Goal: Task Accomplishment & Management: Manage account settings

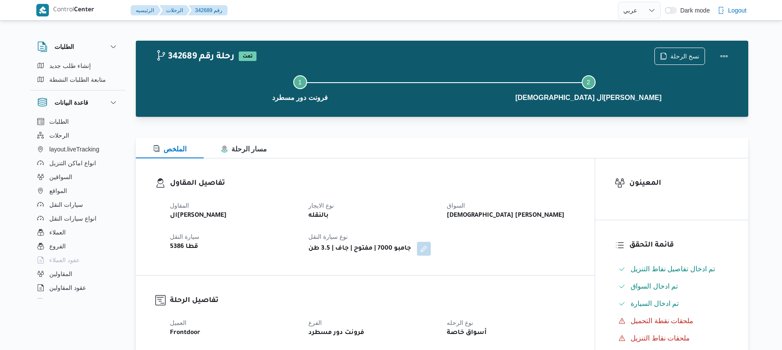
select select "ar"
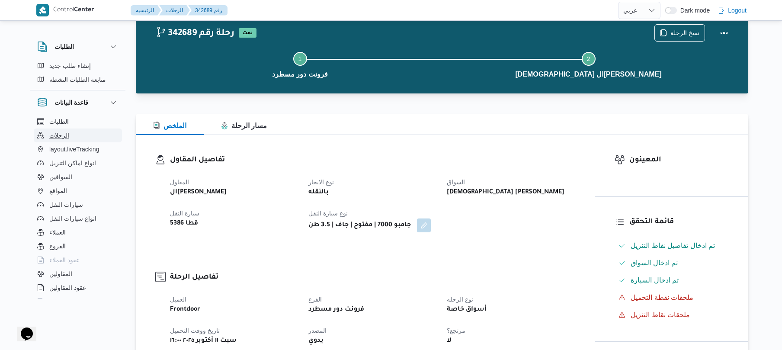
click at [66, 134] on span "الرحلات" at bounding box center [59, 135] width 20 height 10
select select "ar"
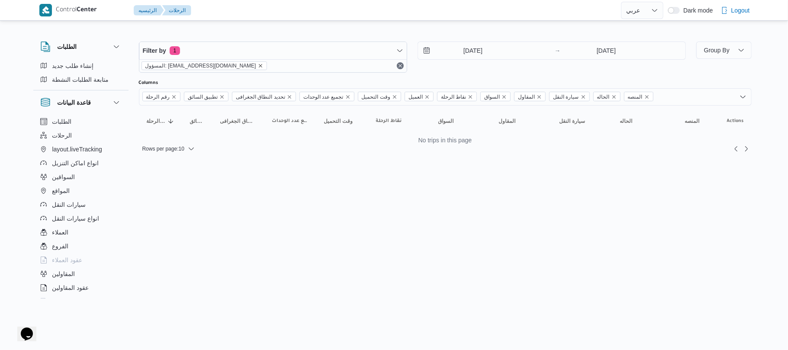
click at [258, 66] on icon "remove selected entity" at bounding box center [260, 65] width 5 height 5
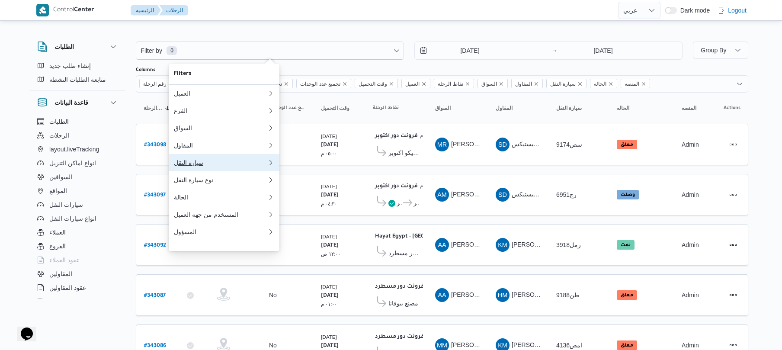
click at [190, 166] on div "سيارة النقل" at bounding box center [220, 162] width 93 height 7
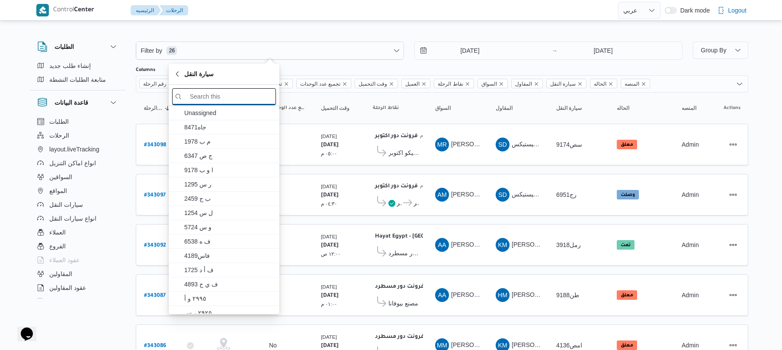
click at [229, 98] on input "search filters" at bounding box center [224, 96] width 104 height 17
type input "9"
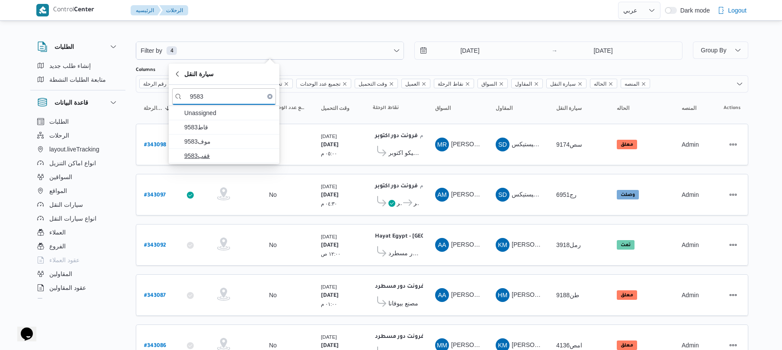
type input "9583"
click at [208, 157] on span "قفب9583" at bounding box center [229, 155] width 90 height 10
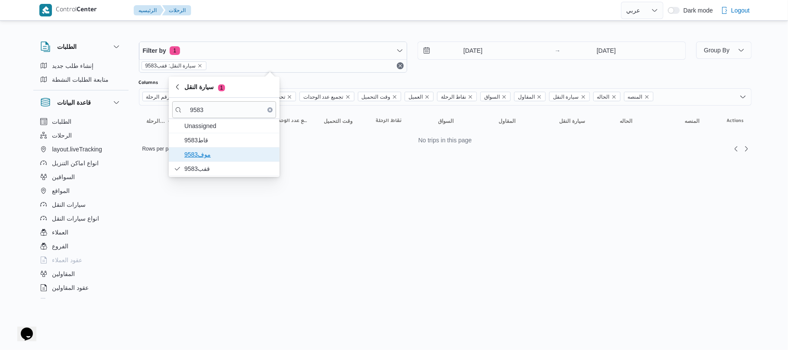
click at [210, 152] on span "موف9583" at bounding box center [229, 154] width 90 height 10
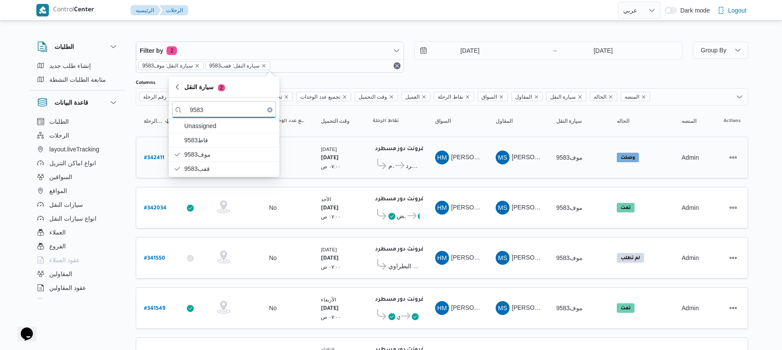
click at [149, 155] on b "# 342411" at bounding box center [154, 158] width 20 height 6
select select "ar"
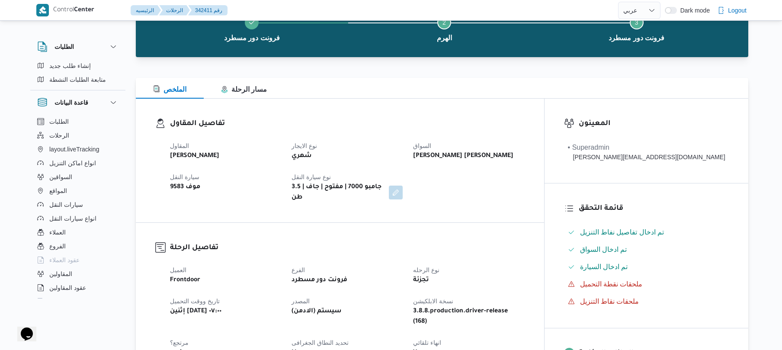
scroll to position [62, 0]
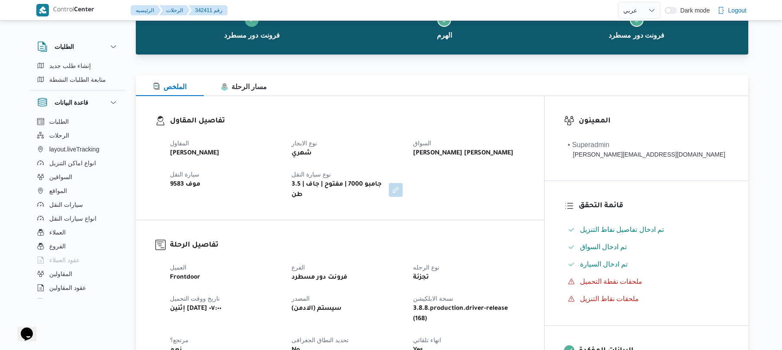
click at [393, 111] on div "تفاصيل المقاول المقاول محمد صلاح عبداللطيف الشريف نوع الايجار شهري السواق حماده…" at bounding box center [340, 158] width 408 height 124
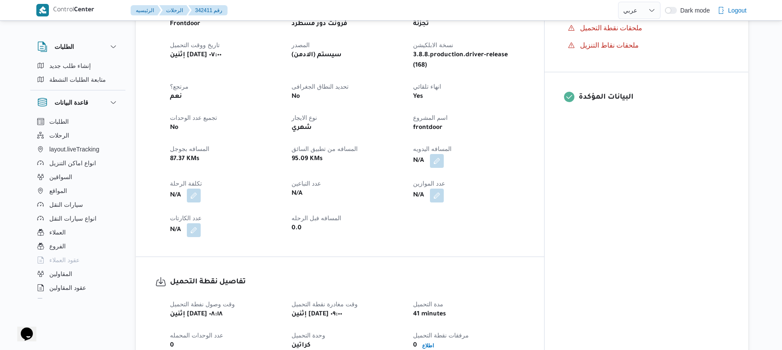
scroll to position [339, 0]
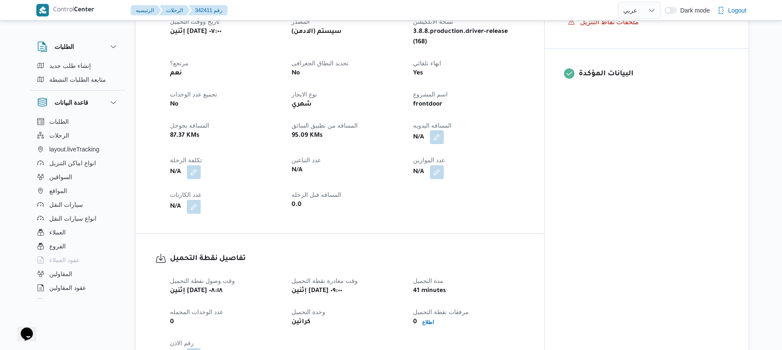
click at [444, 130] on button "button" at bounding box center [437, 137] width 14 height 14
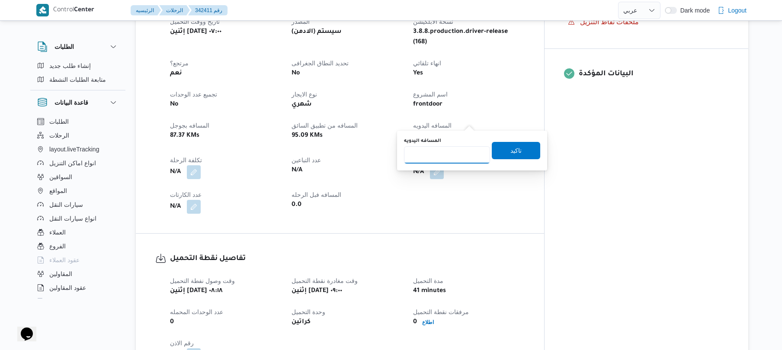
click at [449, 157] on input "المسافه اليدويه" at bounding box center [447, 154] width 86 height 17
type input "75"
click at [510, 153] on span "تاكيد" at bounding box center [515, 150] width 11 height 10
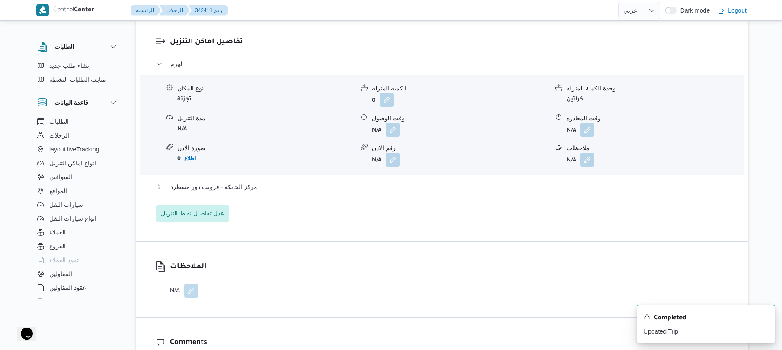
scroll to position [708, 0]
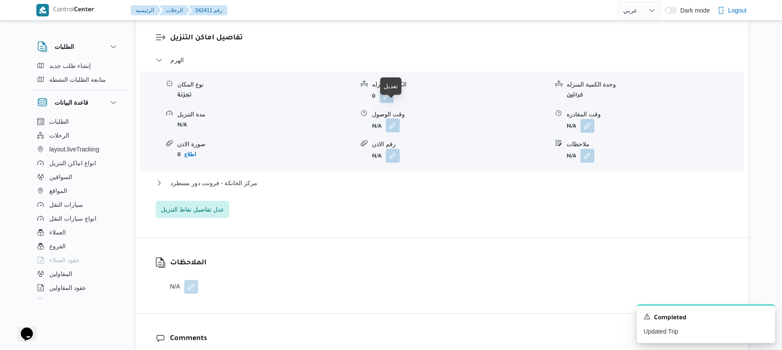
click at [393, 118] on button "button" at bounding box center [393, 125] width 14 height 14
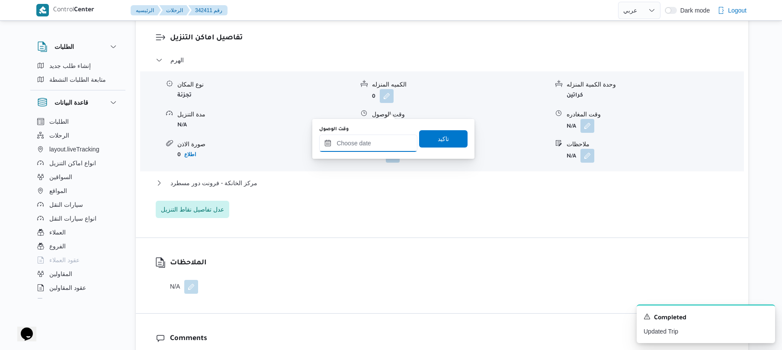
click at [368, 140] on input "وقت الوصول" at bounding box center [368, 142] width 98 height 17
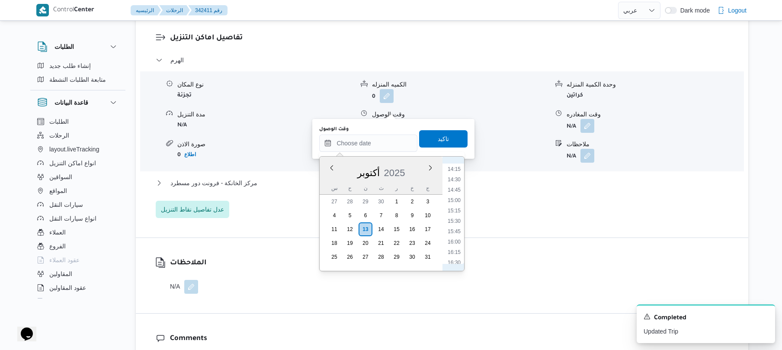
scroll to position [336, 0]
click at [451, 237] on li "09:45" at bounding box center [454, 236] width 20 height 9
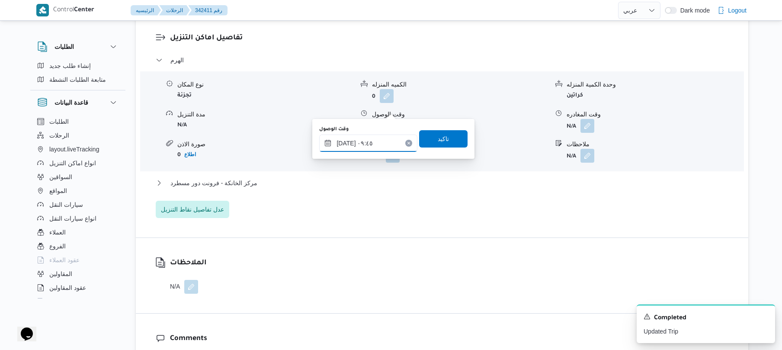
click at [346, 143] on input "١٣/١٠/٢٠٢٥ ٠٩:٤٥" at bounding box center [368, 142] width 98 height 17
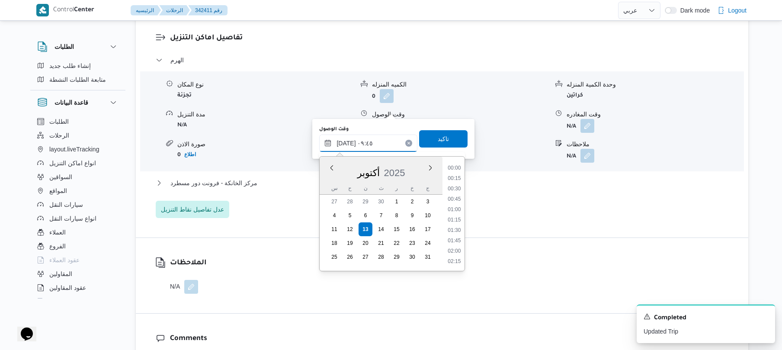
scroll to position [353, 0]
type input "١٣/١٠/٢٠٢٥ ٠٩:50"
click at [426, 137] on span "تاكيد" at bounding box center [443, 138] width 48 height 17
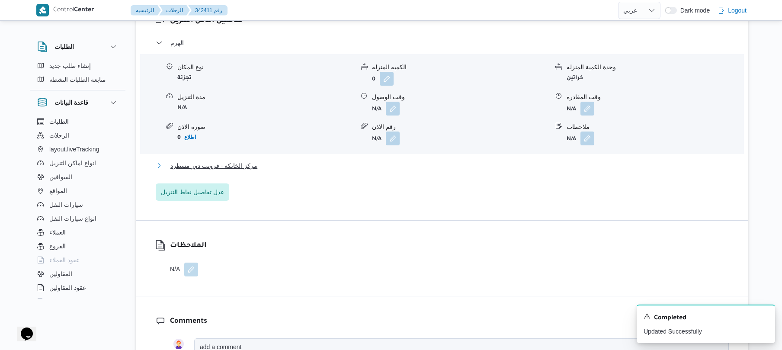
click at [347, 165] on button "مركز الخانكة - فرونت دور مسطرد" at bounding box center [442, 165] width 573 height 10
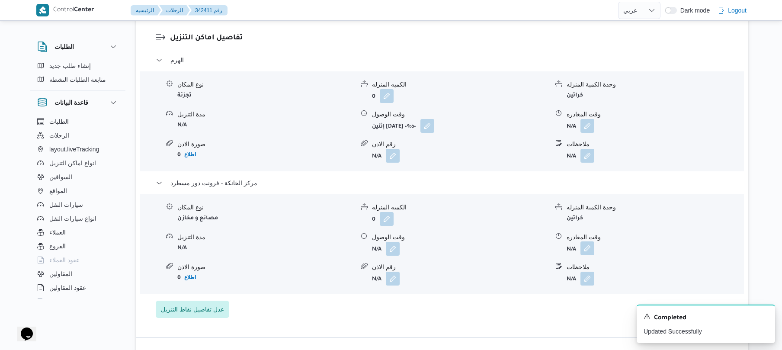
click at [586, 241] on button "button" at bounding box center [587, 248] width 14 height 14
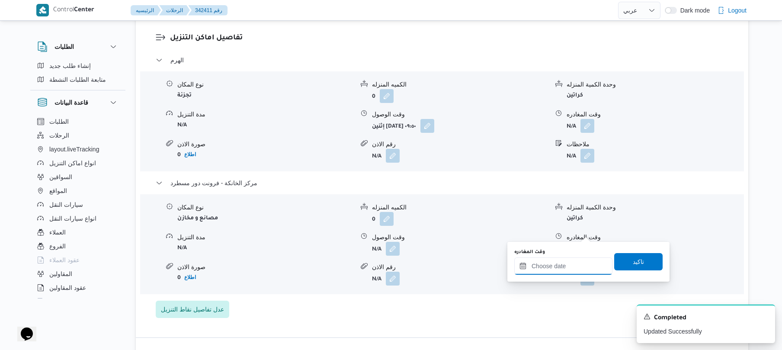
click at [540, 264] on input "وقت المغادره" at bounding box center [563, 265] width 98 height 17
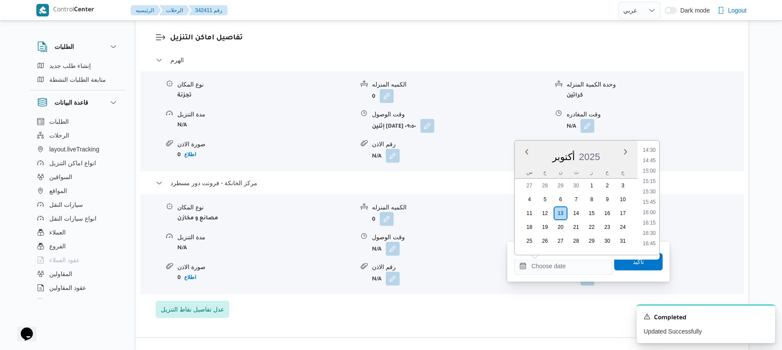
scroll to position [590, 0]
click at [653, 158] on ul "00:00 00:15 00:30 00:45 01:00 01:15 01:30 01:45 02:00 02:15 02:30 02:45 03:00 0…" at bounding box center [649, 197] width 20 height 100
click at [651, 155] on li "14:15" at bounding box center [649, 153] width 20 height 9
type input "١٣/١٠/٢٠٢٥ ١٤:١٥"
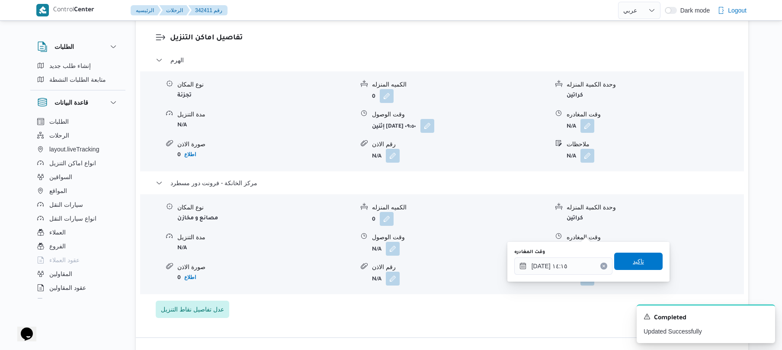
click at [623, 256] on span "تاكيد" at bounding box center [638, 261] width 48 height 17
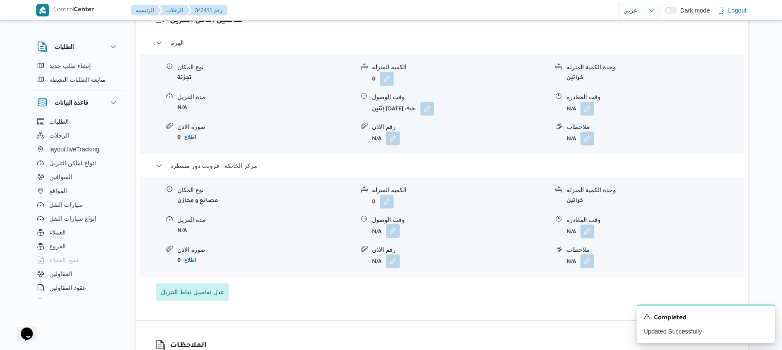
click at [390, 233] on button "button" at bounding box center [393, 231] width 14 height 14
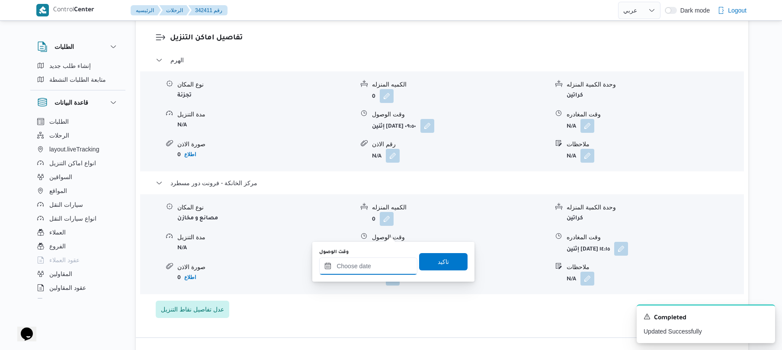
click at [377, 266] on input "وقت الوصول" at bounding box center [368, 265] width 98 height 17
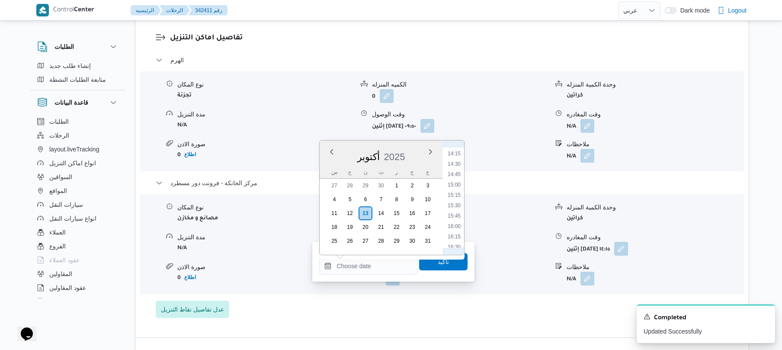
scroll to position [504, 0]
click at [457, 227] on li "14:00" at bounding box center [454, 228] width 20 height 9
type input "١٣/١٠/٢٠٢٥ ١٤:٠٠"
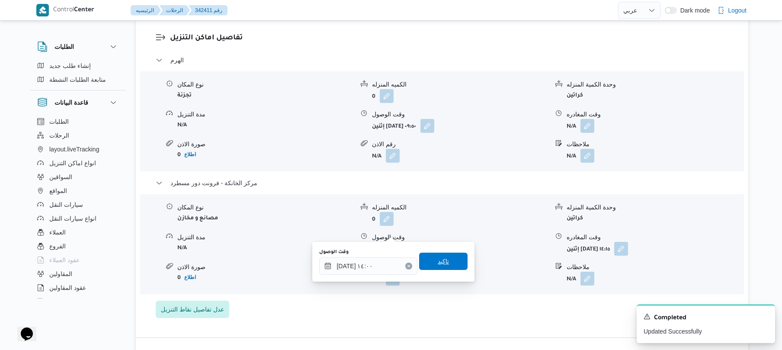
click at [438, 261] on span "تاكيد" at bounding box center [443, 261] width 11 height 10
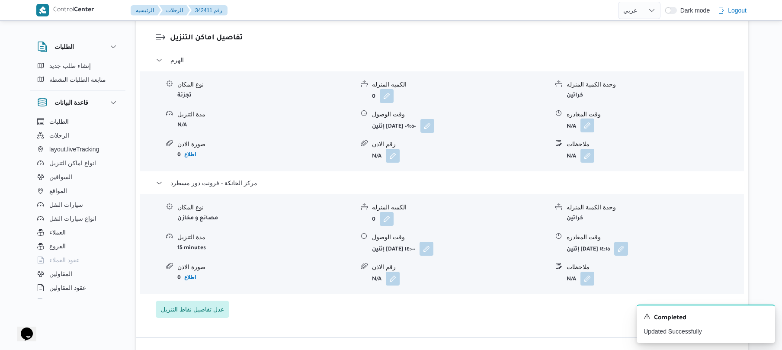
click at [587, 118] on button "button" at bounding box center [587, 125] width 14 height 14
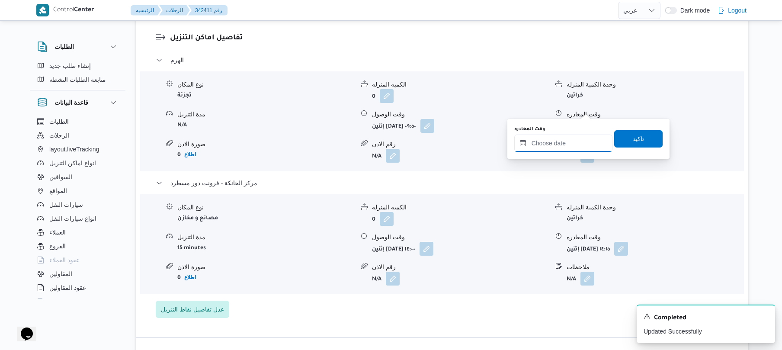
click at [557, 144] on input "وقت المغادره" at bounding box center [563, 142] width 98 height 17
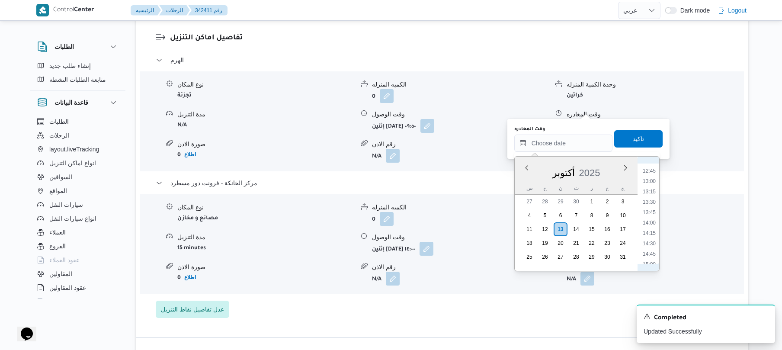
scroll to position [506, 0]
click at [651, 209] on li "13:15" at bounding box center [649, 212] width 20 height 9
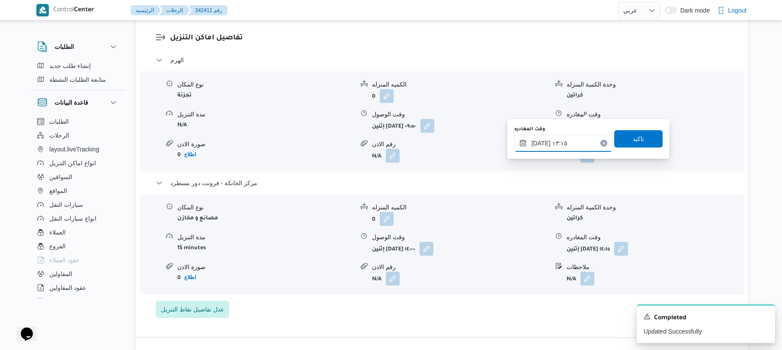
click at [541, 142] on input "[DATE] ١٣:١٥" at bounding box center [563, 142] width 98 height 17
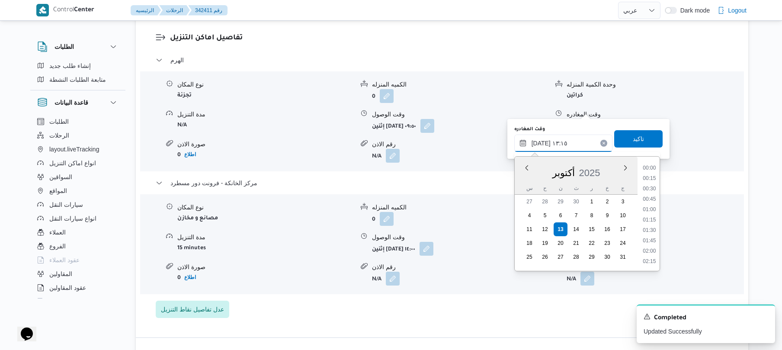
scroll to position [498, 0]
type input "١٣/١٠/٢٠٢٥ ١٣:10"
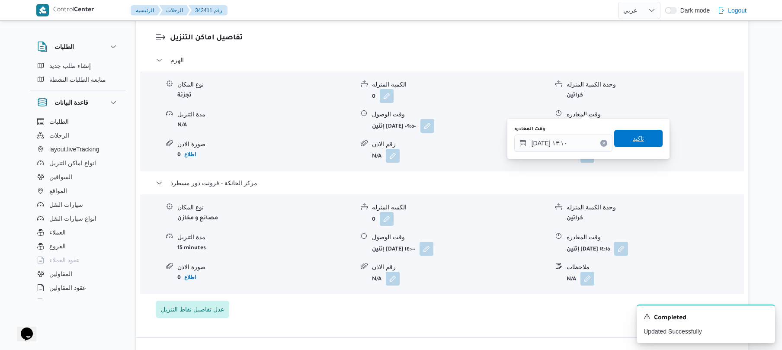
click at [642, 138] on span "تاكيد" at bounding box center [638, 138] width 48 height 17
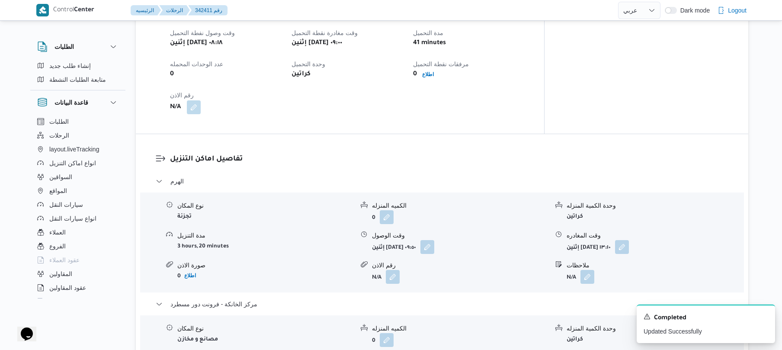
scroll to position [526, 0]
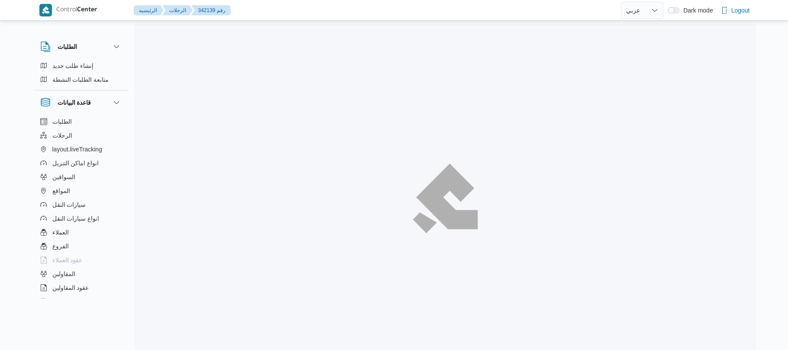
select select "ar"
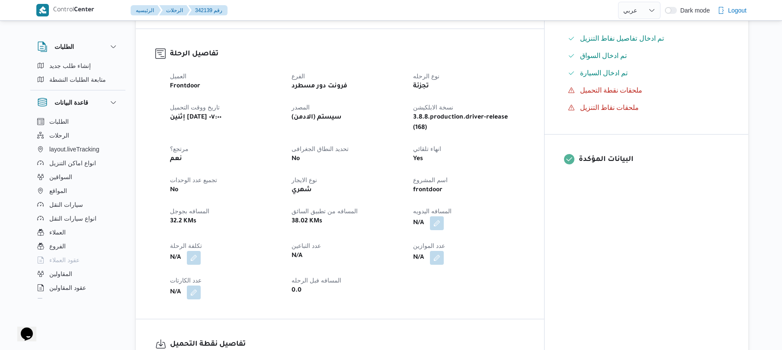
scroll to position [277, 0]
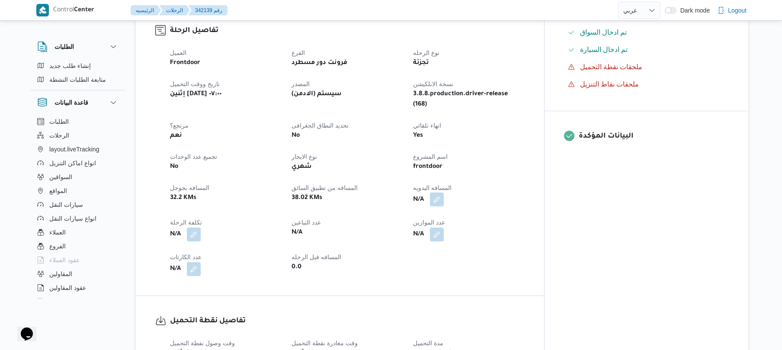
click at [444, 192] on button "button" at bounding box center [437, 199] width 14 height 14
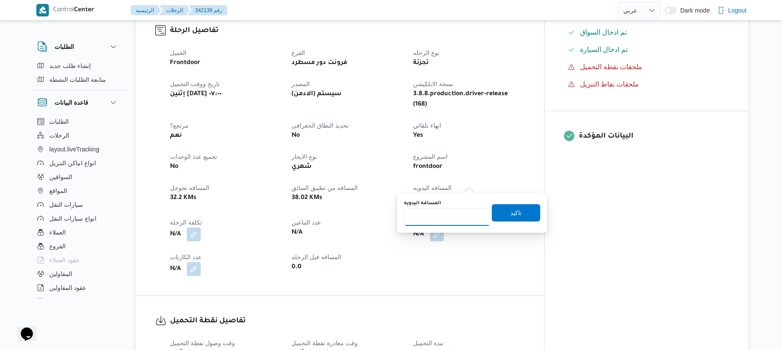
click at [447, 210] on input "المسافه اليدويه" at bounding box center [447, 216] width 86 height 17
type input "60"
click at [497, 214] on span "تاكيد" at bounding box center [516, 212] width 48 height 17
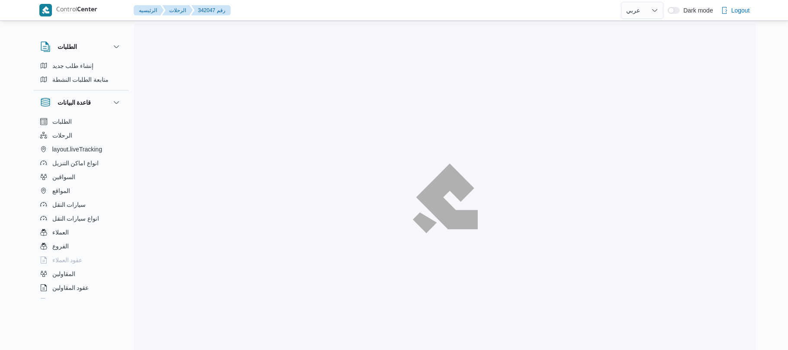
select select "ar"
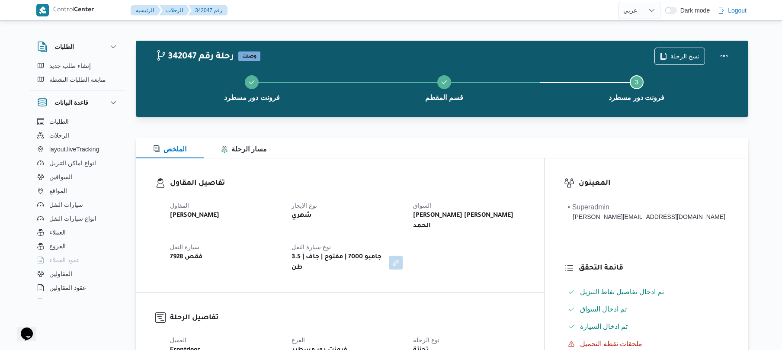
click at [413, 191] on dl "تفاصيل المقاول المقاول محمد صلاح عبداللطيف الشريف نوع الايجار شهري السواق يحي س…" at bounding box center [347, 225] width 355 height 95
click at [438, 165] on div "تفاصيل المقاول المقاول محمد صلاح عبداللطيف الشريف نوع الايجار شهري السواق يحي س…" at bounding box center [340, 225] width 408 height 134
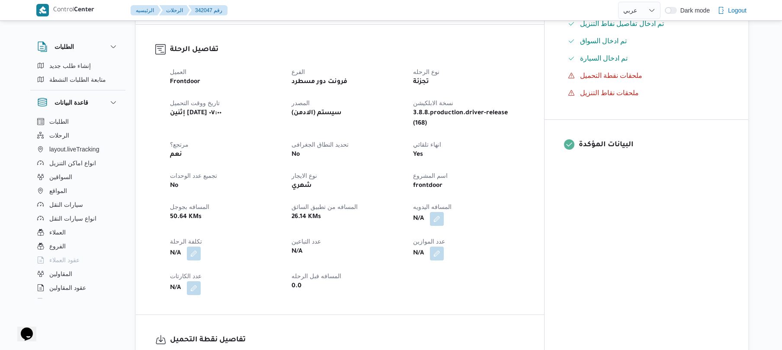
scroll to position [323, 0]
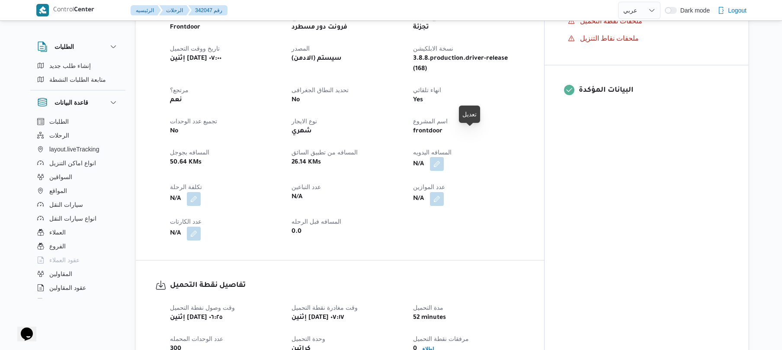
click at [444, 157] on button "button" at bounding box center [437, 164] width 14 height 14
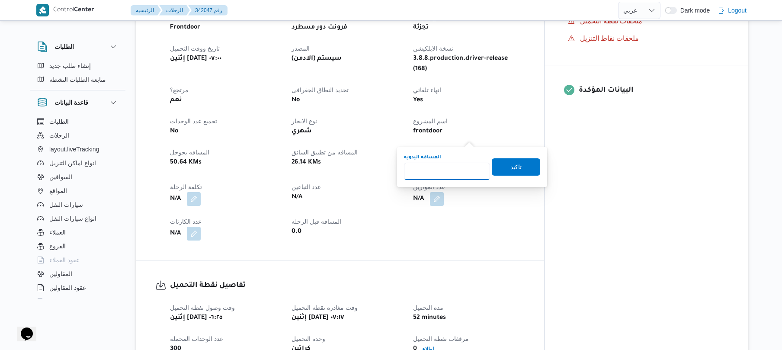
click at [431, 179] on input "المسافه اليدويه" at bounding box center [447, 171] width 86 height 17
type input "85"
click at [512, 163] on span "تاكيد" at bounding box center [515, 166] width 11 height 10
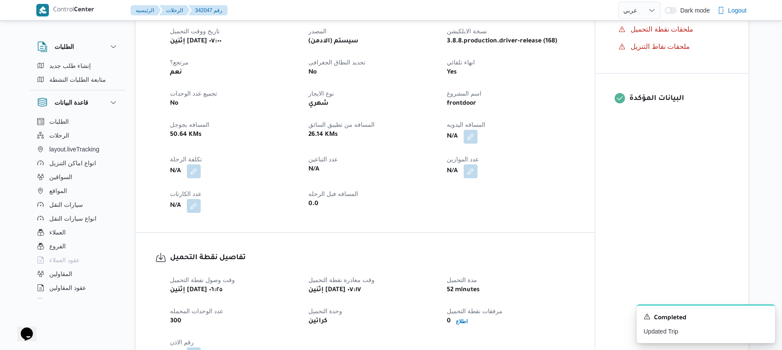
click at [524, 194] on div "العميل Frontdoor الفرع فرونت دور مسطرد نوع الرحله تجزئة تاريخ ووقت التحميل إثني…" at bounding box center [373, 104] width 416 height 228
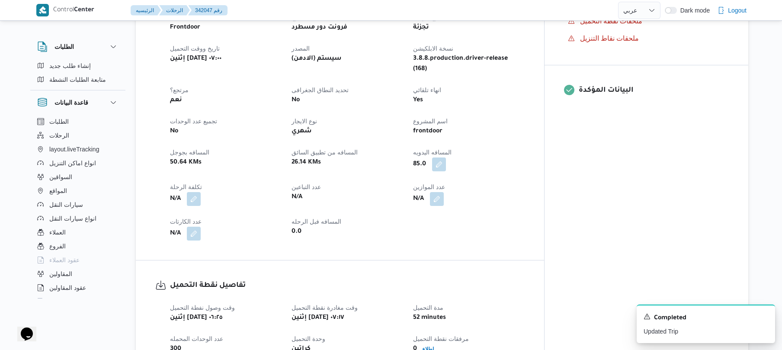
click at [434, 225] on div "تفاصيل الرحلة العميل Frontdoor الفرع فرونت دور مسطرد نوع الرحله تجزئة تاريخ ووق…" at bounding box center [340, 115] width 408 height 290
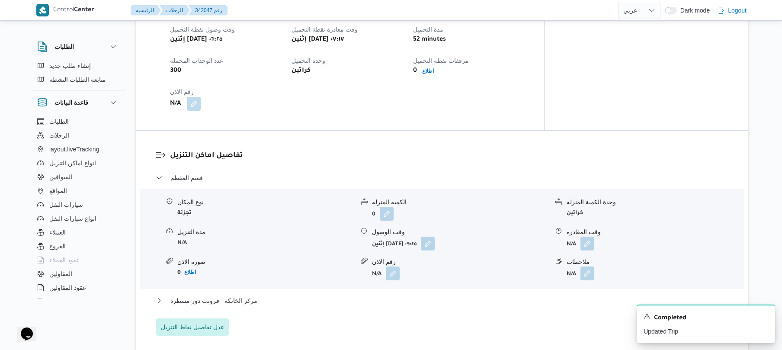
scroll to position [599, 0]
click at [371, 297] on button "مركز الخانكة - فرونت دور مسطرد" at bounding box center [442, 302] width 573 height 10
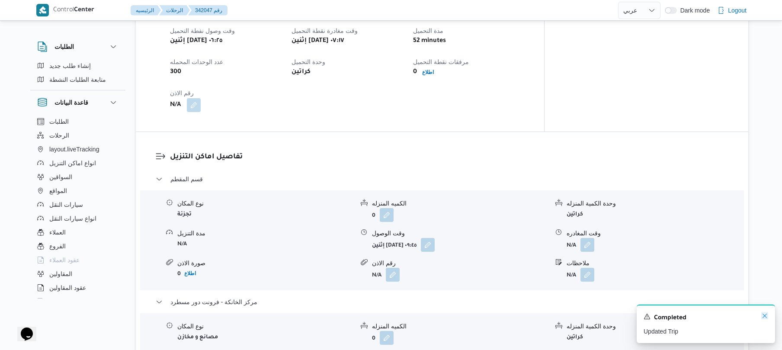
click at [764, 317] on icon "Dismiss toast" at bounding box center [764, 315] width 7 height 7
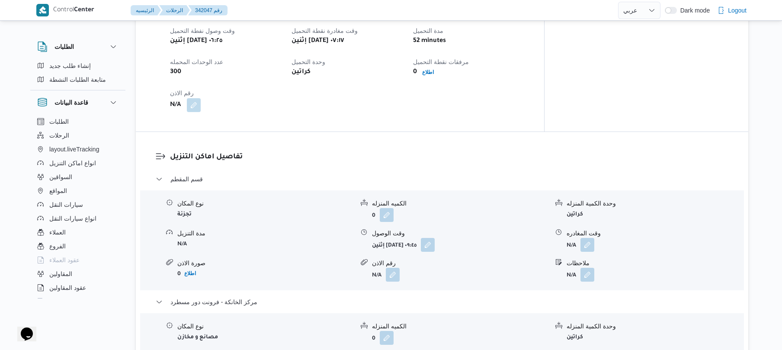
click at [573, 151] on h3 "تفاصيل اماكن التنزيل" at bounding box center [449, 157] width 559 height 12
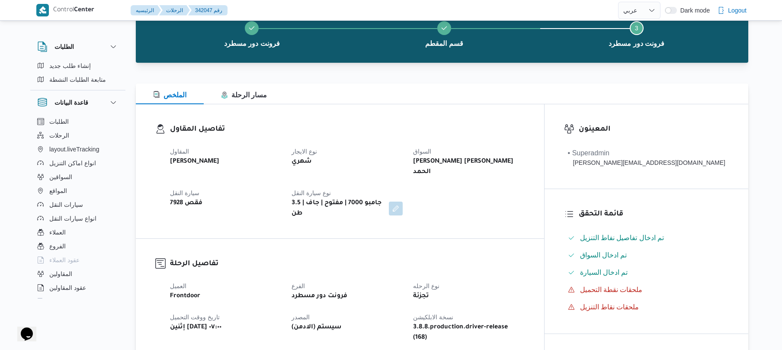
scroll to position [69, 0]
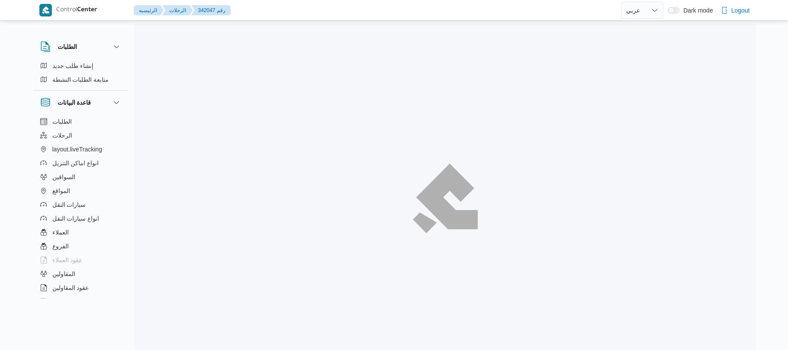
select select "ar"
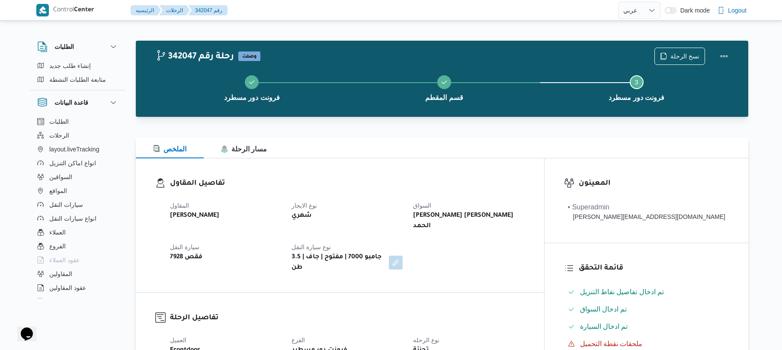
click at [459, 144] on div "الملخص مسار الرحلة" at bounding box center [442, 148] width 612 height 21
click at [436, 179] on h3 "تفاصيل المقاول" at bounding box center [347, 184] width 355 height 12
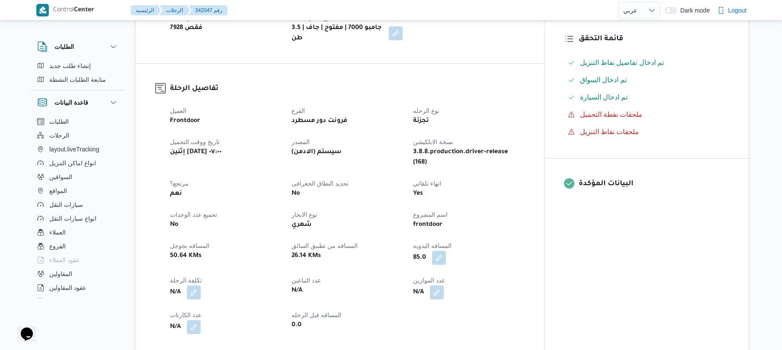
scroll to position [231, 0]
click at [446, 249] on button "button" at bounding box center [439, 256] width 14 height 14
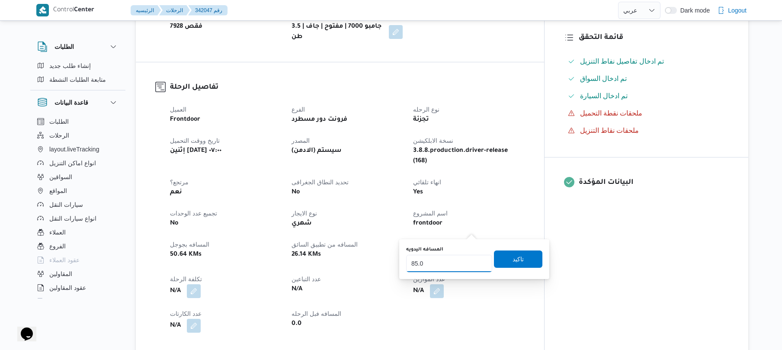
click at [447, 264] on input "85.0" at bounding box center [449, 263] width 86 height 17
type input "8"
type input "70"
click at [512, 259] on span "تاكيد" at bounding box center [517, 258] width 11 height 10
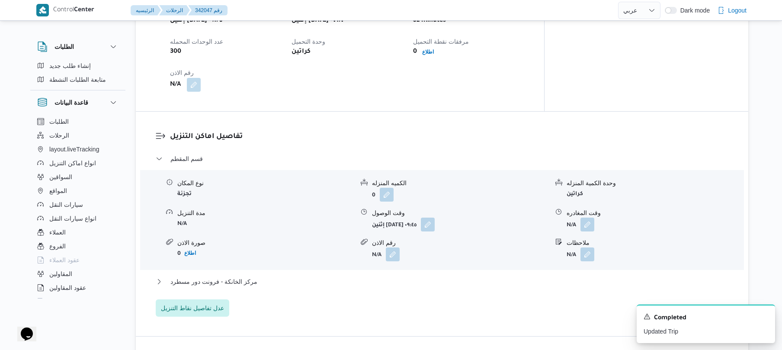
scroll to position [669, 0]
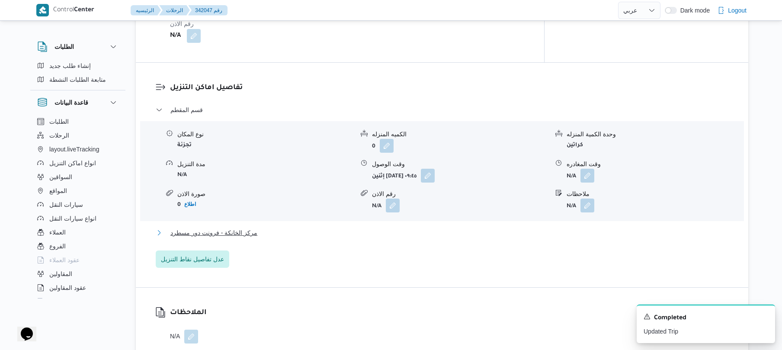
click at [442, 227] on button "مركز الخانكة - فرونت دور مسطرد" at bounding box center [442, 232] width 573 height 10
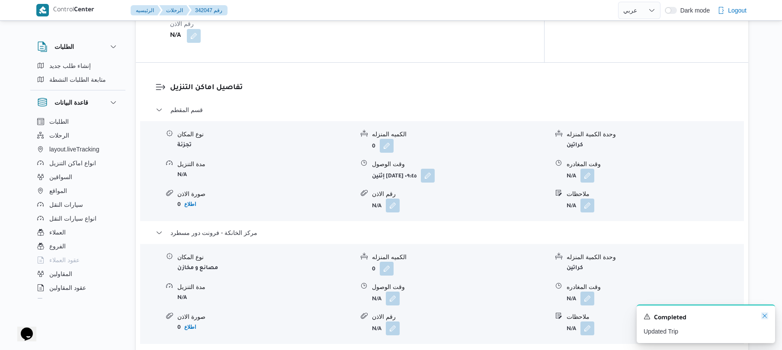
click at [762, 317] on icon "Dismiss toast" at bounding box center [764, 315] width 7 height 7
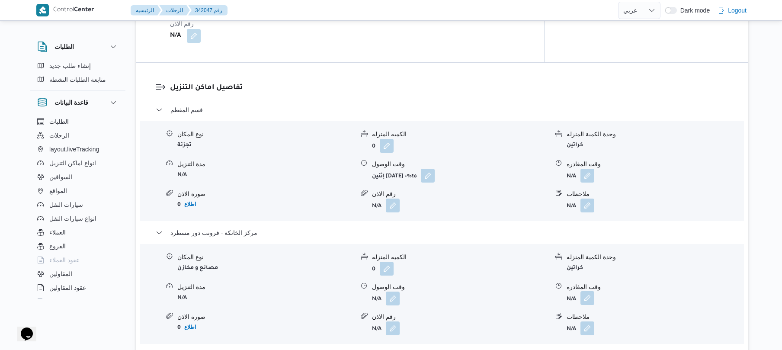
click at [587, 291] on button "button" at bounding box center [587, 298] width 14 height 14
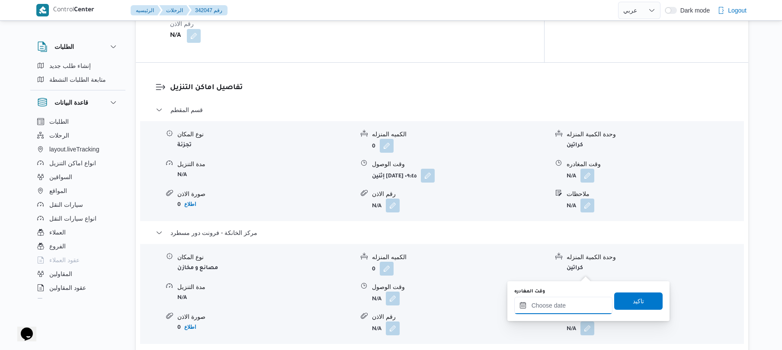
click at [535, 301] on input "وقت المغادره" at bounding box center [563, 305] width 98 height 17
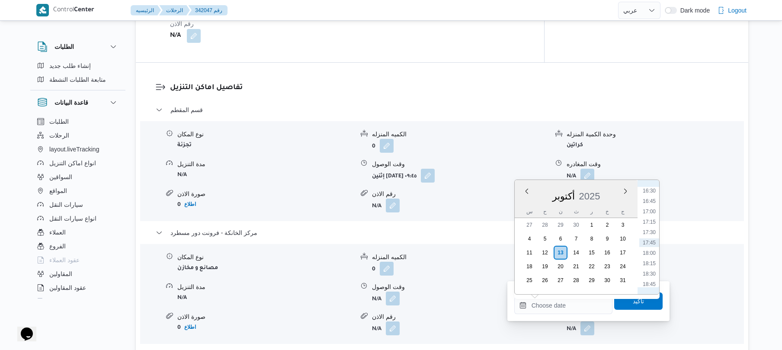
scroll to position [600, 0]
click at [654, 191] on li "14:30" at bounding box center [649, 193] width 20 height 9
type input "١٣/١٠/٢٠٢٥ ١٤:٣٠"
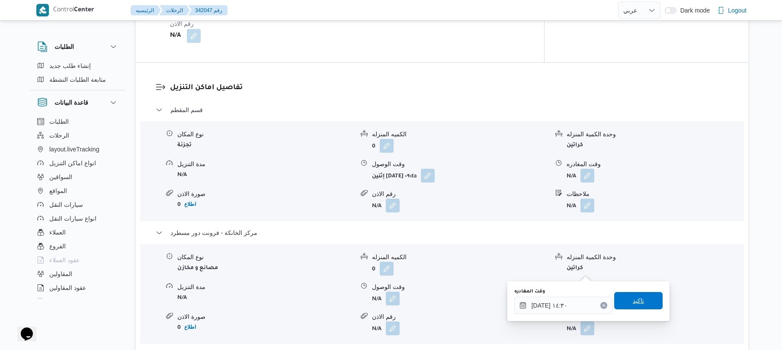
click at [635, 301] on span "تاكيد" at bounding box center [638, 300] width 11 height 10
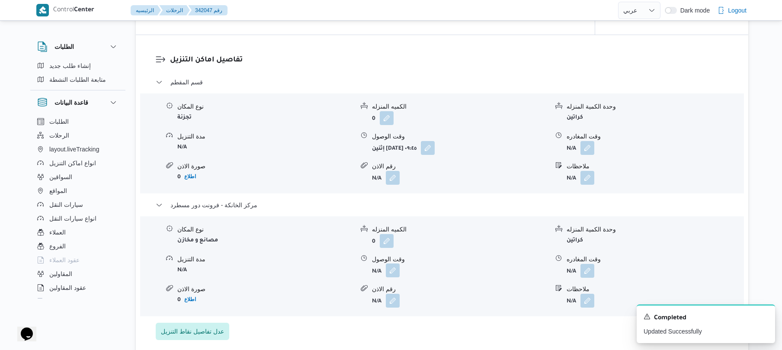
click at [393, 267] on button "button" at bounding box center [393, 270] width 14 height 14
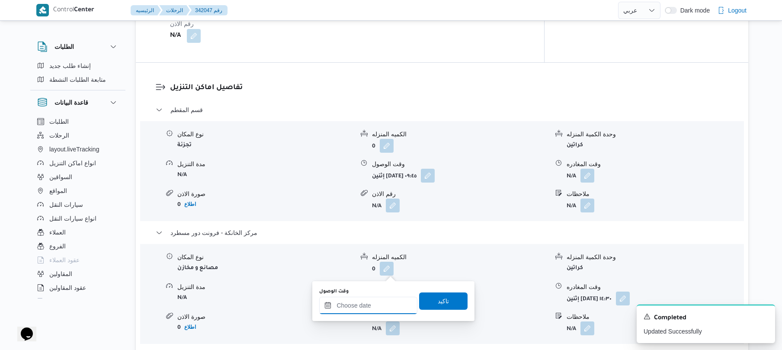
click at [370, 300] on div at bounding box center [368, 305] width 98 height 17
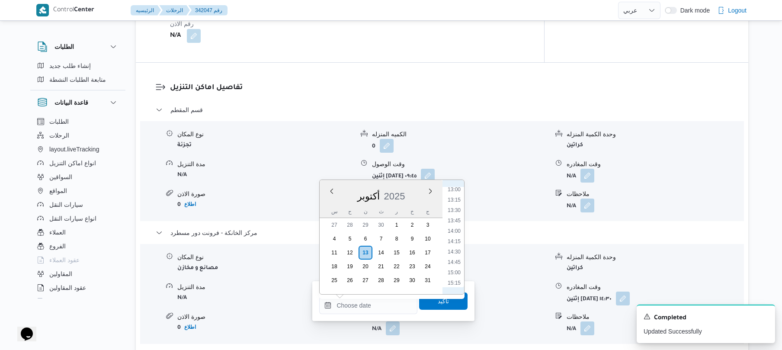
scroll to position [515, 0]
click at [459, 269] on li "14:15" at bounding box center [454, 268] width 20 height 9
type input "١٣/١٠/٢٠٢٥ ١٤:١٥"
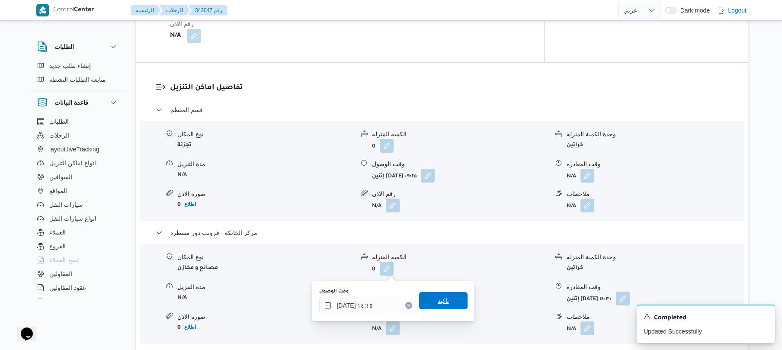
click at [438, 303] on span "تاكيد" at bounding box center [443, 300] width 11 height 10
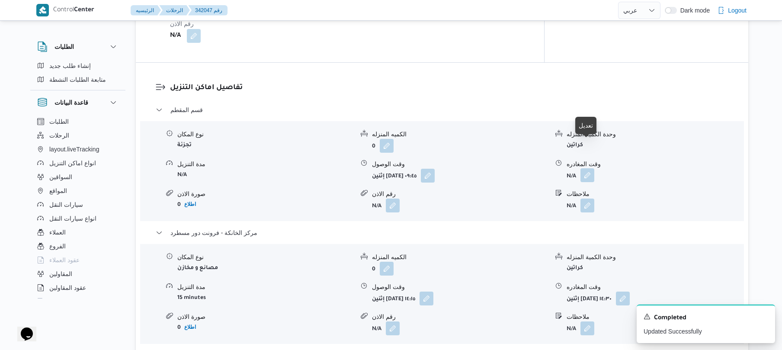
click at [586, 168] on button "button" at bounding box center [587, 175] width 14 height 14
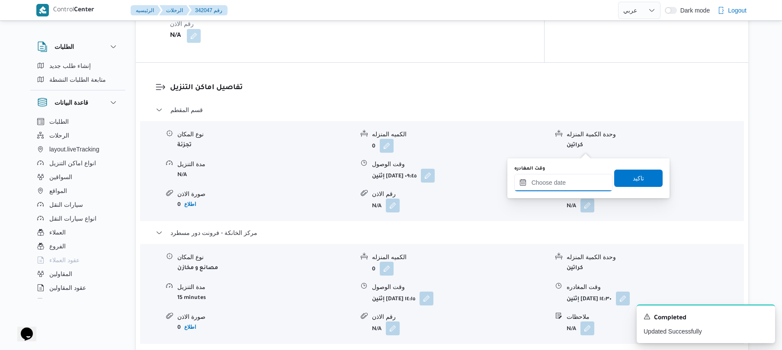
click at [563, 181] on input "وقت المغادره" at bounding box center [563, 182] width 98 height 17
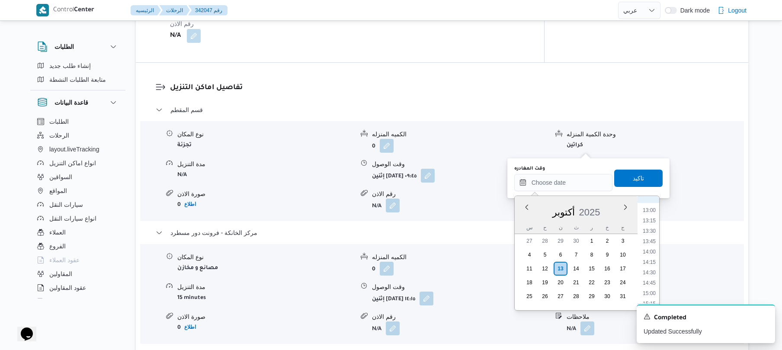
scroll to position [516, 0]
click at [650, 251] on li "13:30" at bounding box center [649, 251] width 20 height 9
type input "١٣/١٠/٢٠٢٥ ١٣:٣٠"
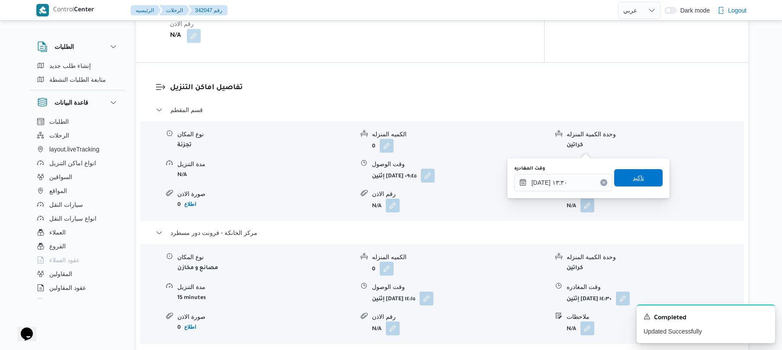
click at [637, 175] on span "تاكيد" at bounding box center [638, 178] width 11 height 10
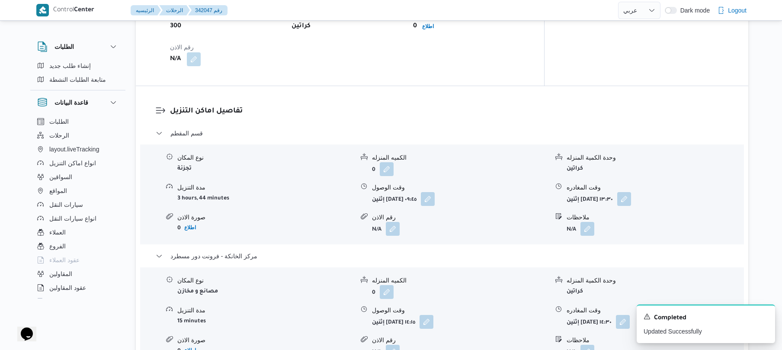
scroll to position [646, 0]
click at [435, 191] on button "button" at bounding box center [428, 198] width 14 height 14
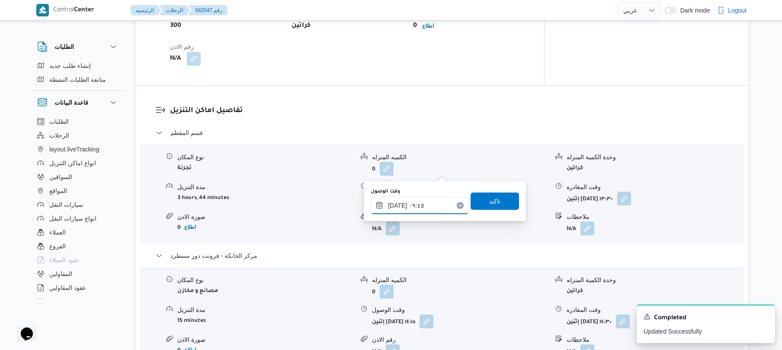
click at [416, 204] on input "١٣/١٠/٢٠٢٥ ٠٩:٤٥" at bounding box center [420, 205] width 98 height 17
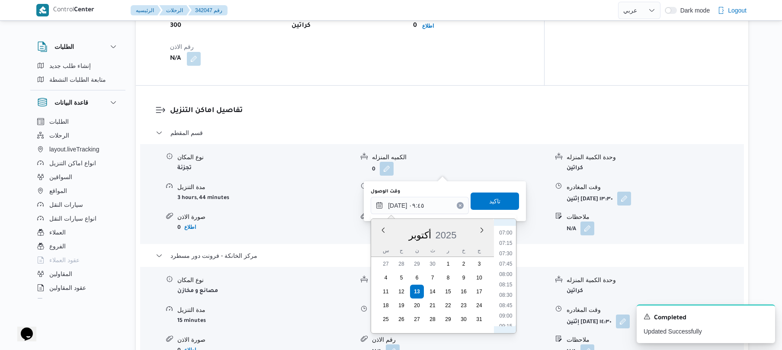
scroll to position [267, 0]
click at [508, 295] on li "08:00" at bounding box center [506, 295] width 20 height 9
type input "١٣/١٠/٢٠٢٥ ٠٨:٠٠"
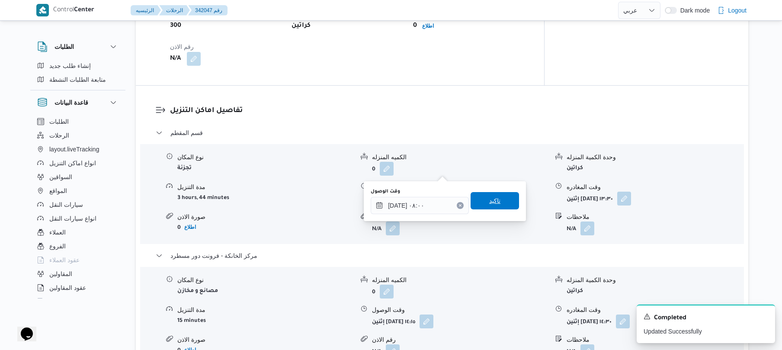
click at [489, 201] on span "تاكيد" at bounding box center [494, 200] width 11 height 10
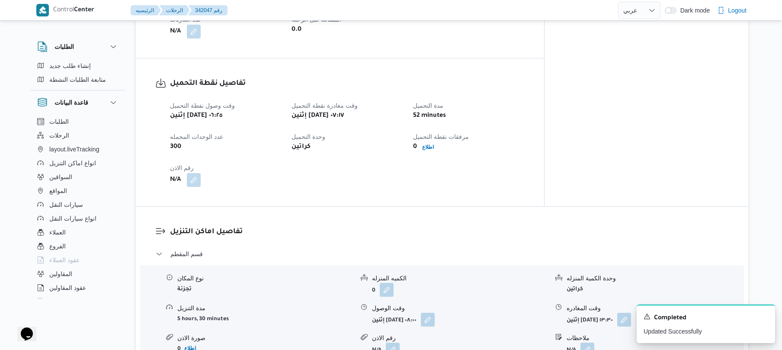
scroll to position [0, 0]
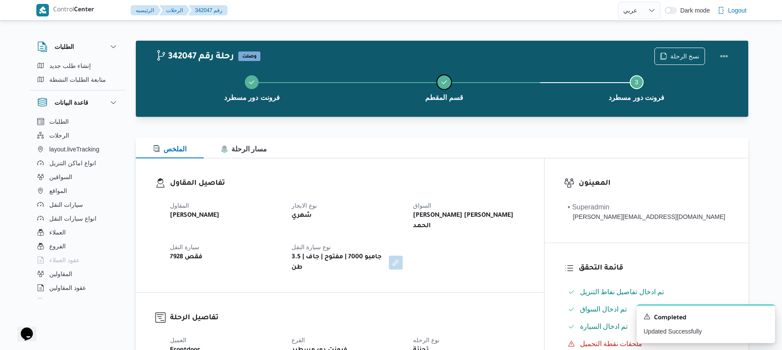
click at [409, 70] on button "قسم المقطم" at bounding box center [444, 87] width 192 height 45
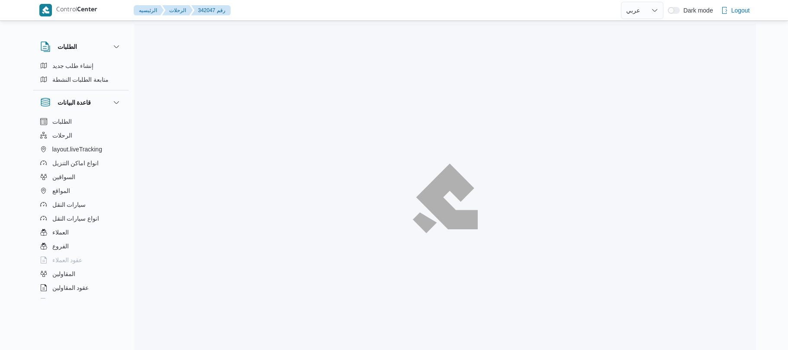
select select "ar"
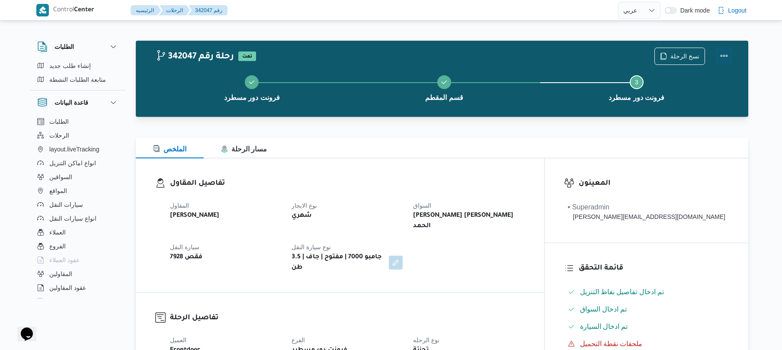
click at [724, 59] on button "Actions" at bounding box center [723, 55] width 17 height 17
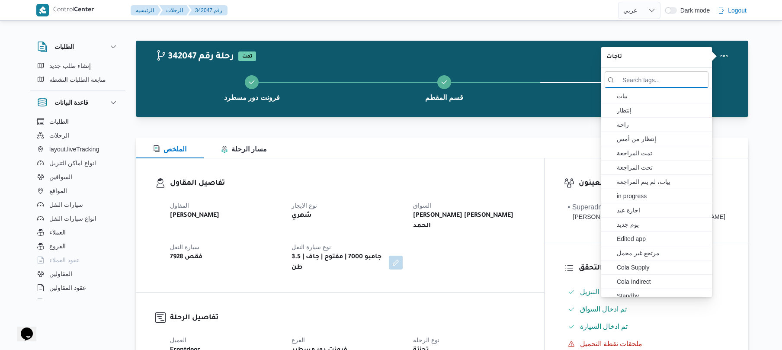
click at [480, 52] on div "342047 رحلة رقم تمت نسخ الرحلة" at bounding box center [444, 56] width 577 height 17
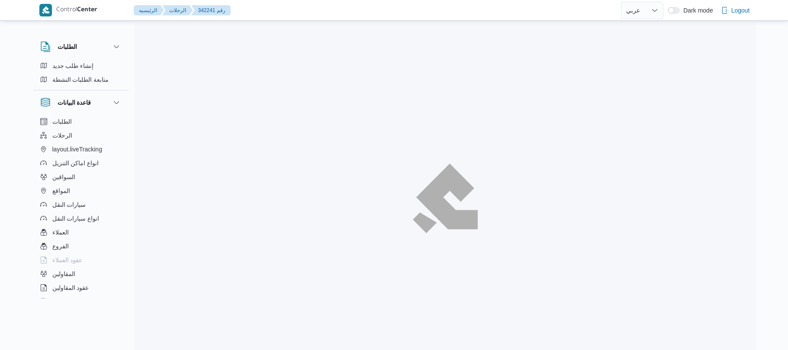
select select "ar"
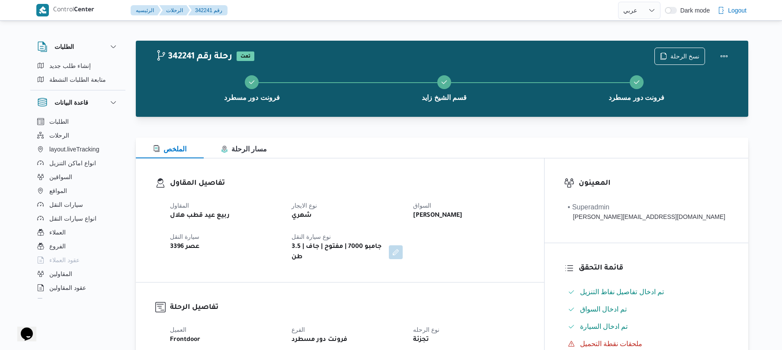
click at [527, 20] on div "Control Center الرئيسيه الرحلات 342241 رقم English عربي Dark mode Logout" at bounding box center [391, 10] width 782 height 21
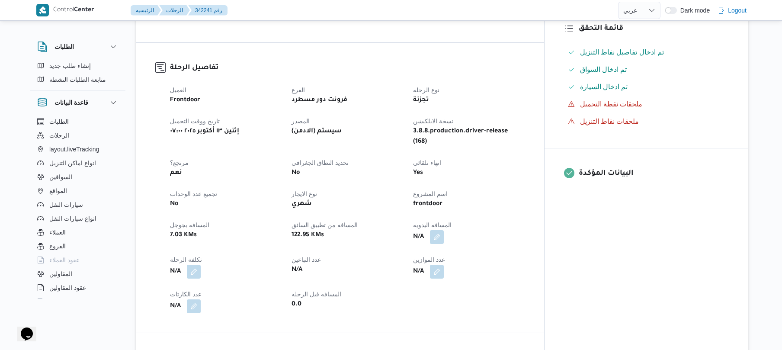
scroll to position [253, 0]
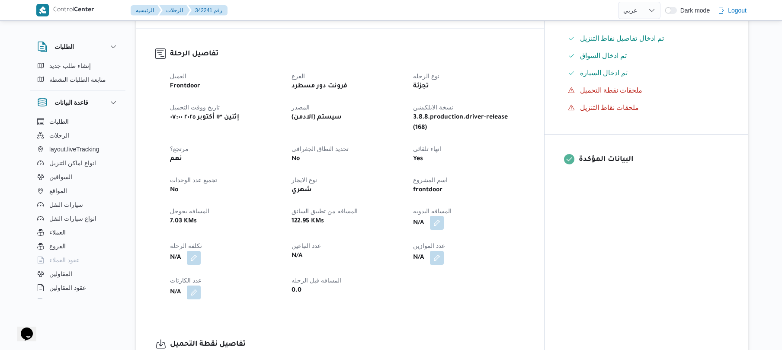
click at [444, 216] on button "button" at bounding box center [437, 223] width 14 height 14
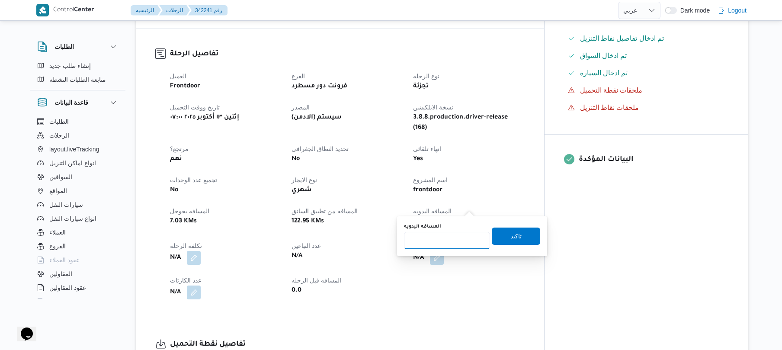
click at [440, 245] on input "المسافه اليدويه" at bounding box center [447, 240] width 86 height 17
type input "105"
click at [516, 234] on span "تاكيد" at bounding box center [516, 235] width 48 height 17
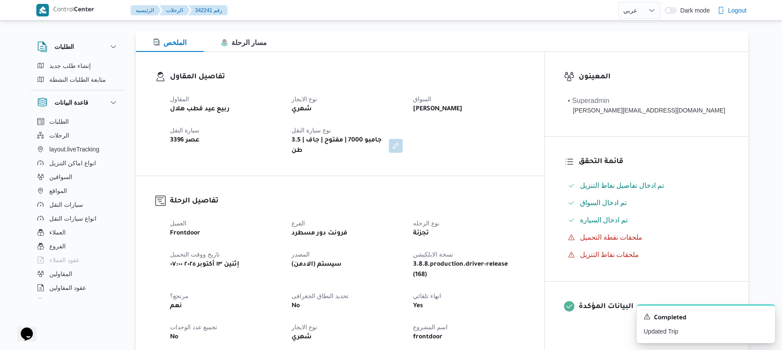
scroll to position [0, 0]
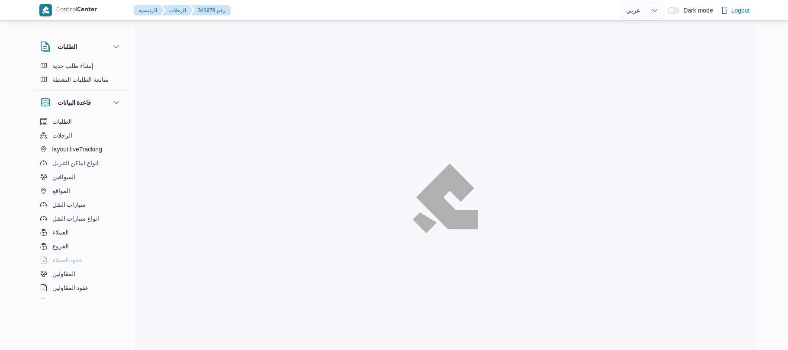
select select "ar"
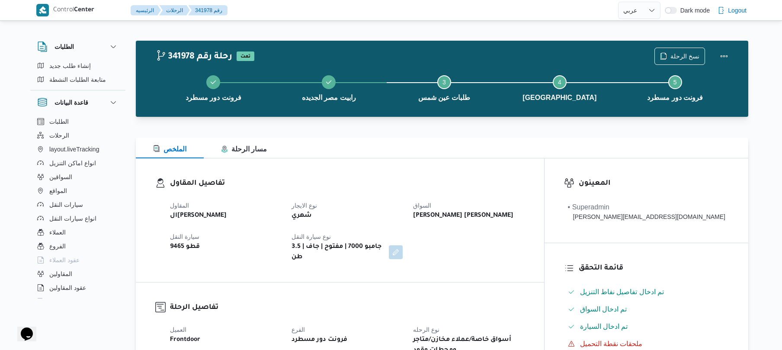
click at [522, 179] on h3 "تفاصيل المقاول" at bounding box center [347, 184] width 355 height 12
click at [532, 144] on div "الملخص مسار الرحلة" at bounding box center [442, 148] width 612 height 21
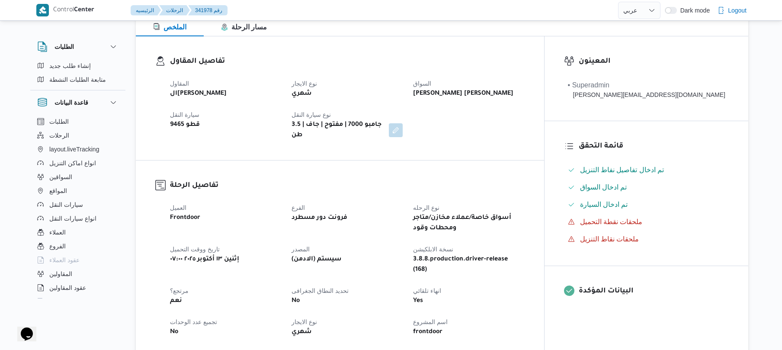
scroll to position [253, 0]
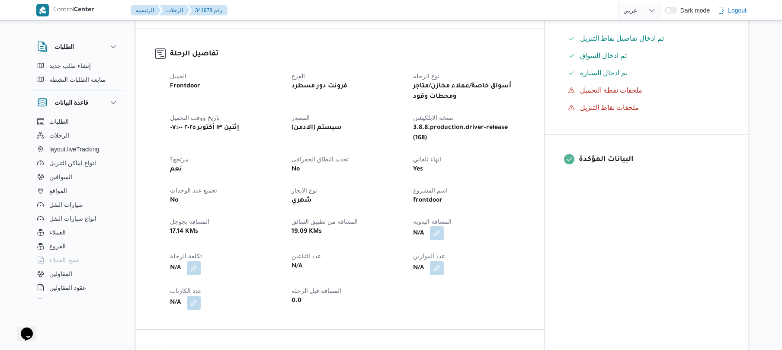
click at [444, 226] on button "button" at bounding box center [437, 233] width 14 height 14
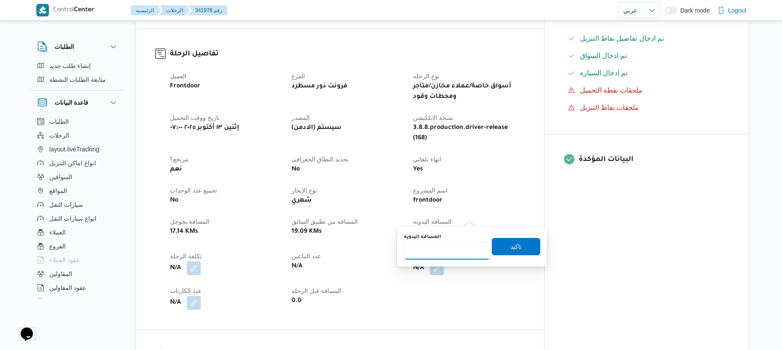
click at [429, 251] on input "المسافه اليدويه" at bounding box center [447, 250] width 86 height 17
type input "45"
click at [500, 247] on span "تاكيد" at bounding box center [516, 245] width 48 height 17
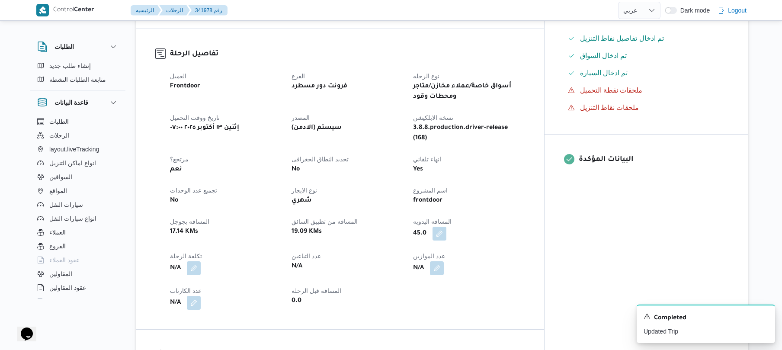
click at [275, 48] on h3 "تفاصيل الرحلة" at bounding box center [347, 54] width 355 height 12
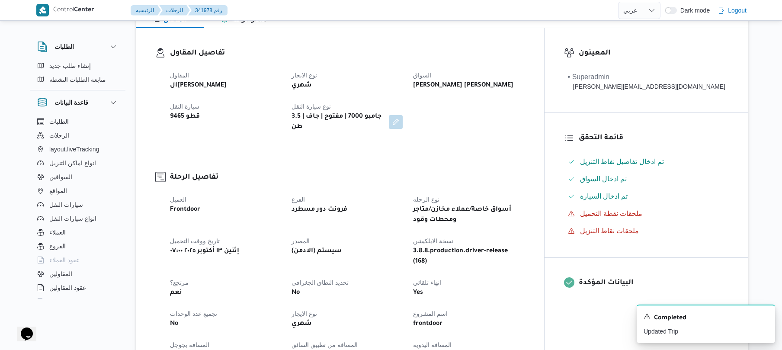
scroll to position [0, 0]
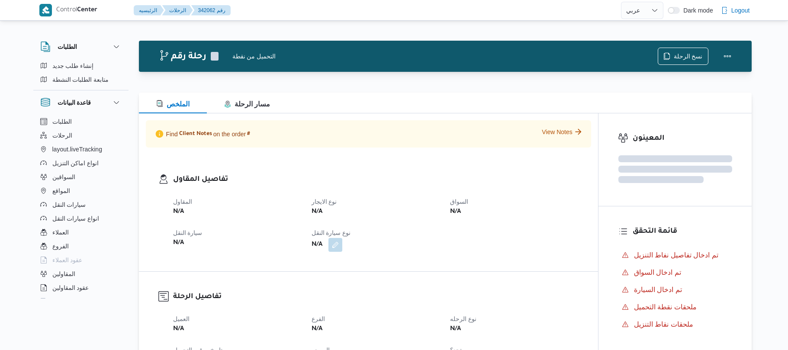
select select "ar"
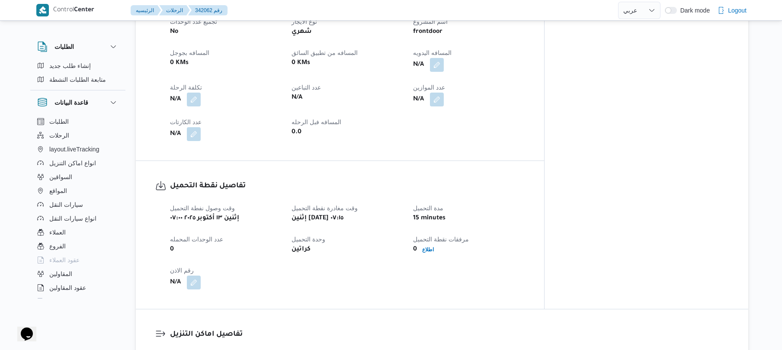
scroll to position [415, 0]
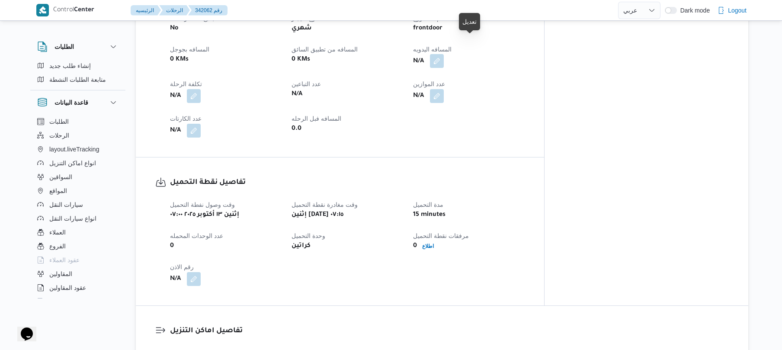
click at [444, 54] on button "button" at bounding box center [437, 61] width 14 height 14
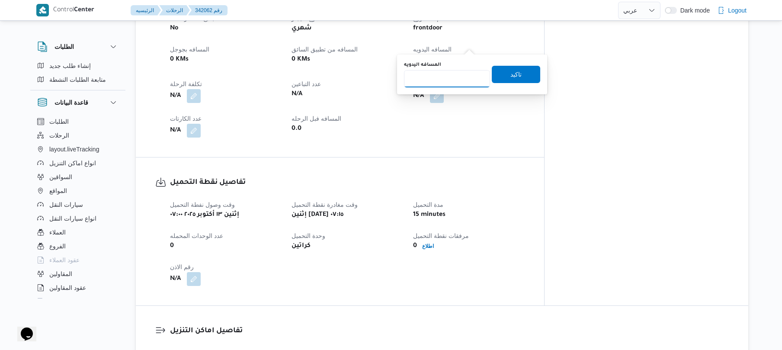
click at [443, 80] on input "المسافه اليدويه" at bounding box center [447, 78] width 86 height 17
type input "125"
click at [510, 78] on span "تاكيد" at bounding box center [515, 74] width 11 height 10
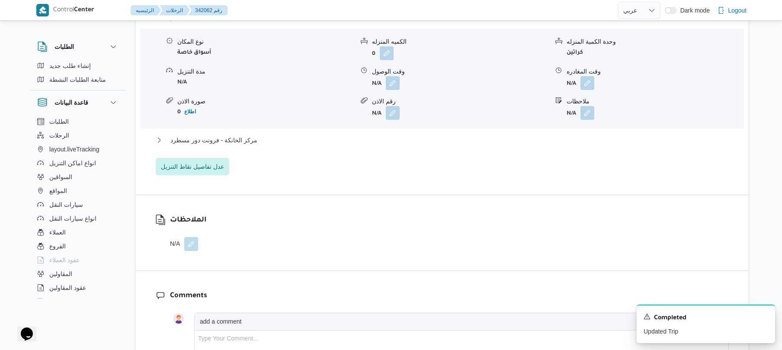
scroll to position [784, 0]
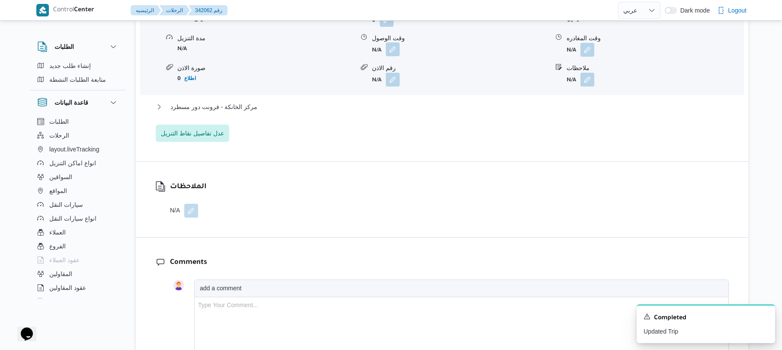
click at [391, 42] on button "button" at bounding box center [393, 49] width 14 height 14
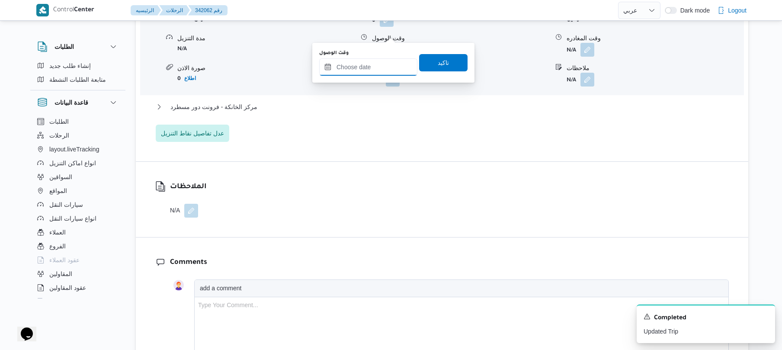
click at [378, 68] on input "وقت الوصول" at bounding box center [368, 66] width 98 height 17
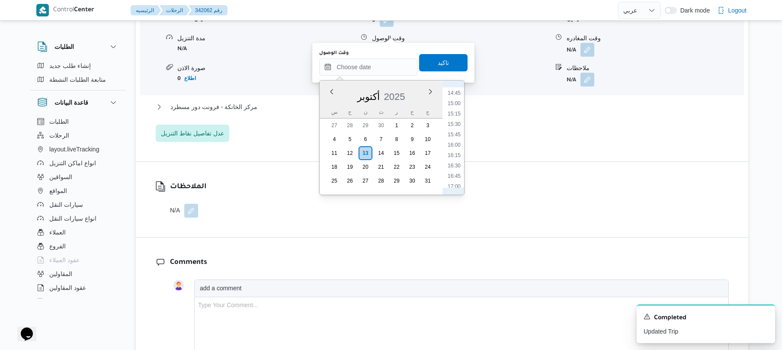
scroll to position [329, 0]
click at [457, 106] on li "08:15" at bounding box center [454, 105] width 20 height 9
type input "١٣/١٠/٢٠٢٥ ٠٨:١٥"
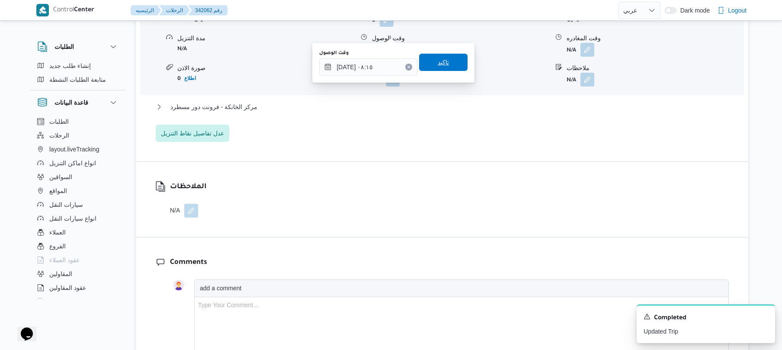
click at [440, 59] on span "تاكيد" at bounding box center [443, 62] width 11 height 10
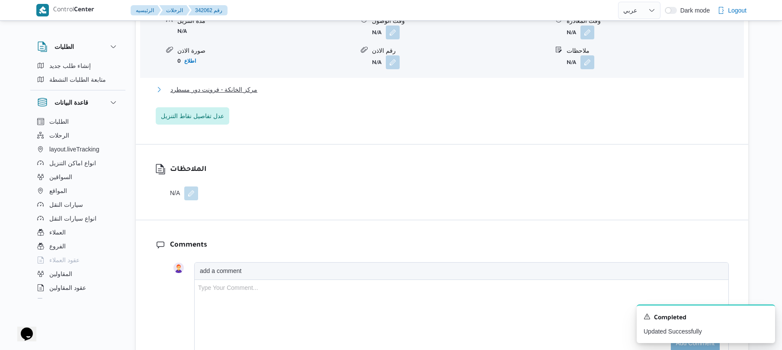
click at [387, 86] on button "مركز الخانكة - فرونت دور مسطرد" at bounding box center [442, 89] width 573 height 10
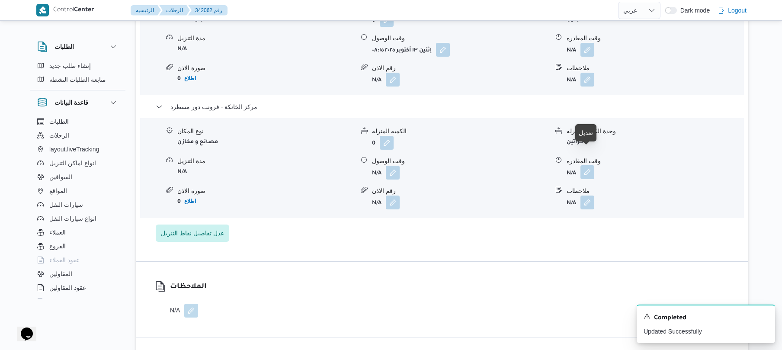
click at [586, 165] on button "button" at bounding box center [587, 172] width 14 height 14
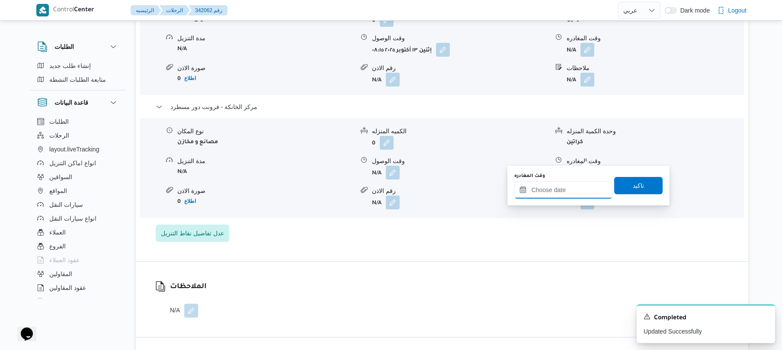
click at [552, 190] on input "وقت المغادره" at bounding box center [563, 189] width 98 height 17
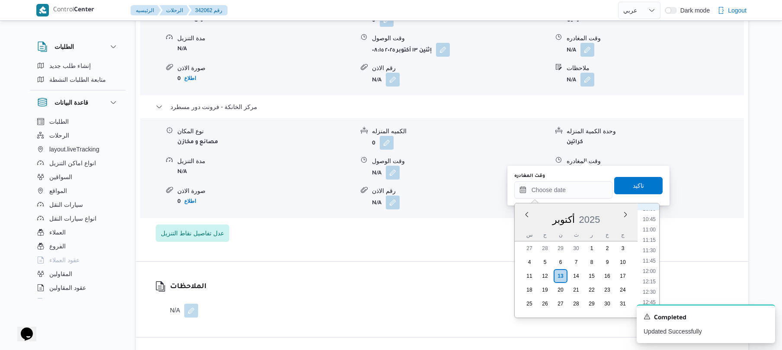
scroll to position [526, 0]
click at [650, 269] on li "14:00" at bounding box center [649, 269] width 20 height 9
type input "[DATE] ١٤:٠٠"
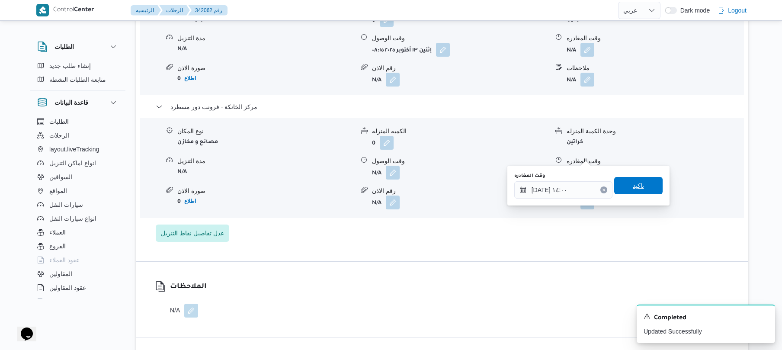
click at [633, 183] on span "تاكيد" at bounding box center [638, 185] width 11 height 10
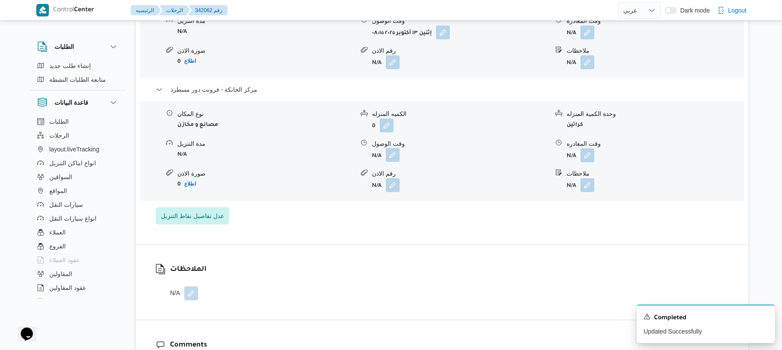
click at [388, 156] on button "button" at bounding box center [393, 155] width 14 height 14
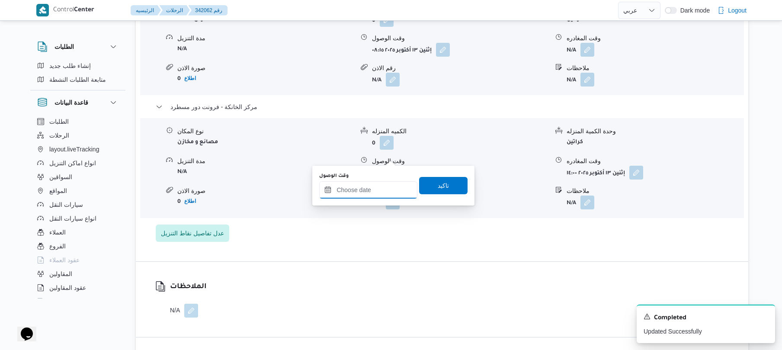
click at [377, 190] on input "وقت الوصول" at bounding box center [368, 189] width 98 height 17
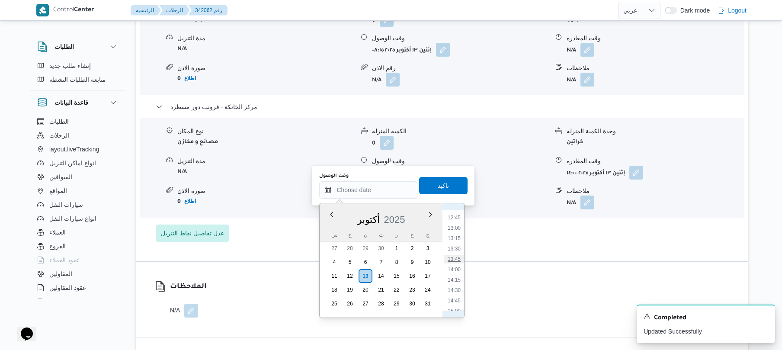
click at [455, 258] on li "13:45" at bounding box center [454, 259] width 20 height 9
type input "[DATE] ١٣:٤٥"
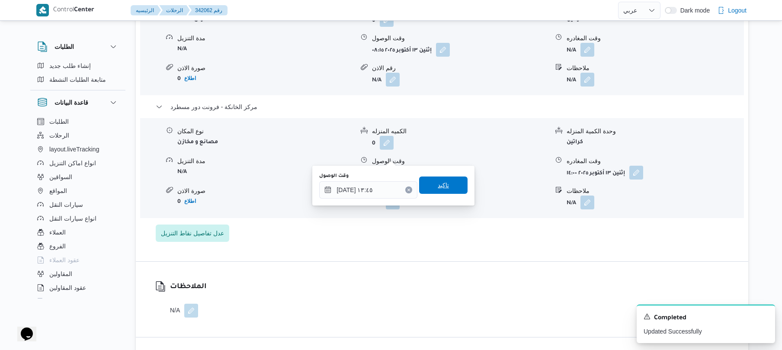
click at [445, 186] on span "تاكيد" at bounding box center [443, 184] width 48 height 17
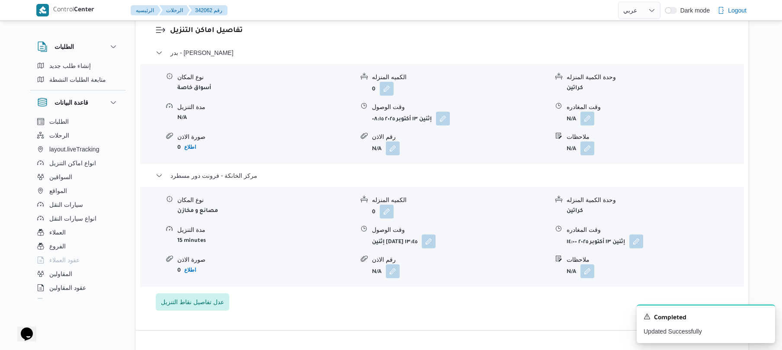
scroll to position [715, 0]
click at [592, 109] on div "نوع المكان أسواق خاصة الكميه المنزله 0 وحدة الكمية المنزله كراتين مدة التنزيل N…" at bounding box center [442, 114] width 611 height 98
click at [587, 112] on button "button" at bounding box center [587, 119] width 14 height 14
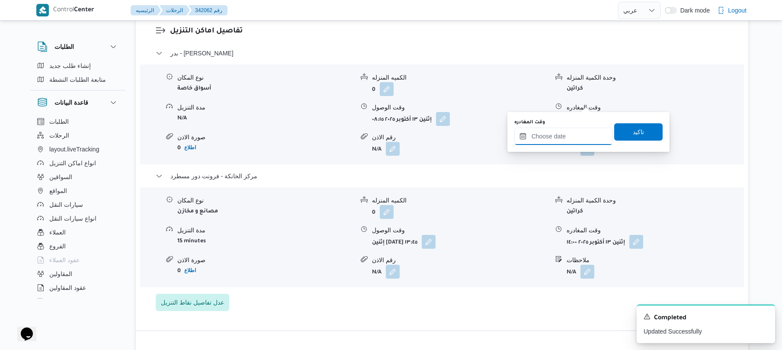
click at [568, 131] on input "وقت المغادره" at bounding box center [563, 136] width 98 height 17
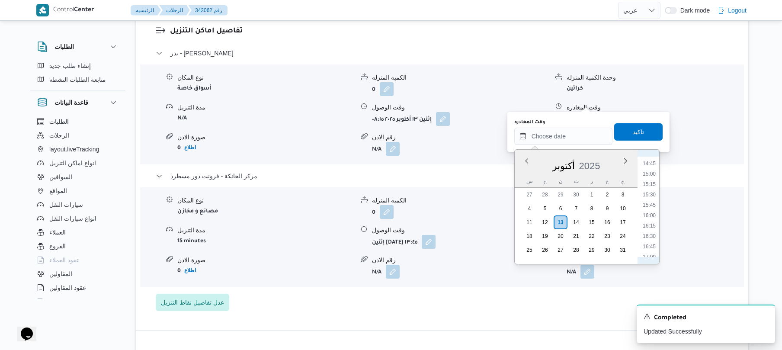
scroll to position [526, 0]
drag, startPoint x: 648, startPoint y: 176, endPoint x: 648, endPoint y: 172, distance: 4.8
click at [648, 177] on li "13:00" at bounding box center [649, 174] width 20 height 9
type input "[DATE] ١٣:٠٠"
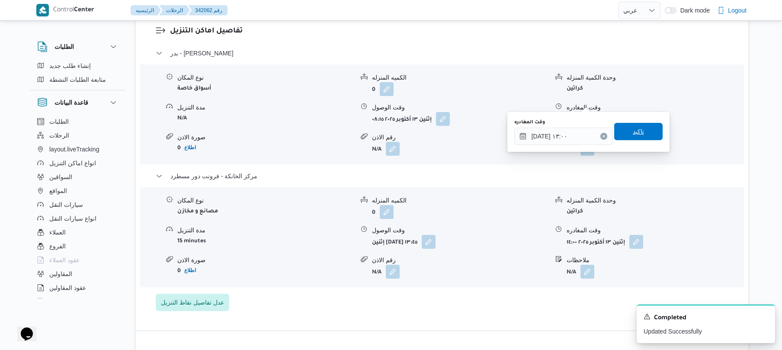
click at [646, 130] on span "تاكيد" at bounding box center [638, 131] width 48 height 17
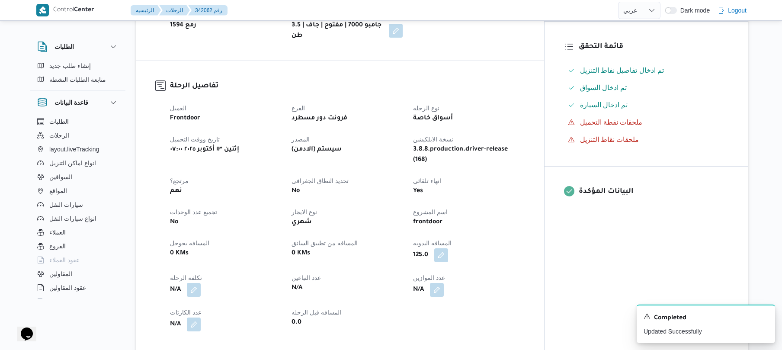
scroll to position [0, 0]
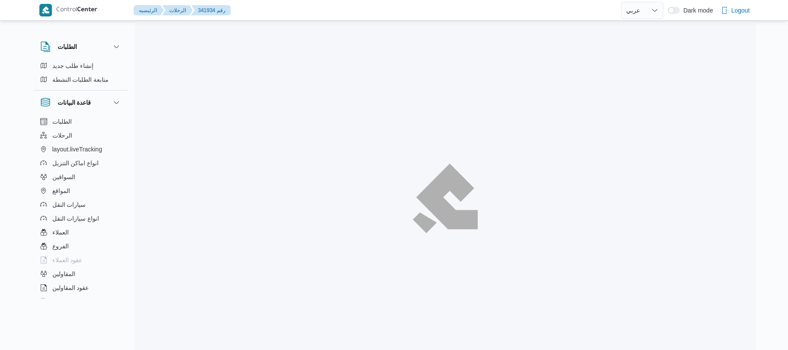
select select "ar"
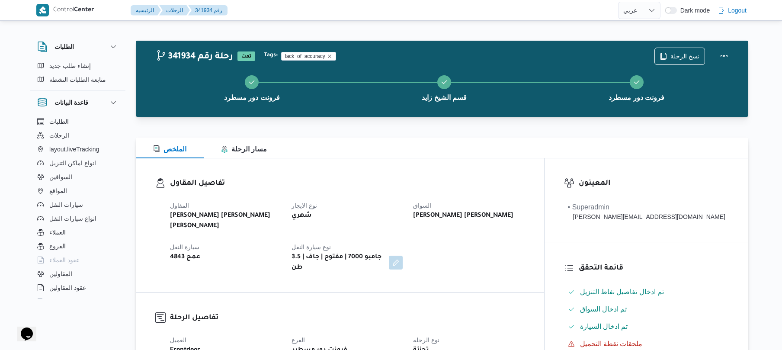
click at [495, 151] on div "الملخص مسار الرحلة" at bounding box center [442, 148] width 612 height 21
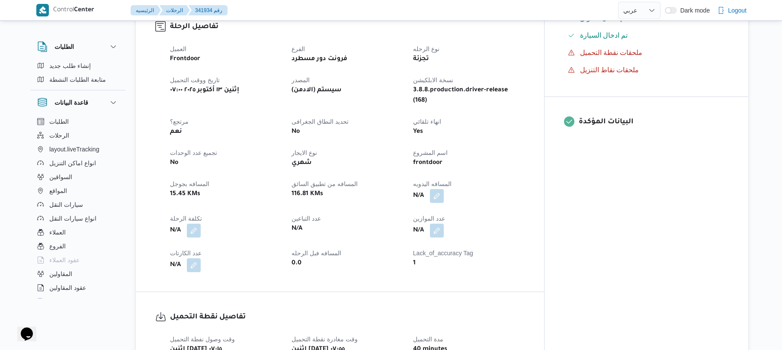
scroll to position [300, 0]
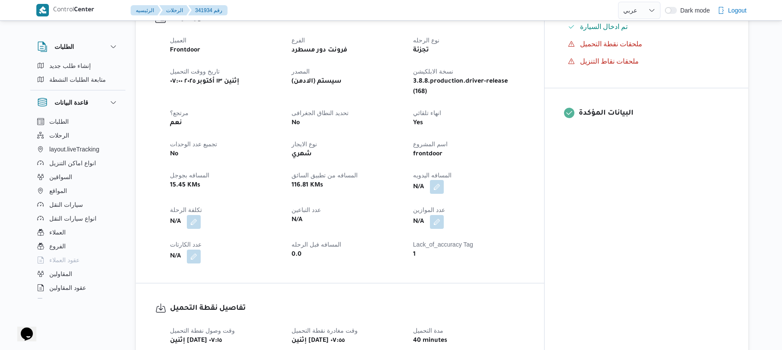
click at [444, 180] on button "button" at bounding box center [437, 187] width 14 height 14
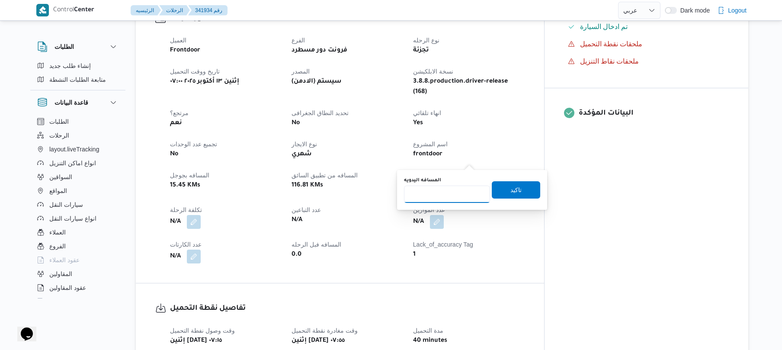
click at [443, 191] on input "المسافه اليدويه" at bounding box center [447, 194] width 86 height 17
type input "105"
click at [515, 187] on span "تاكيد" at bounding box center [515, 189] width 11 height 10
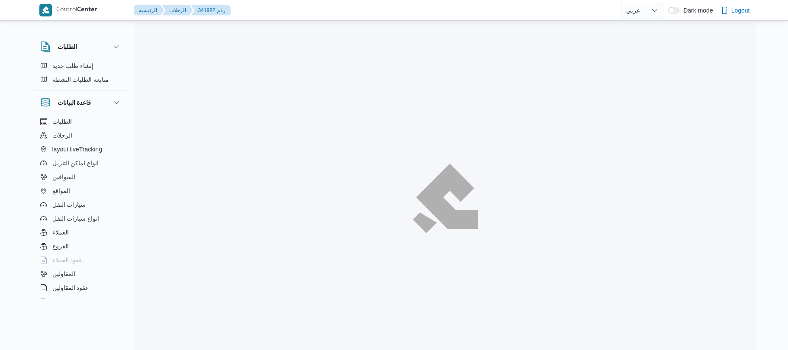
select select "ar"
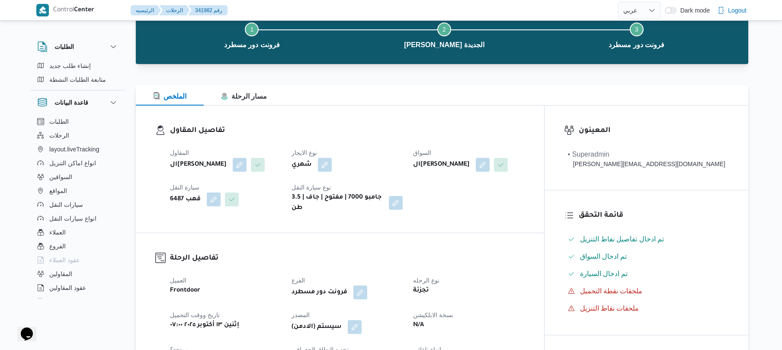
scroll to position [23, 0]
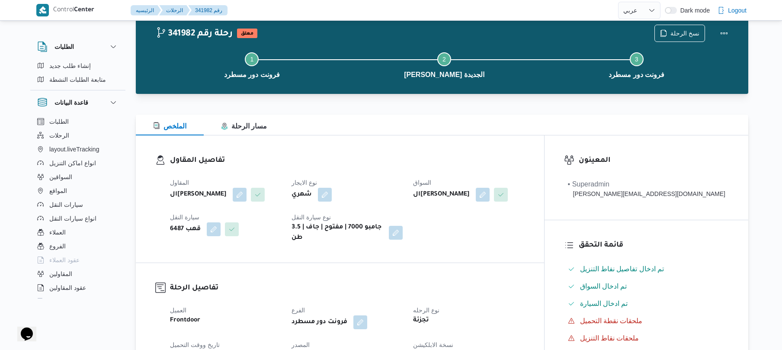
click at [495, 112] on div at bounding box center [442, 109] width 612 height 10
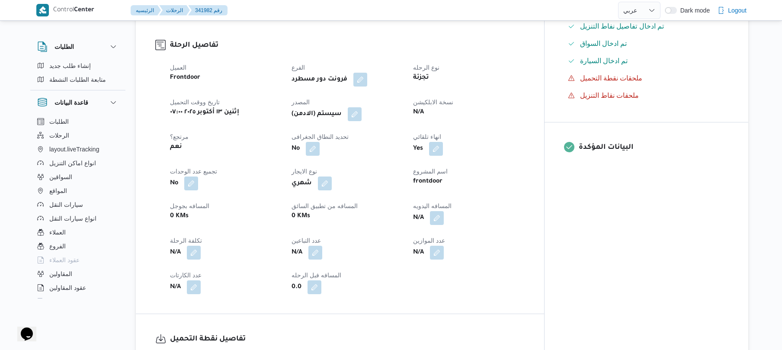
scroll to position [300, 0]
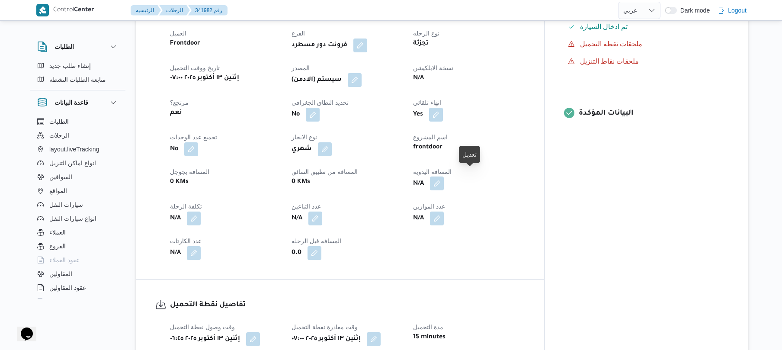
click at [444, 177] on button "button" at bounding box center [437, 183] width 14 height 14
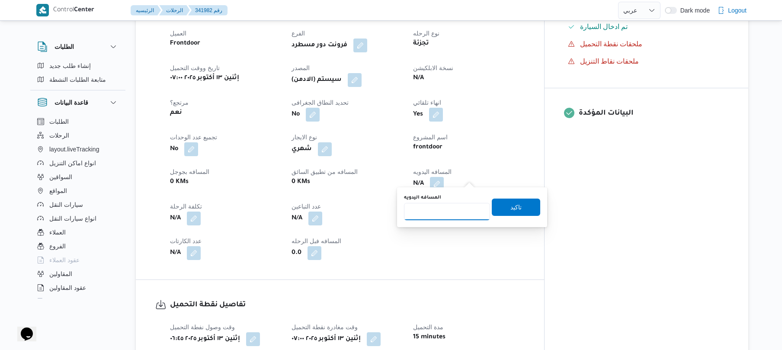
click at [438, 210] on input "المسافه اليدويه" at bounding box center [447, 211] width 86 height 17
type input "80"
click at [525, 206] on span "تاكيد" at bounding box center [516, 206] width 48 height 17
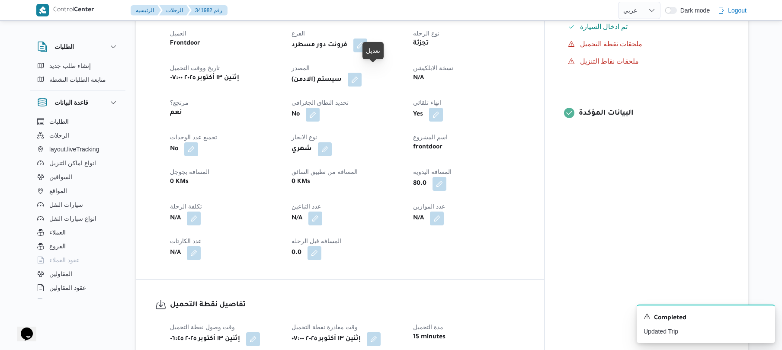
click at [362, 74] on button "button" at bounding box center [355, 80] width 14 height 14
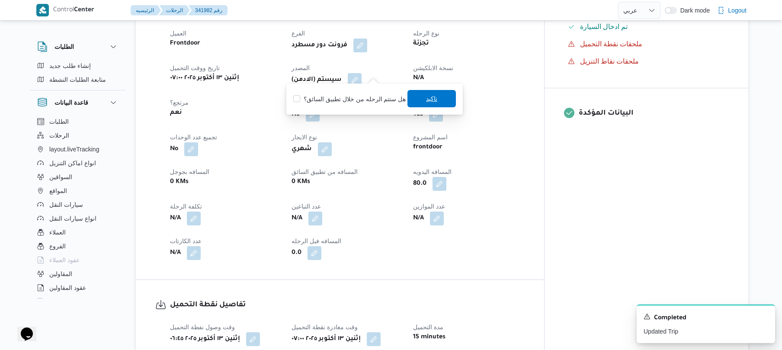
click at [419, 99] on span "تاكيد" at bounding box center [431, 98] width 48 height 17
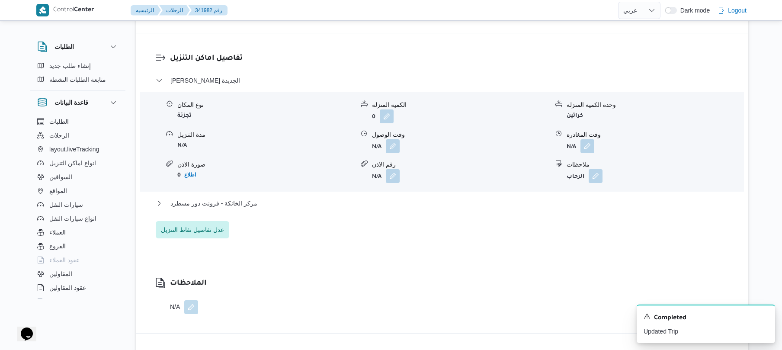
scroll to position [715, 0]
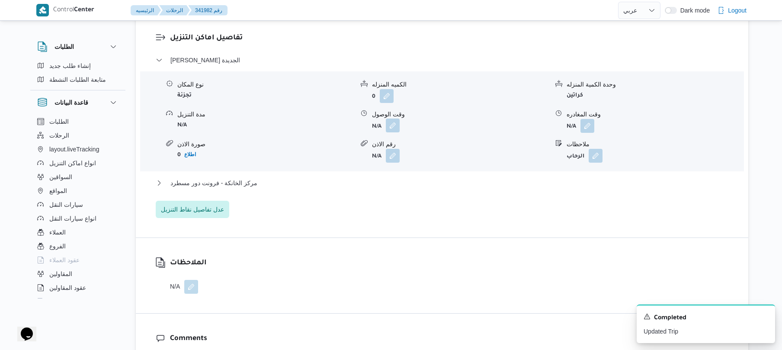
click at [389, 131] on button "button" at bounding box center [393, 125] width 14 height 14
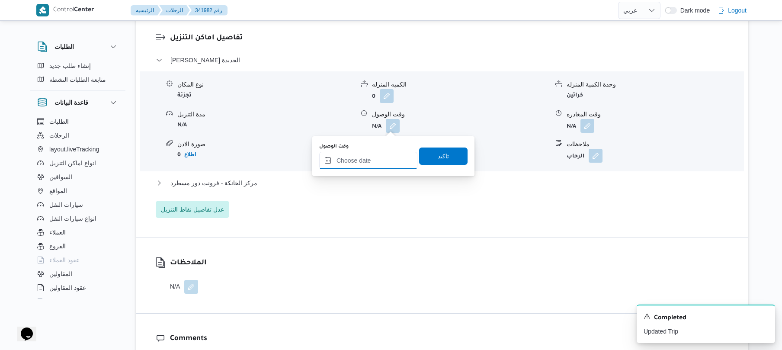
click at [368, 157] on input "وقت الوصول" at bounding box center [368, 160] width 98 height 17
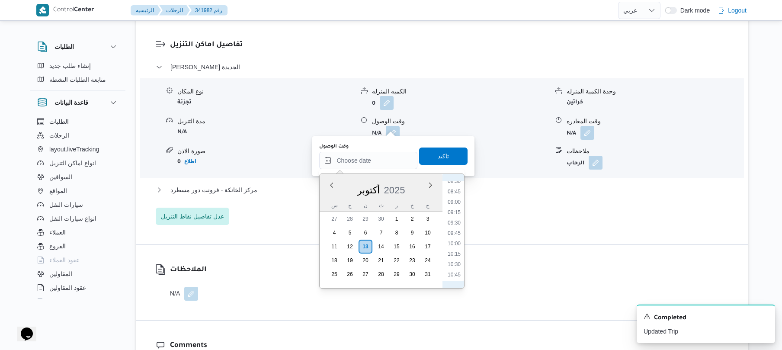
scroll to position [272, 0]
click at [455, 234] on li "07:45" at bounding box center [454, 235] width 20 height 9
type input "١٣/١٠/٢٠٢٥ ٠٧:٤٥"
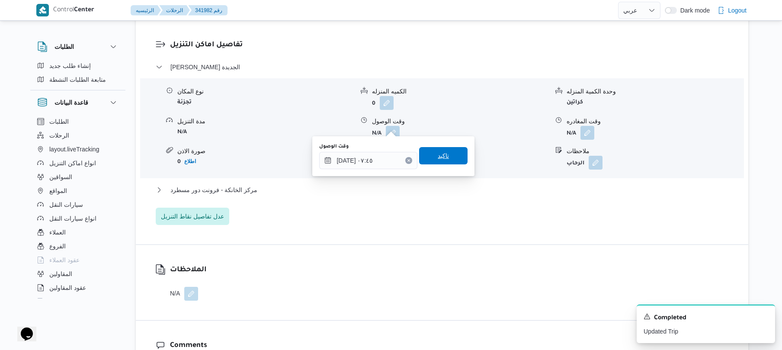
click at [439, 156] on span "تاكيد" at bounding box center [443, 155] width 11 height 10
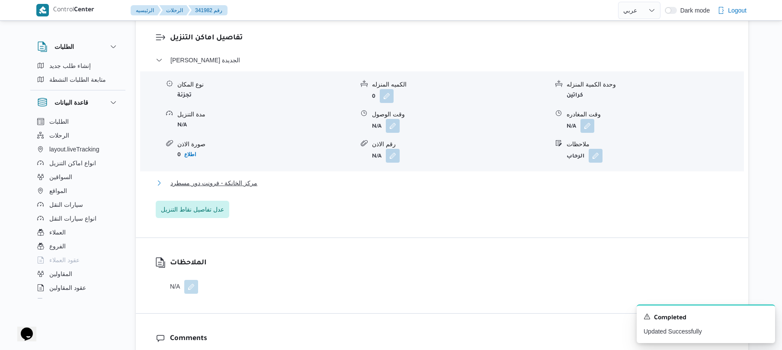
click at [393, 183] on button "مركز الخانكة - فرونت دور مسطرد" at bounding box center [442, 183] width 573 height 10
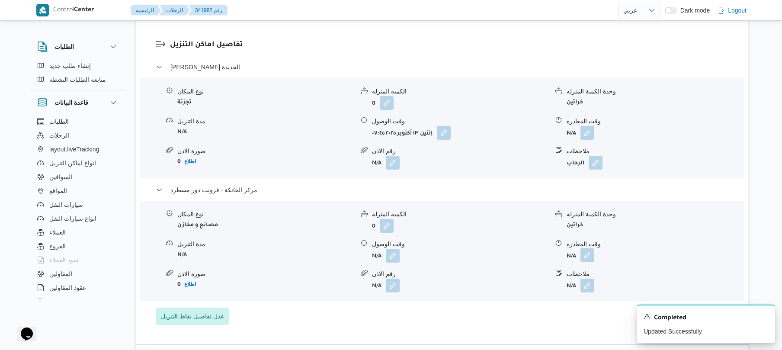
click at [587, 248] on button "button" at bounding box center [587, 255] width 14 height 14
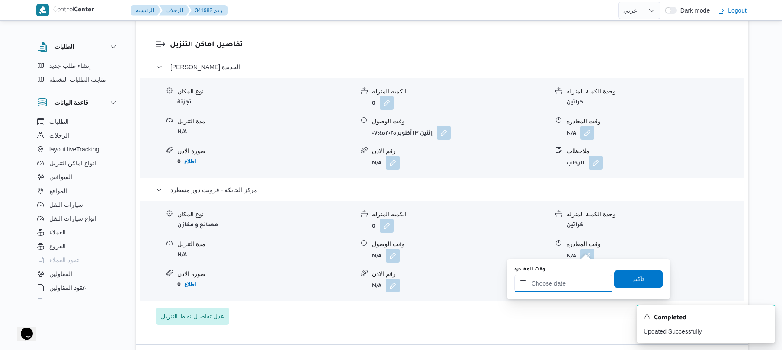
click at [549, 283] on input "وقت المغادره" at bounding box center [563, 283] width 98 height 17
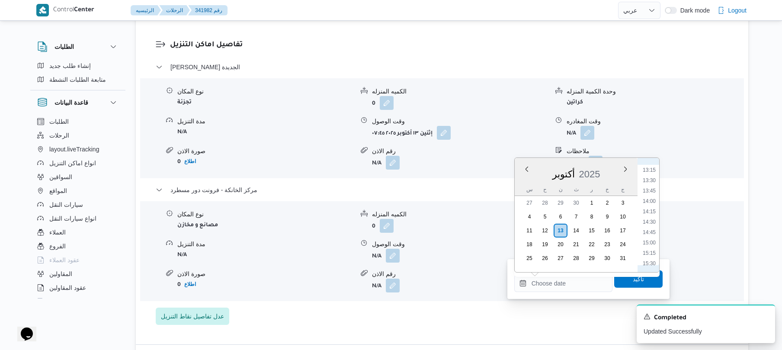
scroll to position [525, 0]
click at [649, 225] on li "14:00" at bounding box center [649, 225] width 20 height 9
type input "١٣/١٠/٢٠٢٥ ١٤:٠٠"
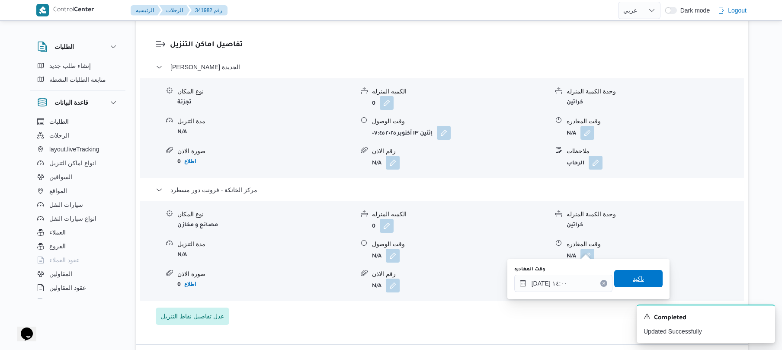
click at [624, 276] on span "تاكيد" at bounding box center [638, 278] width 48 height 17
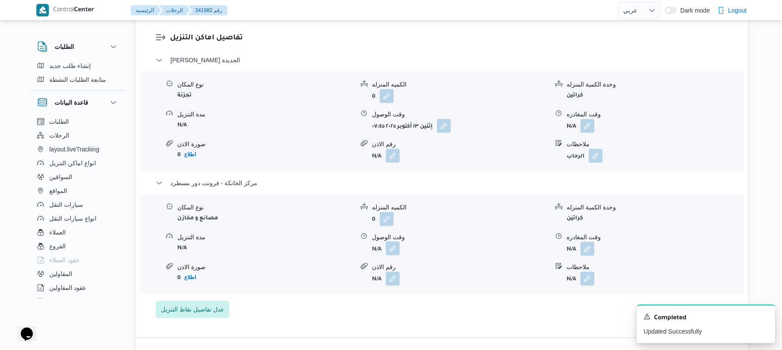
click at [392, 248] on button "button" at bounding box center [393, 248] width 14 height 14
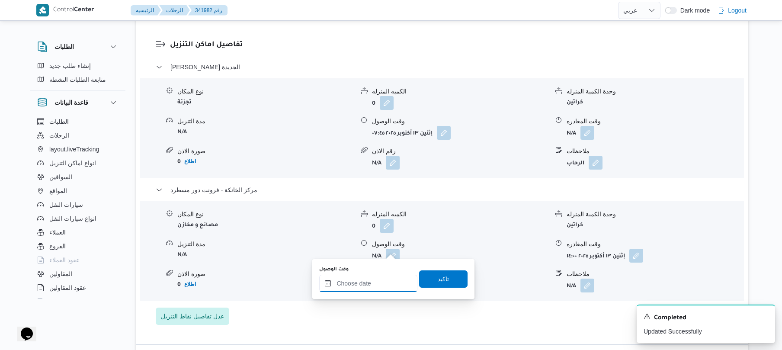
click at [373, 282] on input "وقت الوصول" at bounding box center [368, 283] width 98 height 17
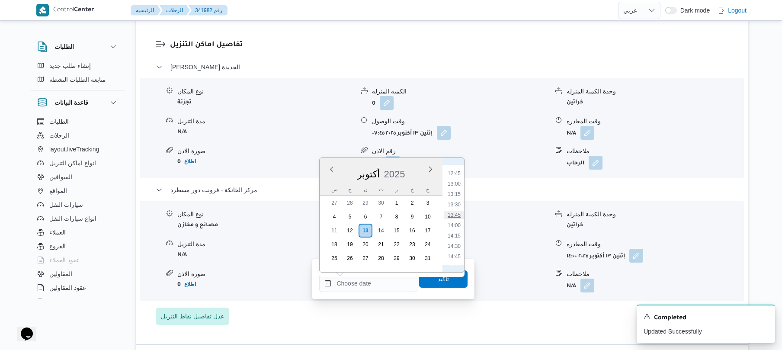
click at [455, 217] on li "13:45" at bounding box center [454, 215] width 20 height 9
type input "[DATE] ١٣:٤٥"
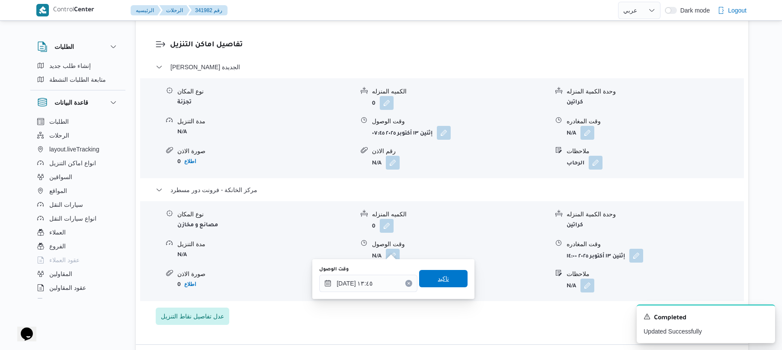
click at [442, 277] on span "تاكيد" at bounding box center [443, 278] width 11 height 10
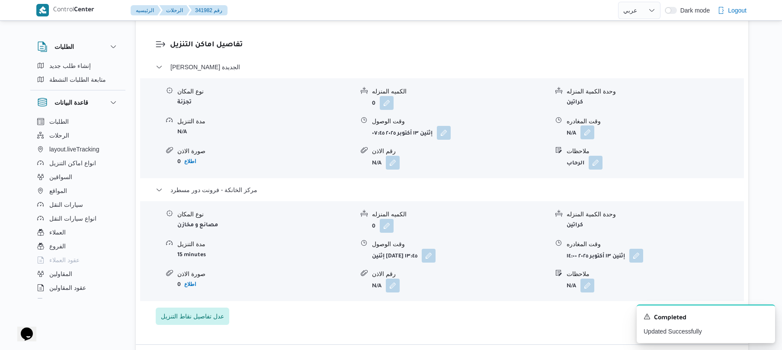
click at [586, 128] on button "button" at bounding box center [587, 132] width 14 height 14
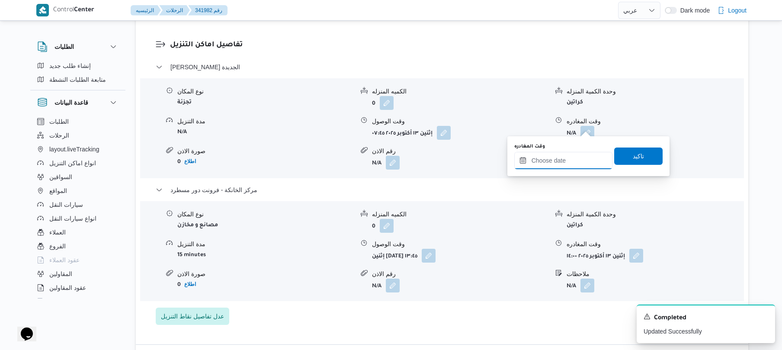
click at [558, 159] on input "وقت المغادره" at bounding box center [563, 160] width 98 height 17
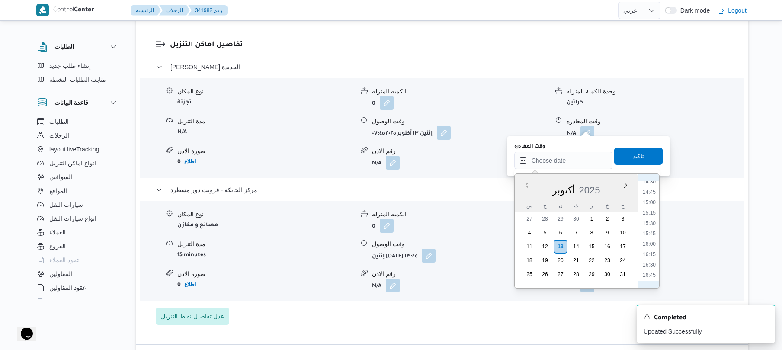
scroll to position [526, 0]
click at [650, 198] on li "13:00" at bounding box center [649, 198] width 20 height 9
type input "[DATE] ١٣:٠٠"
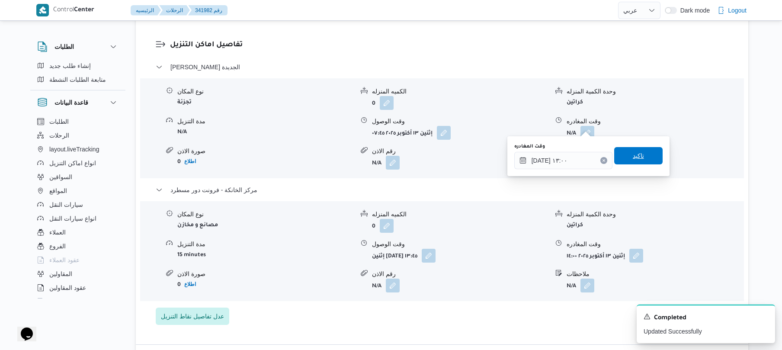
click at [637, 156] on span "تاكيد" at bounding box center [638, 155] width 11 height 10
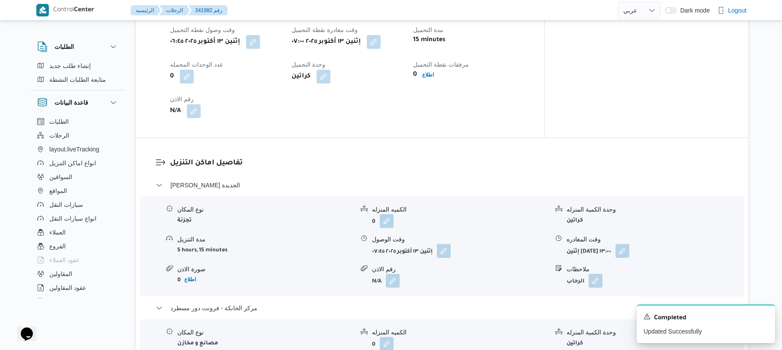
scroll to position [0, 0]
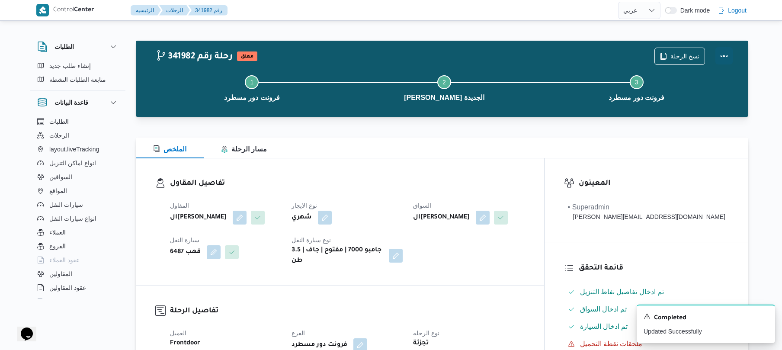
click at [724, 56] on button "Actions" at bounding box center [723, 55] width 17 height 17
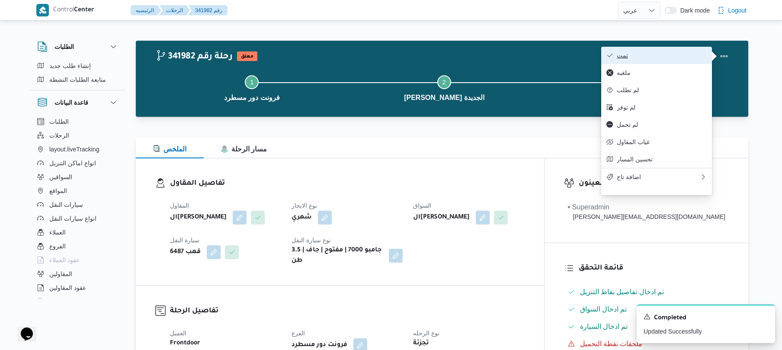
click at [687, 58] on span "تمت" at bounding box center [662, 55] width 90 height 7
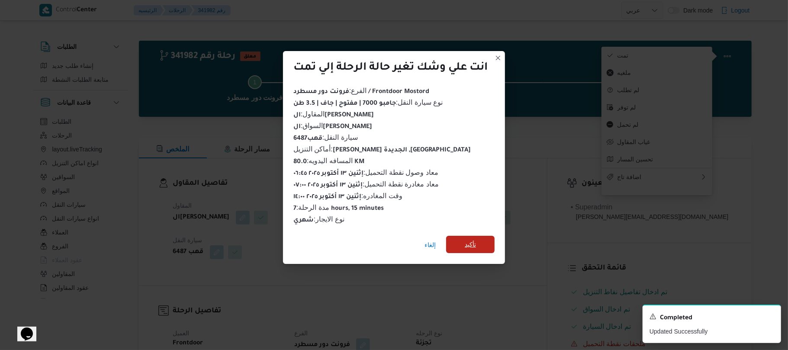
click at [481, 236] on span "تأكيد" at bounding box center [470, 244] width 48 height 17
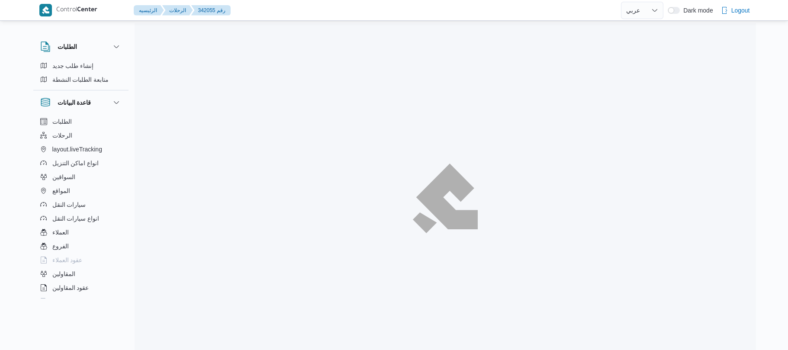
select select "ar"
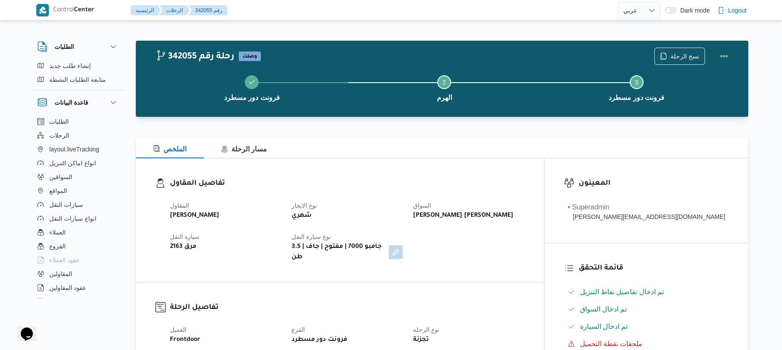
click at [489, 141] on div "الملخص مسار الرحلة" at bounding box center [442, 148] width 612 height 21
click at [485, 141] on div "الملخص مسار الرحلة" at bounding box center [442, 148] width 612 height 21
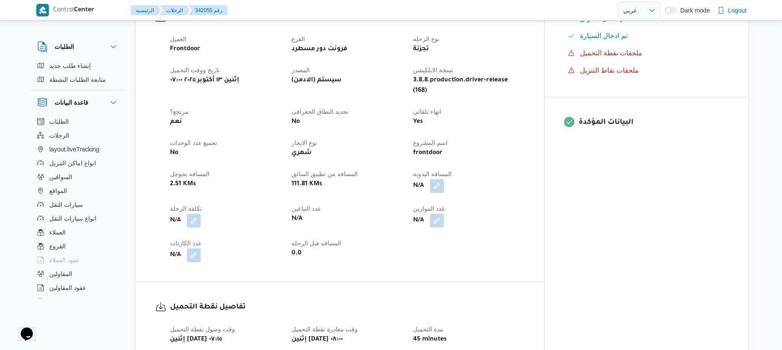
scroll to position [369, 0]
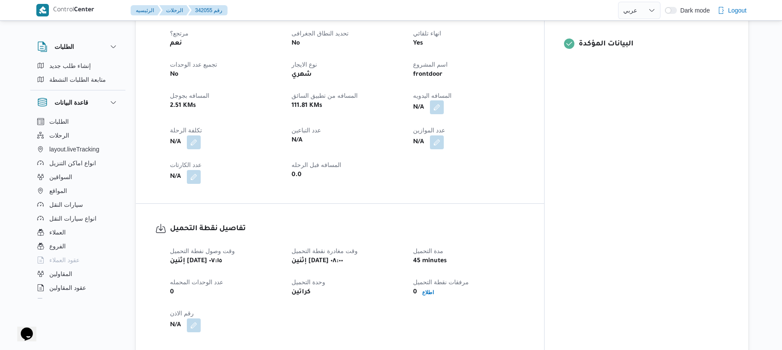
click at [444, 100] on button "button" at bounding box center [437, 107] width 14 height 14
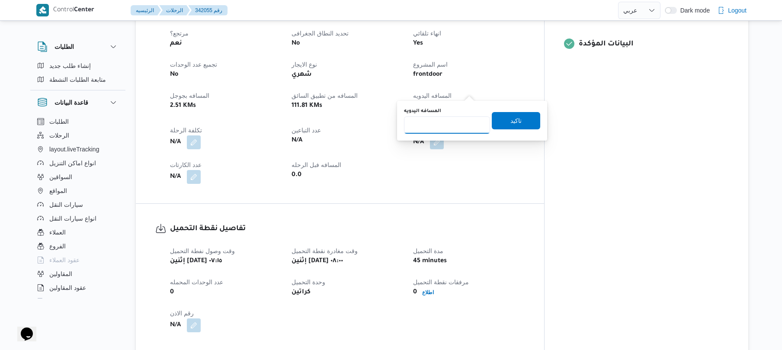
click at [449, 127] on input "المسافه اليدويه" at bounding box center [447, 124] width 86 height 17
type input "75"
click at [500, 118] on span "تاكيد" at bounding box center [516, 120] width 48 height 17
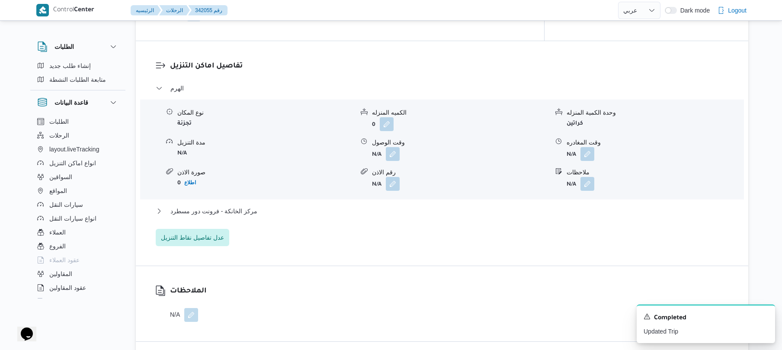
scroll to position [692, 0]
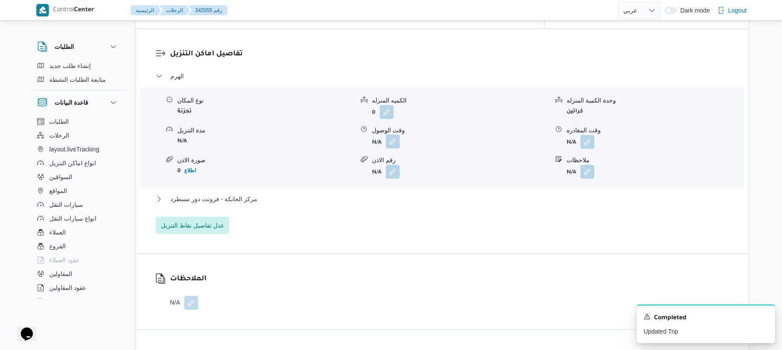
click at [390, 134] on button "button" at bounding box center [393, 141] width 14 height 14
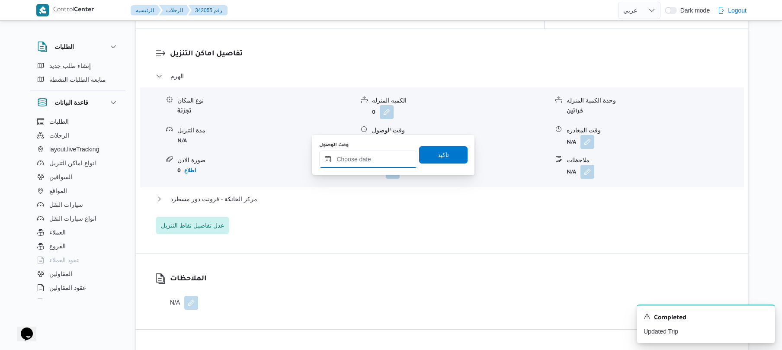
click at [375, 160] on input "وقت الوصول" at bounding box center [368, 158] width 98 height 17
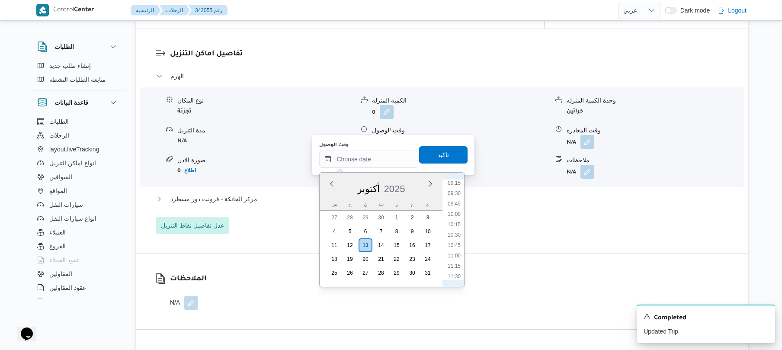
scroll to position [300, 0]
click at [452, 244] on li "08:45" at bounding box center [454, 247] width 20 height 9
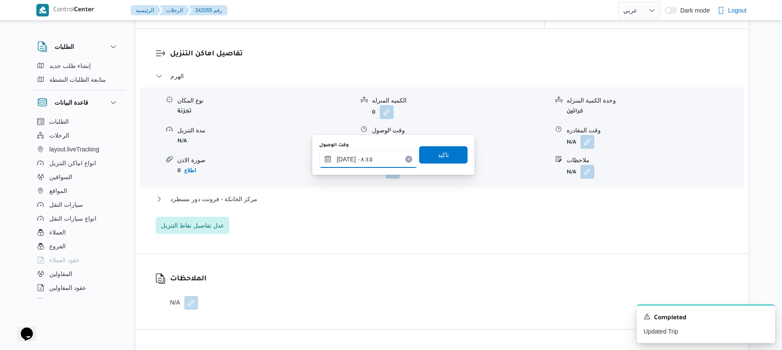
click at [348, 157] on input "[DATE] ٠٨:٤٥" at bounding box center [368, 158] width 98 height 17
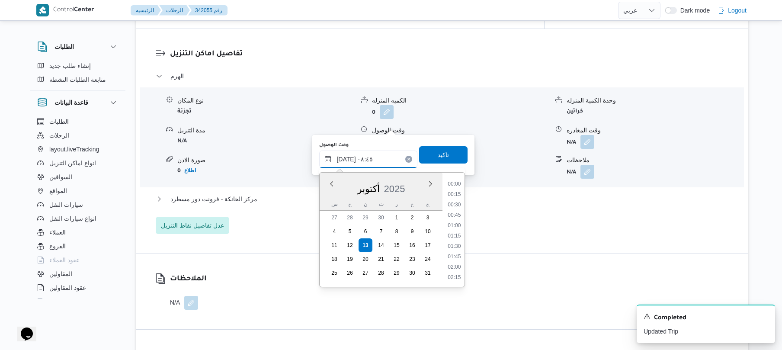
click at [348, 157] on input "[DATE] ٠٨:٤٥" at bounding box center [368, 158] width 98 height 17
type input "[DATE] ٠٨:50"
click at [425, 151] on span "تاكيد" at bounding box center [443, 154] width 48 height 17
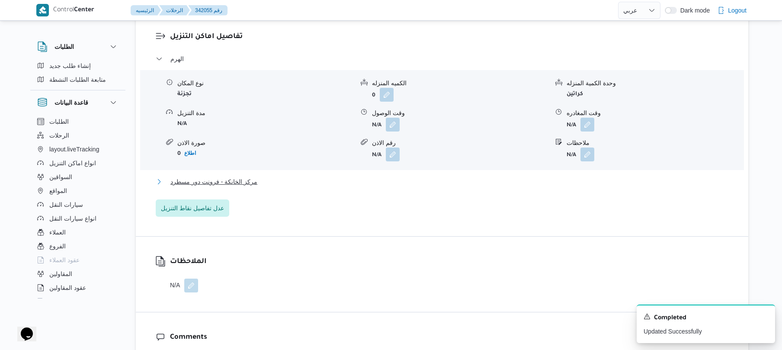
click at [355, 185] on button "مركز الخانكة - فرونت دور مسطرد" at bounding box center [442, 181] width 573 height 10
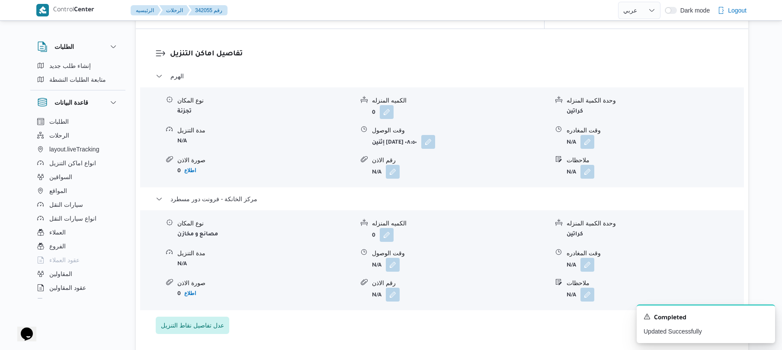
click at [592, 254] on div "نوع المكان مصانع و مخازن الكميه المنزله 0 وحدة الكمية المنزله كراتين مدة التنزي…" at bounding box center [442, 260] width 611 height 98
click at [586, 257] on button "button" at bounding box center [587, 264] width 14 height 14
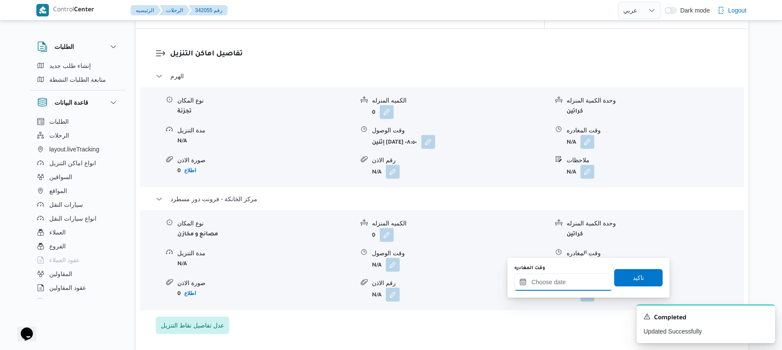
click at [551, 287] on input "وقت المغادره" at bounding box center [563, 281] width 98 height 17
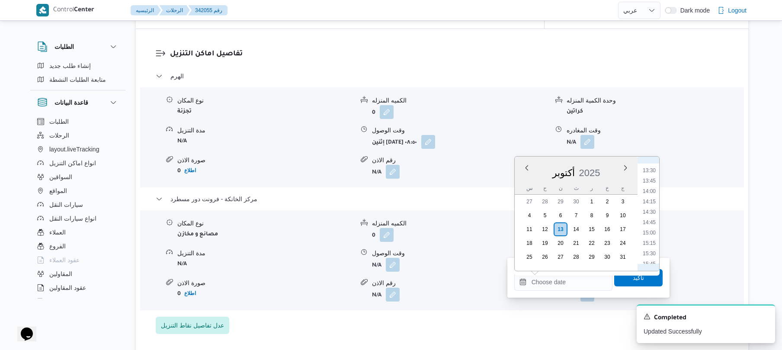
scroll to position [525, 0]
click at [647, 222] on li "14:00" at bounding box center [649, 224] width 20 height 9
type input "[DATE] ١٤:٠٠"
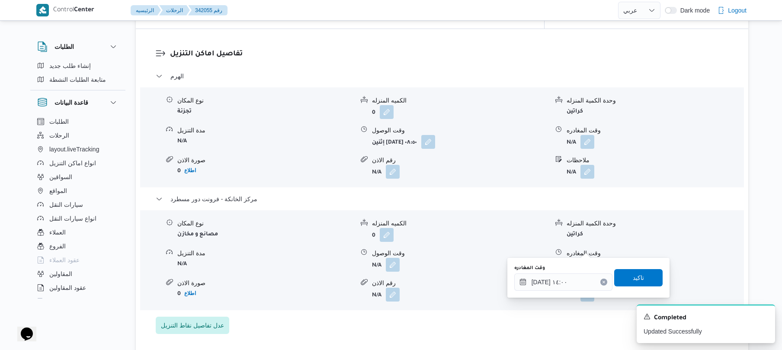
click at [618, 289] on div "وقت المغادره [DATE] ١٤:٠٠ تاكيد" at bounding box center [588, 278] width 150 height 28
click at [621, 281] on span "تاكيد" at bounding box center [638, 277] width 48 height 17
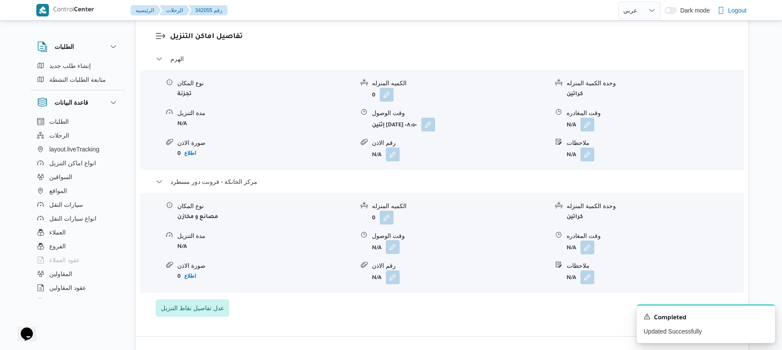
click at [395, 250] on button "button" at bounding box center [393, 247] width 14 height 14
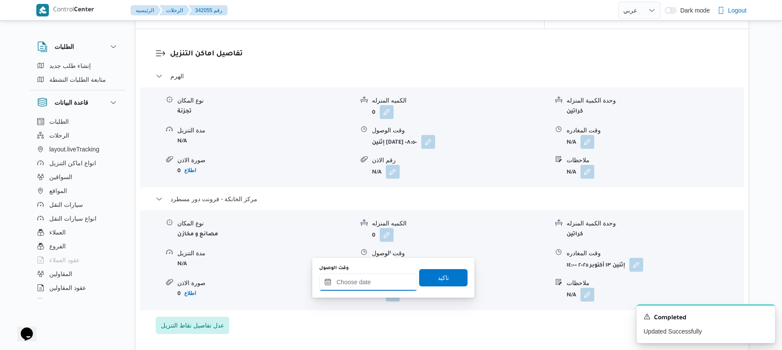
click at [381, 282] on input "وقت الوصول" at bounding box center [368, 281] width 98 height 17
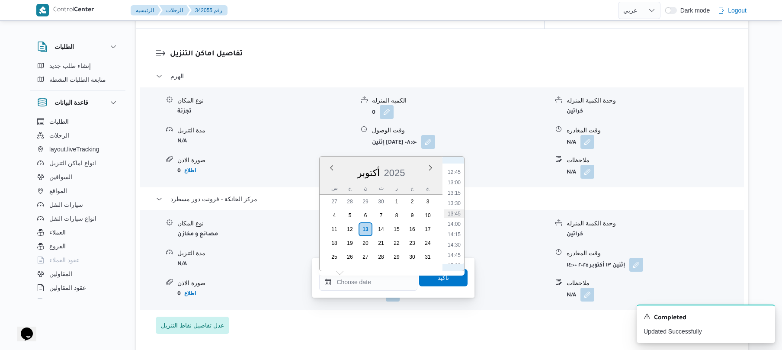
click at [455, 211] on li "13:45" at bounding box center [454, 213] width 20 height 9
type input "١٣/١٠/٢٠٢٥ ١٣:٤٥"
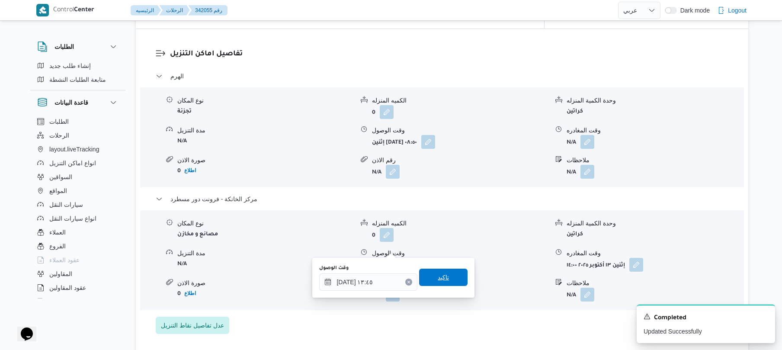
click at [446, 273] on span "تاكيد" at bounding box center [443, 277] width 48 height 17
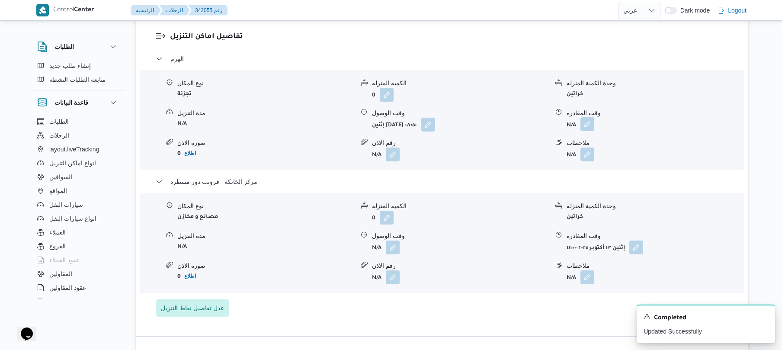
click at [587, 123] on button "button" at bounding box center [587, 124] width 14 height 14
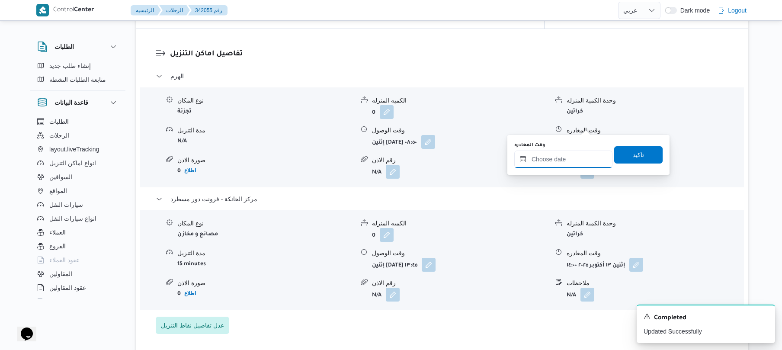
click at [557, 161] on input "وقت المغادره" at bounding box center [563, 158] width 98 height 17
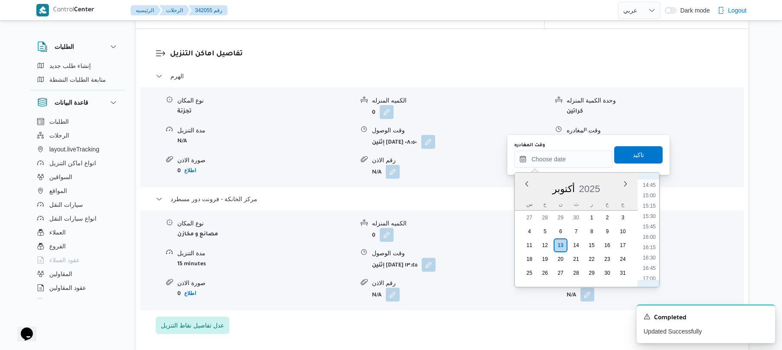
scroll to position [526, 0]
click at [651, 198] on li "13:00" at bounding box center [649, 197] width 20 height 9
type input "١٣/١٠/٢٠٢٥ ١٣:٠٠"
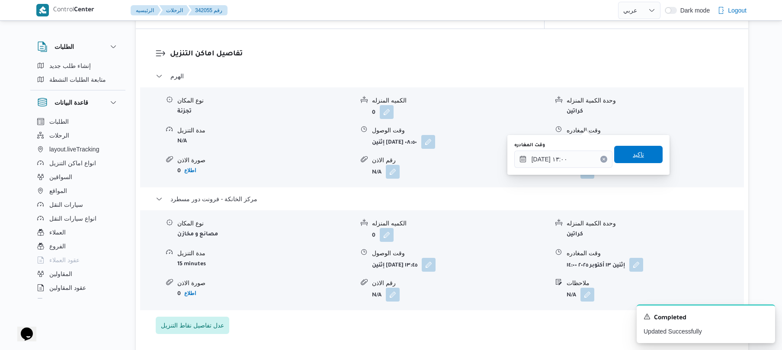
click at [633, 155] on span "تاكيد" at bounding box center [638, 154] width 11 height 10
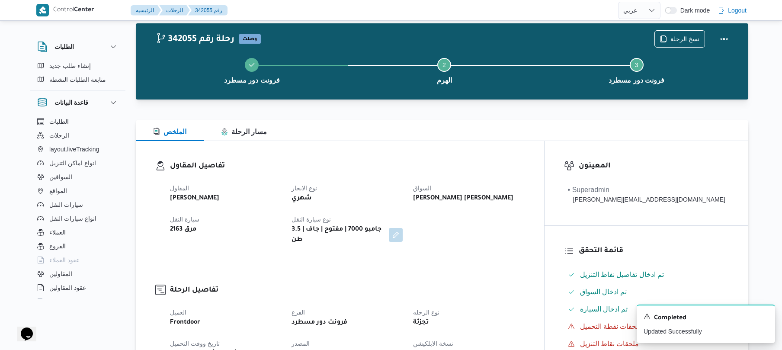
scroll to position [0, 0]
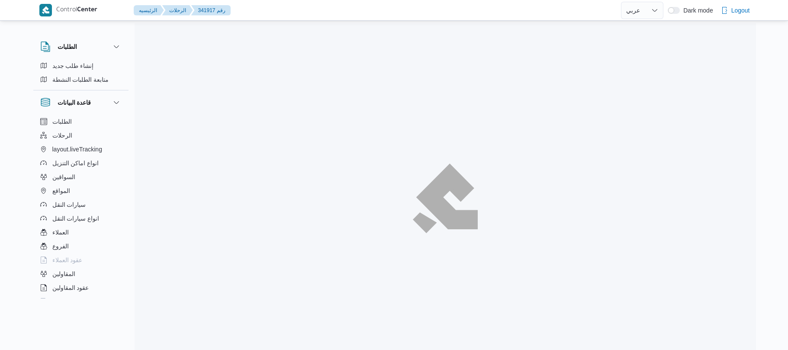
select select "ar"
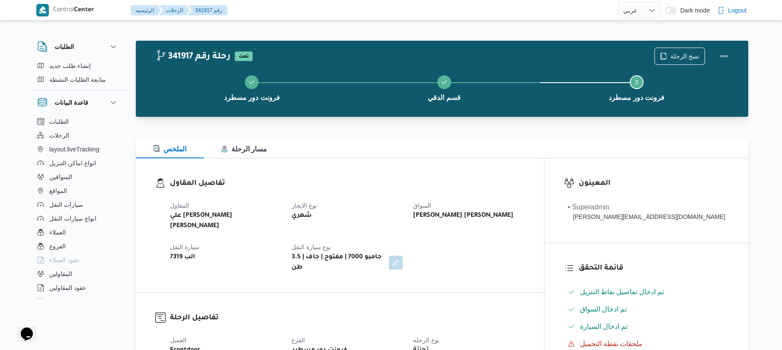
click at [435, 125] on div at bounding box center [442, 122] width 612 height 10
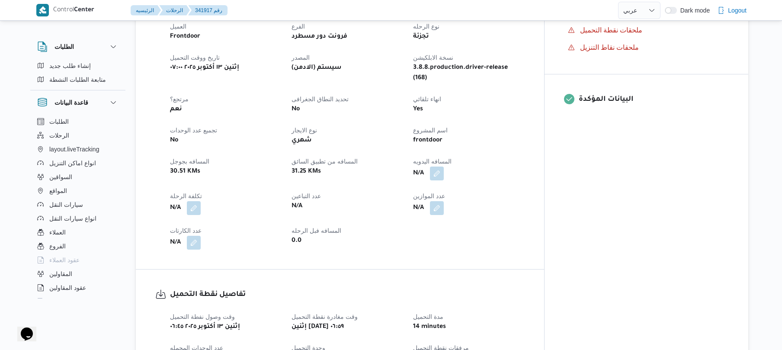
scroll to position [346, 0]
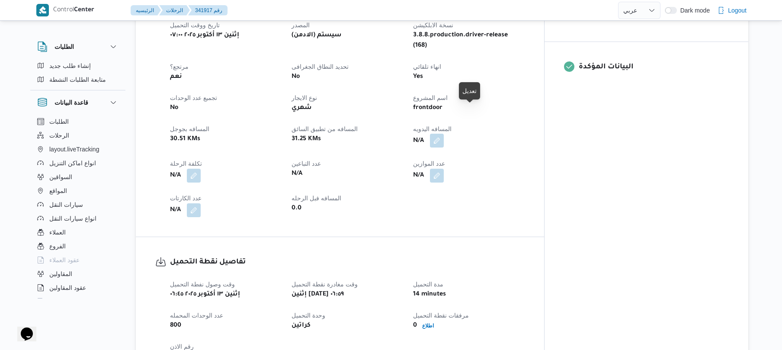
click at [444, 134] on button "button" at bounding box center [437, 141] width 14 height 14
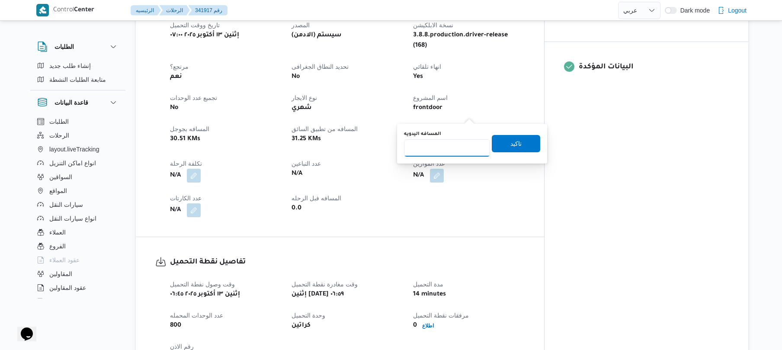
click at [453, 146] on input "المسافه اليدويه" at bounding box center [447, 147] width 86 height 17
type input "60"
click at [510, 147] on span "تاكيد" at bounding box center [515, 143] width 11 height 10
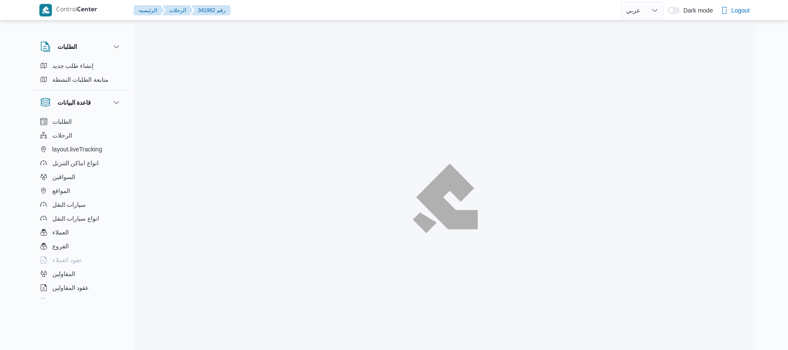
select select "ar"
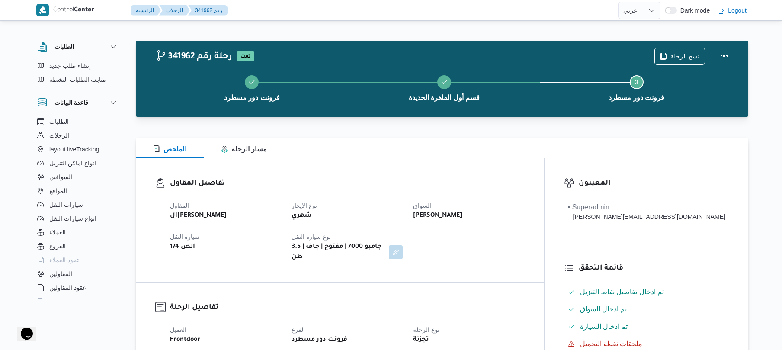
click at [483, 177] on div "تفاصيل المقاول المقاول الهامي محمد خالد علي نوع الايجار شهري السواق سيد محمد مص…" at bounding box center [340, 220] width 408 height 124
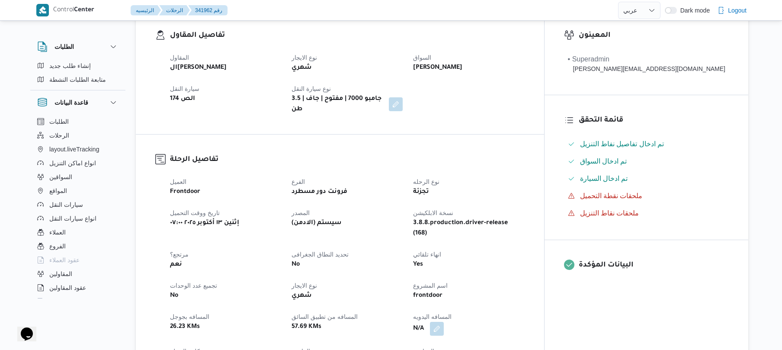
scroll to position [208, 0]
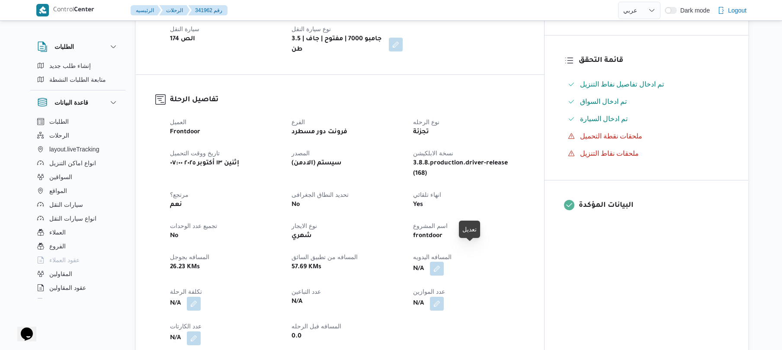
click at [444, 262] on button "button" at bounding box center [437, 269] width 14 height 14
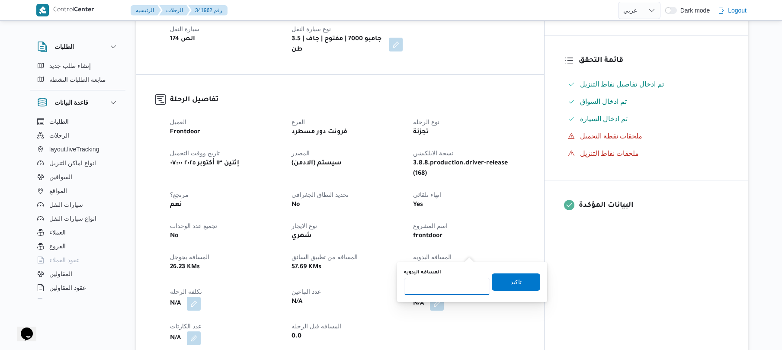
click at [442, 282] on input "المسافه اليدويه" at bounding box center [447, 286] width 86 height 17
type input "95"
drag, startPoint x: 512, startPoint y: 282, endPoint x: 519, endPoint y: 282, distance: 6.9
click at [519, 282] on span "تاكيد" at bounding box center [516, 281] width 48 height 17
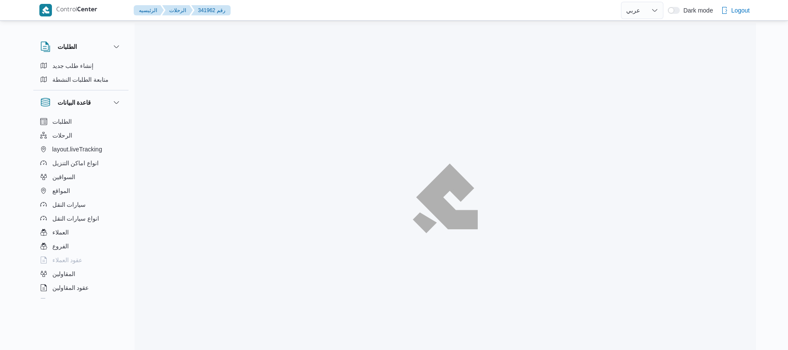
select select "ar"
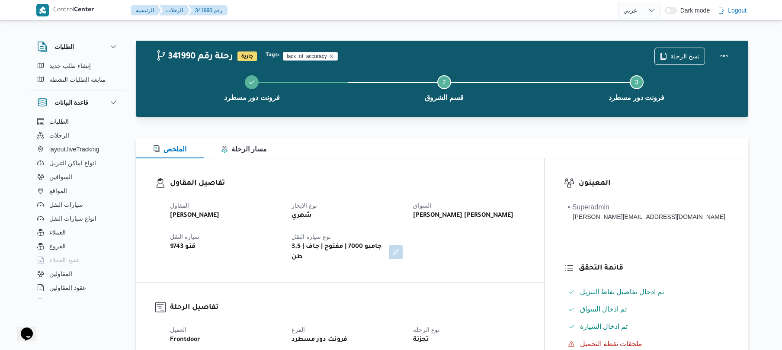
click at [406, 143] on div "الملخص مسار الرحلة" at bounding box center [442, 148] width 612 height 21
click at [493, 150] on div "الملخص مسار الرحلة" at bounding box center [442, 148] width 612 height 21
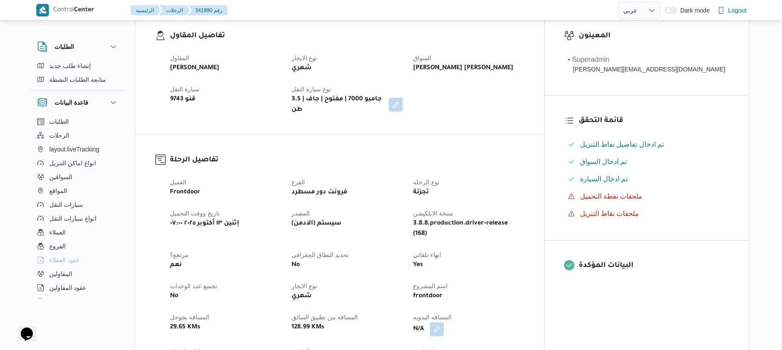
scroll to position [253, 0]
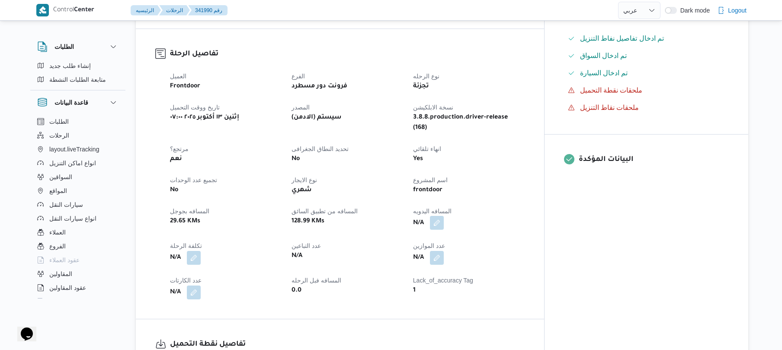
click at [444, 216] on button "button" at bounding box center [437, 223] width 14 height 14
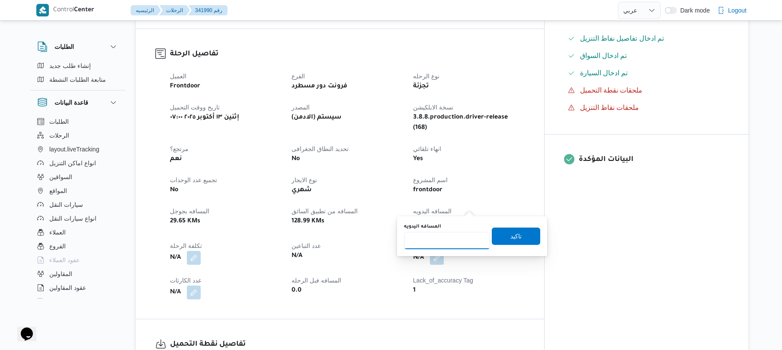
click at [439, 241] on input "المسافه اليدويه" at bounding box center [447, 240] width 86 height 17
type input "95"
click at [510, 236] on span "تاكيد" at bounding box center [515, 236] width 11 height 10
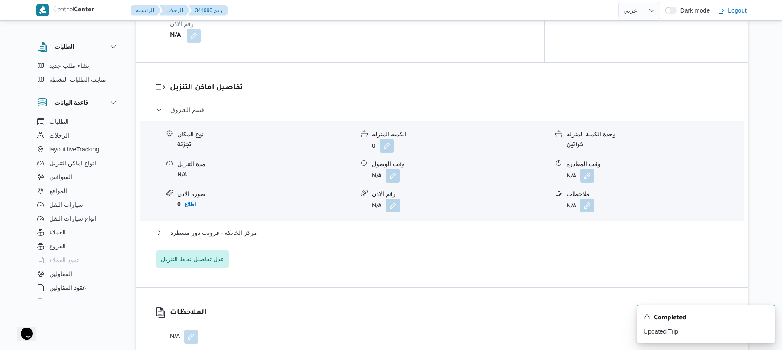
scroll to position [669, 0]
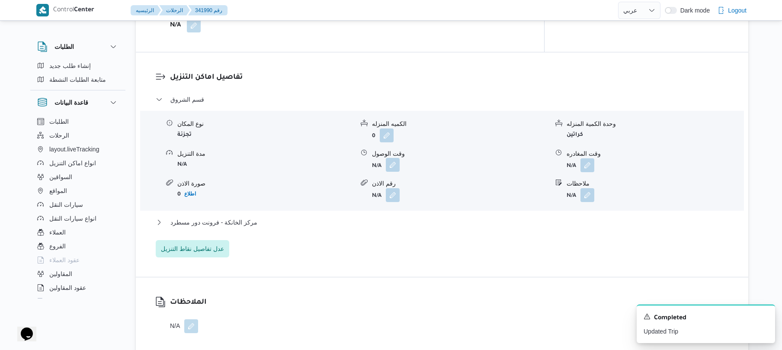
click at [394, 158] on button "button" at bounding box center [393, 165] width 14 height 14
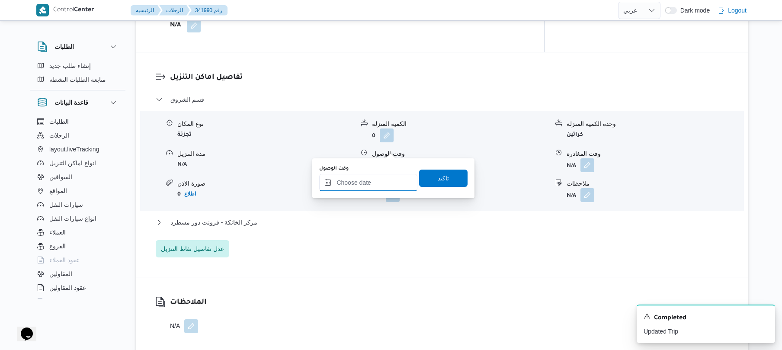
click at [369, 180] on input "وقت الوصول" at bounding box center [368, 182] width 98 height 17
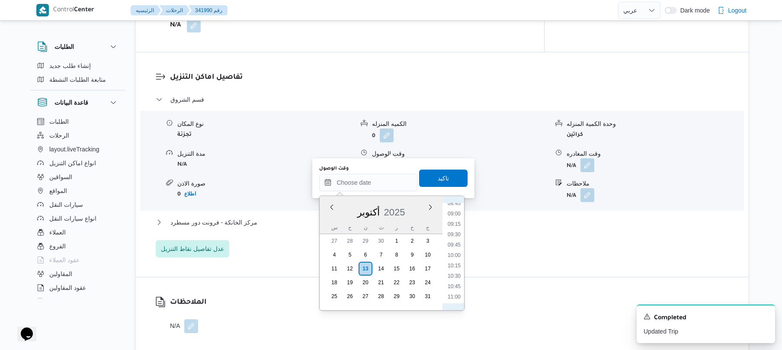
scroll to position [282, 0]
click at [456, 269] on li "08:15" at bounding box center [454, 267] width 20 height 9
type input "[DATE] ٠٨:١٥"
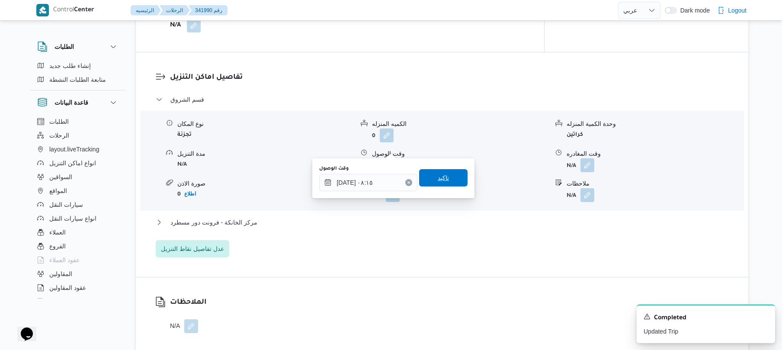
click at [431, 182] on span "تاكيد" at bounding box center [443, 177] width 48 height 17
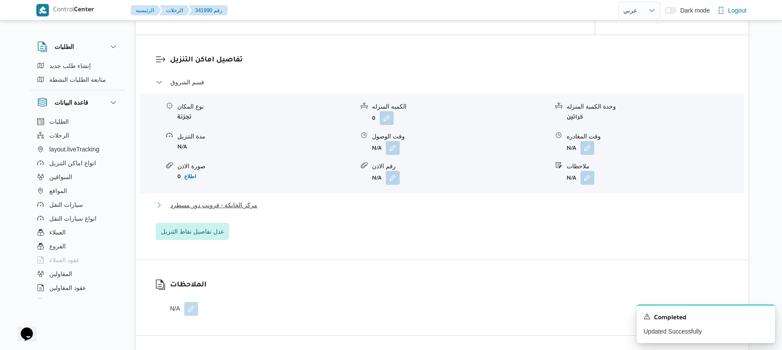
click at [394, 203] on button "مركز الخانكة - فرونت دور مسطرد" at bounding box center [442, 205] width 573 height 10
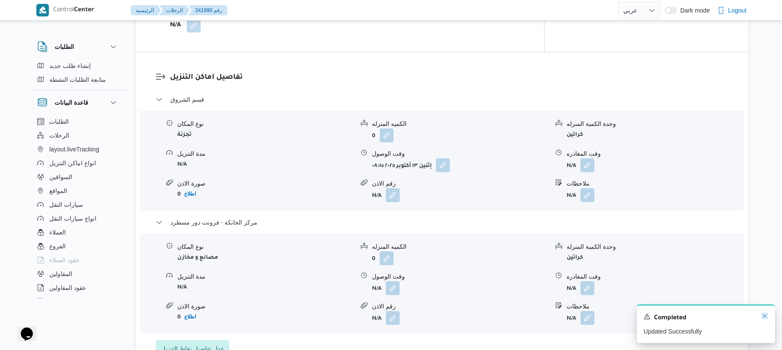
click at [764, 317] on icon "Dismiss toast" at bounding box center [764, 316] width 4 height 4
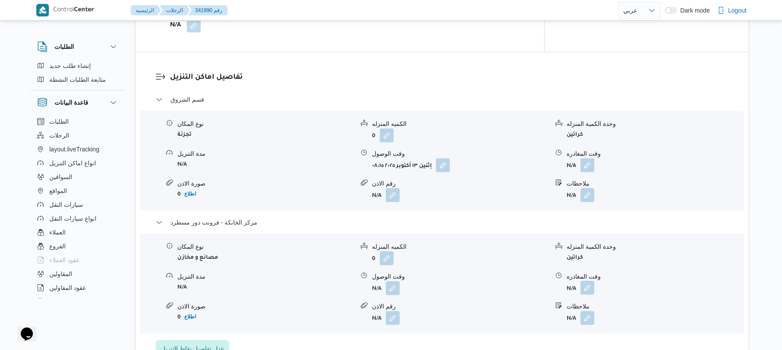
click at [587, 281] on button "button" at bounding box center [587, 288] width 14 height 14
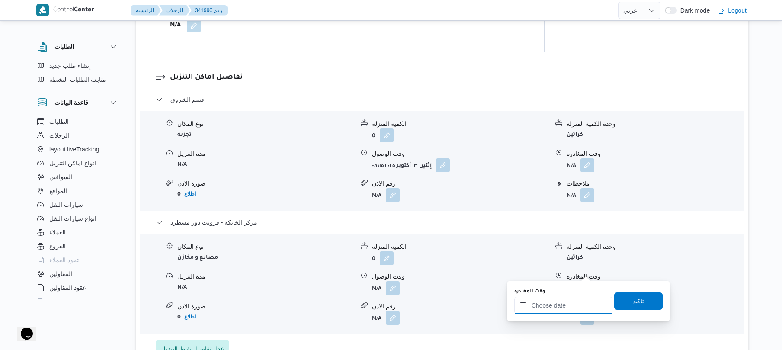
click at [559, 301] on input "وقت المغادره" at bounding box center [563, 305] width 98 height 17
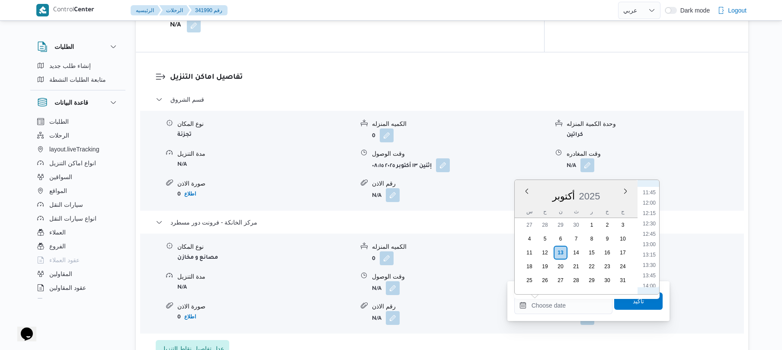
scroll to position [507, 0]
click at [648, 263] on li "14:00" at bounding box center [649, 265] width 20 height 9
type input "١٣/١٠/٢٠٢٥ ١٤:٠٠"
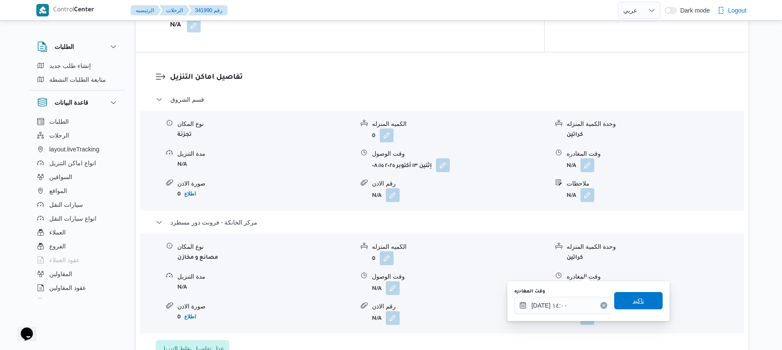
click at [633, 304] on span "تاكيد" at bounding box center [638, 300] width 11 height 10
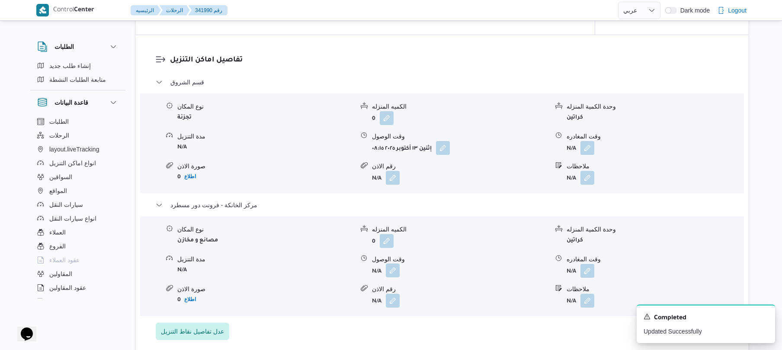
click at [389, 272] on button "button" at bounding box center [393, 270] width 14 height 14
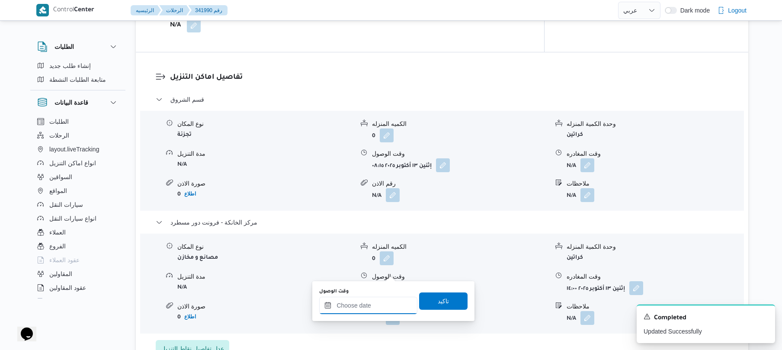
click at [366, 300] on div at bounding box center [368, 305] width 98 height 17
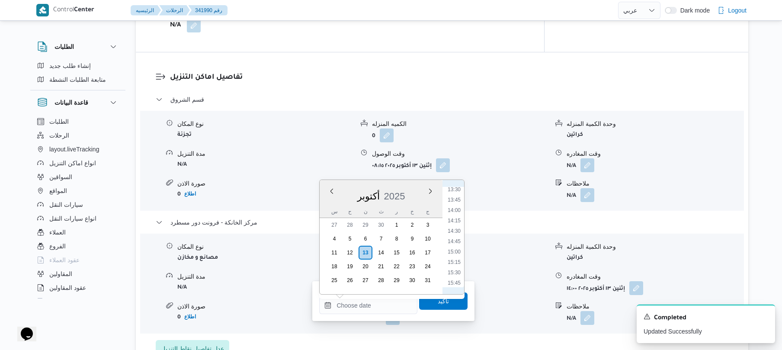
scroll to position [535, 0]
click at [454, 227] on li "13:45" at bounding box center [454, 226] width 20 height 9
type input "١٣/١٠/٢٠٢٥ ١٣:٤٥"
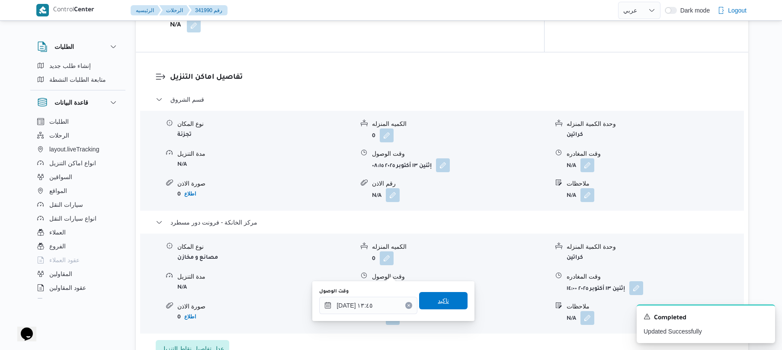
click at [442, 299] on span "تاكيد" at bounding box center [443, 300] width 11 height 10
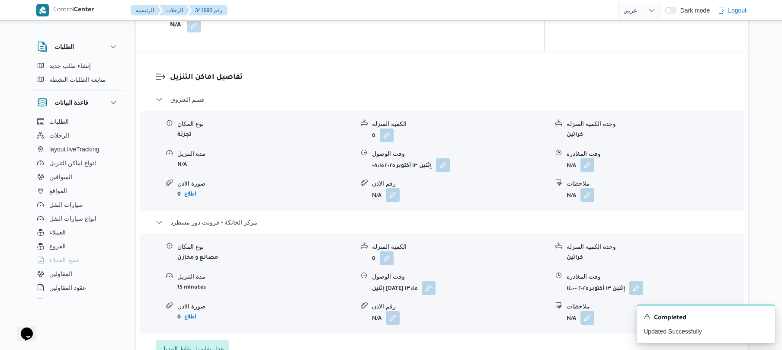
click at [588, 158] on button "button" at bounding box center [587, 165] width 14 height 14
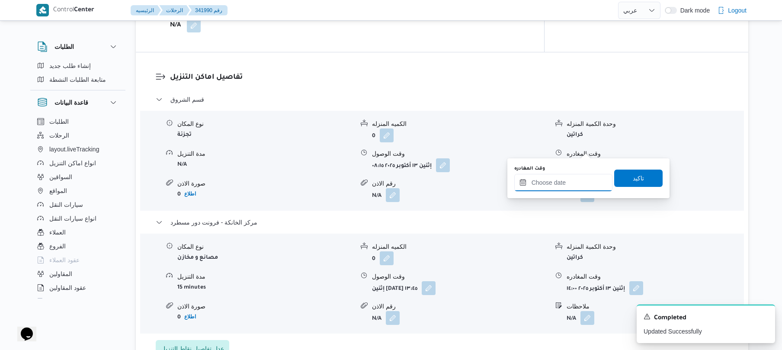
click at [554, 186] on input "وقت المغادره" at bounding box center [563, 182] width 98 height 17
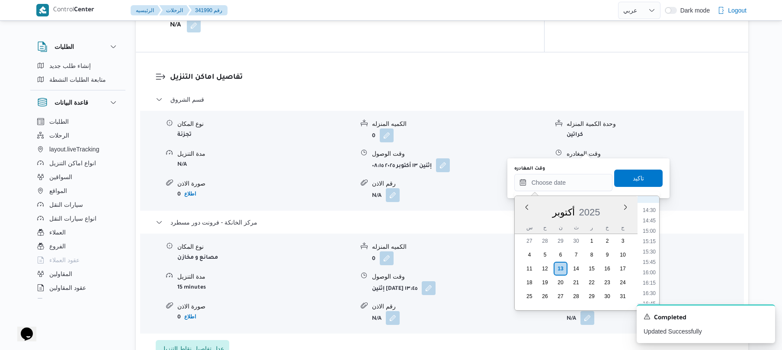
scroll to position [537, 0]
click at [652, 210] on li "13:00" at bounding box center [649, 210] width 20 height 9
type input "١٣/١٠/٢٠٢٥ ١٣:٠٠"
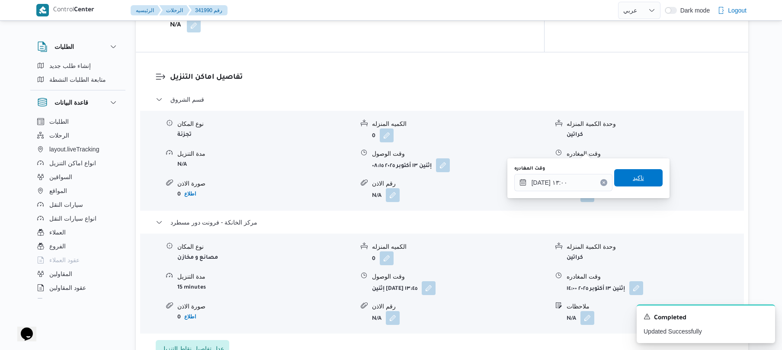
click at [643, 183] on span "تاكيد" at bounding box center [638, 177] width 48 height 17
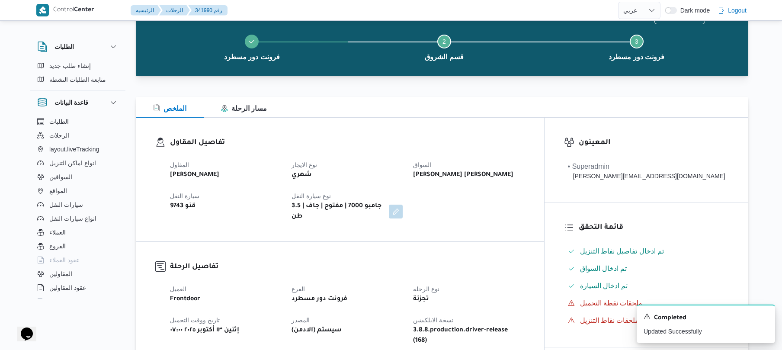
scroll to position [0, 0]
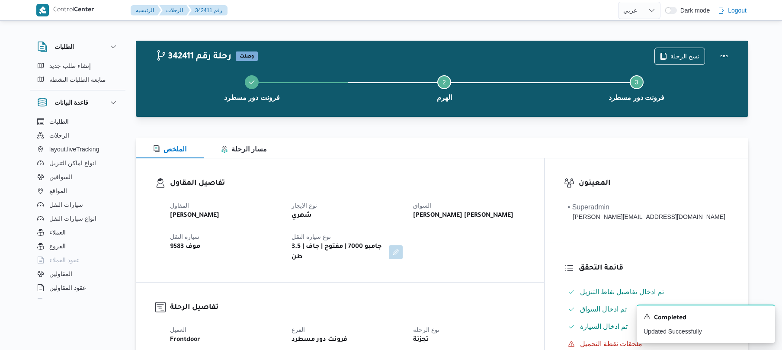
select select "ar"
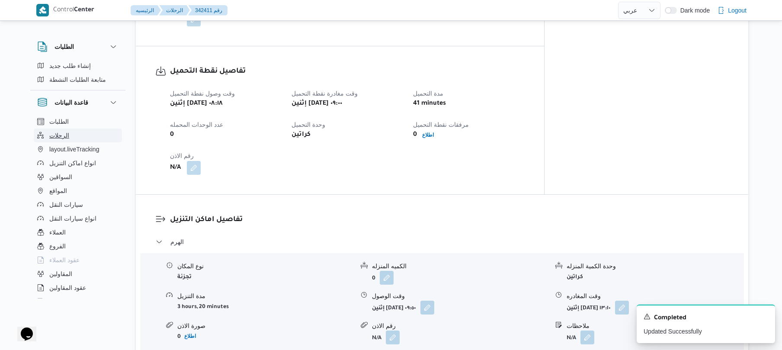
click at [66, 132] on span "الرحلات" at bounding box center [59, 135] width 20 height 10
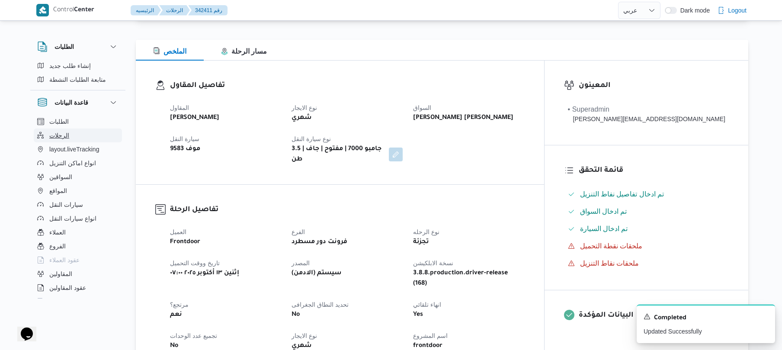
select select "ar"
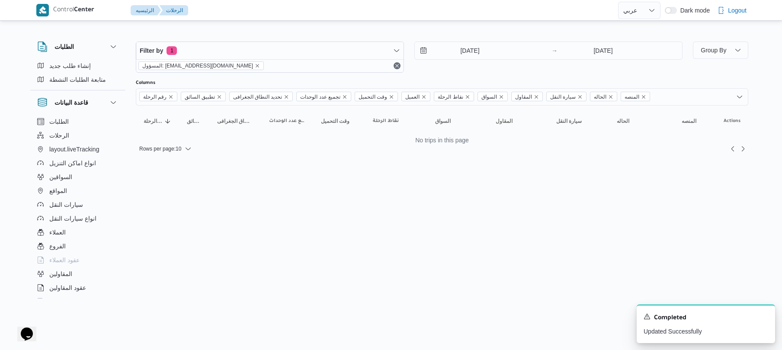
scroll to position [0, 0]
click at [259, 64] on icon "remove selected entity" at bounding box center [260, 65] width 3 height 3
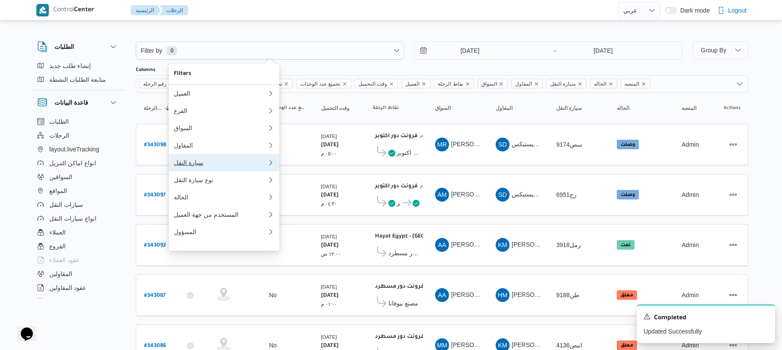
click at [186, 166] on div "سيارة النقل" at bounding box center [220, 162] width 93 height 7
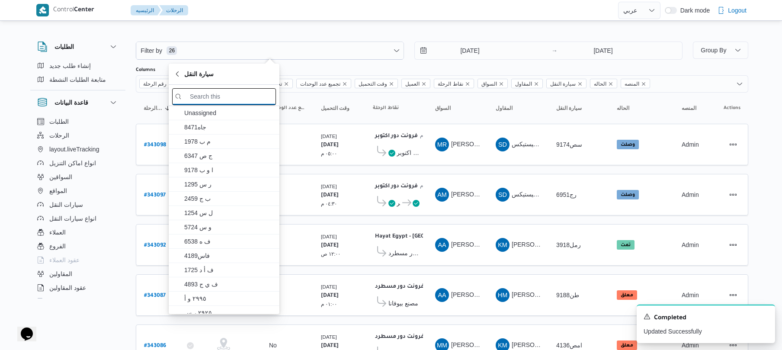
click at [224, 96] on input "search filters" at bounding box center [224, 96] width 104 height 17
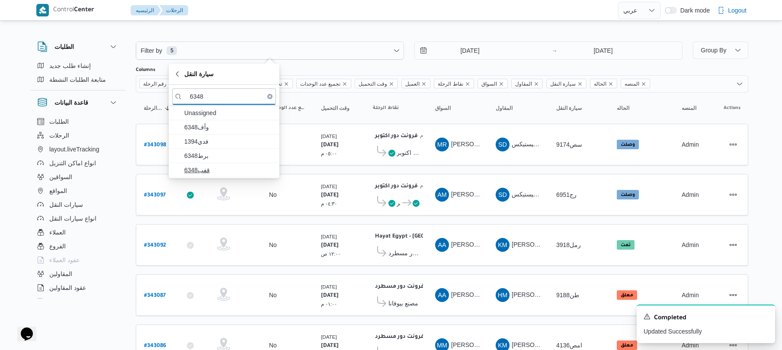
type input "6348"
click at [201, 166] on span "قفب6348" at bounding box center [229, 170] width 90 height 10
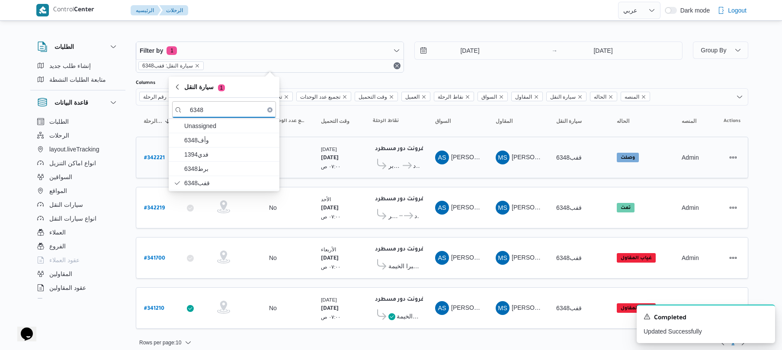
click at [151, 156] on b "# 342221" at bounding box center [154, 158] width 21 height 6
select select "ar"
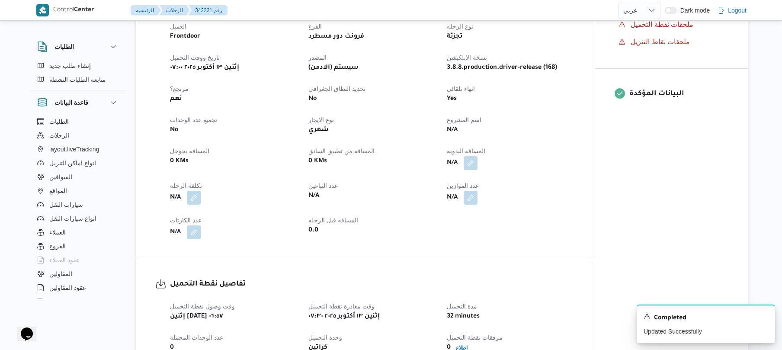
scroll to position [300, 0]
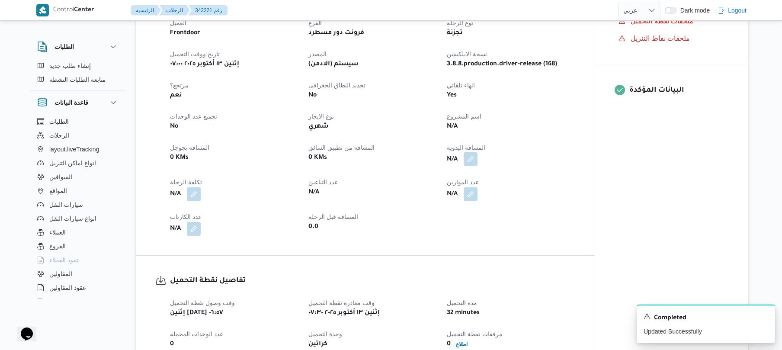
click at [472, 161] on button "button" at bounding box center [471, 159] width 14 height 14
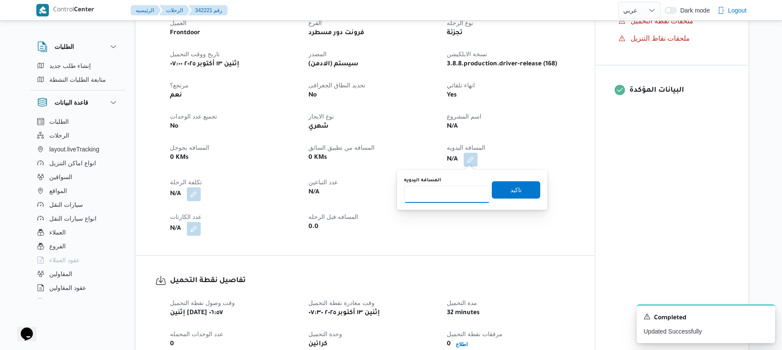
click at [449, 199] on input "المسافه اليدويه" at bounding box center [447, 194] width 86 height 17
type input "110"
click at [502, 191] on span "تاكيد" at bounding box center [516, 189] width 48 height 17
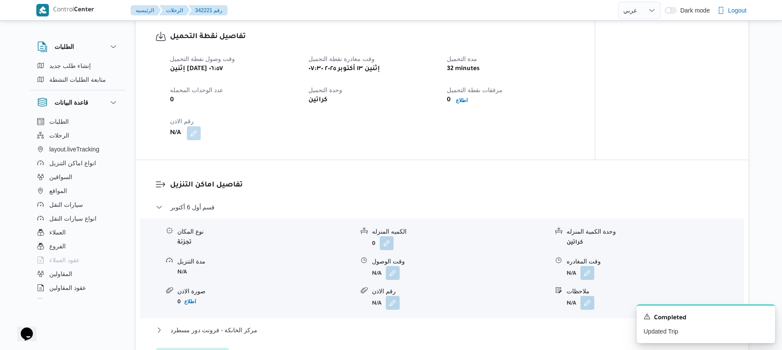
scroll to position [646, 0]
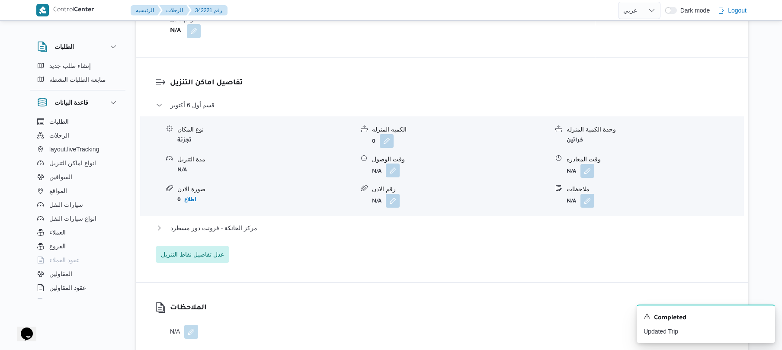
click at [394, 173] on button "button" at bounding box center [393, 170] width 14 height 14
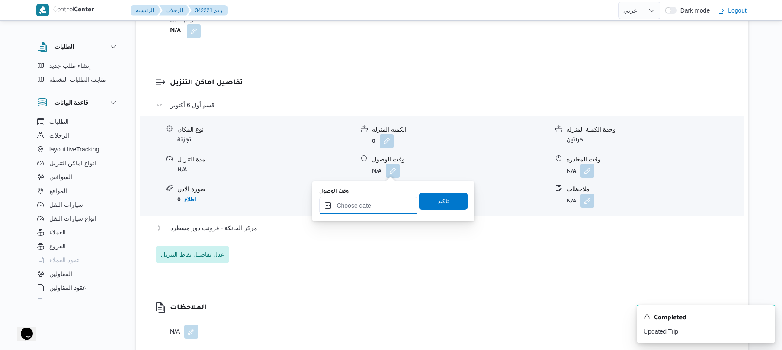
click at [377, 203] on input "وقت الوصول" at bounding box center [368, 205] width 98 height 17
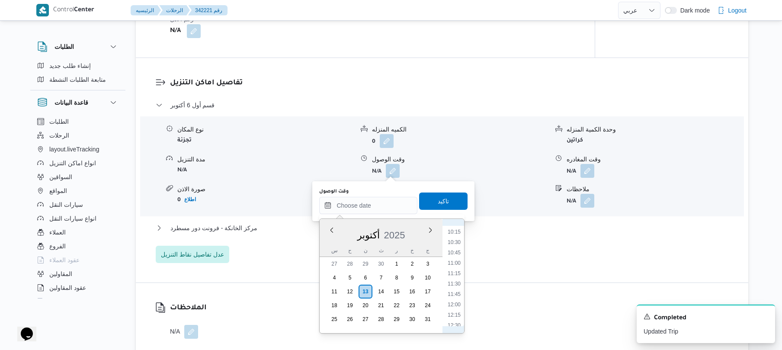
scroll to position [339, 0]
click at [457, 243] on li "08:30" at bounding box center [454, 244] width 20 height 9
type input "[DATE] ٠٨:٣٠"
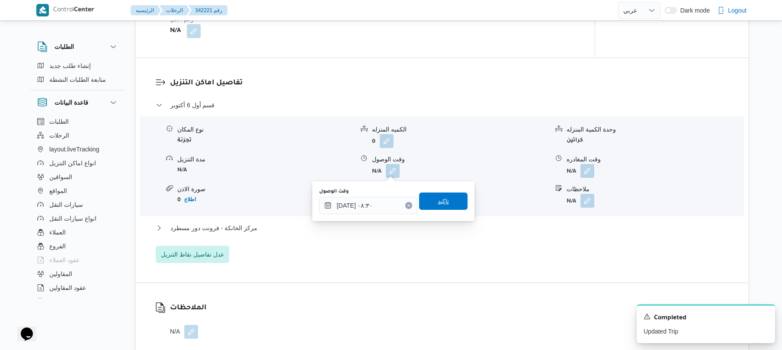
click at [443, 201] on span "تاكيد" at bounding box center [443, 201] width 11 height 10
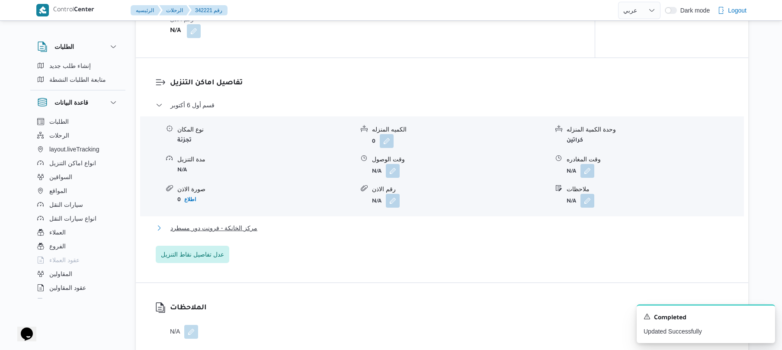
click at [404, 225] on button "مركز الخانكة - فرونت دور مسطرد" at bounding box center [442, 228] width 573 height 10
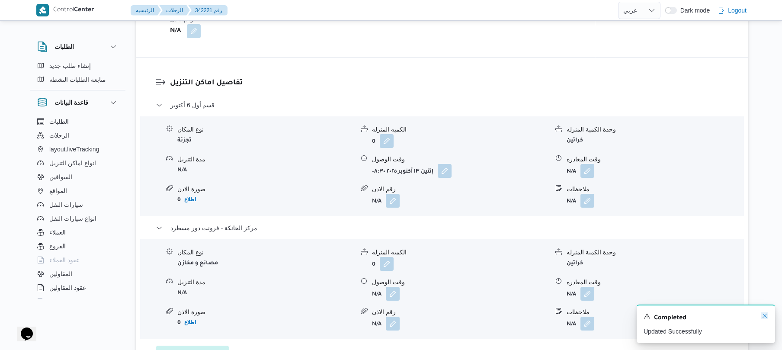
click at [764, 315] on icon "Dismiss toast" at bounding box center [764, 315] width 7 height 7
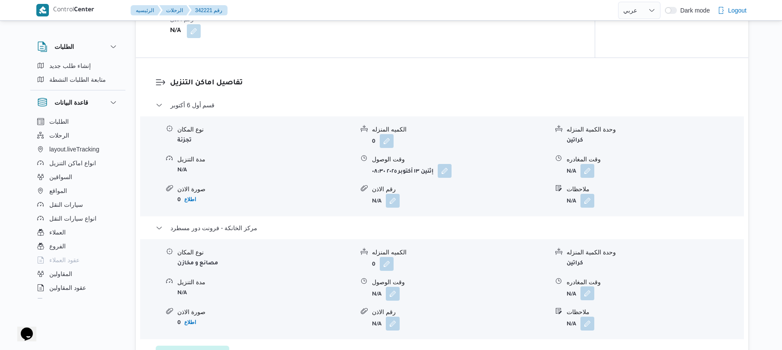
click at [586, 293] on button "button" at bounding box center [587, 293] width 14 height 14
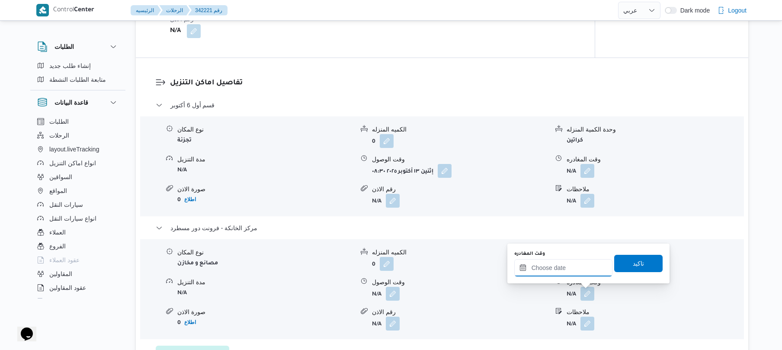
click at [561, 267] on input "وقت المغادره" at bounding box center [563, 267] width 98 height 17
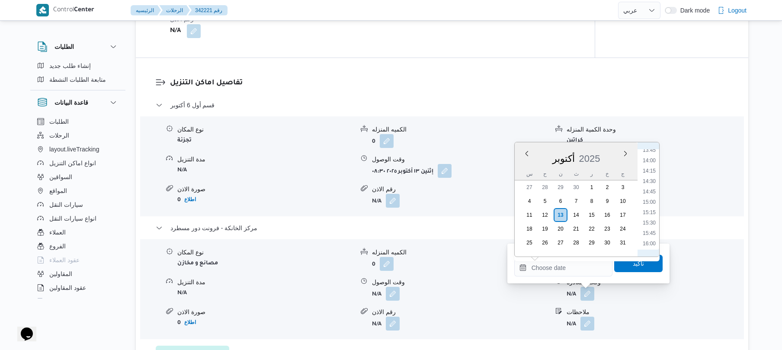
scroll to position [535, 0]
click at [647, 210] on li "14:15" at bounding box center [649, 209] width 20 height 9
type input "[DATE] ١٤:١٥"
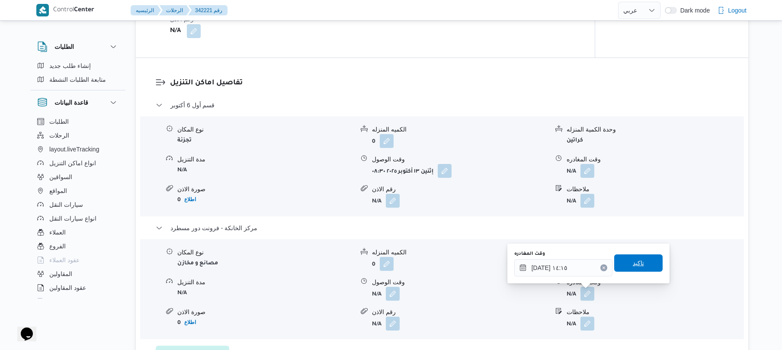
click at [633, 266] on span "تاكيد" at bounding box center [638, 263] width 11 height 10
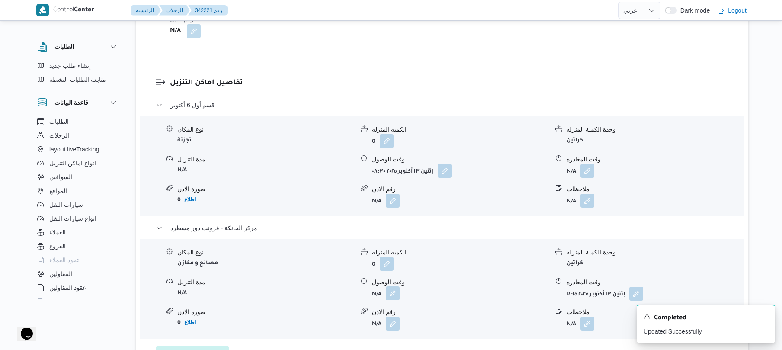
click at [394, 293] on button "button" at bounding box center [393, 293] width 14 height 14
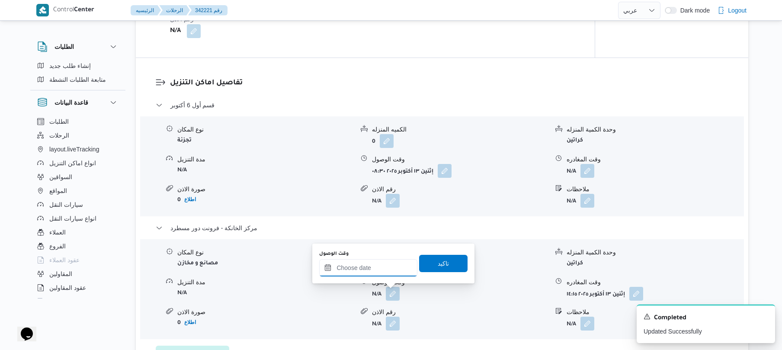
click at [384, 269] on input "وقت الوصول" at bounding box center [368, 267] width 98 height 17
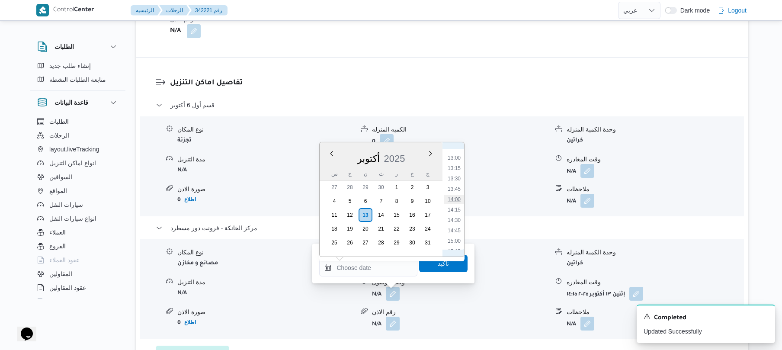
click at [457, 199] on li "14:00" at bounding box center [454, 199] width 20 height 9
type input "١٣/١٠/٢٠٢٥ ١٤:٠٠"
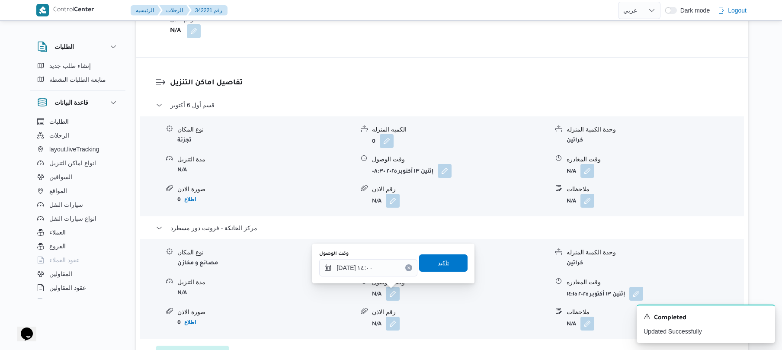
click at [430, 269] on span "تاكيد" at bounding box center [443, 262] width 48 height 17
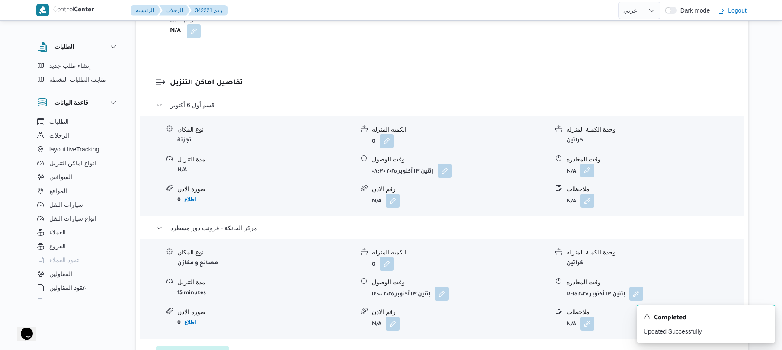
click at [590, 168] on button "button" at bounding box center [587, 170] width 14 height 14
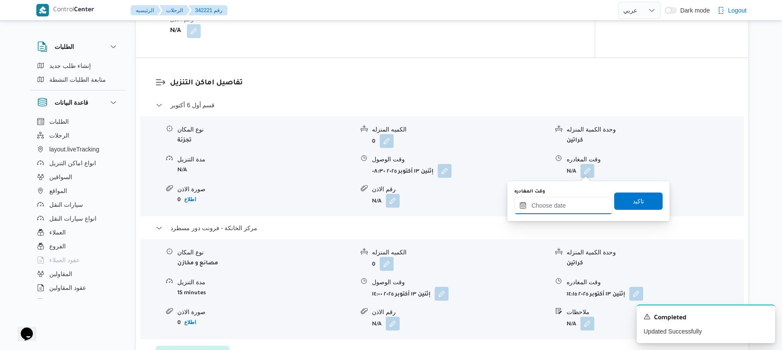
click at [554, 205] on input "وقت المغادره" at bounding box center [563, 205] width 98 height 17
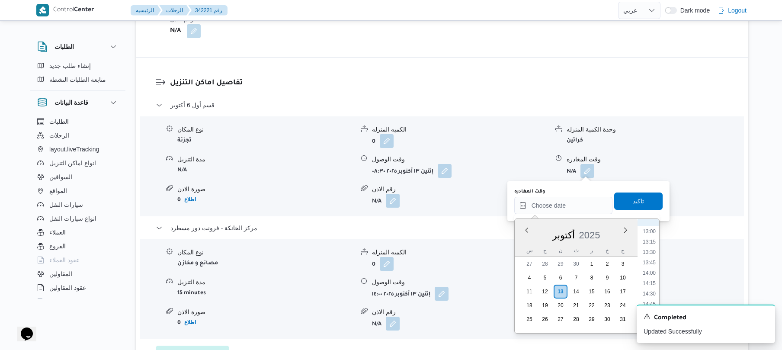
scroll to position [537, 0]
click at [650, 234] on li "13:00" at bounding box center [649, 233] width 20 height 9
type input "١٣/١٠/٢٠٢٥ ١٣:٠٠"
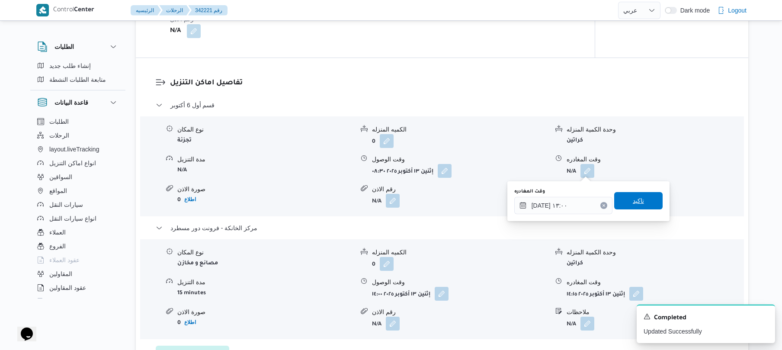
click at [633, 203] on span "تاكيد" at bounding box center [638, 200] width 11 height 10
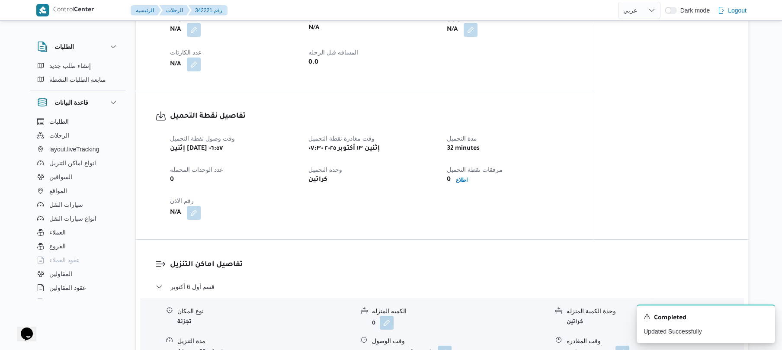
scroll to position [0, 0]
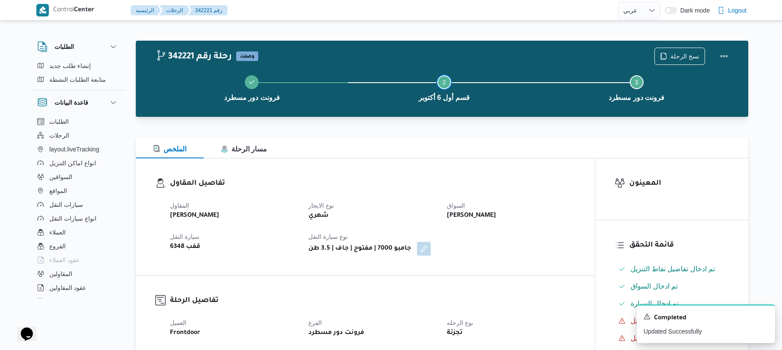
click at [501, 104] on button "Step 2 is incomplete 2 قسم أول 6 أكتوبر" at bounding box center [444, 87] width 192 height 45
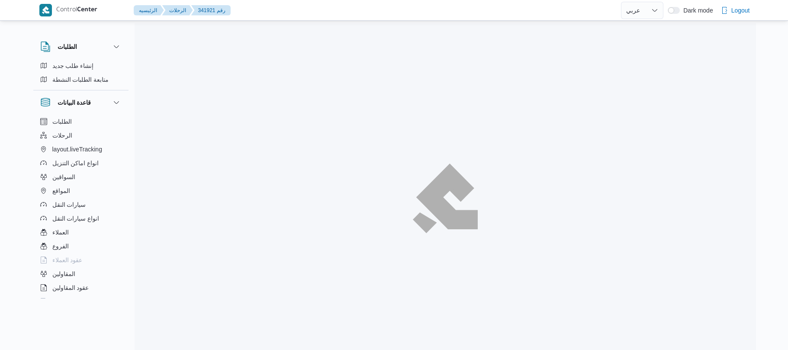
select select "ar"
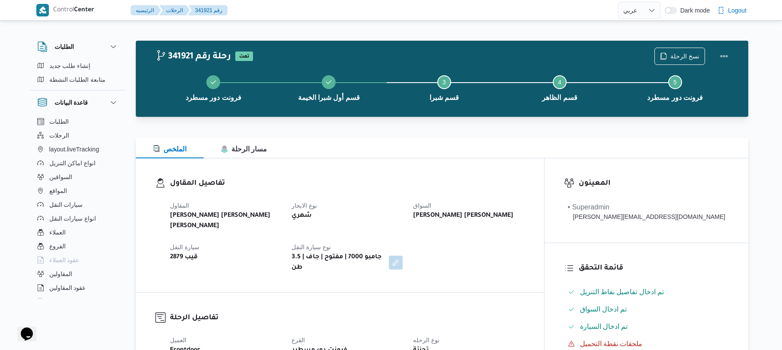
click at [503, 157] on div "الملخص مسار الرحلة" at bounding box center [442, 148] width 612 height 21
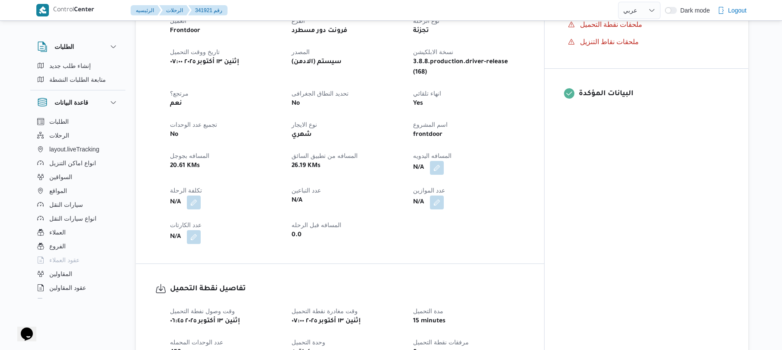
scroll to position [323, 0]
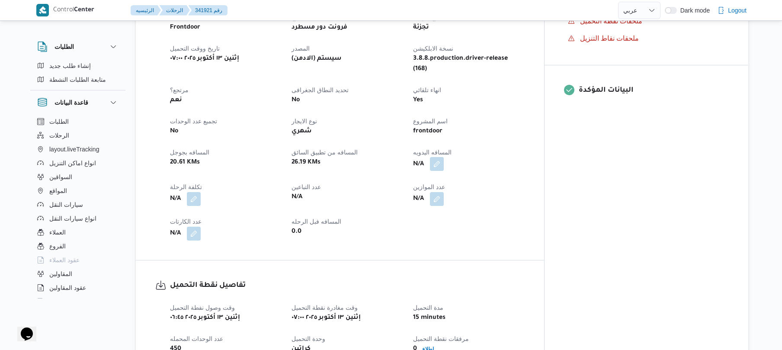
click at [444, 157] on button "button" at bounding box center [437, 164] width 14 height 14
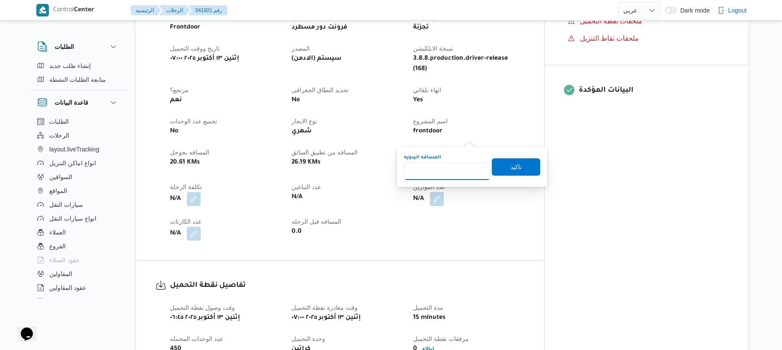
click at [448, 168] on input "المسافه اليدويه" at bounding box center [447, 171] width 86 height 17
type input "40"
click at [510, 170] on span "تاكيد" at bounding box center [515, 166] width 11 height 10
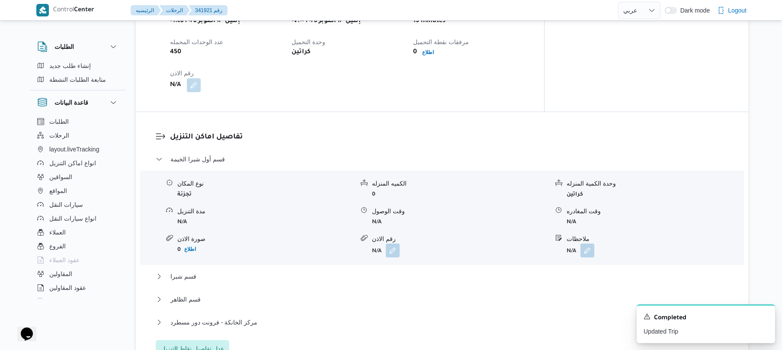
scroll to position [623, 0]
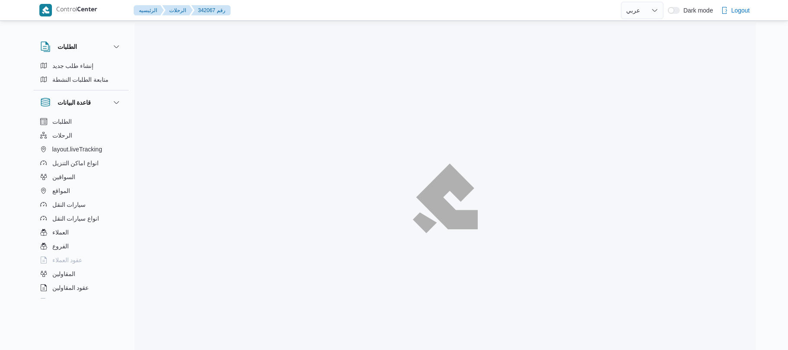
select select "ar"
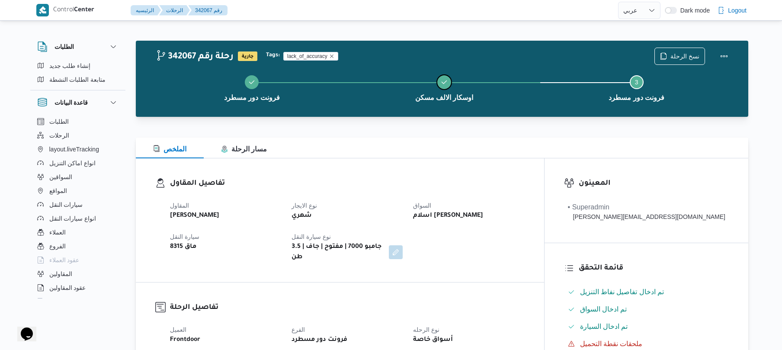
click at [486, 101] on button "اوسكار الالف مسكن" at bounding box center [444, 87] width 192 height 45
drag, startPoint x: 488, startPoint y: 97, endPoint x: 418, endPoint y: 107, distance: 70.8
click at [418, 106] on button "اوسكار الالف مسكن" at bounding box center [444, 87] width 192 height 45
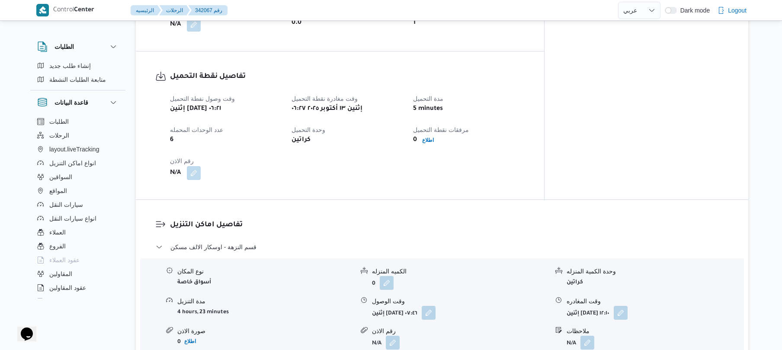
scroll to position [623, 0]
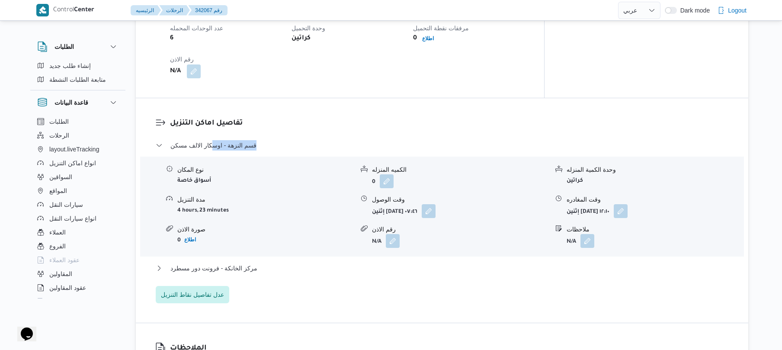
drag, startPoint x: 279, startPoint y: 112, endPoint x: 208, endPoint y: 137, distance: 74.7
click at [208, 137] on dl "تفاصيل اماكن التنزيل قسم النزهة - اوسكار الالف مسكن نوع المكان أسواق خاصة الكمي…" at bounding box center [449, 211] width 559 height 186
click at [260, 118] on dl "تفاصيل اماكن التنزيل قسم النزهة - اوسكار الالف مسكن نوع المكان أسواق خاصة الكمي…" at bounding box center [449, 211] width 559 height 186
drag, startPoint x: 257, startPoint y: 114, endPoint x: 170, endPoint y: 127, distance: 87.4
click at [170, 127] on dl "تفاصيل اماكن التنزيل قسم النزهة - اوسكار الالف مسكن نوع المكان أسواق خاصة الكمي…" at bounding box center [449, 211] width 559 height 186
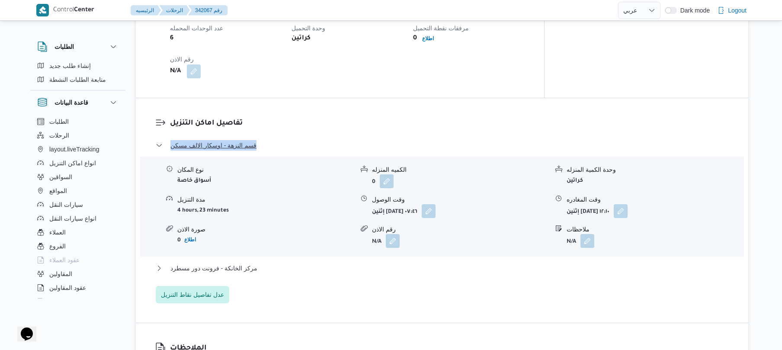
copy span "قسم النزهة - اوسكار الالف مسكن"
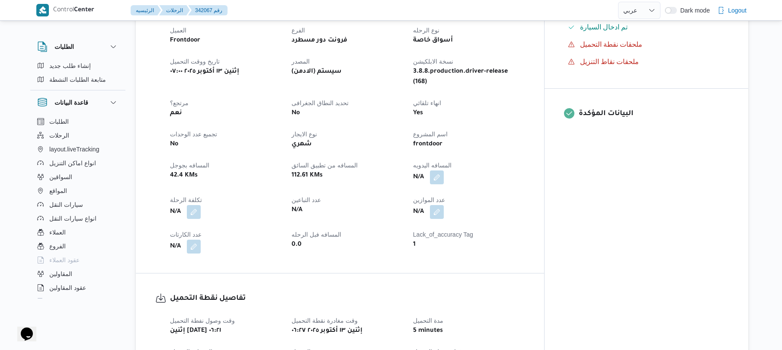
scroll to position [277, 0]
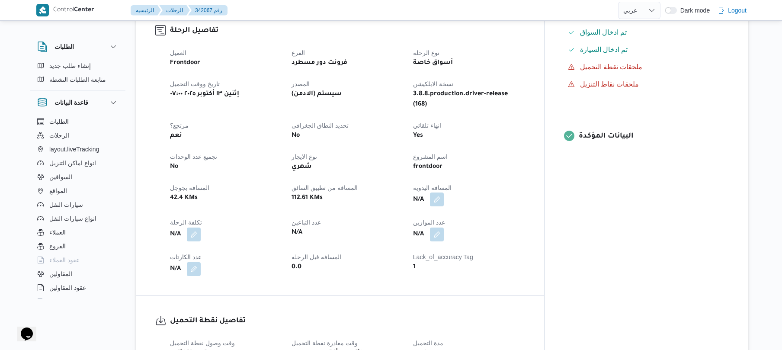
click at [444, 192] on button "button" at bounding box center [437, 199] width 14 height 14
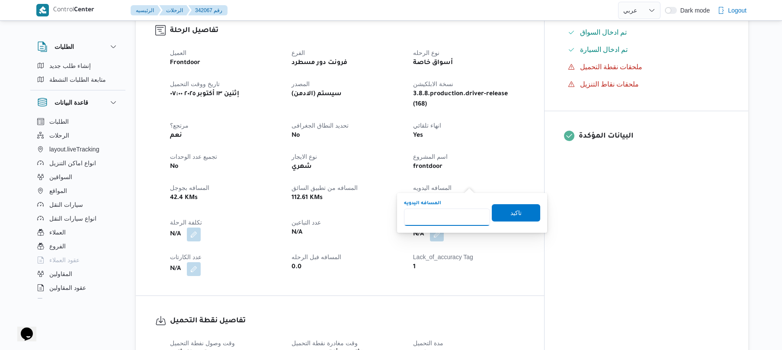
click at [439, 220] on input "المسافه اليدويه" at bounding box center [447, 216] width 86 height 17
type input "35"
click at [497, 213] on span "تاكيد" at bounding box center [516, 212] width 48 height 17
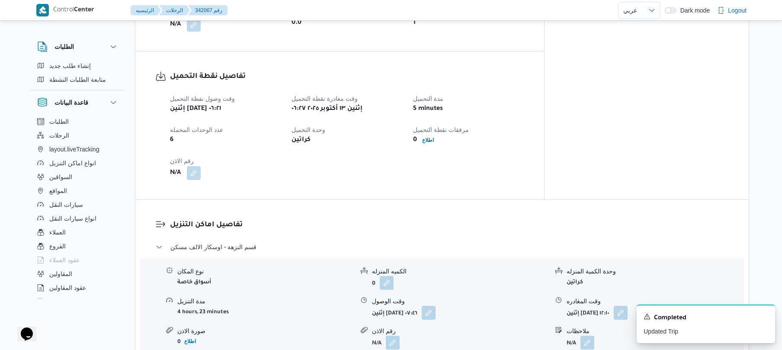
scroll to position [646, 0]
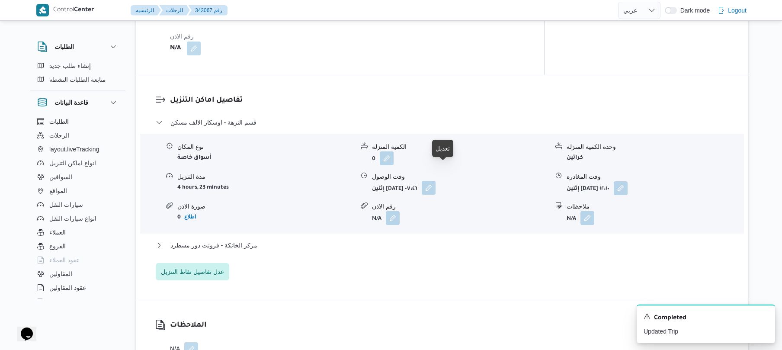
click at [435, 181] on button "button" at bounding box center [429, 188] width 14 height 14
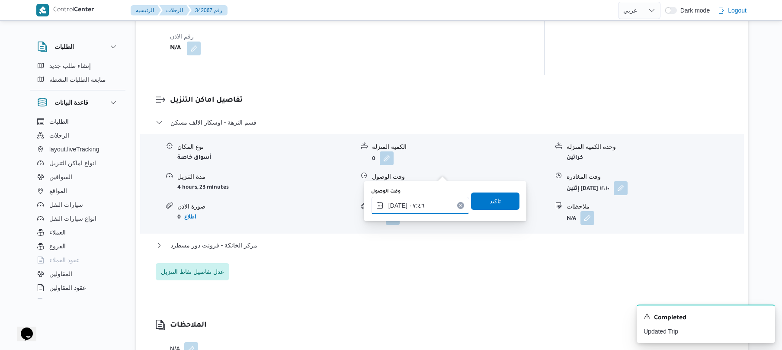
click at [420, 209] on input "١٣/١٠/٢٠٢٥ ٠٧:٤٦" at bounding box center [420, 205] width 98 height 17
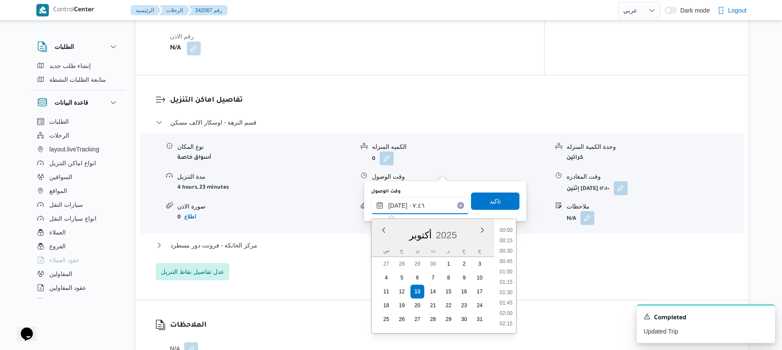
scroll to position [270, 0]
click at [507, 251] on li "07:00" at bounding box center [506, 251] width 20 height 9
type input "١٣/١٠/٢٠٢٥ ٠٧:٠٠"
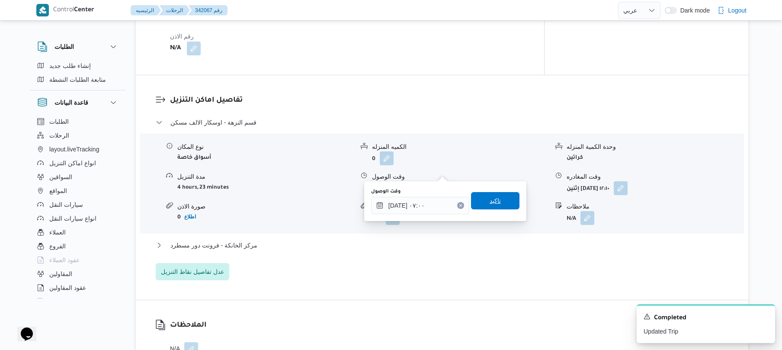
click at [493, 202] on span "تاكيد" at bounding box center [495, 200] width 11 height 10
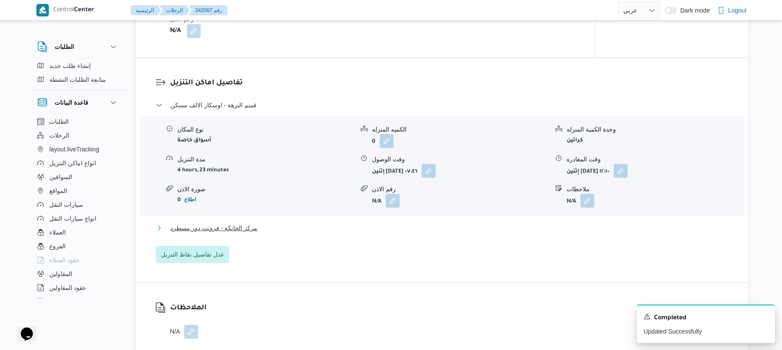
click at [438, 229] on button "مركز الخانكة - فرونت دور مسطرد" at bounding box center [442, 228] width 573 height 10
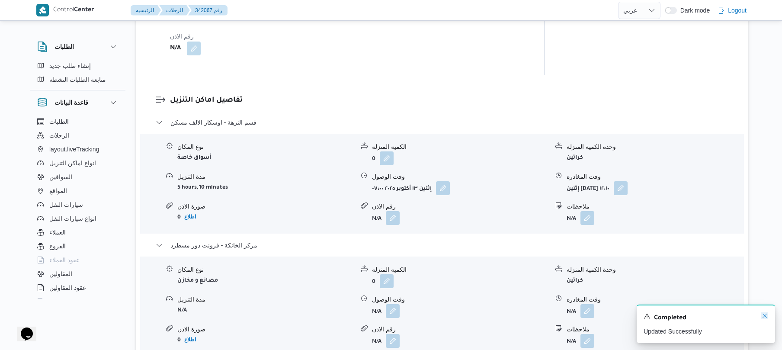
click at [762, 316] on icon "Dismiss toast" at bounding box center [764, 315] width 7 height 7
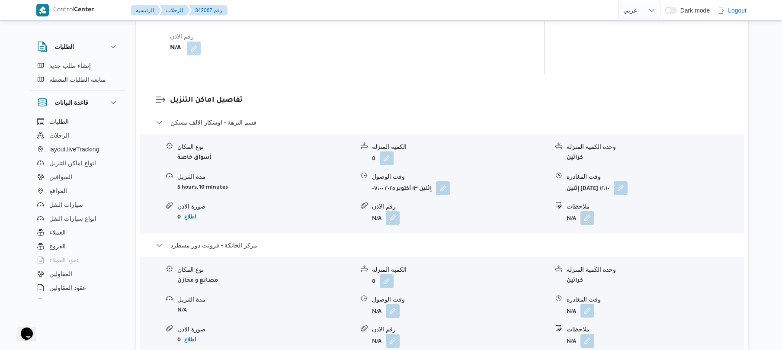
click at [589, 304] on button "button" at bounding box center [587, 311] width 14 height 14
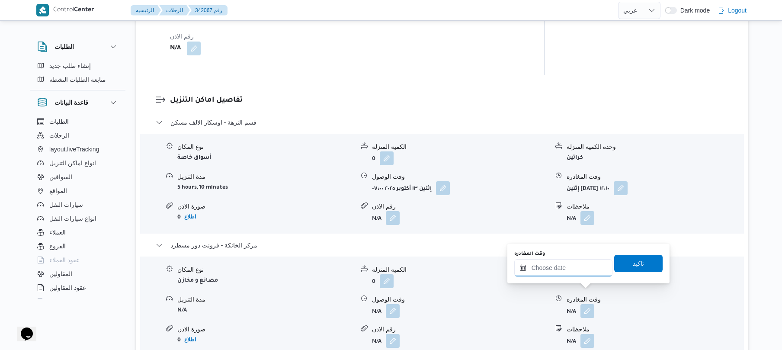
click at [576, 270] on input "وقت المغادره" at bounding box center [563, 267] width 98 height 17
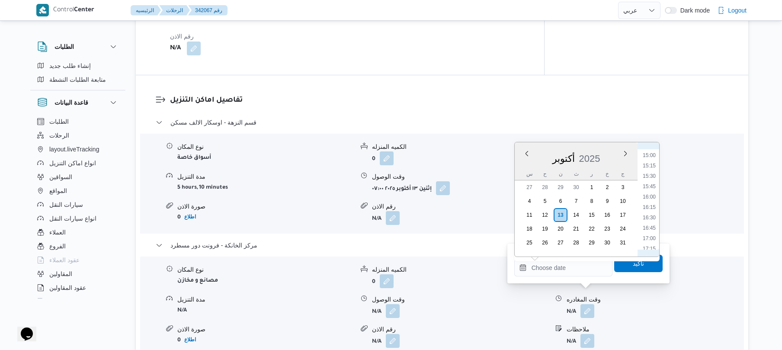
scroll to position [535, 0]
click at [648, 199] on li "14:00" at bounding box center [649, 199] width 20 height 9
type input "[DATE] ١٤:٠٠"
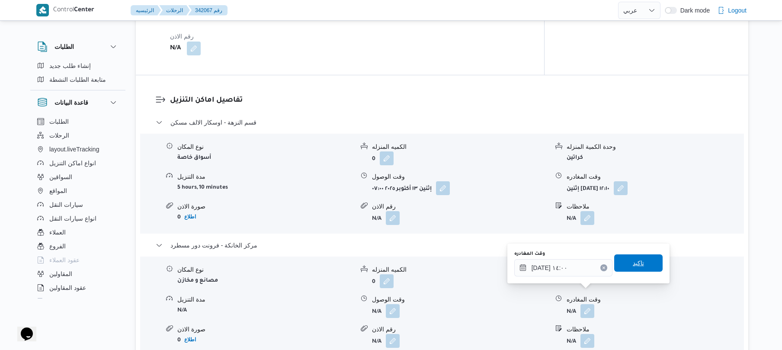
click at [633, 263] on span "تاكيد" at bounding box center [638, 263] width 11 height 10
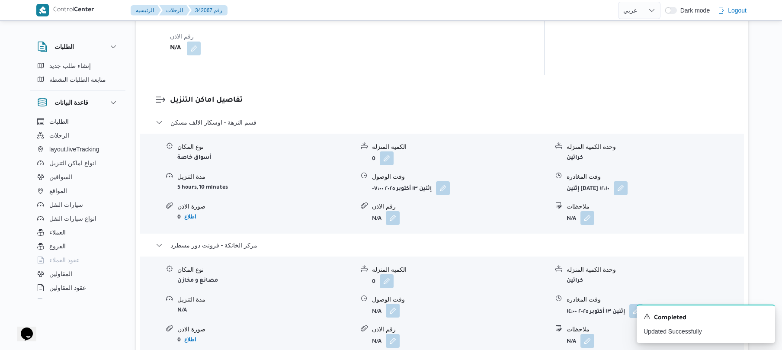
click at [395, 304] on button "button" at bounding box center [393, 311] width 14 height 14
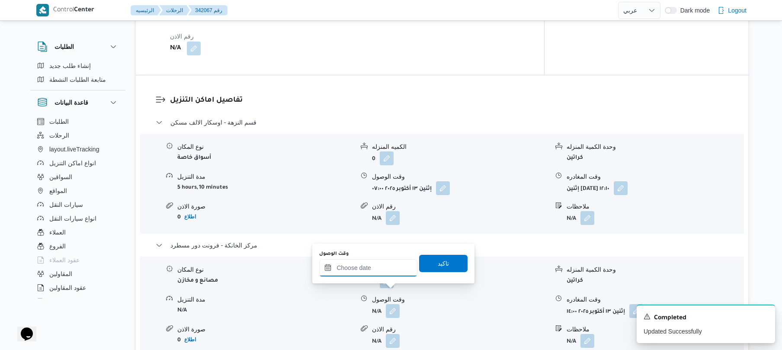
click at [387, 266] on input "وقت الوصول" at bounding box center [368, 267] width 98 height 17
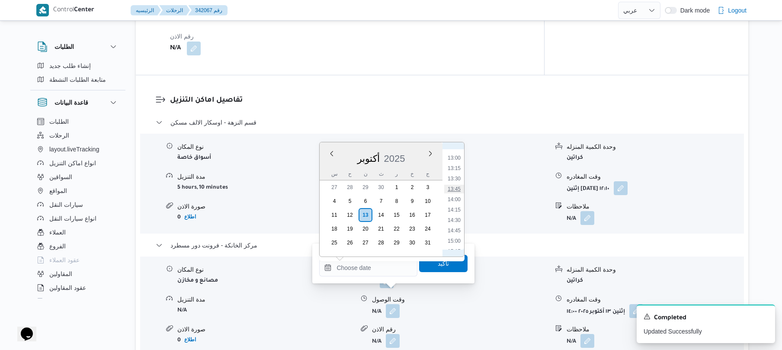
click at [454, 189] on li "13:45" at bounding box center [454, 189] width 20 height 9
type input "[DATE] ١٣:٤٥"
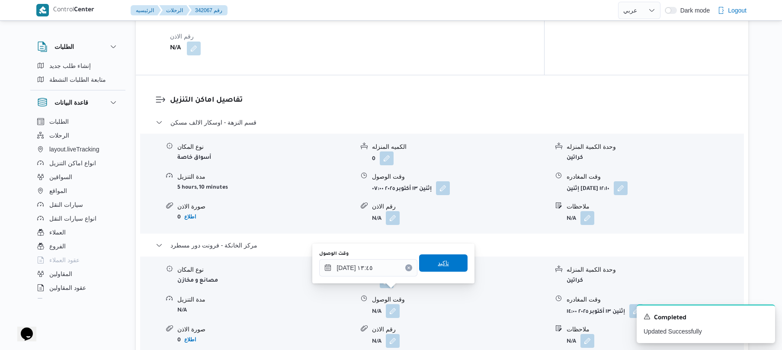
click at [431, 263] on span "تاكيد" at bounding box center [443, 262] width 48 height 17
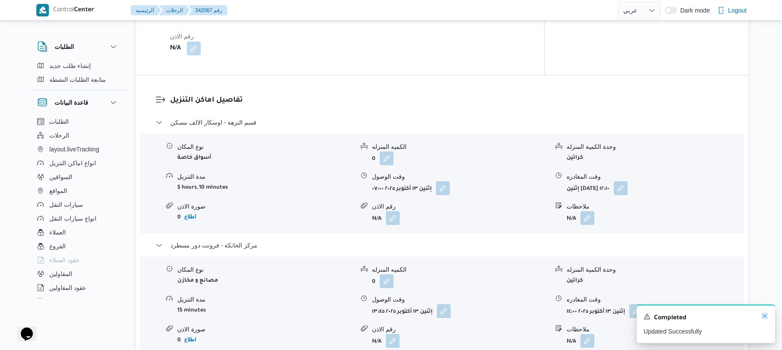
click at [766, 315] on icon "Dismiss toast" at bounding box center [764, 315] width 7 height 7
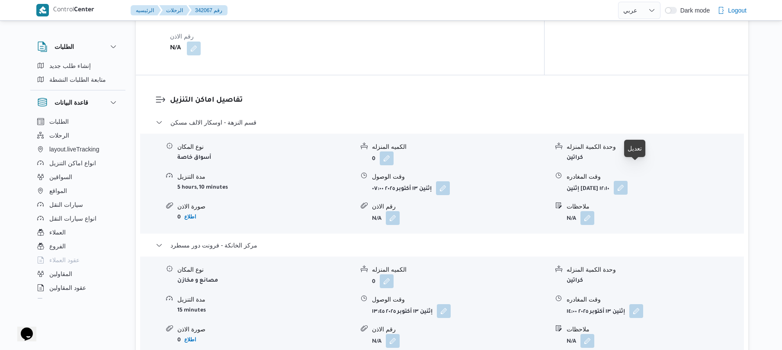
click at [627, 181] on button "button" at bounding box center [621, 188] width 14 height 14
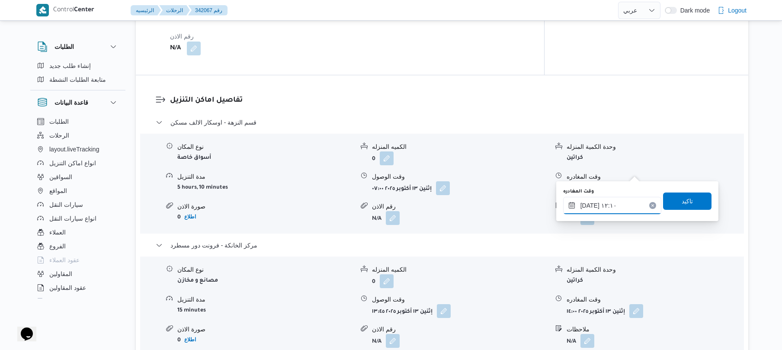
click at [615, 203] on input "١٣/١٠/٢٠٢٥ ١٢:١٠" at bounding box center [612, 205] width 98 height 17
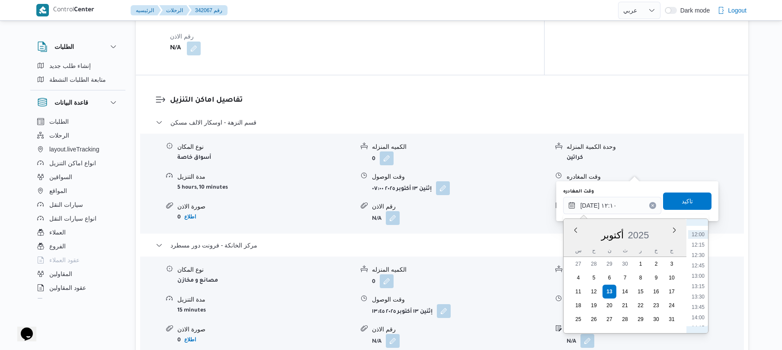
scroll to position [531, 0]
click at [700, 245] on li "13:15" at bounding box center [698, 248] width 20 height 9
type input "١٣/١٠/٢٠٢٥ ١٣:١٥"
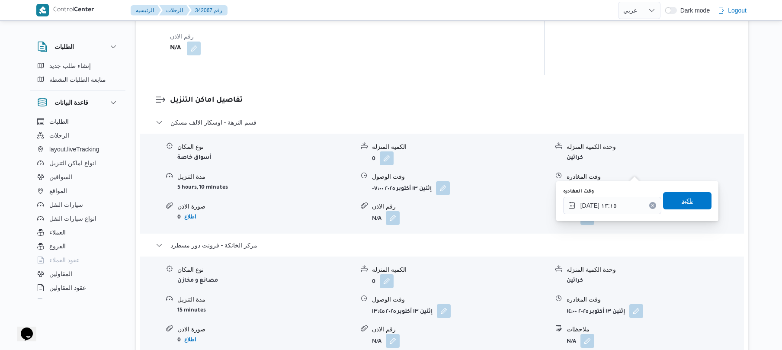
click at [688, 202] on span "تاكيد" at bounding box center [687, 200] width 48 height 17
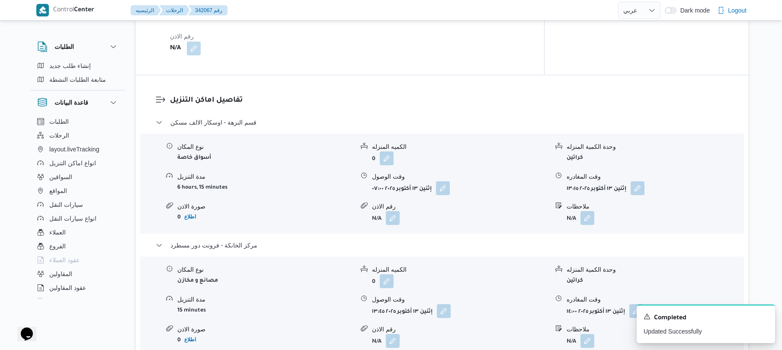
scroll to position [0, 0]
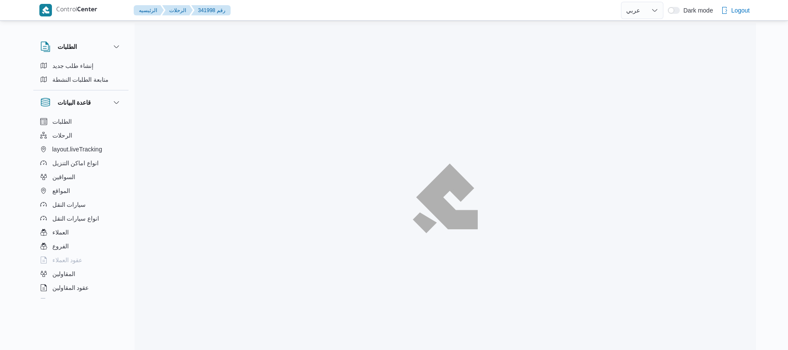
select select "ar"
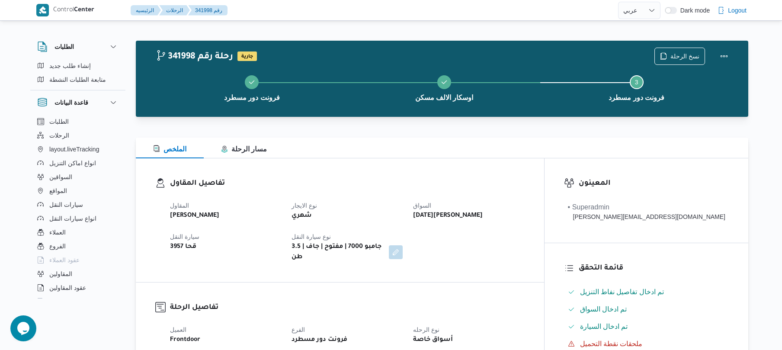
click at [469, 172] on div "تفاصيل المقاول المقاول [PERSON_NAME] [PERSON_NAME] نوع الايجار شهري السواق [DAT…" at bounding box center [340, 220] width 408 height 124
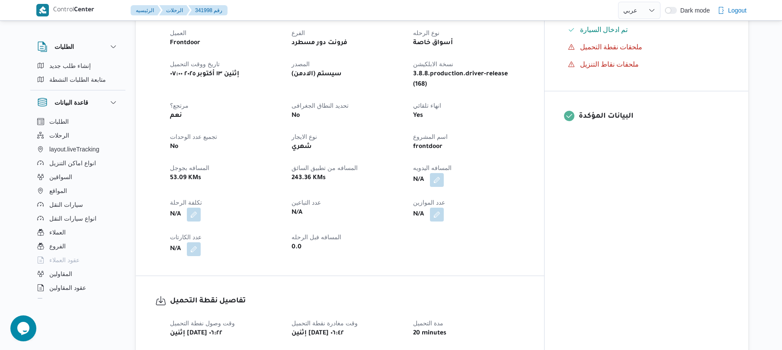
scroll to position [300, 0]
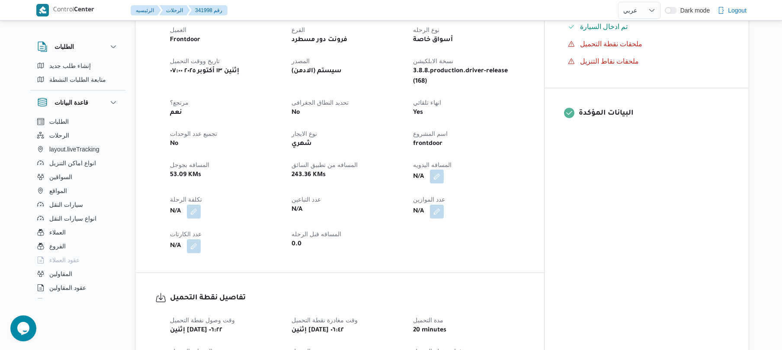
click at [444, 170] on button "button" at bounding box center [437, 177] width 14 height 14
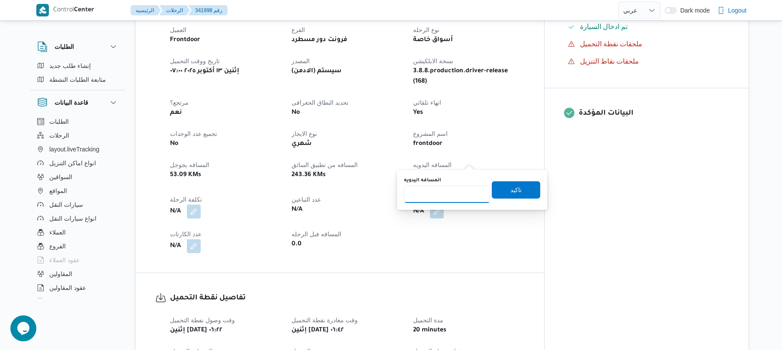
click at [444, 196] on input "المسافه اليدويه" at bounding box center [447, 194] width 86 height 17
type input "35"
click at [510, 189] on span "تاكيد" at bounding box center [515, 189] width 11 height 10
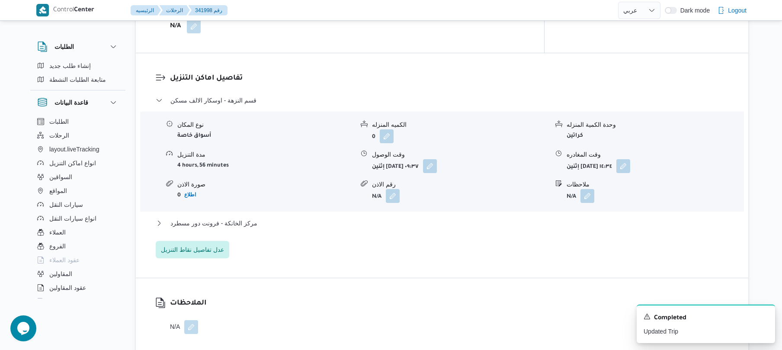
scroll to position [669, 0]
click at [381, 217] on button "مركز الخانكة - فرونت دور مسطرد" at bounding box center [442, 222] width 573 height 10
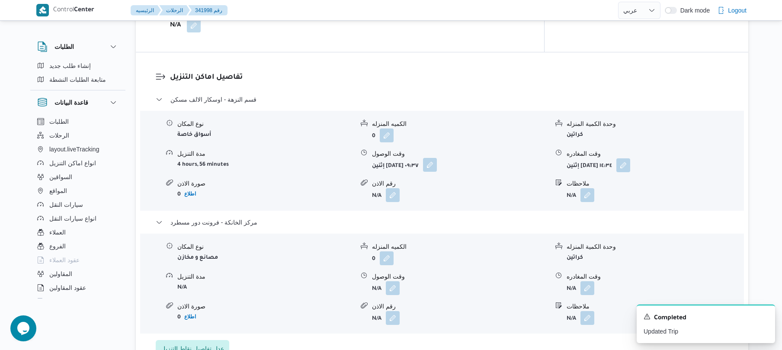
click at [437, 158] on button "button" at bounding box center [430, 165] width 14 height 14
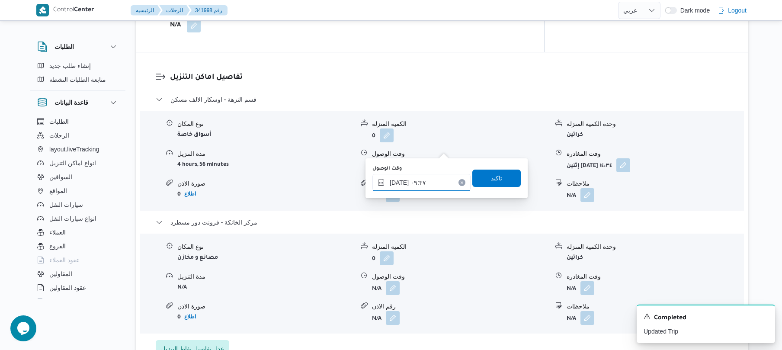
click at [407, 182] on input "١٣/١٠/٢٠٢٥ ٠٩:٣٧" at bounding box center [421, 182] width 98 height 17
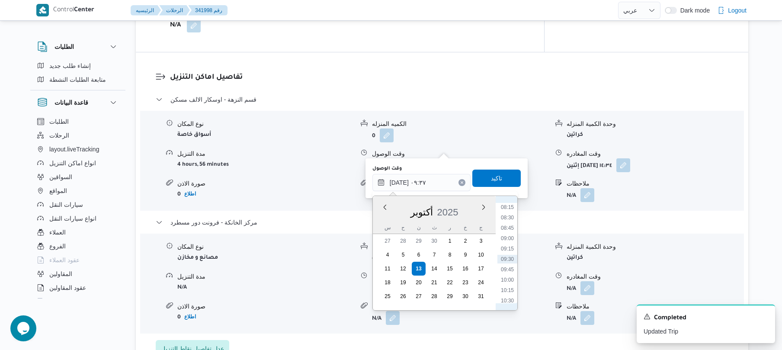
scroll to position [257, 0]
click at [509, 251] on li "07:15" at bounding box center [507, 251] width 20 height 9
type input "١٣/١٠/٢٠٢٥ ٠٧:١٥"
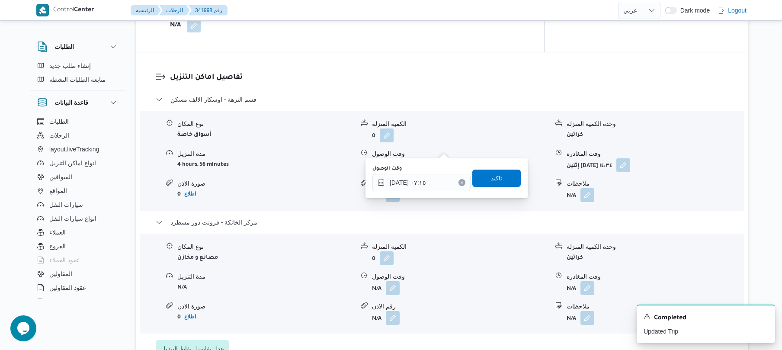
click at [497, 176] on span "تاكيد" at bounding box center [496, 178] width 48 height 17
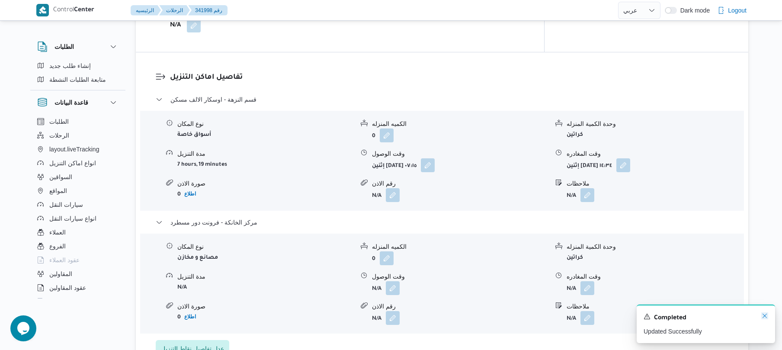
click at [763, 315] on icon "Dismiss toast" at bounding box center [764, 315] width 7 height 7
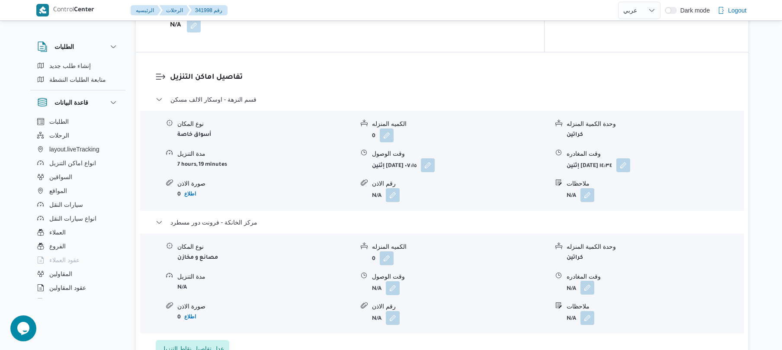
click at [589, 281] on button "button" at bounding box center [587, 288] width 14 height 14
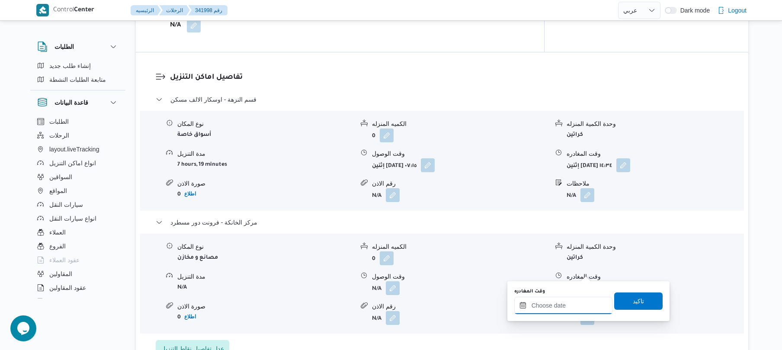
click at [562, 304] on input "وقت المغادره" at bounding box center [563, 305] width 98 height 17
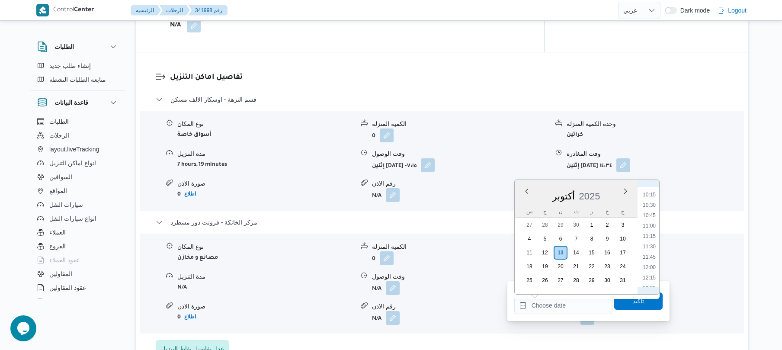
scroll to position [507, 0]
click at [650, 266] on li "14:00" at bounding box center [649, 265] width 20 height 9
type input "١٣/١٠/٢٠٢٥ ١٤:٠٠"
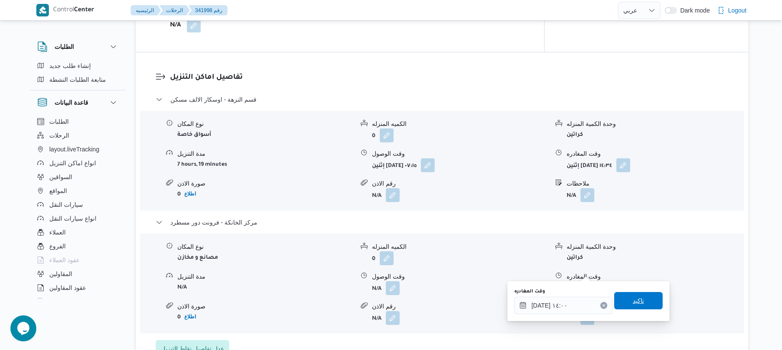
click at [633, 302] on span "تاكيد" at bounding box center [638, 300] width 11 height 10
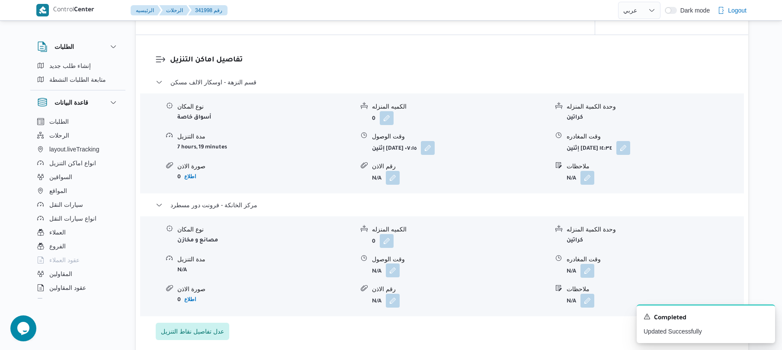
click at [394, 268] on button "button" at bounding box center [393, 270] width 14 height 14
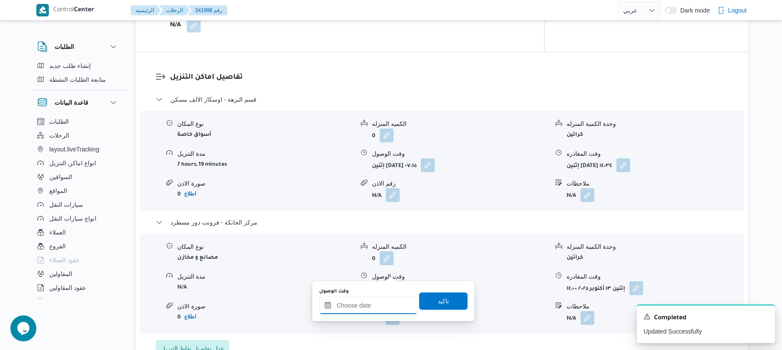
click at [365, 307] on input "وقت الوصول" at bounding box center [368, 305] width 98 height 17
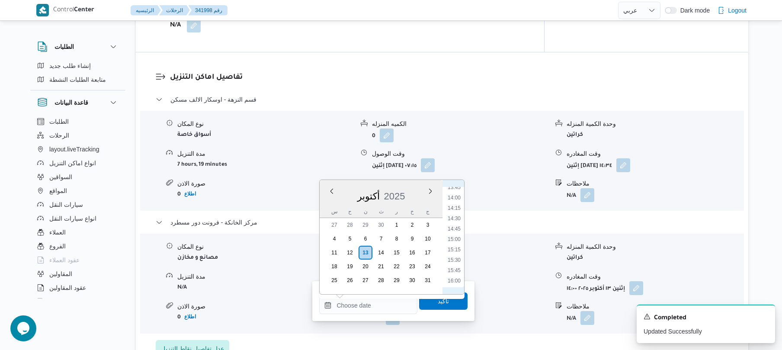
scroll to position [535, 0]
click at [453, 227] on li "13:45" at bounding box center [454, 226] width 20 height 9
type input "١٣/١٠/٢٠٢٥ ١٣:٤٥"
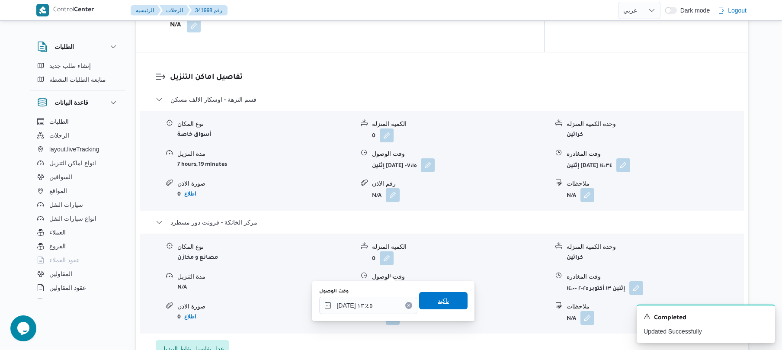
click at [449, 303] on span "تاكيد" at bounding box center [443, 300] width 48 height 17
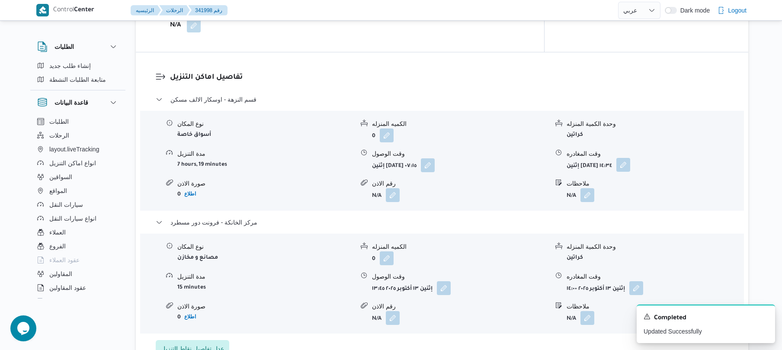
click at [630, 158] on button "button" at bounding box center [623, 165] width 14 height 14
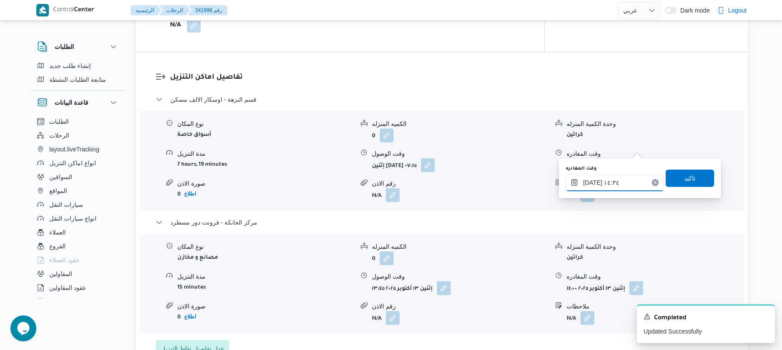
click at [604, 186] on input "١٣/١٠/٢٠٢٥ ١٤:٣٤" at bounding box center [615, 182] width 98 height 17
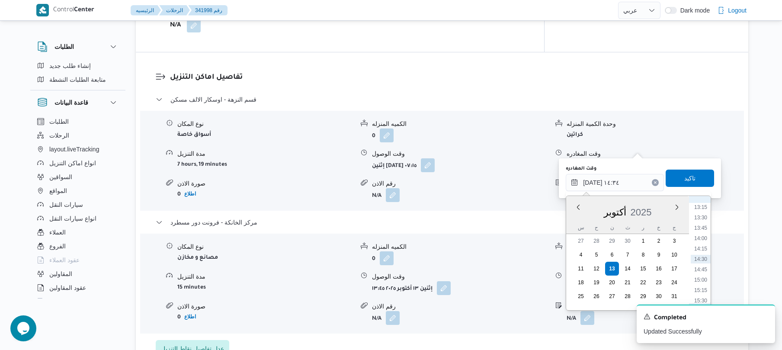
scroll to position [464, 0]
click at [701, 282] on li "13:00" at bounding box center [701, 282] width 20 height 9
type input "١٣/١٠/٢٠٢٥ ١٣:٠٠"
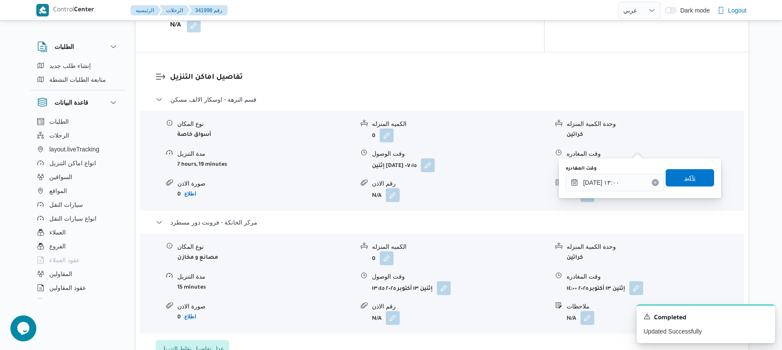
click at [688, 177] on span "تاكيد" at bounding box center [689, 178] width 11 height 10
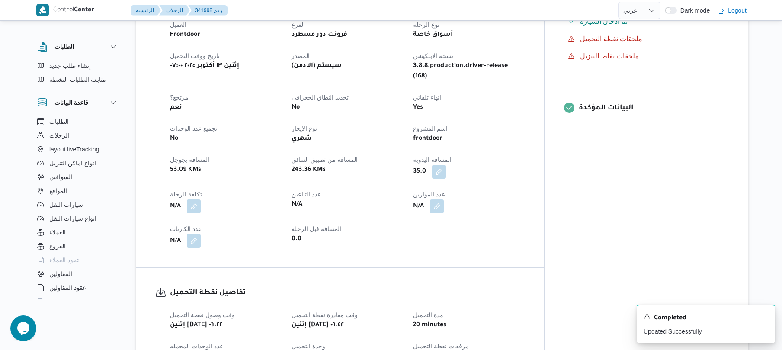
scroll to position [0, 0]
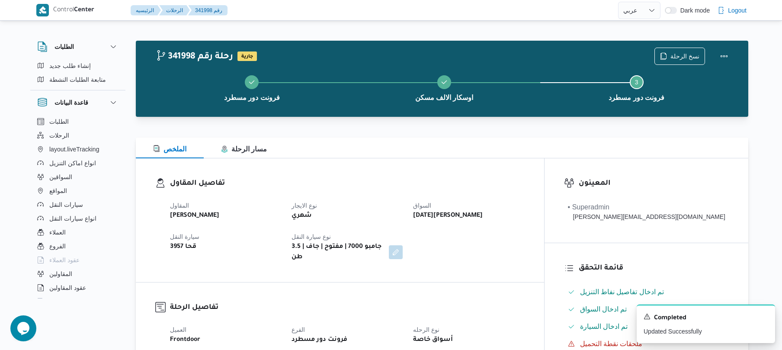
click at [500, 174] on div "تفاصيل المقاول المقاول علي عبدالناصر علي بخيت علي نوع الايجار شهري السواق خميس …" at bounding box center [340, 220] width 408 height 124
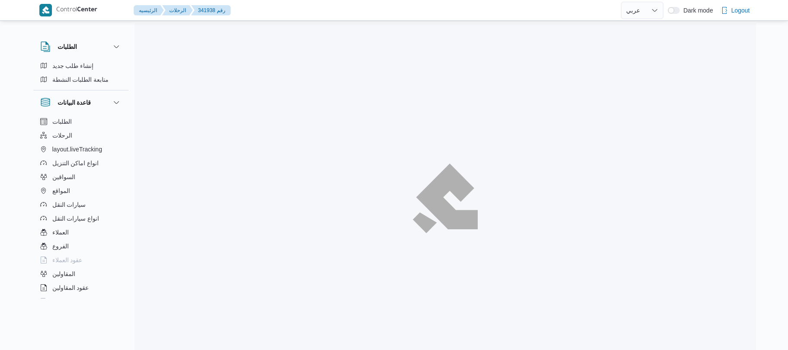
select select "ar"
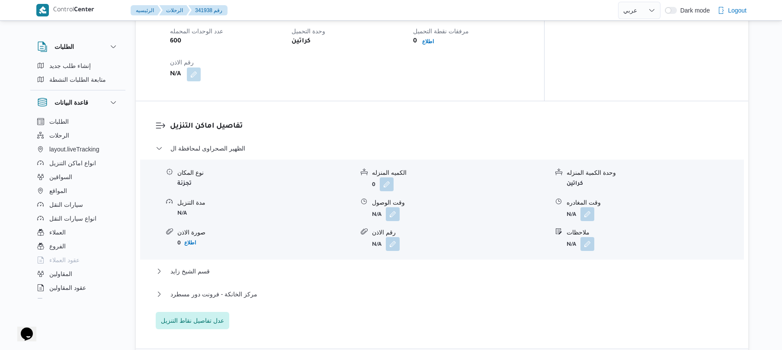
scroll to position [623, 0]
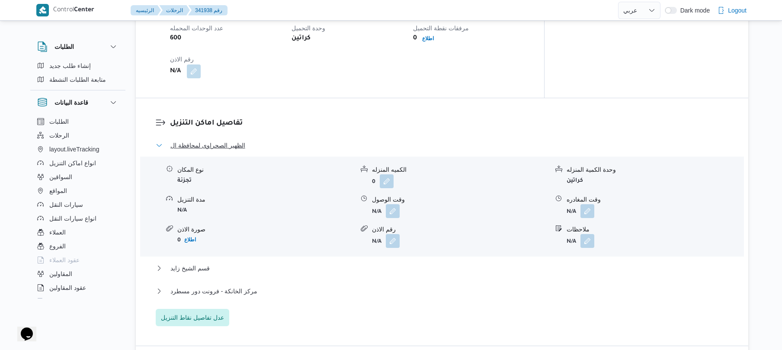
drag, startPoint x: 275, startPoint y: 125, endPoint x: 218, endPoint y: 130, distance: 56.9
click at [218, 140] on button "الظهير الصحراوى لمحافظة ال" at bounding box center [442, 145] width 573 height 10
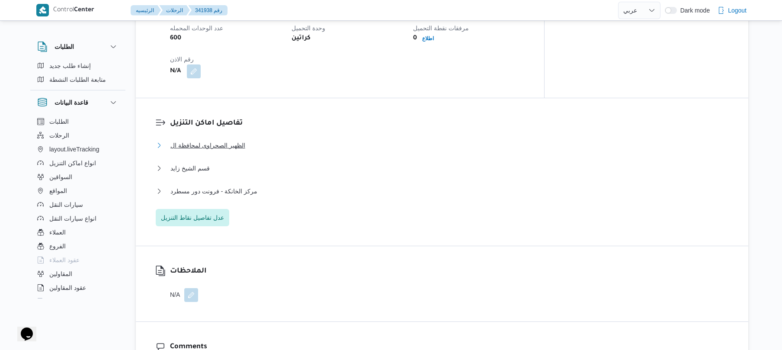
click at [270, 140] on button "الظهير الصحراوى لمحافظة ال" at bounding box center [442, 145] width 573 height 10
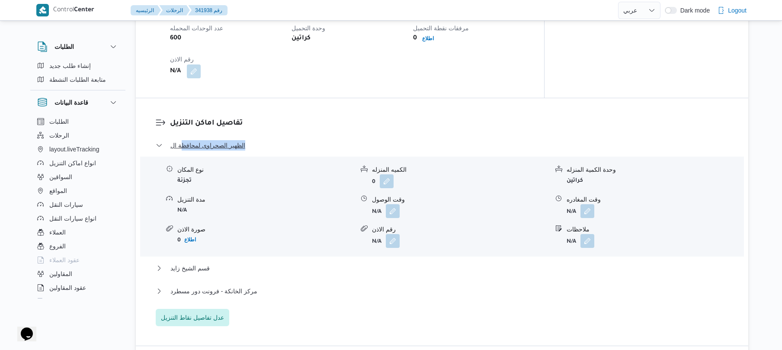
drag, startPoint x: 271, startPoint y: 112, endPoint x: 182, endPoint y: 128, distance: 89.7
click at [182, 128] on dl "تفاصيل اماكن التنزيل الظهير الصحراوى لمحافظة ال نوع المكان تجزئة الكميه المنزله…" at bounding box center [449, 222] width 559 height 208
click at [286, 98] on div "تفاصيل اماكن التنزيل الظهير الصحراوى لمحافظة ال نوع المكان تجزئة الكميه المنزله…" at bounding box center [442, 221] width 612 height 247
drag, startPoint x: 248, startPoint y: 112, endPoint x: 177, endPoint y: 130, distance: 73.7
click at [177, 130] on dl "تفاصيل اماكن التنزيل الظهير الصحراوى لمحافظة ال نوع المكان تجزئة الكميه المنزله…" at bounding box center [449, 222] width 559 height 208
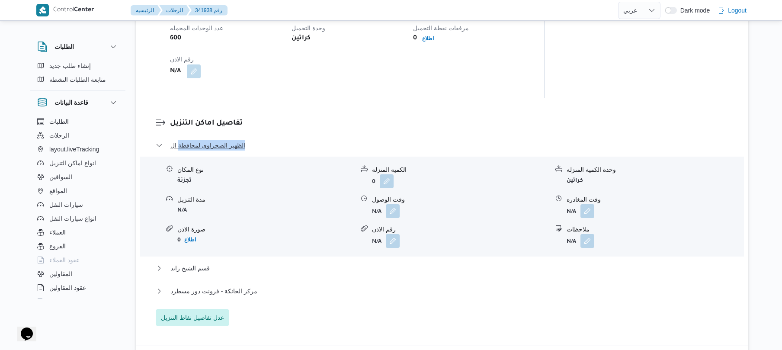
copy dl "تفاصيل اماكن التنزيل الظهير الصحراوى لمحافظة"
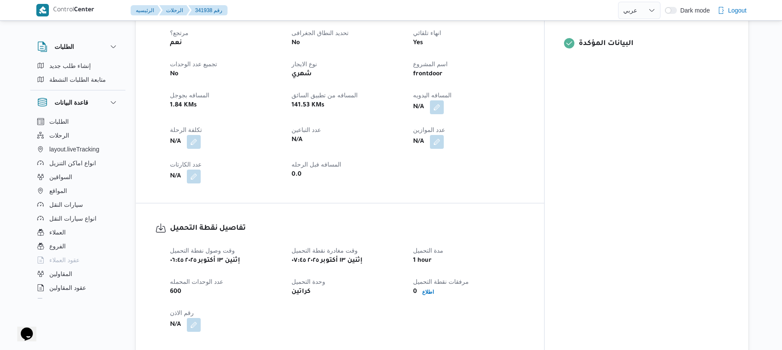
scroll to position [369, 0]
click at [444, 100] on button "button" at bounding box center [437, 107] width 14 height 14
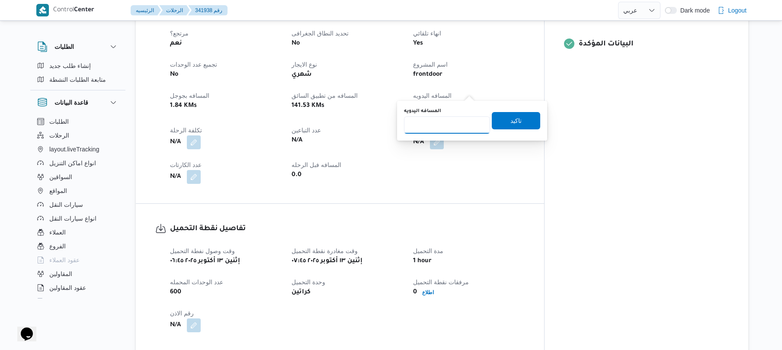
click at [444, 126] on input "المسافه اليدويه" at bounding box center [447, 124] width 86 height 17
type input "135"
click at [514, 123] on span "تاكيد" at bounding box center [515, 120] width 11 height 10
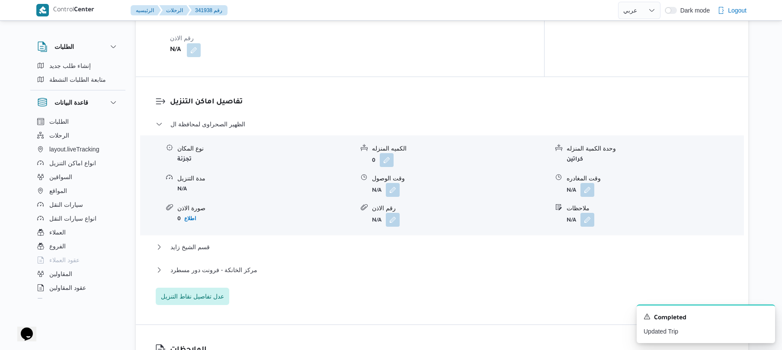
scroll to position [646, 0]
click at [393, 181] on button "button" at bounding box center [393, 188] width 14 height 14
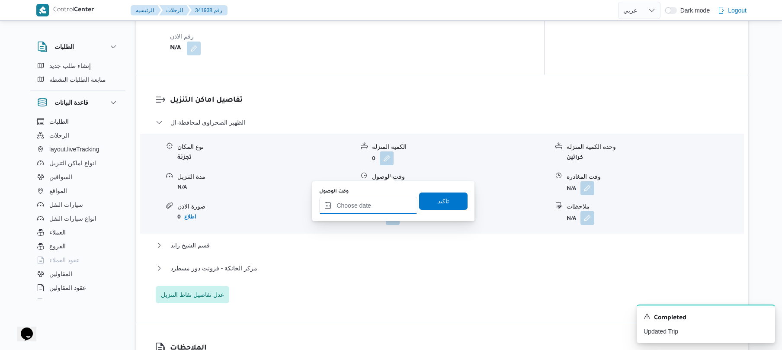
click at [371, 200] on input "وقت الوصول" at bounding box center [368, 205] width 98 height 17
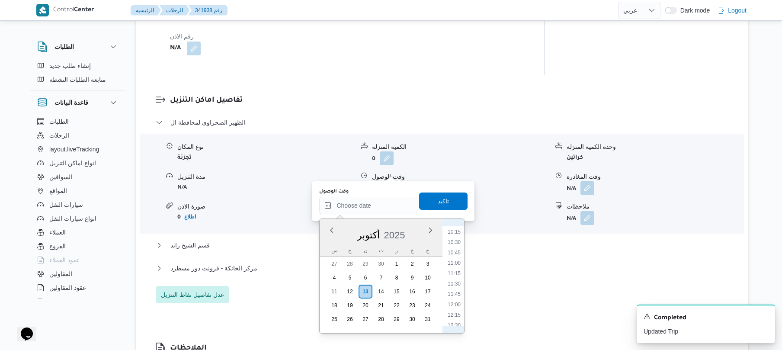
scroll to position [311, 0]
click at [454, 270] on li "08:30" at bounding box center [454, 272] width 20 height 9
type input "[DATE] ٠٨:٣٠"
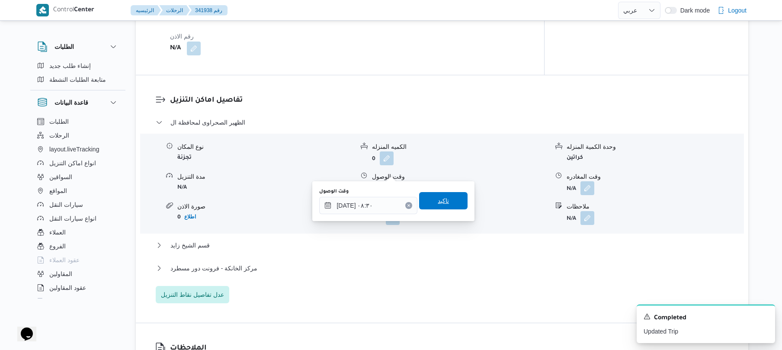
click at [448, 205] on span "تاكيد" at bounding box center [443, 200] width 48 height 17
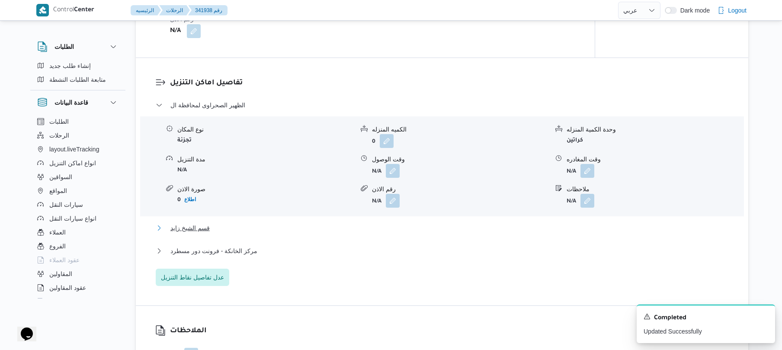
click at [381, 230] on button "قسم الشيخ زايد" at bounding box center [442, 228] width 573 height 10
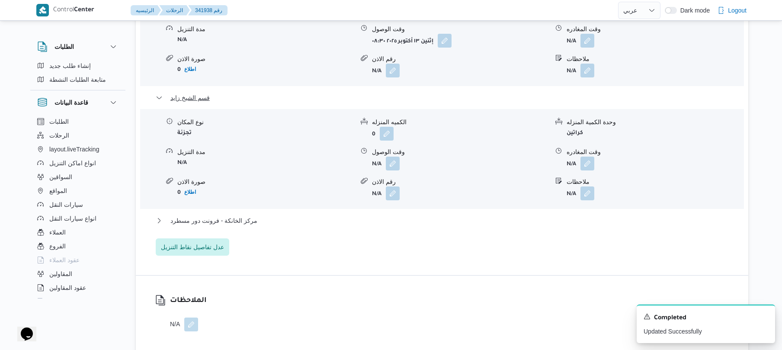
scroll to position [876, 0]
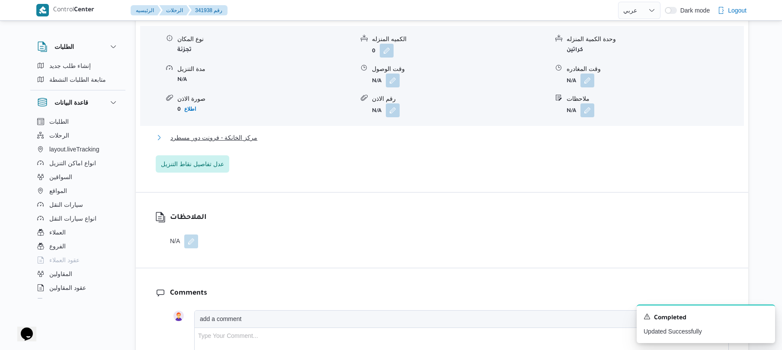
click at [436, 132] on button "مركز الخانكة - فرونت دور مسطرد" at bounding box center [442, 137] width 573 height 10
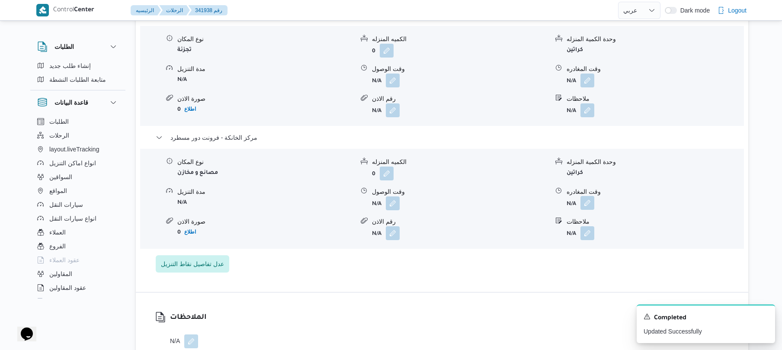
click at [586, 196] on button "button" at bounding box center [587, 203] width 14 height 14
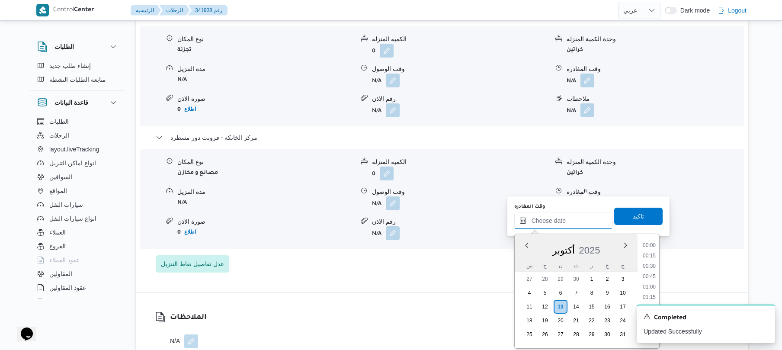
click at [560, 217] on input "وقت المغادره" at bounding box center [563, 220] width 98 height 17
click at [659, 259] on ul "00:00 00:15 00:30 00:45 01:00 01:15 01:30 01:45 02:00 02:15 02:30 02:45 03:00 0…" at bounding box center [649, 291] width 20 height 100
click at [652, 298] on li "14:15" at bounding box center [649, 300] width 20 height 9
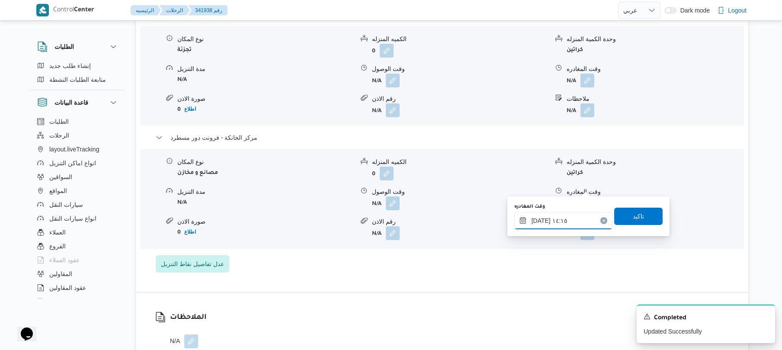
click at [540, 220] on input "[DATE] ١٤:١٥" at bounding box center [563, 220] width 98 height 17
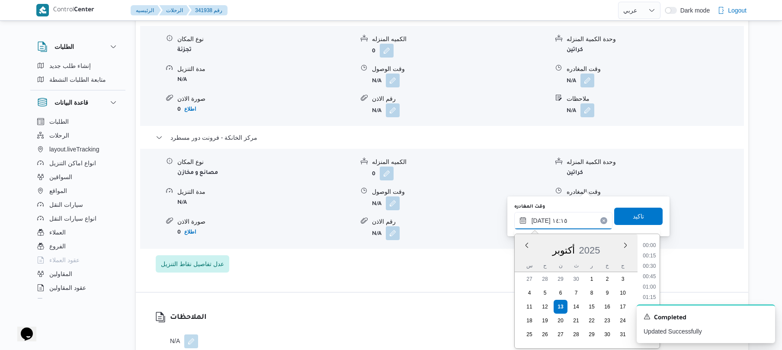
click at [540, 220] on input "[DATE] ١٤:١٥" at bounding box center [563, 220] width 98 height 17
type input "[DATE] ١٤:30"
click at [640, 214] on span "تاكيد" at bounding box center [638, 216] width 48 height 17
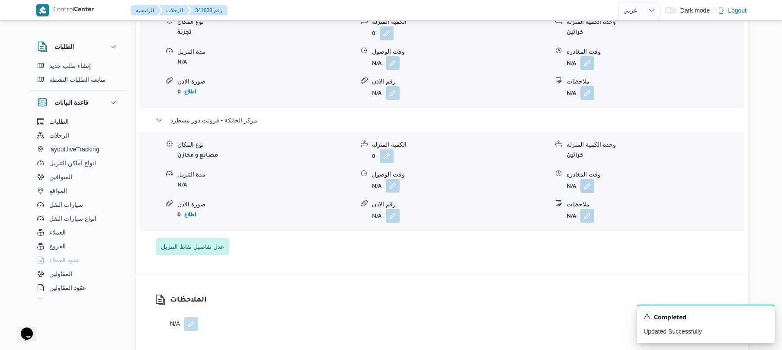
click at [394, 186] on button "button" at bounding box center [393, 186] width 14 height 14
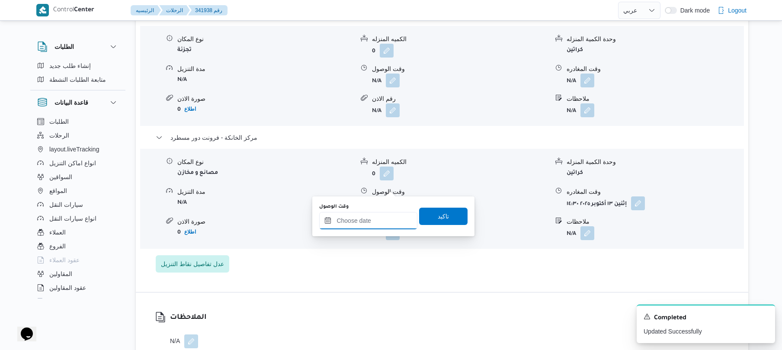
click at [379, 215] on input "وقت الوصول" at bounding box center [368, 220] width 98 height 17
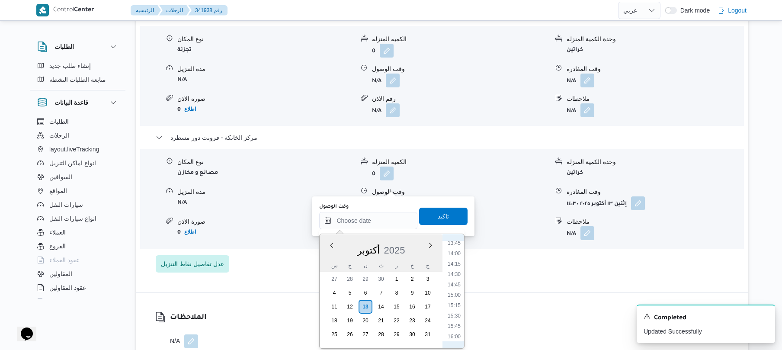
scroll to position [537, 0]
click at [458, 303] on li "14:15" at bounding box center [454, 300] width 20 height 9
type input "١٣/١٠/٢٠٢٥ ١٤:١٥"
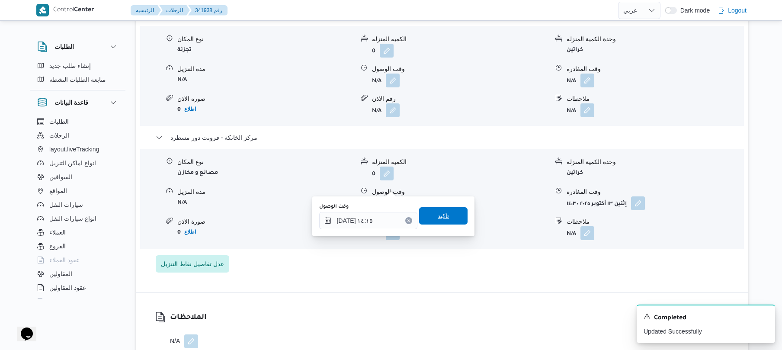
click at [447, 218] on span "تاكيد" at bounding box center [443, 215] width 48 height 17
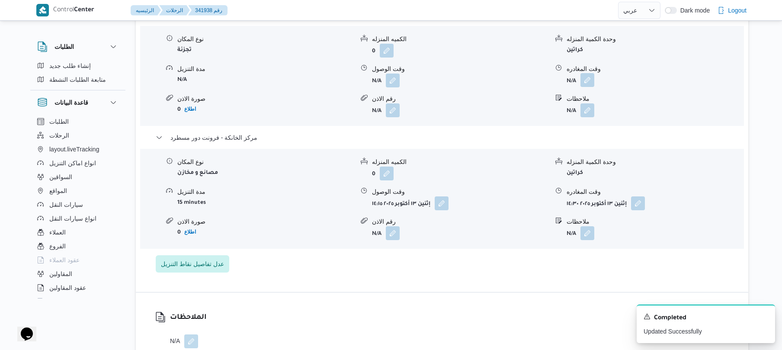
click at [590, 73] on button "button" at bounding box center [587, 80] width 14 height 14
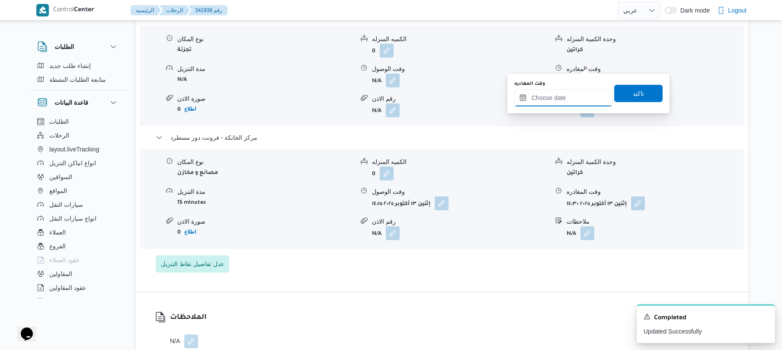
click at [564, 99] on input "وقت المغادره" at bounding box center [563, 97] width 98 height 17
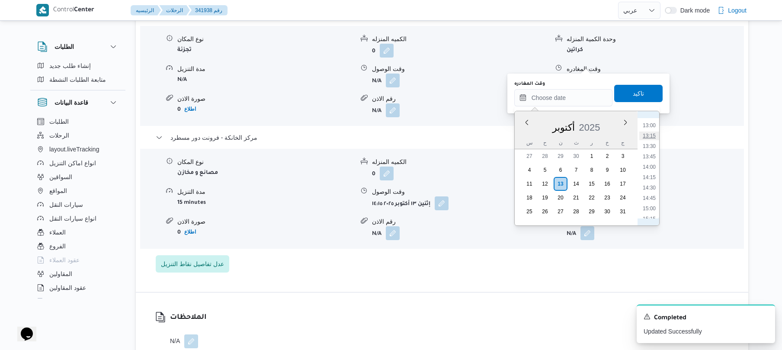
click at [653, 137] on li "13:15" at bounding box center [649, 135] width 20 height 9
type input "١٣/١٠/٢٠٢٥ ١٣:١٥"
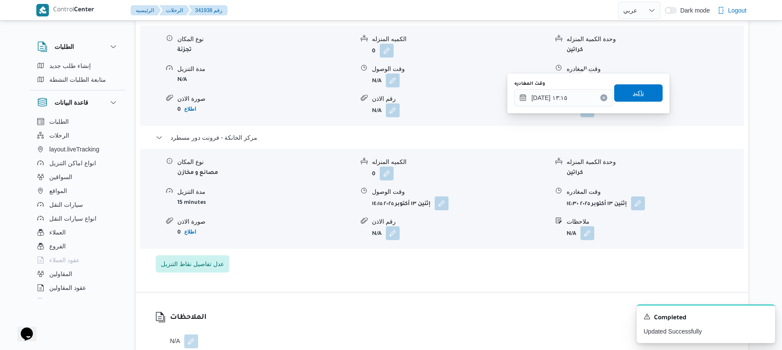
click at [633, 90] on span "تاكيد" at bounding box center [638, 93] width 11 height 10
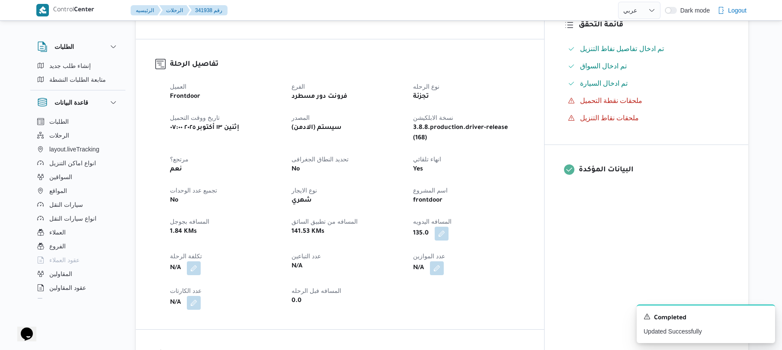
scroll to position [167, 0]
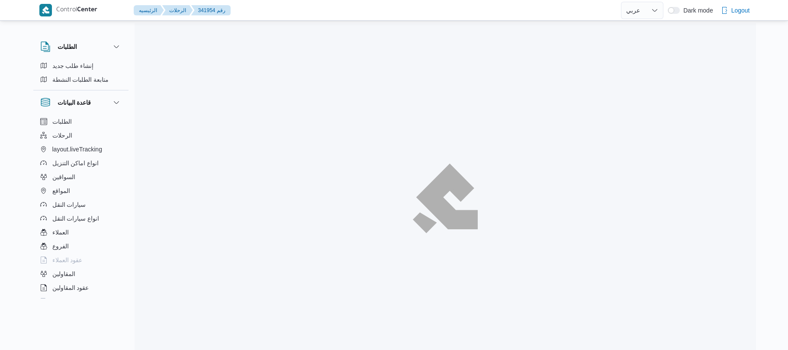
select select "ar"
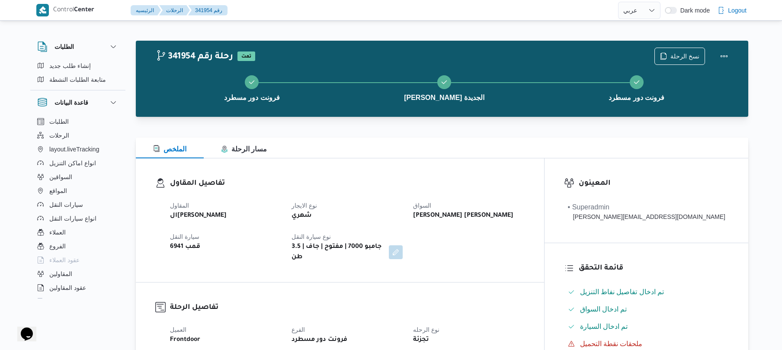
click at [465, 135] on div at bounding box center [442, 132] width 612 height 10
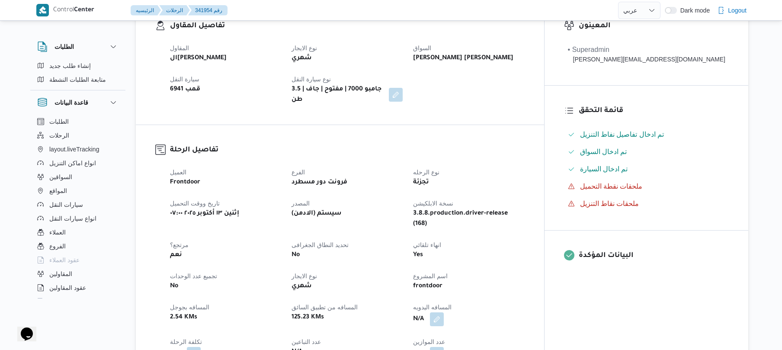
scroll to position [277, 0]
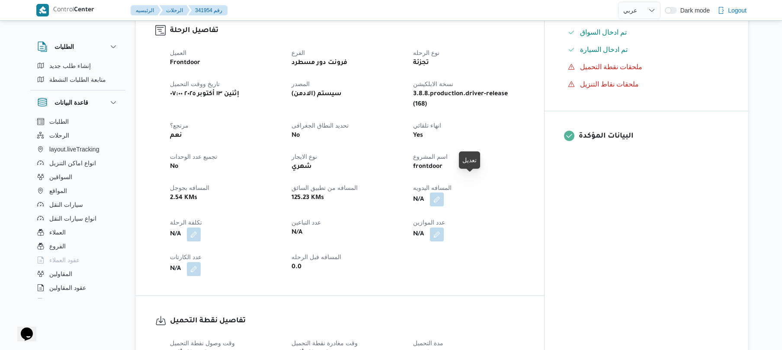
click at [444, 192] on button "button" at bounding box center [437, 199] width 14 height 14
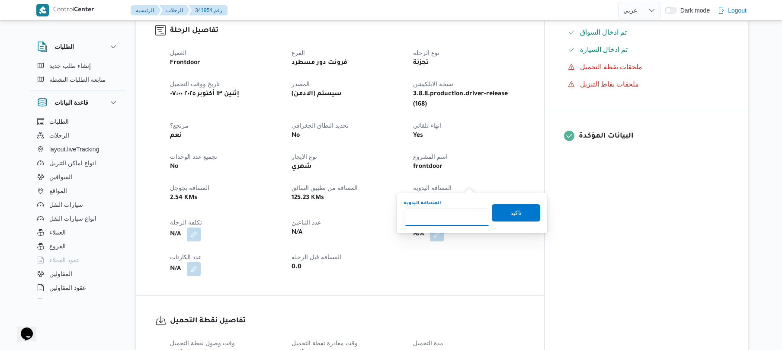
click at [451, 218] on input "المسافه اليدويه" at bounding box center [447, 216] width 86 height 17
type input "100"
click at [523, 210] on span "تاكيد" at bounding box center [516, 212] width 48 height 17
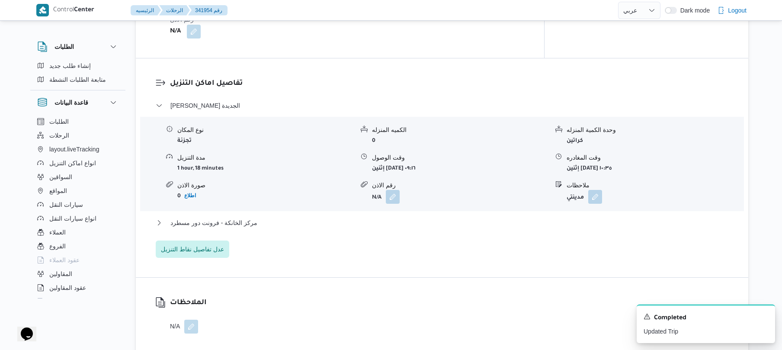
scroll to position [669, 0]
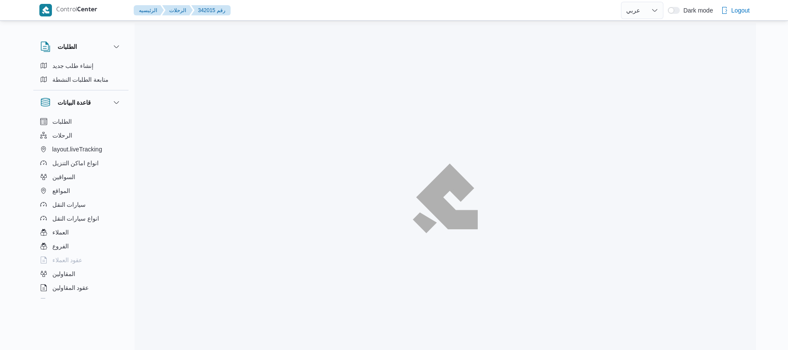
select select "ar"
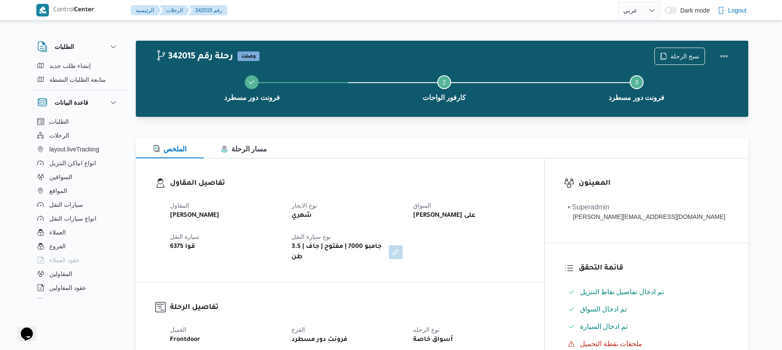
click at [456, 154] on div "الملخص مسار الرحلة" at bounding box center [442, 148] width 612 height 21
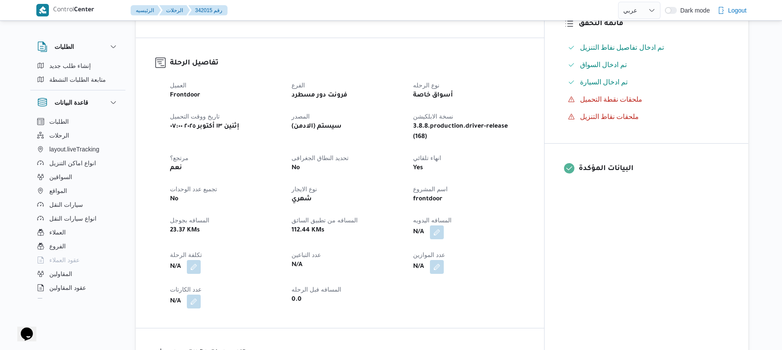
scroll to position [277, 0]
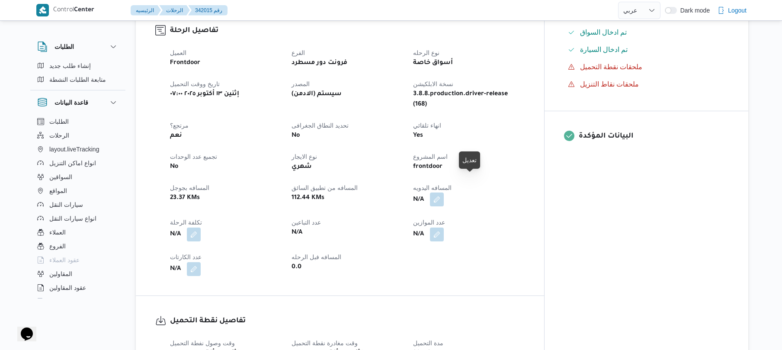
click at [444, 192] on button "button" at bounding box center [437, 199] width 14 height 14
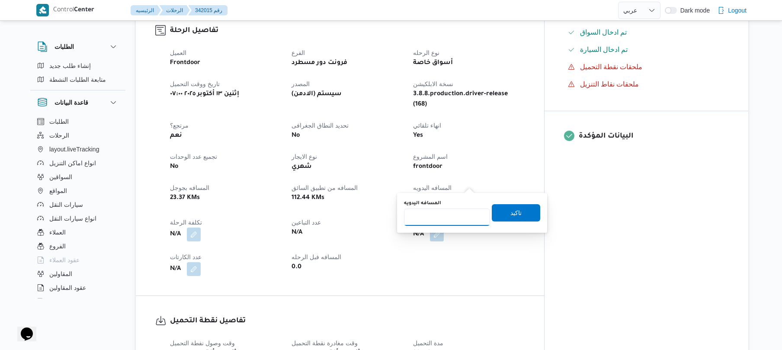
click at [448, 223] on input "المسافه اليدويه" at bounding box center [447, 216] width 86 height 17
type input "120"
click at [516, 212] on span "تاكيد" at bounding box center [515, 212] width 11 height 10
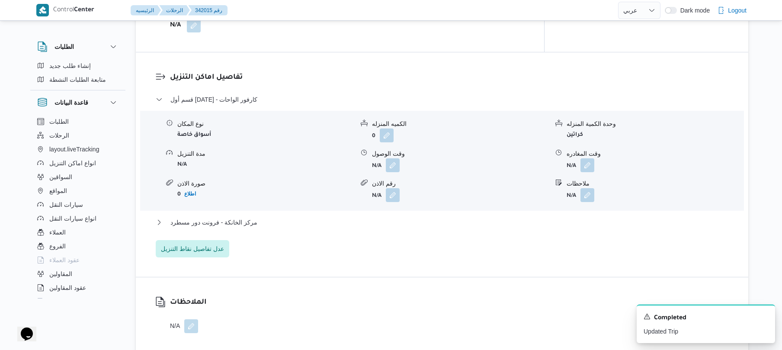
scroll to position [692, 0]
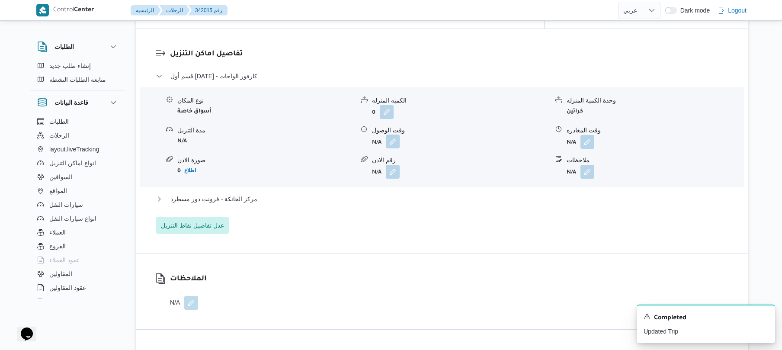
click at [387, 134] on button "button" at bounding box center [393, 141] width 14 height 14
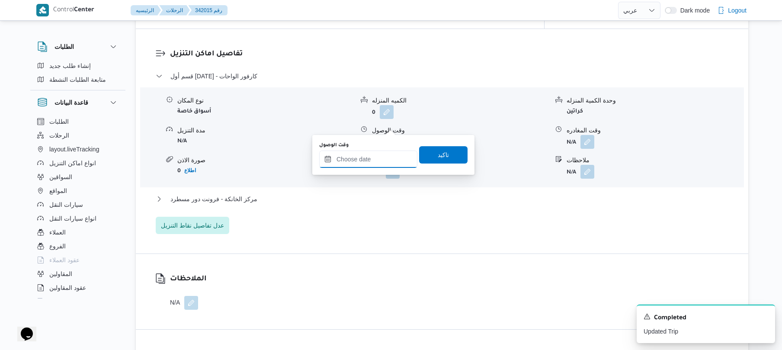
click at [365, 161] on input "وقت الوصول" at bounding box center [368, 158] width 98 height 17
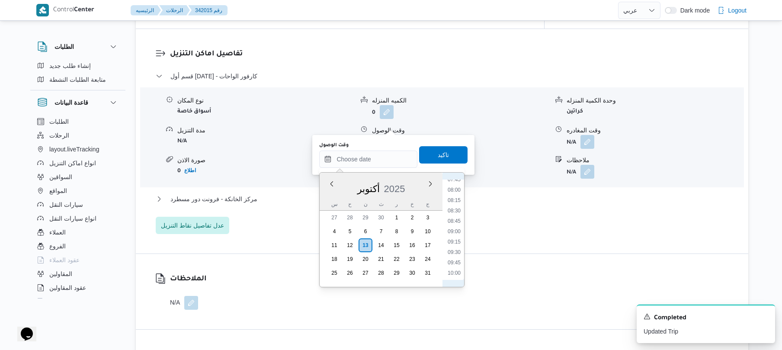
scroll to position [293, 0]
click at [457, 244] on li "08:30" at bounding box center [454, 244] width 20 height 9
type input "١٣/١٠/٢٠٢٥ ٠٨:٣٠"
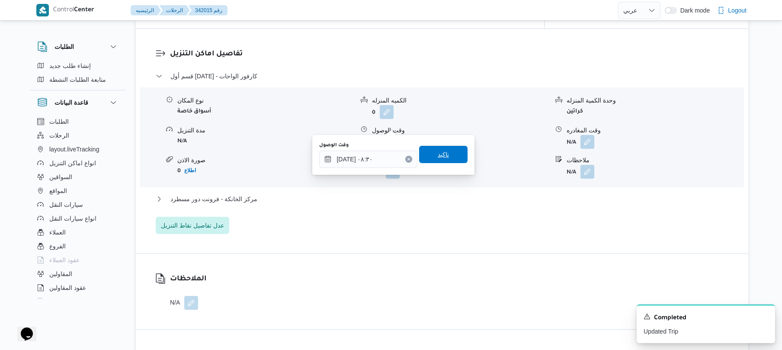
click at [450, 156] on span "تاكيد" at bounding box center [443, 154] width 48 height 17
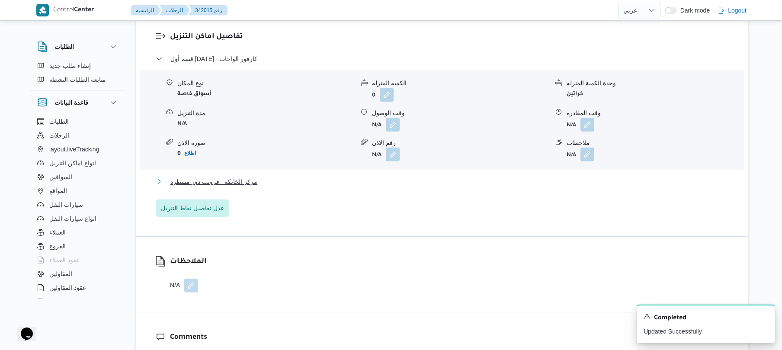
click at [405, 179] on button "مركز الخانكة - فرونت دور مسطرد" at bounding box center [442, 181] width 573 height 10
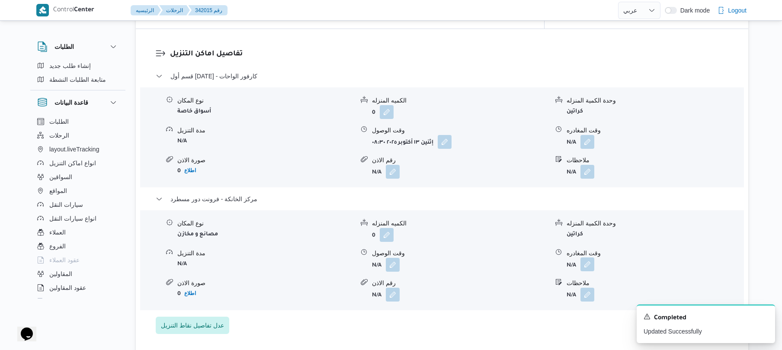
click at [589, 257] on button "button" at bounding box center [587, 264] width 14 height 14
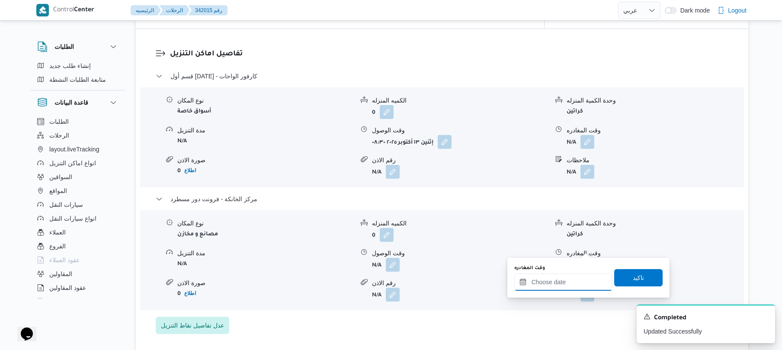
click at [563, 280] on input "وقت المغادره" at bounding box center [563, 281] width 98 height 17
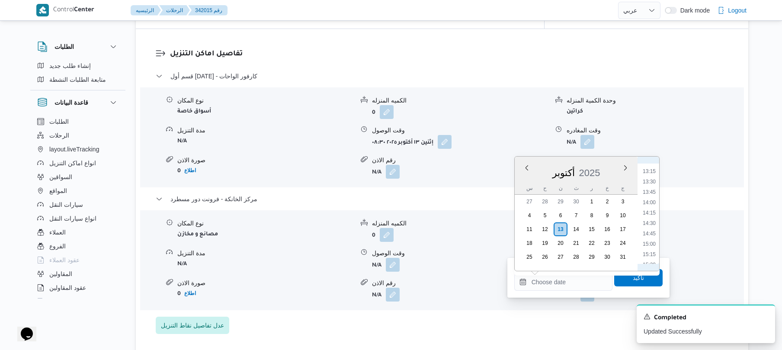
scroll to position [546, 0]
click at [652, 204] on li "14:00" at bounding box center [649, 203] width 20 height 9
type input "١٣/١٠/٢٠٢٥ ١٤:٠٠"
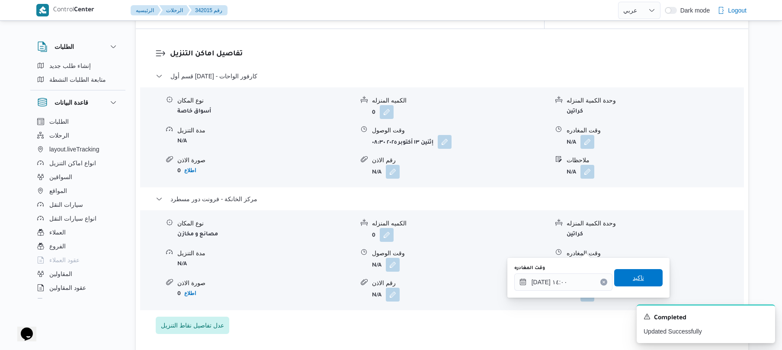
click at [633, 273] on span "تاكيد" at bounding box center [638, 277] width 11 height 10
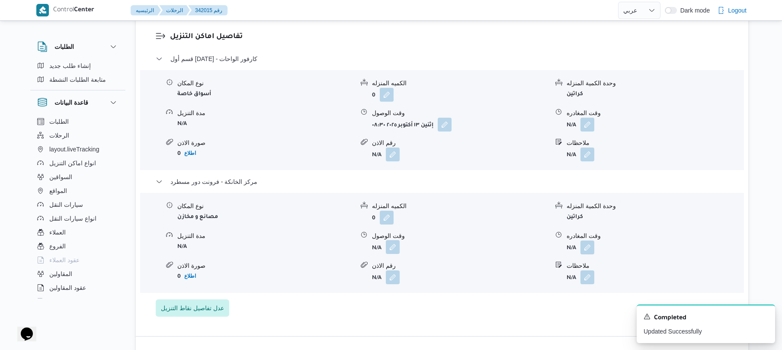
click at [391, 243] on button "button" at bounding box center [393, 247] width 14 height 14
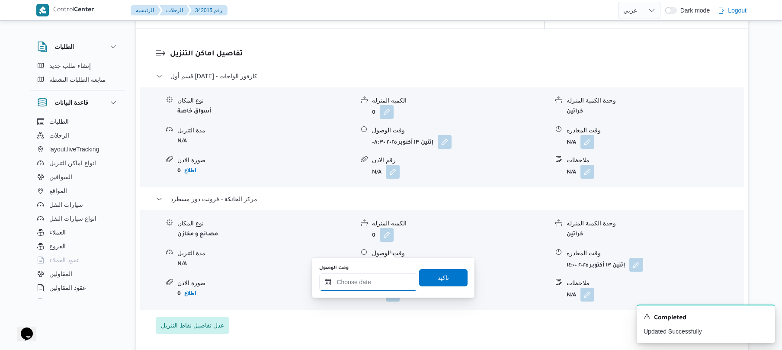
click at [387, 279] on input "وقت الوصول" at bounding box center [368, 281] width 98 height 17
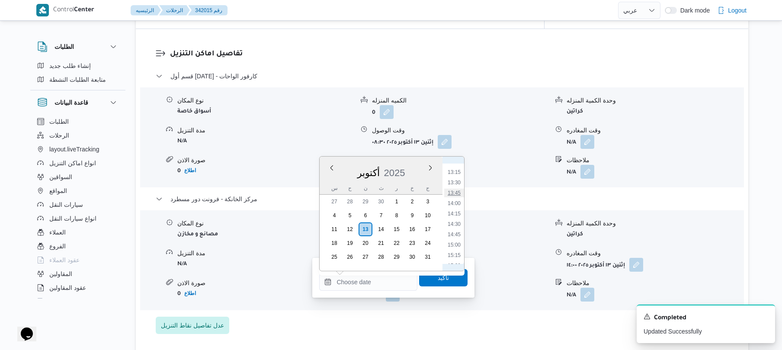
click at [457, 191] on li "13:45" at bounding box center [454, 193] width 20 height 9
type input "[DATE] ١٣:٤٥"
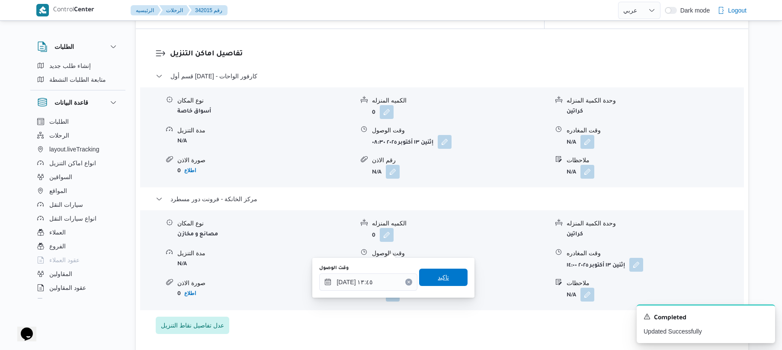
click at [441, 282] on span "تاكيد" at bounding box center [443, 277] width 11 height 10
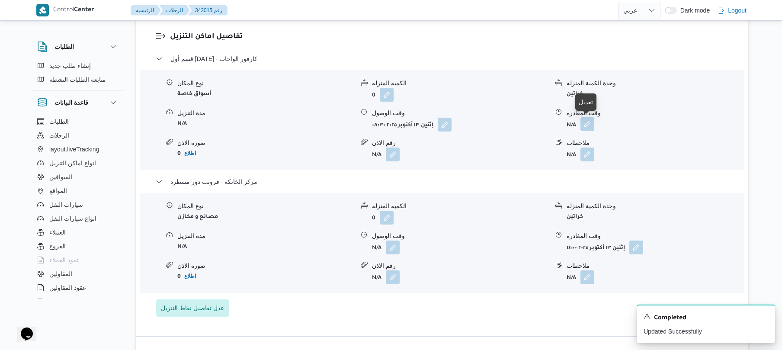
click at [587, 125] on button "button" at bounding box center [587, 124] width 14 height 14
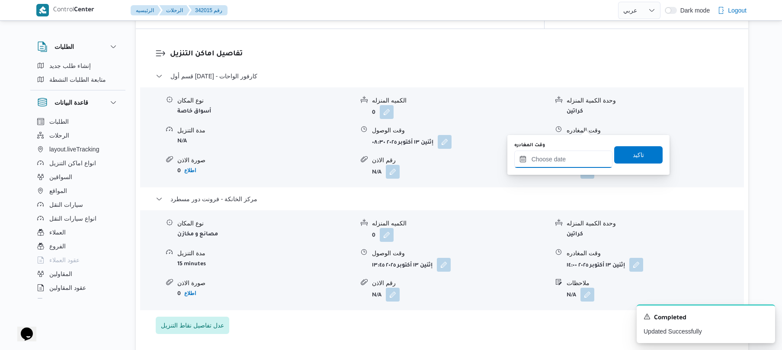
click at [554, 158] on input "وقت المغادره" at bounding box center [563, 158] width 98 height 17
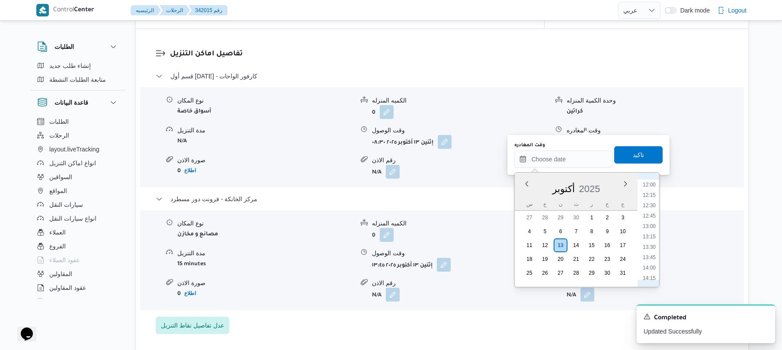
scroll to position [462, 0]
click at [649, 260] on li "13:00" at bounding box center [649, 261] width 20 height 9
type input "١٣/١٠/٢٠٢٥ ١٣:٠٠"
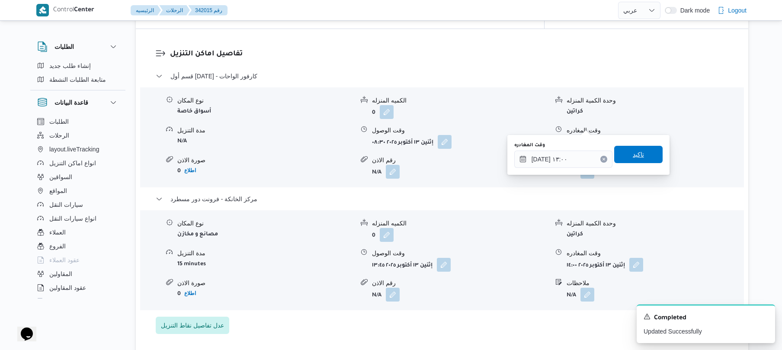
click at [641, 159] on span "تاكيد" at bounding box center [638, 154] width 48 height 17
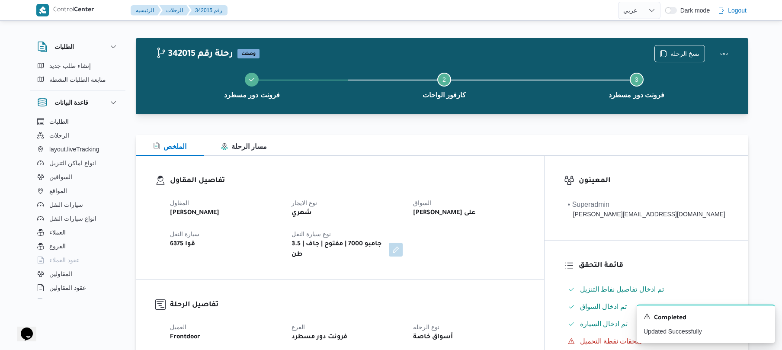
scroll to position [0, 0]
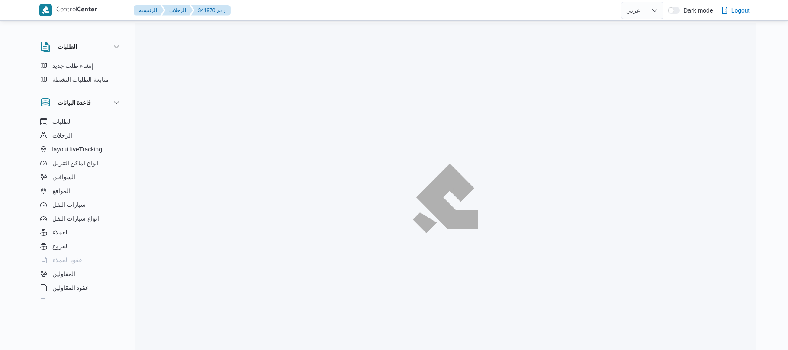
select select "ar"
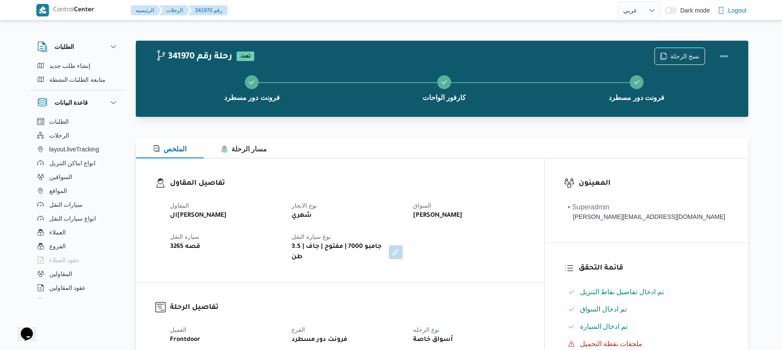
click at [510, 132] on div at bounding box center [442, 132] width 612 height 10
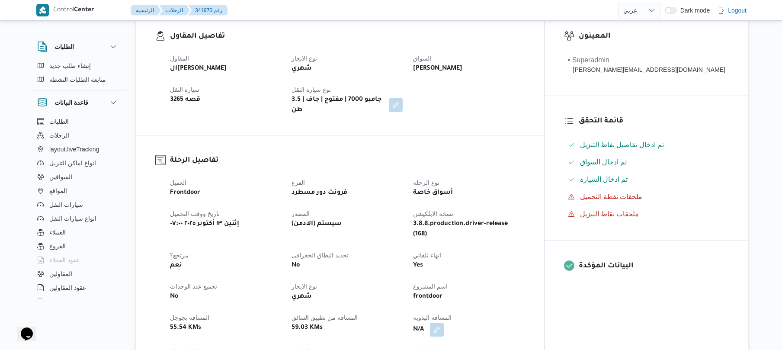
scroll to position [277, 0]
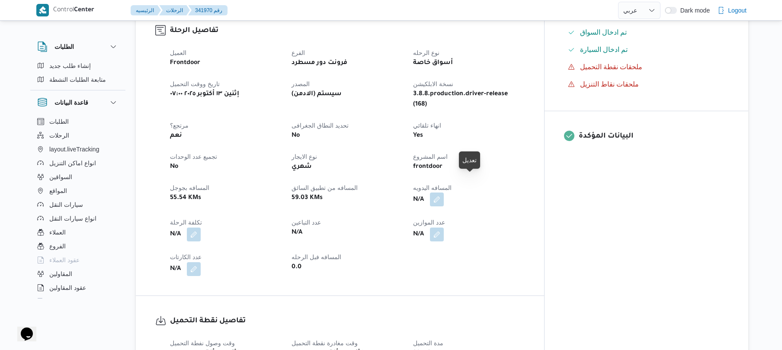
click at [444, 192] on button "button" at bounding box center [437, 199] width 14 height 14
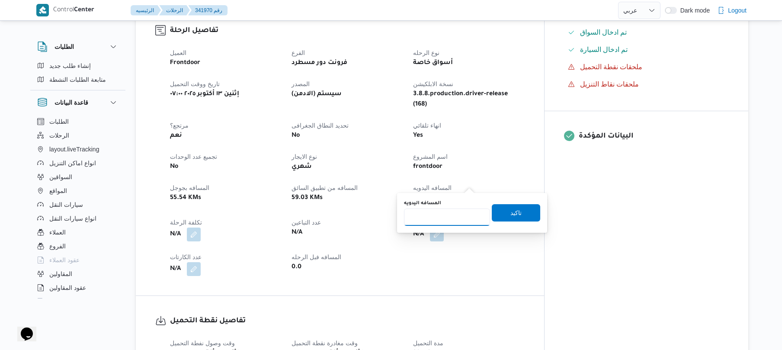
click at [455, 211] on input "المسافه اليدويه" at bounding box center [447, 216] width 86 height 17
type input "120"
click at [510, 213] on span "تاكيد" at bounding box center [515, 212] width 11 height 10
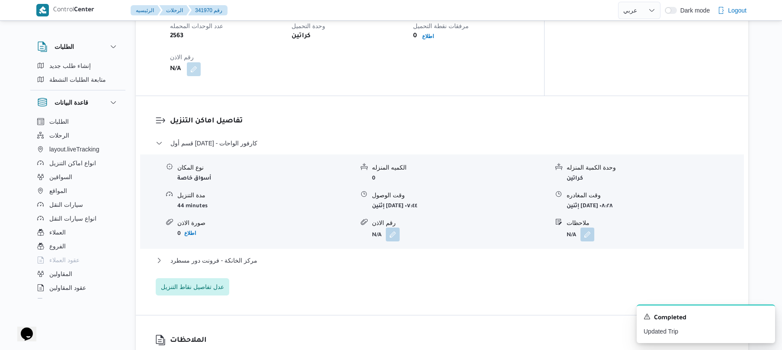
scroll to position [646, 0]
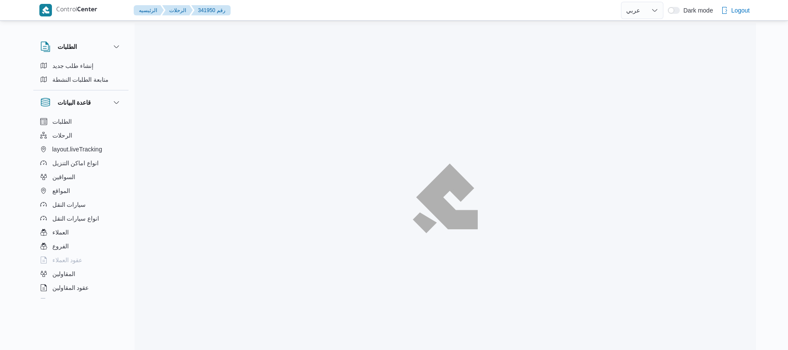
select select "ar"
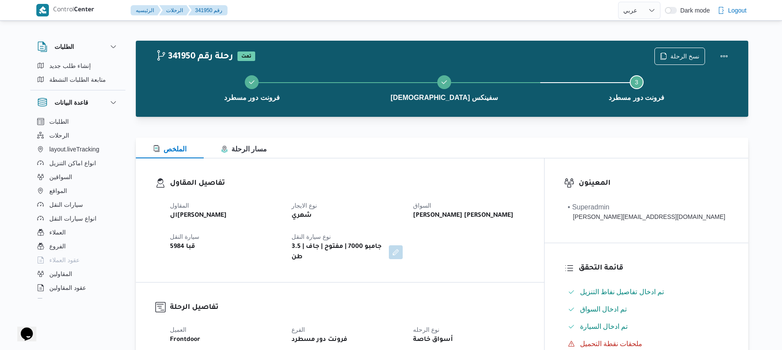
click at [448, 162] on div "تفاصيل المقاول المقاول الهامي [PERSON_NAME] نوع الايجار شهري السواق [PERSON_NAM…" at bounding box center [340, 220] width 408 height 124
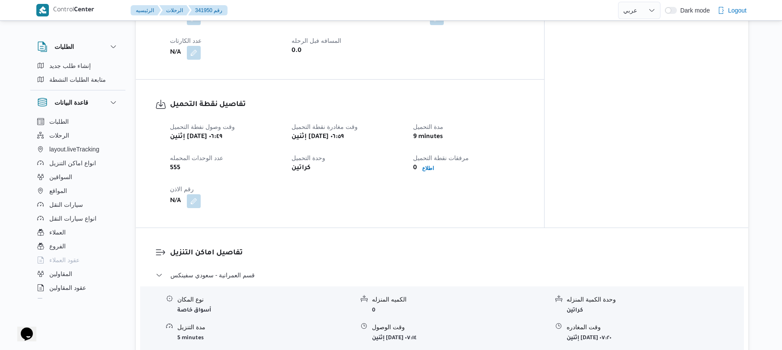
scroll to position [507, 0]
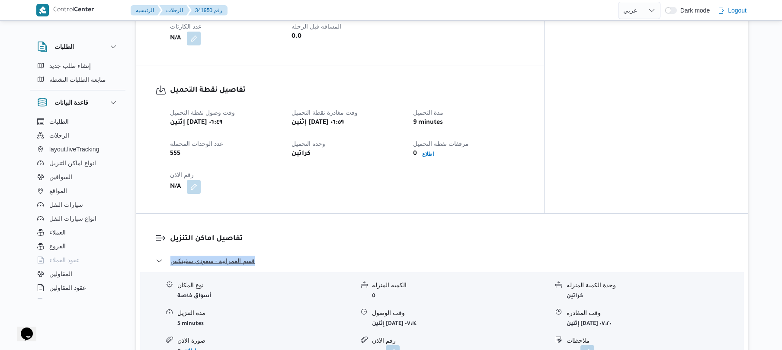
drag, startPoint x: 273, startPoint y: 234, endPoint x: 159, endPoint y: 243, distance: 114.5
click at [170, 243] on dl "تفاصيل اماكن التنزيل قسم العمرانية - سعودي سفينكس نوع المكان أسواق خاصة الكميه …" at bounding box center [449, 323] width 559 height 180
copy span "قسم العمرانية - سعودي سفينكس"
click at [489, 153] on div "وقت وصول نفطة التحميل إثنين [DATE] ٠٦:٤٩ وقت مغادرة نقطة التحميل إثنين [DATE] ٠…" at bounding box center [347, 150] width 365 height 97
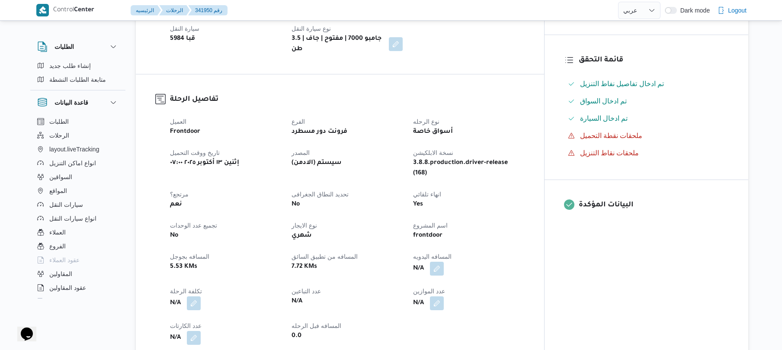
scroll to position [208, 0]
click at [444, 262] on button "button" at bounding box center [437, 269] width 14 height 14
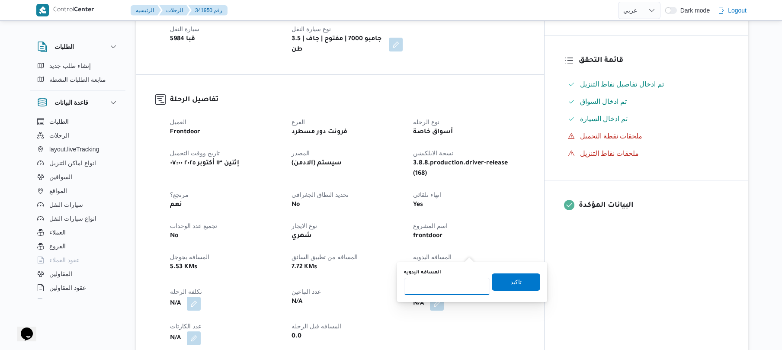
click at [445, 287] on input "المسافه اليدويه" at bounding box center [447, 286] width 86 height 17
type input "70"
click at [503, 283] on span "تاكيد" at bounding box center [516, 281] width 48 height 17
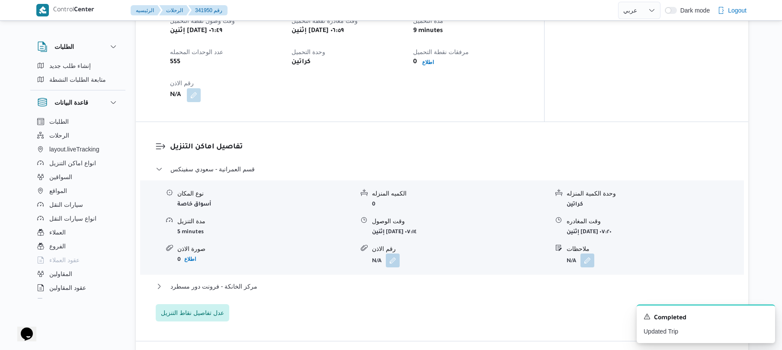
scroll to position [599, 0]
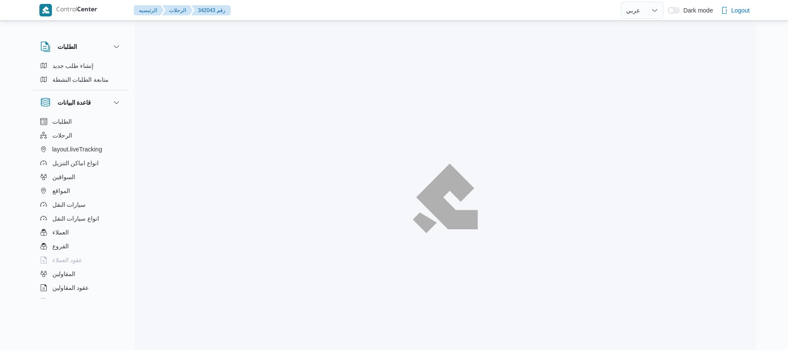
select select "ar"
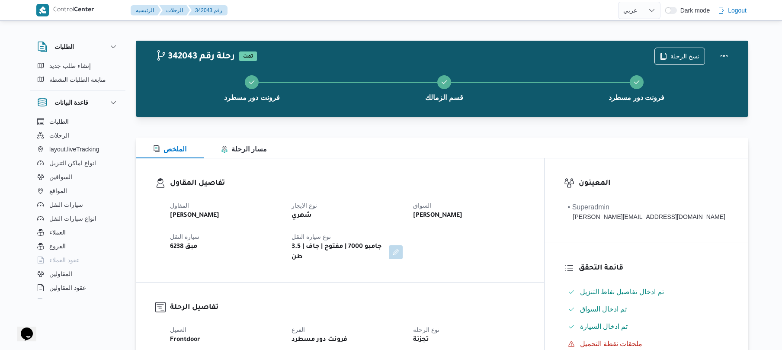
click at [485, 156] on div "الملخص مسار الرحلة" at bounding box center [442, 148] width 612 height 21
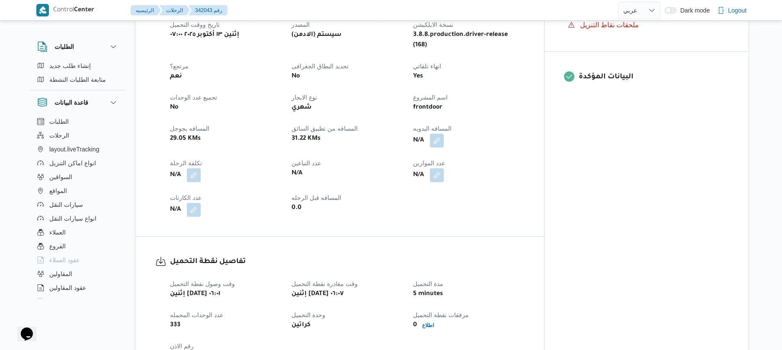
scroll to position [369, 0]
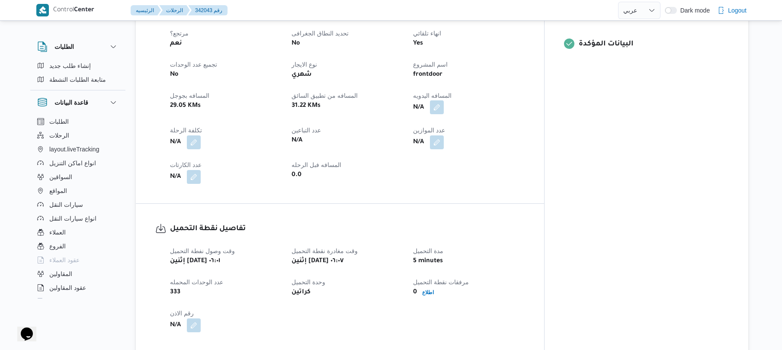
click at [444, 100] on button "button" at bounding box center [437, 107] width 14 height 14
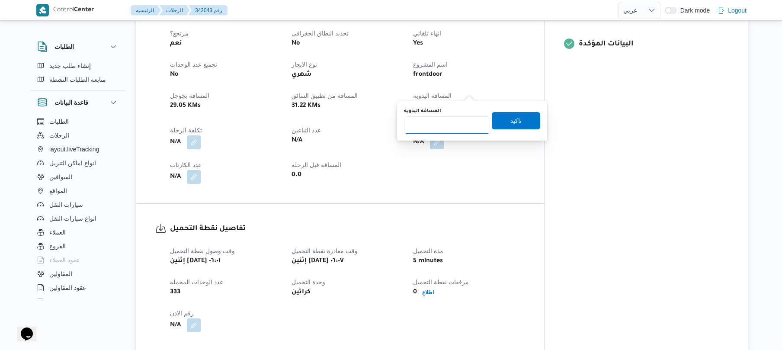
click at [452, 128] on input "المسافه اليدويه" at bounding box center [447, 124] width 86 height 17
type input "45"
click at [503, 123] on span "تاكيد" at bounding box center [516, 120] width 48 height 17
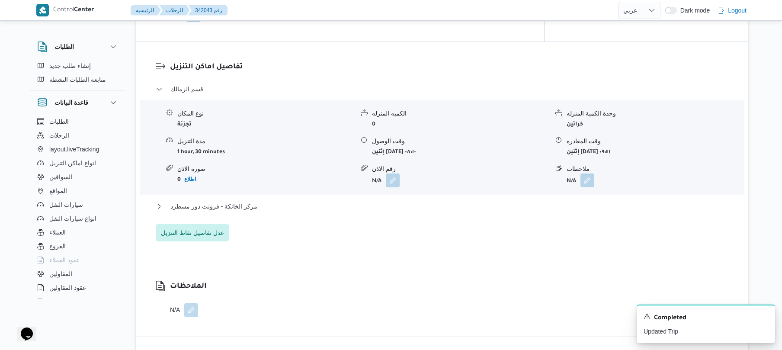
scroll to position [761, 0]
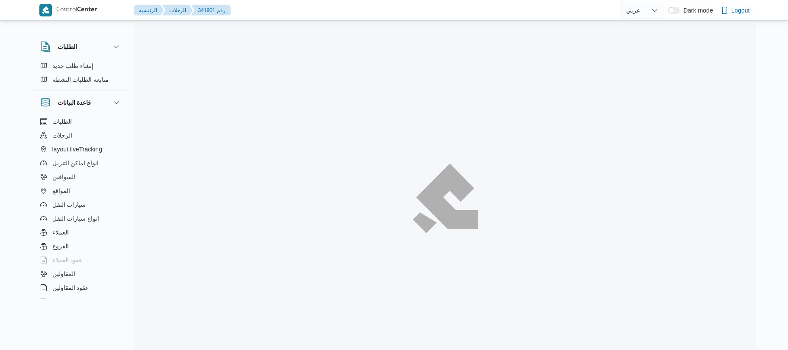
select select "ar"
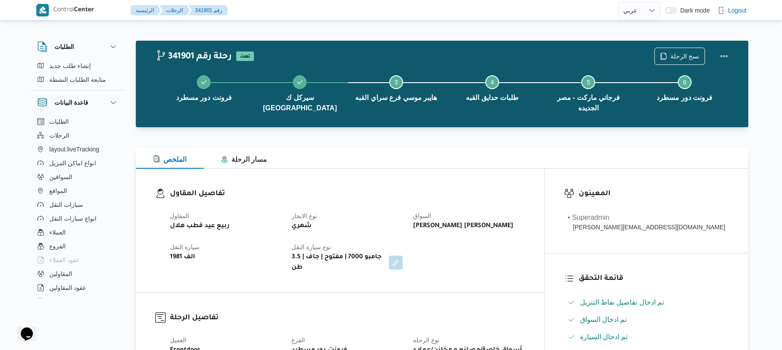
click at [454, 170] on div "تفاصيل المقاول المقاول ربيع عيد قطب هلال نوع الايجار شهري السواق [PERSON_NAME] …" at bounding box center [340, 231] width 408 height 124
click at [454, 169] on div "تفاصيل المقاول المقاول ربيع عيد قطب هلال نوع الايجار شهري السواق [PERSON_NAME] …" at bounding box center [340, 231] width 408 height 124
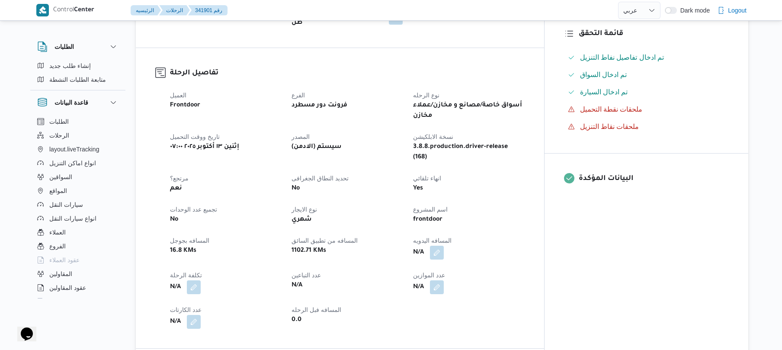
scroll to position [277, 0]
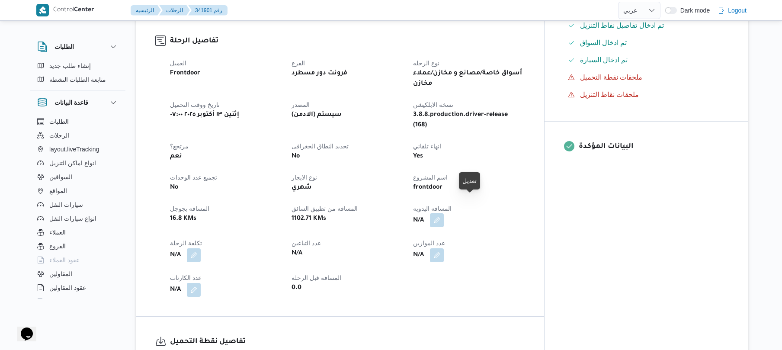
click at [444, 213] on button "button" at bounding box center [437, 220] width 14 height 14
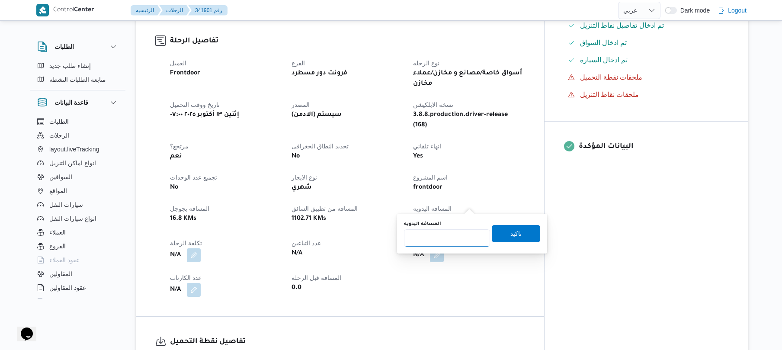
click at [443, 233] on input "المسافه اليدويه" at bounding box center [447, 237] width 86 height 17
type input "55"
click at [504, 234] on span "تاكيد" at bounding box center [516, 232] width 48 height 17
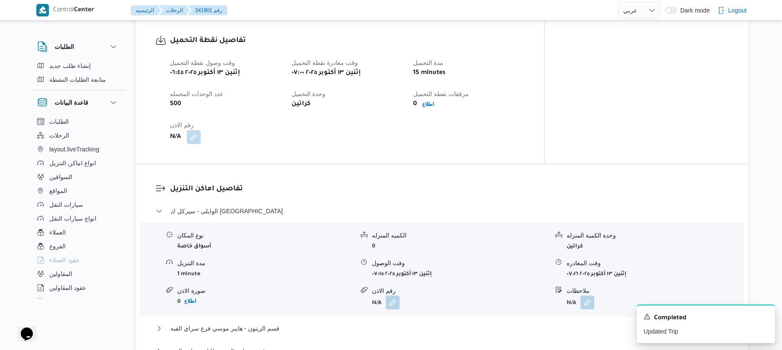
scroll to position [623, 0]
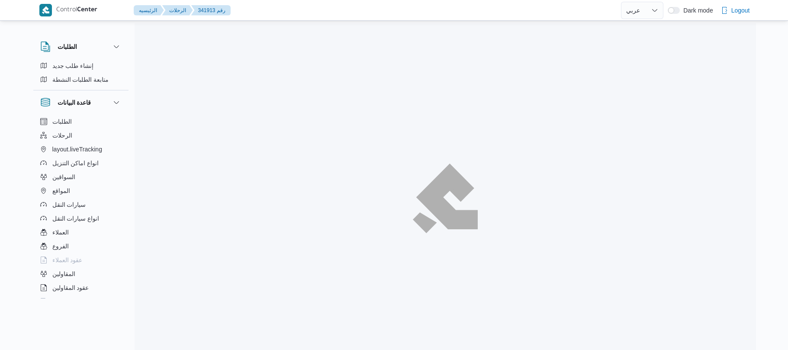
select select "ar"
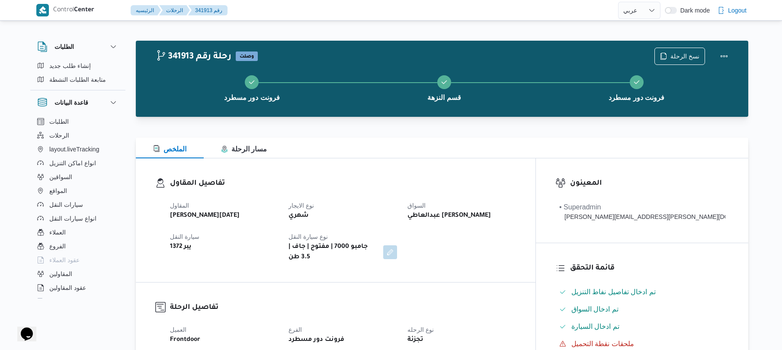
click at [371, 178] on h3 "تفاصيل المقاول" at bounding box center [343, 184] width 346 height 12
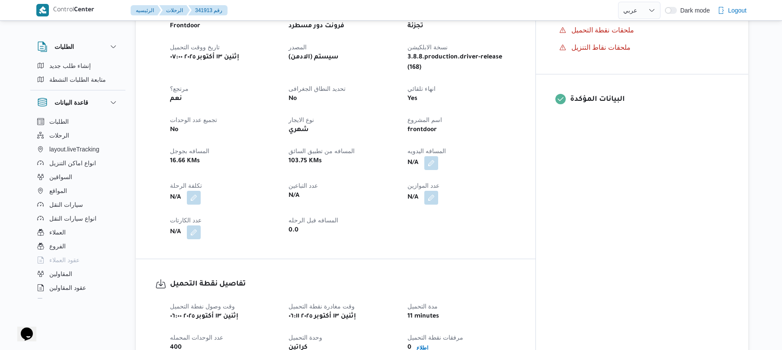
scroll to position [346, 0]
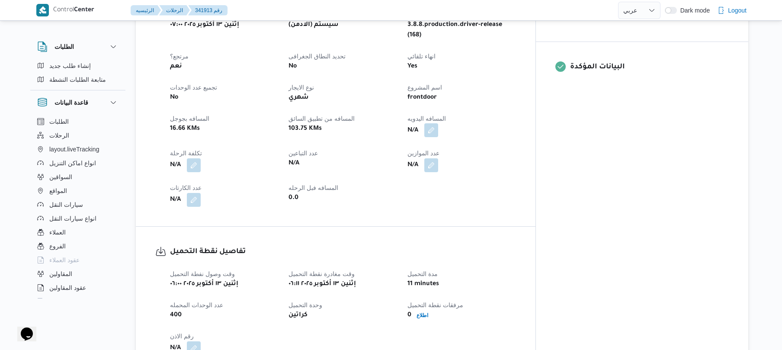
click at [438, 123] on button "button" at bounding box center [431, 130] width 14 height 14
click at [436, 153] on input "المسافه اليدويه" at bounding box center [447, 147] width 86 height 17
type input "40"
click at [510, 142] on span "تاكيد" at bounding box center [515, 143] width 11 height 10
click at [428, 163] on div "العميل Frontdoor الفرع فرونت دور مسطرد نوع الرحله تجزئة تاريخ ووقت التحميل إثني…" at bounding box center [343, 92] width 356 height 239
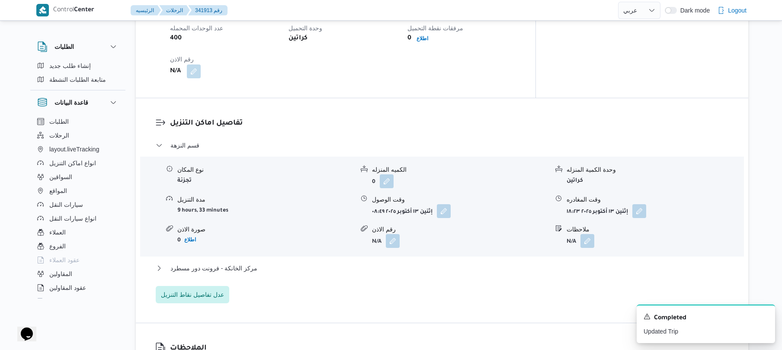
scroll to position [646, 0]
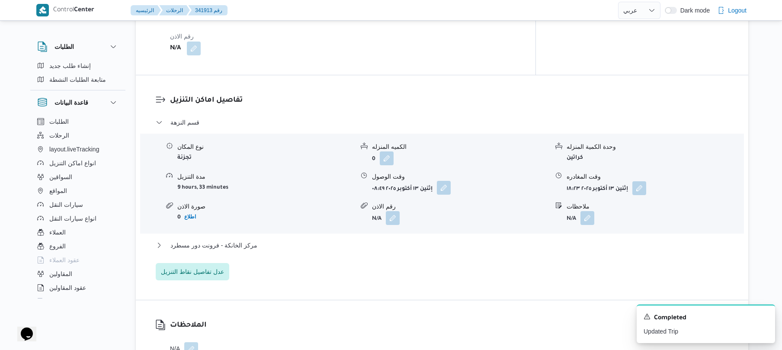
click at [445, 181] on button "button" at bounding box center [444, 188] width 14 height 14
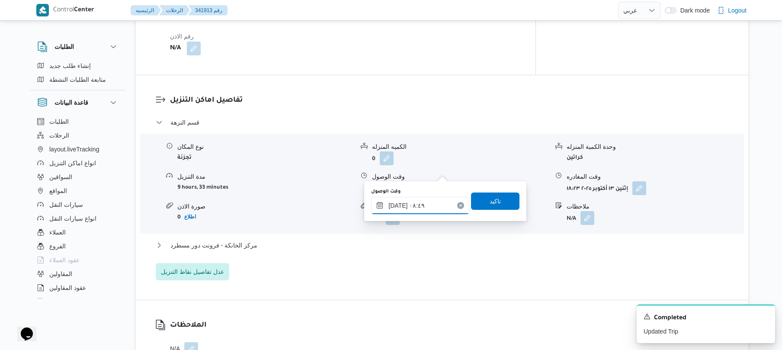
click at [409, 208] on input "١٣/١٠/٢٠٢٥ ٠٨:٤٩" at bounding box center [420, 205] width 98 height 17
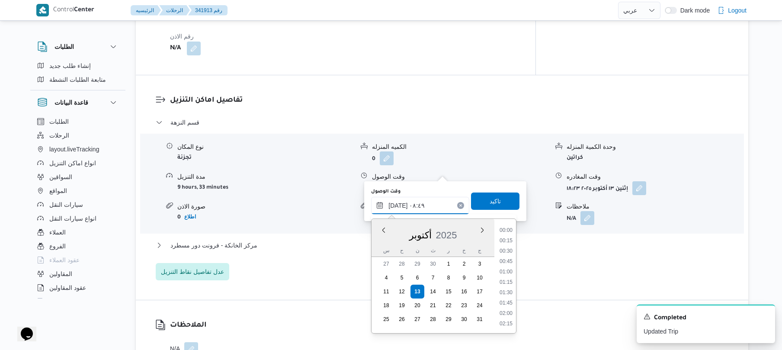
scroll to position [311, 0]
click at [508, 240] on li "07:45" at bounding box center [506, 240] width 20 height 9
type input "١٣/١٠/٢٠٢٥ ٠٧:٤٥"
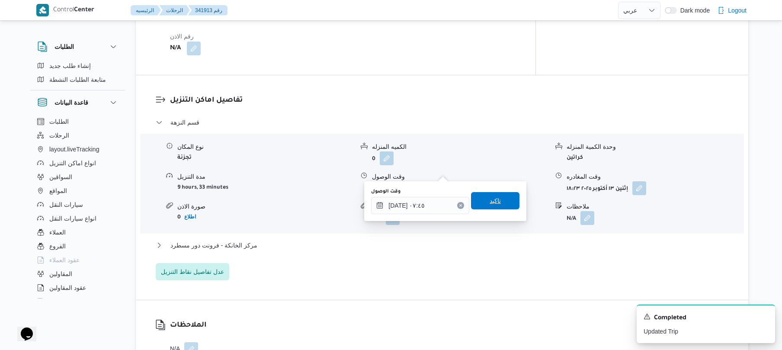
click at [499, 201] on span "تاكيد" at bounding box center [495, 200] width 48 height 17
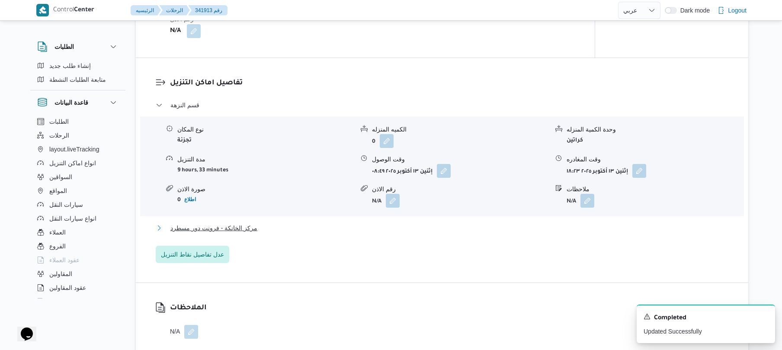
click at [436, 227] on button "مركز الخانكة - فرونت دور مسطرد" at bounding box center [442, 228] width 573 height 10
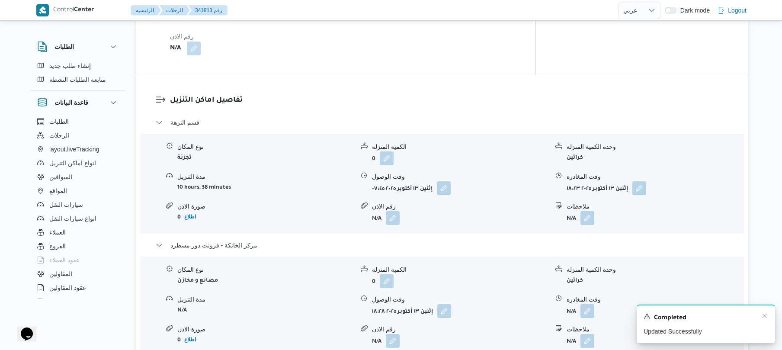
click at [760, 316] on div "Completed" at bounding box center [705, 317] width 125 height 11
click at [765, 316] on icon "Dismiss toast" at bounding box center [764, 315] width 7 height 7
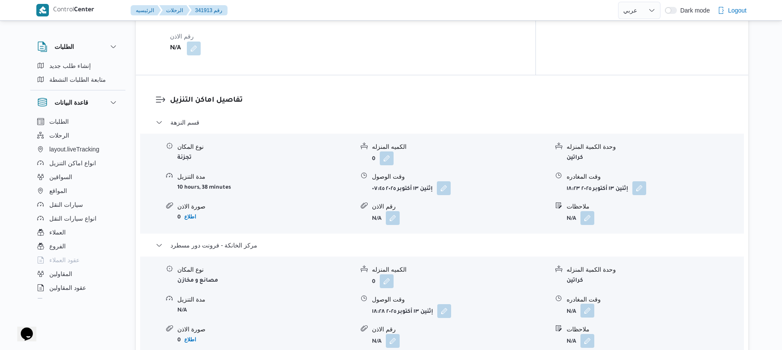
click at [585, 304] on button "button" at bounding box center [587, 311] width 14 height 14
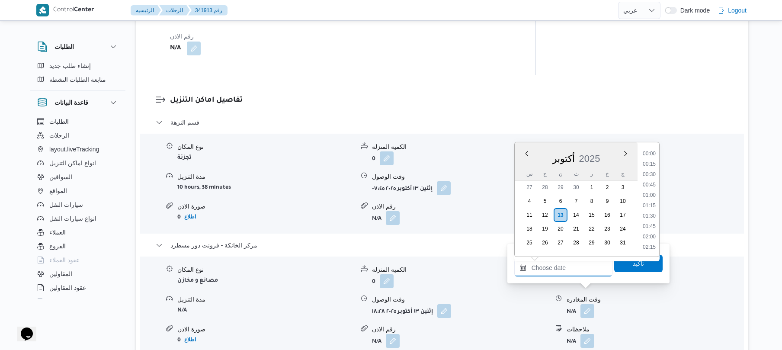
click at [572, 267] on input "وقت المغادره" at bounding box center [563, 267] width 98 height 17
click at [647, 191] on li "14:00" at bounding box center [649, 189] width 20 height 9
type input "١٣/١٠/٢٠٢٥ ١٤:٠٠"
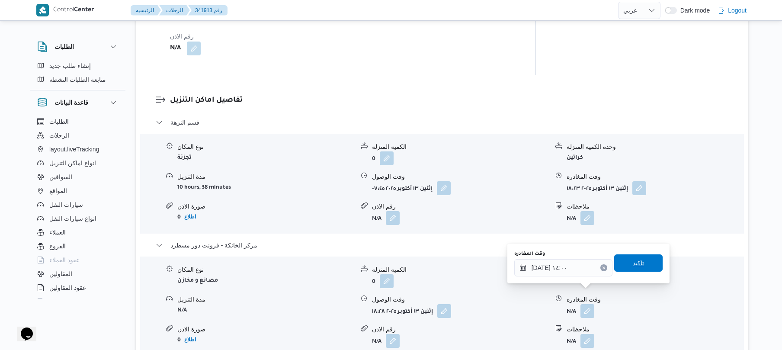
click at [633, 265] on span "تاكيد" at bounding box center [638, 263] width 11 height 10
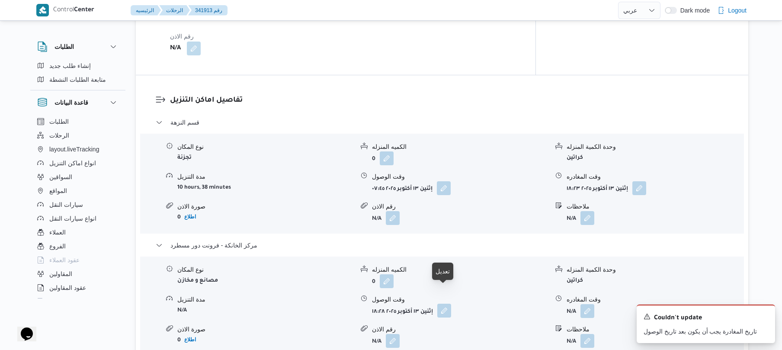
click at [442, 304] on button "button" at bounding box center [444, 311] width 14 height 14
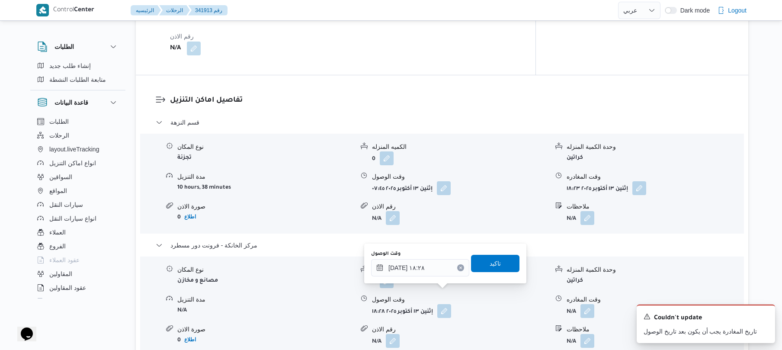
click at [515, 181] on form "إثنين ١٣ أكتوبر ٢٠٢٥ ٠٧:٤٥" at bounding box center [460, 188] width 176 height 14
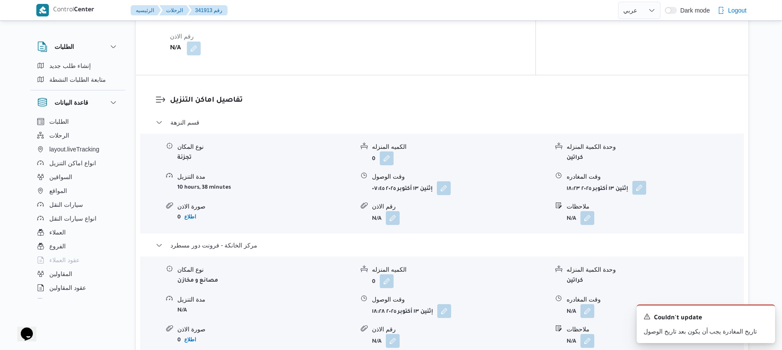
click at [640, 181] on button "button" at bounding box center [639, 188] width 14 height 14
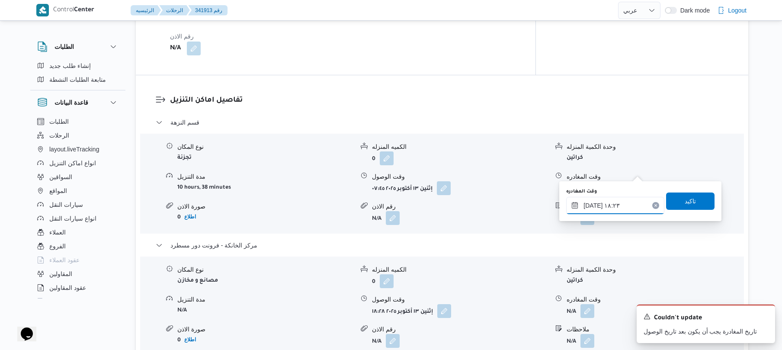
click at [599, 203] on input "١٣/١٠/٢٠٢٥ ١٨:٢٣" at bounding box center [615, 205] width 98 height 17
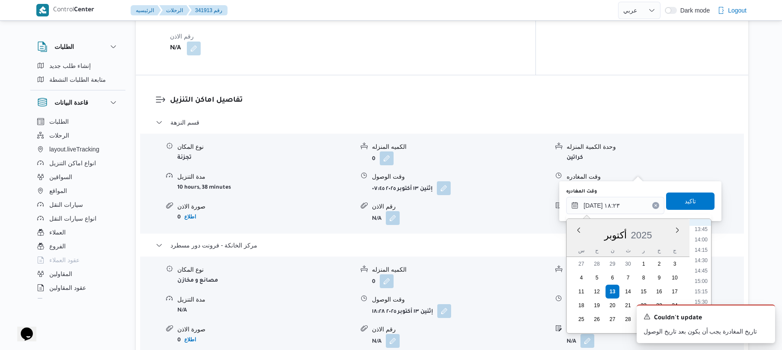
scroll to position [535, 0]
click at [703, 246] on li "13:15" at bounding box center [701, 245] width 20 height 9
type input "١٣/١٠/٢٠٢٥ ١٣:١٥"
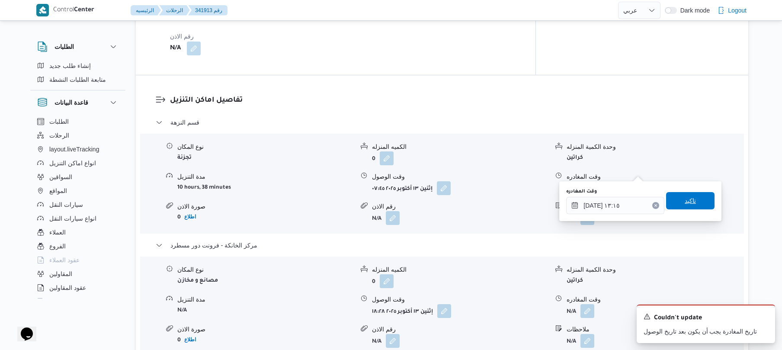
click at [692, 206] on span "تاكيد" at bounding box center [690, 200] width 48 height 17
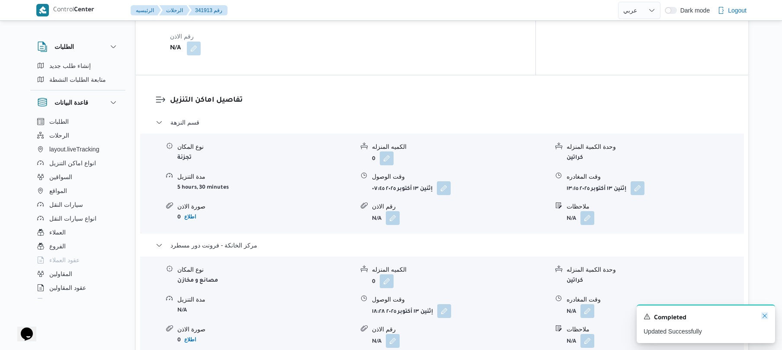
click at [764, 317] on icon "Dismiss toast" at bounding box center [764, 315] width 7 height 7
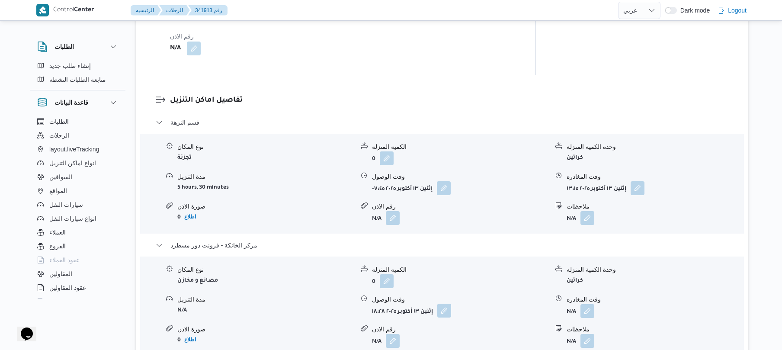
click at [442, 304] on button "button" at bounding box center [444, 311] width 14 height 14
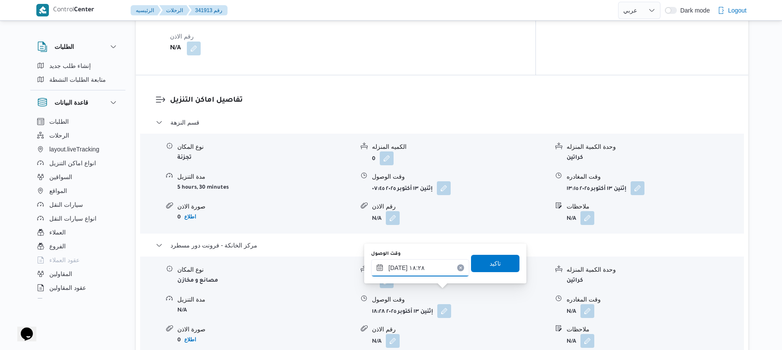
click at [424, 270] on input "١٣/١٠/٢٠٢٥ ١٨:٢٨" at bounding box center [420, 267] width 98 height 17
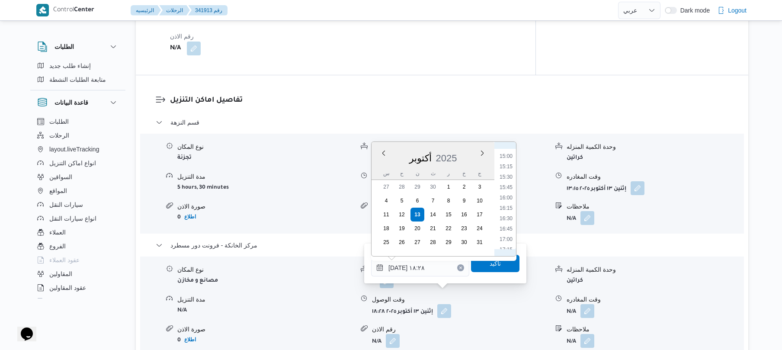
scroll to position [534, 0]
click at [504, 201] on li "14:00" at bounding box center [506, 200] width 20 height 9
type input "١٣/١٠/٢٠٢٥ ١٤:٠٠"
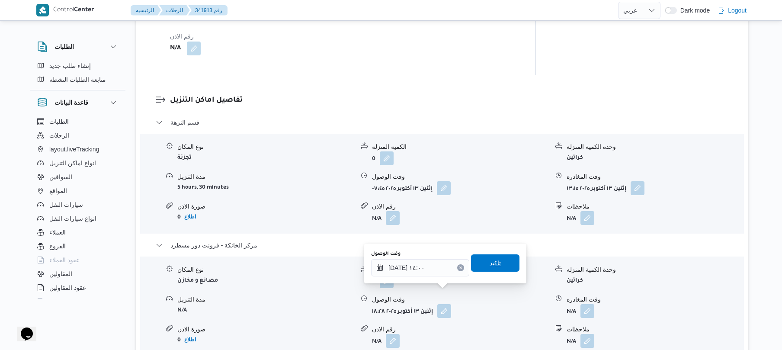
click at [490, 262] on span "تاكيد" at bounding box center [495, 263] width 11 height 10
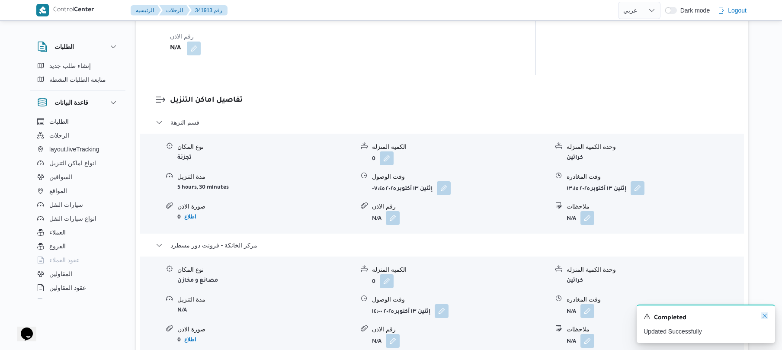
click at [765, 317] on icon "Dismiss toast" at bounding box center [764, 315] width 7 height 7
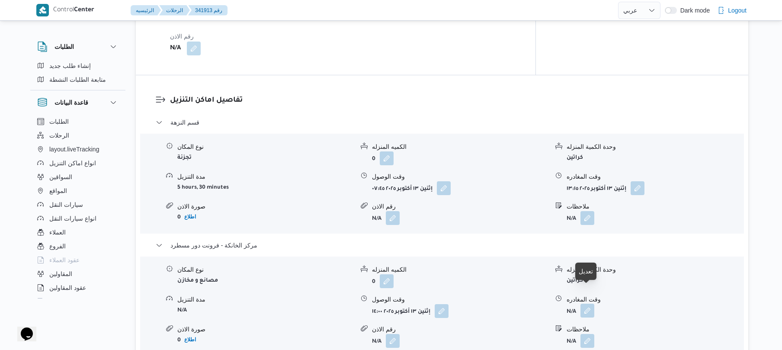
click at [585, 304] on button "button" at bounding box center [587, 311] width 14 height 14
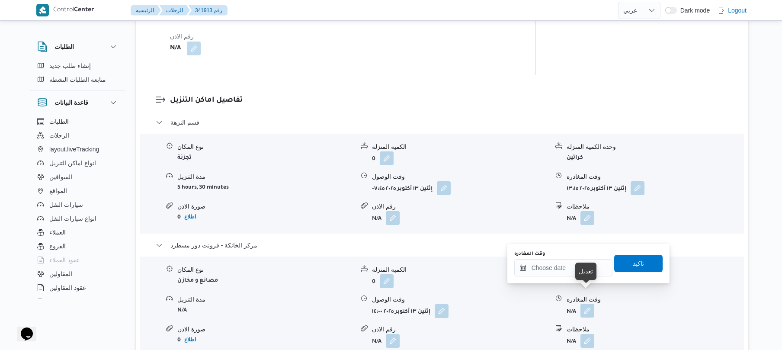
click at [583, 304] on button "button" at bounding box center [587, 311] width 14 height 14
click at [571, 274] on input "وقت المغادره" at bounding box center [563, 267] width 98 height 17
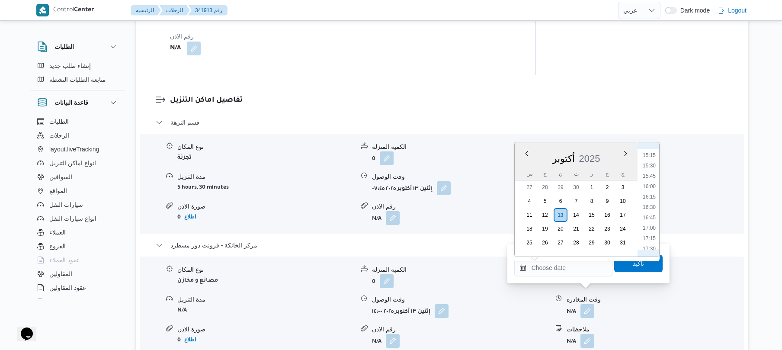
scroll to position [546, 0]
click at [652, 199] on li "14:15" at bounding box center [649, 199] width 20 height 9
type input "١٣/١٠/٢٠٢٥ ١٤:١٥"
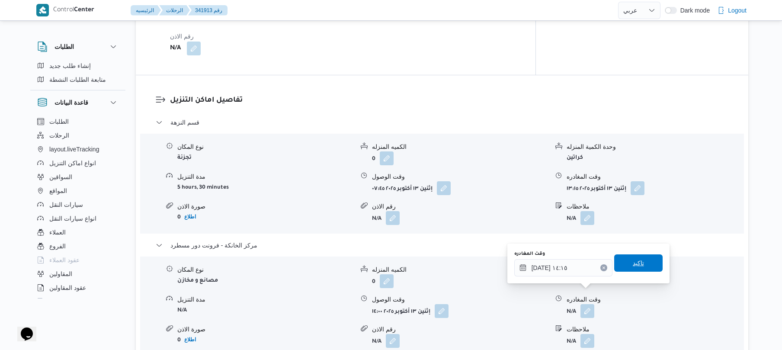
click at [633, 262] on span "تاكيد" at bounding box center [638, 263] width 11 height 10
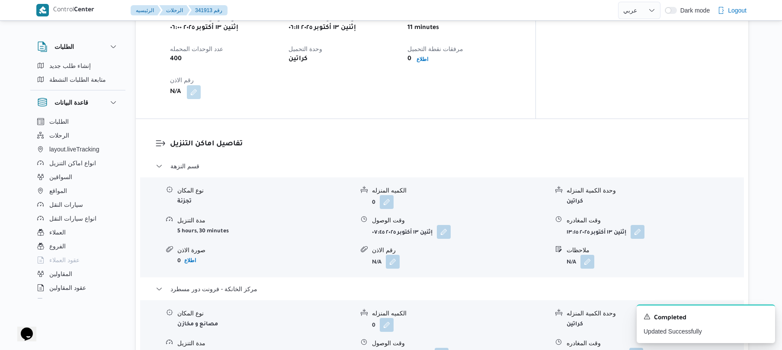
scroll to position [0, 0]
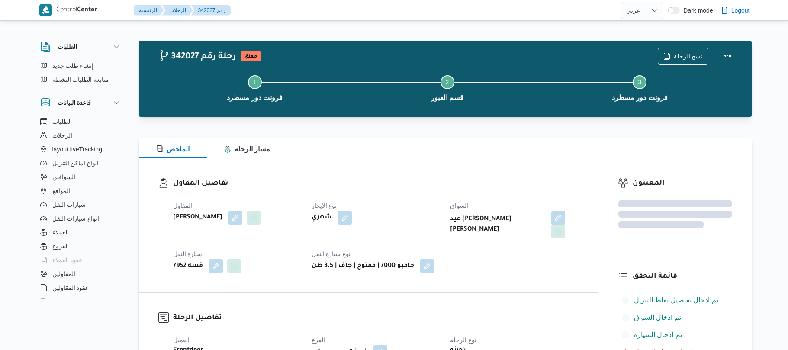
select select "ar"
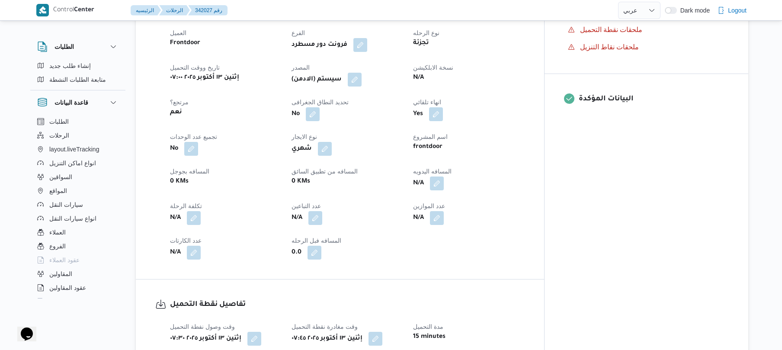
scroll to position [346, 0]
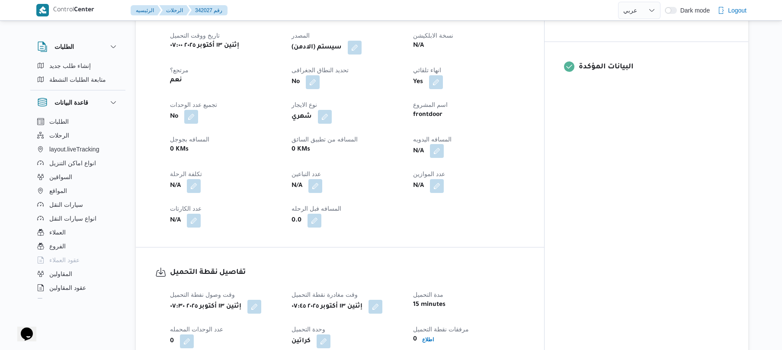
click at [444, 144] on button "button" at bounding box center [437, 151] width 14 height 14
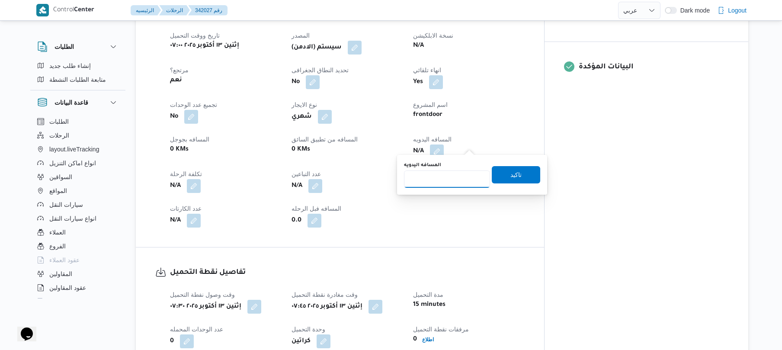
click at [451, 178] on input "المسافه اليدويه" at bounding box center [447, 178] width 86 height 17
type input "65"
click at [502, 173] on span "تاكيد" at bounding box center [516, 174] width 48 height 17
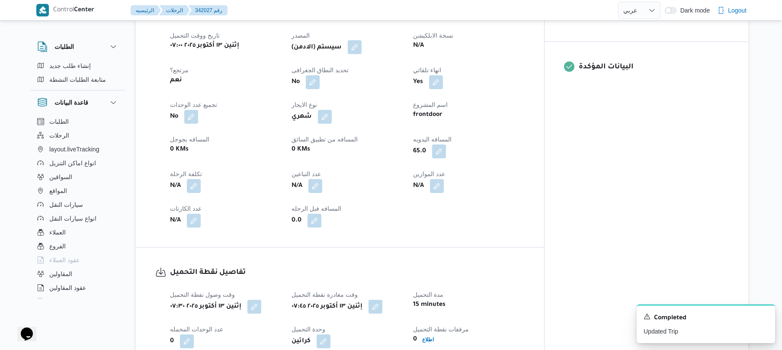
click at [362, 40] on button "button" at bounding box center [355, 47] width 14 height 14
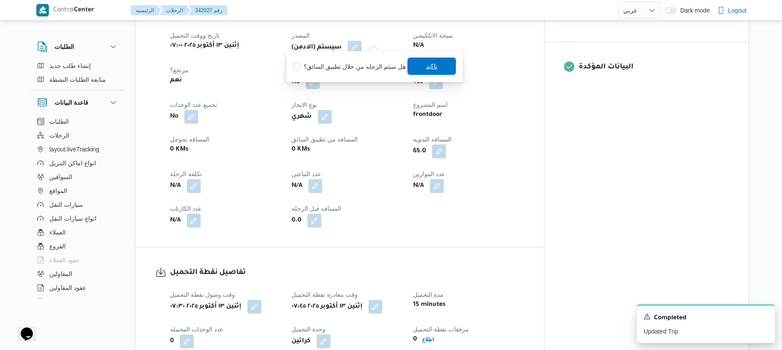
click at [417, 64] on span "تاكيد" at bounding box center [431, 66] width 48 height 17
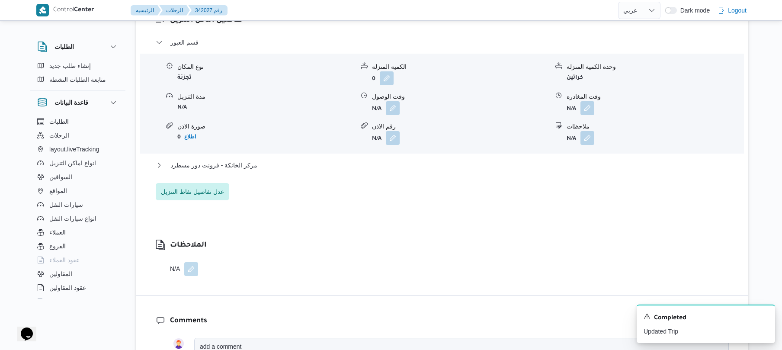
scroll to position [761, 0]
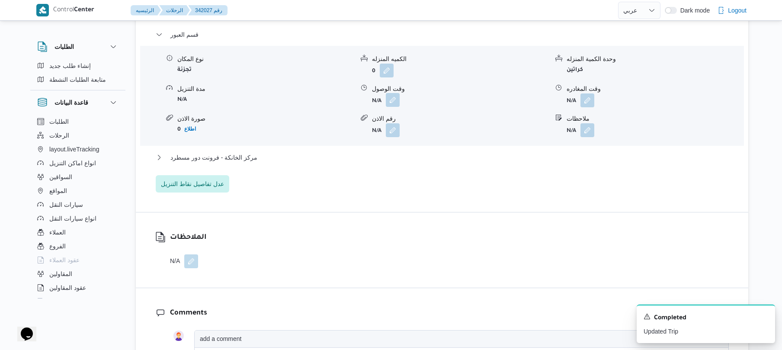
click at [393, 94] on button "button" at bounding box center [393, 100] width 14 height 14
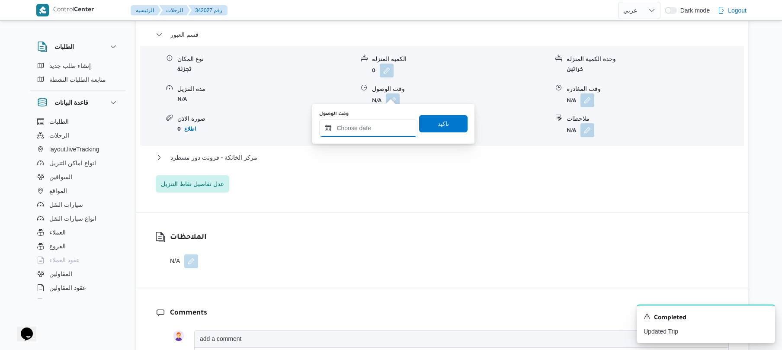
click at [372, 126] on input "وقت الوصول" at bounding box center [368, 127] width 98 height 17
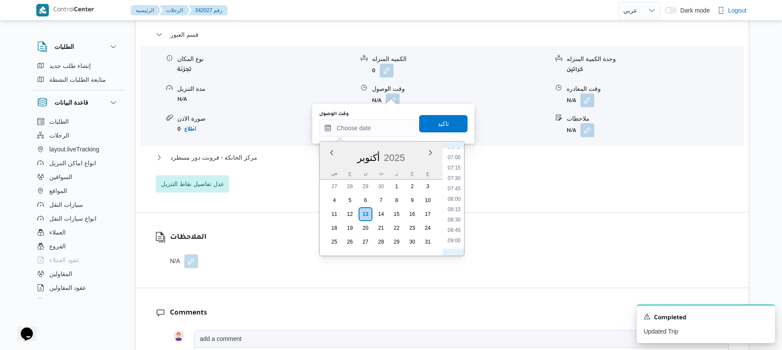
scroll to position [265, 0]
click at [454, 229] on li "08:15" at bounding box center [454, 230] width 20 height 9
type input "١٣/١٠/٢٠٢٥ ٠٨:١٥"
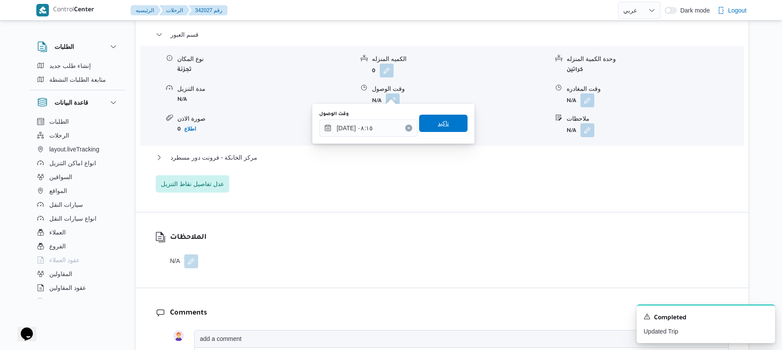
click at [433, 128] on span "تاكيد" at bounding box center [443, 123] width 48 height 17
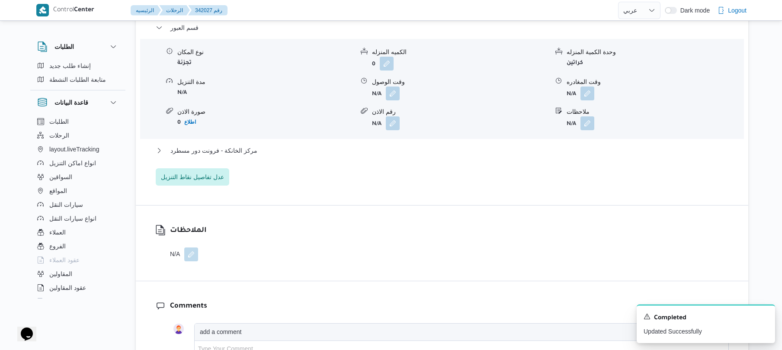
click at [406, 144] on div "قسم العبور نوع المكان تجزئة الكميه المنزله 0 وحدة الكمية المنزله كراتين مدة الت…" at bounding box center [442, 103] width 573 height 163
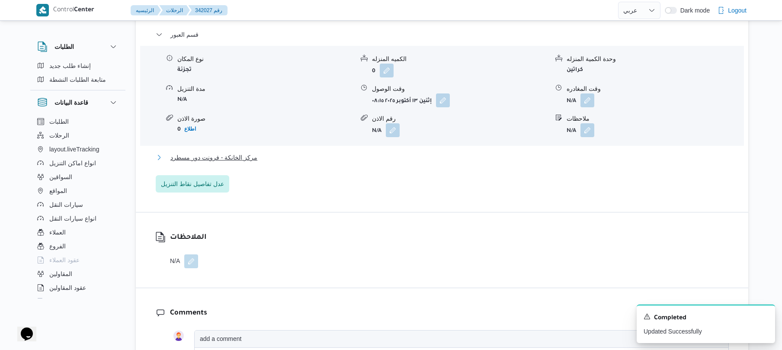
click at [406, 152] on button "مركز الخانكة - فرونت دور مسطرد" at bounding box center [442, 157] width 573 height 10
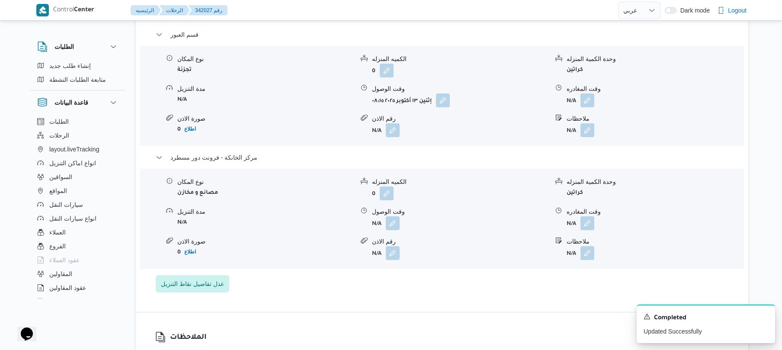
click at [589, 225] on div "نوع المكان مصانع و مخازن الكميه المنزله 0 وحدة الكمية المنزله كراتين مدة التنزي…" at bounding box center [442, 219] width 611 height 98
click at [589, 216] on button "button" at bounding box center [587, 223] width 14 height 14
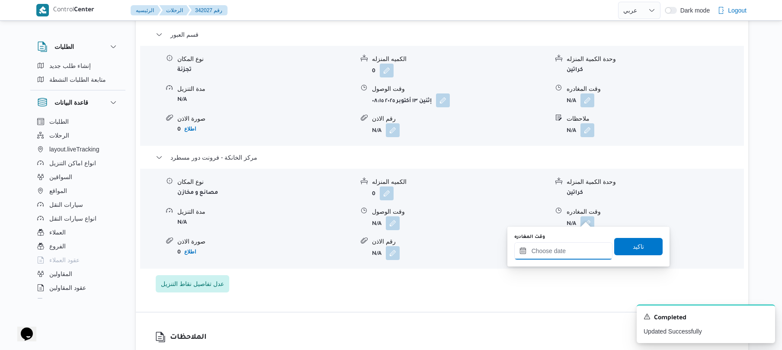
click at [553, 247] on input "وقت المغادره" at bounding box center [563, 250] width 98 height 17
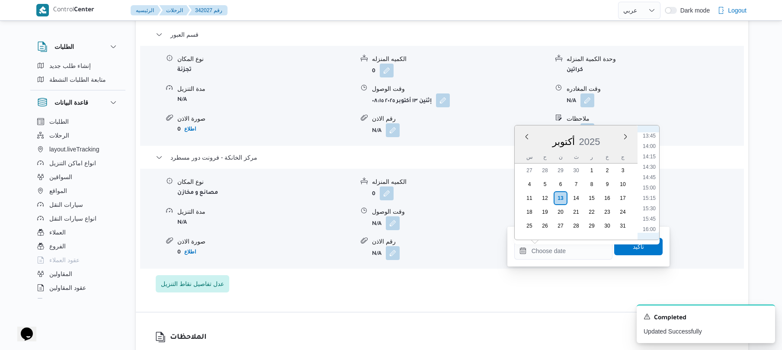
scroll to position [546, 0]
click at [650, 170] on li "14:00" at bounding box center [649, 172] width 20 height 9
type input "١٣/١٠/٢٠٢٥ ١٤:٠٠"
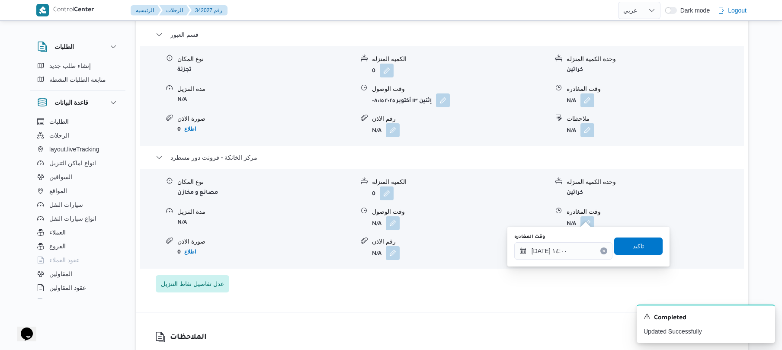
click at [630, 240] on span "تاكيد" at bounding box center [638, 245] width 48 height 17
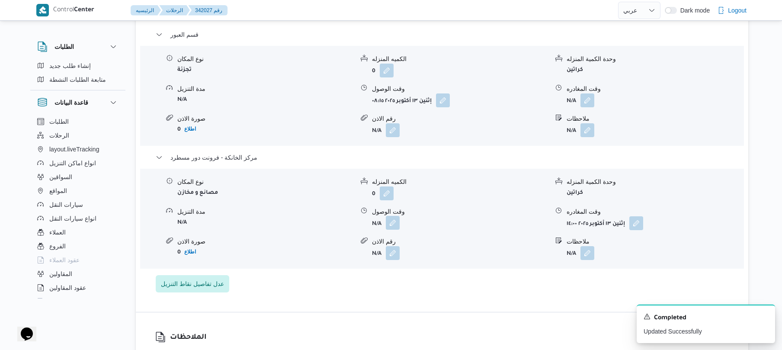
click at [393, 216] on button "button" at bounding box center [393, 223] width 14 height 14
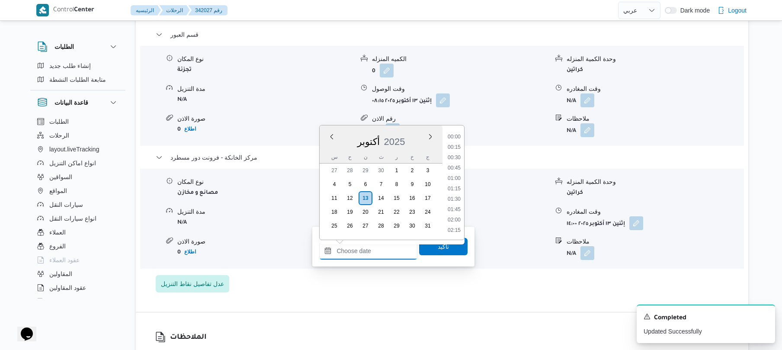
drag, startPoint x: 374, startPoint y: 252, endPoint x: 378, endPoint y: 247, distance: 5.5
click at [374, 252] on input "وقت الوصول" at bounding box center [368, 250] width 98 height 17
click at [458, 161] on li "13:45" at bounding box center [454, 161] width 20 height 9
type input "١٣/١٠/٢٠٢٥ ١٣:٤٥"
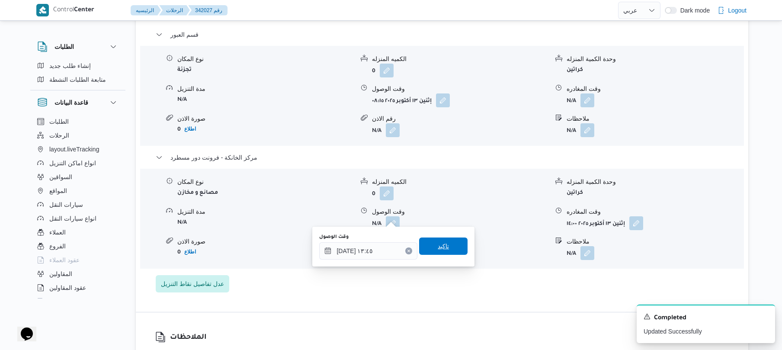
click at [438, 243] on span "تاكيد" at bounding box center [443, 246] width 11 height 10
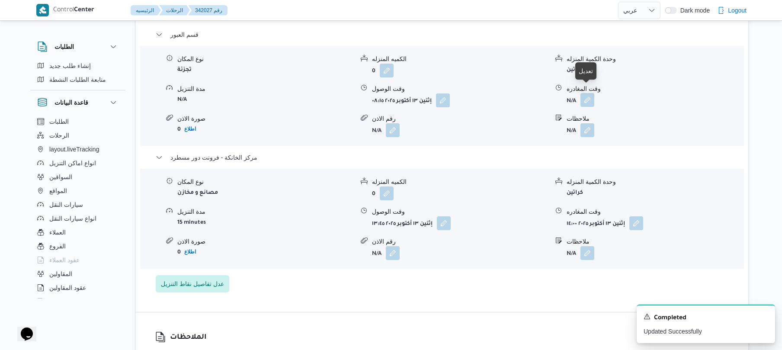
click at [587, 96] on button "button" at bounding box center [587, 100] width 14 height 14
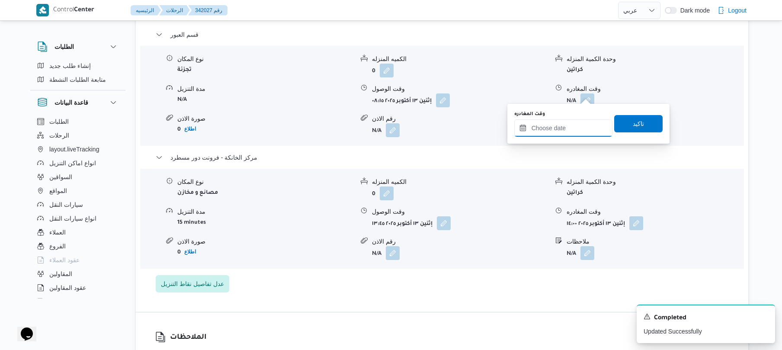
click at [556, 125] on input "وقت المغادره" at bounding box center [563, 127] width 98 height 17
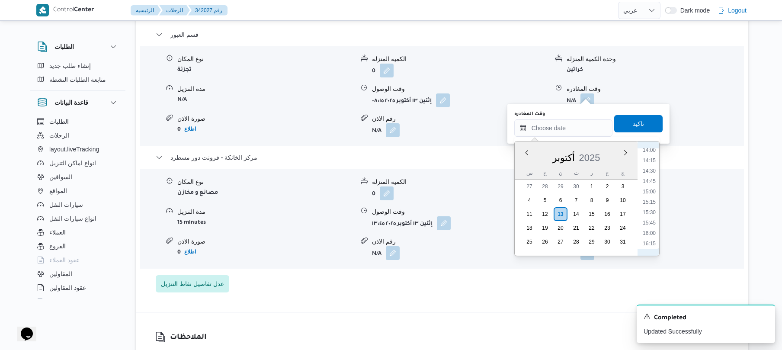
scroll to position [547, 0]
click at [651, 155] on li "13:15" at bounding box center [649, 155] width 20 height 9
type input "١٣/١٠/٢٠٢٥ ١٣:١٥"
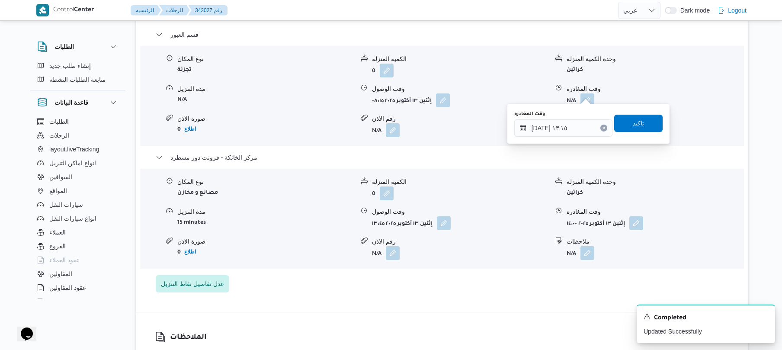
click at [641, 129] on span "تاكيد" at bounding box center [638, 123] width 48 height 17
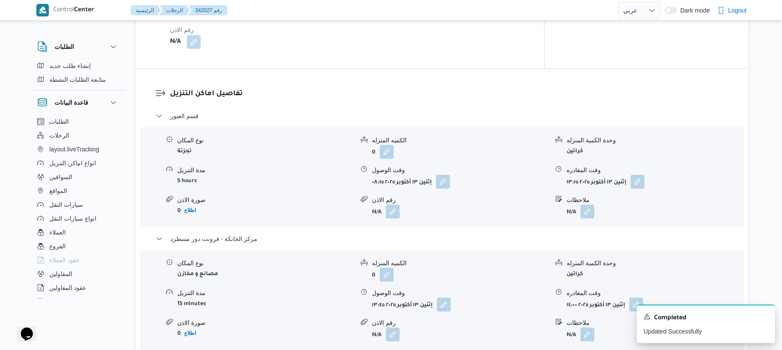
scroll to position [0, 0]
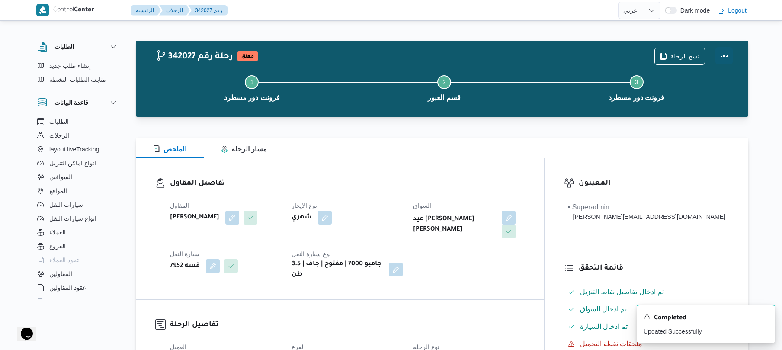
click at [722, 50] on button "Actions" at bounding box center [723, 55] width 17 height 17
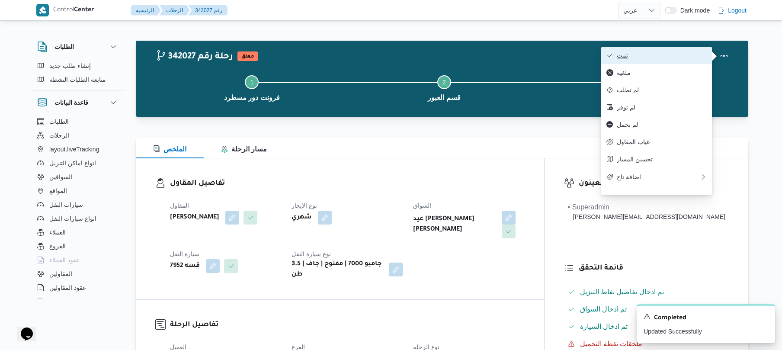
click at [670, 52] on span "تمت" at bounding box center [662, 55] width 90 height 7
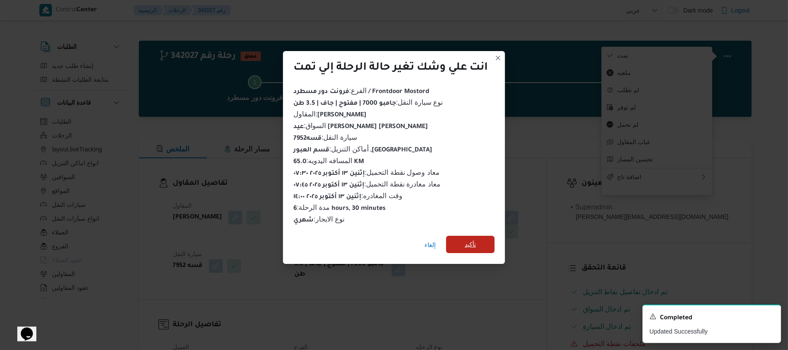
click at [474, 239] on span "تأكيد" at bounding box center [469, 244] width 11 height 10
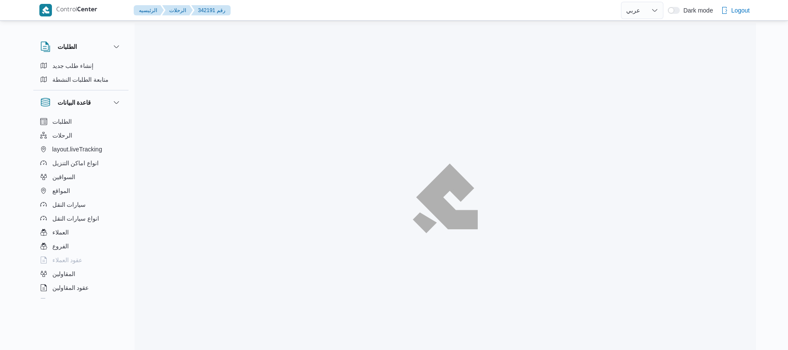
select select "ar"
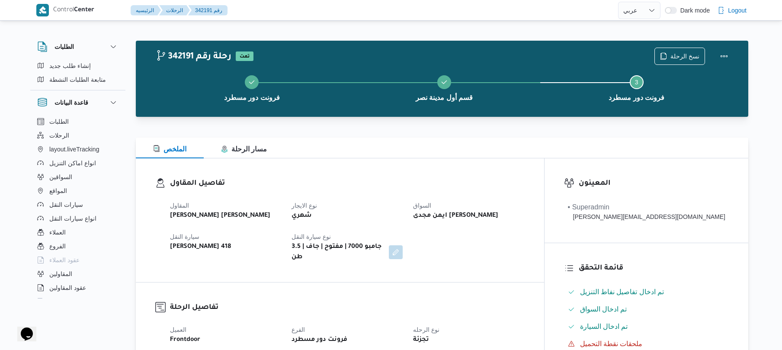
click at [481, 153] on div "الملخص مسار الرحلة" at bounding box center [442, 148] width 612 height 21
click at [499, 158] on div "الملخص مسار الرحلة" at bounding box center [442, 148] width 612 height 21
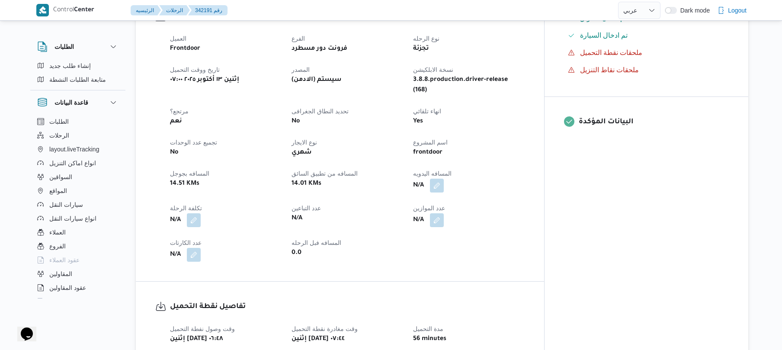
scroll to position [369, 0]
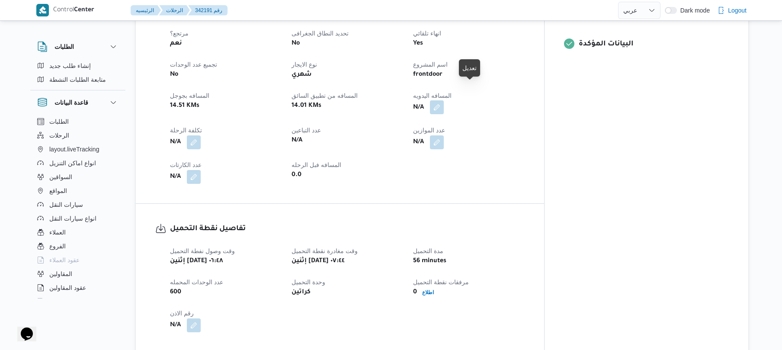
click at [444, 100] on button "button" at bounding box center [437, 107] width 14 height 14
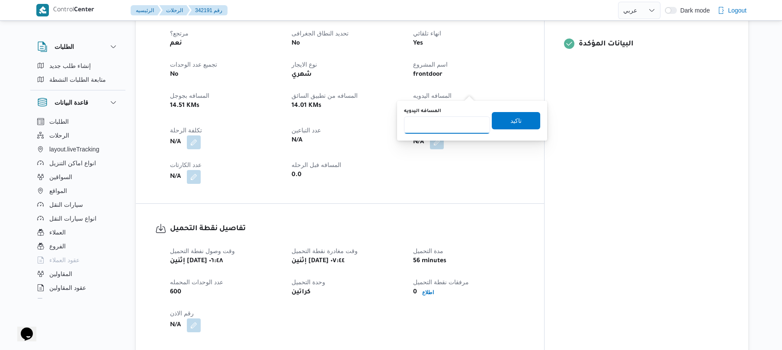
click at [449, 124] on input "المسافه اليدويه" at bounding box center [447, 124] width 86 height 17
type input "45"
click at [510, 120] on span "تاكيد" at bounding box center [515, 120] width 11 height 10
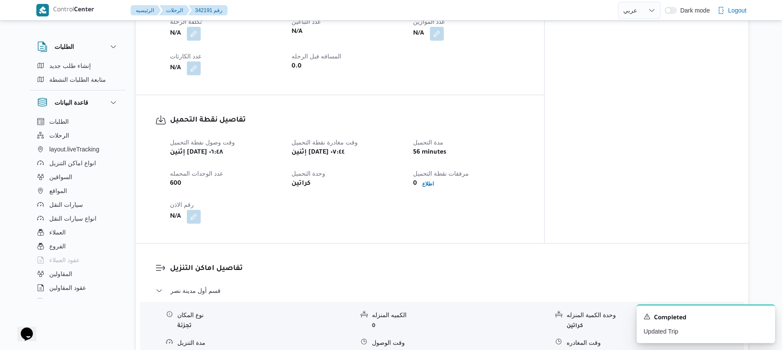
scroll to position [484, 0]
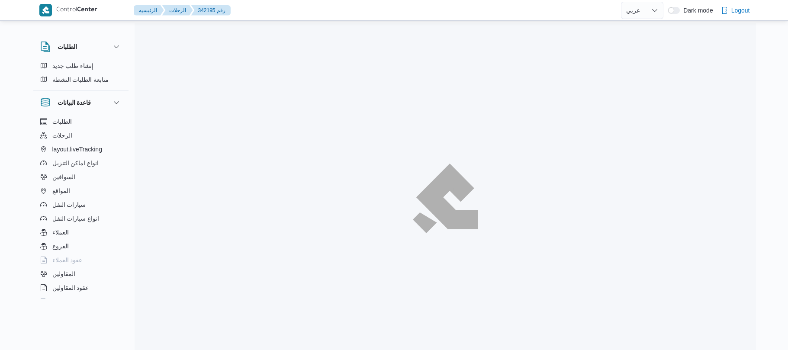
select select "ar"
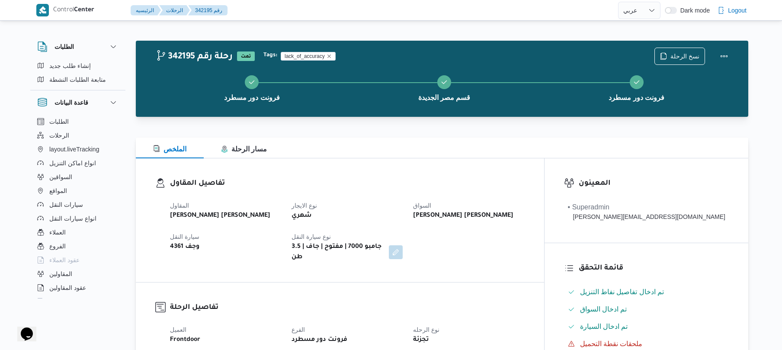
click at [504, 148] on div "الملخص مسار الرحلة" at bounding box center [442, 148] width 612 height 21
click at [451, 163] on div "تفاصيل المقاول المقاول [PERSON_NAME] [PERSON_NAME] نوع الايجار شهري السواق [PER…" at bounding box center [340, 220] width 408 height 124
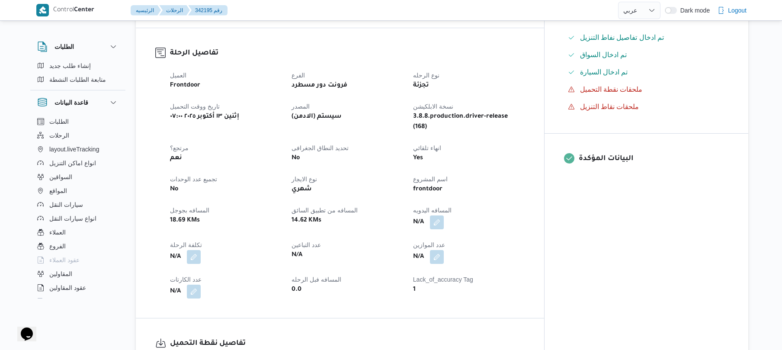
scroll to position [323, 0]
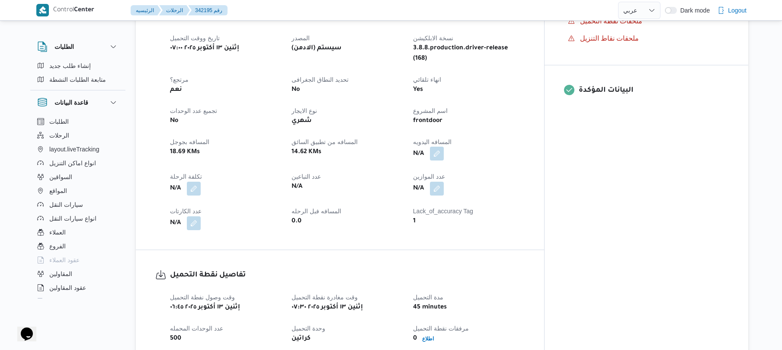
click at [444, 147] on button "button" at bounding box center [437, 154] width 14 height 14
click at [435, 179] on input "المسافه اليدويه" at bounding box center [447, 171] width 86 height 17
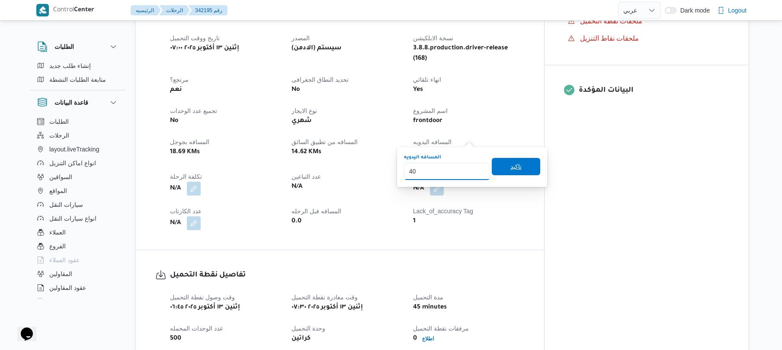
type input "40"
click at [499, 165] on span "تاكيد" at bounding box center [516, 166] width 48 height 17
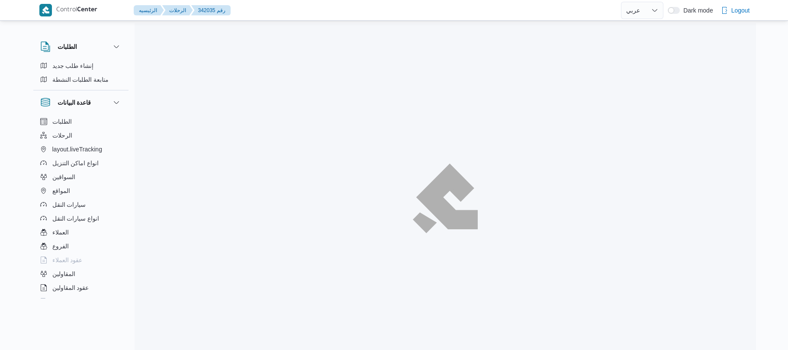
select select "ar"
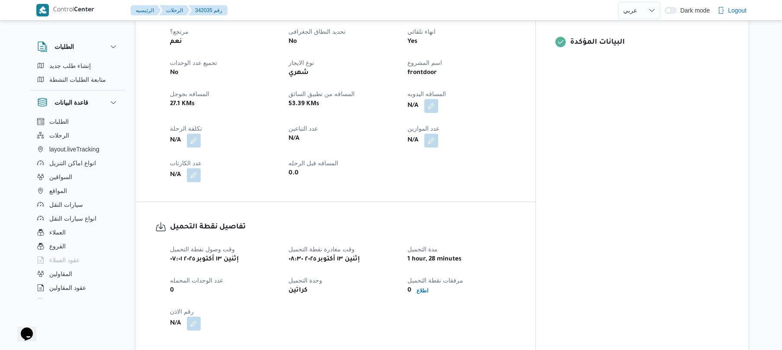
scroll to position [369, 0]
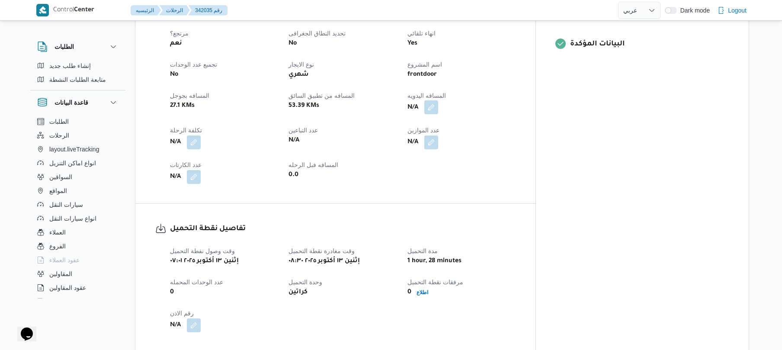
click at [438, 100] on button "button" at bounding box center [431, 107] width 14 height 14
click at [439, 134] on div "You are in a dialog. To close this dialog, hit escape. المسافه اليدويه تاكيد" at bounding box center [472, 121] width 150 height 40
click at [434, 125] on input "المسافه اليدويه" at bounding box center [447, 124] width 86 height 17
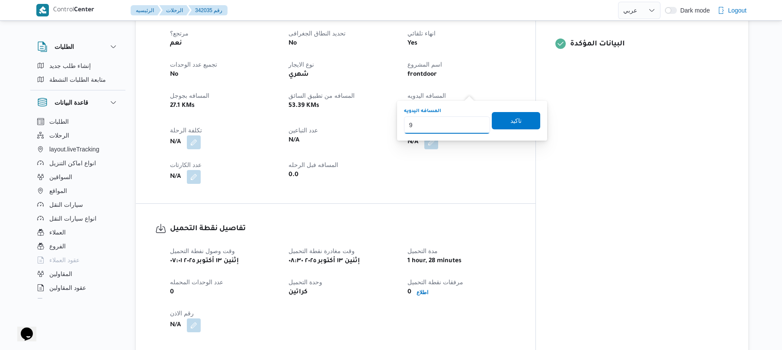
type input "90"
click at [501, 125] on span "تاكيد" at bounding box center [516, 120] width 48 height 17
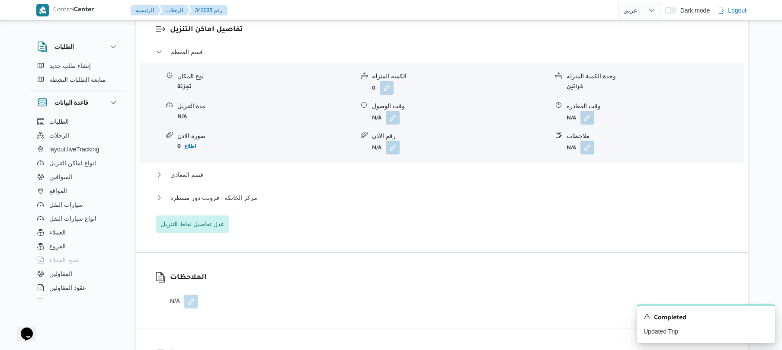
scroll to position [739, 0]
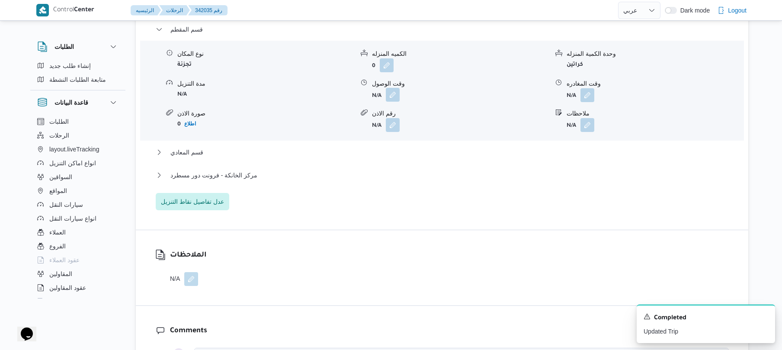
click at [397, 88] on button "button" at bounding box center [393, 95] width 14 height 14
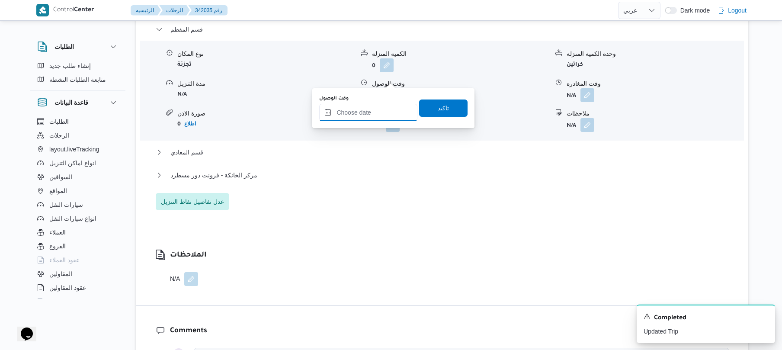
click at [355, 116] on input "وقت الوصول" at bounding box center [368, 112] width 98 height 17
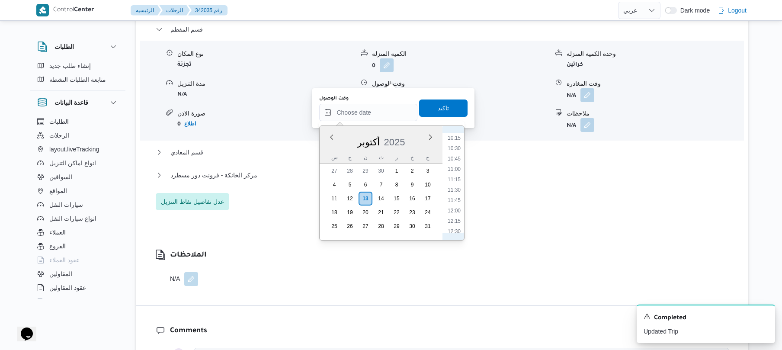
scroll to position [388, 0]
click at [457, 136] on li "09:15" at bounding box center [454, 133] width 20 height 9
type input "[DATE] ٠٩:١٥"
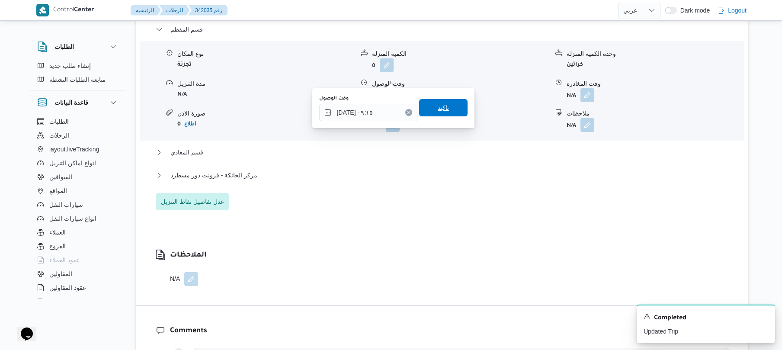
click at [451, 109] on span "تاكيد" at bounding box center [443, 107] width 48 height 17
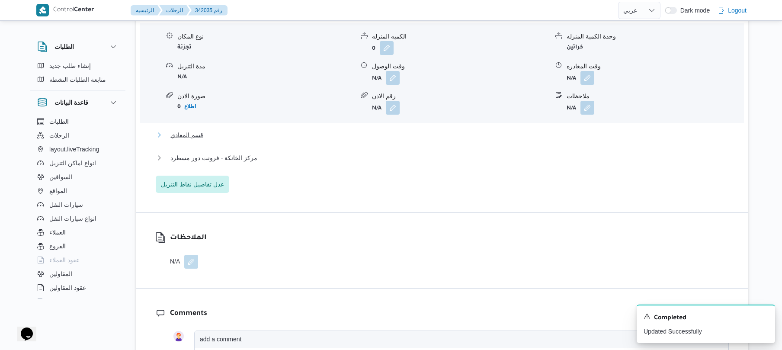
click at [395, 138] on button "قسم المعادي" at bounding box center [442, 135] width 573 height 10
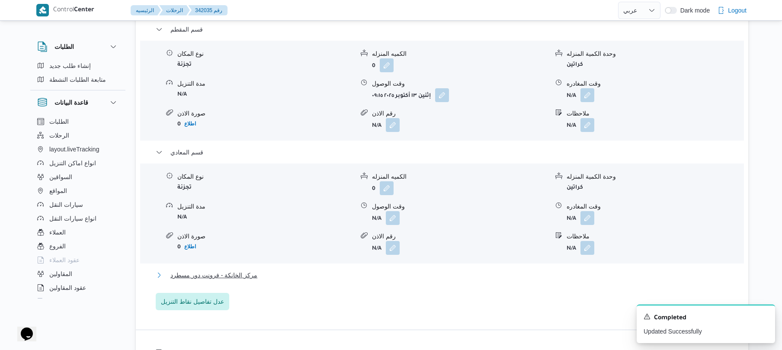
click at [341, 270] on button "مركز الخانكة - فرونت دور مسطرد" at bounding box center [442, 275] width 573 height 10
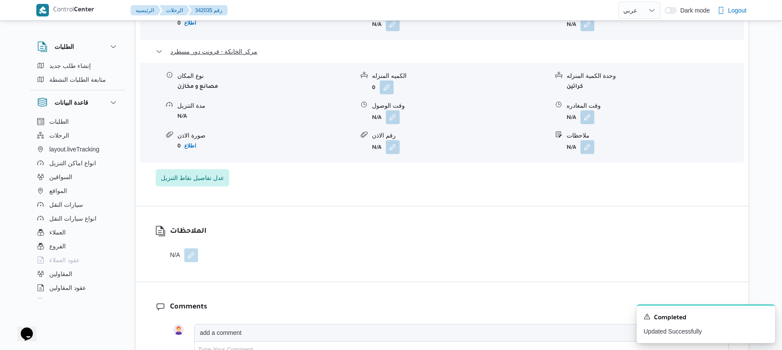
scroll to position [969, 0]
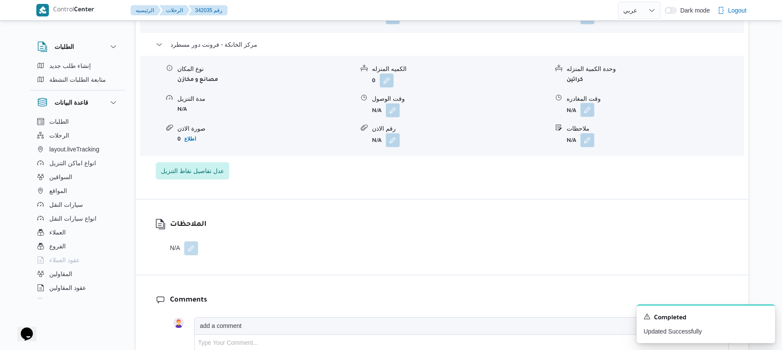
click at [583, 103] on button "button" at bounding box center [587, 110] width 14 height 14
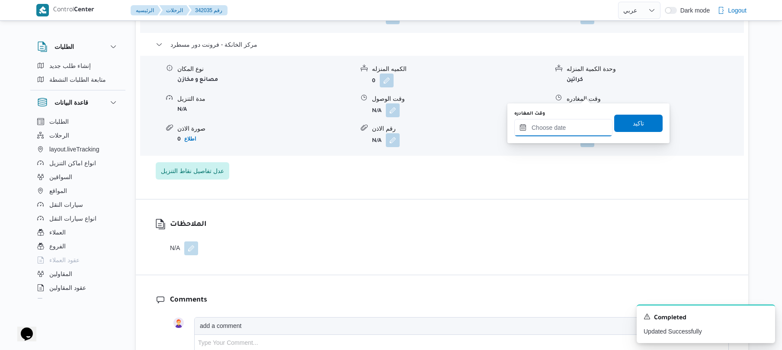
click at [541, 134] on input "وقت المغادره" at bounding box center [563, 127] width 98 height 17
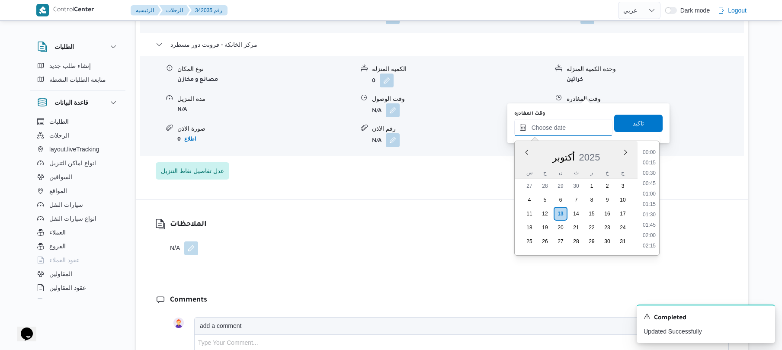
scroll to position [727, 0]
click at [653, 152] on li "17:30" at bounding box center [649, 151] width 20 height 9
type input "١٣/١٠/٢٠٢٥ ١٧:٣٠"
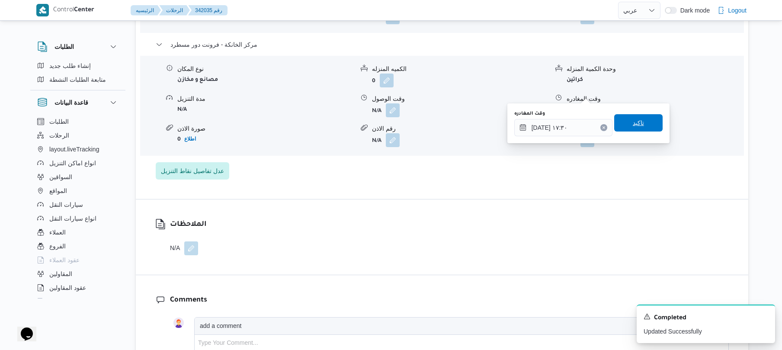
click at [642, 124] on span "تاكيد" at bounding box center [638, 122] width 48 height 17
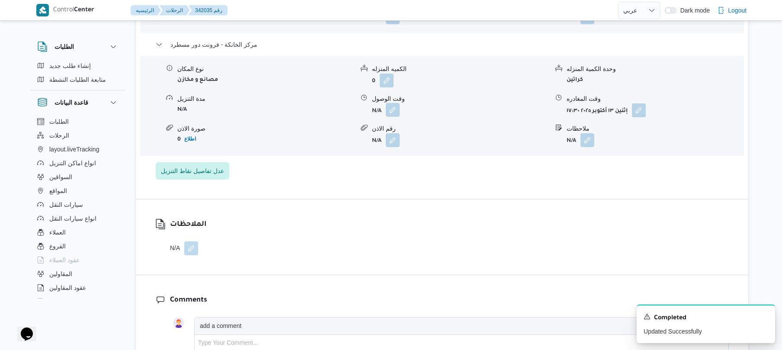
click at [393, 103] on button "button" at bounding box center [393, 110] width 14 height 14
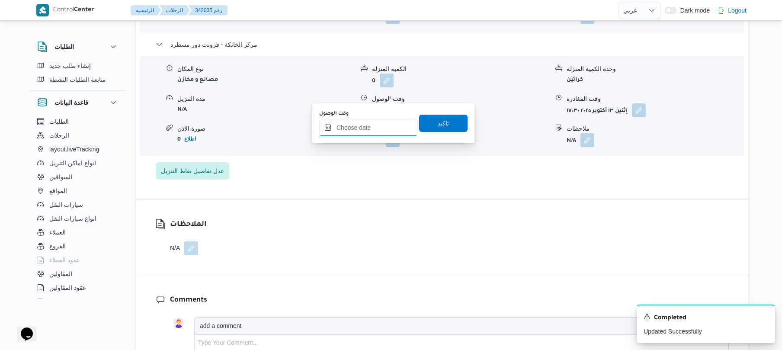
click at [370, 128] on input "وقت الوصول" at bounding box center [368, 127] width 98 height 17
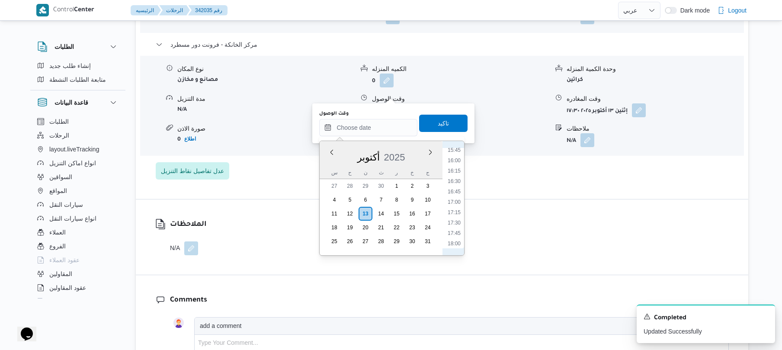
scroll to position [642, 0]
click at [458, 227] on li "17:15" at bounding box center [454, 226] width 20 height 9
type input "١٣/١٠/٢٠٢٥ ١٧:١٥"
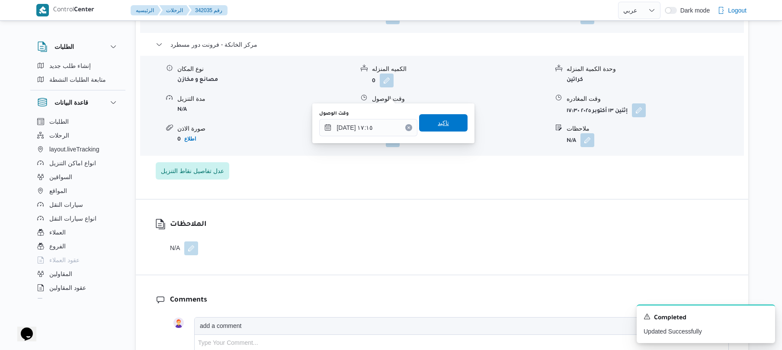
click at [448, 127] on span "تاكيد" at bounding box center [443, 122] width 48 height 17
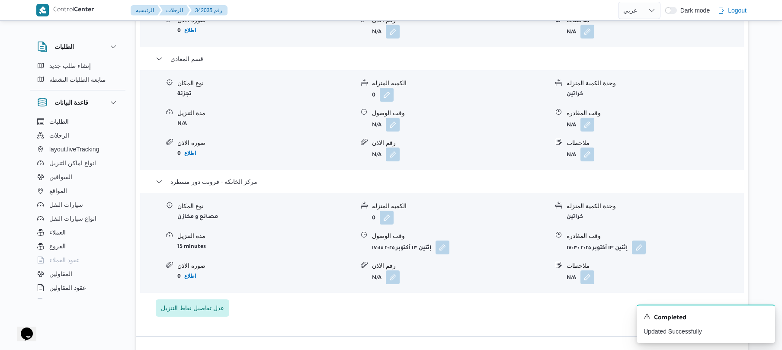
scroll to position [831, 0]
click at [587, 118] on button "button" at bounding box center [587, 125] width 14 height 14
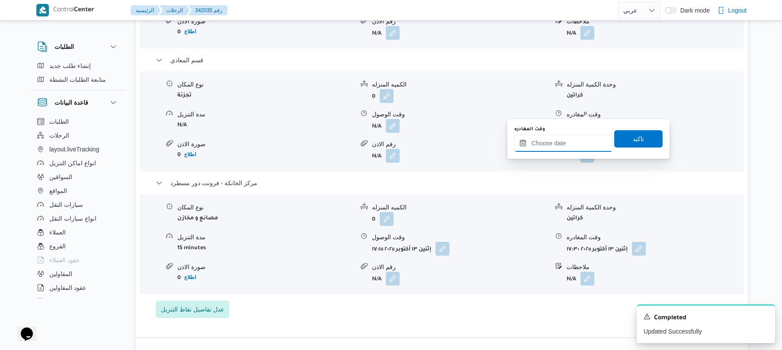
click at [541, 147] on input "وقت المغادره" at bounding box center [563, 142] width 98 height 17
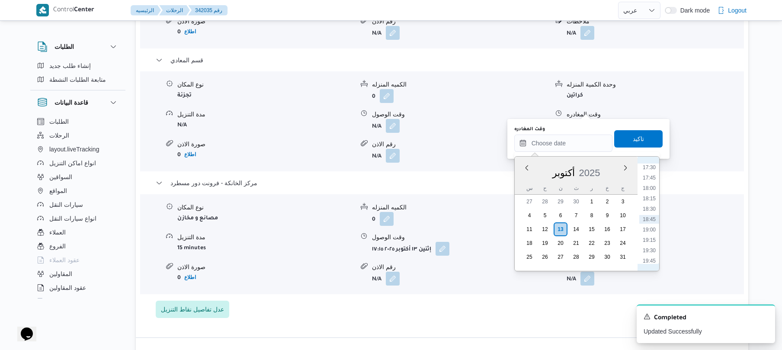
scroll to position [642, 0]
click at [651, 200] on li "16:15" at bounding box center [649, 200] width 20 height 9
type input "[DATE] ١٦:١٥"
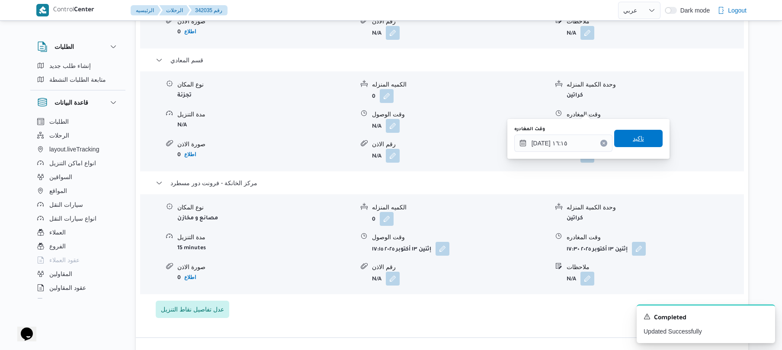
click at [640, 140] on span "تاكيد" at bounding box center [638, 138] width 48 height 17
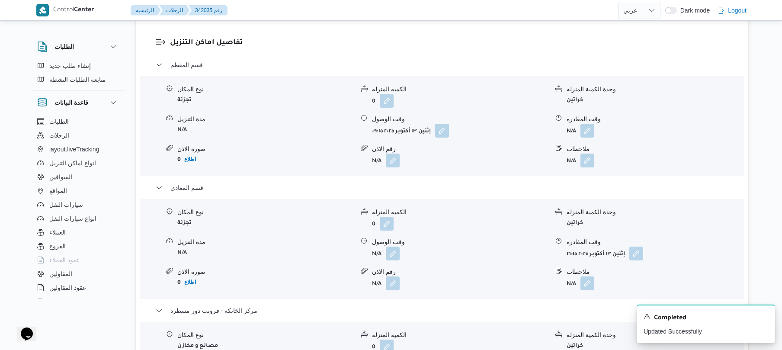
scroll to position [692, 0]
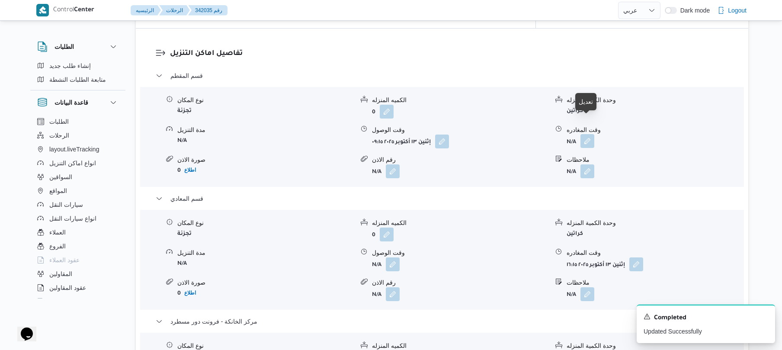
click at [589, 134] on button "button" at bounding box center [587, 141] width 14 height 14
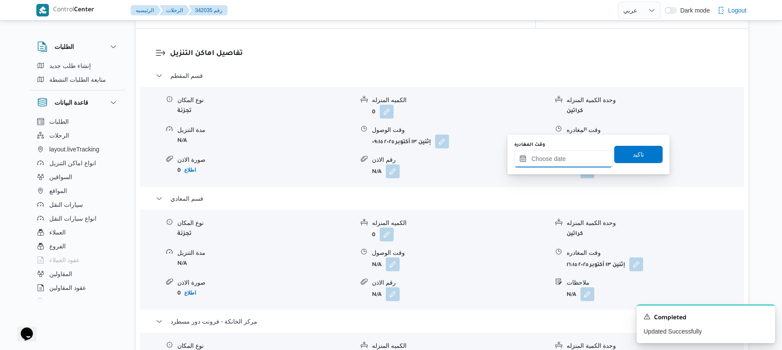
click at [559, 155] on input "وقت المغادره" at bounding box center [563, 158] width 98 height 17
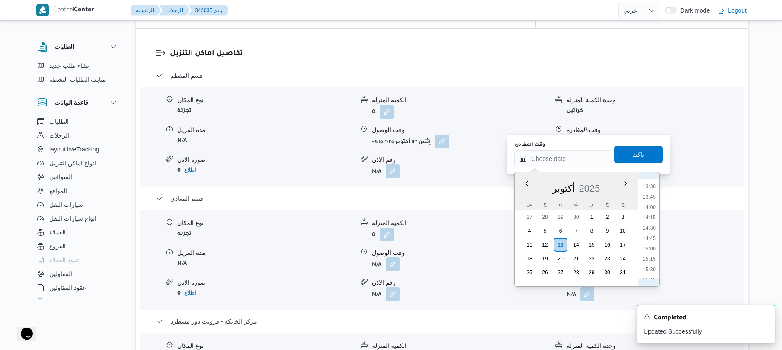
scroll to position [473, 0]
click at [651, 215] on li "12:15" at bounding box center [649, 219] width 20 height 9
type input "١٣/١٠/٢٠٢٥ ١٢:١٥"
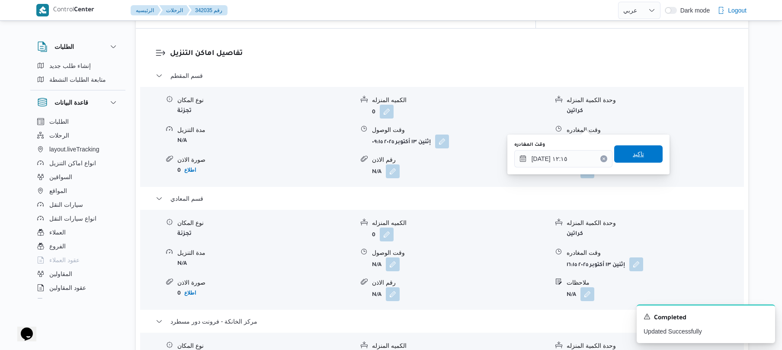
click at [643, 149] on span "تاكيد" at bounding box center [638, 153] width 48 height 17
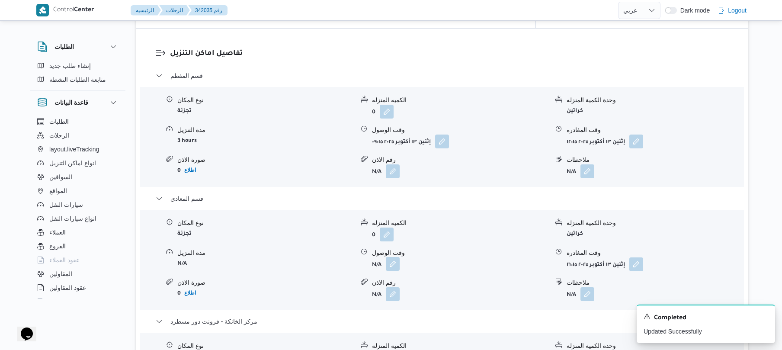
click at [389, 257] on button "button" at bounding box center [393, 264] width 14 height 14
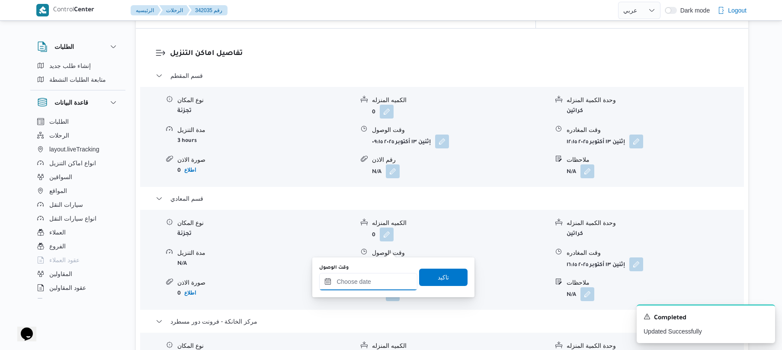
click at [374, 284] on input "وقت الوصول" at bounding box center [368, 281] width 98 height 17
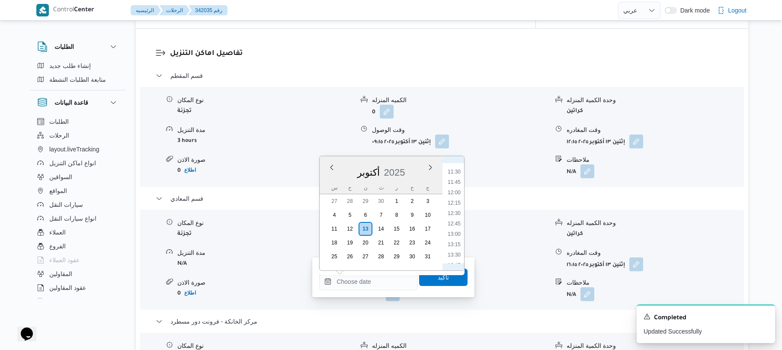
scroll to position [471, 0]
click at [455, 224] on li "12:45" at bounding box center [454, 225] width 20 height 9
type input "[DATE] ١٢:٤٥"
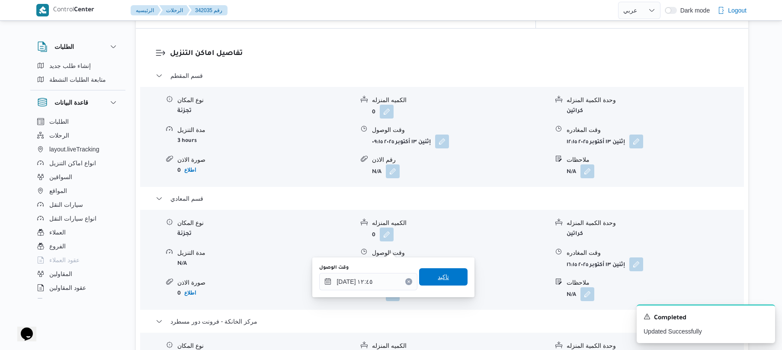
click at [438, 281] on span "تاكيد" at bounding box center [443, 277] width 11 height 10
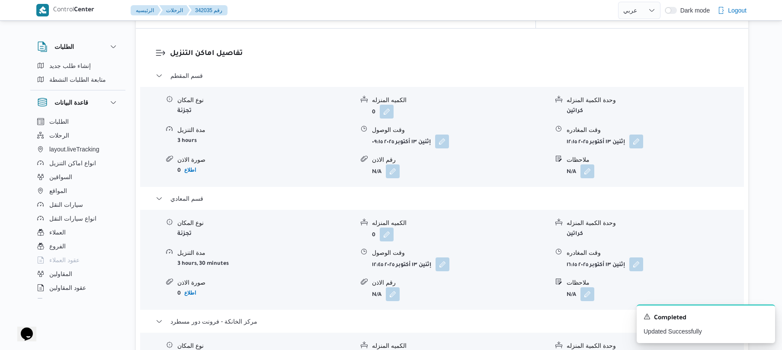
scroll to position [0, 0]
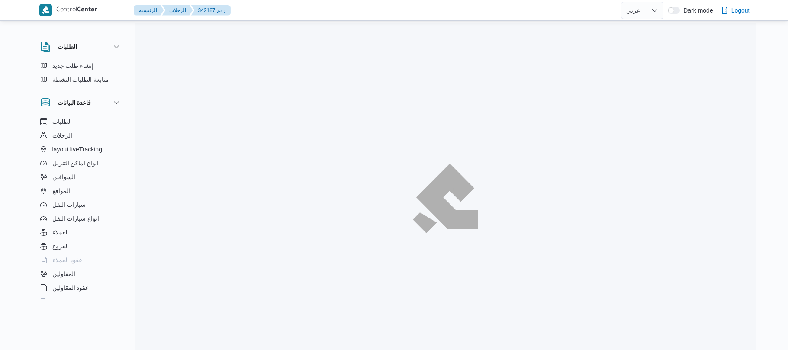
select select "ar"
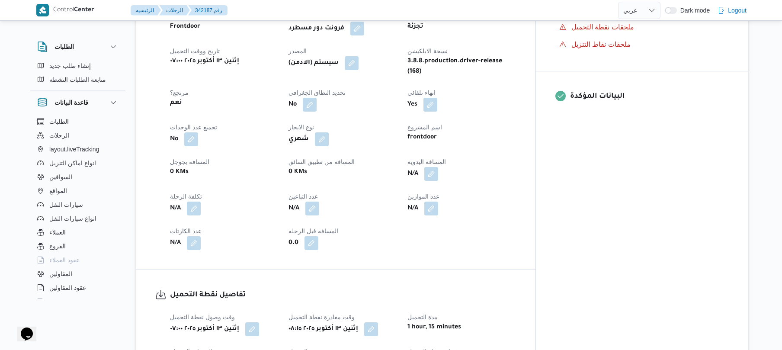
scroll to position [323, 0]
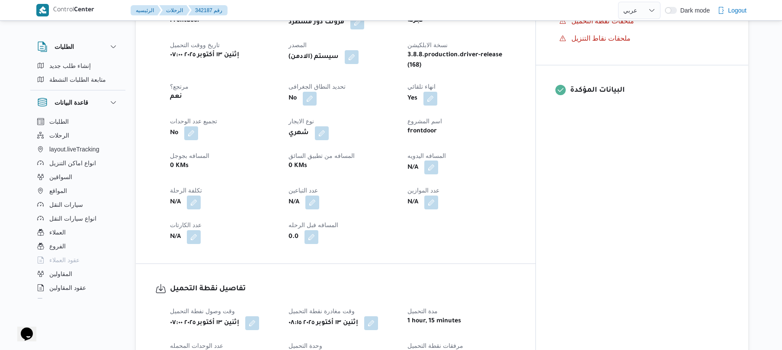
click at [438, 170] on button "button" at bounding box center [431, 167] width 14 height 14
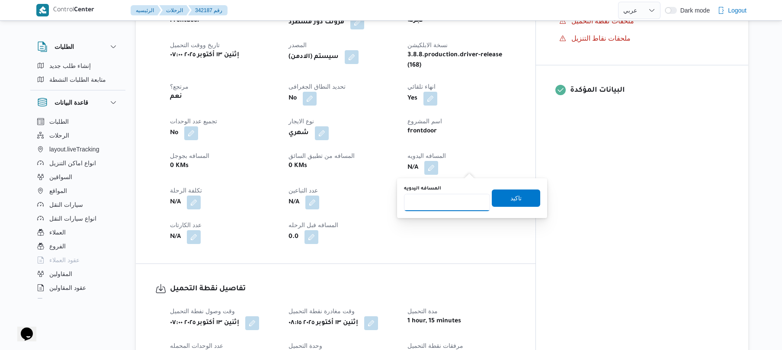
click at [441, 204] on input "المسافه اليدويه" at bounding box center [447, 202] width 86 height 17
type input "110"
click at [496, 196] on span "تاكيد" at bounding box center [516, 197] width 48 height 17
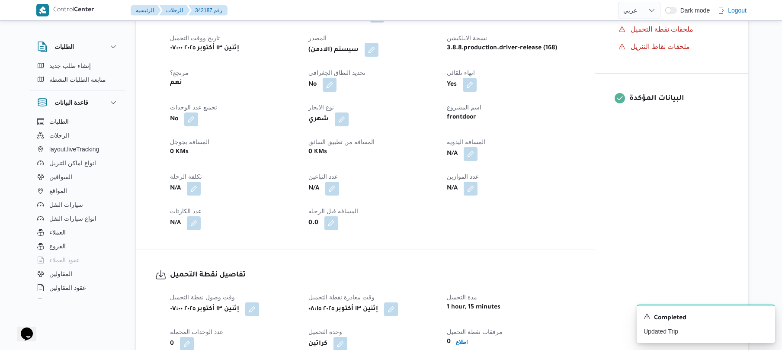
click at [374, 57] on button "button" at bounding box center [372, 50] width 14 height 14
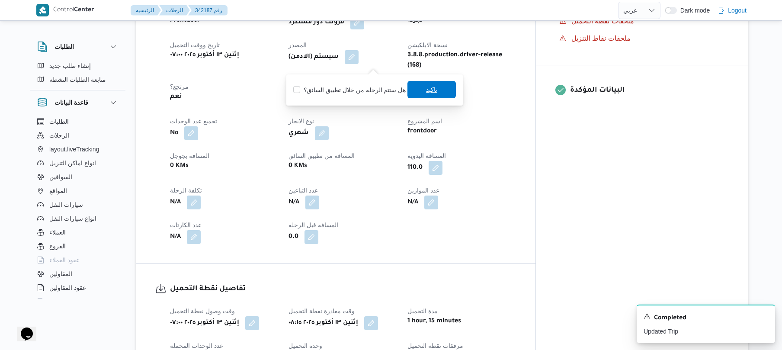
click at [429, 87] on span "تاكيد" at bounding box center [431, 89] width 11 height 10
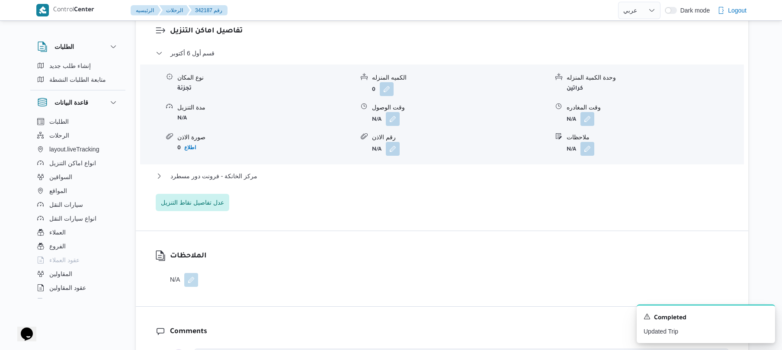
scroll to position [761, 0]
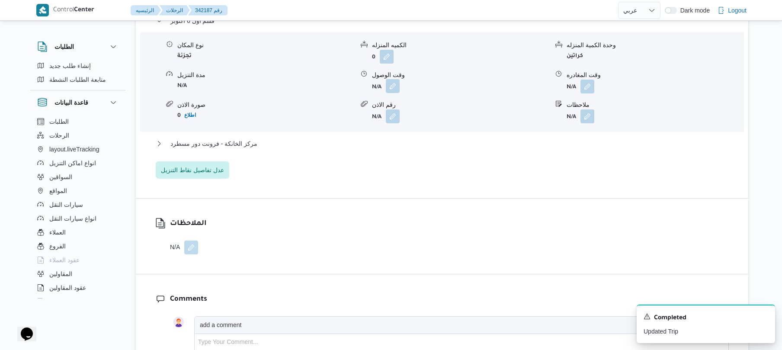
click at [393, 93] on button "button" at bounding box center [393, 86] width 14 height 14
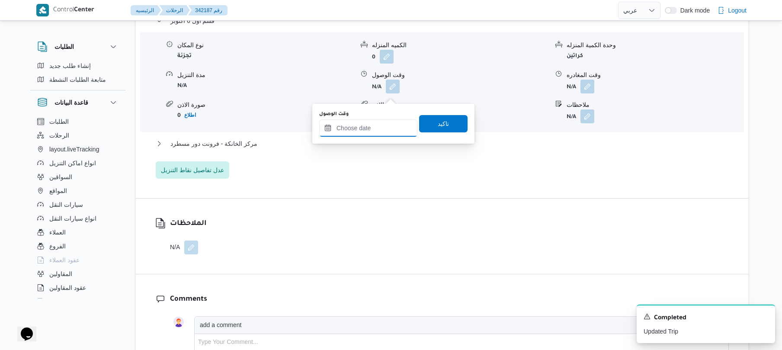
click at [370, 131] on input "وقت الوصول" at bounding box center [368, 127] width 98 height 17
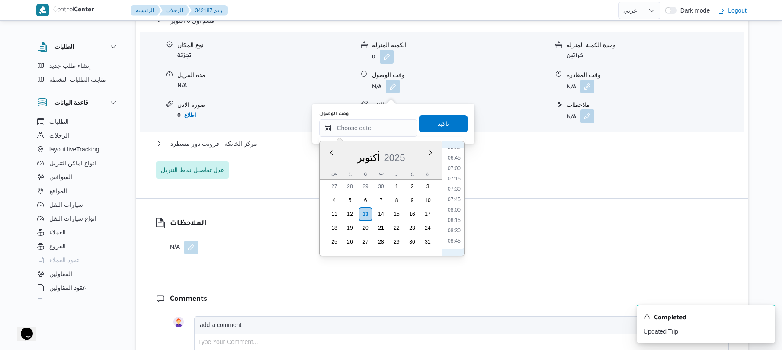
scroll to position [360, 0]
click at [453, 177] on li "09:15" at bounding box center [454, 177] width 20 height 9
type input "١٣/١٠/٢٠٢٥ ٠٩:١٥"
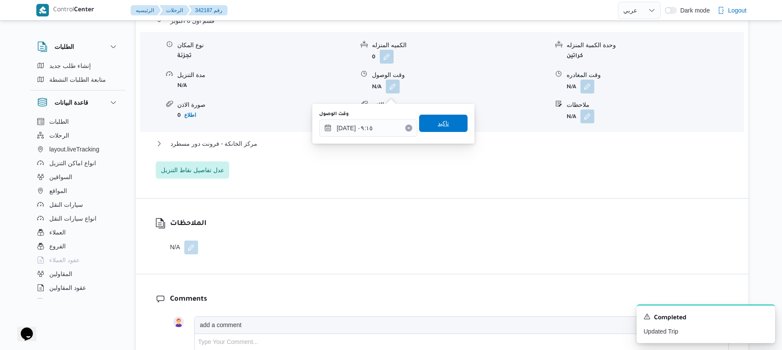
click at [438, 125] on span "تاكيد" at bounding box center [443, 123] width 11 height 10
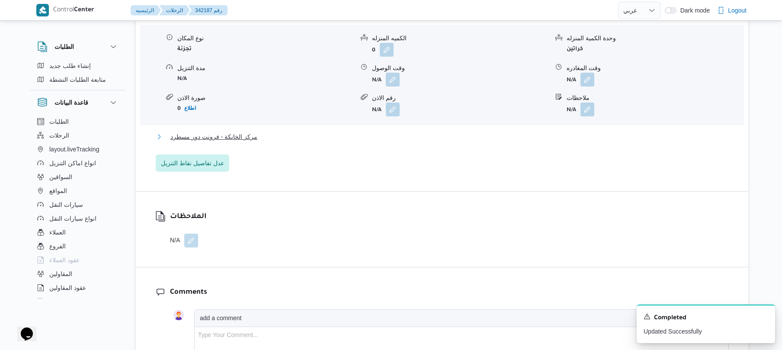
click at [402, 142] on button "مركز الخانكة - فرونت دور مسطرد" at bounding box center [442, 136] width 573 height 10
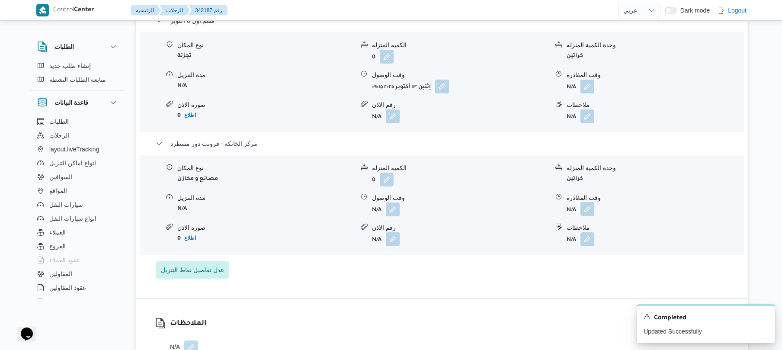
click at [588, 216] on button "button" at bounding box center [587, 209] width 14 height 14
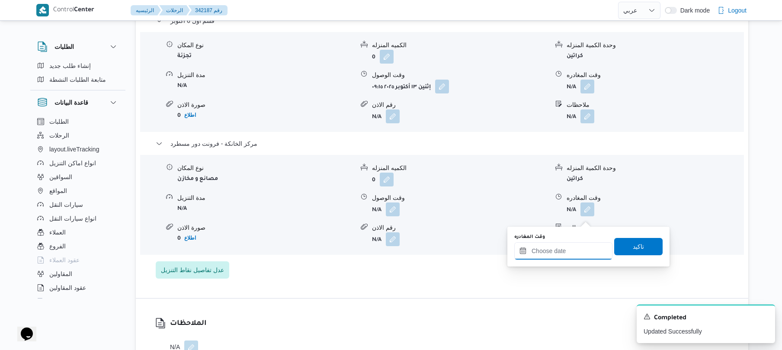
click at [557, 250] on input "وقت المغادره" at bounding box center [563, 250] width 98 height 17
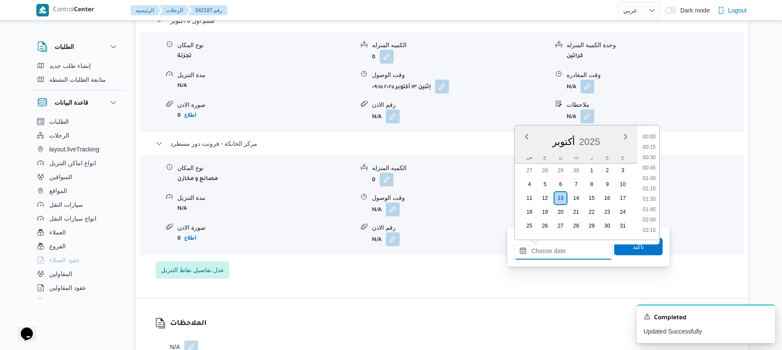
scroll to position [727, 0]
click at [645, 134] on li "17:30" at bounding box center [649, 136] width 20 height 9
type input "١٣/١٠/٢٠٢٥ ١٧:٣٠"
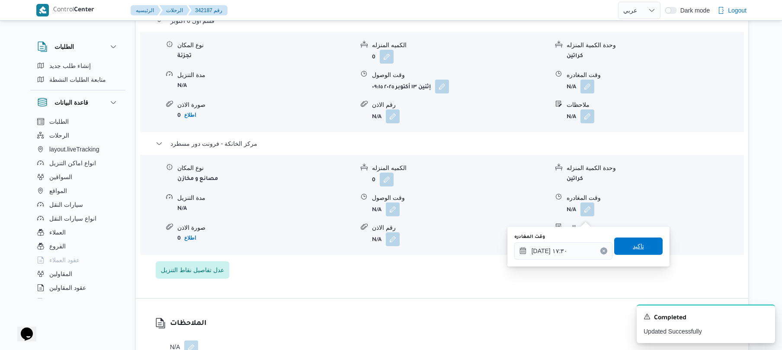
click at [623, 248] on span "تاكيد" at bounding box center [638, 245] width 48 height 17
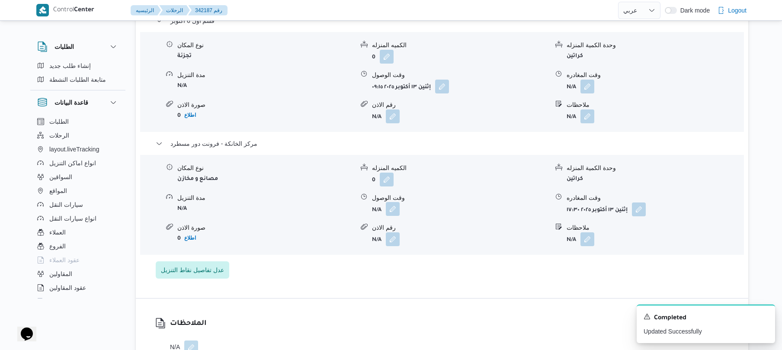
click at [395, 216] on button "button" at bounding box center [393, 209] width 14 height 14
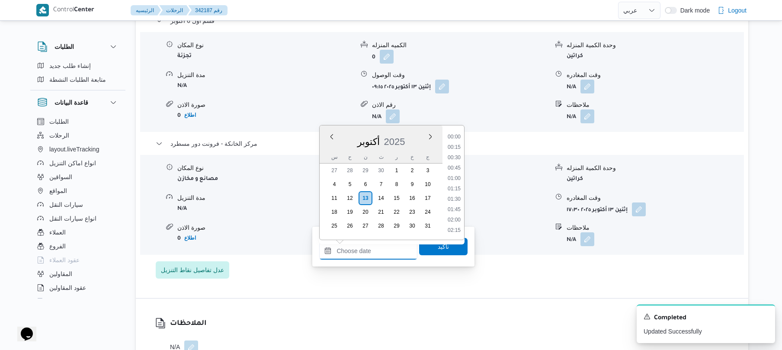
click at [391, 256] on input "وقت الوصول" at bounding box center [368, 250] width 98 height 17
click at [454, 208] on li "17:15" at bounding box center [454, 211] width 20 height 9
type input "[DATE] ١٧:١٥"
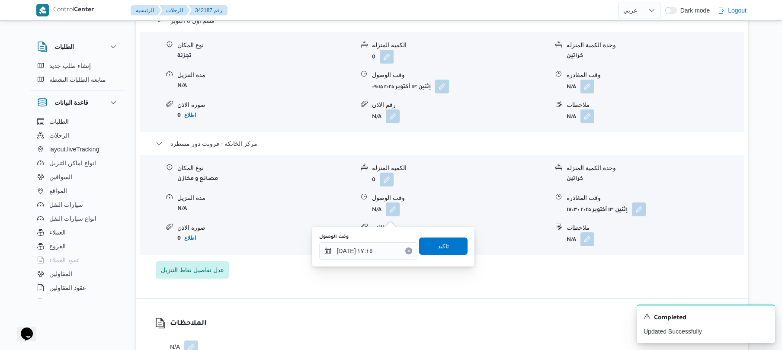
click at [443, 242] on span "تاكيد" at bounding box center [443, 246] width 11 height 10
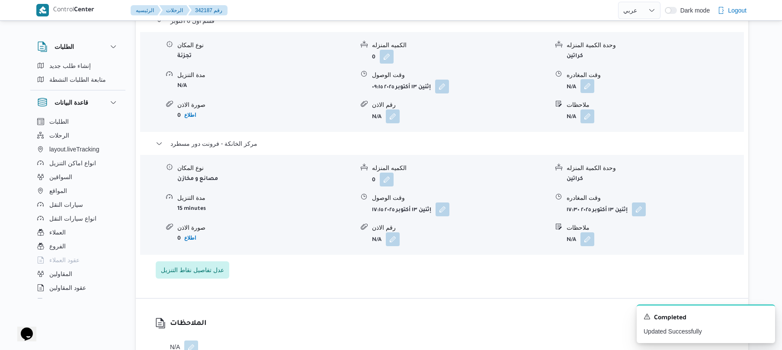
click at [588, 91] on button "button" at bounding box center [587, 86] width 14 height 14
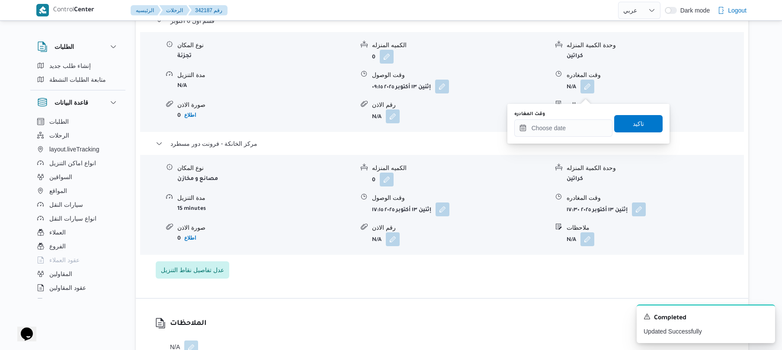
click at [541, 138] on div "You are in a dialog. To close this dialog, hit escape. وقت المغادره تاكيد" at bounding box center [588, 124] width 162 height 40
click at [544, 130] on input "وقت المغادره" at bounding box center [563, 127] width 98 height 17
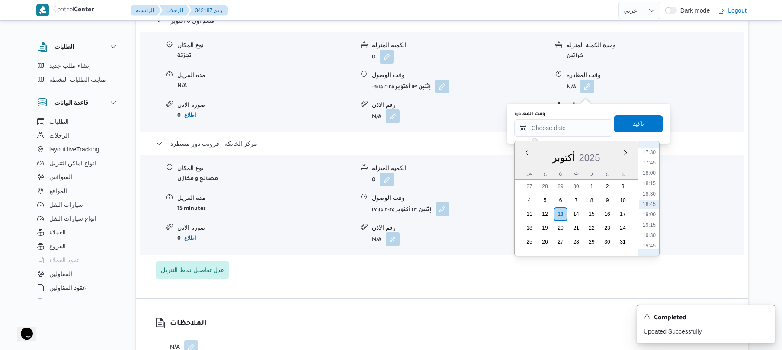
scroll to position [642, 0]
click at [650, 189] on ul "00:00 00:15 00:30 00:45 01:00 01:15 01:30 01:45 02:00 02:15 02:30 02:45 03:00 0…" at bounding box center [649, 198] width 20 height 100
click at [650, 184] on li "16:15" at bounding box center [649, 185] width 20 height 9
type input "[DATE] ١٦:١٥"
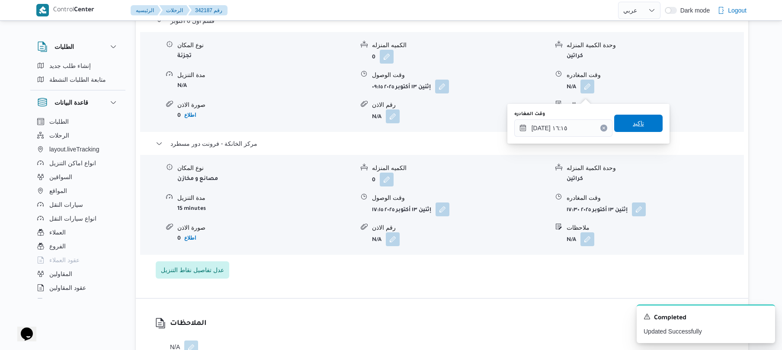
click at [642, 131] on span "تاكيد" at bounding box center [638, 123] width 48 height 17
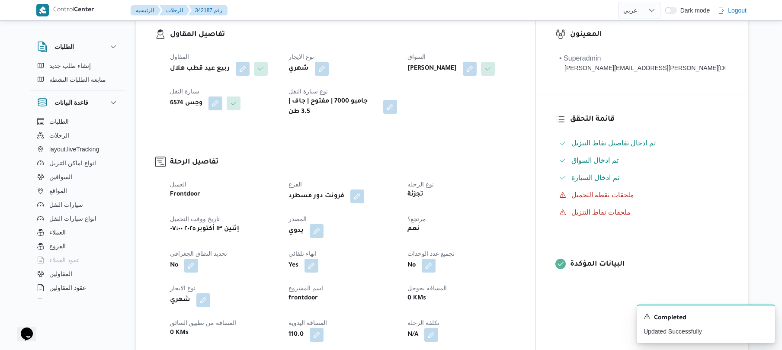
scroll to position [0, 0]
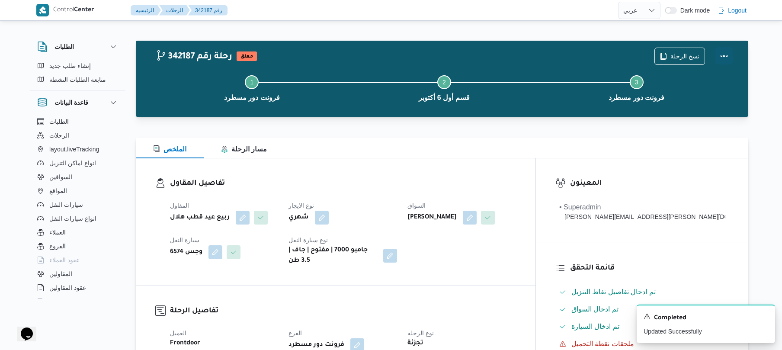
click at [722, 50] on button "Actions" at bounding box center [723, 55] width 17 height 17
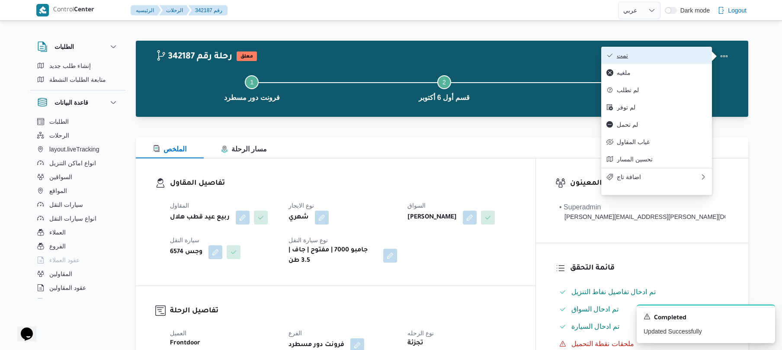
click at [698, 52] on span "تمت" at bounding box center [662, 55] width 90 height 7
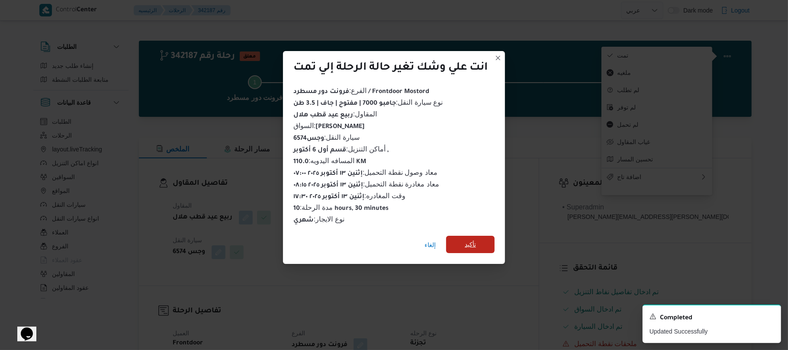
click at [483, 239] on span "تأكيد" at bounding box center [470, 244] width 48 height 17
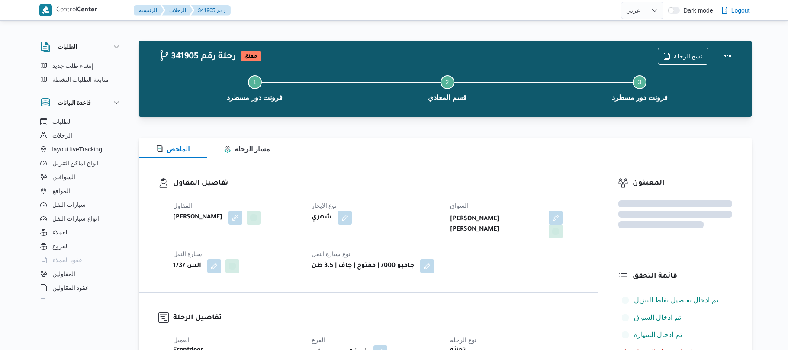
select select "ar"
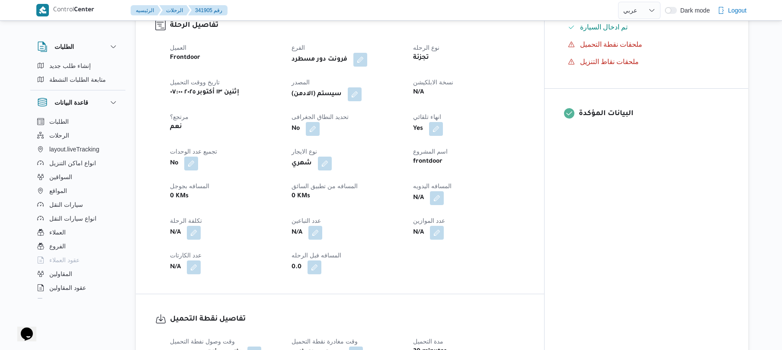
scroll to position [300, 0]
click at [444, 190] on button "button" at bounding box center [437, 197] width 14 height 14
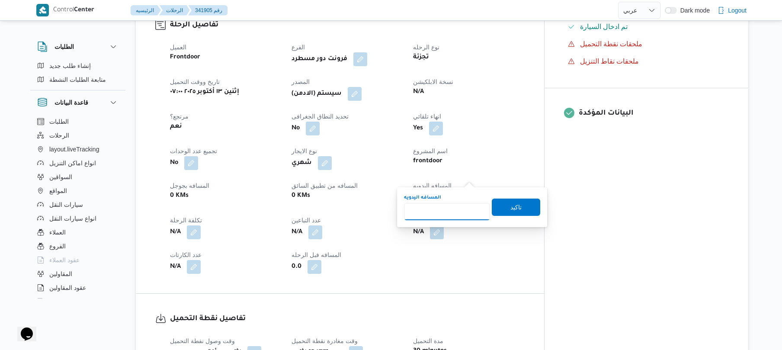
click at [439, 211] on input "المسافه اليدويه" at bounding box center [447, 211] width 86 height 17
type input "85"
click at [516, 206] on span "تاكيد" at bounding box center [515, 207] width 11 height 10
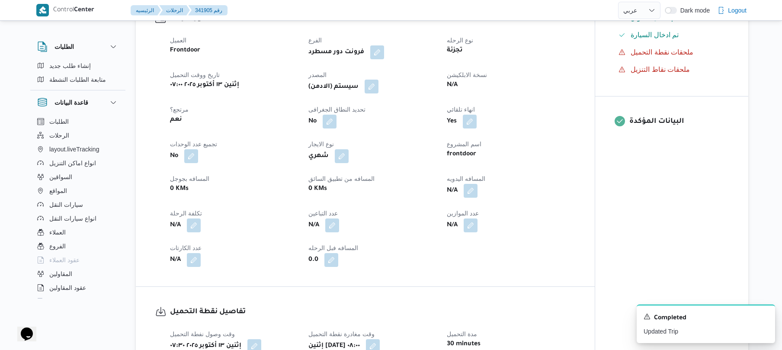
click at [376, 80] on button "button" at bounding box center [372, 87] width 14 height 14
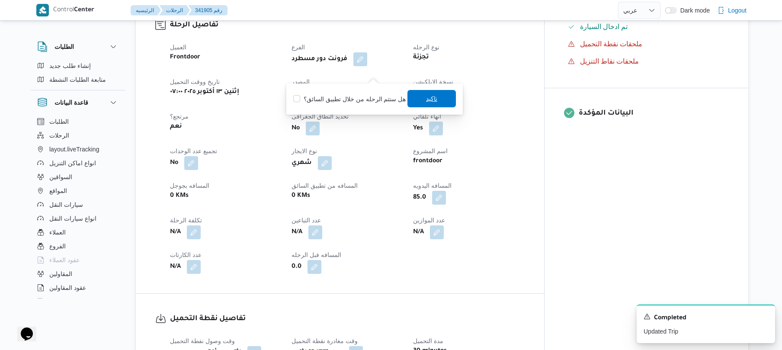
click at [422, 94] on span "تاكيد" at bounding box center [431, 98] width 48 height 17
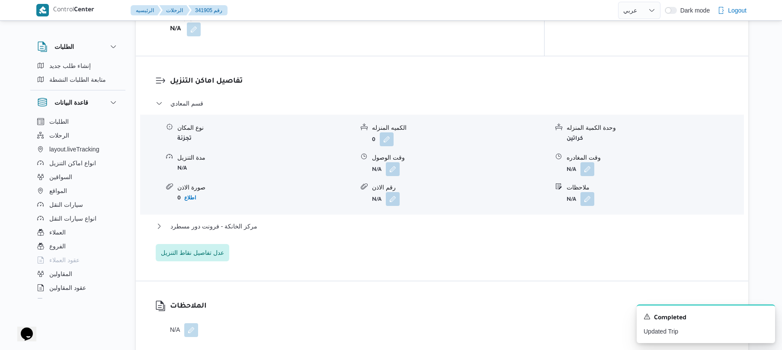
scroll to position [715, 0]
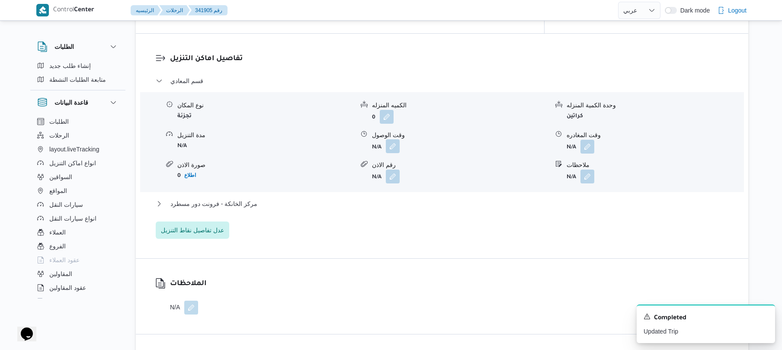
click at [391, 139] on button "button" at bounding box center [393, 146] width 14 height 14
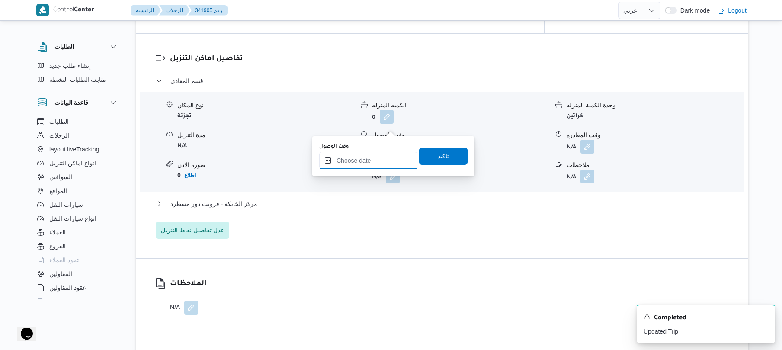
click at [371, 167] on input "وقت الوصول" at bounding box center [368, 160] width 98 height 17
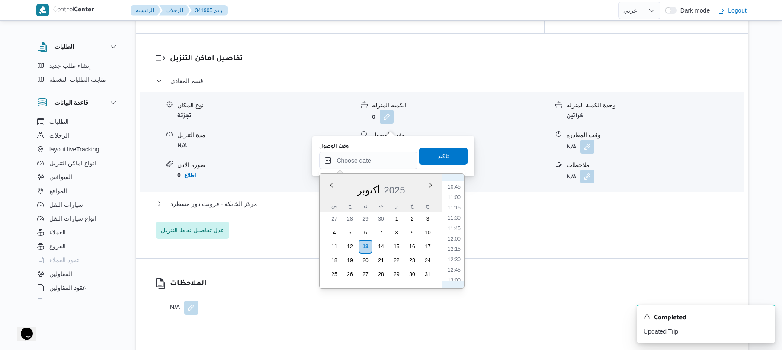
scroll to position [303, 0]
click at [456, 254] on li "09:00" at bounding box center [454, 255] width 20 height 9
type input "١٣/١٠/٢٠٢٥ ٠٩:٠٠"
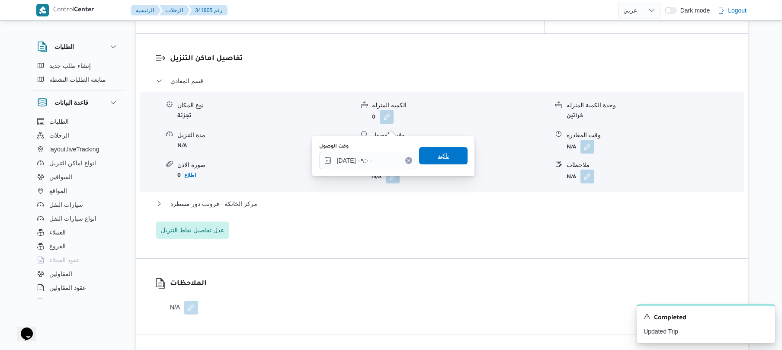
click at [439, 147] on div "وقت الوصول ١٣/١٠/٢٠٢٥ ٠٩:٠٠ تاكيد" at bounding box center [393, 156] width 150 height 28
click at [438, 152] on span "تاكيد" at bounding box center [443, 155] width 11 height 10
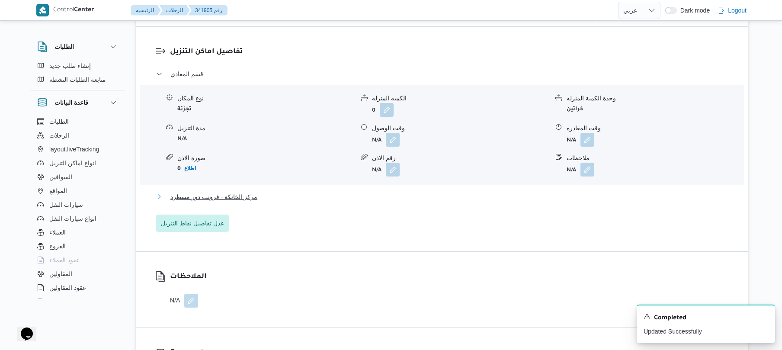
click at [415, 192] on button "مركز الخانكة - فرونت دور مسطرد" at bounding box center [442, 197] width 573 height 10
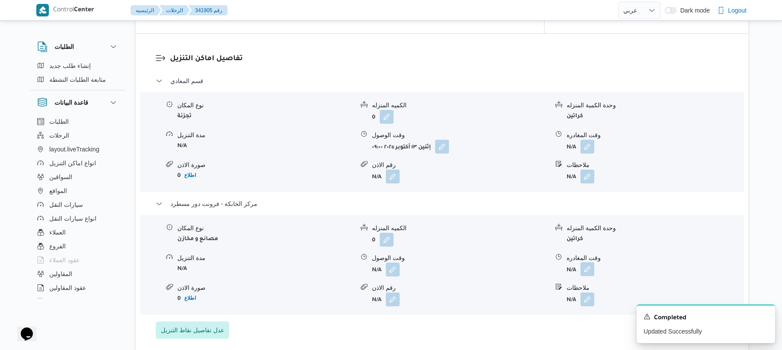
click at [591, 262] on button "button" at bounding box center [587, 269] width 14 height 14
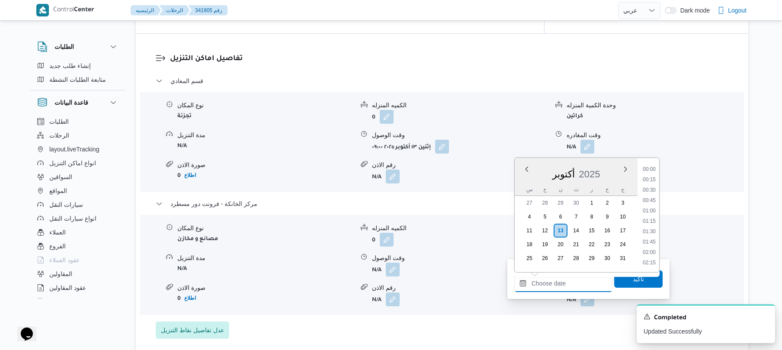
click at [568, 285] on input "وقت المغادره" at bounding box center [563, 283] width 98 height 17
click at [653, 246] on li "17:15" at bounding box center [649, 243] width 20 height 9
type input "١٣/١٠/٢٠٢٥ ١٧:١٥"
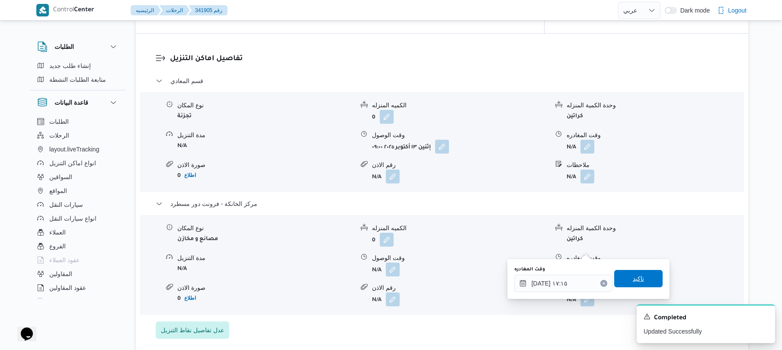
click at [631, 273] on span "تاكيد" at bounding box center [638, 278] width 48 height 17
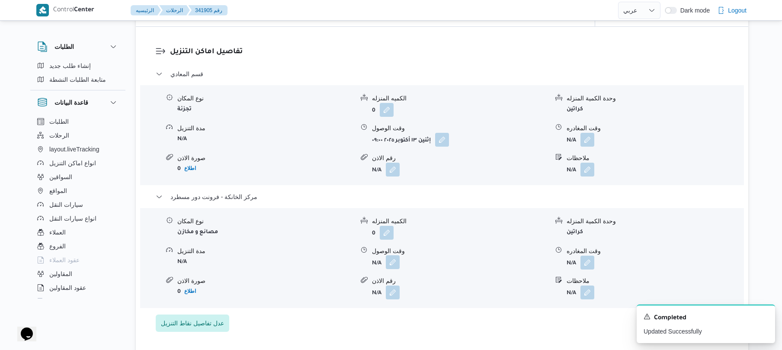
click at [394, 255] on button "button" at bounding box center [393, 262] width 14 height 14
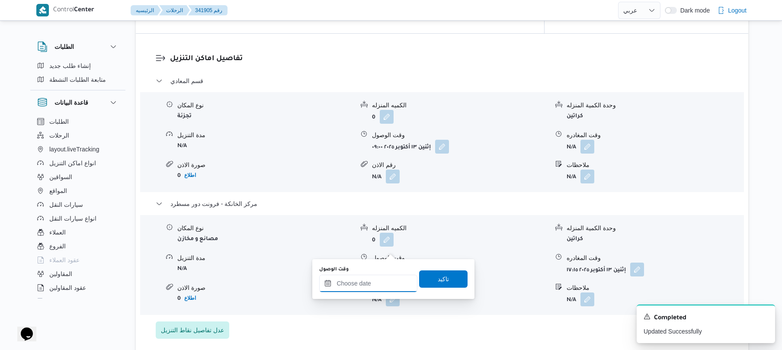
click at [374, 278] on input "وقت الوصول" at bounding box center [368, 283] width 98 height 17
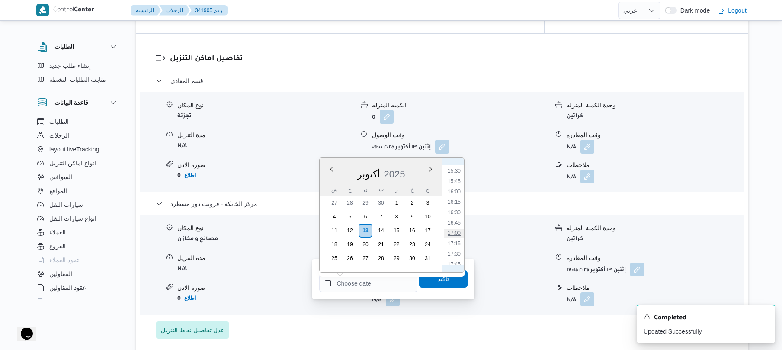
click at [454, 233] on li "17:00" at bounding box center [454, 233] width 20 height 9
type input "[DATE] ١٧:٠٠"
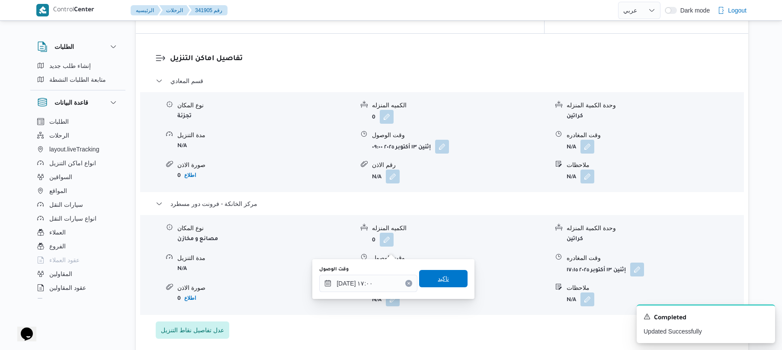
click at [443, 274] on span "تاكيد" at bounding box center [443, 278] width 11 height 10
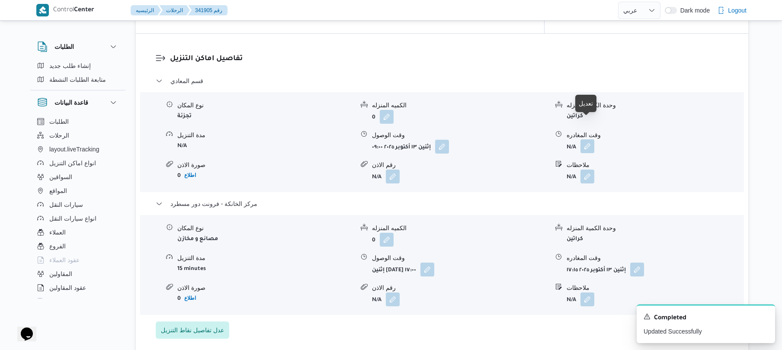
click at [591, 139] on button "button" at bounding box center [587, 146] width 14 height 14
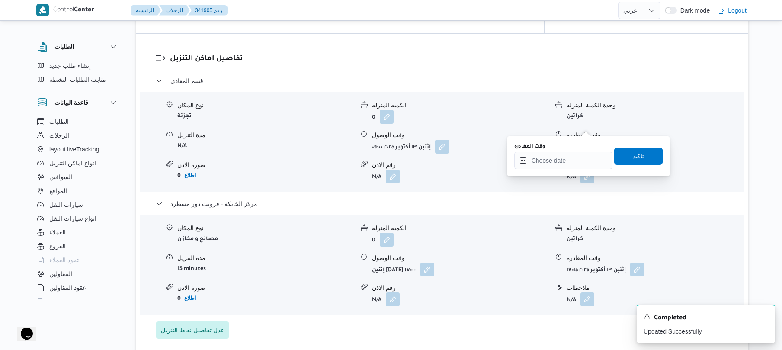
click at [552, 170] on div "You are in a dialog. To close this dialog, hit escape. وقت المغادره تاكيد" at bounding box center [588, 156] width 162 height 40
click at [553, 163] on input "وقت المغادره" at bounding box center [563, 160] width 98 height 17
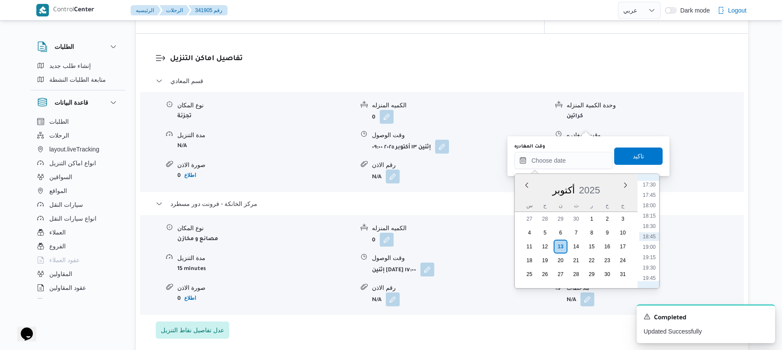
scroll to position [642, 0]
click at [650, 208] on li "16:00" at bounding box center [649, 207] width 20 height 9
type input "[DATE] ١٦:٠٠"
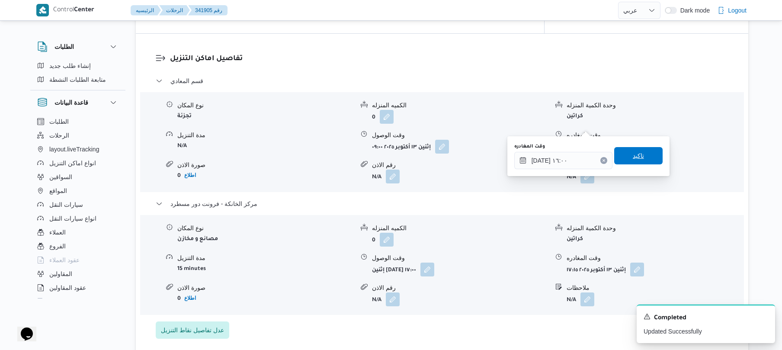
click at [643, 162] on span "تاكيد" at bounding box center [638, 155] width 48 height 17
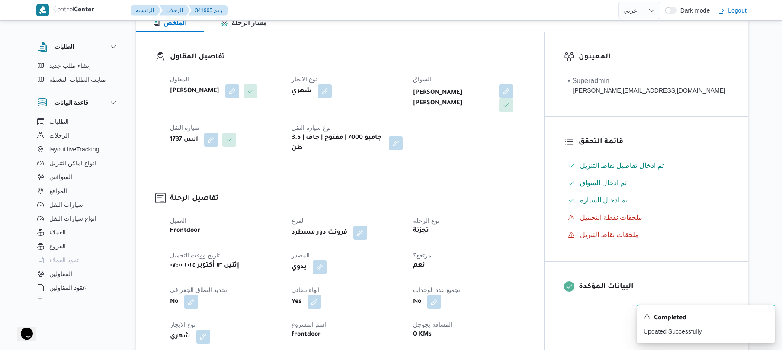
scroll to position [0, 0]
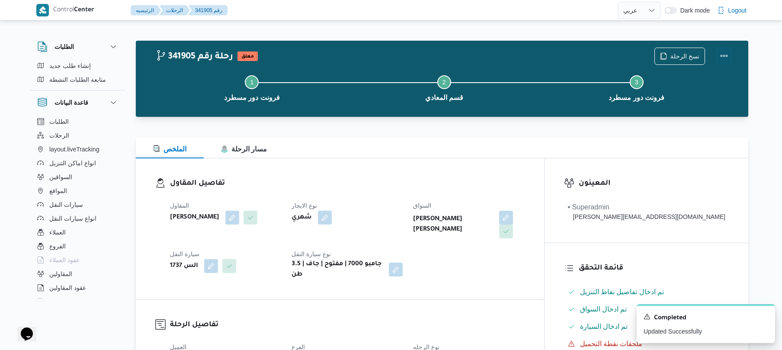
click at [727, 51] on button "Actions" at bounding box center [723, 55] width 17 height 17
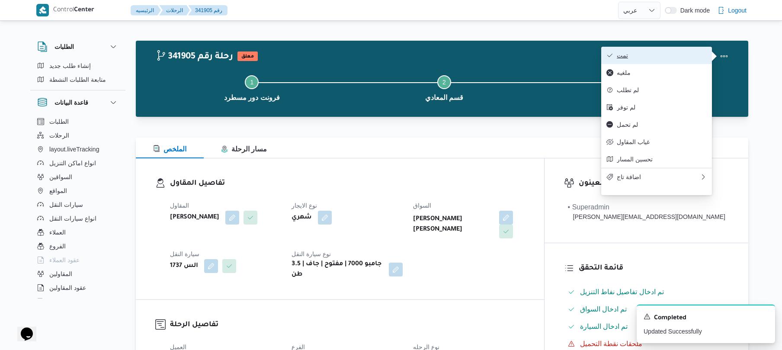
click at [682, 56] on span "تمت" at bounding box center [662, 55] width 90 height 7
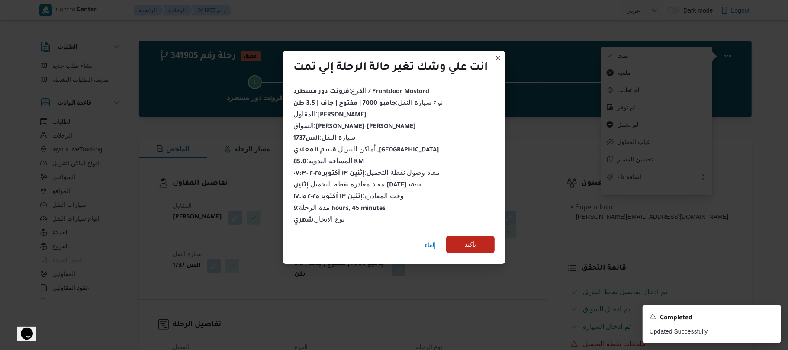
click at [479, 241] on span "تأكيد" at bounding box center [470, 244] width 48 height 17
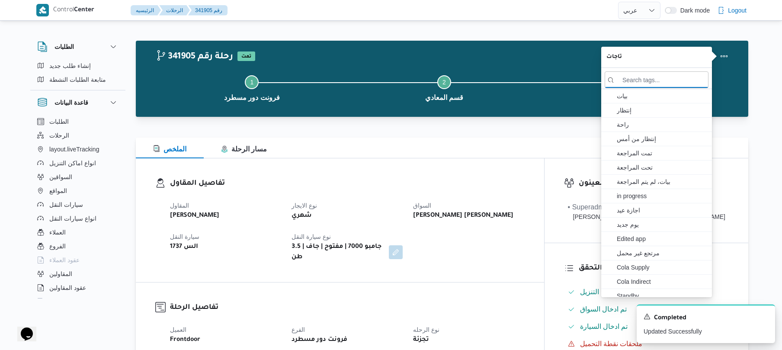
click at [483, 253] on div "المقاول محمد ناصر كامل عباس نوع الايجار شهري السواق راشد احمد شيخ ادريس عمر سيا…" at bounding box center [347, 231] width 365 height 73
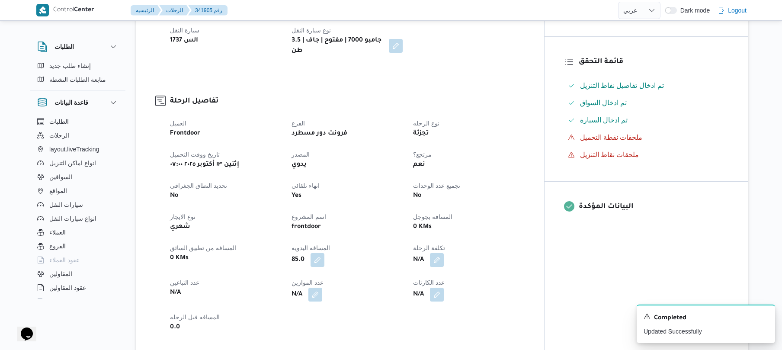
scroll to position [208, 0]
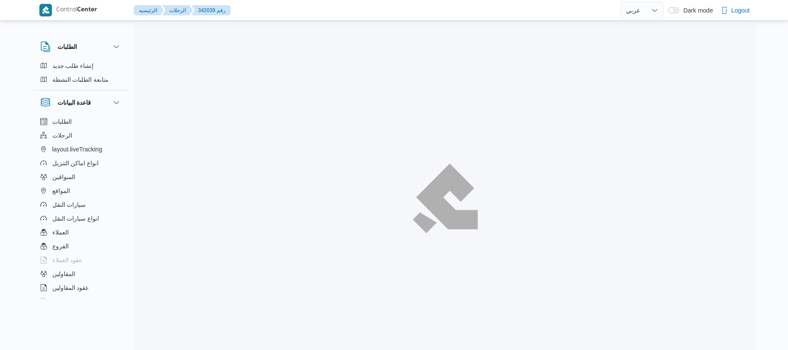
select select "ar"
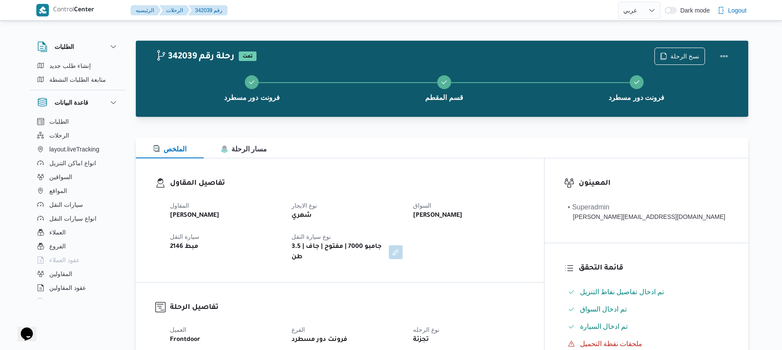
click at [505, 140] on div "الملخص مسار الرحلة" at bounding box center [442, 148] width 612 height 21
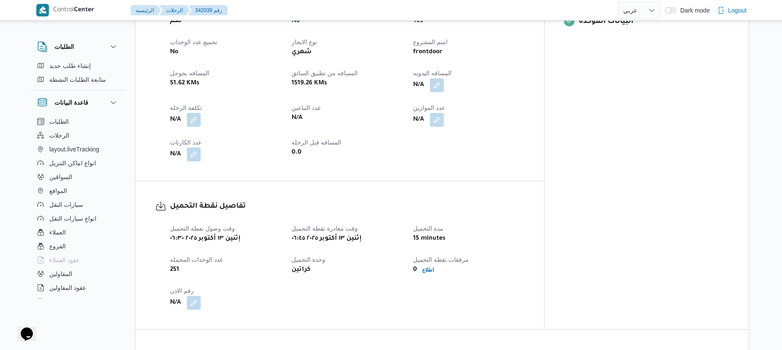
scroll to position [392, 0]
click at [444, 77] on button "button" at bounding box center [437, 84] width 14 height 14
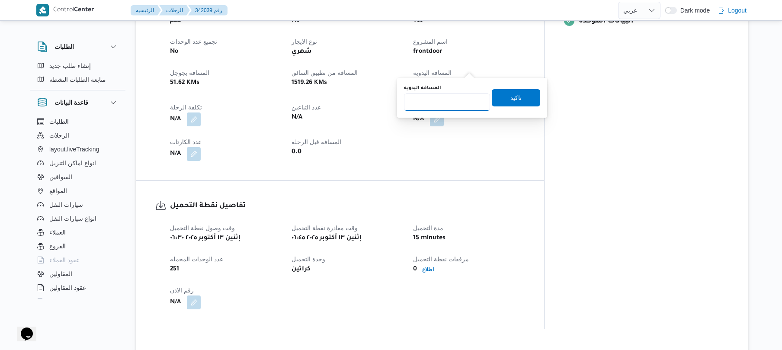
click at [452, 103] on input "المسافه اليدويه" at bounding box center [447, 101] width 86 height 17
type input "70"
click at [510, 96] on span "تاكيد" at bounding box center [515, 97] width 11 height 10
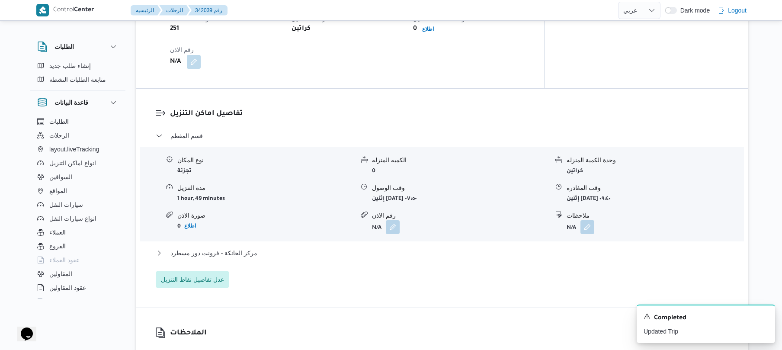
scroll to position [646, 0]
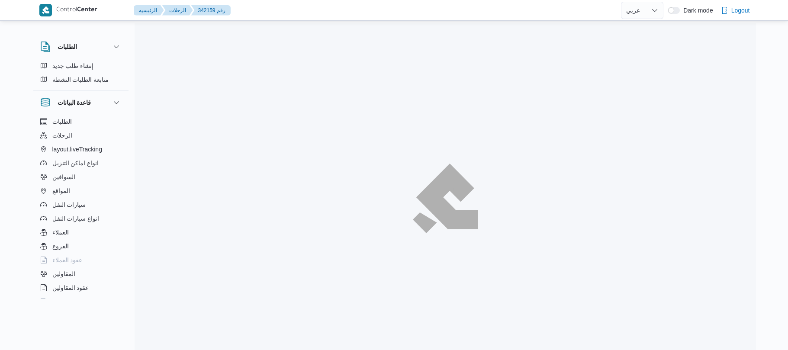
select select "ar"
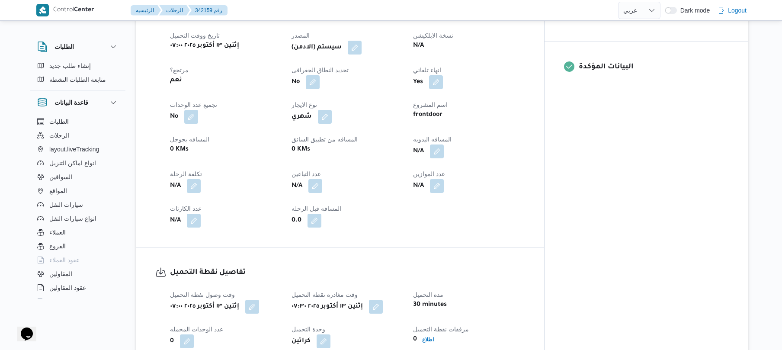
scroll to position [392, 0]
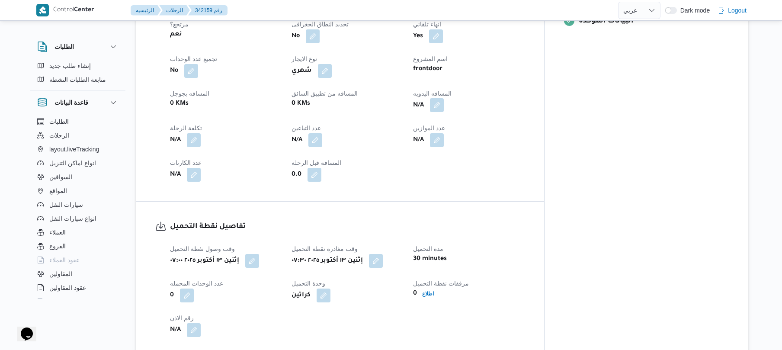
click at [444, 98] on button "button" at bounding box center [437, 105] width 14 height 14
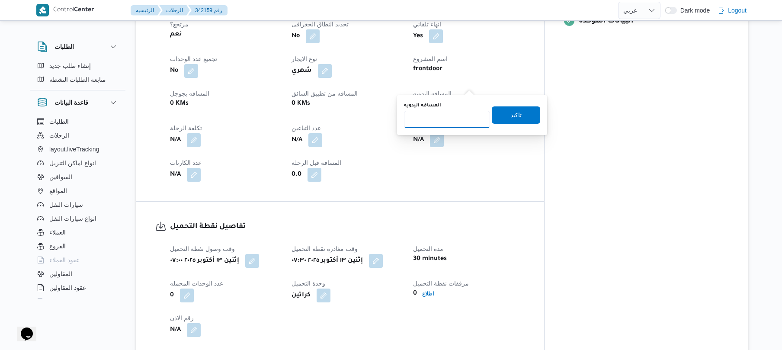
click at [445, 116] on input "المسافه اليدويه" at bounding box center [447, 119] width 86 height 17
type input "105"
click at [503, 115] on span "تاكيد" at bounding box center [516, 114] width 48 height 17
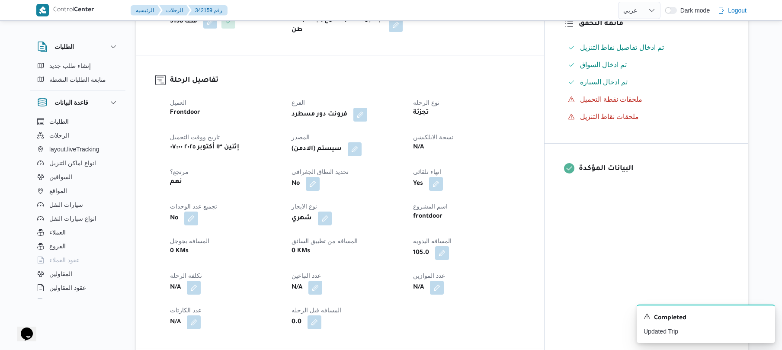
scroll to position [208, 0]
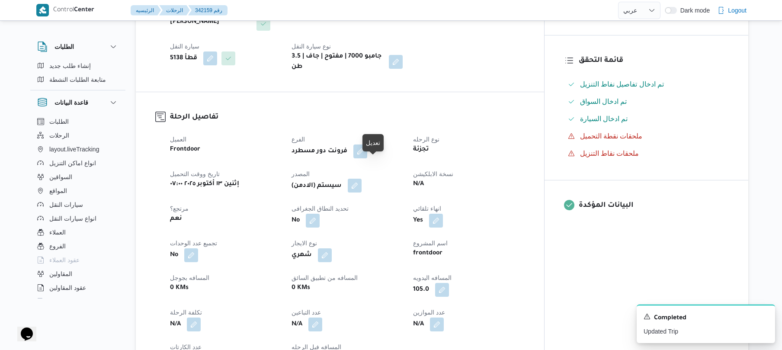
click at [362, 179] on button "button" at bounding box center [355, 186] width 14 height 14
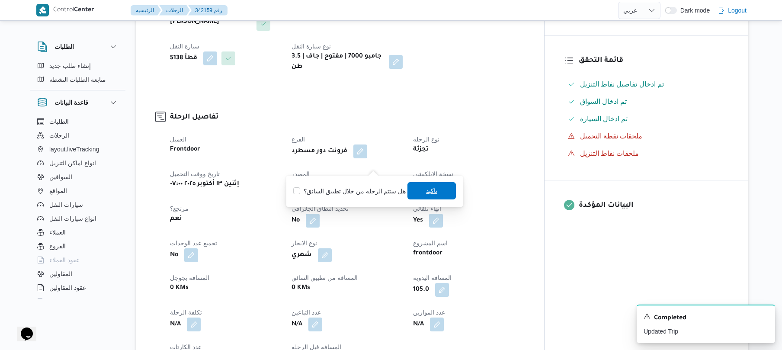
click at [422, 190] on span "تاكيد" at bounding box center [431, 190] width 48 height 17
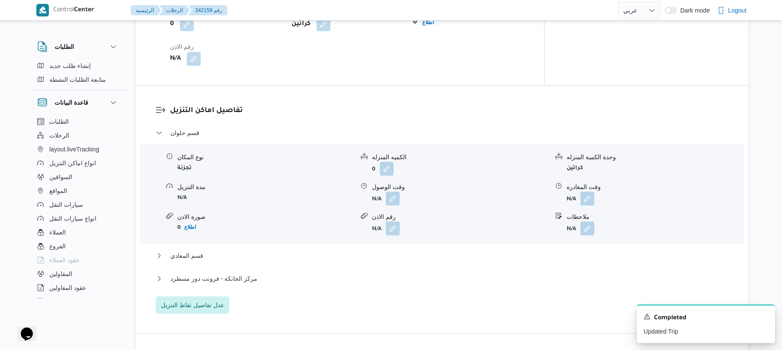
scroll to position [669, 0]
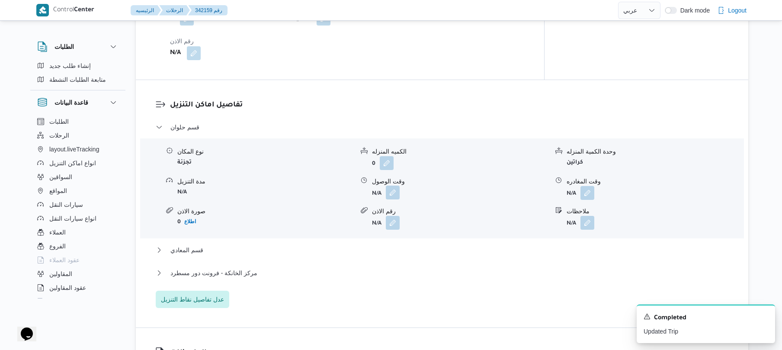
click at [393, 186] on button "button" at bounding box center [393, 193] width 14 height 14
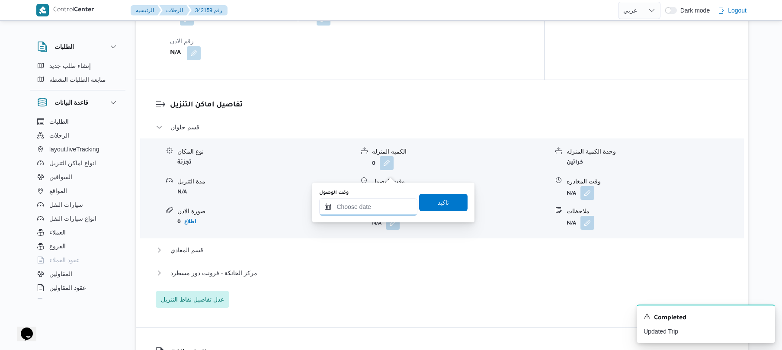
click at [359, 206] on input "وقت الوصول" at bounding box center [368, 206] width 98 height 17
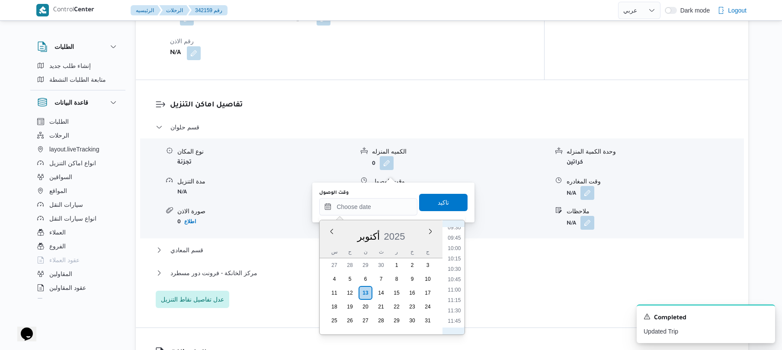
scroll to position [314, 0]
click at [452, 270] on li "08:30" at bounding box center [455, 270] width 20 height 9
type input "١٣/١٠/٢٠٢٥ ٠٨:٣٠"
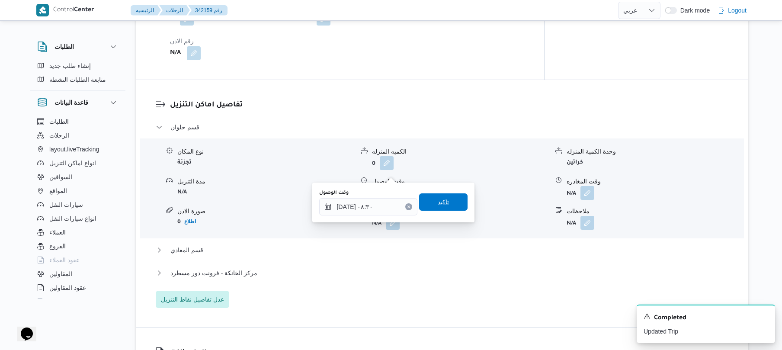
click at [445, 208] on span "تاكيد" at bounding box center [443, 201] width 48 height 17
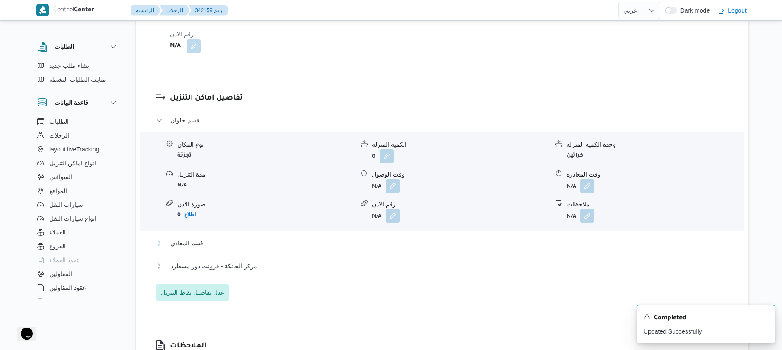
click at [372, 238] on button "قسم المعادي" at bounding box center [442, 243] width 573 height 10
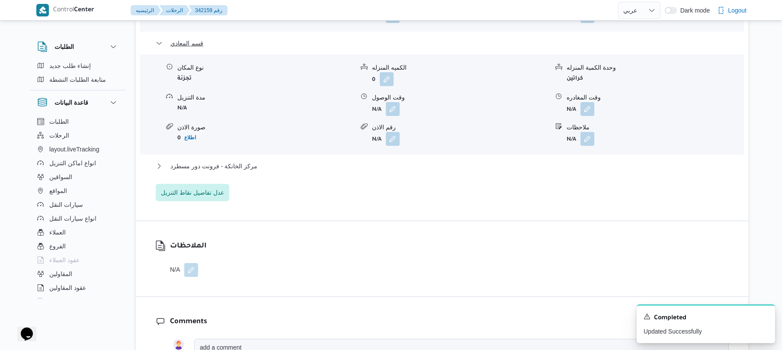
scroll to position [876, 0]
click at [424, 160] on button "مركز الخانكة - فرونت دور مسطرد" at bounding box center [442, 165] width 573 height 10
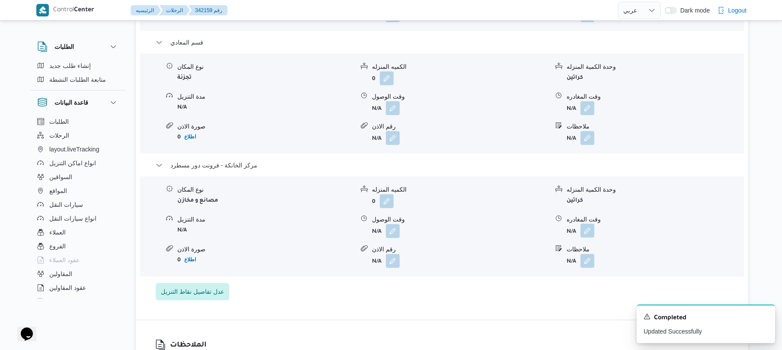
click at [587, 224] on button "button" at bounding box center [587, 231] width 14 height 14
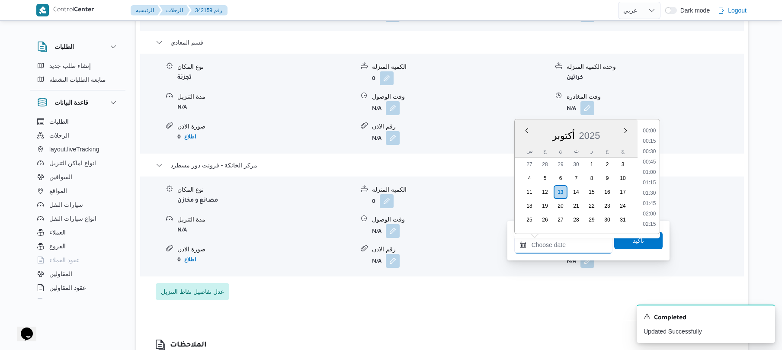
click at [526, 251] on input "وقت المغادره" at bounding box center [563, 244] width 98 height 17
click at [650, 203] on li "17:30" at bounding box center [649, 205] width 20 height 9
type input "١٣/١٠/٢٠٢٥ ١٧:٣٠"
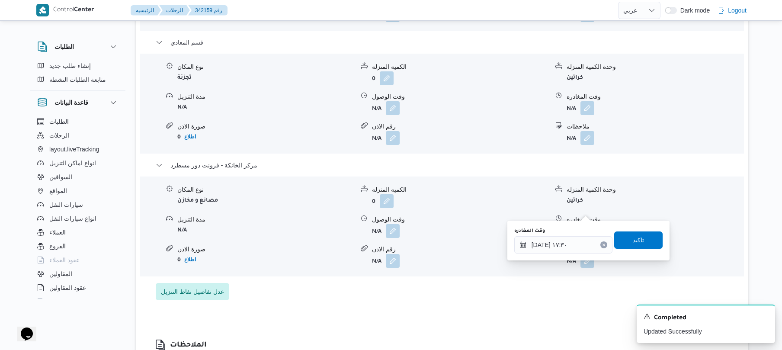
click at [627, 233] on span "تاكيد" at bounding box center [638, 239] width 48 height 17
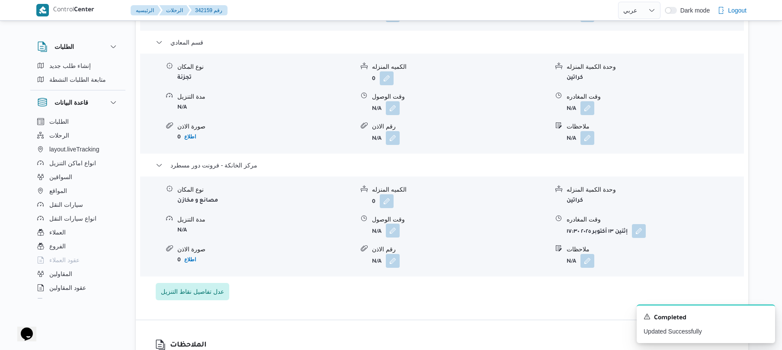
click at [391, 224] on button "button" at bounding box center [393, 231] width 14 height 14
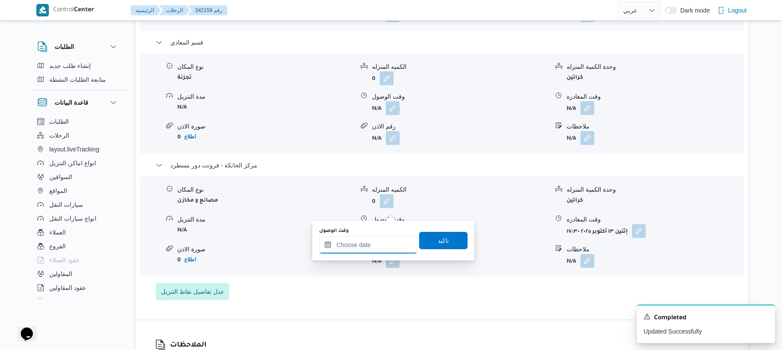
click at [367, 244] on input "وقت الوصول" at bounding box center [368, 244] width 98 height 17
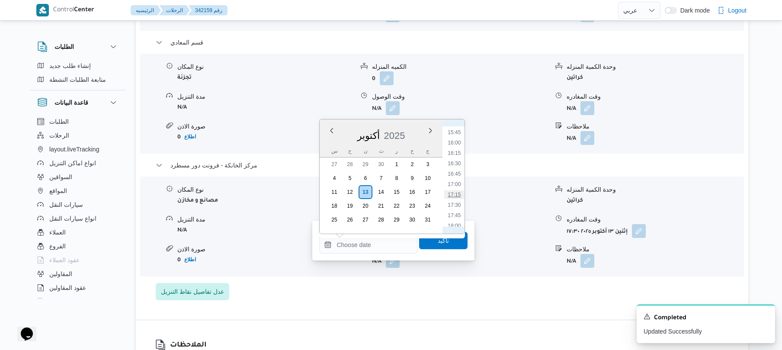
click at [454, 192] on li "17:15" at bounding box center [455, 194] width 20 height 9
type input "١٣/١٠/٢٠٢٥ ١٧:١٥"
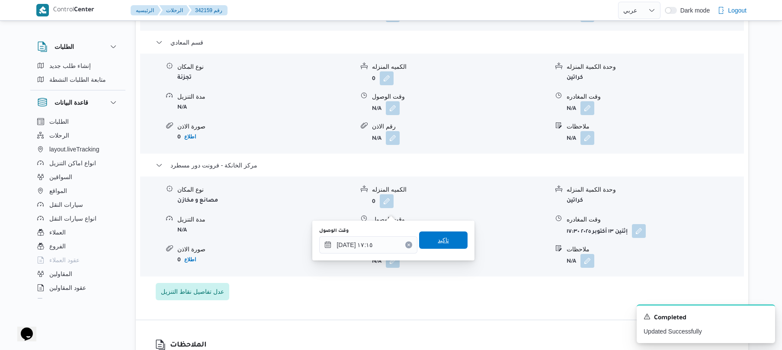
click at [440, 244] on span "تاكيد" at bounding box center [443, 240] width 11 height 10
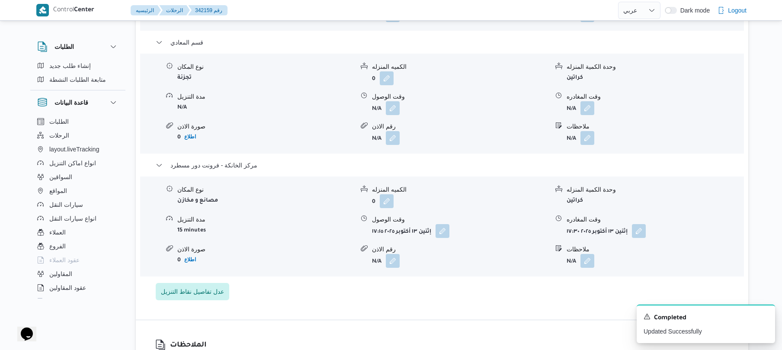
click at [588, 95] on div "نوع المكان تجزئة الكميه المنزله 0 وحدة الكمية المنزله كراتين مدة التنزيل N/A وق…" at bounding box center [442, 103] width 611 height 98
click at [585, 101] on button "button" at bounding box center [587, 108] width 14 height 14
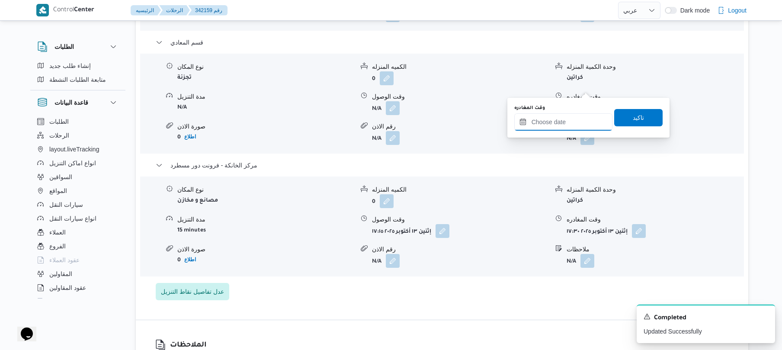
click at [543, 129] on input "وقت المغادره" at bounding box center [563, 121] width 98 height 17
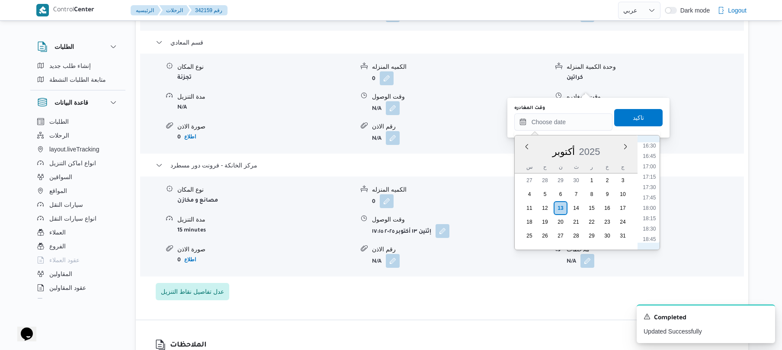
scroll to position [653, 0]
click at [649, 170] on li "16:15" at bounding box center [649, 168] width 20 height 9
type input "١٣/١٠/٢٠٢٥ ١٦:١٥"
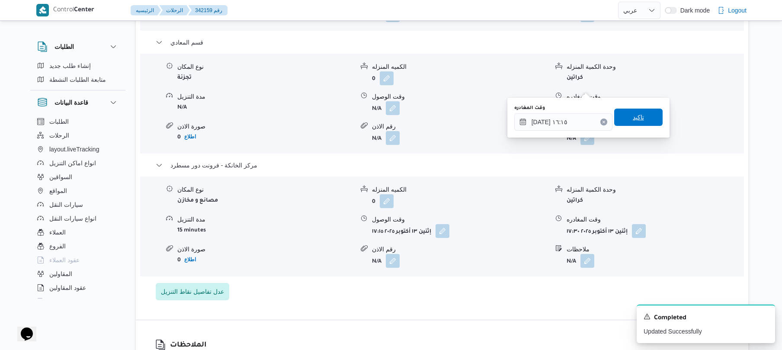
click at [640, 115] on span "تاكيد" at bounding box center [638, 117] width 48 height 17
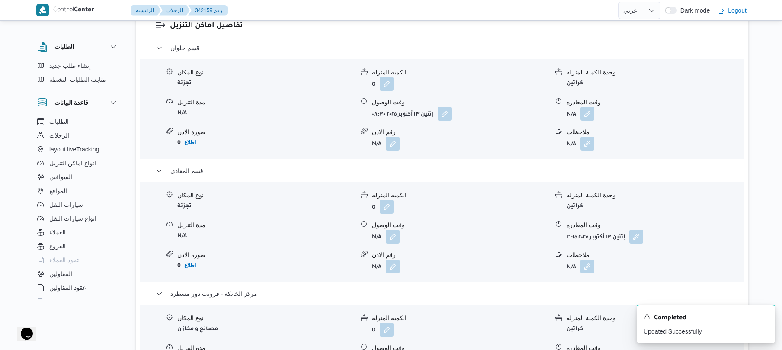
scroll to position [738, 0]
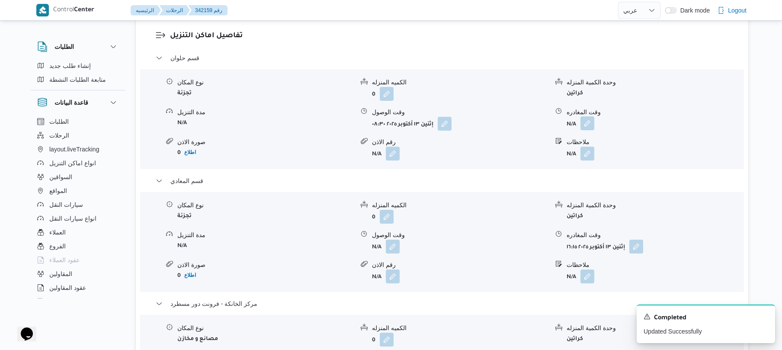
click at [592, 116] on button "button" at bounding box center [587, 123] width 14 height 14
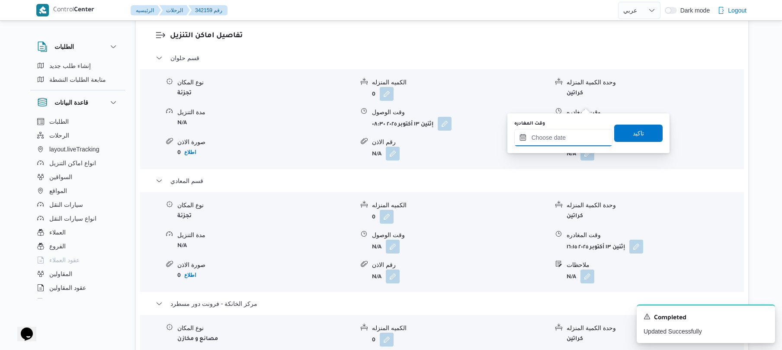
click at [560, 138] on input "وقت المغادره" at bounding box center [563, 137] width 98 height 17
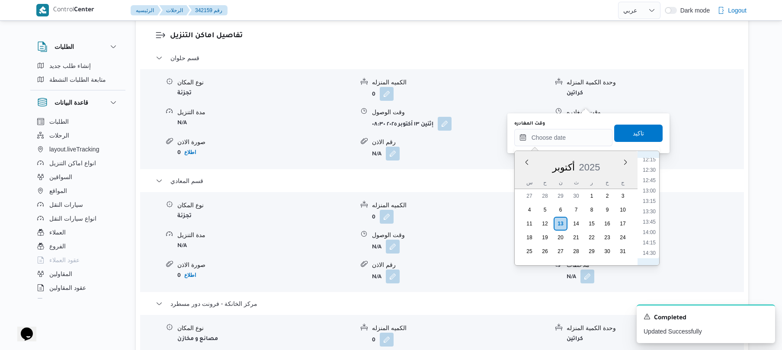
scroll to position [426, 0]
click at [650, 234] on li "12:00" at bounding box center [649, 234] width 20 height 9
type input "١٣/١٠/٢٠٢٥ ١٢:٠٠"
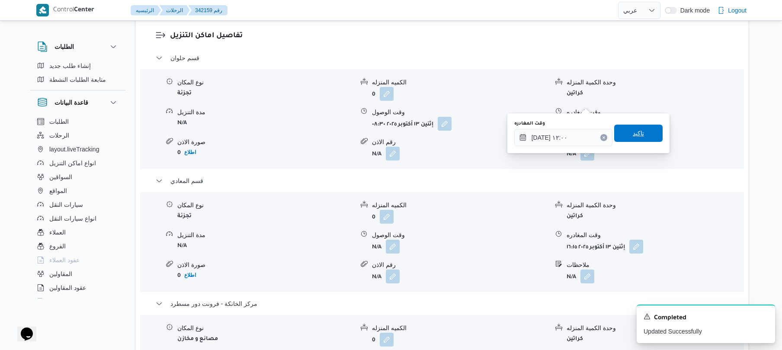
click at [625, 137] on span "تاكيد" at bounding box center [638, 133] width 48 height 17
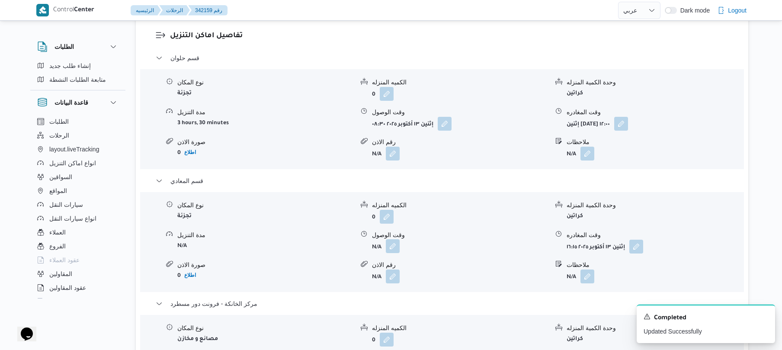
click at [393, 239] on button "button" at bounding box center [393, 246] width 14 height 14
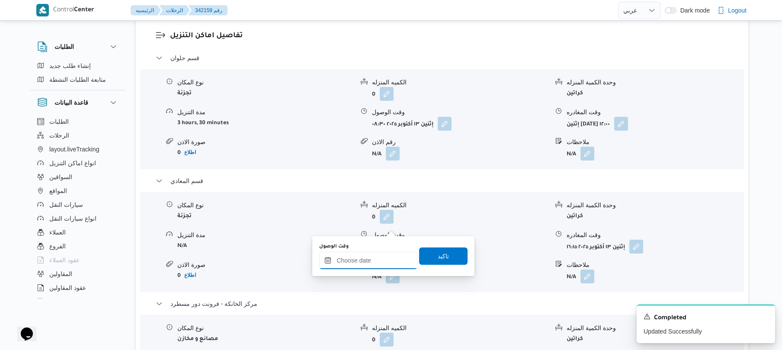
click at [376, 263] on input "وقت الوصول" at bounding box center [368, 260] width 98 height 17
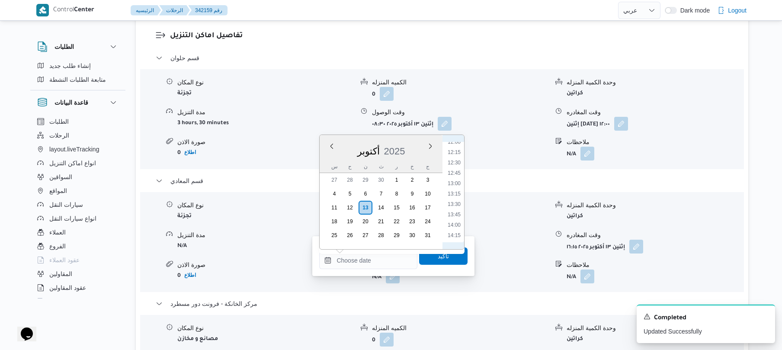
scroll to position [481, 0]
click at [456, 190] on li "12:45" at bounding box center [454, 194] width 20 height 9
type input "١٣/١٠/٢٠٢٥ ١٢:٤٥"
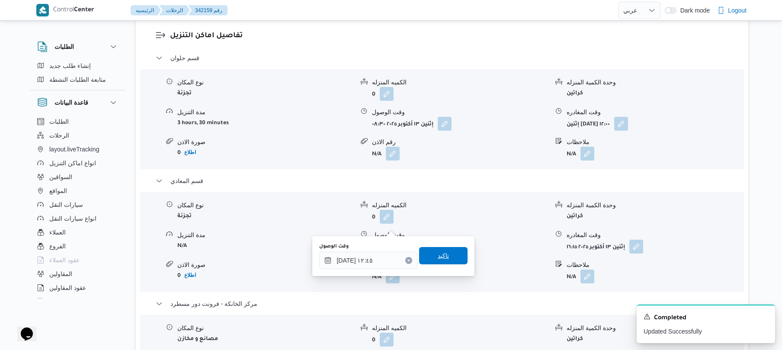
click at [443, 253] on span "تاكيد" at bounding box center [443, 255] width 11 height 10
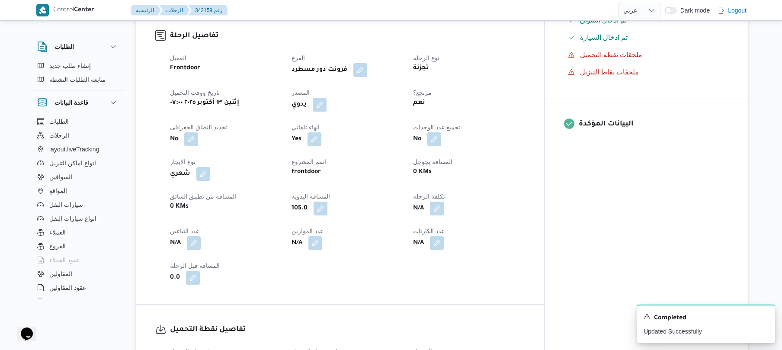
scroll to position [0, 0]
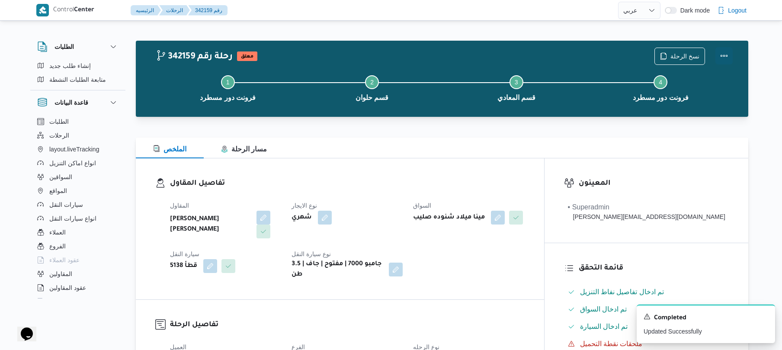
click at [725, 59] on button "Actions" at bounding box center [723, 55] width 17 height 17
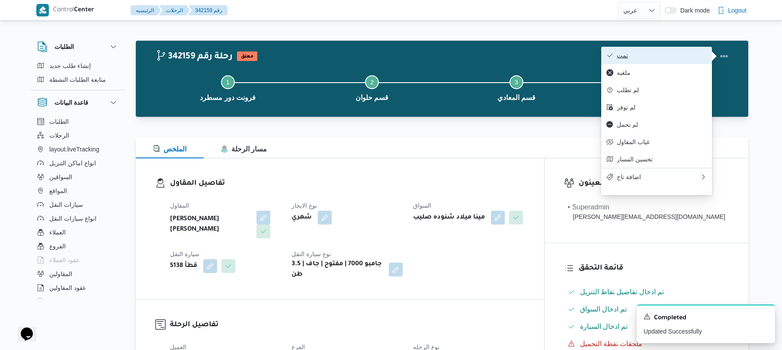
click at [701, 60] on button "تمت" at bounding box center [656, 55] width 111 height 17
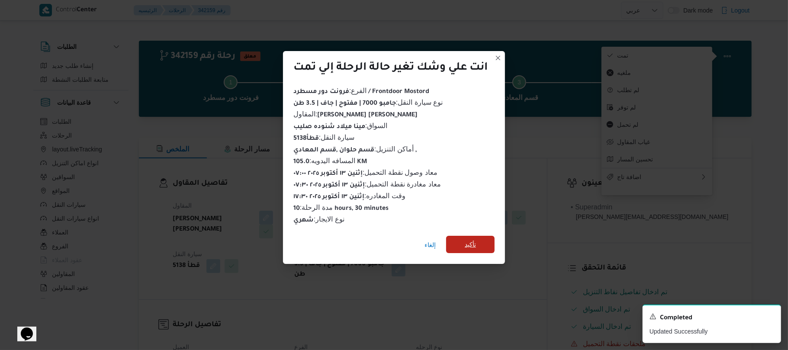
click at [471, 241] on span "تأكيد" at bounding box center [469, 244] width 11 height 10
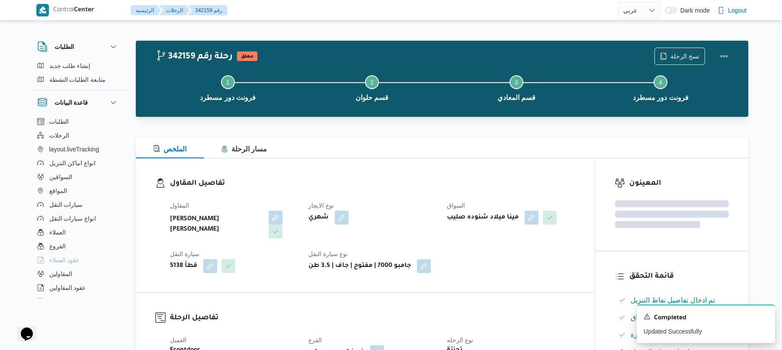
click at [479, 270] on div "تفاصيل المقاول المقاول عبدالمنعم مجدي السيد عواد نوع الايجار شهري السواق مينا م…" at bounding box center [365, 225] width 459 height 134
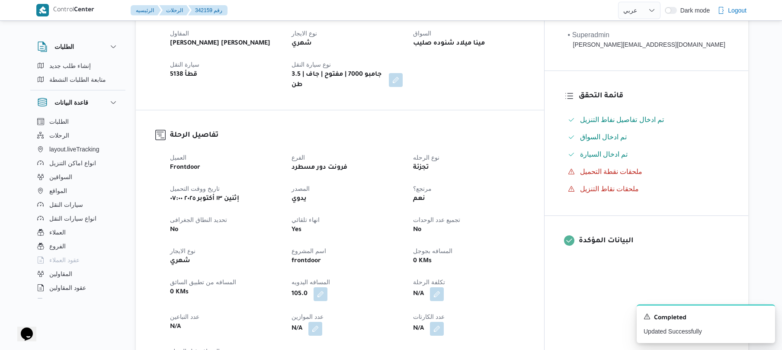
scroll to position [231, 0]
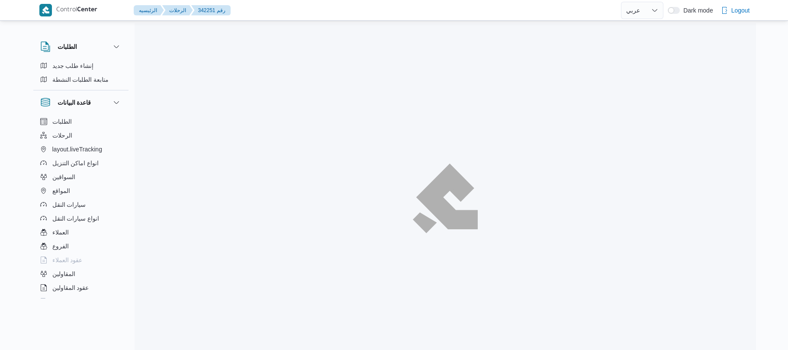
select select "ar"
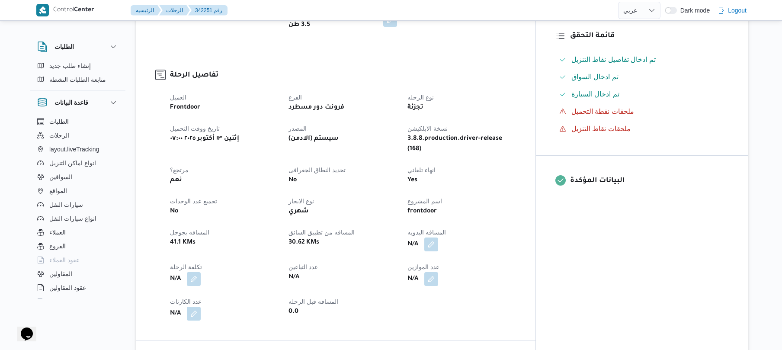
scroll to position [253, 0]
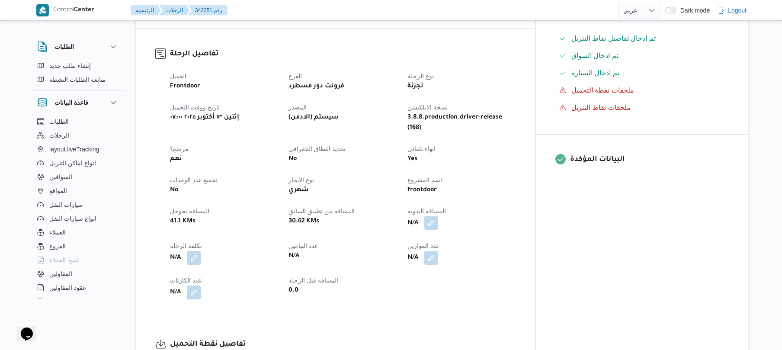
click at [438, 216] on button "button" at bounding box center [431, 223] width 14 height 14
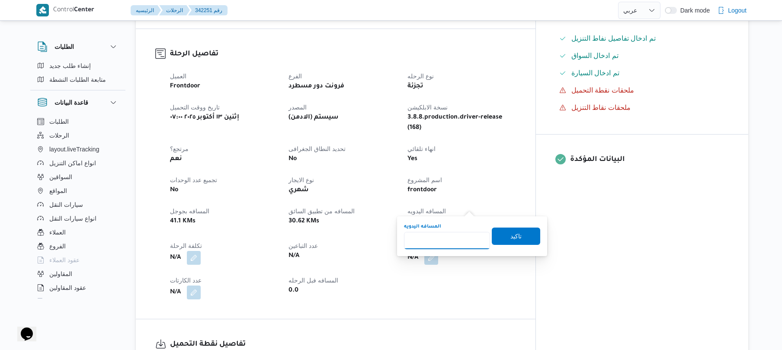
click at [421, 243] on input "المسافه اليدويه" at bounding box center [447, 240] width 86 height 17
type input "95"
click at [513, 232] on span "تاكيد" at bounding box center [515, 236] width 11 height 10
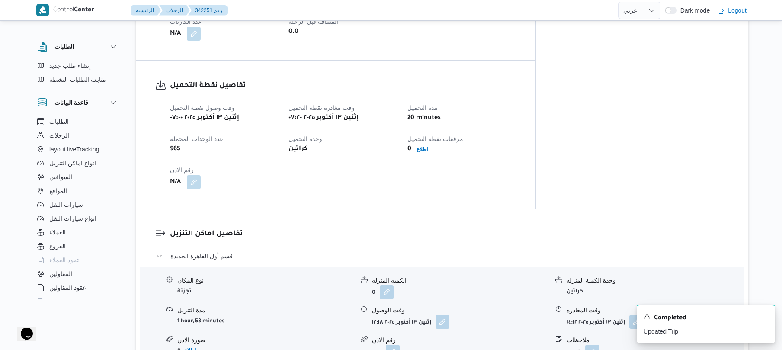
scroll to position [576, 0]
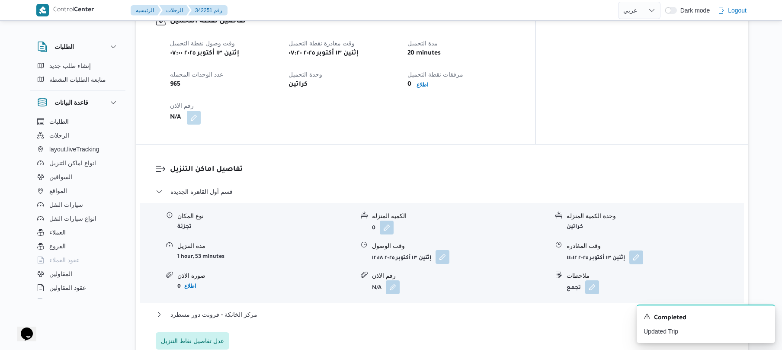
click at [440, 250] on button "button" at bounding box center [442, 257] width 14 height 14
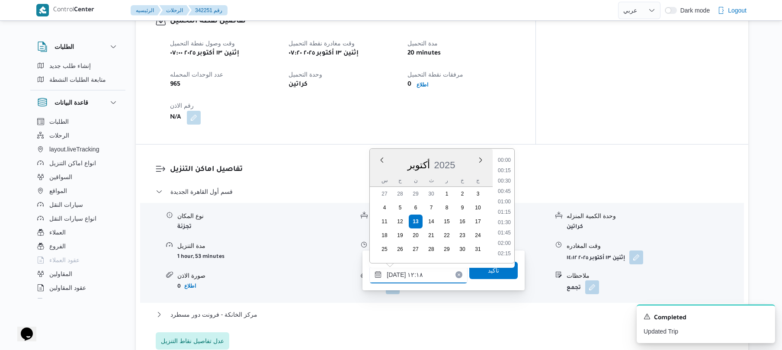
click at [407, 274] on input "١٣/١٠/٢٠٢٥ ١٢:١٨" at bounding box center [418, 274] width 98 height 17
click at [505, 214] on li "08:15" at bounding box center [504, 218] width 20 height 9
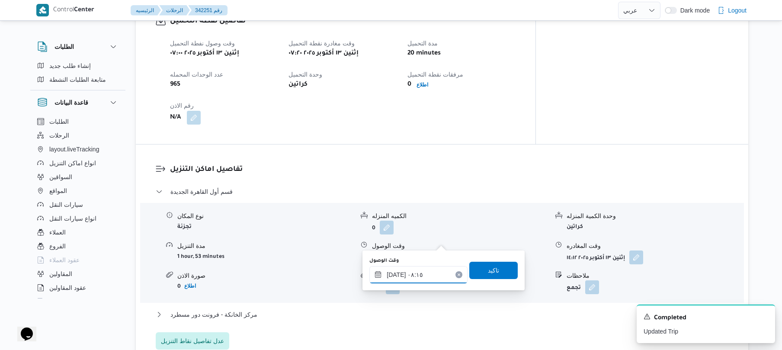
click at [397, 274] on input "[DATE] ٠٨:١٥" at bounding box center [418, 274] width 98 height 17
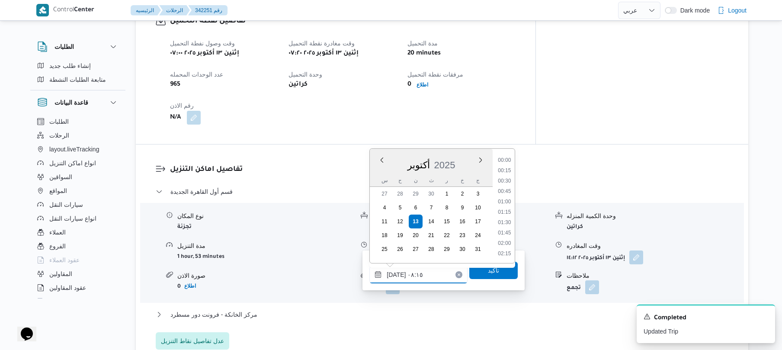
click at [397, 274] on input "١٣/١٠/٢٠٢٥ ٠٨:١٥" at bounding box center [418, 274] width 98 height 17
type input "١٣/١٠/٢٠٢٥ ٠٨:٠٥"
click at [477, 272] on span "تاكيد" at bounding box center [493, 269] width 48 height 17
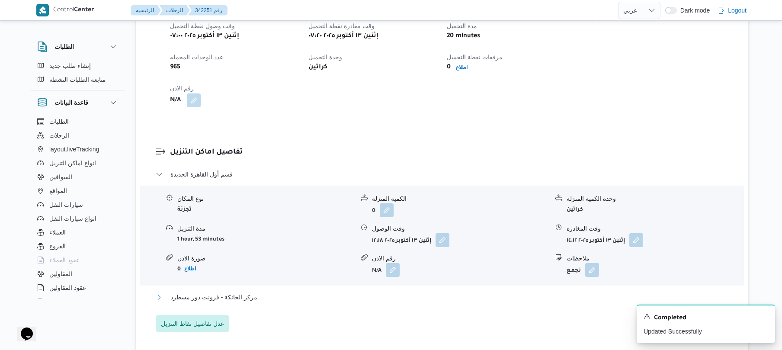
click at [382, 300] on button "مركز الخانكة - فرونت دور مسطرد" at bounding box center [442, 297] width 573 height 10
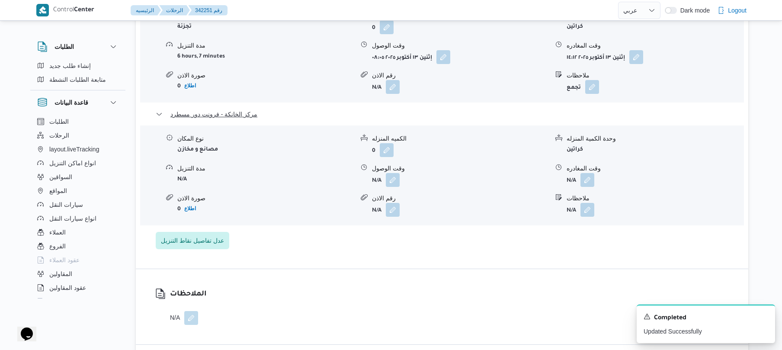
scroll to position [784, 0]
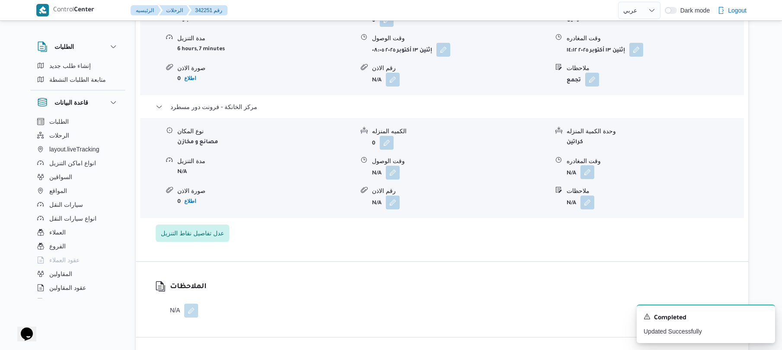
click at [589, 165] on button "button" at bounding box center [587, 172] width 14 height 14
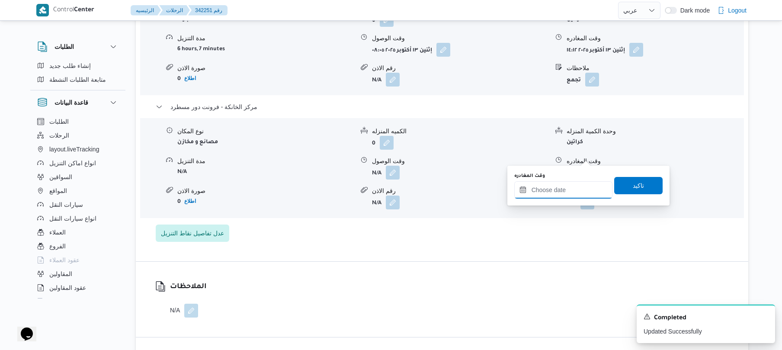
click at [545, 192] on input "وقت المغادره" at bounding box center [563, 189] width 98 height 17
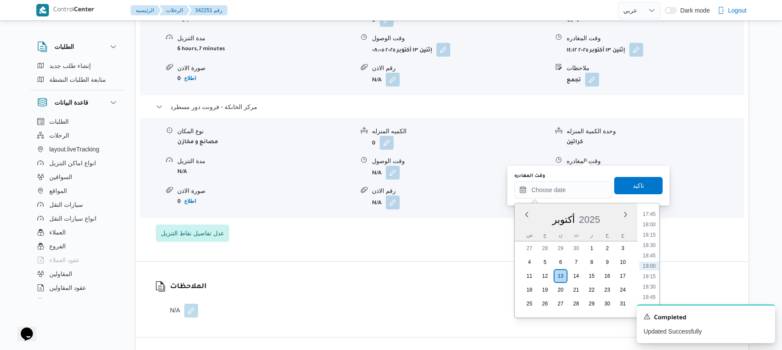
scroll to position [653, 0]
click at [649, 275] on li "17:15" at bounding box center [649, 278] width 20 height 9
type input "[DATE] ١٧:١٥"
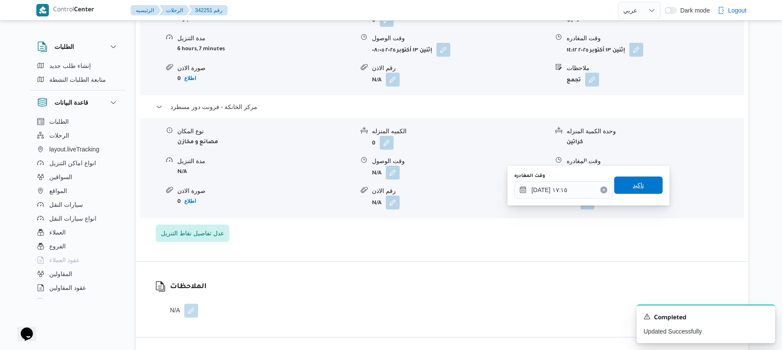
click at [640, 186] on span "تاكيد" at bounding box center [638, 184] width 48 height 17
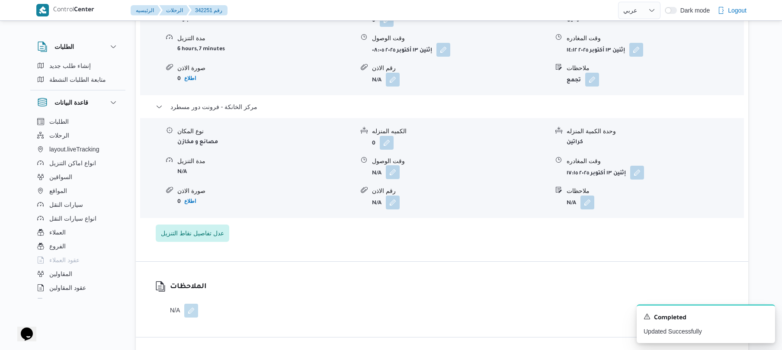
click at [397, 165] on button "button" at bounding box center [393, 172] width 14 height 14
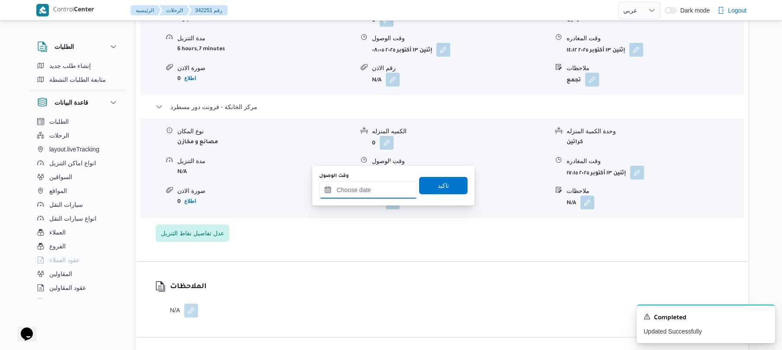
click at [383, 187] on input "وقت الوصول" at bounding box center [368, 189] width 98 height 17
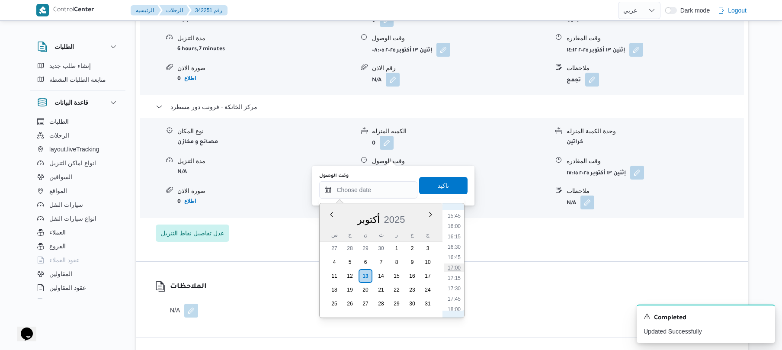
click at [454, 267] on li "17:00" at bounding box center [454, 267] width 20 height 9
type input "[DATE] ١٧:٠٠"
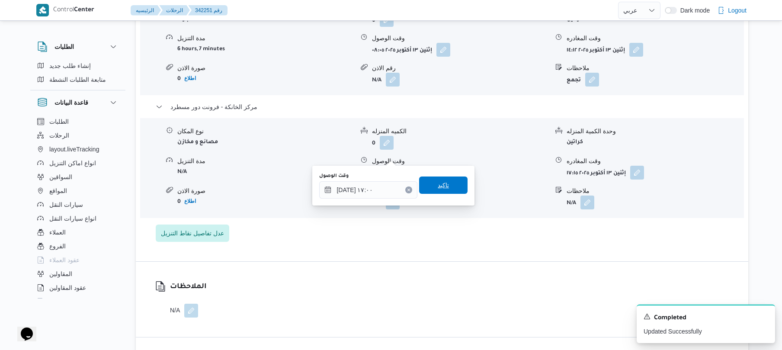
click at [449, 187] on span "تاكيد" at bounding box center [443, 184] width 48 height 17
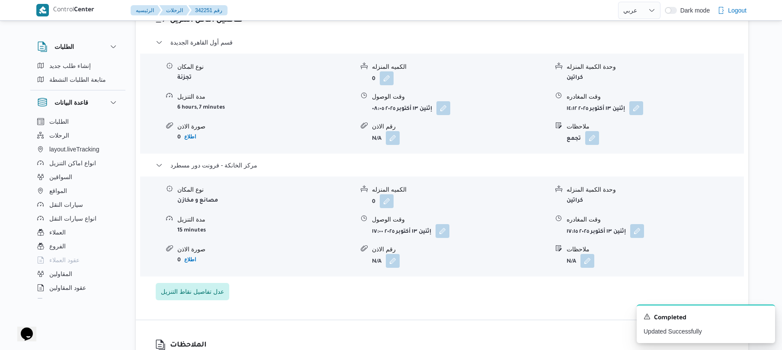
scroll to position [715, 0]
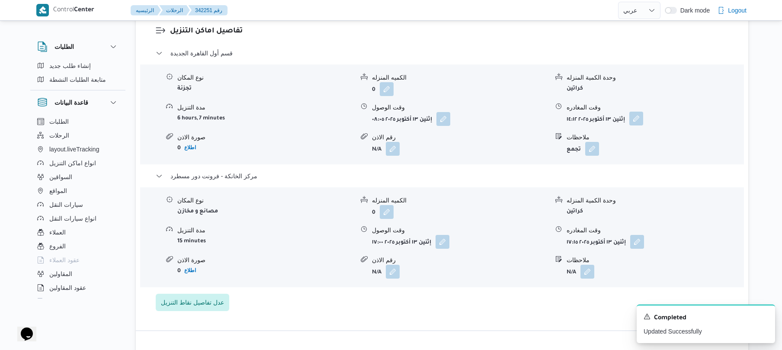
click at [642, 112] on button "button" at bounding box center [636, 119] width 14 height 14
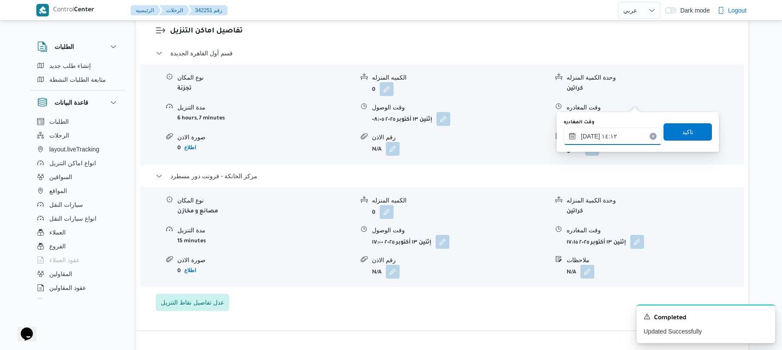
click at [616, 133] on input "١٣/١٠/٢٠٢٥ ١٤:١٢" at bounding box center [612, 136] width 98 height 17
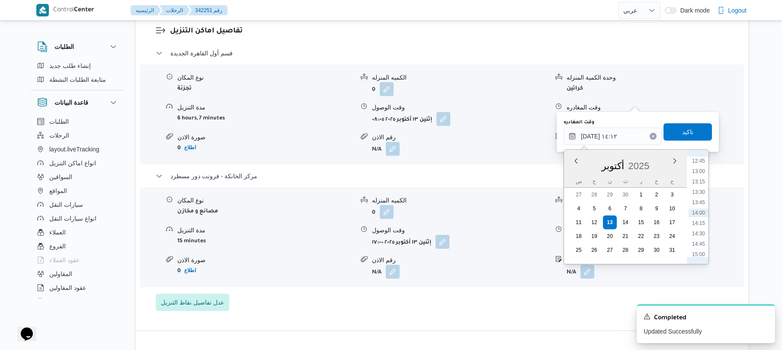
scroll to position [615, 0]
click at [701, 215] on ul "00:00 00:15 00:30 00:45 01:00 01:15 01:30 01:45 02:00 02:15 02:30 02:45 03:00 0…" at bounding box center [698, 207] width 20 height 100
click at [699, 221] on li "16:15" at bounding box center [698, 221] width 20 height 9
type input "١٣/١٠/٢٠٢٥ ١٦:١٥"
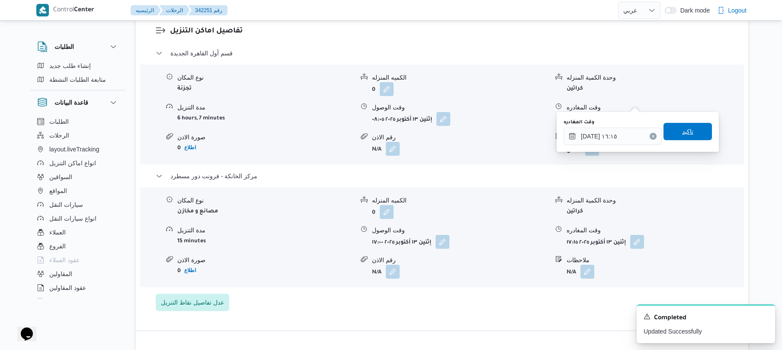
click at [685, 127] on span "تاكيد" at bounding box center [687, 131] width 11 height 10
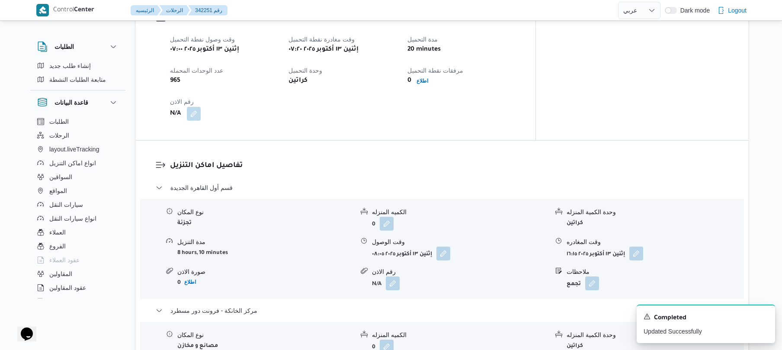
scroll to position [0, 0]
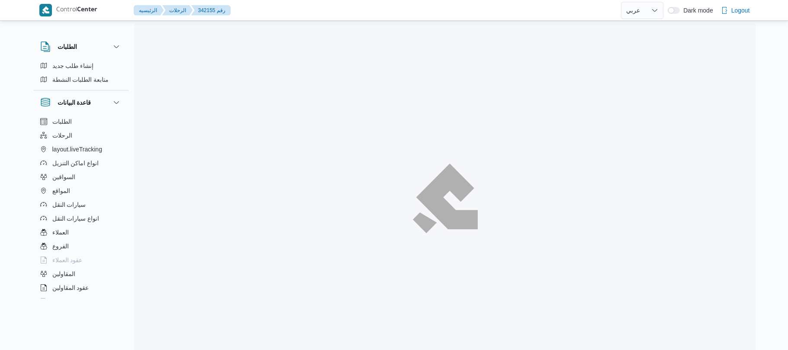
select select "ar"
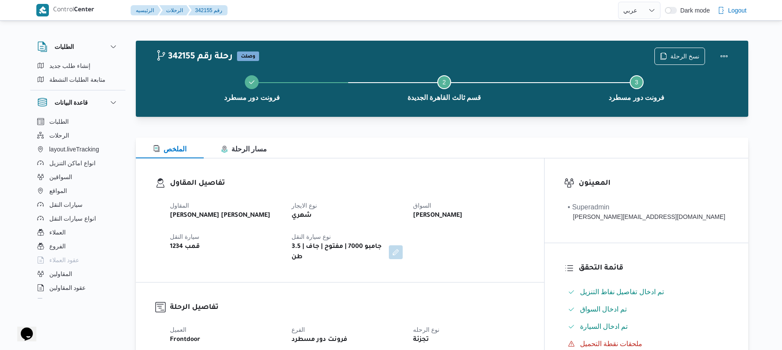
click at [487, 187] on h3 "تفاصيل المقاول" at bounding box center [347, 184] width 355 height 12
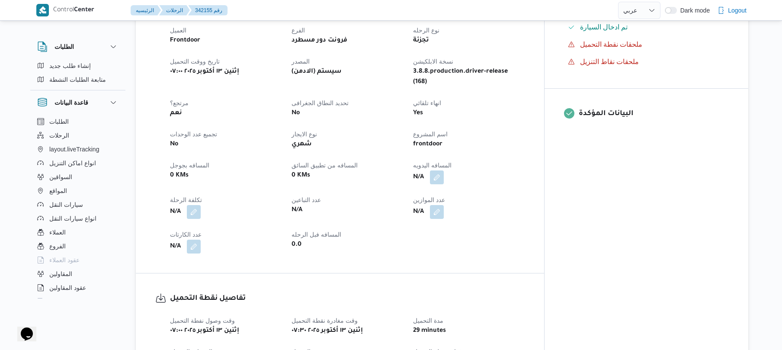
scroll to position [300, 0]
click at [444, 170] on button "button" at bounding box center [437, 177] width 14 height 14
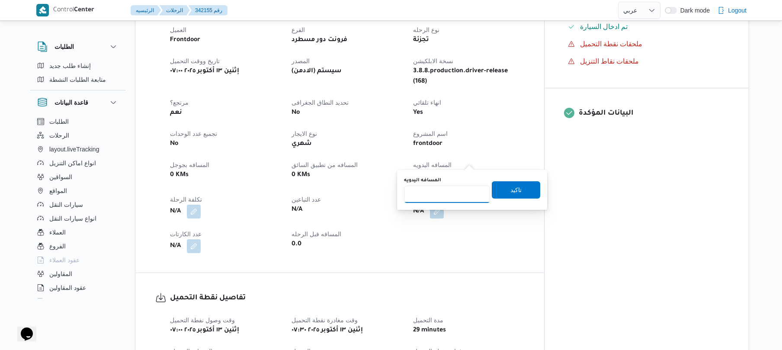
click at [440, 199] on input "المسافه اليدويه" at bounding box center [447, 194] width 86 height 17
type input "95"
click at [500, 186] on span "تاكيد" at bounding box center [516, 189] width 48 height 17
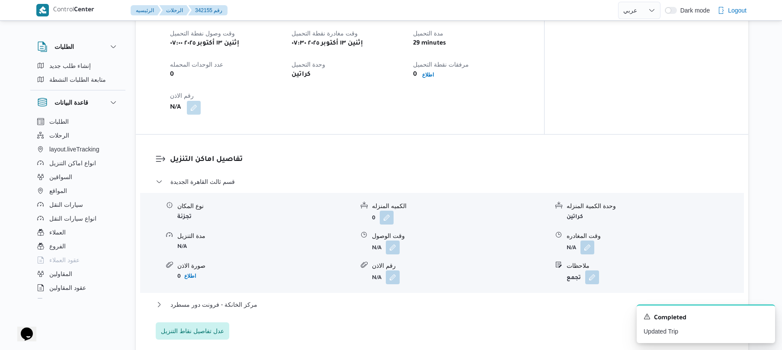
scroll to position [599, 0]
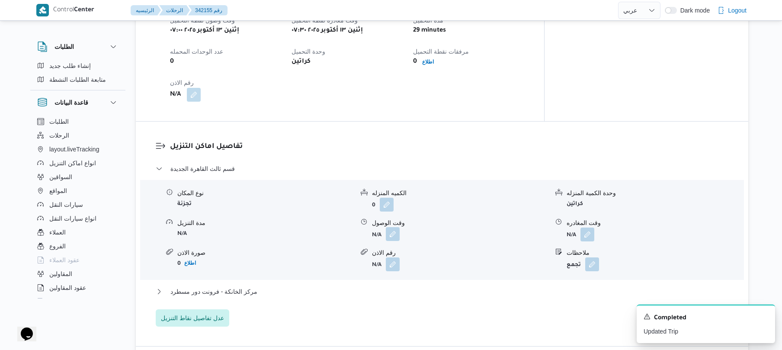
click at [392, 227] on button "button" at bounding box center [393, 234] width 14 height 14
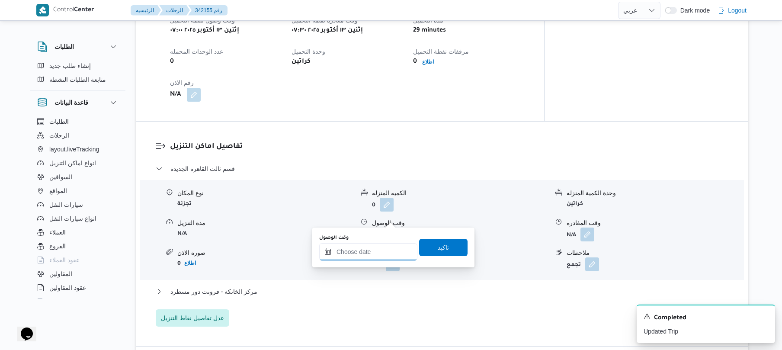
click at [361, 248] on input "وقت الوصول" at bounding box center [368, 251] width 98 height 17
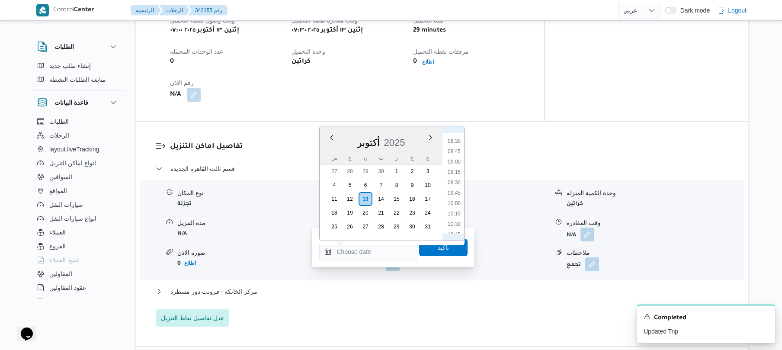
scroll to position [311, 0]
click at [457, 170] on li "08:15" at bounding box center [454, 169] width 20 height 9
type input "[DATE] ٠٨:١٥"
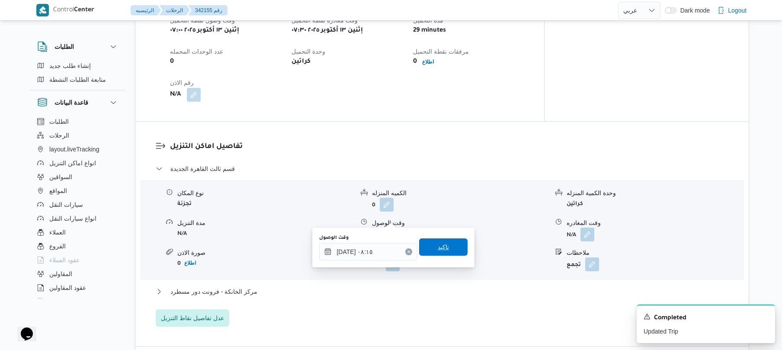
click at [438, 247] on span "تاكيد" at bounding box center [443, 247] width 11 height 10
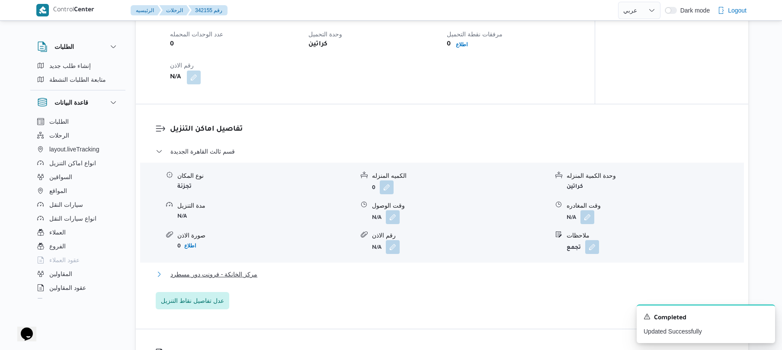
click at [378, 275] on button "مركز الخانكة - فرونت دور مسطرد" at bounding box center [442, 274] width 573 height 10
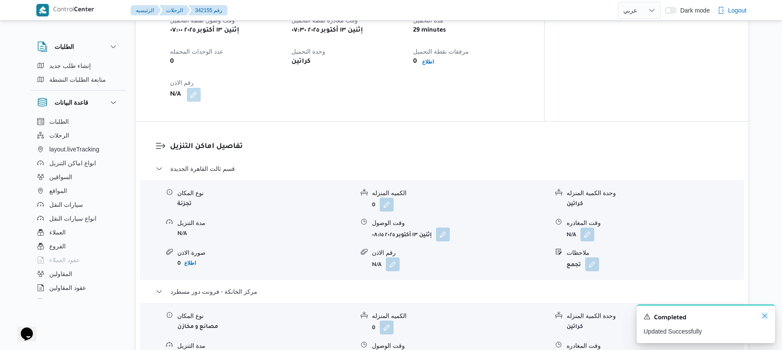
click at [763, 316] on icon "Dismiss toast" at bounding box center [764, 315] width 7 height 7
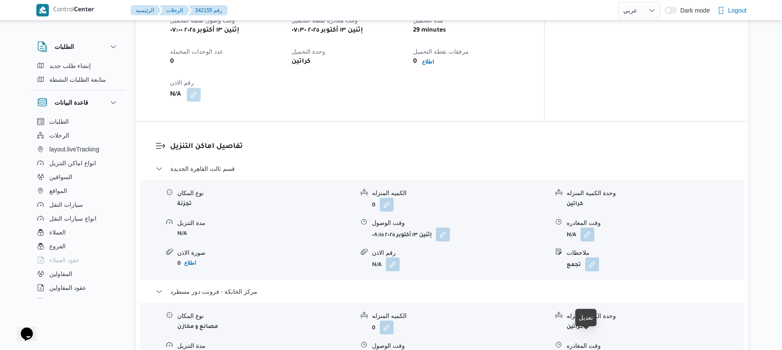
click at [585, 349] on button "button" at bounding box center [587, 357] width 14 height 14
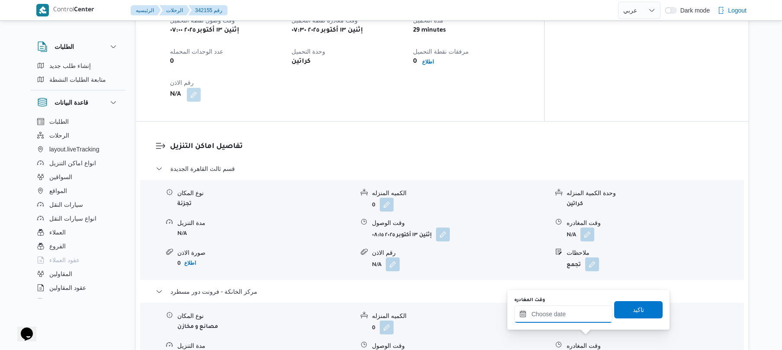
click at [581, 319] on input "وقت المغادره" at bounding box center [563, 313] width 98 height 17
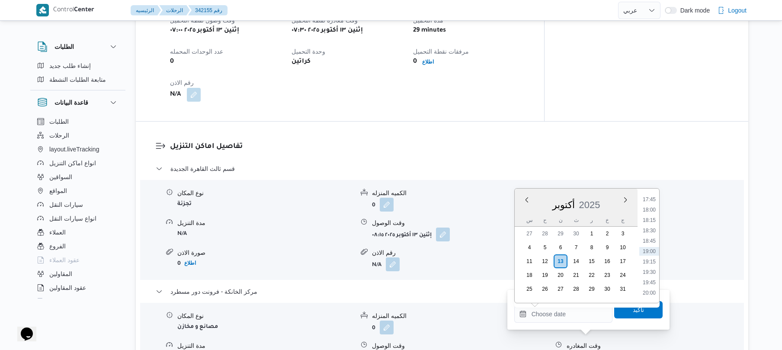
scroll to position [652, 0]
click at [652, 252] on li "17:00" at bounding box center [649, 253] width 20 height 9
type input "[DATE] ١٧:٠٠"
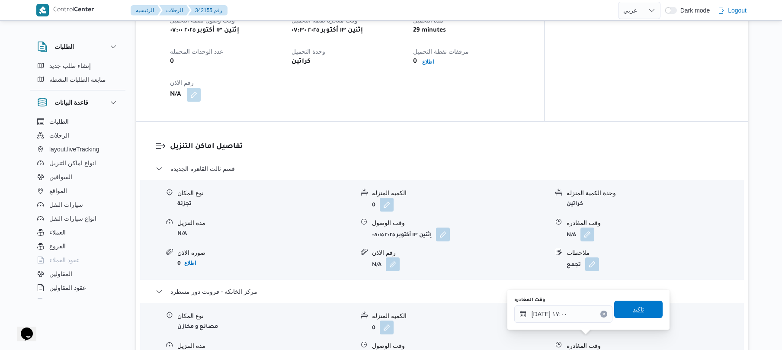
click at [626, 308] on span "تاكيد" at bounding box center [638, 309] width 48 height 17
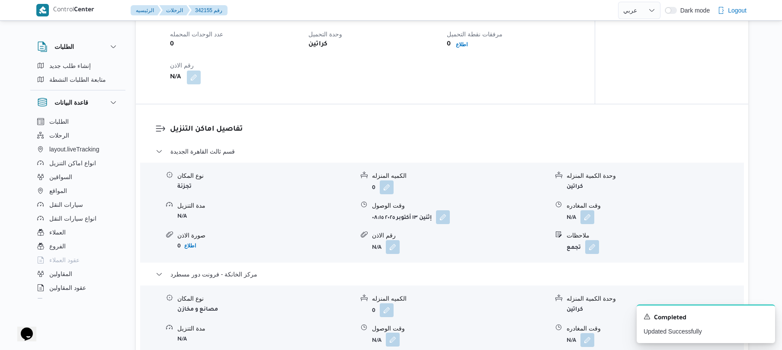
click at [393, 343] on button "button" at bounding box center [393, 340] width 14 height 14
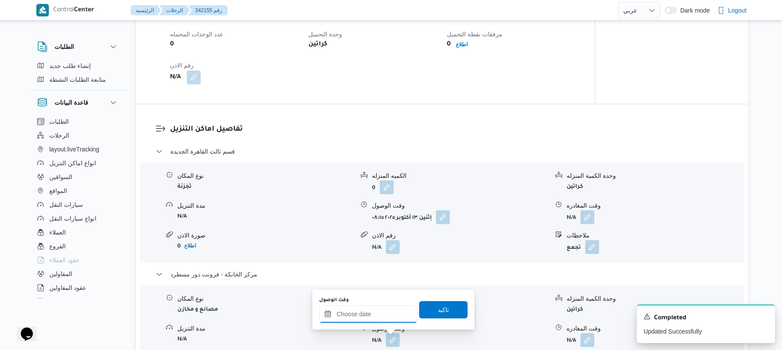
click at [393, 314] on input "وقت الوصول" at bounding box center [368, 313] width 98 height 17
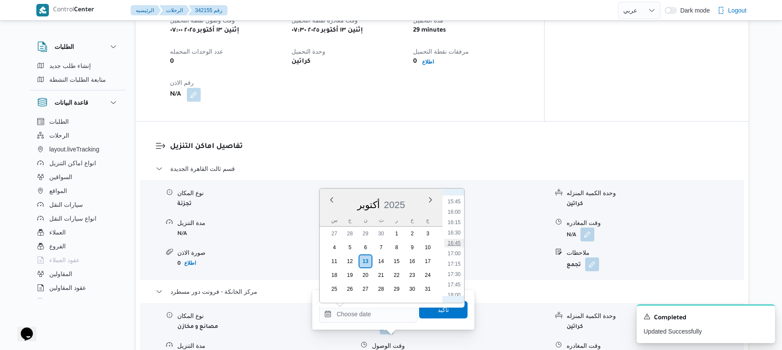
click at [458, 243] on li "16:45" at bounding box center [454, 243] width 20 height 9
type input "١٣/١٠/٢٠٢٥ ١٦:٤٥"
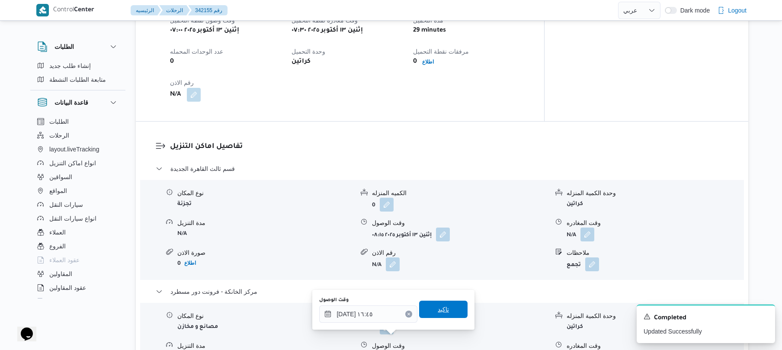
click at [440, 313] on span "تاكيد" at bounding box center [443, 309] width 11 height 10
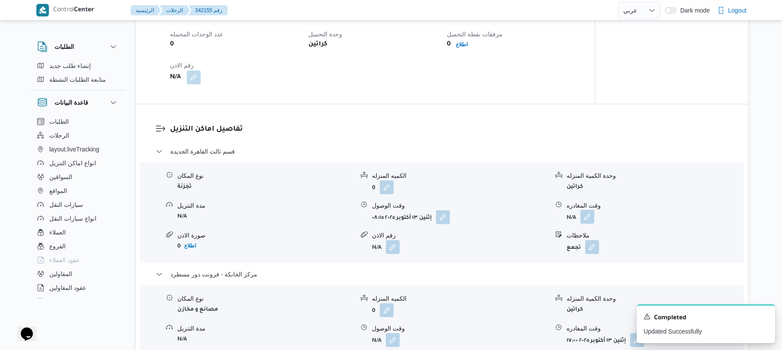
click at [588, 216] on button "button" at bounding box center [587, 217] width 14 height 14
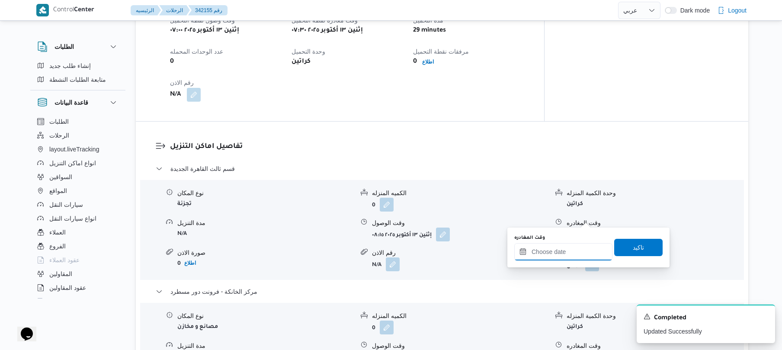
click at [552, 256] on input "وقت المغادره" at bounding box center [563, 251] width 98 height 17
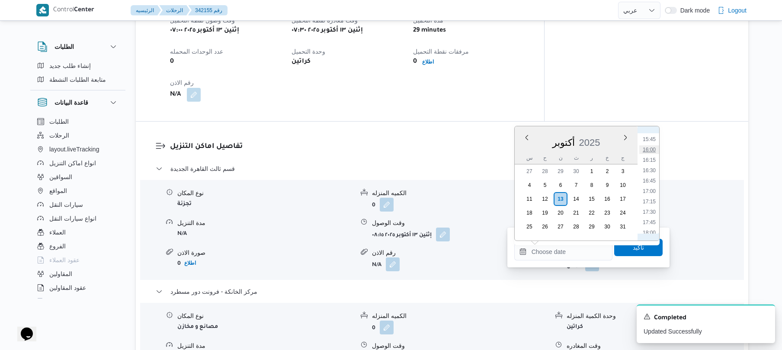
click at [647, 149] on li "16:00" at bounding box center [649, 149] width 20 height 9
type input "[DATE] ١٦:٠٠"
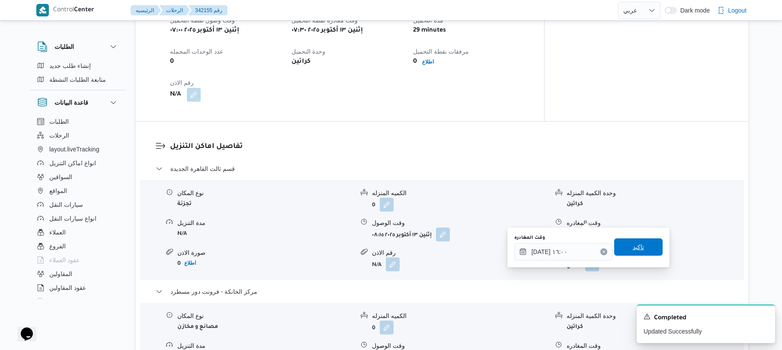
click at [633, 248] on span "تاكيد" at bounding box center [638, 247] width 11 height 10
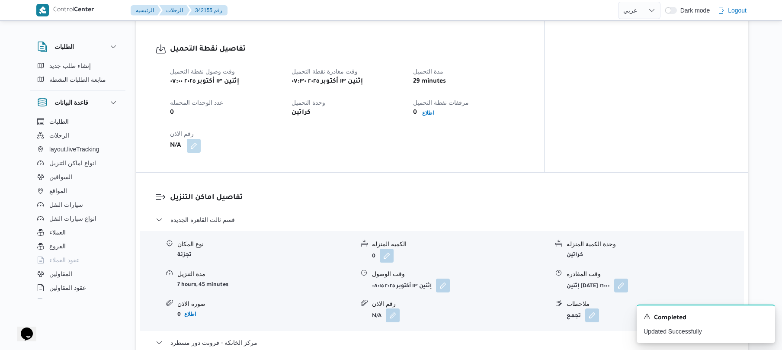
scroll to position [0, 0]
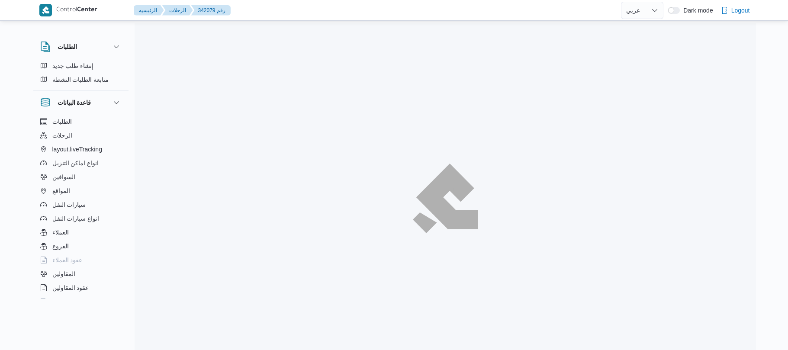
select select "ar"
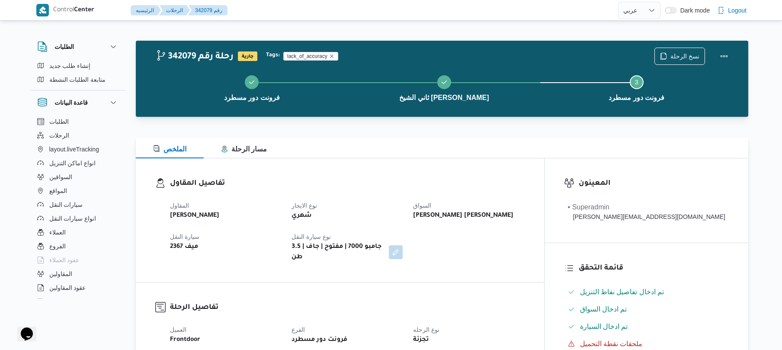
click at [466, 127] on div at bounding box center [442, 132] width 612 height 10
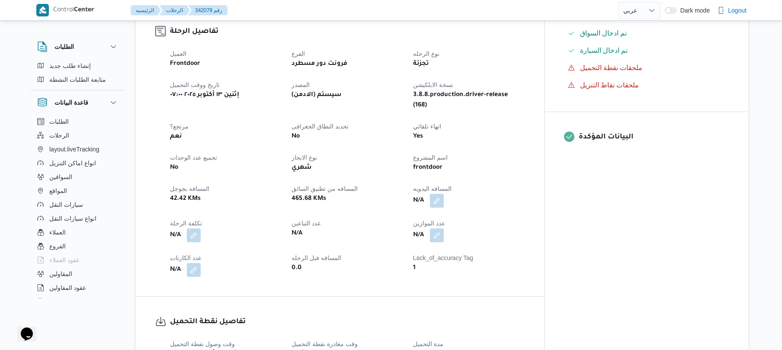
scroll to position [277, 0]
click at [444, 192] on button "button" at bounding box center [437, 199] width 14 height 14
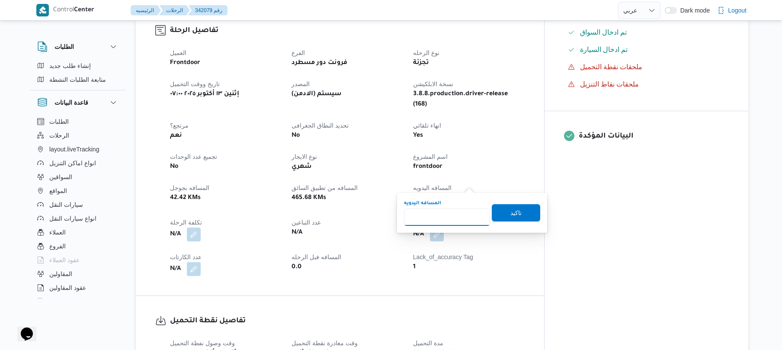
click at [452, 210] on input "المسافه اليدويه" at bounding box center [447, 216] width 86 height 17
click at [449, 216] on input "المسافه اليدويه" at bounding box center [447, 216] width 86 height 17
type input "110"
click at [504, 215] on span "تاكيد" at bounding box center [516, 212] width 48 height 17
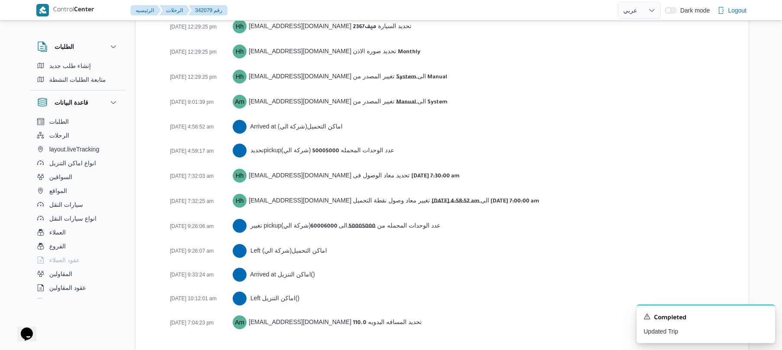
scroll to position [1336, 0]
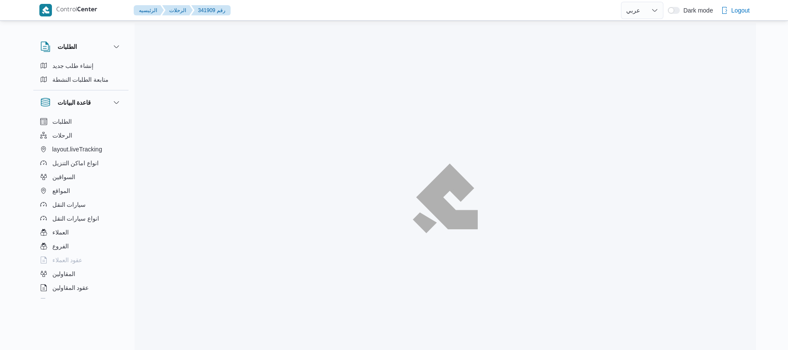
select select "ar"
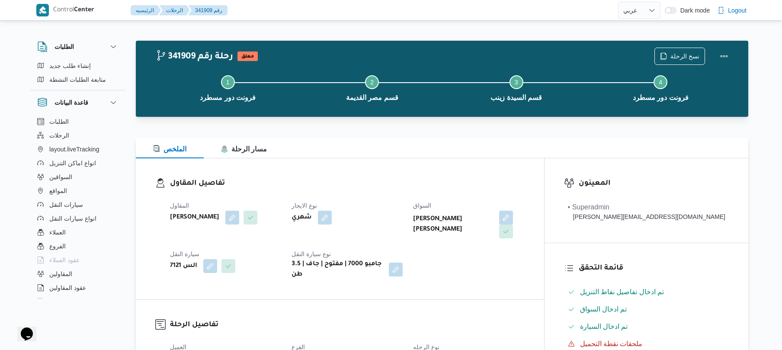
click at [445, 141] on div "الملخص مسار الرحلة" at bounding box center [442, 148] width 612 height 21
click at [523, 125] on div at bounding box center [442, 122] width 612 height 10
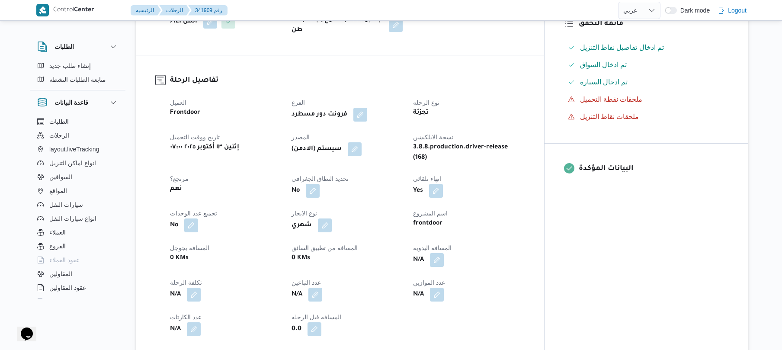
scroll to position [277, 0]
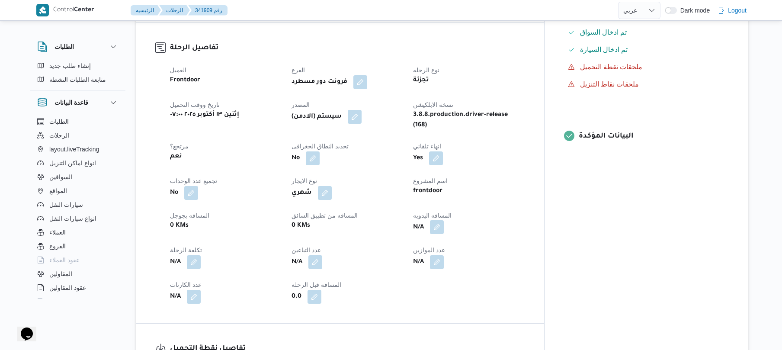
click at [444, 220] on button "button" at bounding box center [437, 227] width 14 height 14
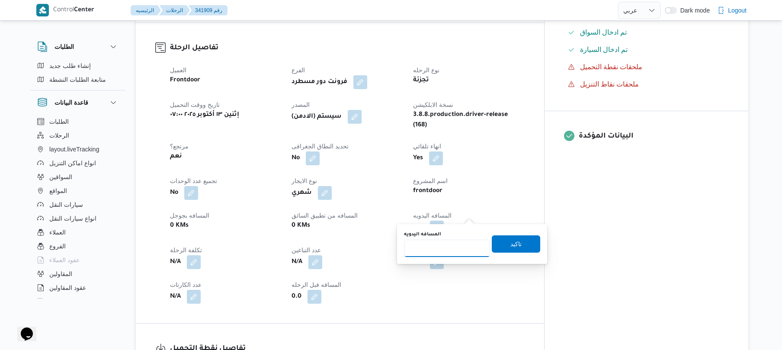
click at [448, 245] on input "المسافه اليدويه" at bounding box center [447, 248] width 86 height 17
type input "85"
click at [515, 246] on span "تاكيد" at bounding box center [515, 243] width 11 height 10
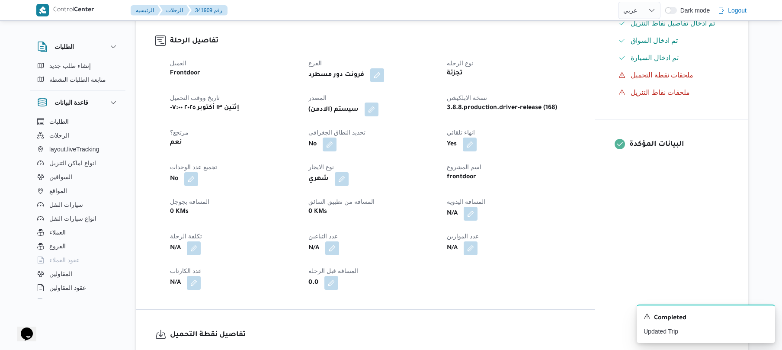
click at [378, 111] on button "button" at bounding box center [372, 109] width 14 height 14
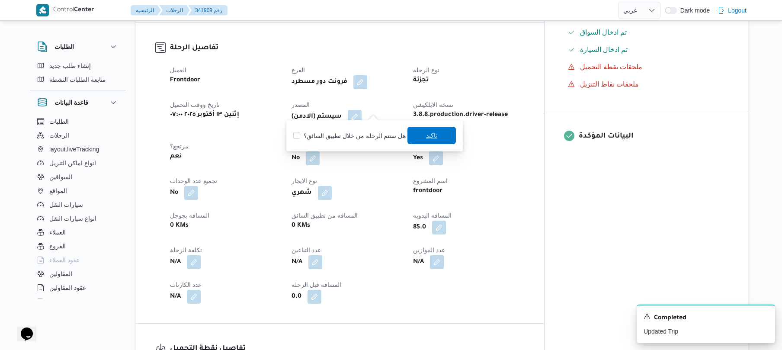
click at [419, 131] on span "تاكيد" at bounding box center [431, 135] width 48 height 17
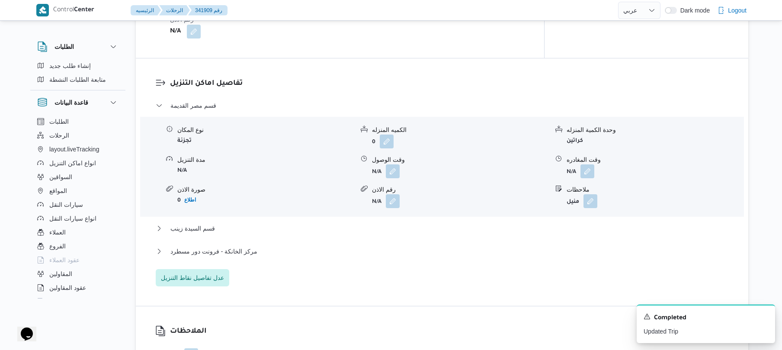
scroll to position [692, 0]
click at [390, 166] on button "button" at bounding box center [393, 169] width 14 height 14
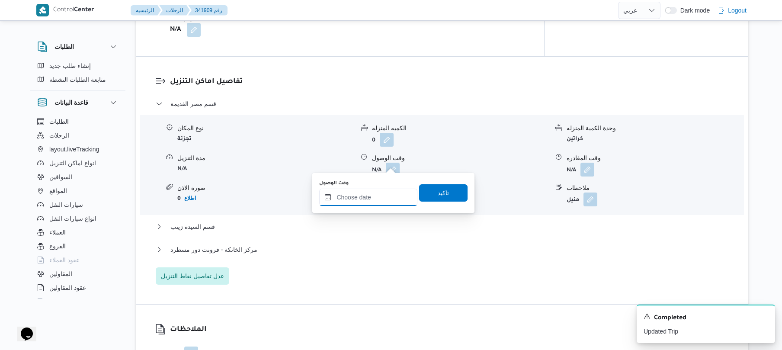
click at [368, 199] on input "وقت الوصول" at bounding box center [368, 197] width 98 height 17
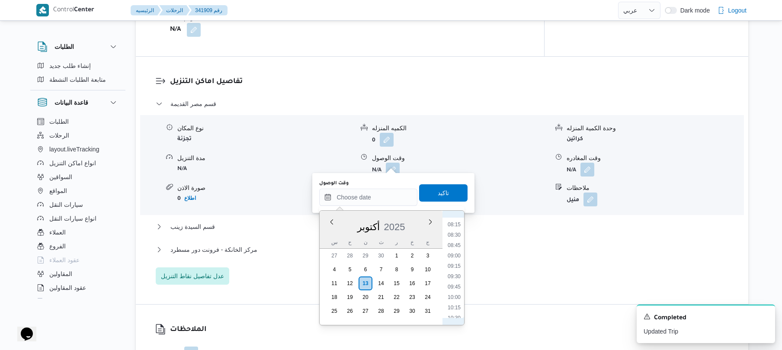
scroll to position [314, 0]
click at [453, 251] on li "08:15" at bounding box center [454, 251] width 20 height 9
type input "[DATE] ٠٨:١٥"
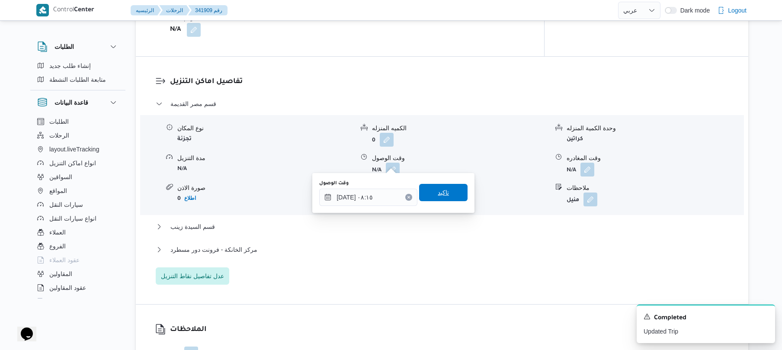
click at [447, 195] on span "تاكيد" at bounding box center [443, 192] width 48 height 17
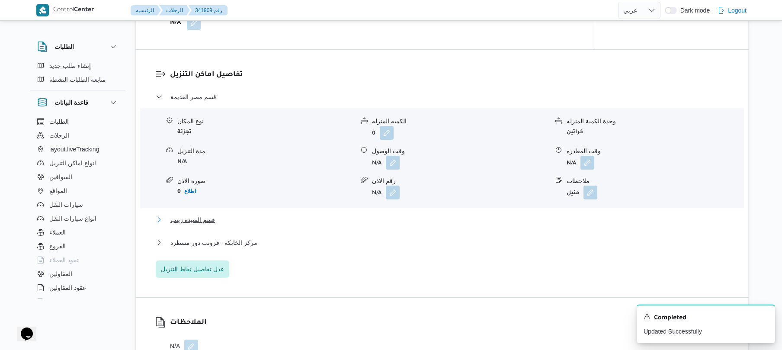
click at [411, 216] on button "قسم السيدة زينب" at bounding box center [442, 219] width 573 height 10
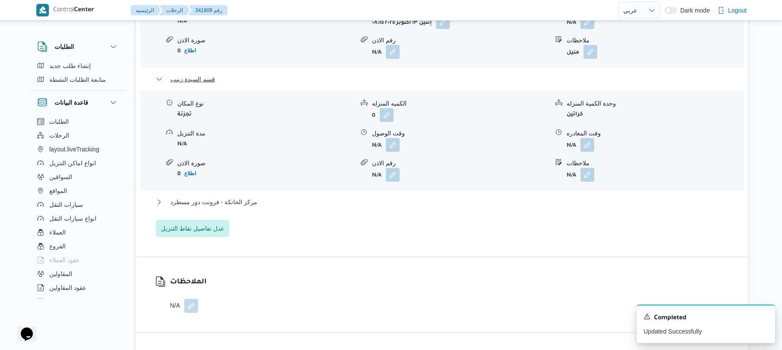
scroll to position [876, 0]
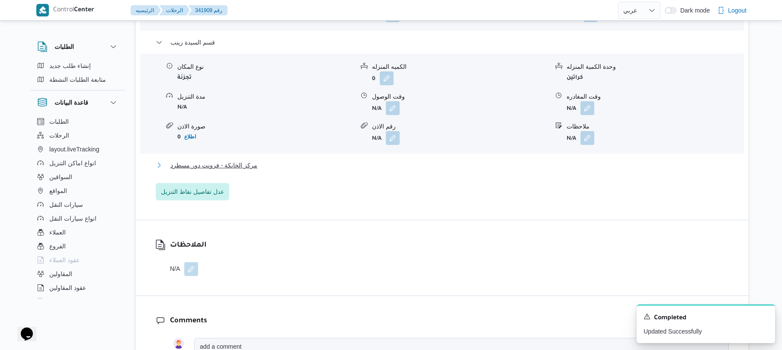
click at [415, 160] on button "مركز الخانكة - فرونت دور مسطرد" at bounding box center [442, 165] width 573 height 10
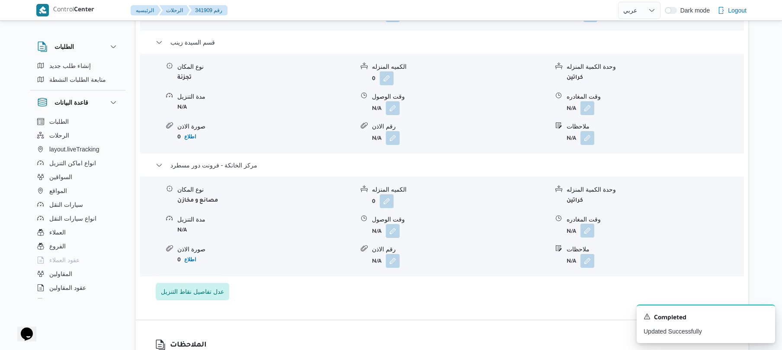
click at [588, 224] on button "button" at bounding box center [587, 231] width 14 height 14
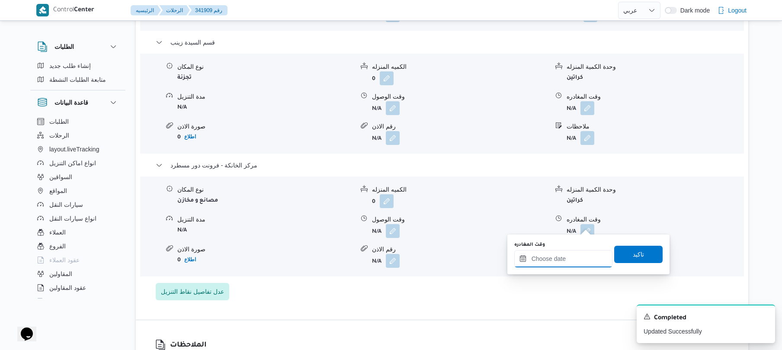
drag, startPoint x: 559, startPoint y: 255, endPoint x: 566, endPoint y: 253, distance: 7.8
click at [559, 255] on input "وقت المغادره" at bounding box center [563, 258] width 98 height 17
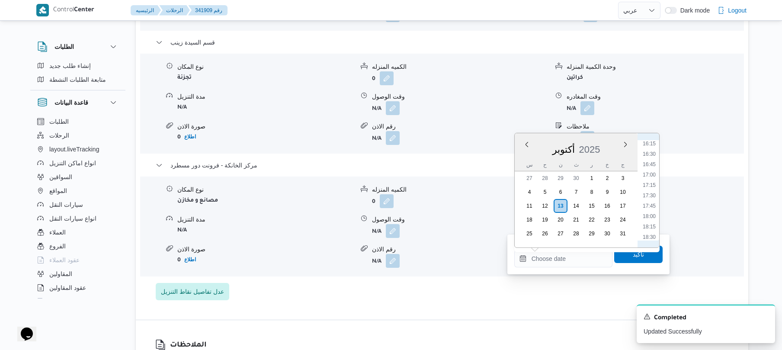
scroll to position [652, 0]
click at [647, 214] on li "17:30" at bounding box center [649, 218] width 20 height 9
type input "١٣/١٠/٢٠٢٥ ١٧:٣٠"
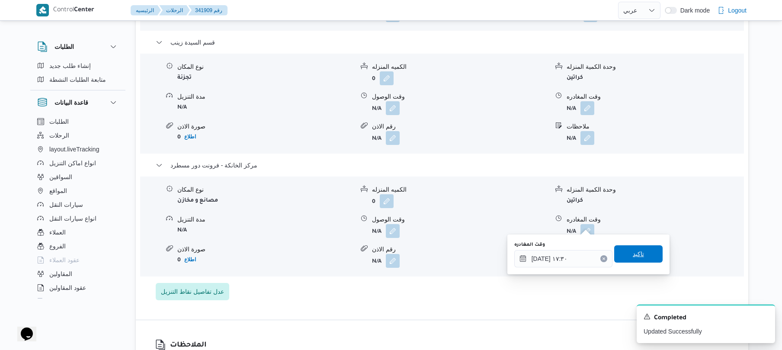
click at [633, 253] on span "تاكيد" at bounding box center [638, 254] width 11 height 10
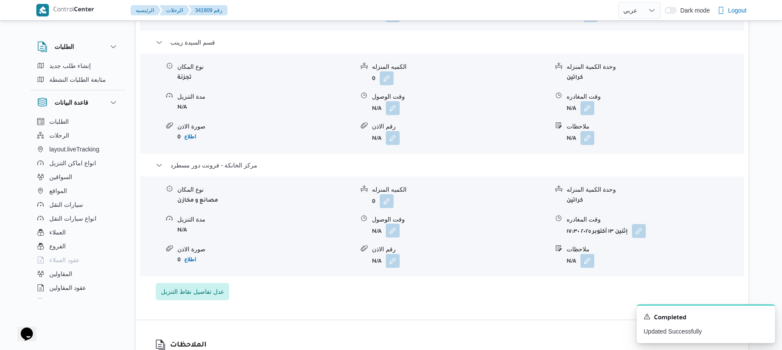
click at [387, 224] on button "button" at bounding box center [393, 231] width 14 height 14
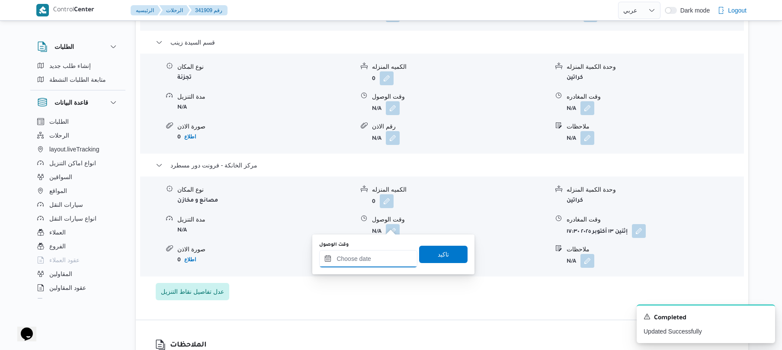
click at [380, 262] on input "وقت الوصول" at bounding box center [368, 258] width 98 height 17
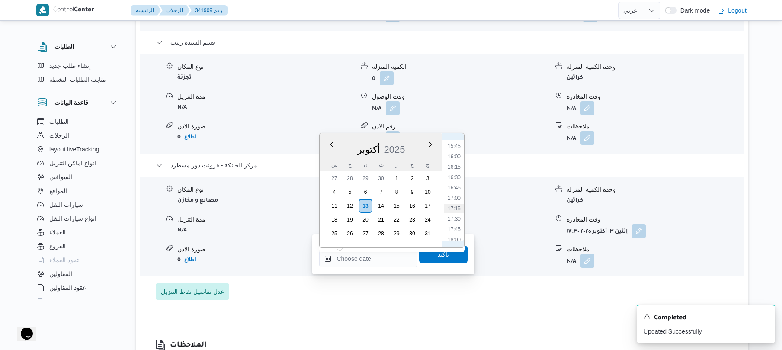
click at [455, 205] on li "17:15" at bounding box center [454, 208] width 20 height 9
type input "[DATE] ١٧:١٥"
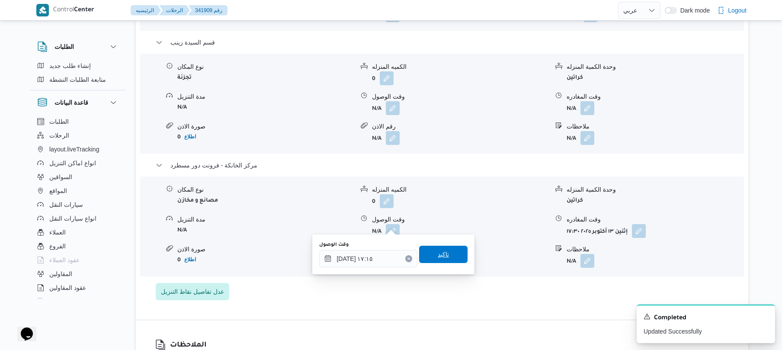
click at [440, 256] on span "تاكيد" at bounding box center [443, 254] width 11 height 10
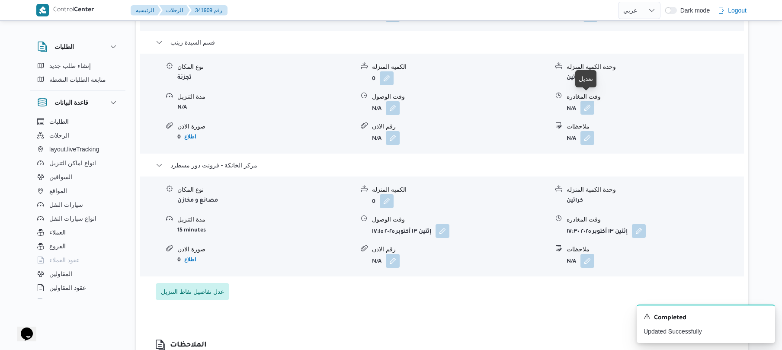
click at [585, 101] on button "button" at bounding box center [587, 108] width 14 height 14
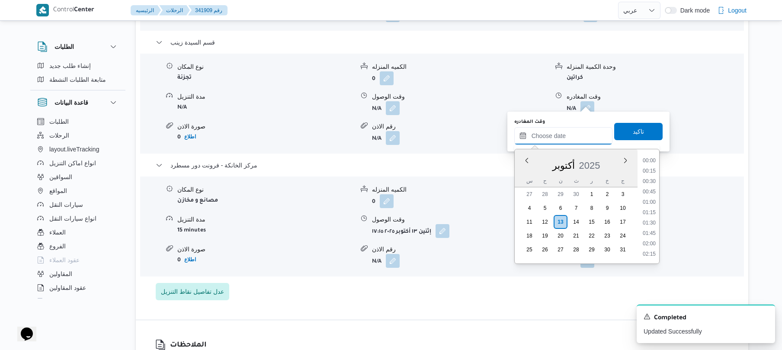
click at [564, 134] on input "وقت المغادره" at bounding box center [563, 135] width 98 height 17
click at [470, 274] on div "قسم مصر القديمة نوع المكان تجزئة الكميه المنزله 0 وحدة الكمية المنزله كراتين مد…" at bounding box center [442, 107] width 573 height 386
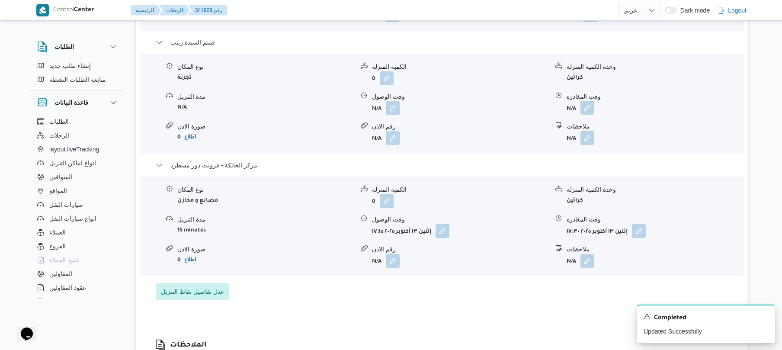
click at [585, 101] on button "button" at bounding box center [587, 108] width 14 height 14
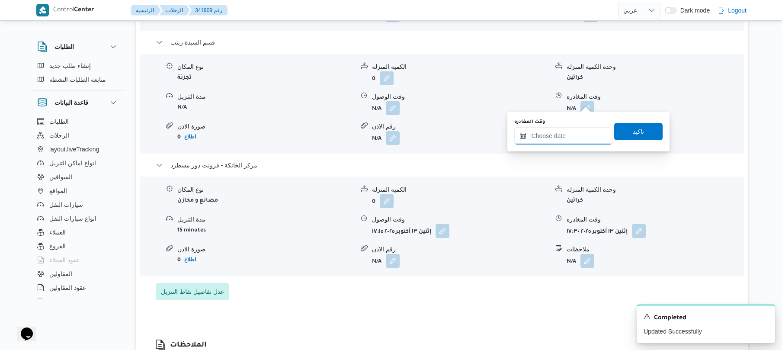
click at [549, 144] on input "وقت المغادره" at bounding box center [563, 135] width 98 height 17
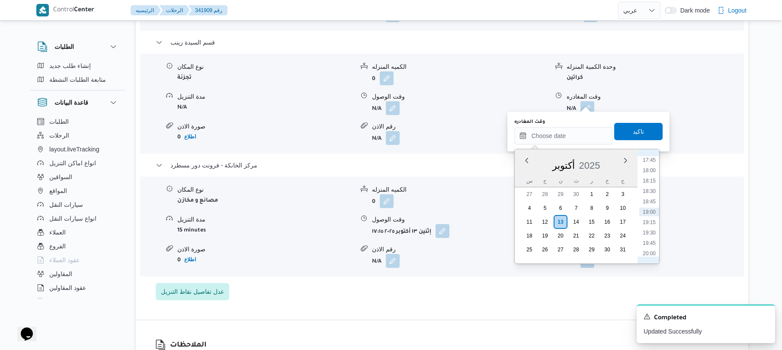
scroll to position [653, 0]
click at [649, 194] on li "16:30" at bounding box center [649, 193] width 20 height 9
type input "١٣/١٠/٢٠٢٥ ١٦:٣٠"
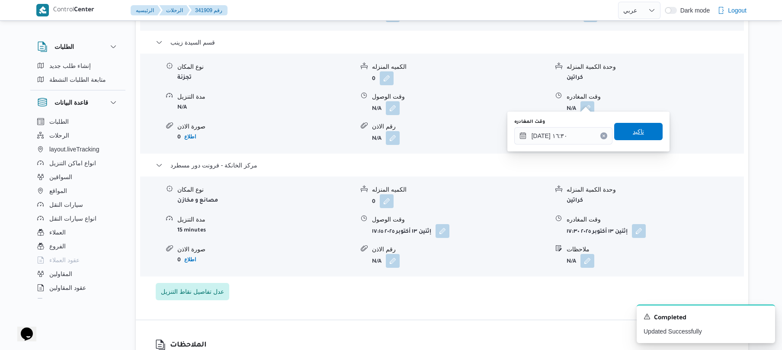
click at [645, 142] on div "وقت المغادره ١٣/١٠/٢٠٢٥ ١٦:٣٠ تاكيد" at bounding box center [588, 132] width 150 height 28
click at [637, 131] on span "تاكيد" at bounding box center [638, 131] width 11 height 10
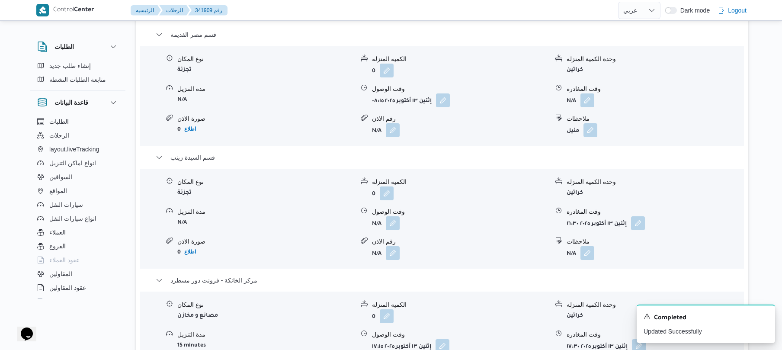
scroll to position [738, 0]
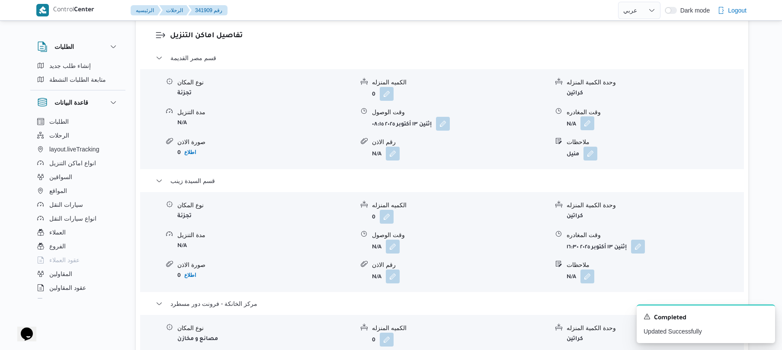
click at [590, 116] on button "button" at bounding box center [587, 123] width 14 height 14
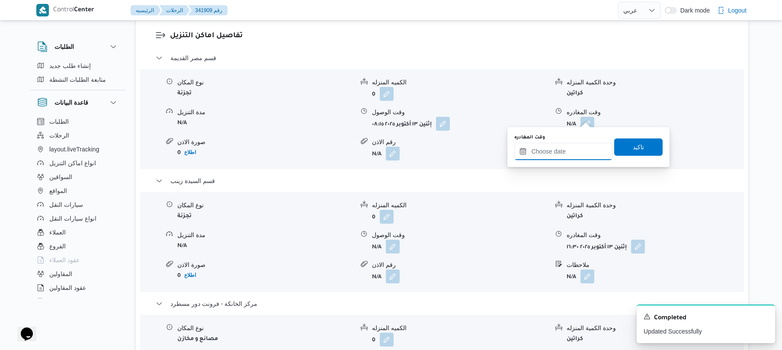
click at [563, 148] on input "وقت المغادره" at bounding box center [563, 151] width 98 height 17
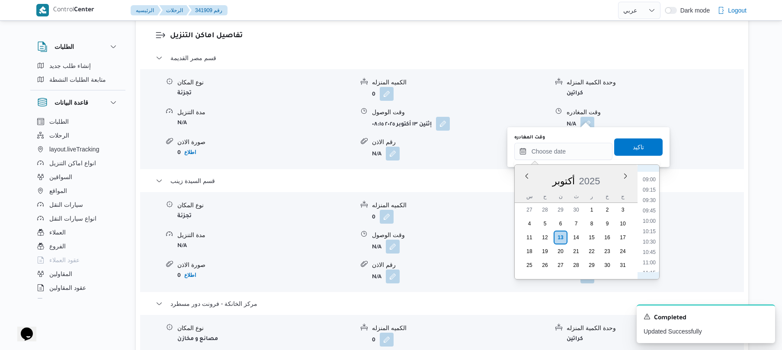
scroll to position [455, 0]
click at [649, 218] on li "12:00" at bounding box center [649, 219] width 20 height 9
type input "١٣/١٠/٢٠٢٥ ١٢:٠٠"
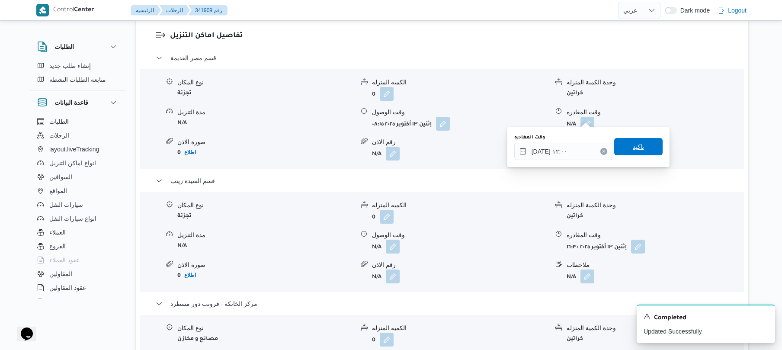
click at [638, 151] on span "تاكيد" at bounding box center [638, 146] width 48 height 17
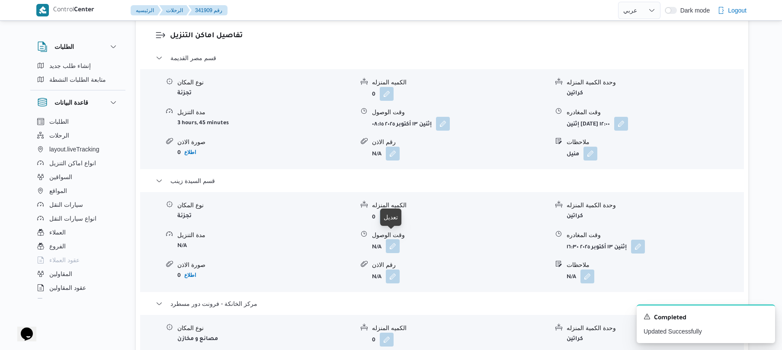
click at [394, 243] on button "button" at bounding box center [393, 246] width 14 height 14
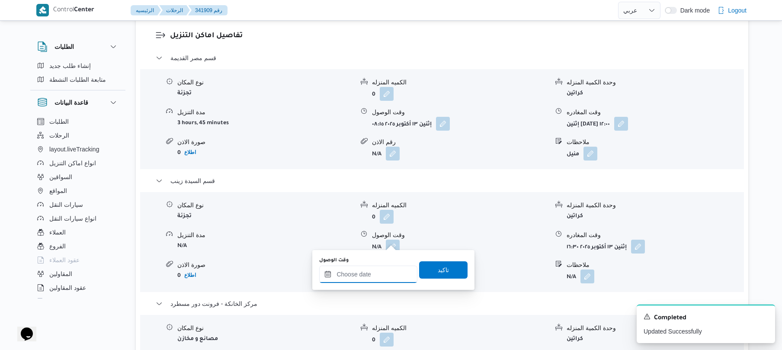
click at [364, 276] on input "وقت الوصول" at bounding box center [368, 274] width 98 height 17
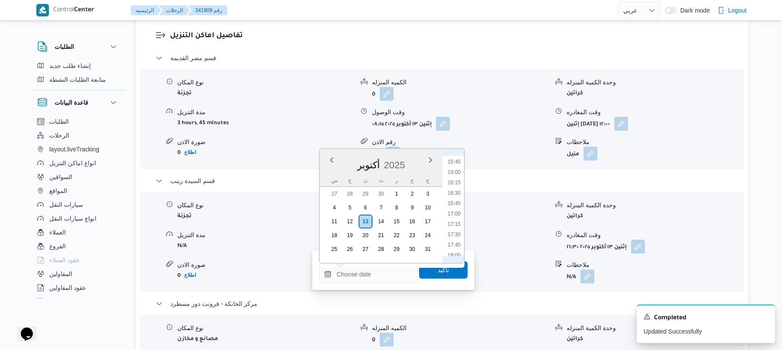
scroll to position [481, 0]
click at [457, 184] on li "12:15" at bounding box center [454, 187] width 20 height 9
type input "١٣/١٠/٢٠٢٥ ١٢:١٥"
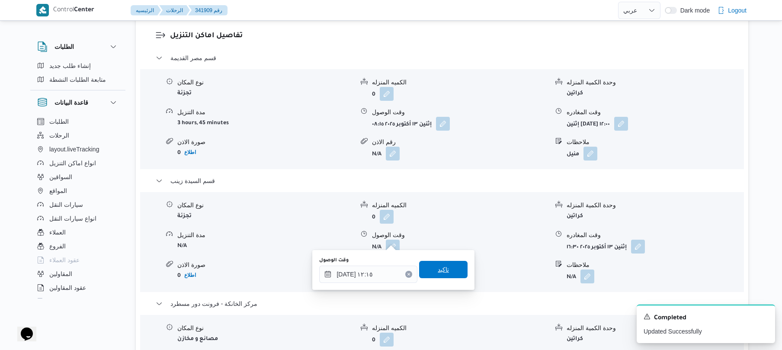
click at [439, 267] on span "تاكيد" at bounding box center [443, 269] width 11 height 10
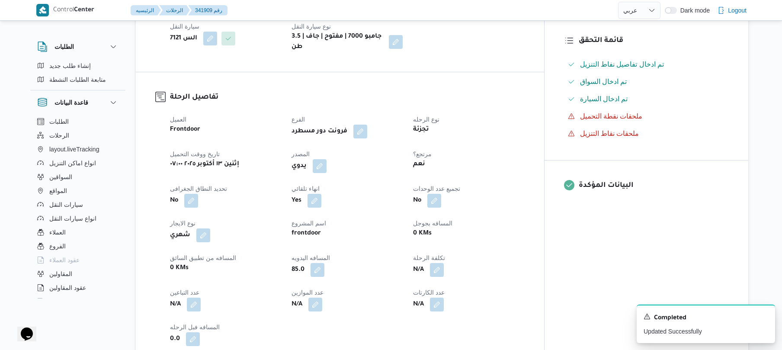
scroll to position [0, 0]
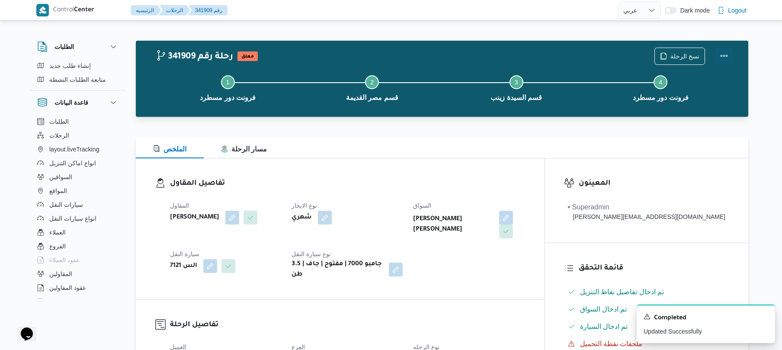
click at [725, 55] on button "Actions" at bounding box center [723, 55] width 17 height 17
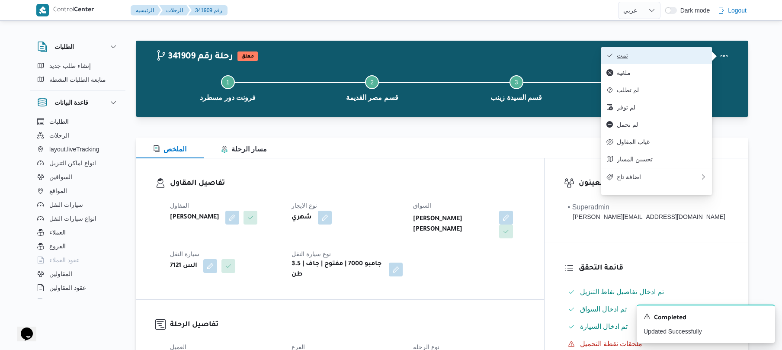
click at [650, 58] on span "تمت" at bounding box center [662, 55] width 90 height 7
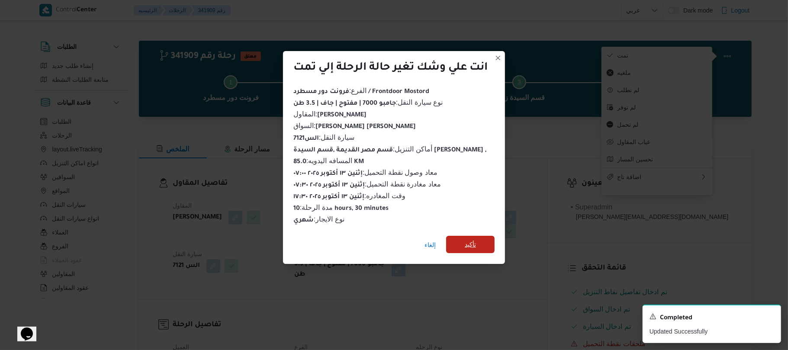
click at [485, 243] on span "تأكيد" at bounding box center [470, 244] width 48 height 17
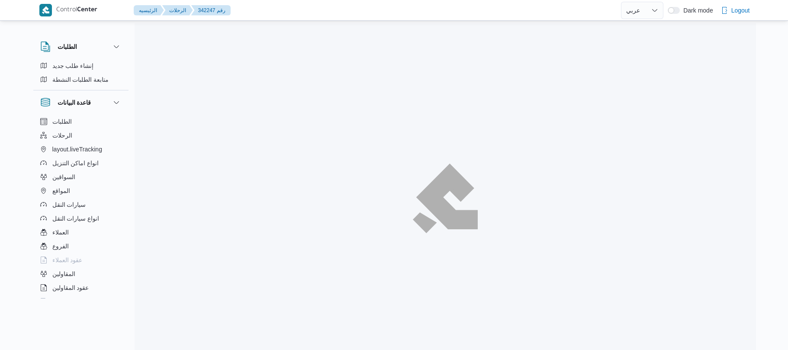
select select "ar"
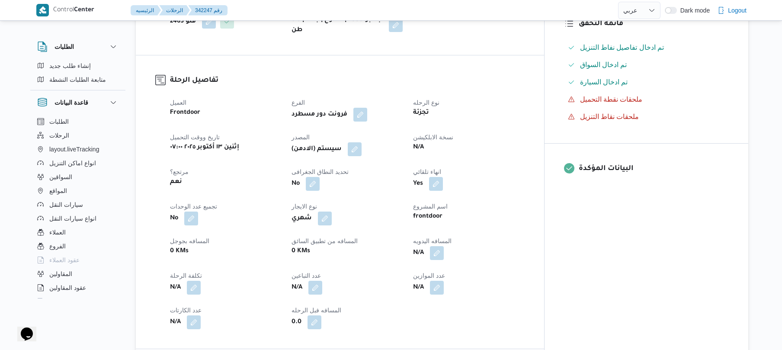
scroll to position [323, 0]
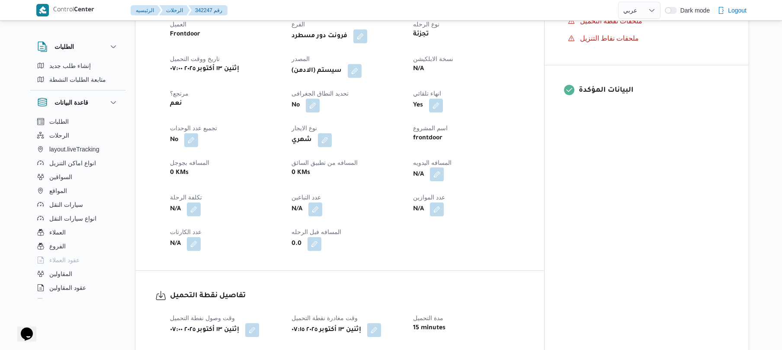
click at [444, 167] on button "button" at bounding box center [437, 174] width 14 height 14
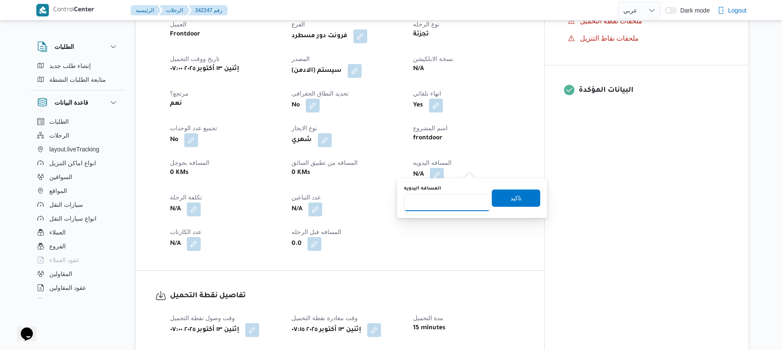
click at [448, 196] on input "المسافه اليدويه" at bounding box center [447, 202] width 86 height 17
type input "110"
click at [510, 198] on span "تاكيد" at bounding box center [515, 197] width 11 height 10
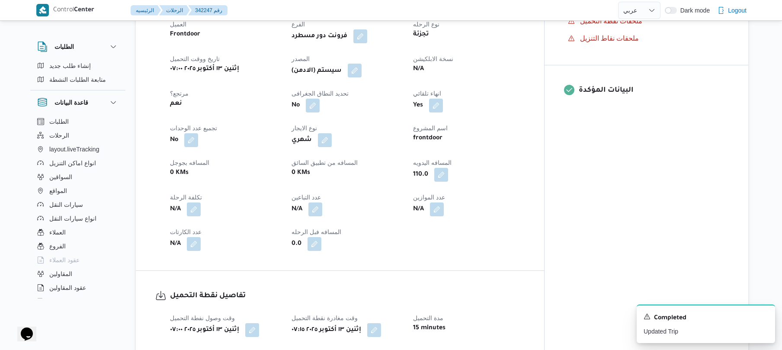
click at [362, 65] on button "button" at bounding box center [355, 71] width 14 height 14
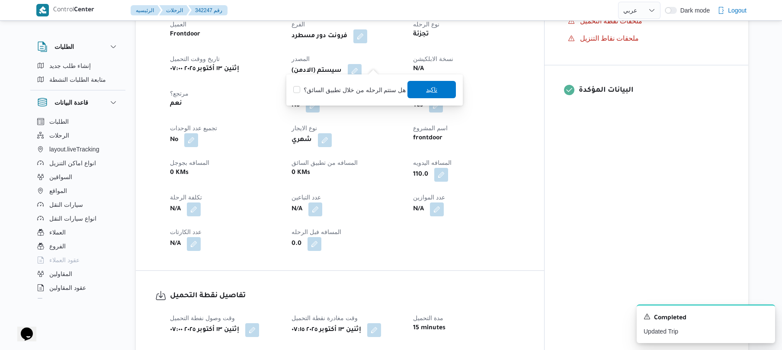
click at [421, 88] on span "تاكيد" at bounding box center [431, 89] width 48 height 17
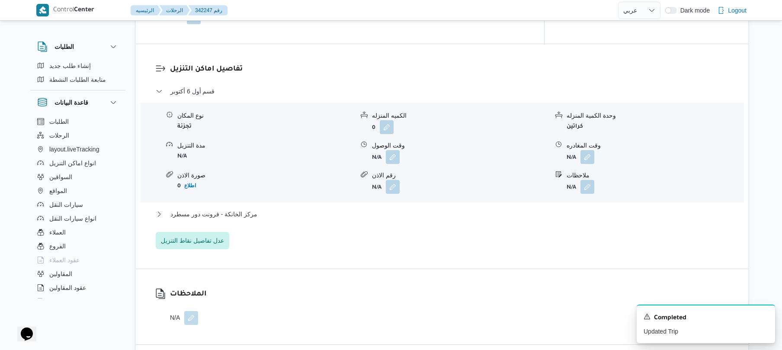
scroll to position [715, 0]
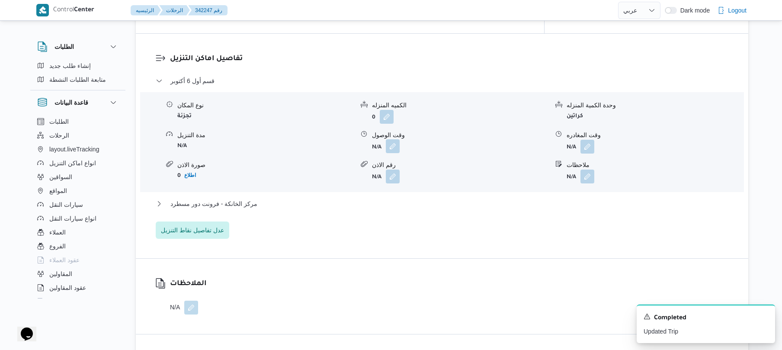
click at [394, 139] on button "button" at bounding box center [393, 146] width 14 height 14
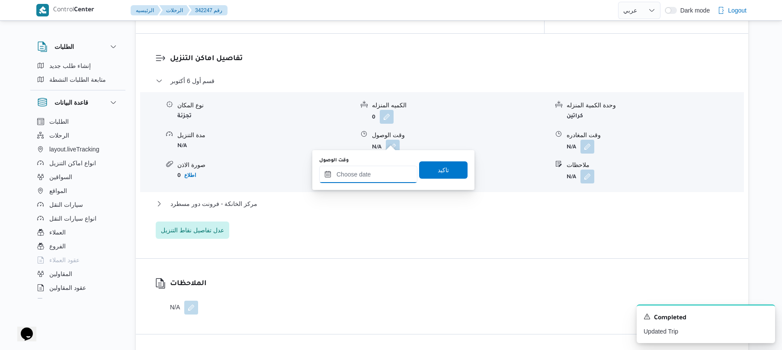
click at [371, 166] on input "وقت الوصول" at bounding box center [368, 174] width 98 height 17
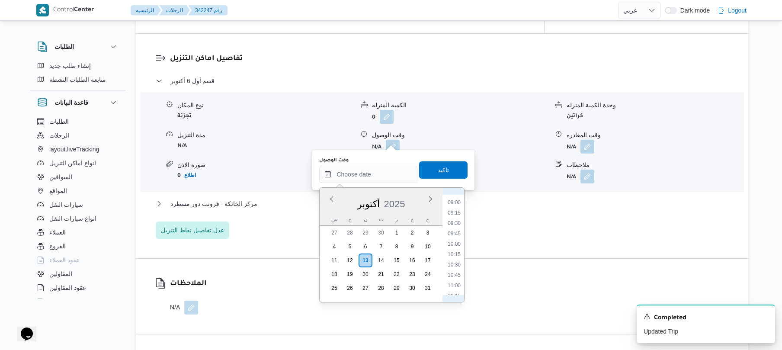
scroll to position [285, 0]
click at [451, 254] on li "08:15" at bounding box center [454, 256] width 20 height 9
type input "[DATE] ٠٨:١٥"
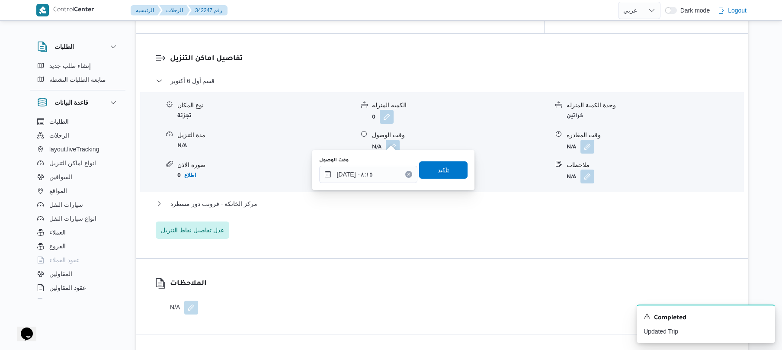
click at [445, 171] on span "تاكيد" at bounding box center [443, 169] width 48 height 17
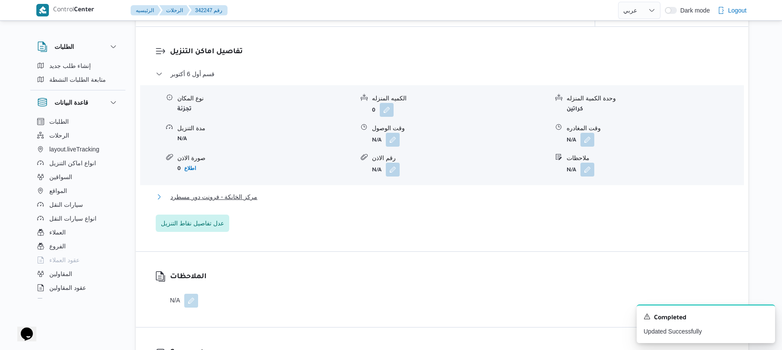
click at [390, 197] on button "مركز الخانكة - فرونت دور مسطرد" at bounding box center [442, 197] width 573 height 10
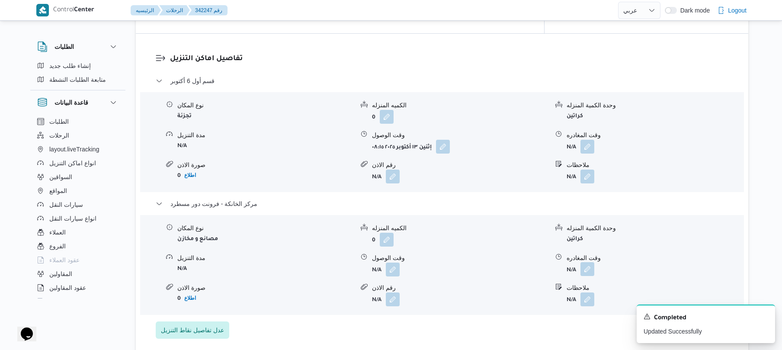
click at [581, 267] on button "button" at bounding box center [587, 269] width 14 height 14
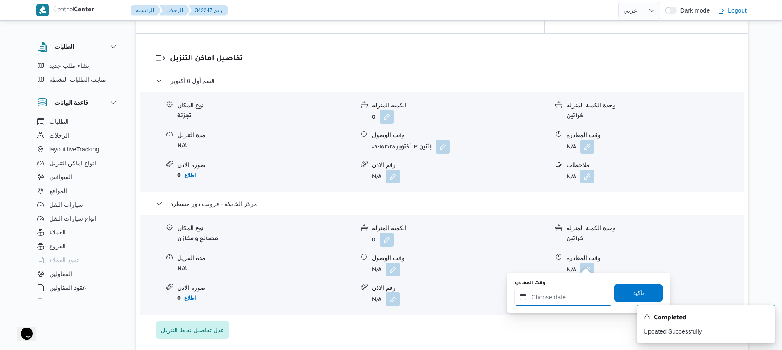
click at [573, 295] on input "وقت المغادره" at bounding box center [563, 296] width 98 height 17
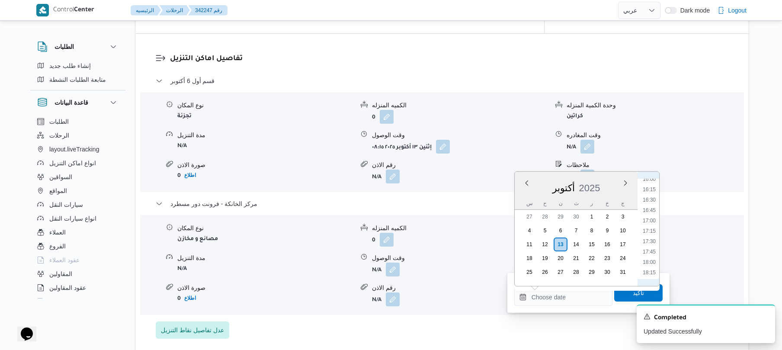
scroll to position [652, 0]
click at [650, 244] on li "17:15" at bounding box center [649, 247] width 20 height 9
type input "[DATE] ١٧:١٥"
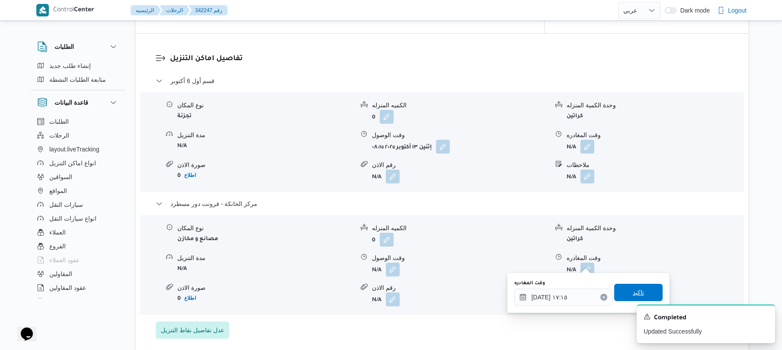
click at [637, 286] on span "تاكيد" at bounding box center [638, 292] width 48 height 17
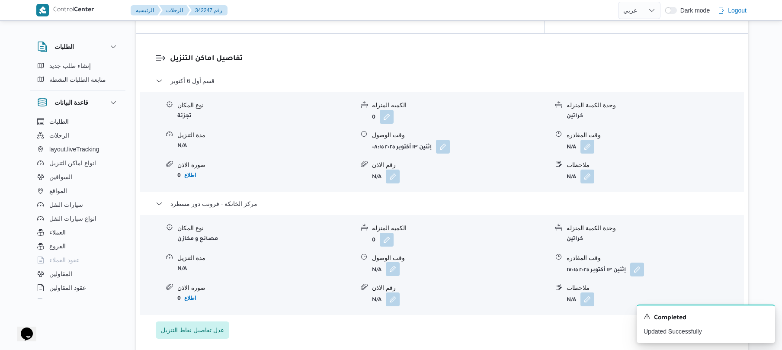
click at [391, 262] on button "button" at bounding box center [393, 269] width 14 height 14
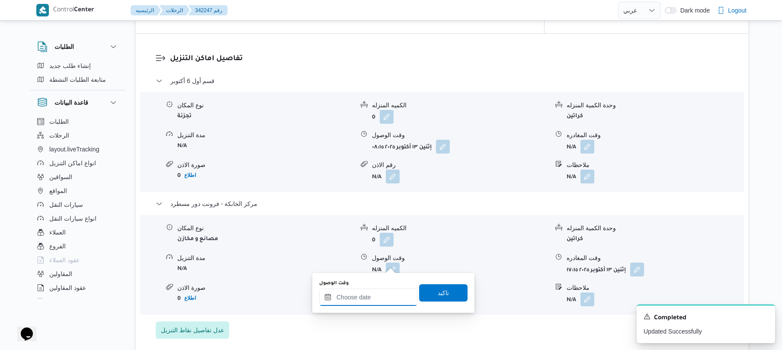
click at [379, 301] on input "وقت الوصول" at bounding box center [368, 296] width 98 height 17
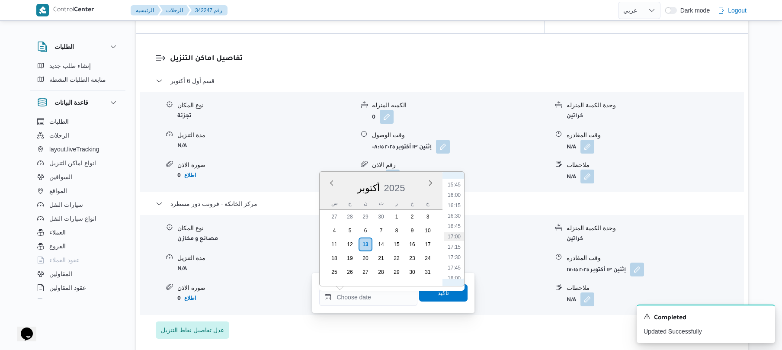
click at [457, 235] on li "17:00" at bounding box center [454, 236] width 20 height 9
type input "[DATE] ١٧:٠٠"
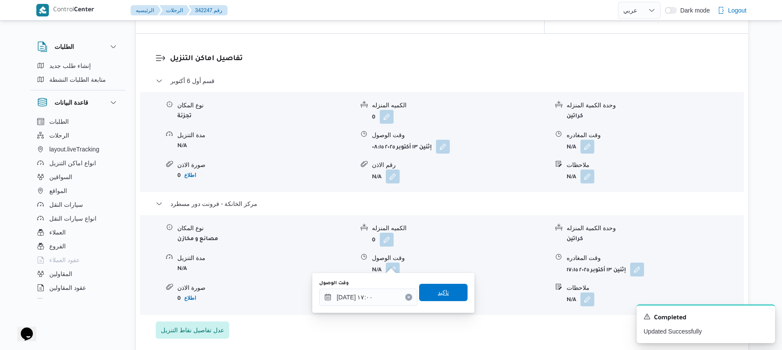
click at [432, 287] on span "تاكيد" at bounding box center [443, 292] width 48 height 17
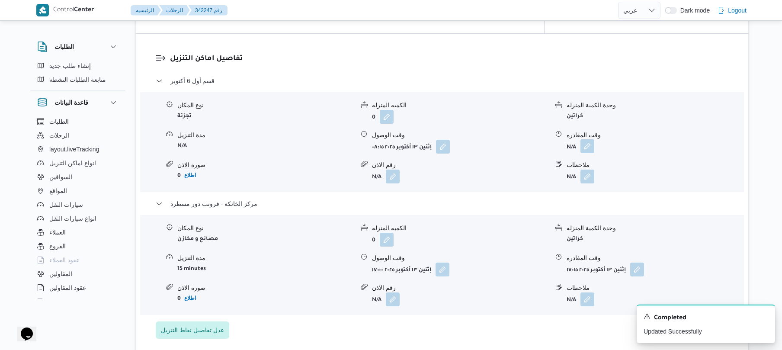
click at [590, 139] on button "button" at bounding box center [587, 146] width 14 height 14
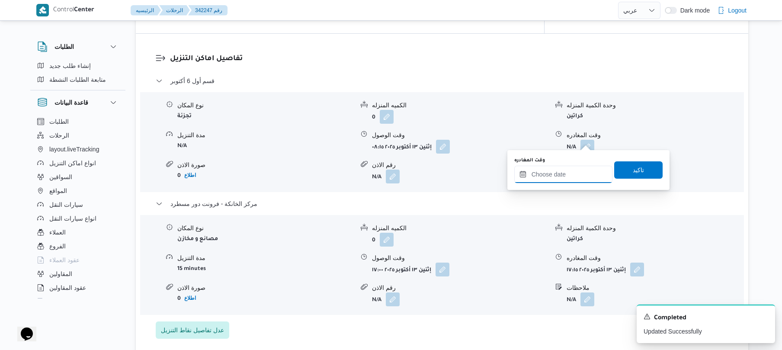
click at [552, 174] on input "وقت المغادره" at bounding box center [563, 174] width 98 height 17
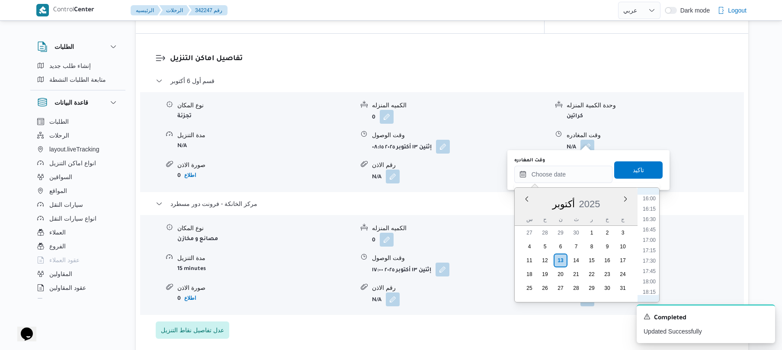
scroll to position [653, 0]
click at [651, 208] on li "16:00" at bounding box center [649, 210] width 20 height 9
type input "[DATE] ١٦:٠٠"
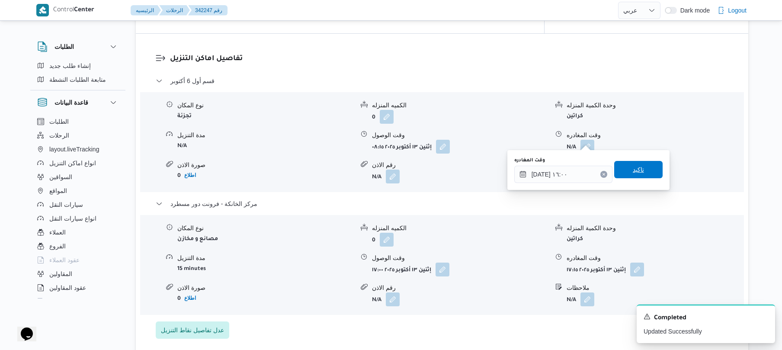
click at [644, 176] on span "تاكيد" at bounding box center [638, 169] width 48 height 17
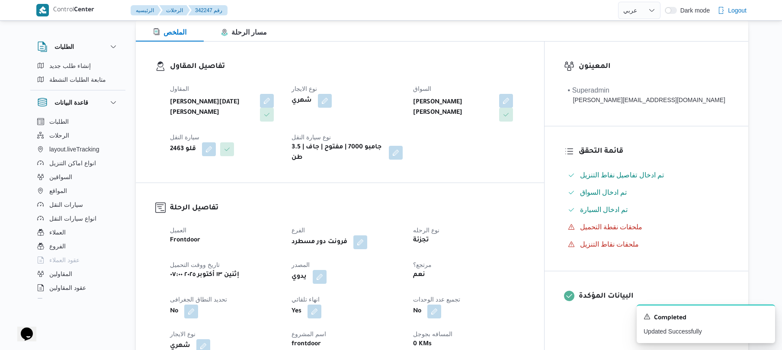
scroll to position [0, 0]
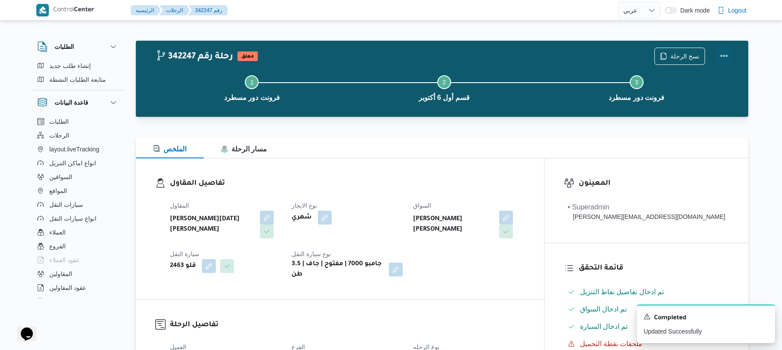
click at [720, 58] on button "Actions" at bounding box center [723, 55] width 17 height 17
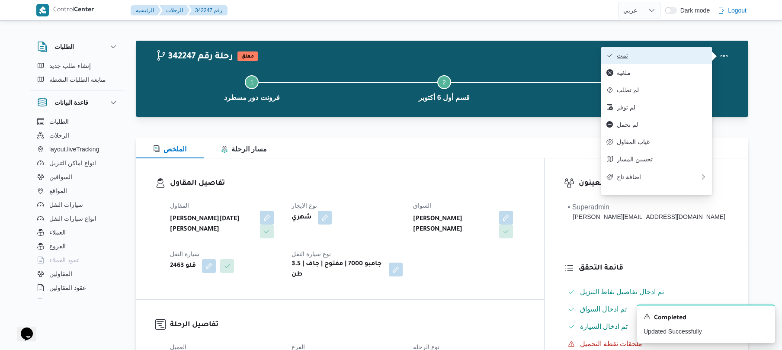
click at [686, 58] on span "تمت" at bounding box center [662, 55] width 90 height 7
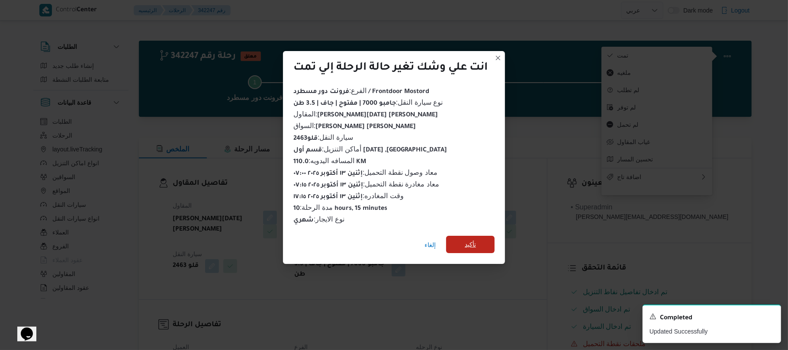
click at [486, 239] on span "تأكيد" at bounding box center [470, 244] width 48 height 17
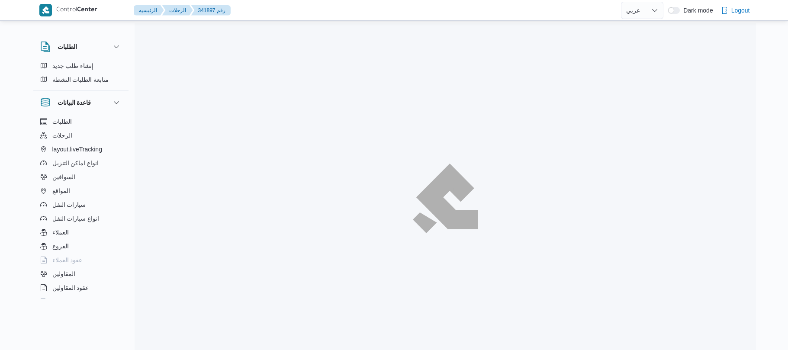
select select "ar"
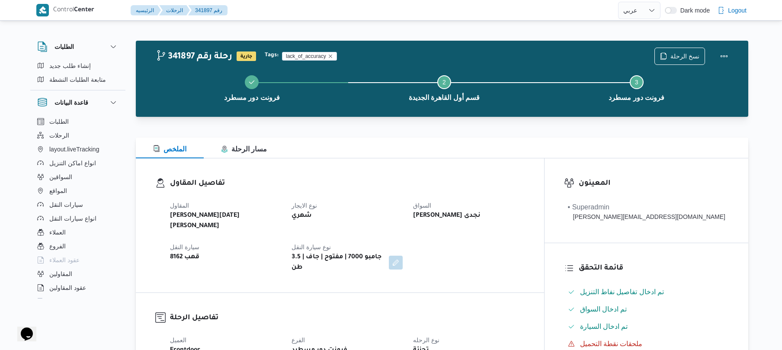
click at [532, 157] on div "الملخص مسار الرحلة" at bounding box center [442, 148] width 612 height 21
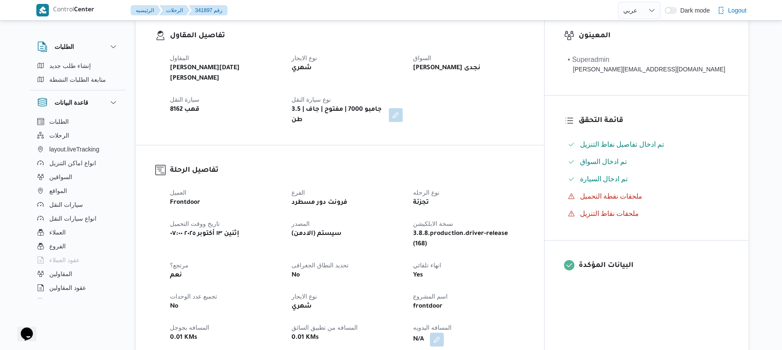
scroll to position [253, 0]
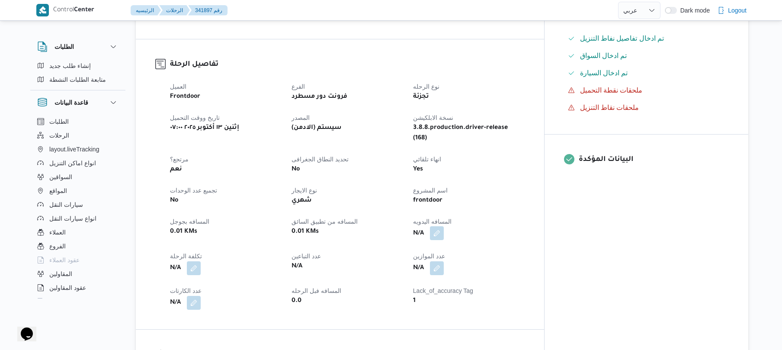
click at [444, 226] on button "button" at bounding box center [437, 233] width 14 height 14
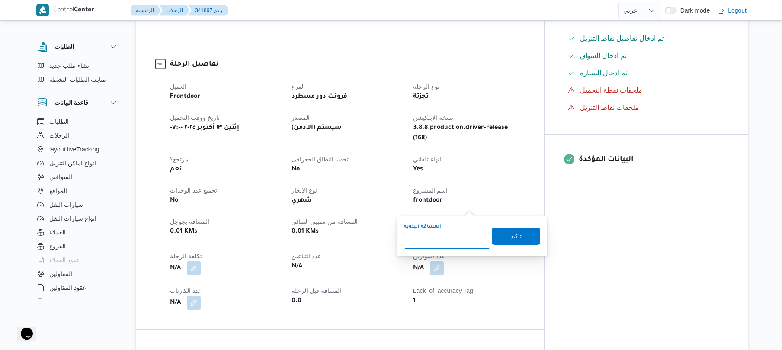
click at [451, 237] on input "المسافه اليدويه" at bounding box center [447, 240] width 86 height 17
type input "90"
click at [502, 237] on span "تاكيد" at bounding box center [516, 235] width 48 height 17
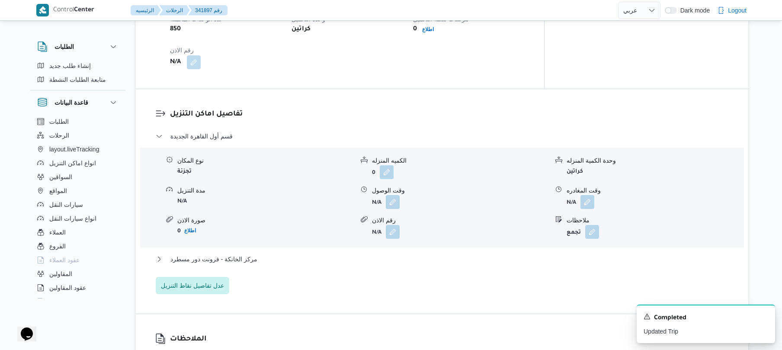
scroll to position [653, 0]
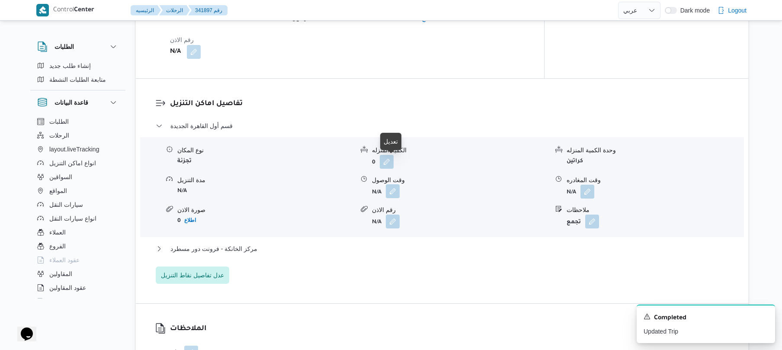
click at [395, 184] on button "button" at bounding box center [393, 191] width 14 height 14
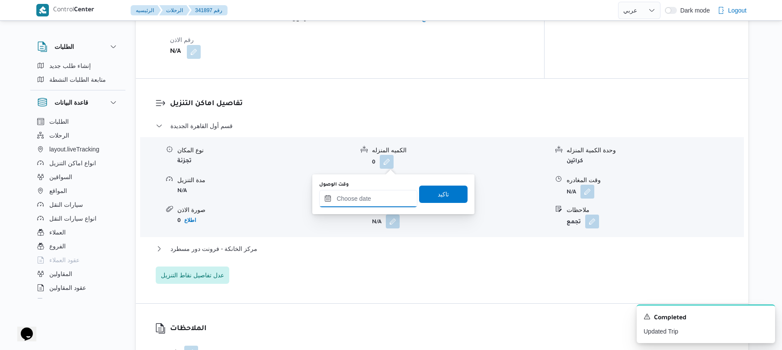
click at [363, 194] on input "وقت الوصول" at bounding box center [368, 198] width 98 height 17
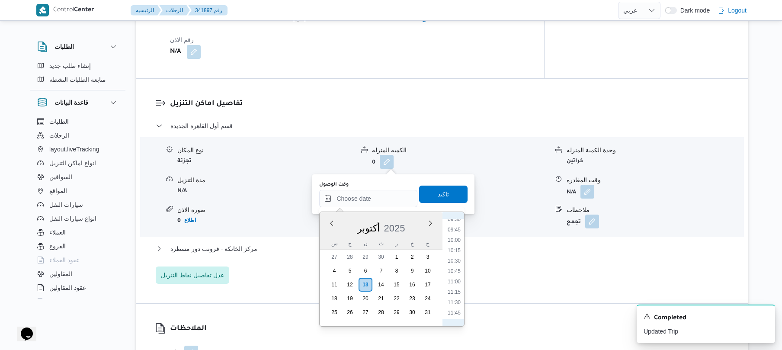
scroll to position [314, 0]
click at [457, 264] on li "08:30" at bounding box center [454, 262] width 20 height 9
type input "١٣/١٠/٢٠٢٥ ٠٨:٣٠"
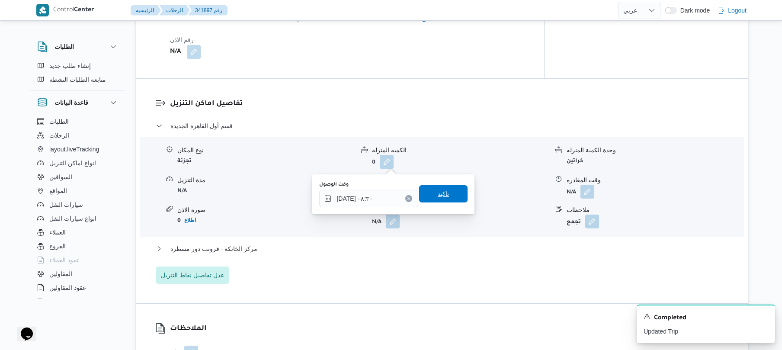
click at [438, 195] on span "تاكيد" at bounding box center [443, 194] width 11 height 10
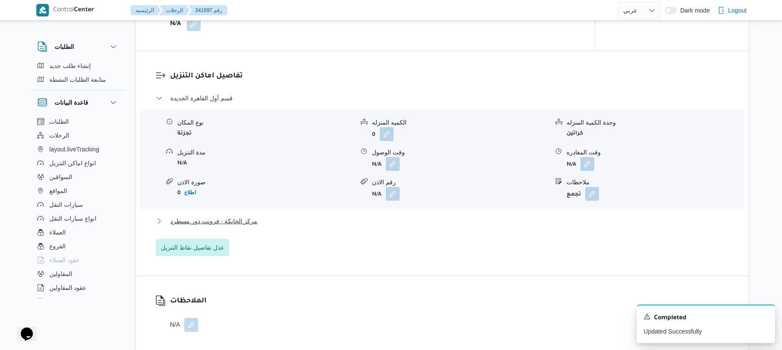
click at [404, 218] on button "مركز الخانكة - فرونت دور مسطرد" at bounding box center [442, 221] width 573 height 10
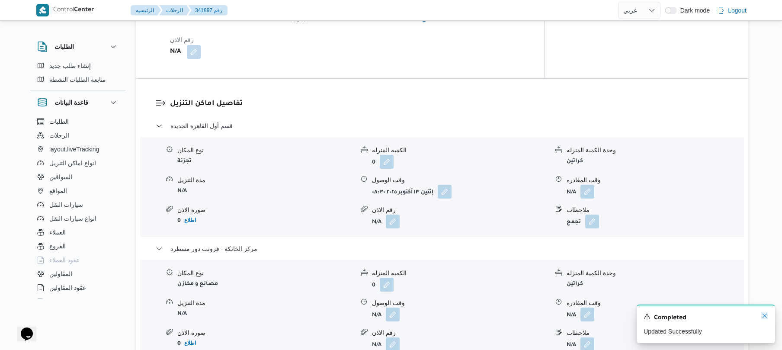
click at [763, 315] on icon "Dismiss toast" at bounding box center [764, 316] width 4 height 4
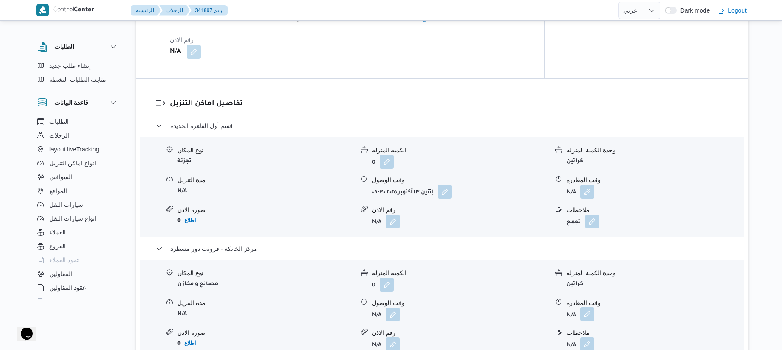
click at [585, 307] on button "button" at bounding box center [587, 314] width 14 height 14
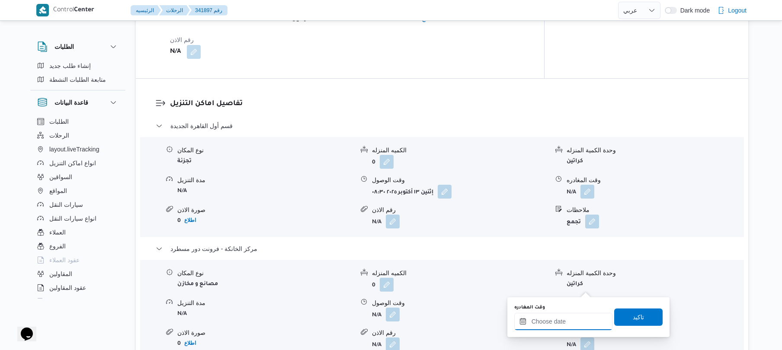
click at [560, 324] on input "وقت المغادره" at bounding box center [563, 321] width 98 height 17
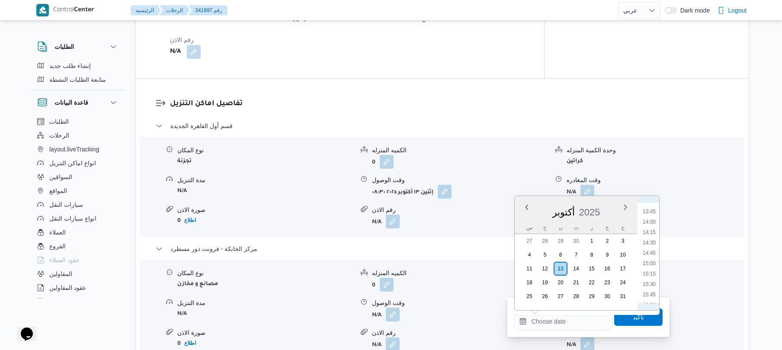
scroll to position [652, 0]
click at [650, 262] on li "17:00" at bounding box center [649, 260] width 20 height 9
type input "١٣/١٠/٢٠٢٥ ١٧:٠٠"
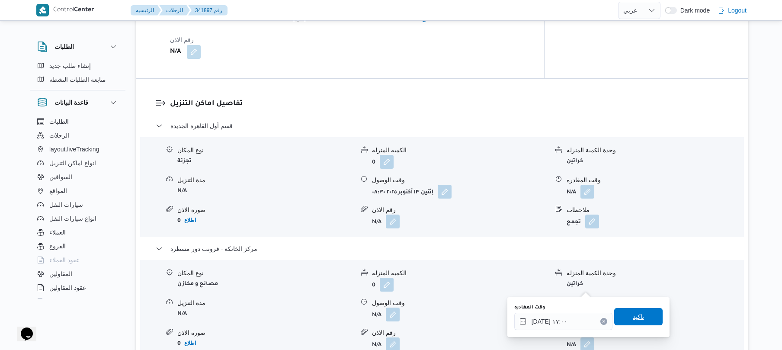
click at [633, 317] on span "تاكيد" at bounding box center [638, 316] width 11 height 10
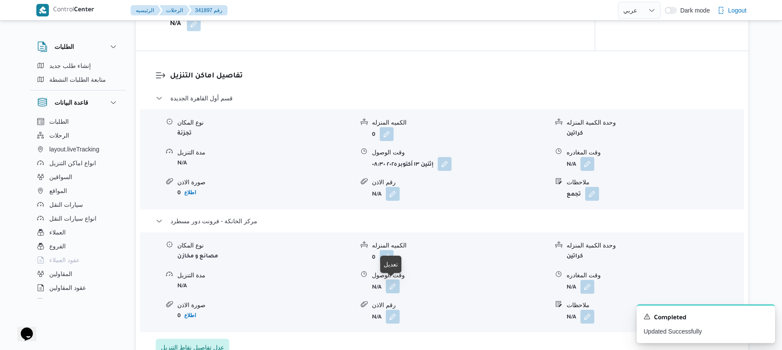
click at [391, 285] on button "button" at bounding box center [393, 286] width 14 height 14
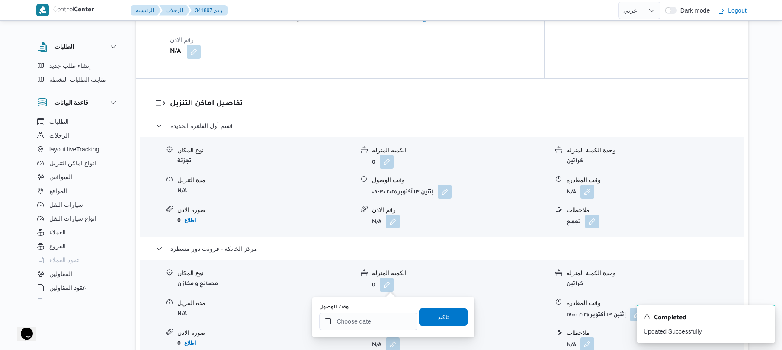
click at [370, 330] on div "وقت الوصول تاكيد" at bounding box center [393, 317] width 150 height 28
click at [372, 321] on input "وقت الوصول" at bounding box center [368, 321] width 98 height 17
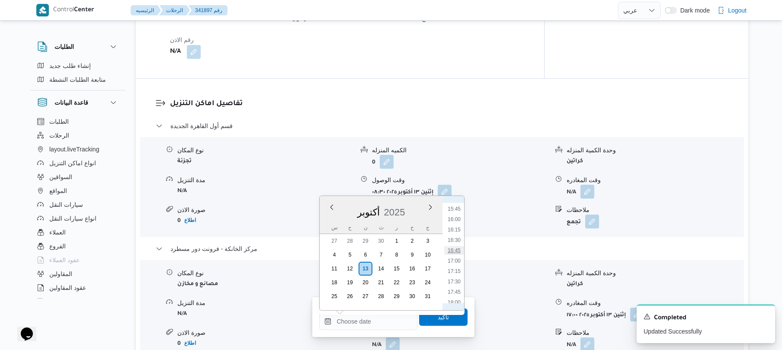
click at [457, 248] on li "16:45" at bounding box center [454, 250] width 20 height 9
type input "١٣/١٠/٢٠٢٥ ١٦:٤٥"
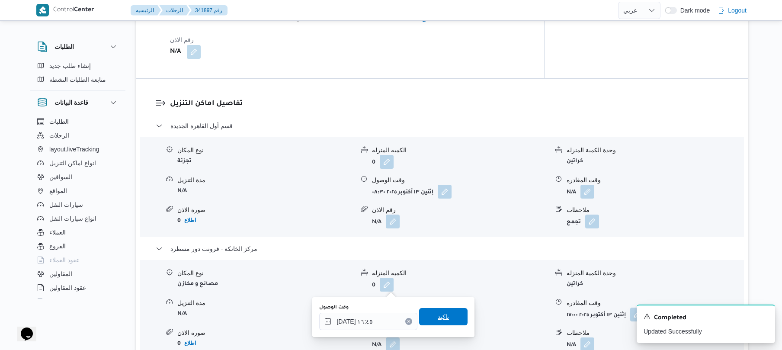
click at [438, 316] on span "تاكيد" at bounding box center [443, 316] width 11 height 10
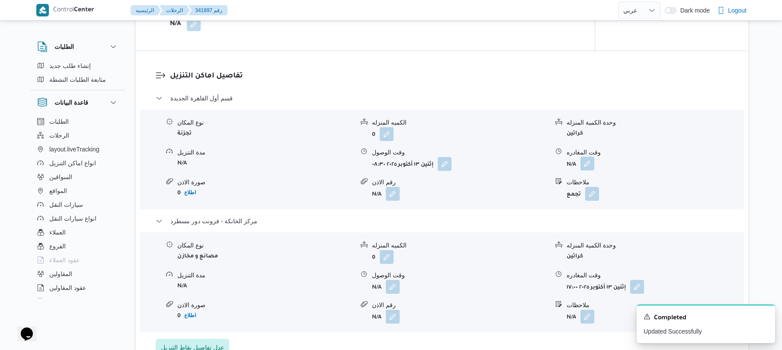
click at [587, 165] on button "button" at bounding box center [587, 164] width 14 height 14
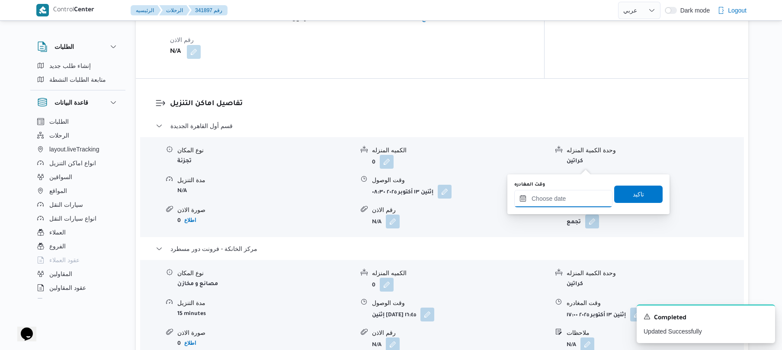
click at [543, 204] on input "وقت المغادره" at bounding box center [563, 198] width 98 height 17
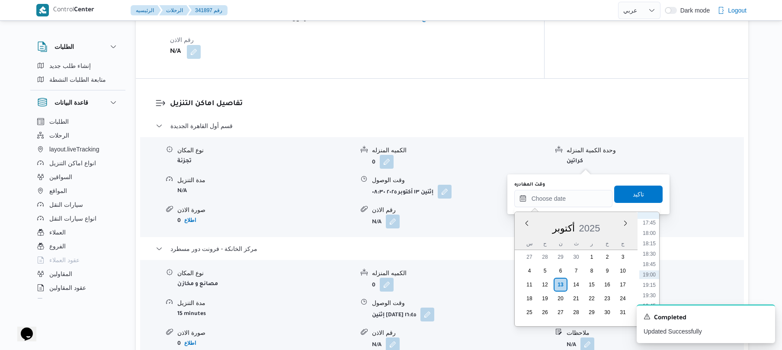
scroll to position [653, 0]
click at [653, 232] on li "16:00" at bounding box center [649, 235] width 20 height 9
type input "١٣/١٠/٢٠٢٥ ١٦:٠٠"
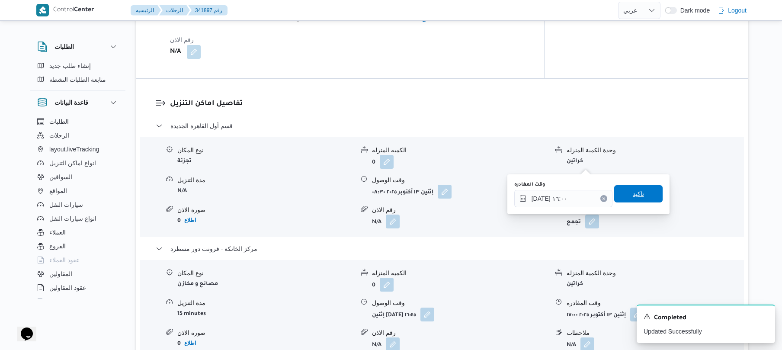
click at [642, 198] on span "تاكيد" at bounding box center [638, 193] width 48 height 17
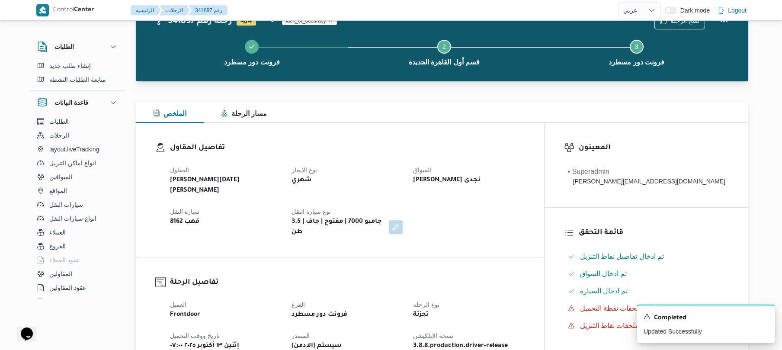
scroll to position [0, 0]
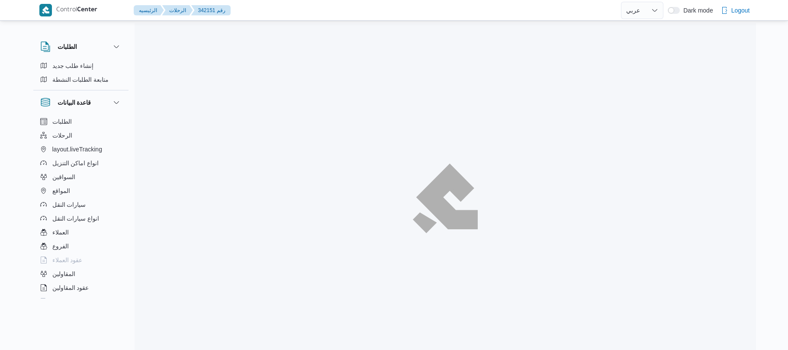
select select "ar"
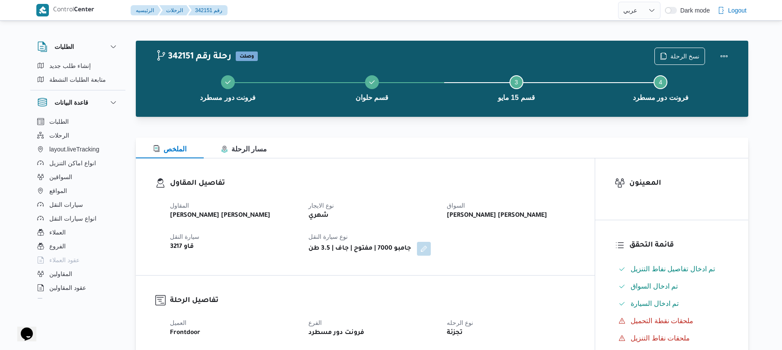
click at [592, 50] on div "342151 رحلة رقم وصلت نسخ الرحلة" at bounding box center [444, 56] width 577 height 17
click at [545, 210] on div "عماد شحاته عطيه شحاته" at bounding box center [511, 216] width 130 height 12
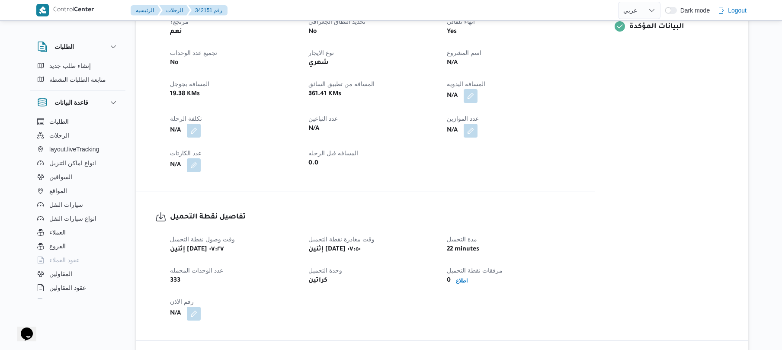
scroll to position [369, 0]
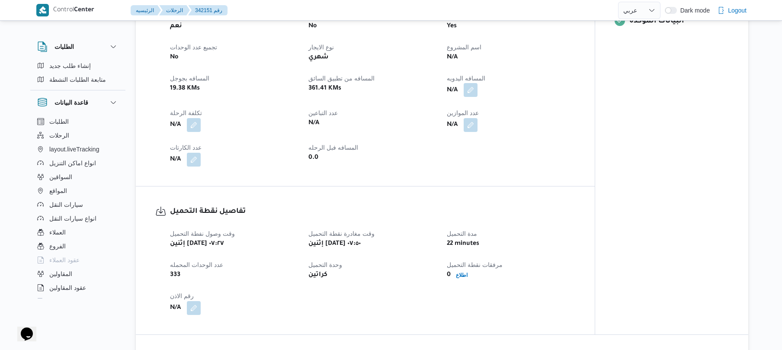
click at [473, 92] on button "button" at bounding box center [471, 90] width 14 height 14
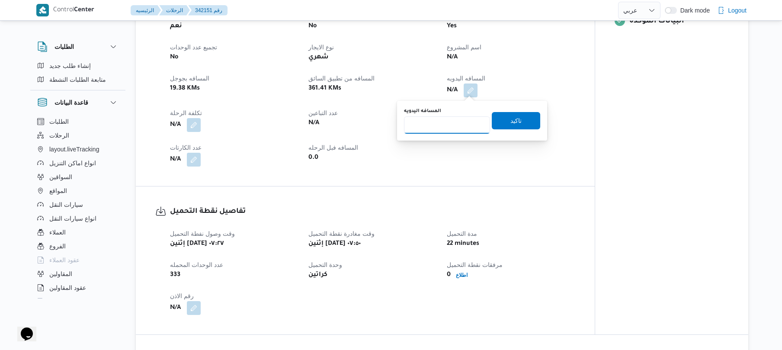
click at [457, 125] on input "المسافه اليدويه" at bounding box center [447, 124] width 86 height 17
type input "115"
click at [500, 121] on span "تاكيد" at bounding box center [516, 120] width 48 height 17
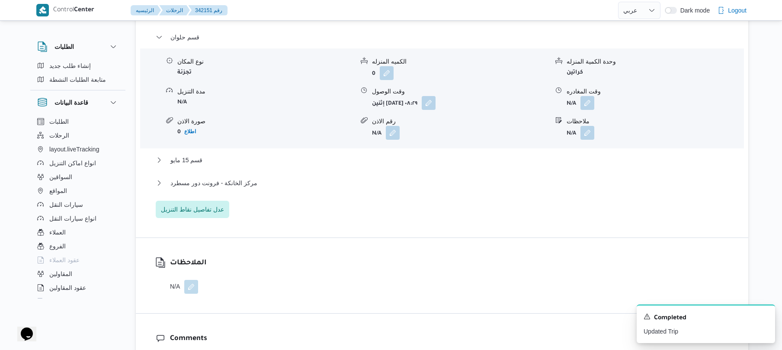
scroll to position [715, 0]
click at [343, 158] on button "قسم 15 مايو" at bounding box center [442, 159] width 573 height 10
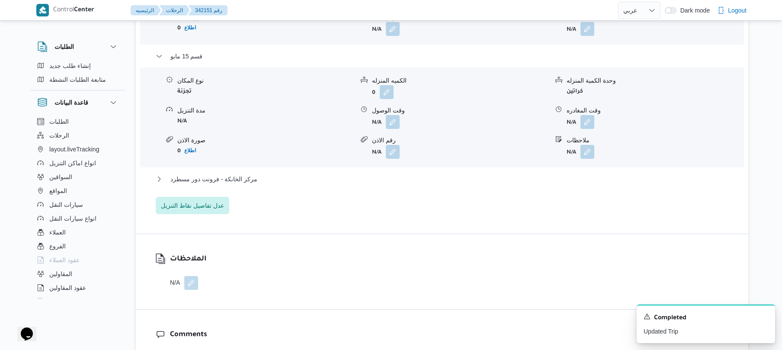
scroll to position [830, 0]
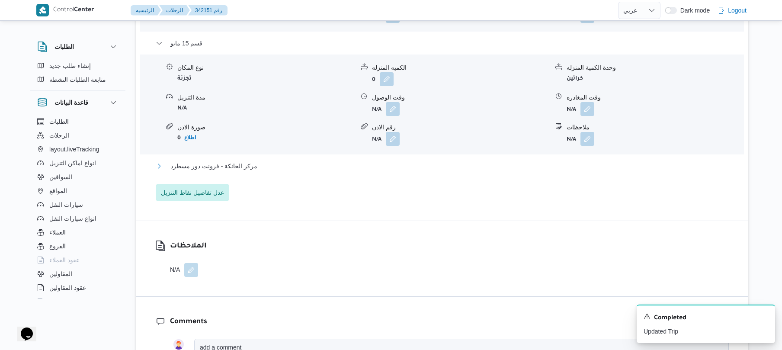
click at [395, 169] on button "مركز الخانكة - فرونت دور مسطرد" at bounding box center [442, 166] width 573 height 10
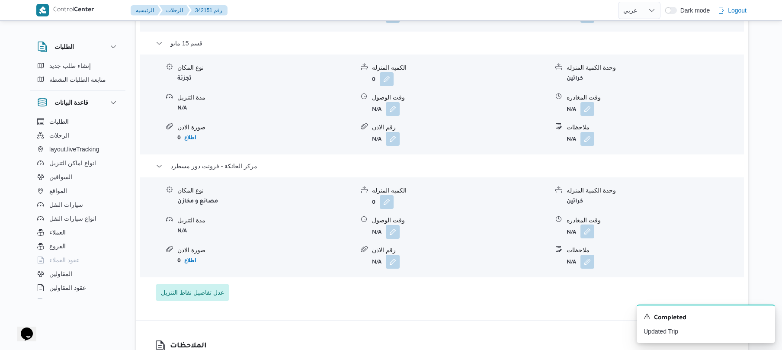
click at [585, 232] on button "button" at bounding box center [587, 231] width 14 height 14
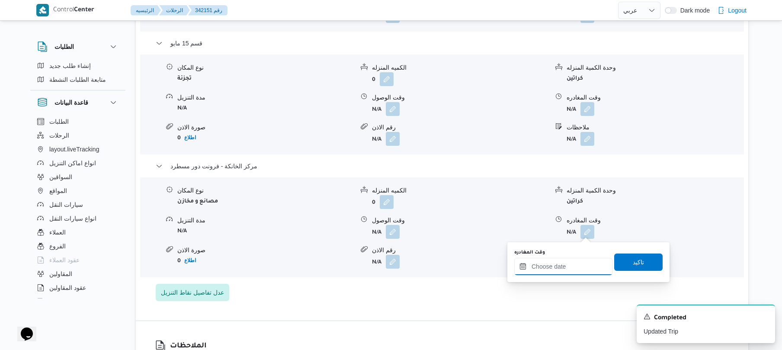
click at [548, 265] on input "وقت المغادره" at bounding box center [563, 266] width 98 height 17
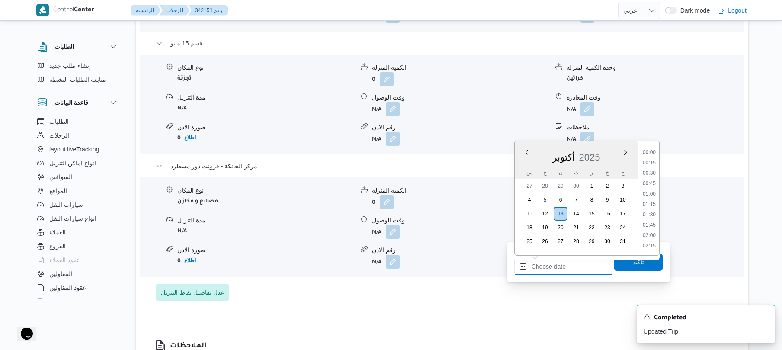
scroll to position [737, 0]
click at [650, 155] on li "17:45" at bounding box center [649, 151] width 20 height 9
type input "١٣/١٠/٢٠٢٥ ١٧:٤٥"
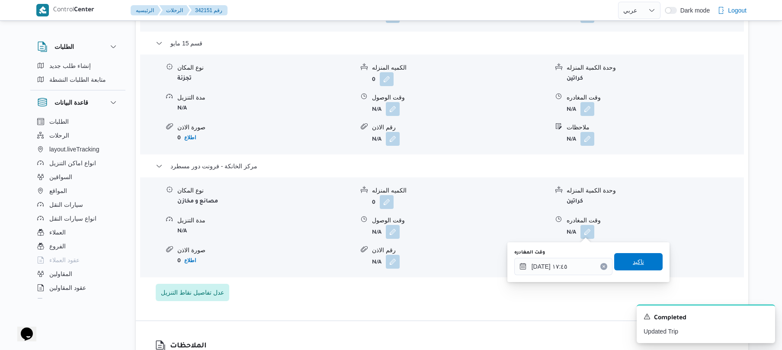
click at [635, 256] on span "تاكيد" at bounding box center [638, 261] width 48 height 17
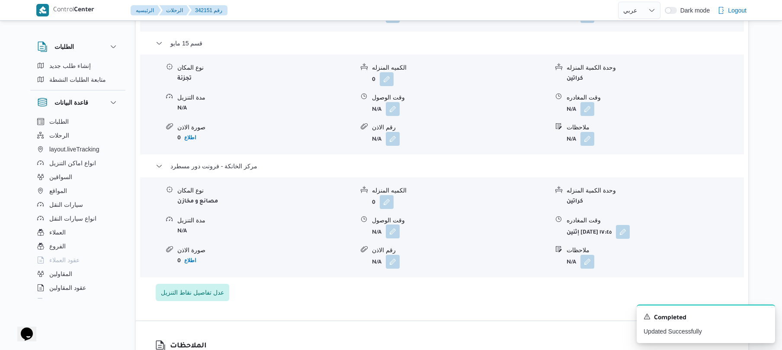
click at [394, 231] on button "button" at bounding box center [393, 231] width 14 height 14
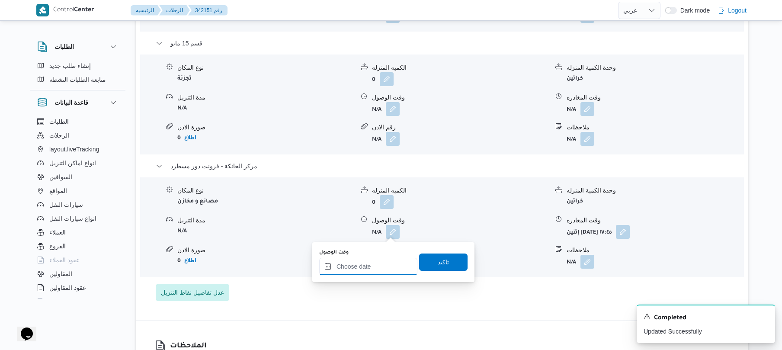
click at [376, 267] on input "وقت الوصول" at bounding box center [368, 266] width 98 height 17
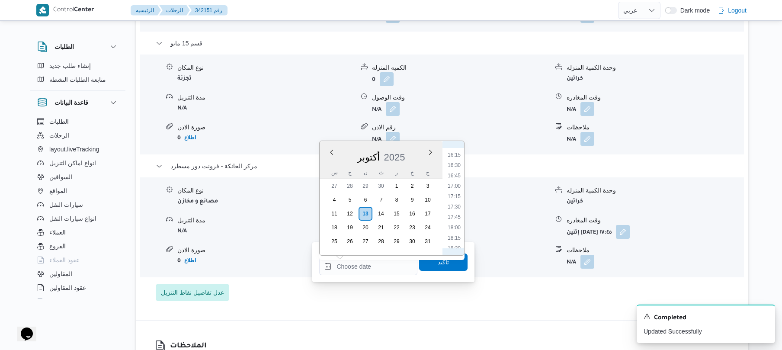
scroll to position [652, 0]
click at [454, 225] on li "17:30" at bounding box center [454, 226] width 20 height 9
type input "١٣/١٠/٢٠٢٥ ١٧:٣٠"
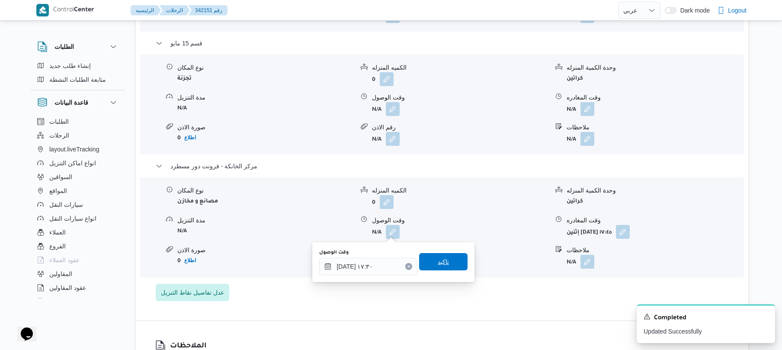
click at [445, 258] on span "تاكيد" at bounding box center [443, 261] width 48 height 17
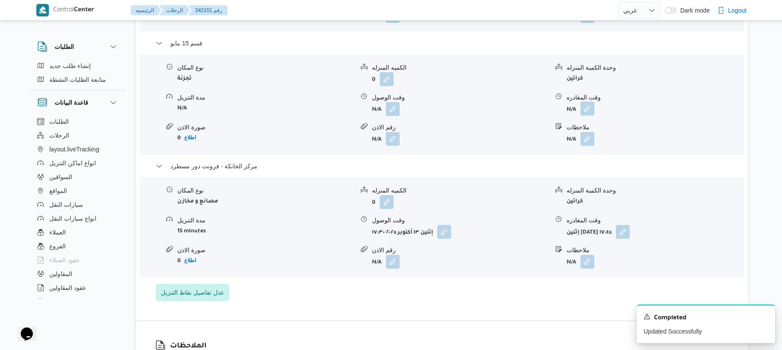
click at [590, 108] on button "button" at bounding box center [587, 109] width 14 height 14
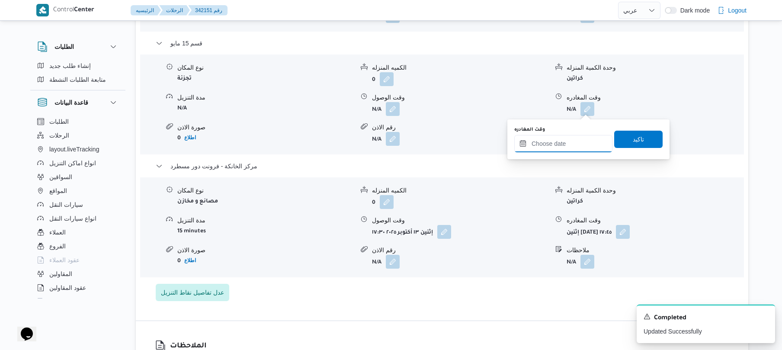
click at [551, 150] on input "وقت المغادره" at bounding box center [563, 143] width 98 height 17
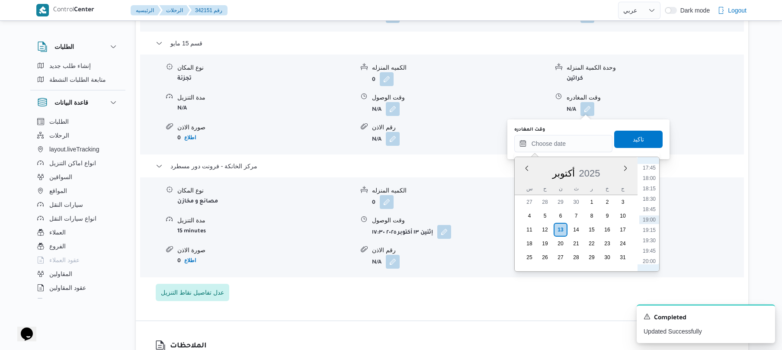
scroll to position [653, 0]
click at [652, 203] on li "16:30" at bounding box center [649, 200] width 20 height 9
type input "١٣/١٠/٢٠٢٥ ١٦:٣٠"
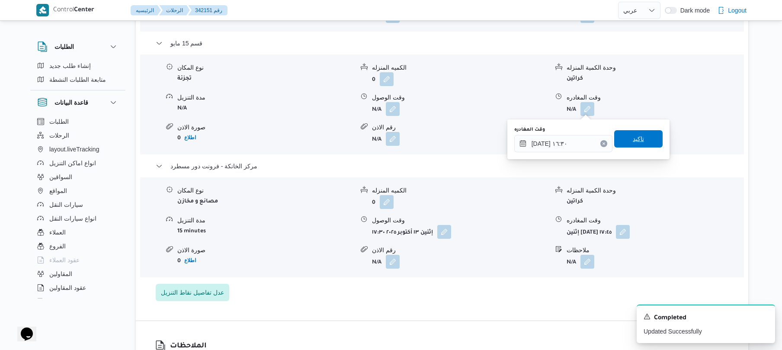
click at [637, 138] on span "تاكيد" at bounding box center [638, 139] width 11 height 10
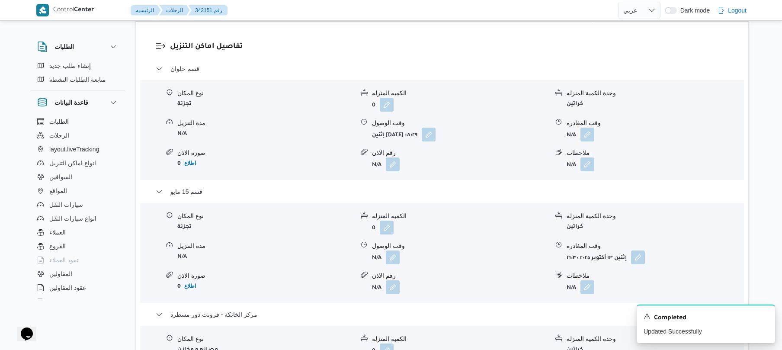
scroll to position [646, 0]
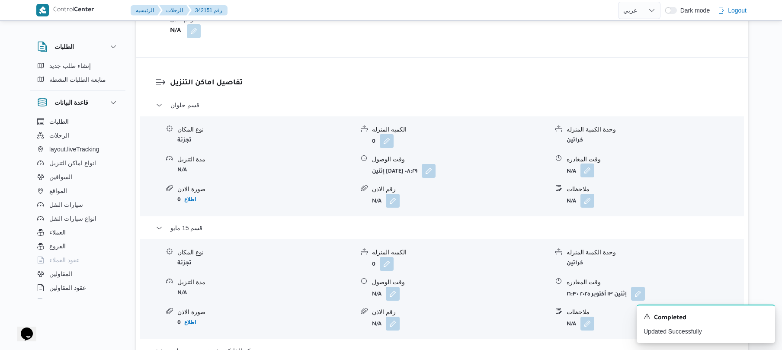
click at [591, 170] on button "button" at bounding box center [587, 170] width 14 height 14
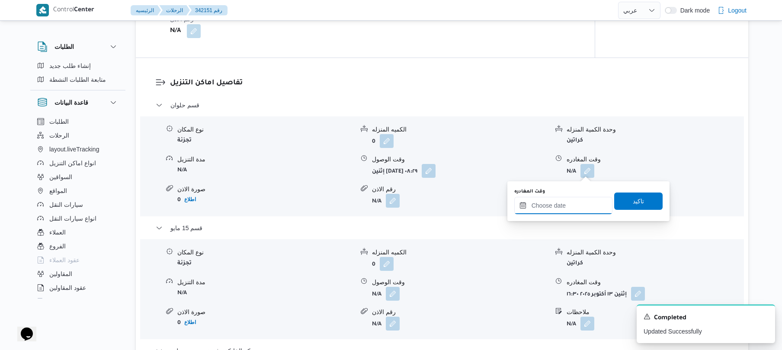
click at [541, 208] on input "وقت المغادره" at bounding box center [563, 205] width 98 height 17
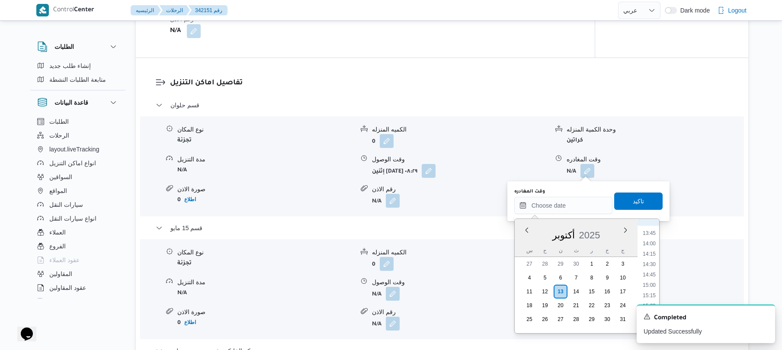
scroll to position [483, 0]
click at [644, 248] on li "12:00" at bounding box center [649, 245] width 20 height 9
type input "١٣/١٠/٢٠٢٥ ١٢:٠٠"
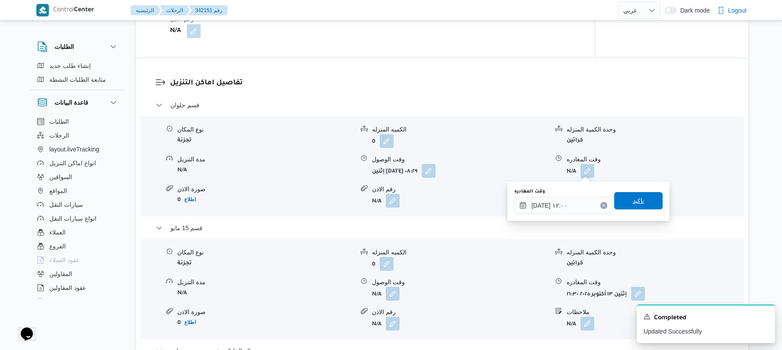
click at [637, 194] on span "تاكيد" at bounding box center [638, 200] width 48 height 17
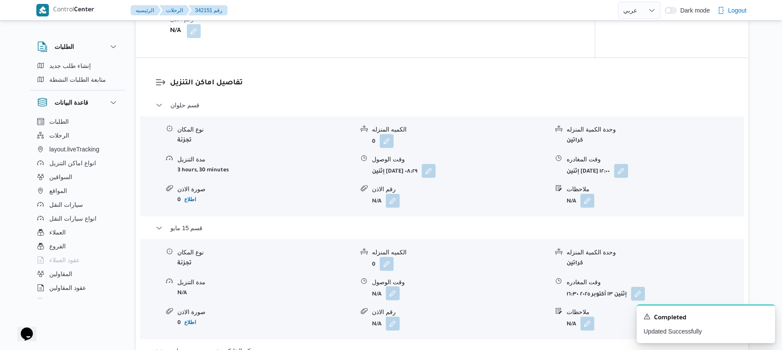
click at [397, 291] on button "button" at bounding box center [393, 293] width 14 height 14
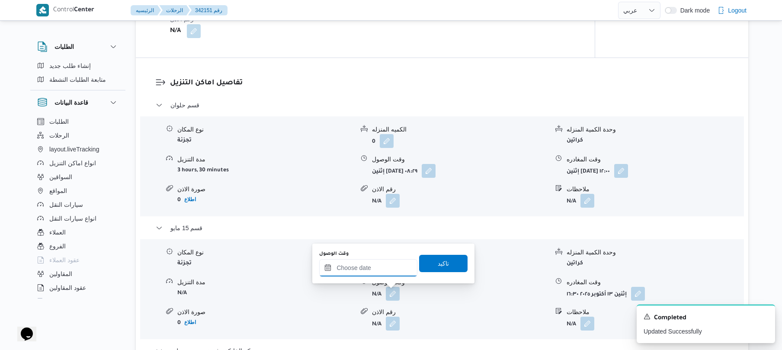
click at [395, 273] on input "وقت الوصول" at bounding box center [368, 267] width 98 height 17
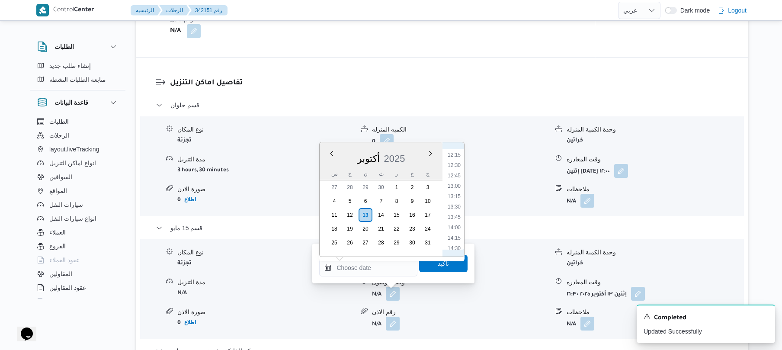
scroll to position [481, 0]
click at [457, 184] on li "12:15" at bounding box center [454, 180] width 20 height 9
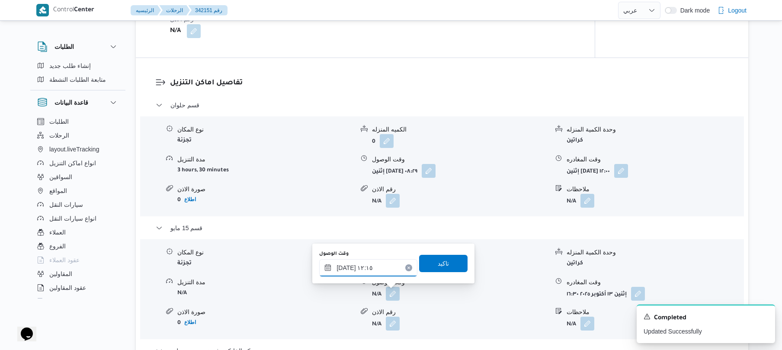
click at [346, 265] on input "١٣/١٠/٢٠٢٥ ١٢:١٥" at bounding box center [368, 267] width 98 height 17
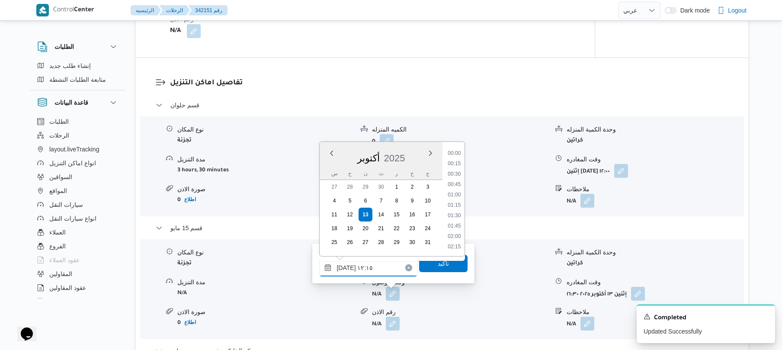
click at [346, 265] on input "١٣/١٠/٢٠٢٥ ١٢:١٥" at bounding box center [368, 267] width 98 height 17
type input "١٣/١٠/٢٠٢٥ ١٢:20"
click at [442, 266] on span "تاكيد" at bounding box center [443, 263] width 11 height 10
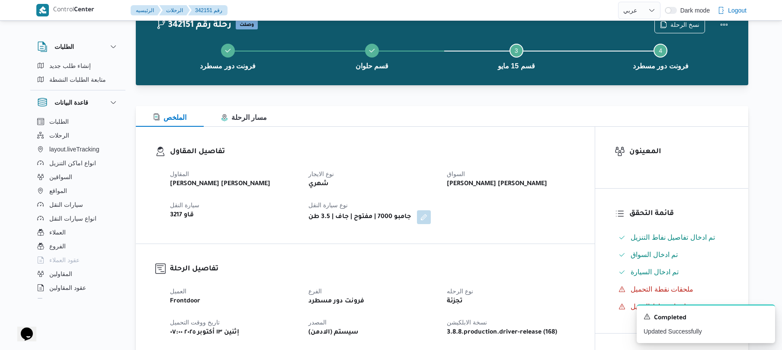
scroll to position [0, 0]
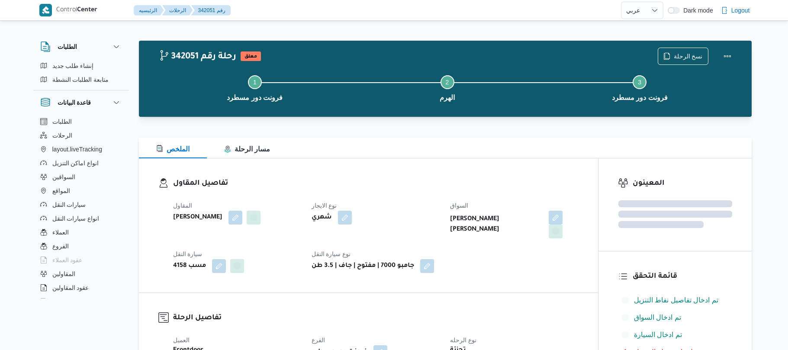
select select "ar"
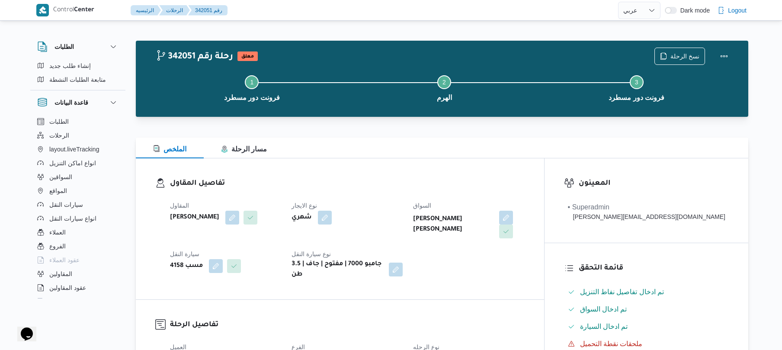
click at [462, 149] on div "الملخص مسار الرحلة" at bounding box center [442, 148] width 612 height 21
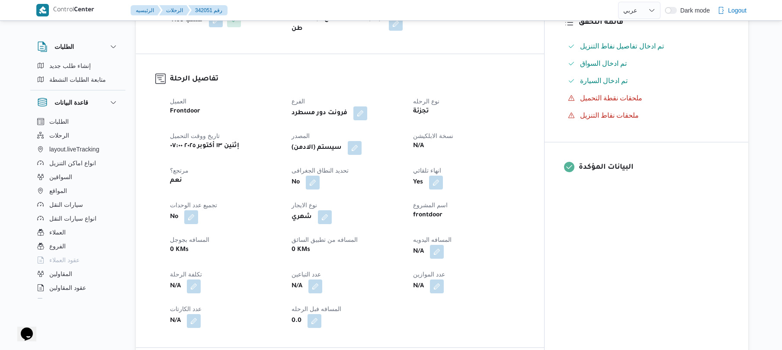
scroll to position [323, 0]
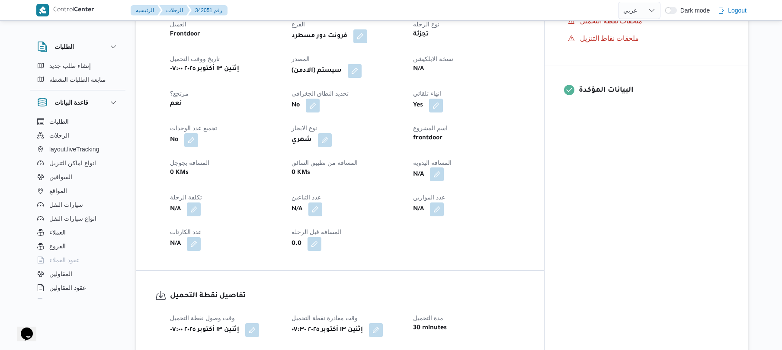
click at [444, 170] on button "button" at bounding box center [437, 174] width 14 height 14
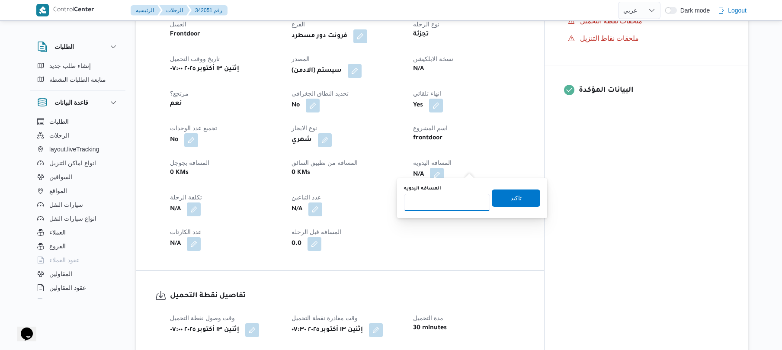
click at [445, 199] on input "المسافه اليدويه" at bounding box center [447, 202] width 86 height 17
type input "75"
click at [492, 198] on span "تاكيد" at bounding box center [516, 197] width 48 height 17
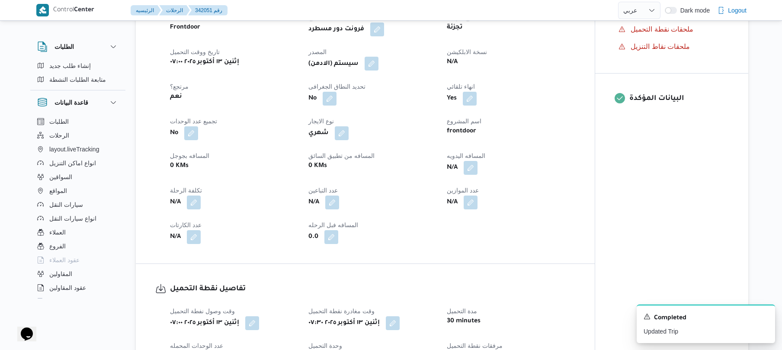
click at [378, 64] on button "button" at bounding box center [372, 64] width 14 height 14
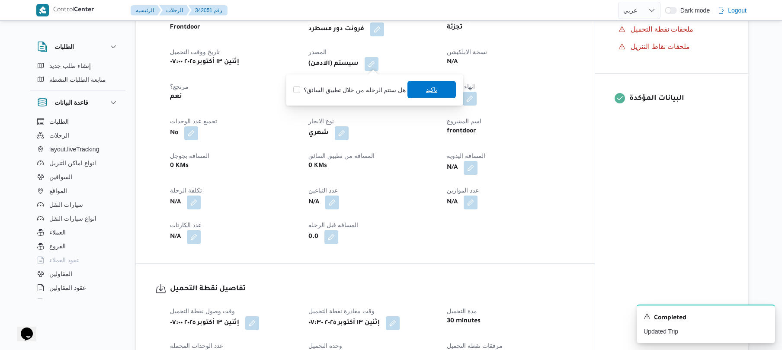
click at [419, 92] on span "تاكيد" at bounding box center [431, 89] width 48 height 17
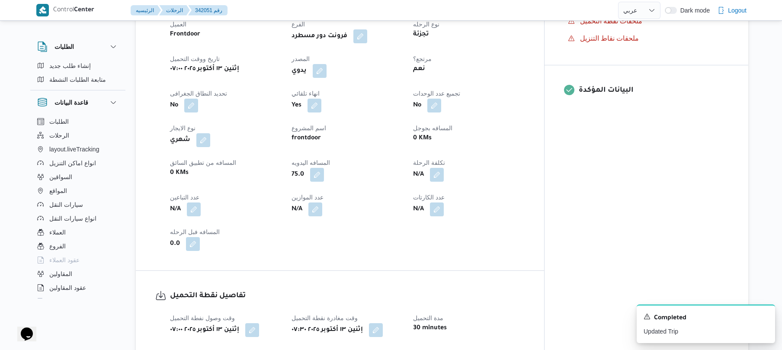
click at [530, 106] on div "العميل Frontdoor الفرع فرونت دور مسطرد نوع الرحله تجزئة تاريخ ووقت التحميل إثني…" at bounding box center [347, 135] width 365 height 242
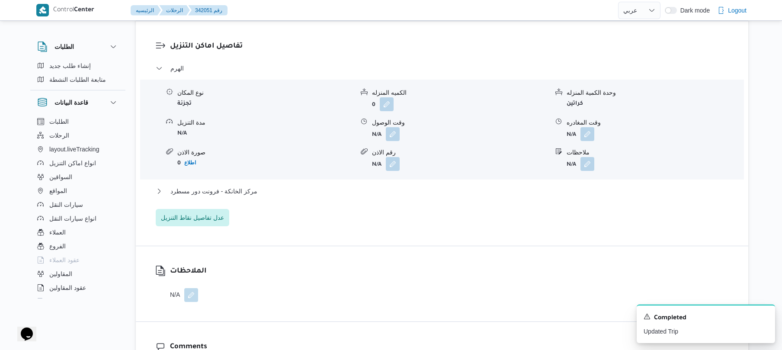
scroll to position [738, 0]
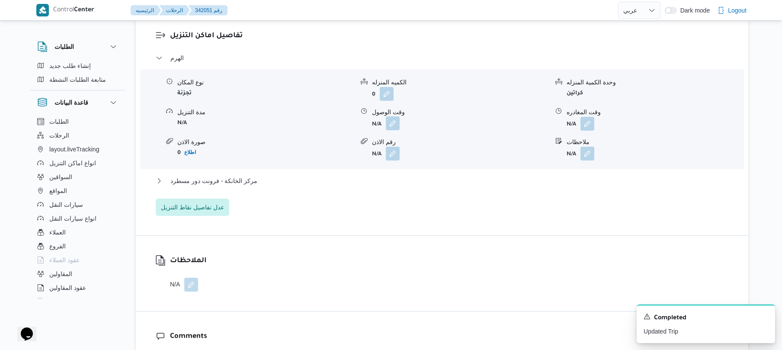
click at [394, 116] on button "button" at bounding box center [393, 123] width 14 height 14
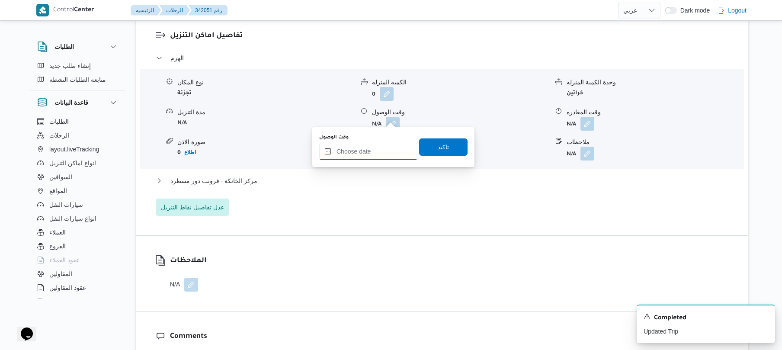
click at [374, 149] on input "وقت الوصول" at bounding box center [368, 151] width 98 height 17
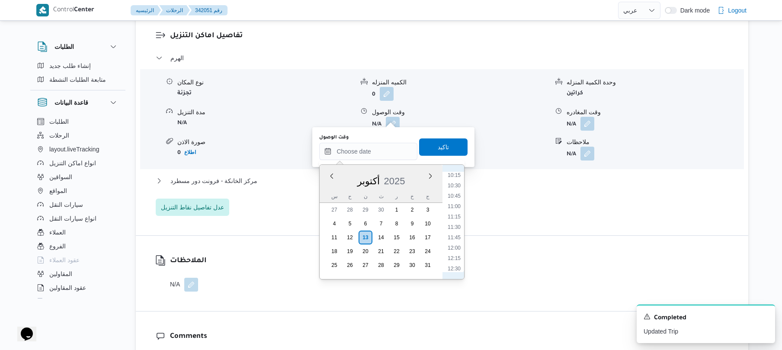
scroll to position [342, 0]
click at [453, 186] on li "08:30" at bounding box center [454, 187] width 20 height 9
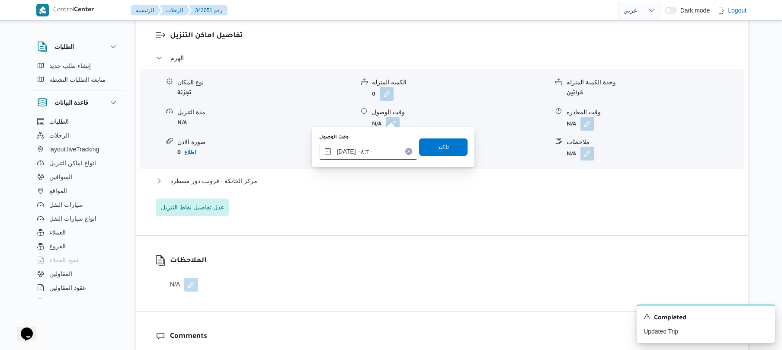
click at [347, 150] on input "[DATE] ٠٨:٣٠" at bounding box center [368, 151] width 98 height 17
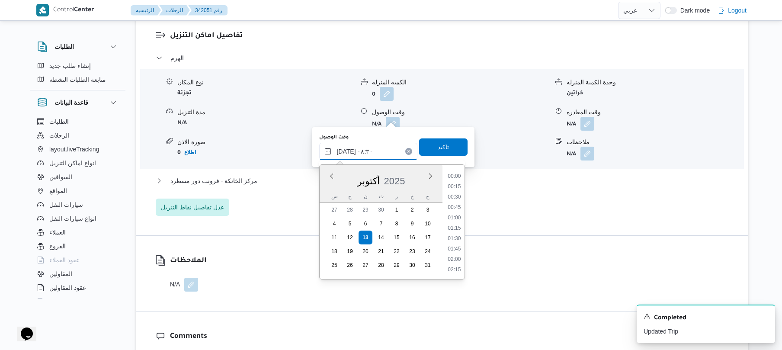
click at [346, 150] on input "[DATE] ٠٨:٣٠" at bounding box center [368, 151] width 98 height 17
type input "١٣/١٠/٢٠٢٥ ٠٨:20"
click at [428, 148] on span "تاكيد" at bounding box center [443, 146] width 48 height 17
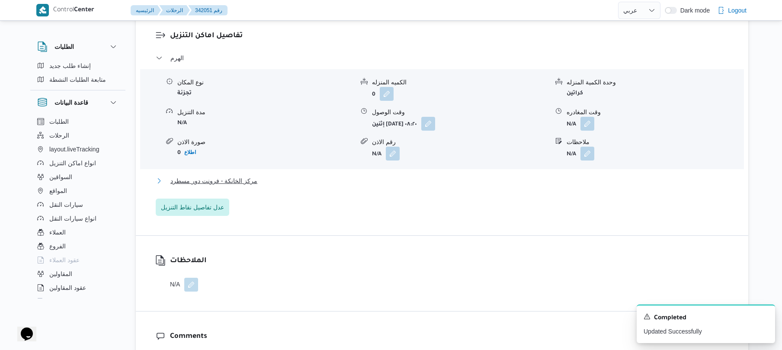
click at [324, 176] on button "مركز الخانكة - فرونت دور مسطرد" at bounding box center [442, 181] width 573 height 10
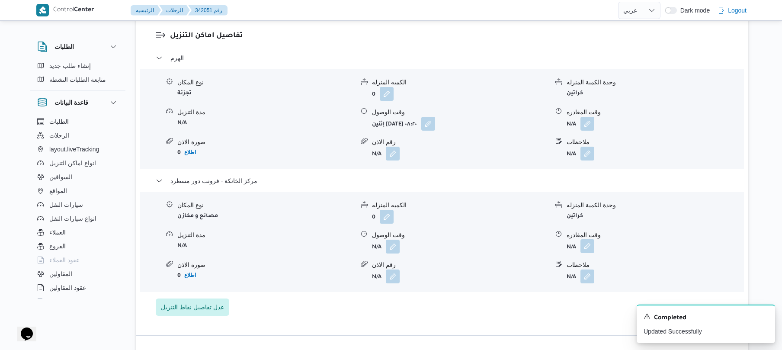
click at [589, 239] on button "button" at bounding box center [587, 246] width 14 height 14
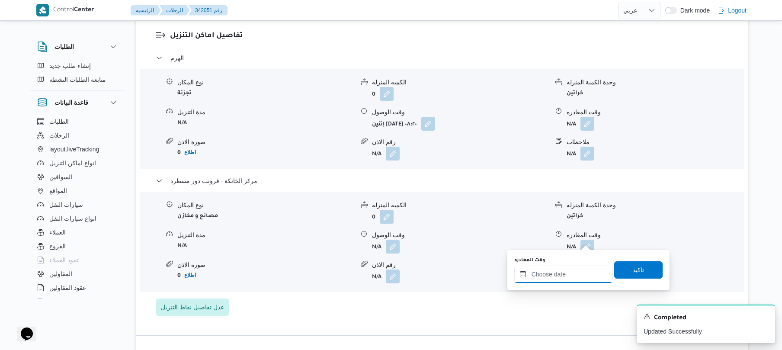
click at [559, 272] on input "وقت المغادره" at bounding box center [563, 274] width 98 height 17
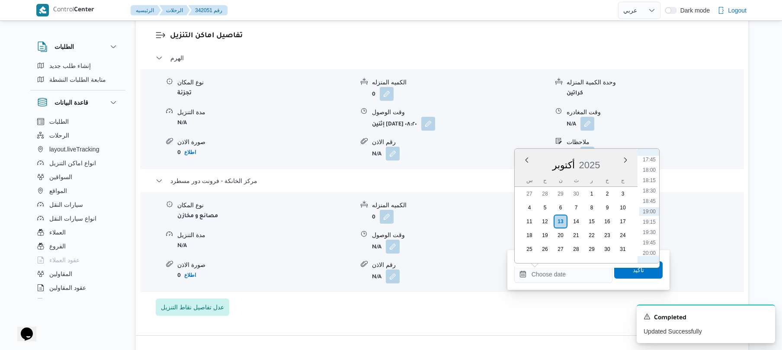
scroll to position [652, 0]
click at [649, 233] on li "17:30" at bounding box center [649, 234] width 20 height 9
type input "[DATE] ١٧:٣٠"
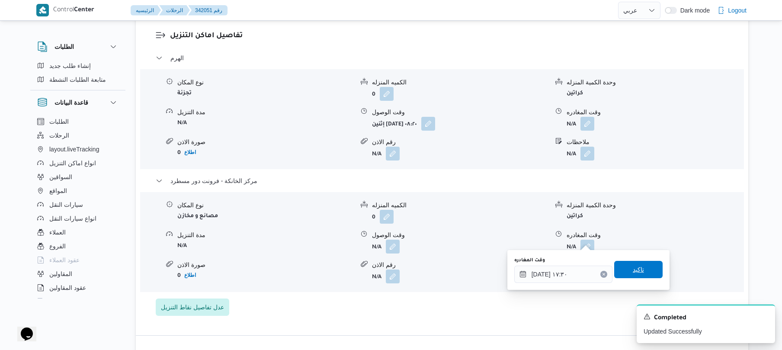
click at [633, 267] on span "تاكيد" at bounding box center [638, 269] width 11 height 10
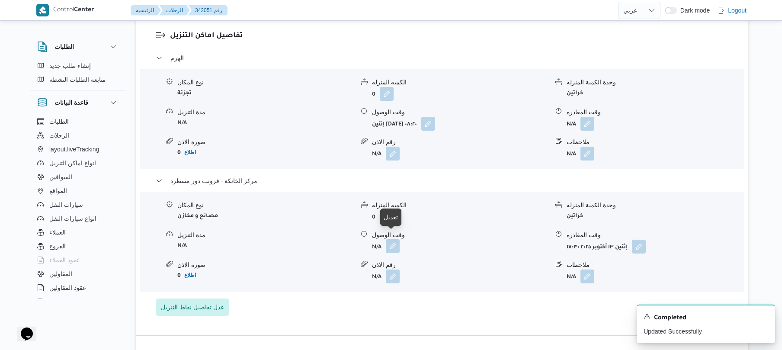
click at [392, 240] on button "button" at bounding box center [393, 246] width 14 height 14
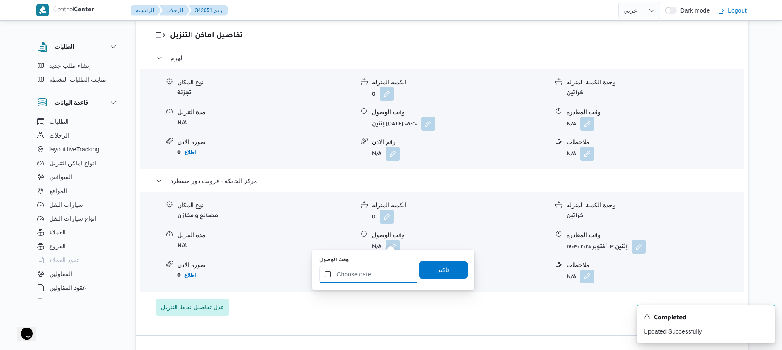
click at [370, 277] on input "وقت الوصول" at bounding box center [368, 274] width 98 height 17
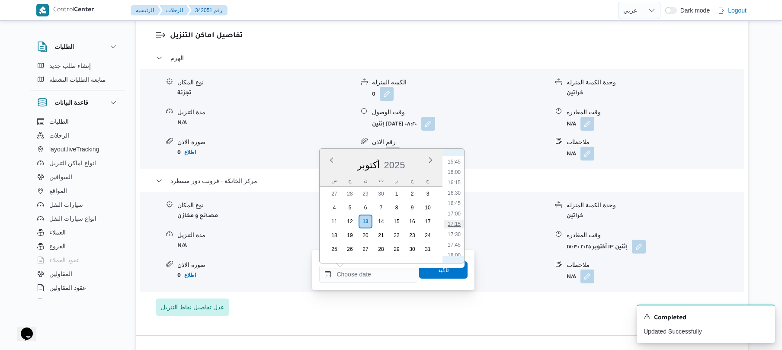
click at [458, 225] on li "17:15" at bounding box center [454, 224] width 20 height 9
type input "[DATE] ١٧:١٥"
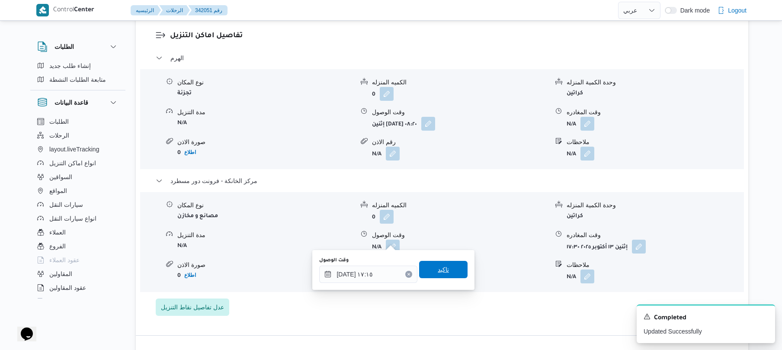
click at [441, 266] on span "تاكيد" at bounding box center [443, 269] width 11 height 10
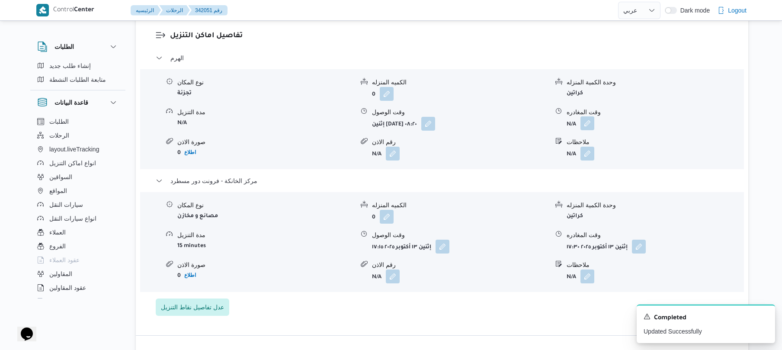
click at [588, 116] on button "button" at bounding box center [587, 123] width 14 height 14
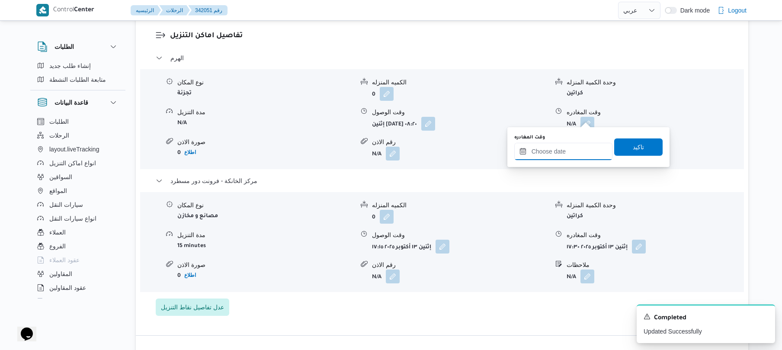
click at [547, 150] on input "وقت المغادره" at bounding box center [563, 151] width 98 height 17
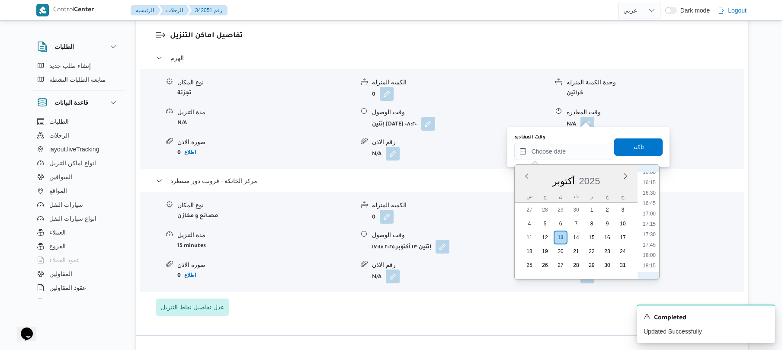
scroll to position [653, 0]
click at [650, 220] on li "16:45" at bounding box center [649, 218] width 20 height 9
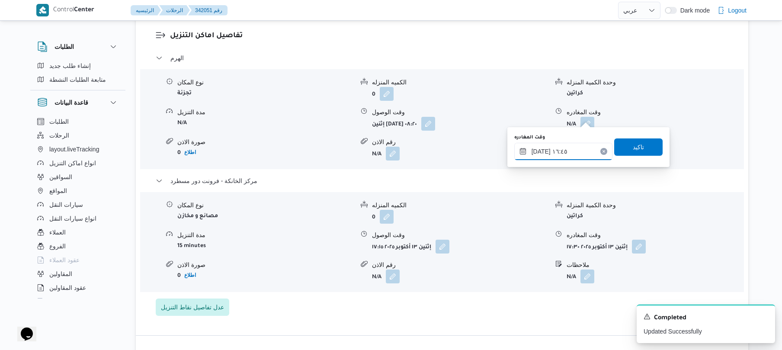
click at [541, 151] on input "١٣/١٠/٢٠٢٥ ١٦:٤٥" at bounding box center [563, 151] width 98 height 17
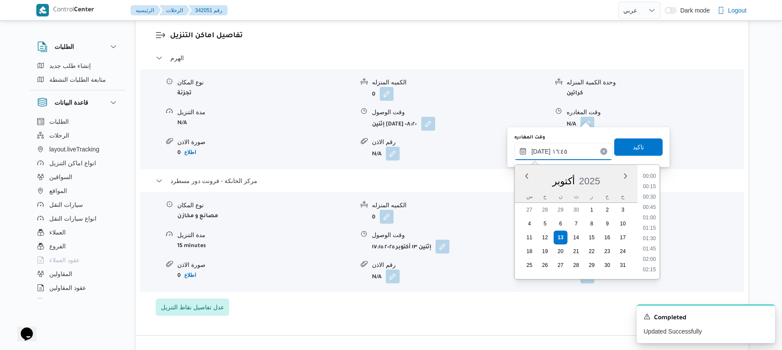
scroll to position [643, 0]
click at [541, 151] on input "١٣/١٠/٢٠٢٥ ١٦:٤٥" at bounding box center [563, 151] width 98 height 17
click at [542, 151] on input "١٣/١٠/٢٠٢٥ ١٦:٤٥" at bounding box center [563, 151] width 98 height 17
click at [554, 148] on input "١٣/١٠/٢٠٢٥ ١٦:٤٥" at bounding box center [563, 151] width 98 height 17
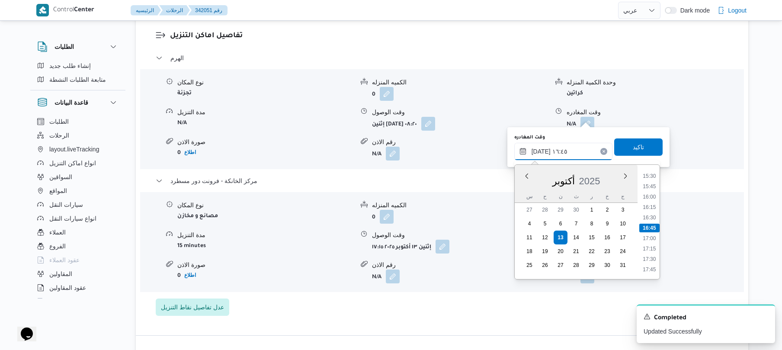
click at [539, 149] on input "١٣/١٠/٢٠٢٥ ١٦:٤٥" at bounding box center [563, 151] width 98 height 17
type input "١٣/١٠/٢٠٢٥ ١٦:٢٥"
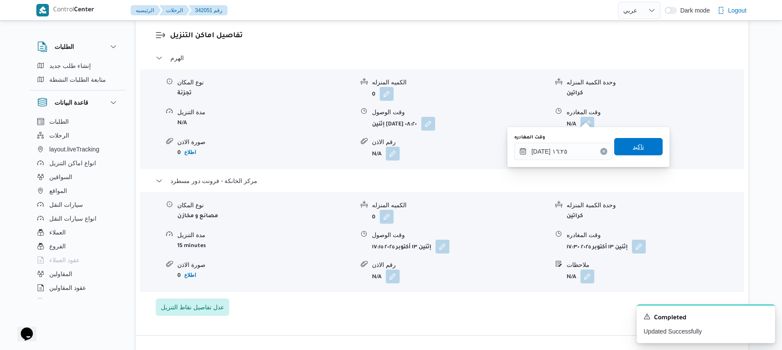
click at [640, 152] on span "تاكيد" at bounding box center [638, 146] width 48 height 17
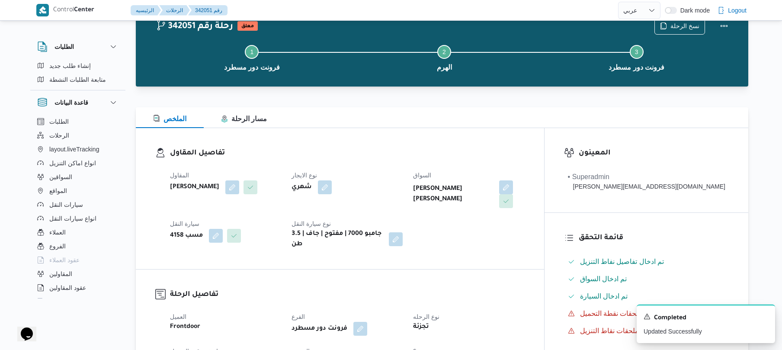
scroll to position [0, 0]
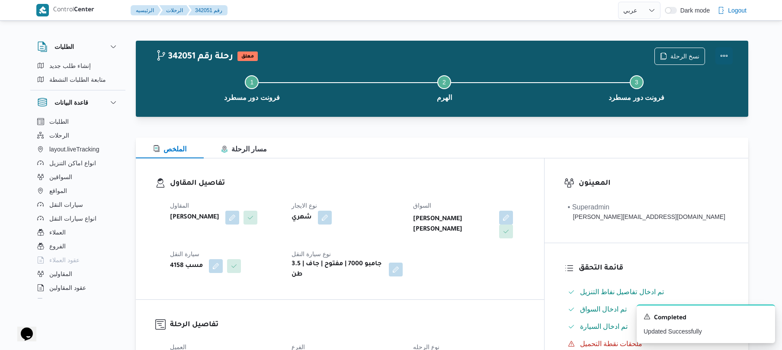
click at [724, 55] on button "Actions" at bounding box center [723, 55] width 17 height 17
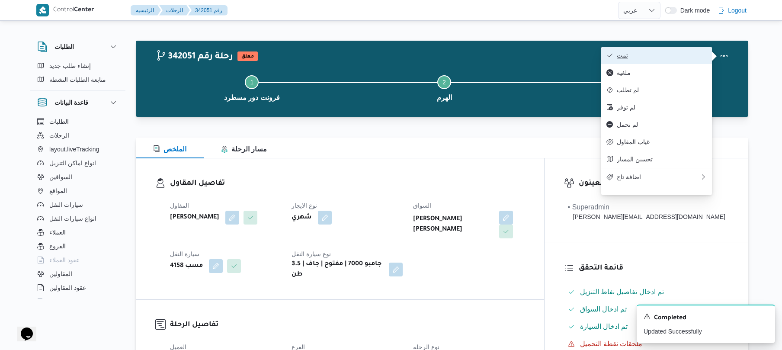
click at [684, 56] on span "تمت" at bounding box center [662, 55] width 90 height 7
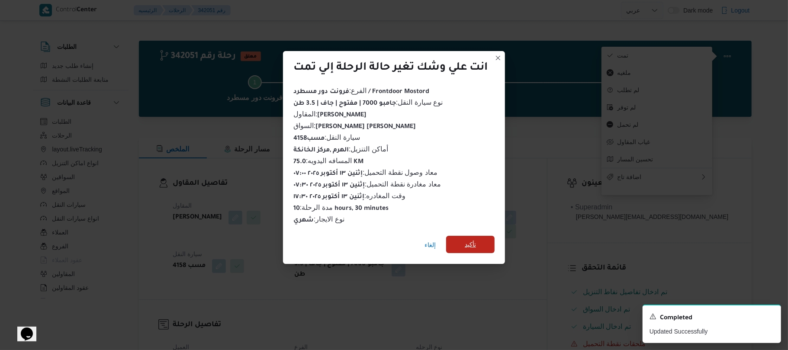
click at [478, 236] on span "تأكيد" at bounding box center [470, 244] width 48 height 17
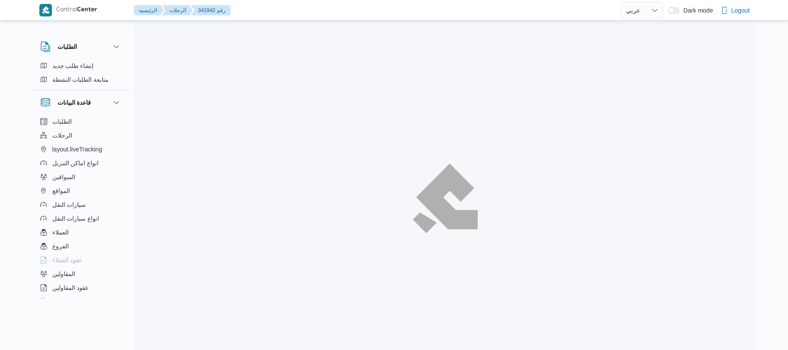
select select "ar"
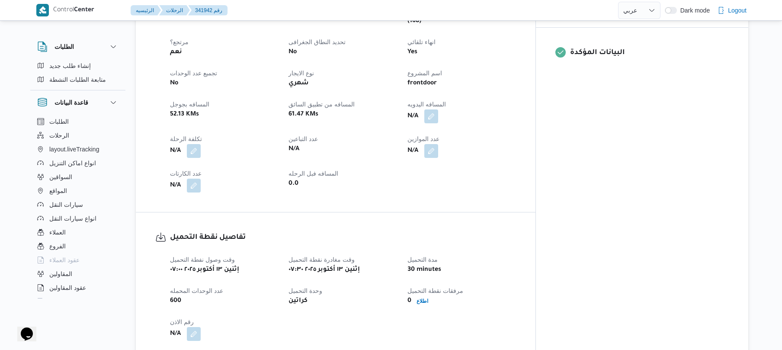
scroll to position [392, 0]
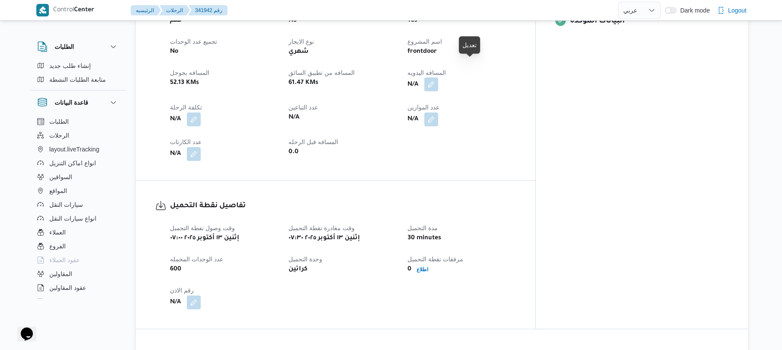
click at [438, 77] on button "button" at bounding box center [431, 84] width 14 height 14
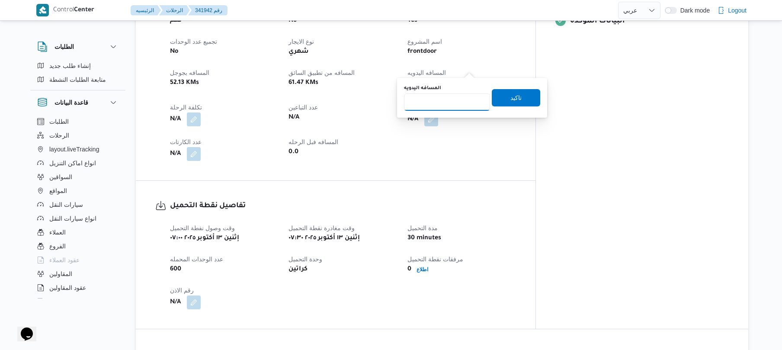
click at [449, 102] on input "المسافه اليدويه" at bounding box center [447, 101] width 86 height 17
type input "100"
click at [499, 98] on span "تاكيد" at bounding box center [516, 97] width 48 height 17
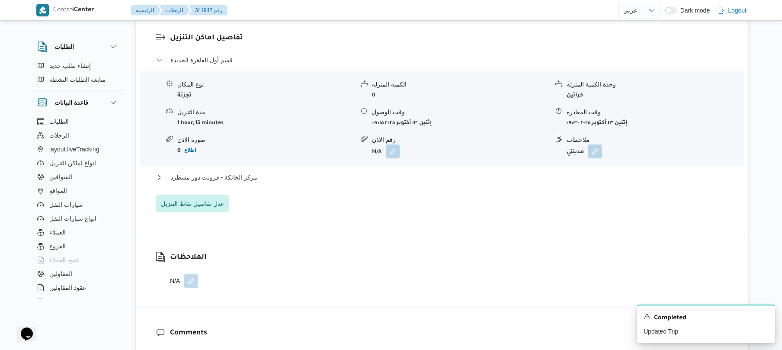
scroll to position [715, 0]
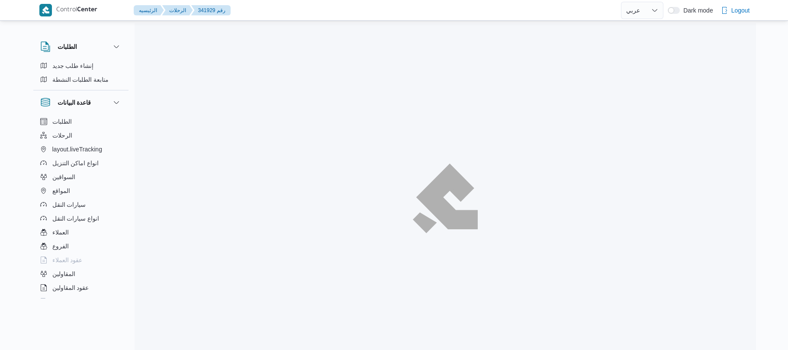
select select "ar"
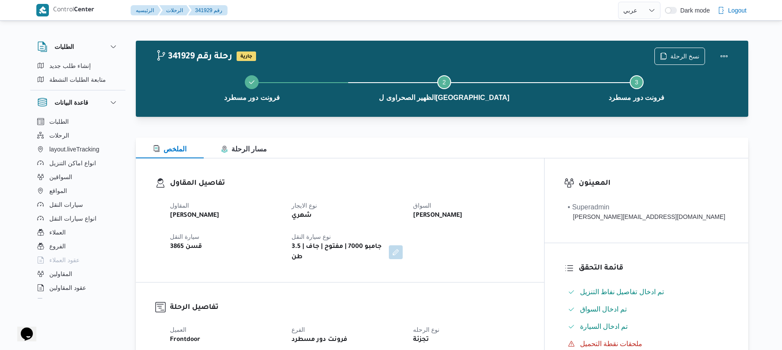
click at [445, 196] on div "المقاول [PERSON_NAME] نوع الايجار شهري السواق [PERSON_NAME] سيارة النقل قسن 386…" at bounding box center [347, 231] width 365 height 73
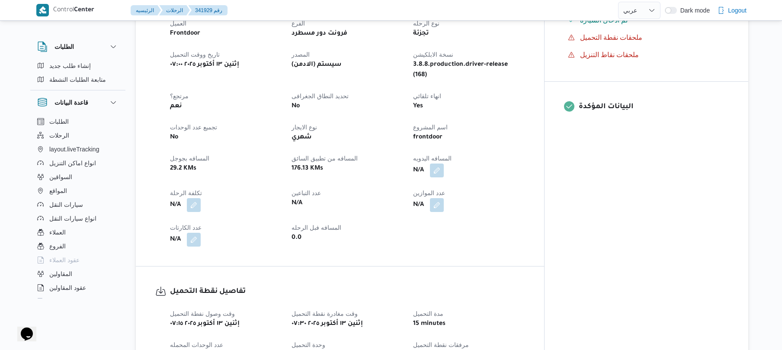
scroll to position [612, 0]
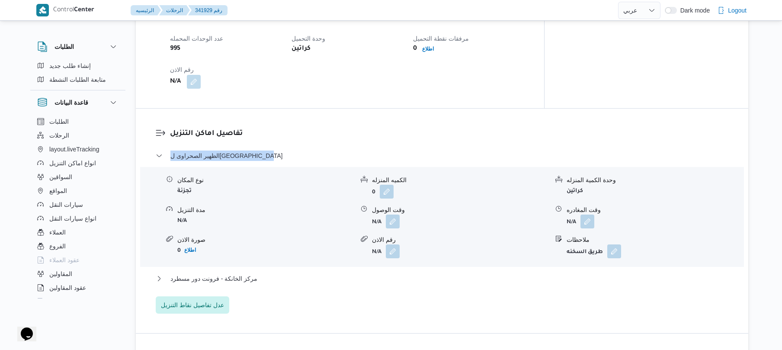
drag, startPoint x: 282, startPoint y: 119, endPoint x: 294, endPoint y: 127, distance: 13.8
click at [294, 128] on dl "تفاصيل اماكن التنزيل الظهير الصحراوى لمحافظة ال[GEOGRAPHIC_DATA] نوع المكان تجز…" at bounding box center [449, 221] width 559 height 186
drag, startPoint x: 277, startPoint y: 118, endPoint x: 184, endPoint y: 142, distance: 96.2
click at [184, 142] on dl "تفاصيل اماكن التنزيل الظهير الصحراوى لمحافظة ال[GEOGRAPHIC_DATA] نوع المكان تجز…" at bounding box center [449, 221] width 559 height 186
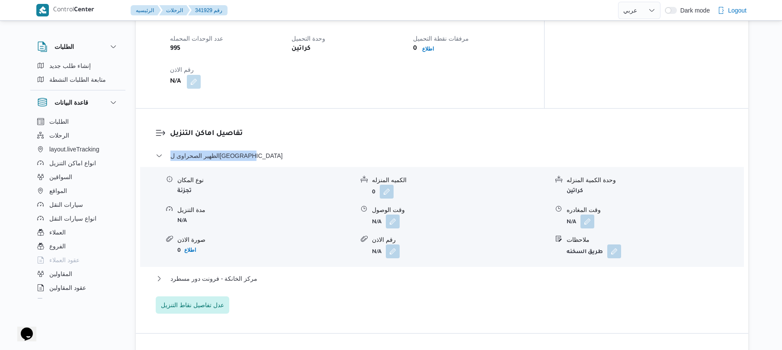
click at [256, 128] on h3 "تفاصيل اماكن التنزيل" at bounding box center [449, 134] width 559 height 12
drag, startPoint x: 256, startPoint y: 116, endPoint x: 155, endPoint y: 182, distance: 121.0
click at [170, 182] on dl "تفاصيل اماكن التنزيل الظهير الصحراوى لمحافظة ال[GEOGRAPHIC_DATA] نوع المكان تجز…" at bounding box center [449, 221] width 559 height 186
copy dl "تفاصيل اماكن التنزيل الظهير الصحراوى ل[GEOGRAPHIC_DATA]"
click at [477, 109] on div "تفاصيل اماكن التنزيل الظهير الصحراوى لمحافظة ال[GEOGRAPHIC_DATA] نوع المكان تجز…" at bounding box center [442, 221] width 612 height 224
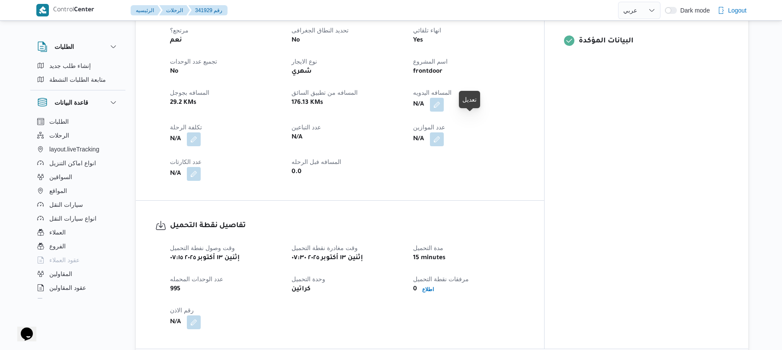
scroll to position [336, 0]
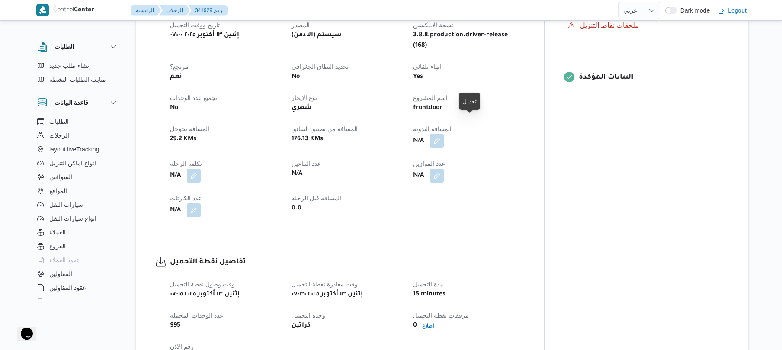
click at [444, 134] on button "button" at bounding box center [437, 141] width 14 height 14
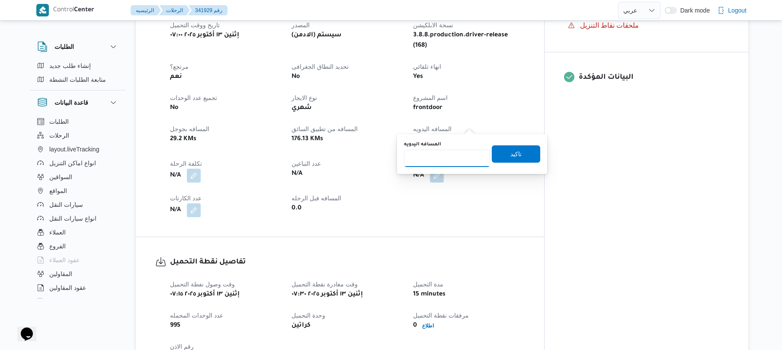
click at [447, 154] on input "المسافه اليدويه" at bounding box center [447, 158] width 86 height 17
type input "150"
click at [497, 156] on span "تاكيد" at bounding box center [516, 153] width 48 height 17
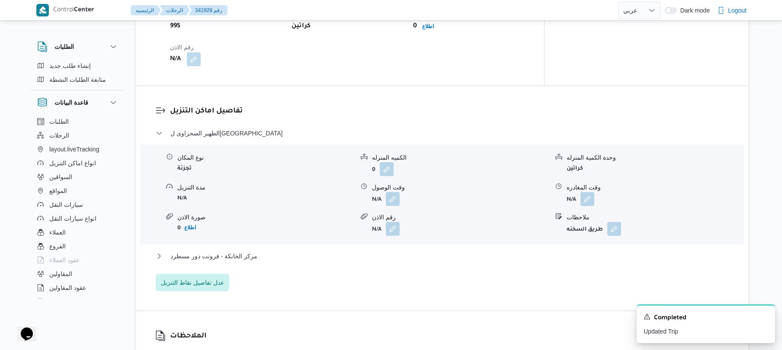
scroll to position [635, 0]
click at [394, 191] on button "button" at bounding box center [393, 198] width 14 height 14
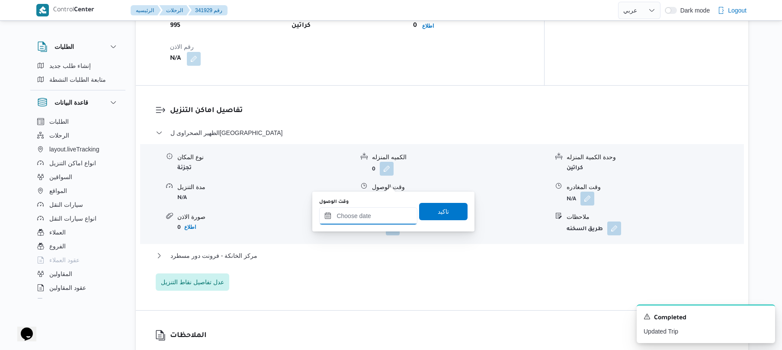
click at [359, 216] on input "وقت الوصول" at bounding box center [368, 215] width 98 height 17
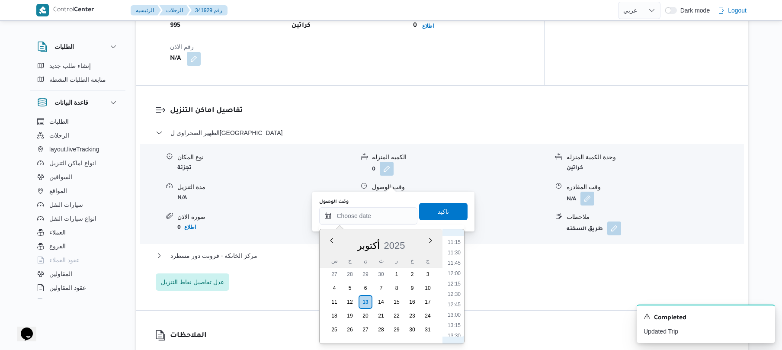
scroll to position [267, 0]
click at [451, 324] on li "08:30" at bounding box center [454, 326] width 20 height 9
type input "١٣/١٠/٢٠٢٥ ٠٨:٣٠"
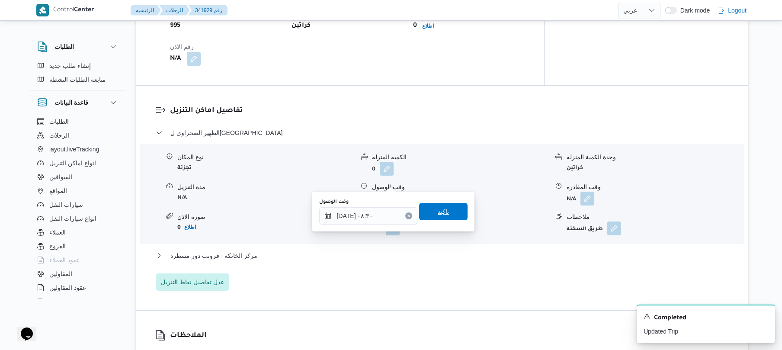
click at [440, 220] on span "تاكيد" at bounding box center [443, 211] width 48 height 17
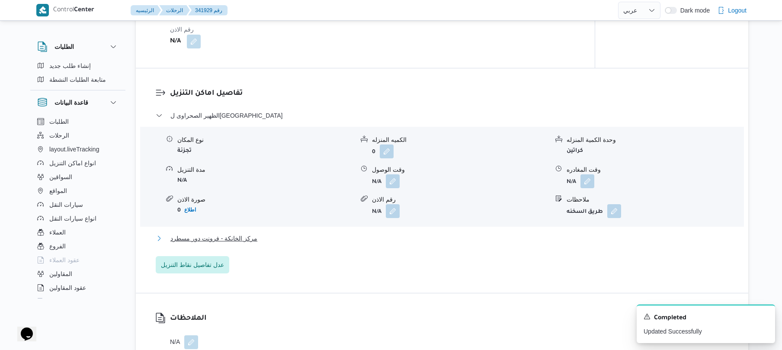
click at [381, 237] on button "مركز الخانكة - فرونت دور مسطرد" at bounding box center [442, 238] width 573 height 10
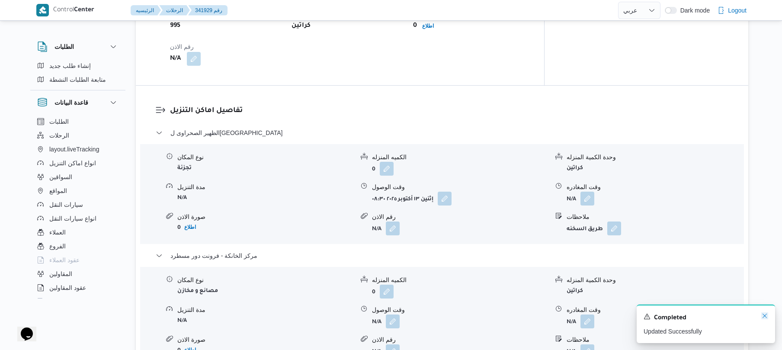
click at [766, 316] on icon "Dismiss toast" at bounding box center [764, 315] width 7 height 7
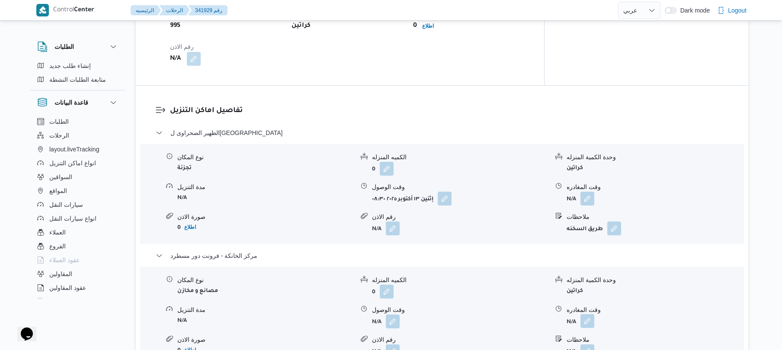
click at [587, 314] on button "button" at bounding box center [587, 321] width 14 height 14
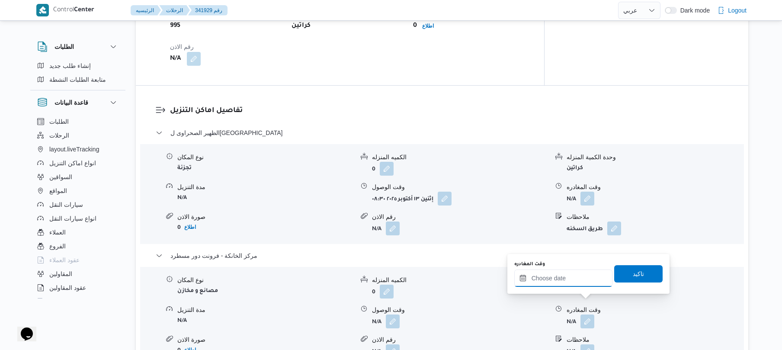
click at [575, 283] on input "وقت المغادره" at bounding box center [563, 277] width 98 height 17
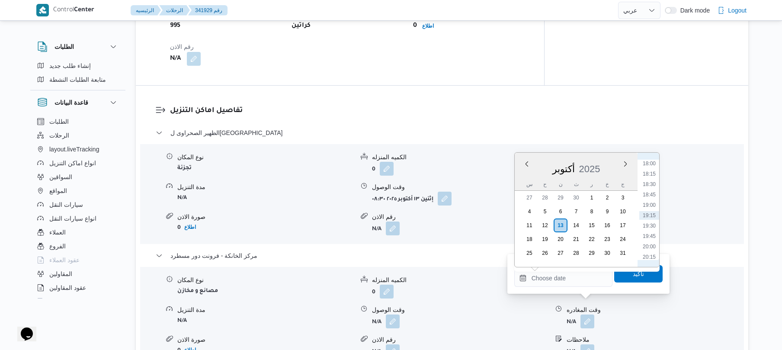
scroll to position [663, 0]
click at [651, 229] on li "17:30" at bounding box center [649, 228] width 20 height 9
type input "١٣/١٠/٢٠٢٥ ١٧:٣٠"
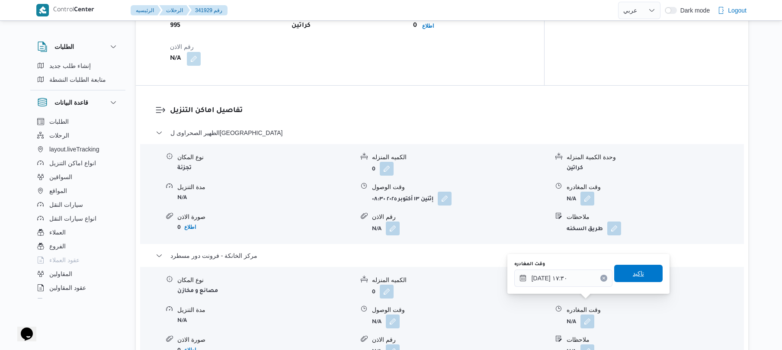
click at [620, 278] on span "تاكيد" at bounding box center [638, 273] width 48 height 17
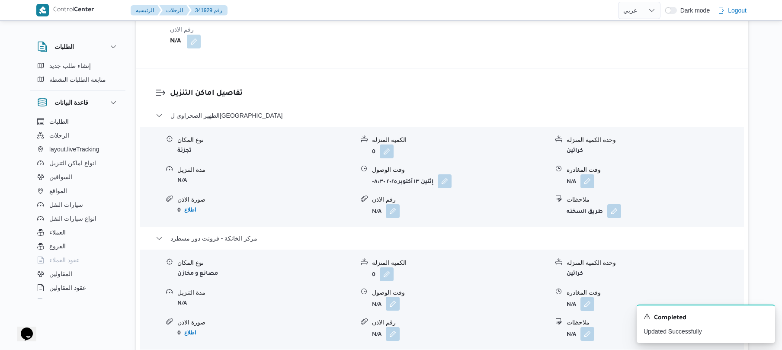
click at [392, 304] on button "button" at bounding box center [393, 304] width 14 height 14
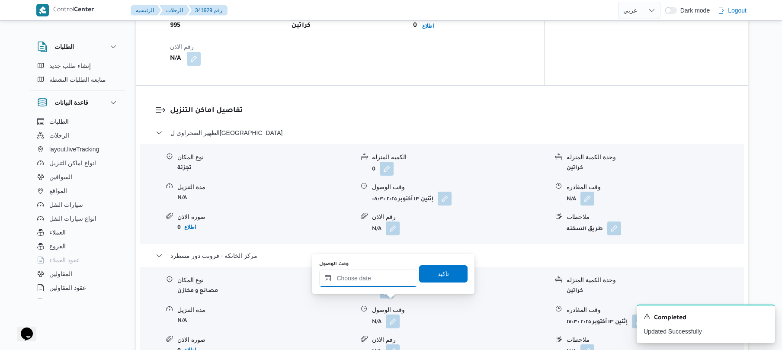
click at [380, 278] on input "وقت الوصول" at bounding box center [368, 277] width 98 height 17
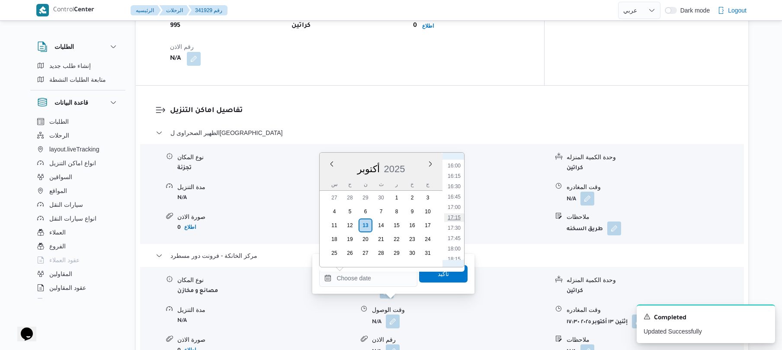
click at [457, 217] on li "17:15" at bounding box center [454, 217] width 20 height 9
type input "١٣/١٠/٢٠٢٥ ١٧:١٥"
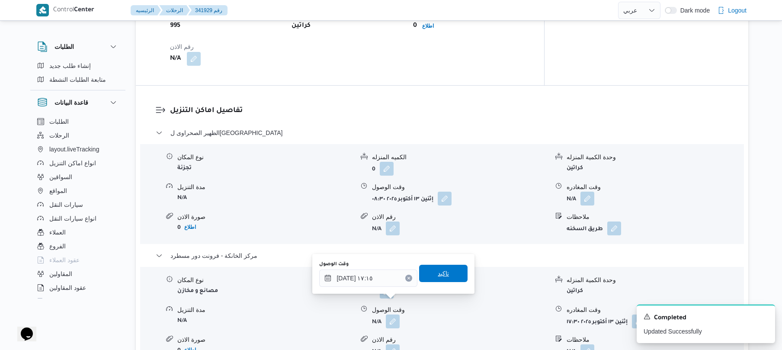
click at [439, 277] on span "تاكيد" at bounding box center [443, 273] width 11 height 10
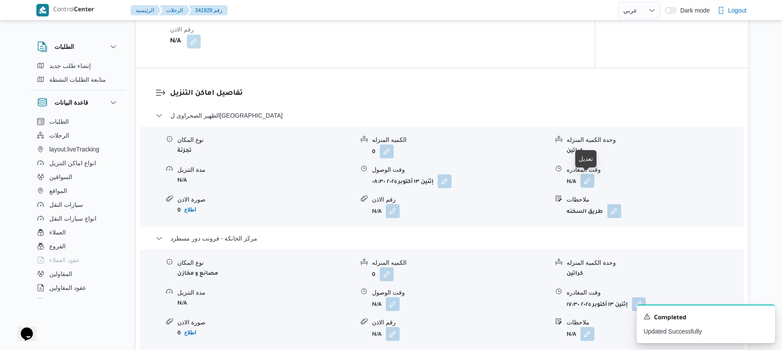
click at [587, 179] on button "button" at bounding box center [587, 181] width 14 height 14
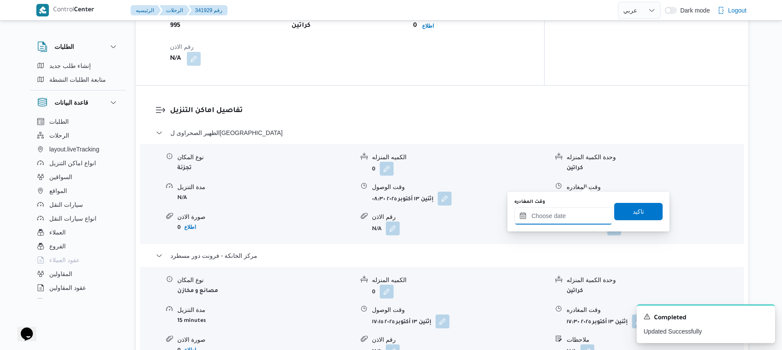
click at [543, 218] on input "وقت المغادره" at bounding box center [563, 215] width 98 height 17
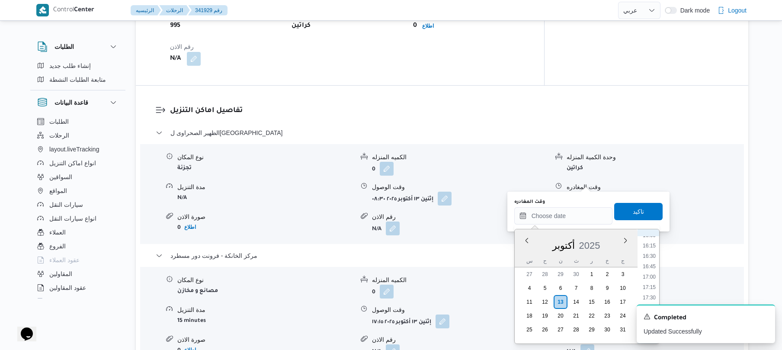
scroll to position [663, 0]
click at [651, 253] on li "16:15" at bounding box center [649, 252] width 20 height 9
type input "١٣/١٠/٢٠٢٥ ١٦:١٥"
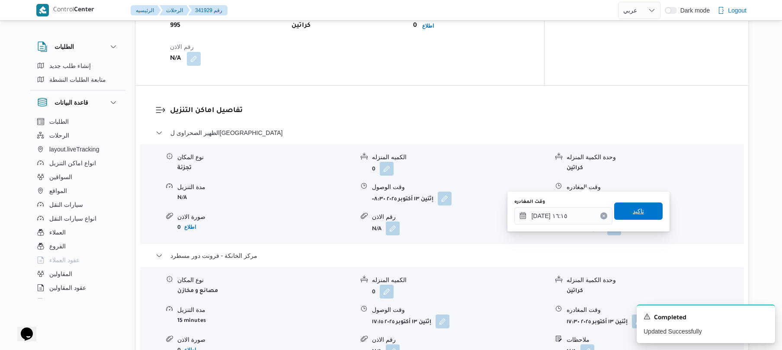
click at [635, 211] on span "تاكيد" at bounding box center [638, 211] width 11 height 10
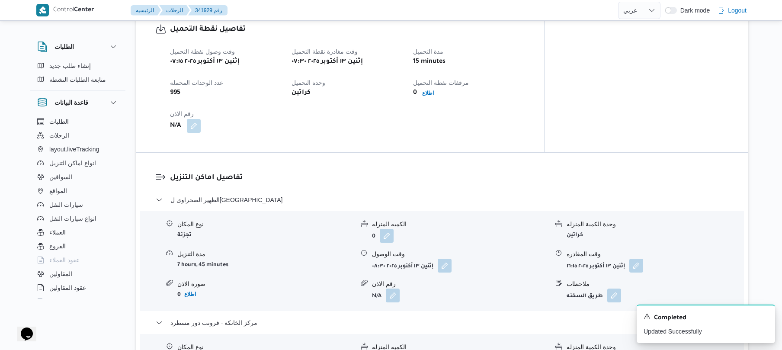
scroll to position [0, 0]
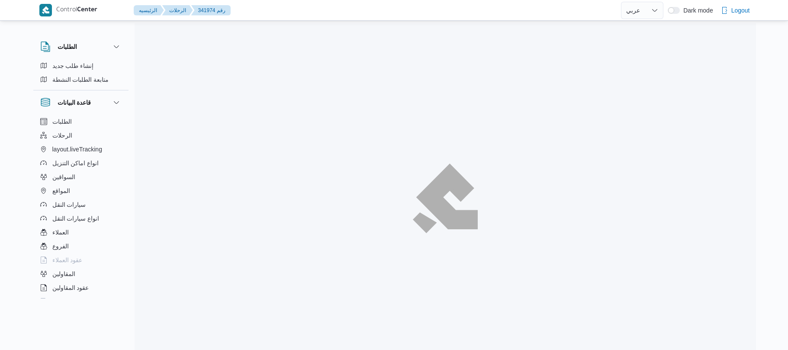
select select "ar"
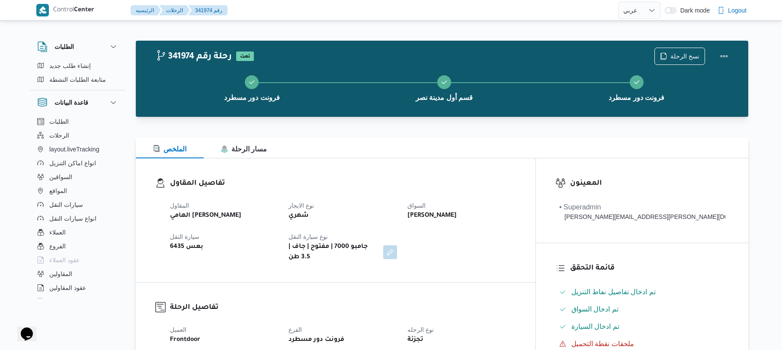
click at [478, 158] on div "الملخص مسار الرحلة" at bounding box center [442, 148] width 612 height 21
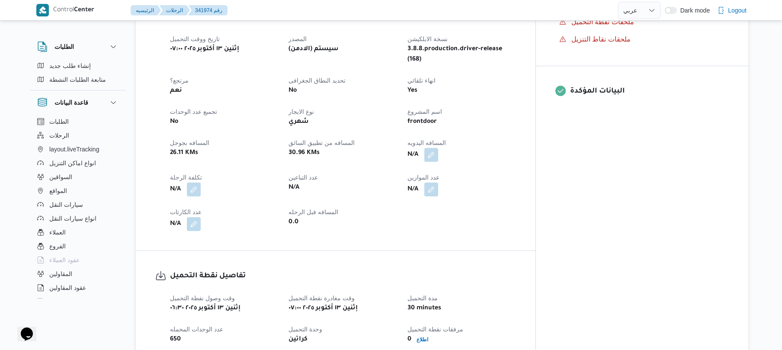
scroll to position [323, 0]
click at [438, 147] on button "button" at bounding box center [431, 154] width 14 height 14
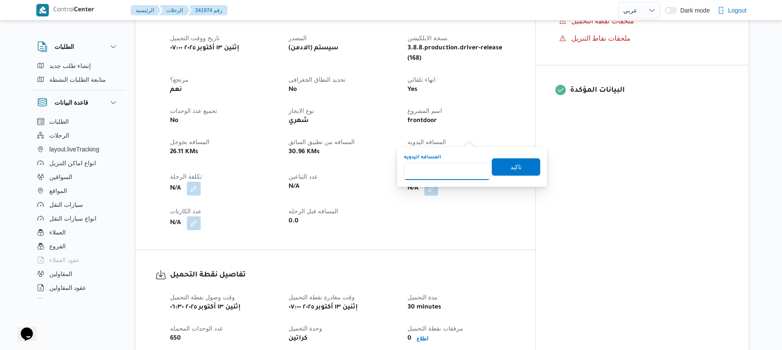
click at [442, 170] on input "المسافه اليدويه" at bounding box center [447, 171] width 86 height 17
type input "45"
click at [516, 163] on span "تاكيد" at bounding box center [515, 166] width 11 height 10
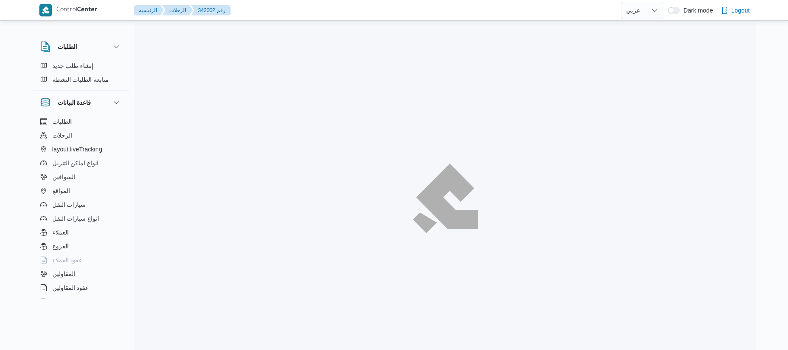
select select "ar"
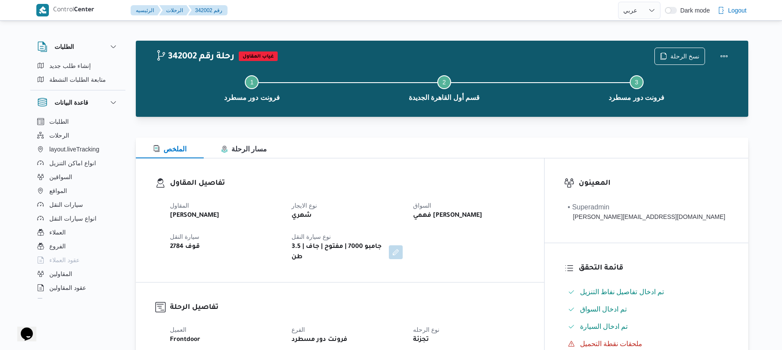
click at [544, 173] on div "تفاصيل المقاول المقاول علي عبدالناصر علي بخيت علي نوع الايجار شهري السواق فهمي …" at bounding box center [340, 220] width 408 height 124
click at [718, 49] on button "Actions" at bounding box center [723, 55] width 17 height 17
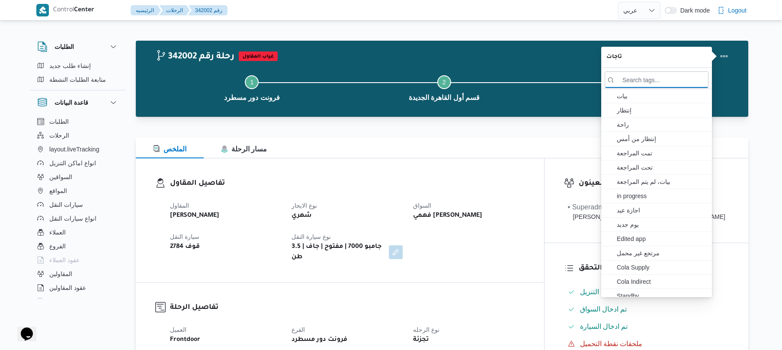
click at [548, 121] on div at bounding box center [442, 122] width 612 height 10
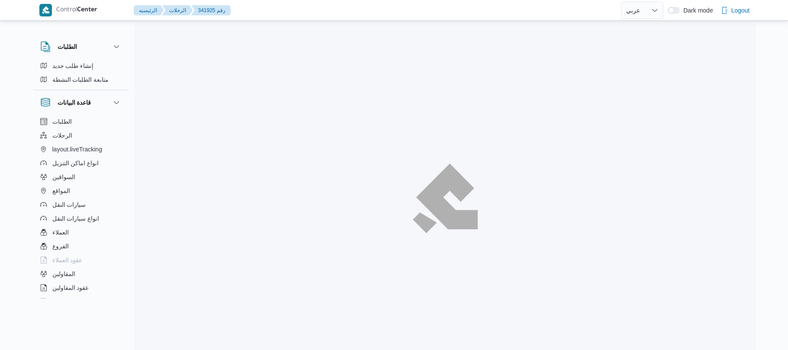
select select "ar"
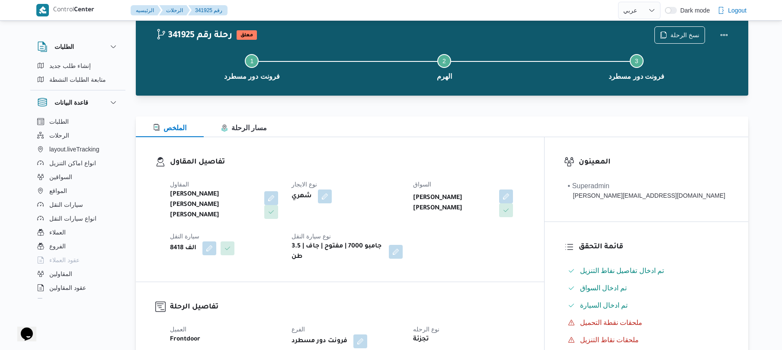
scroll to position [23, 0]
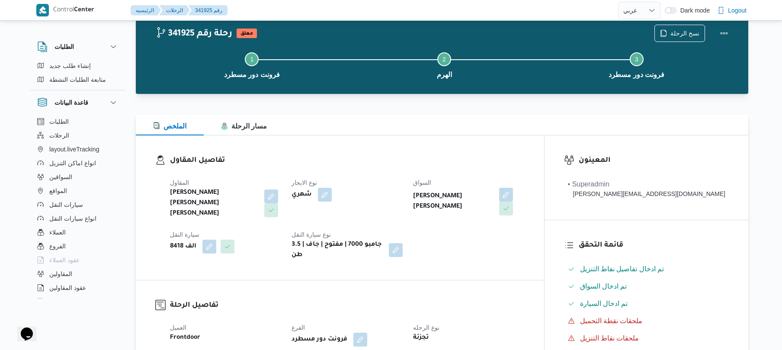
click at [425, 151] on div "تفاصيل المقاول [PERSON_NAME] [PERSON_NAME] [PERSON_NAME] نوع الايجار شهري السوا…" at bounding box center [340, 207] width 408 height 144
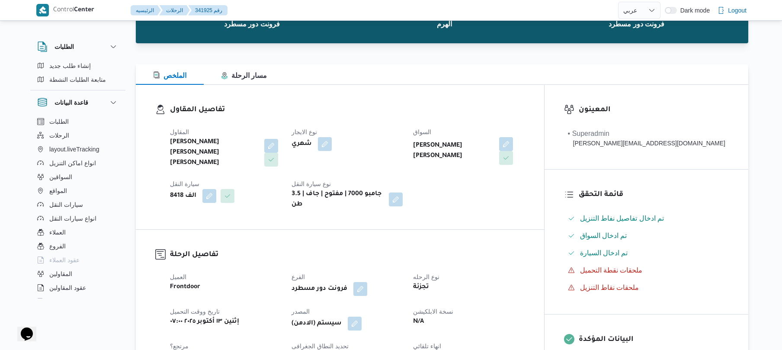
scroll to position [0, 0]
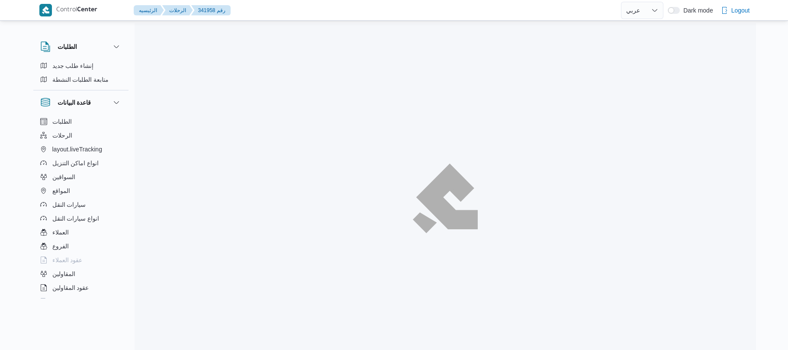
select select "ar"
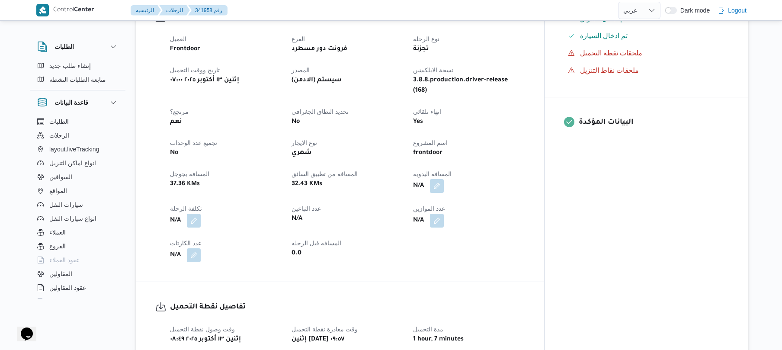
scroll to position [323, 0]
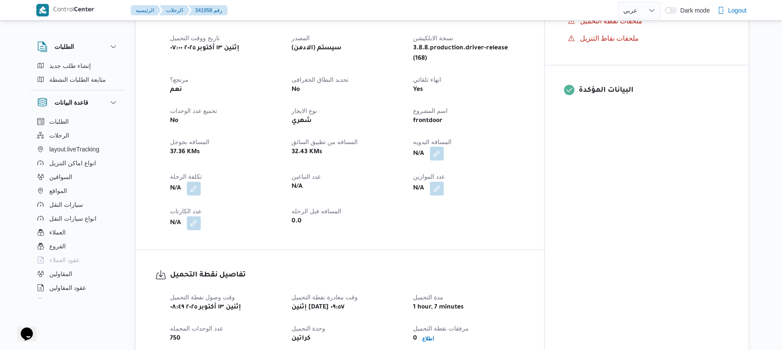
click at [444, 147] on button "button" at bounding box center [437, 154] width 14 height 14
click at [442, 172] on input "المسافه اليدويه" at bounding box center [447, 171] width 86 height 17
type input "110"
click at [500, 166] on span "تاكيد" at bounding box center [516, 166] width 48 height 17
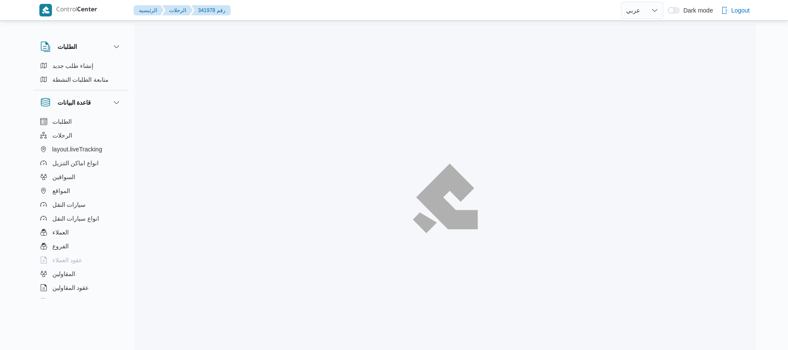
select select "ar"
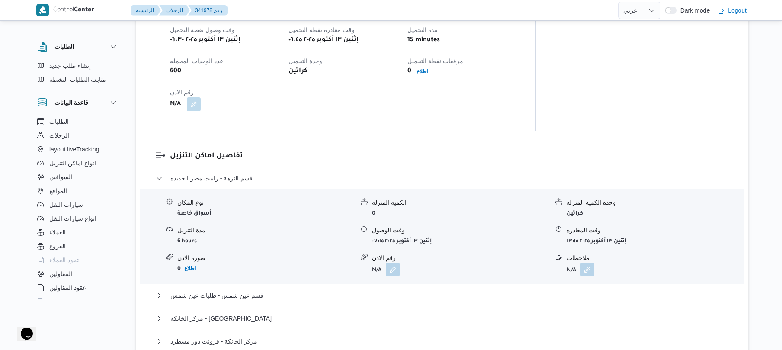
scroll to position [612, 0]
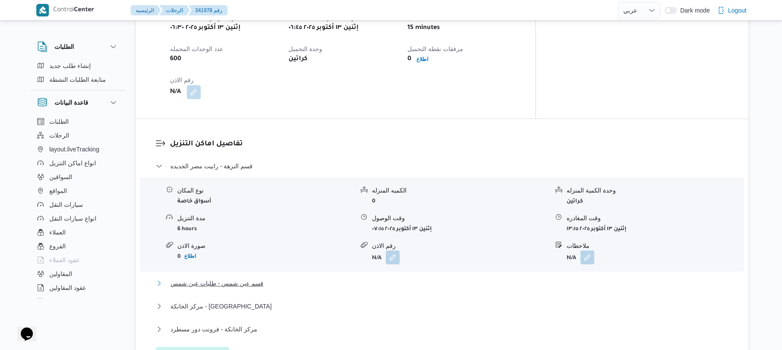
click at [387, 278] on button "قسم عين شمس - طلبات عين شمس" at bounding box center [442, 283] width 573 height 10
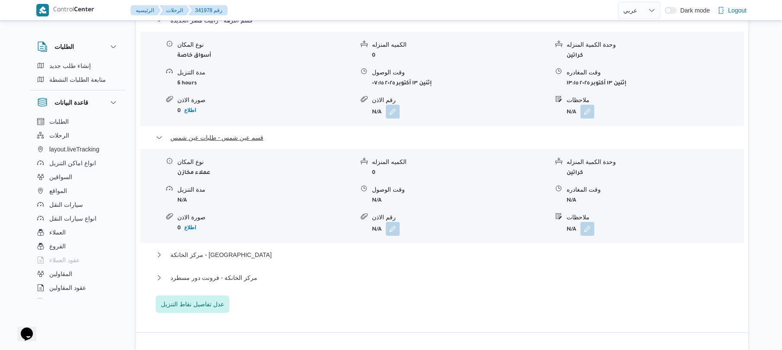
scroll to position [843, 0]
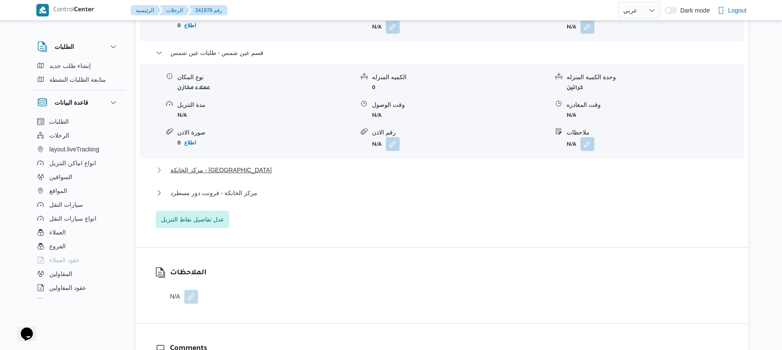
click at [416, 165] on button "مركز الخانكة - [GEOGRAPHIC_DATA]" at bounding box center [442, 170] width 573 height 10
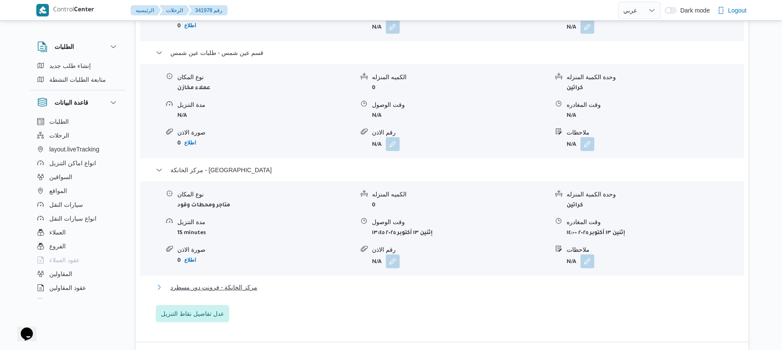
click at [360, 282] on button "مركز الخانكة - فرونت دور مسطرد" at bounding box center [442, 287] width 573 height 10
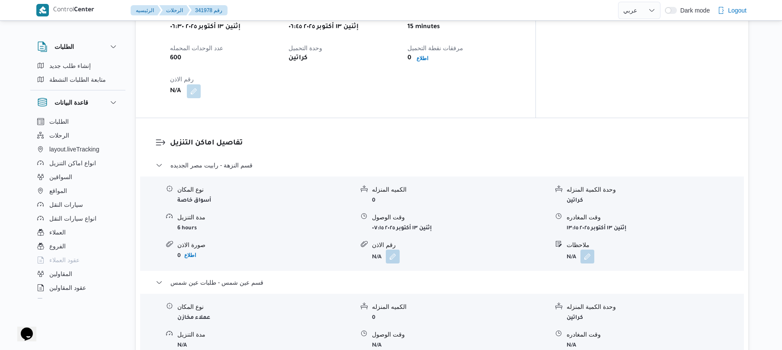
scroll to position [612, 0]
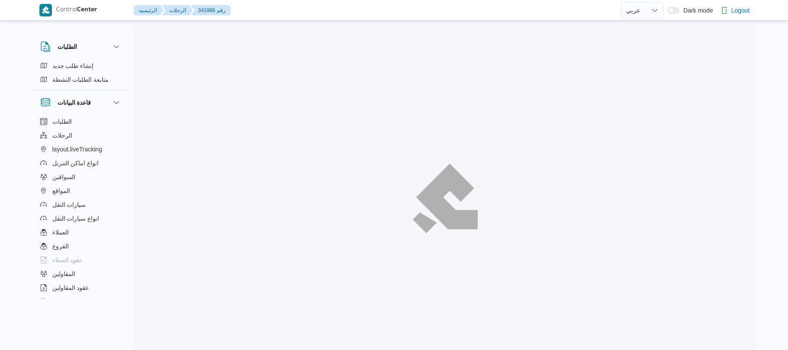
select select "ar"
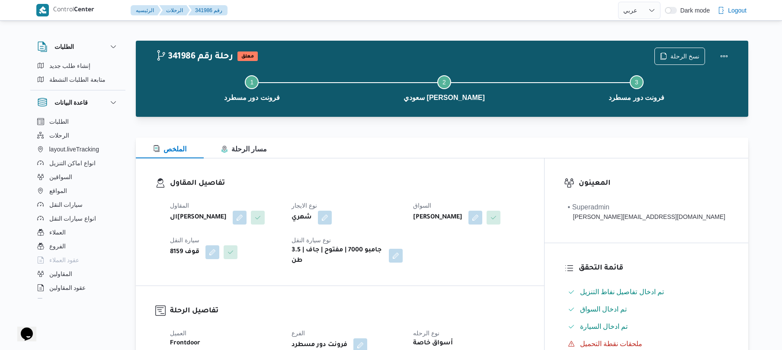
click at [433, 183] on h3 "تفاصيل المقاول" at bounding box center [347, 184] width 355 height 12
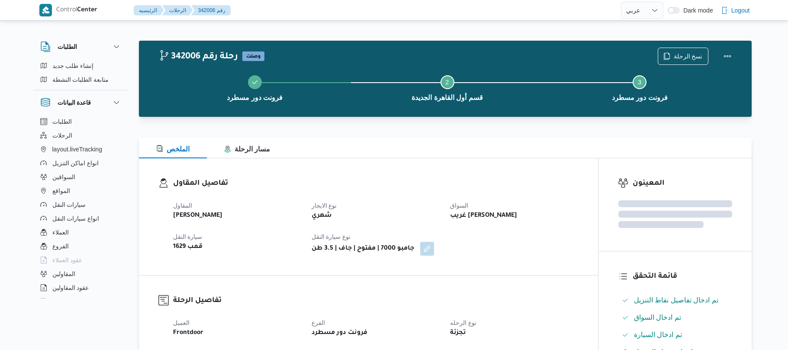
select select "ar"
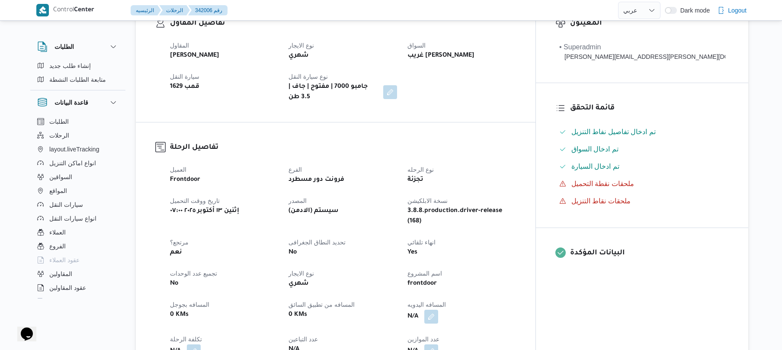
scroll to position [231, 0]
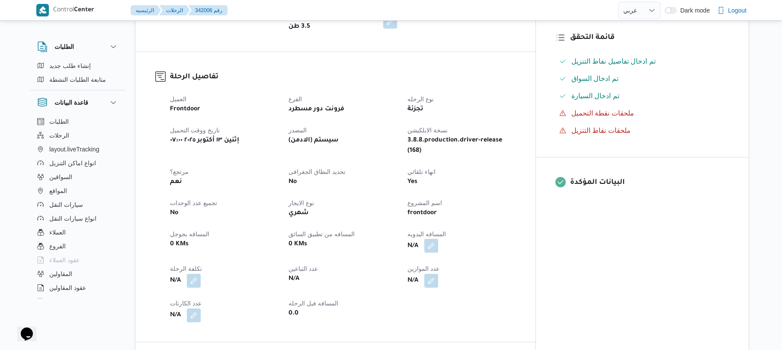
click at [438, 239] on button "button" at bounding box center [431, 246] width 14 height 14
click at [445, 265] on input "المسافه اليدويه" at bounding box center [447, 263] width 86 height 17
click at [455, 258] on input "المسافه اليدويه" at bounding box center [447, 263] width 86 height 17
type input "95"
click at [514, 263] on span "تاكيد" at bounding box center [515, 258] width 11 height 10
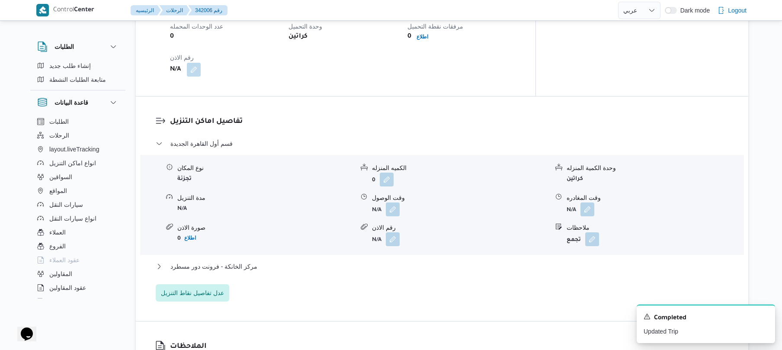
scroll to position [646, 0]
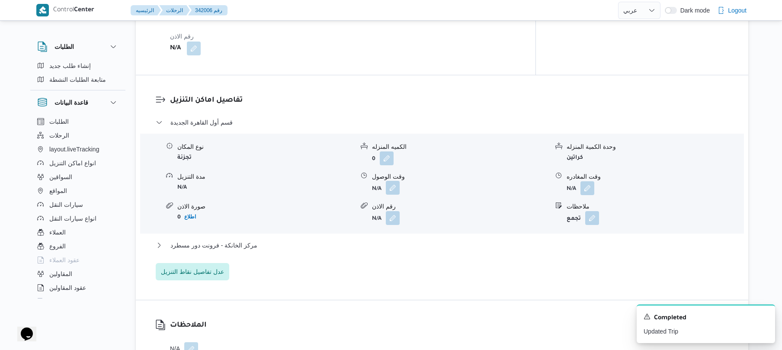
click at [389, 181] on button "button" at bounding box center [393, 188] width 14 height 14
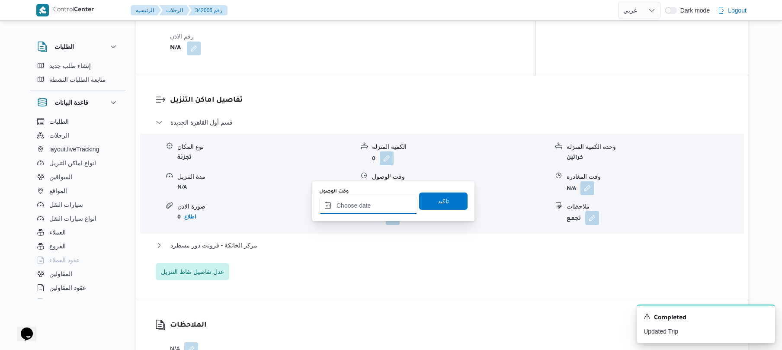
click at [379, 205] on input "وقت الوصول" at bounding box center [368, 205] width 98 height 17
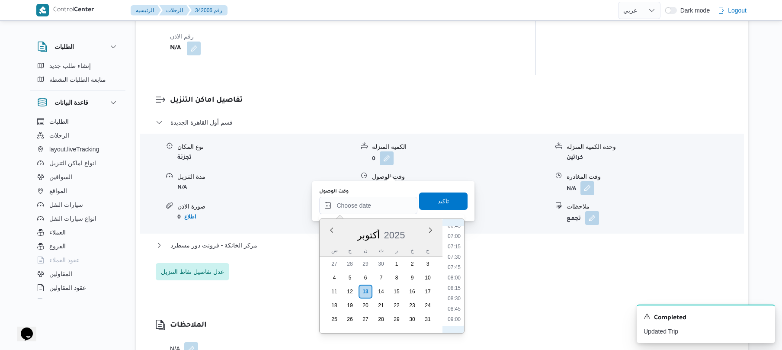
scroll to position [258, 0]
click at [455, 305] on li "08:00" at bounding box center [454, 304] width 20 height 9
type input "١٣/١٠/٢٠٢٥ ٠٨:٠٠"
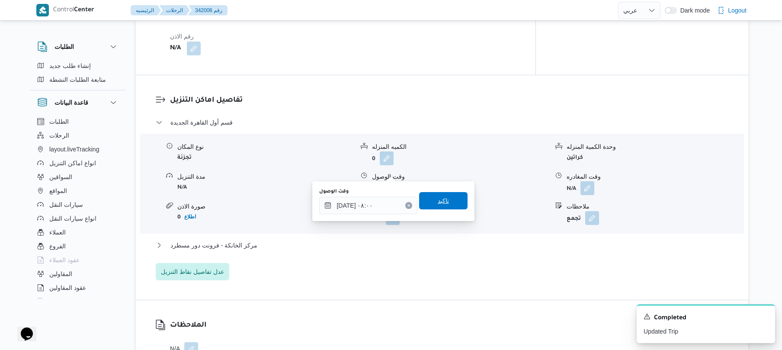
click at [445, 201] on span "تاكيد" at bounding box center [443, 200] width 48 height 17
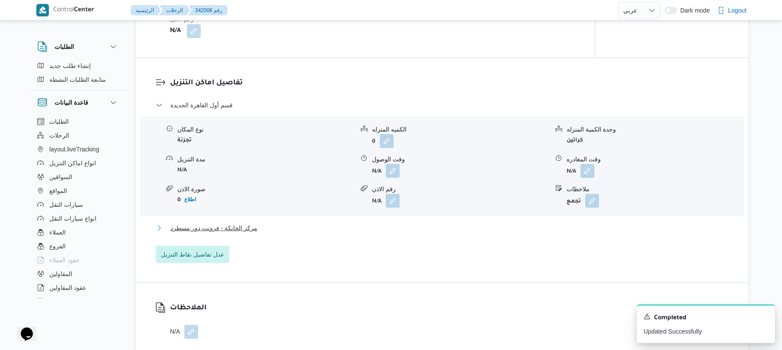
click at [403, 229] on button "مركز الخانكة - فرونت دور مسطرد" at bounding box center [442, 228] width 573 height 10
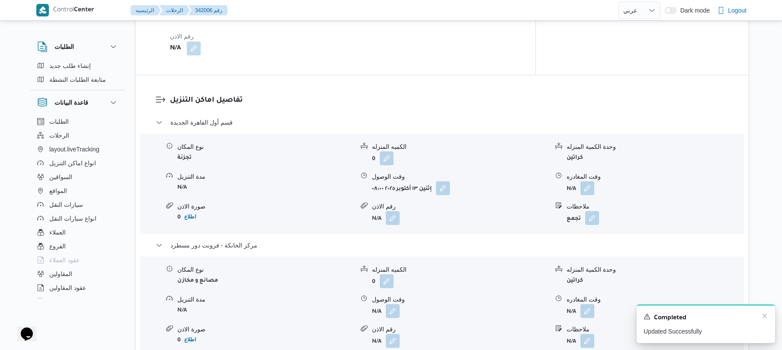
click at [759, 316] on div "Completed" at bounding box center [705, 317] width 125 height 11
click at [762, 316] on icon "Dismiss toast" at bounding box center [764, 315] width 7 height 7
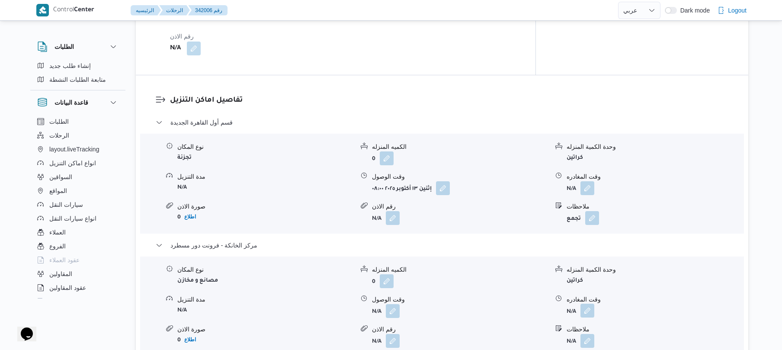
click at [592, 304] on button "button" at bounding box center [587, 311] width 14 height 14
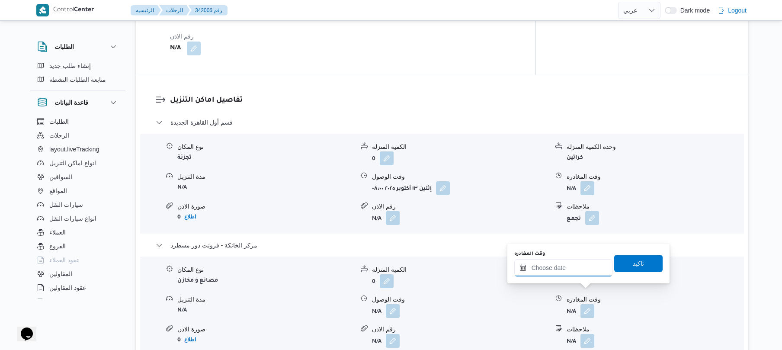
click at [555, 269] on input "وقت المغادره" at bounding box center [563, 267] width 98 height 17
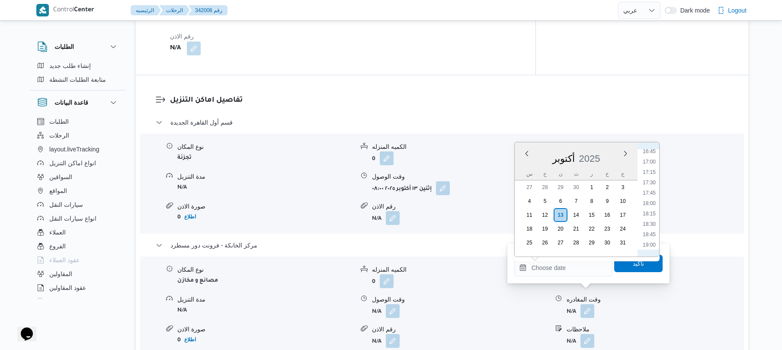
scroll to position [673, 0]
click at [651, 236] on li "18:15" at bounding box center [649, 238] width 20 height 9
type input "[DATE] ١٨:١٥"
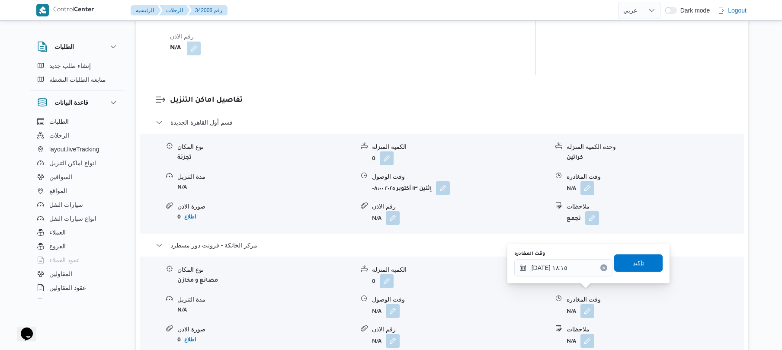
click at [633, 266] on span "تاكيد" at bounding box center [638, 263] width 11 height 10
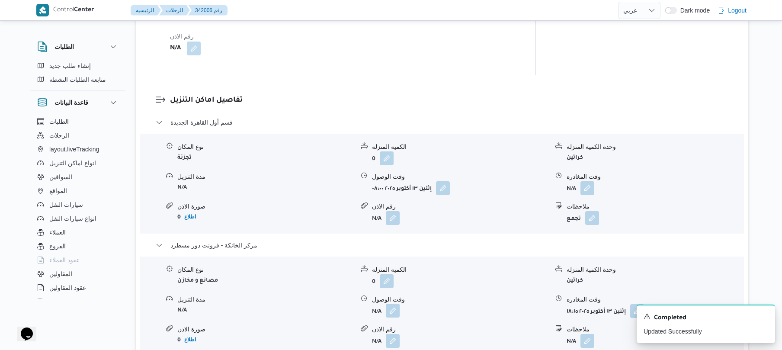
click at [392, 304] on button "button" at bounding box center [393, 311] width 14 height 14
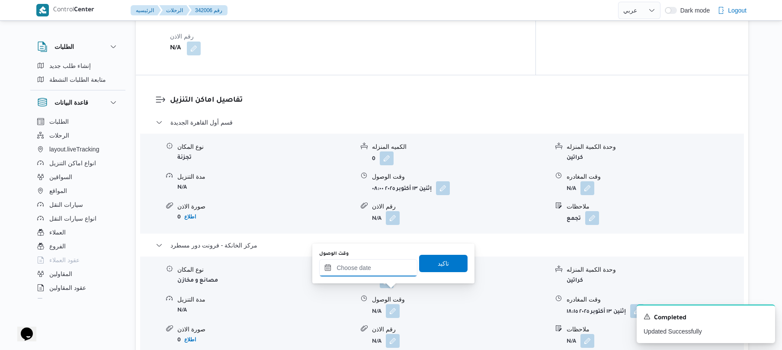
click at [381, 267] on input "وقت الوصول" at bounding box center [368, 267] width 98 height 17
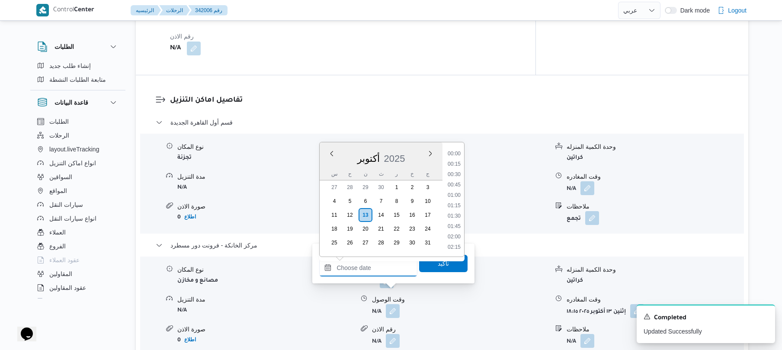
scroll to position [758, 0]
click at [765, 317] on icon "Dismiss toast" at bounding box center [764, 316] width 4 height 4
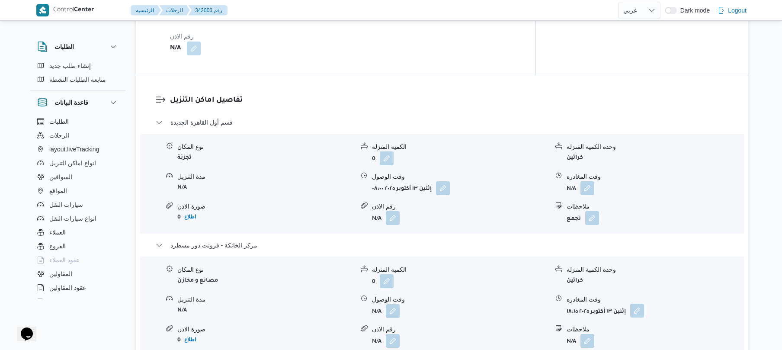
click at [639, 304] on button "button" at bounding box center [637, 311] width 14 height 14
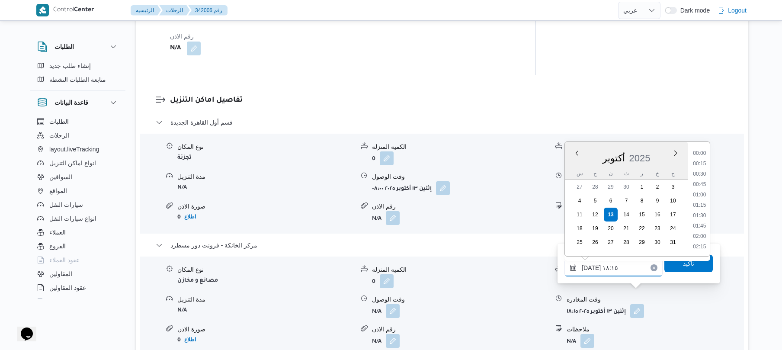
click at [621, 274] on input "[DATE] ١٨:١٥" at bounding box center [613, 267] width 98 height 17
click at [701, 213] on li "18:30" at bounding box center [699, 215] width 20 height 9
type input "١٣/١٠/٢٠٢٥ ١٨:٣٠"
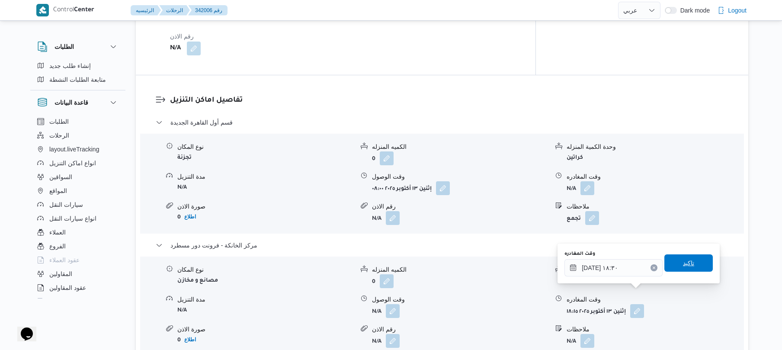
click at [683, 260] on span "تاكيد" at bounding box center [688, 263] width 11 height 10
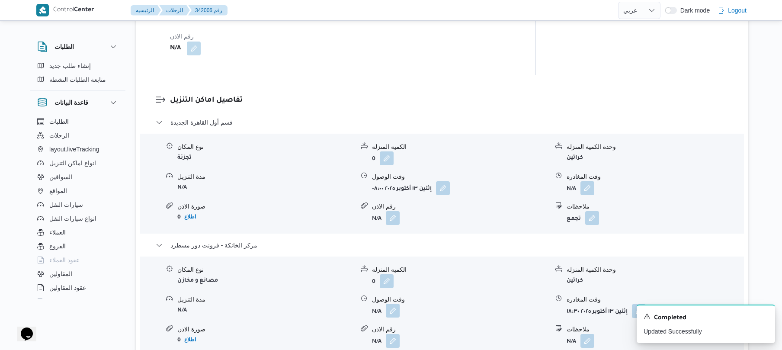
click at [391, 304] on button "button" at bounding box center [393, 311] width 14 height 14
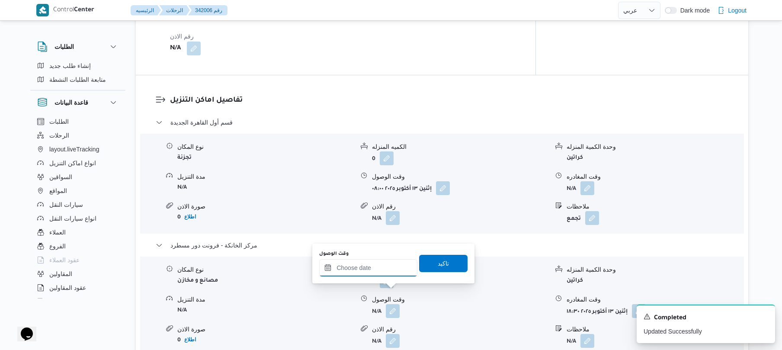
click at [371, 269] on input "وقت الوصول" at bounding box center [368, 267] width 98 height 17
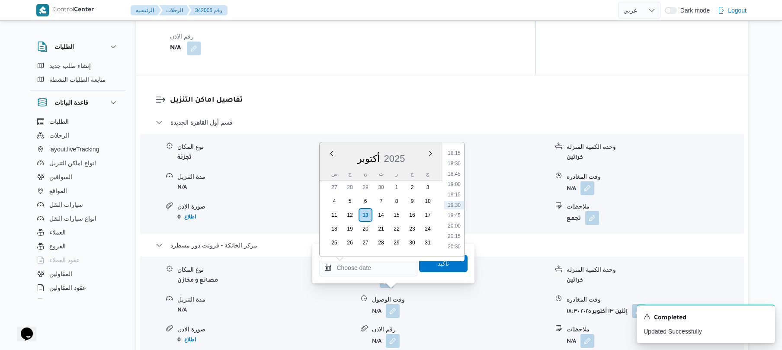
scroll to position [673, 0]
click at [455, 237] on li "18:15" at bounding box center [454, 238] width 20 height 9
type input "[DATE] ١٨:١٥"
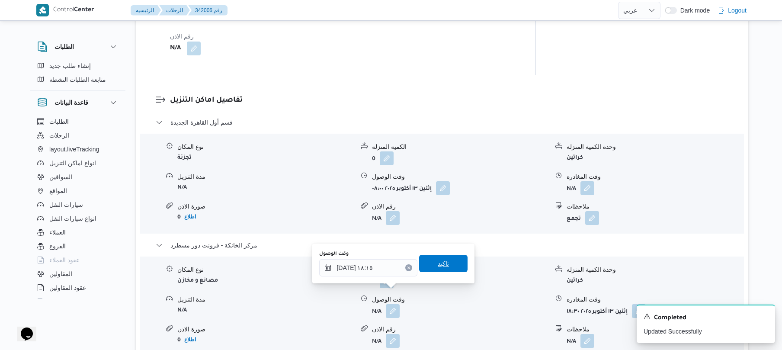
click at [437, 272] on span "تاكيد" at bounding box center [443, 263] width 48 height 17
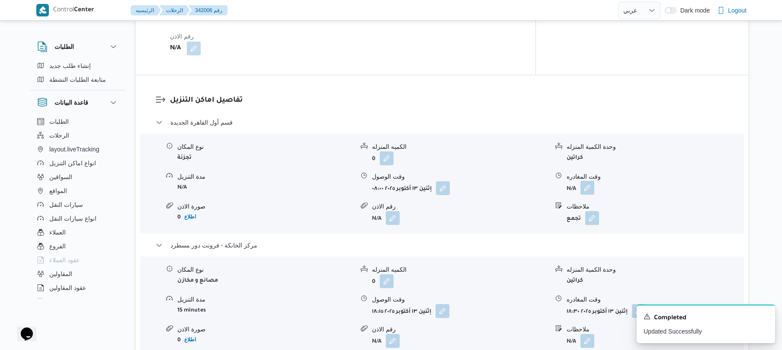
click at [589, 181] on button "button" at bounding box center [587, 188] width 14 height 14
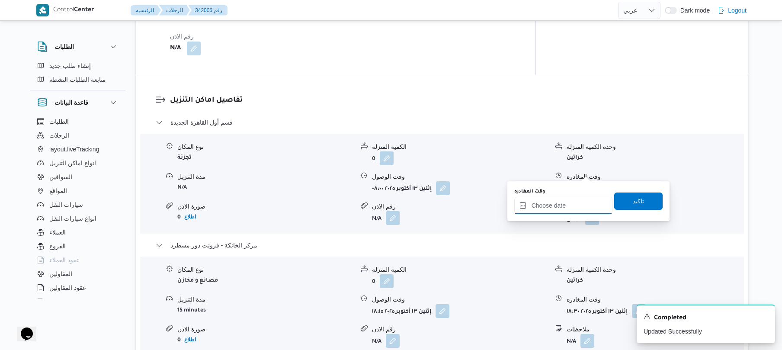
click at [551, 207] on input "وقت المغادره" at bounding box center [563, 205] width 98 height 17
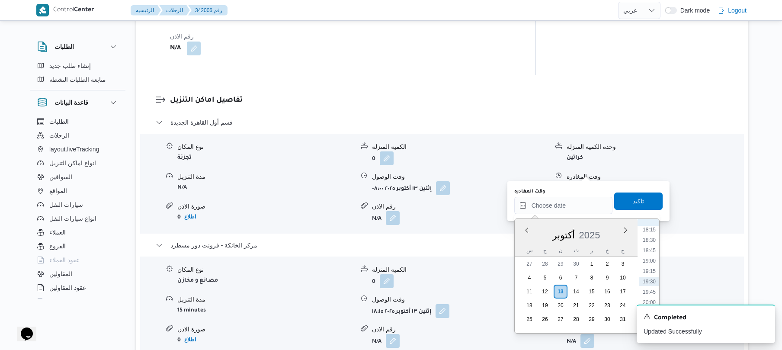
scroll to position [673, 0]
click at [649, 281] on li "17:30" at bounding box center [649, 283] width 20 height 9
type input "١٣/١٠/٢٠٢٥ ١٧:٣٠"
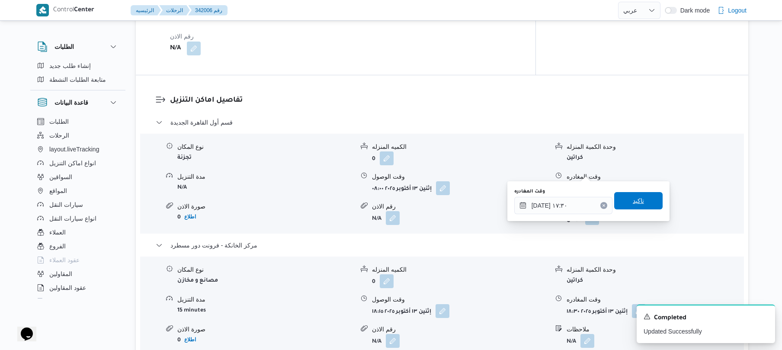
click at [640, 204] on span "تاكيد" at bounding box center [638, 200] width 48 height 17
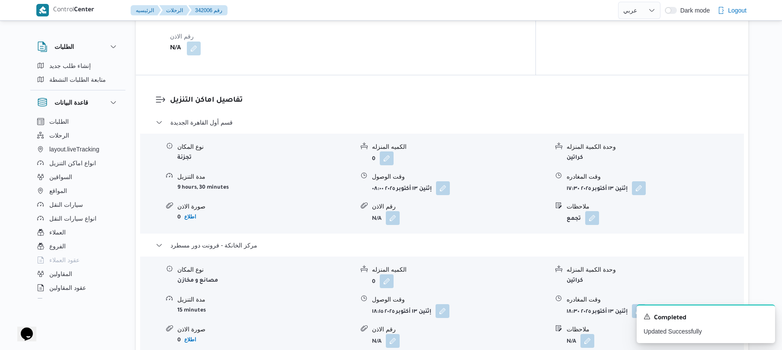
scroll to position [0, 0]
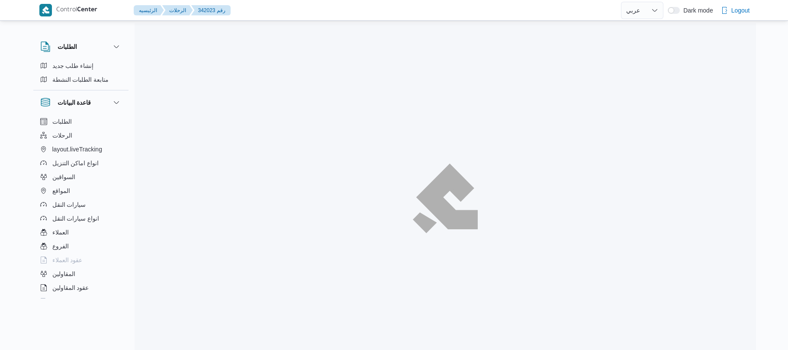
select select "ar"
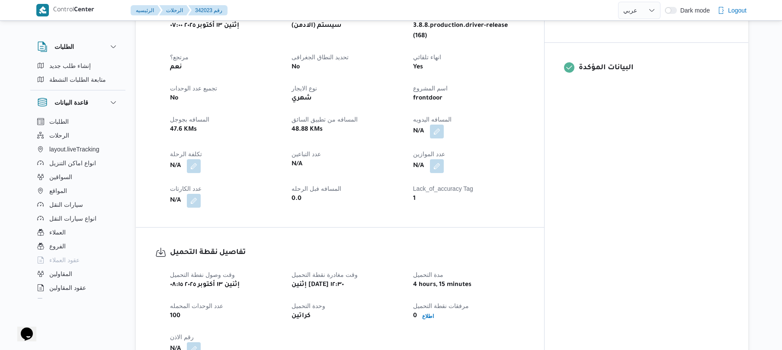
scroll to position [346, 0]
click at [444, 123] on button "button" at bounding box center [437, 130] width 14 height 14
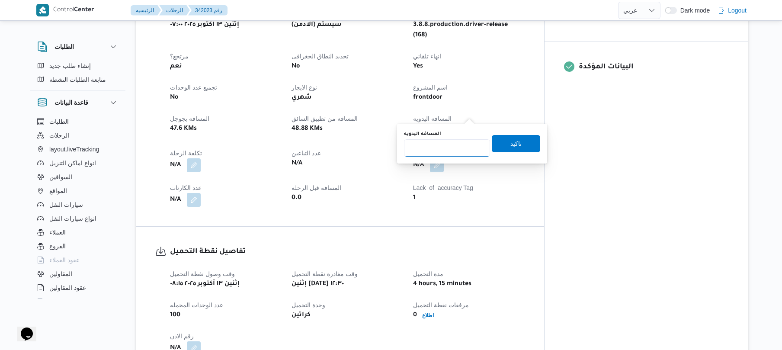
click at [445, 147] on input "المسافه اليدويه" at bounding box center [447, 147] width 86 height 17
type input "100"
click at [510, 141] on span "تاكيد" at bounding box center [515, 143] width 11 height 10
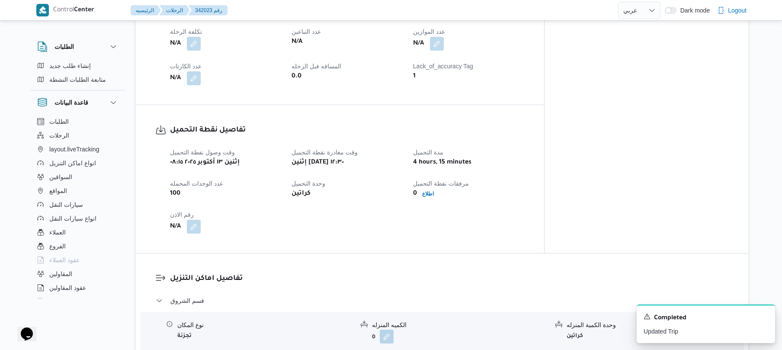
scroll to position [576, 0]
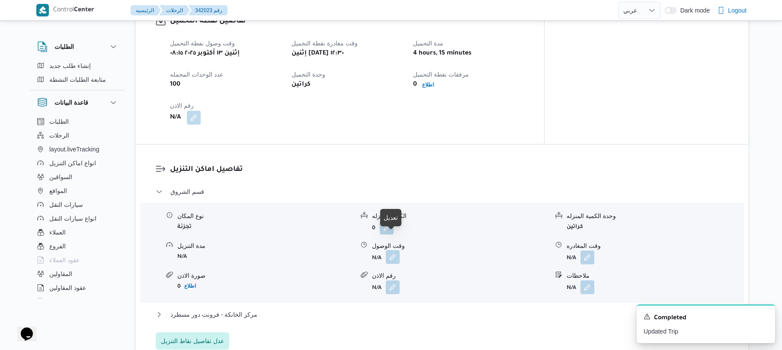
click at [395, 250] on button "button" at bounding box center [393, 257] width 14 height 14
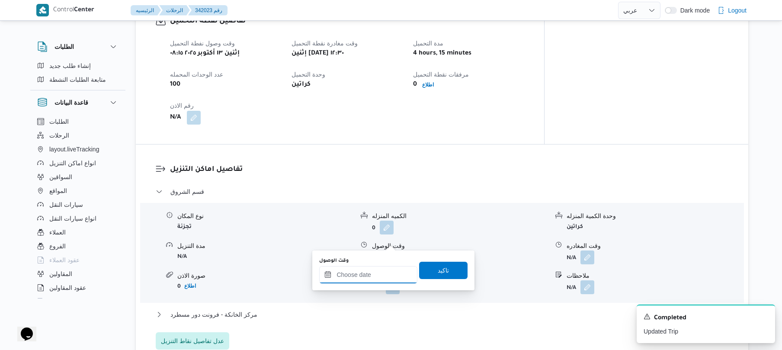
click at [370, 275] on input "وقت الوصول" at bounding box center [368, 274] width 98 height 17
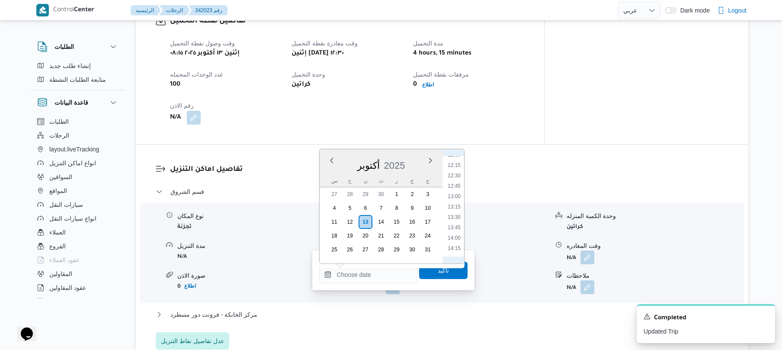
scroll to position [530, 0]
click at [457, 201] on li "13:45" at bounding box center [454, 201] width 20 height 9
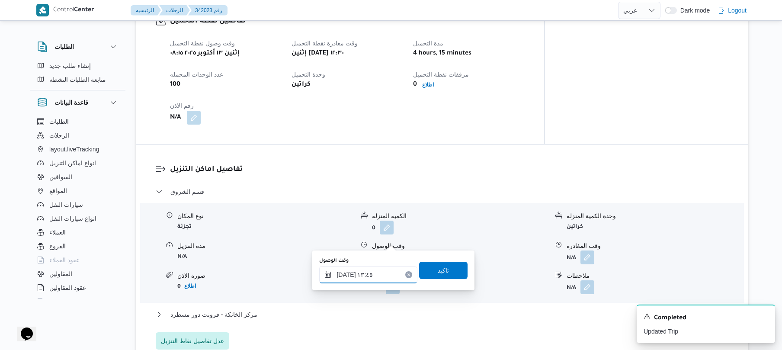
type input "١٣/١٠/٢٠٢٥ ١٣:٤٥"
click at [439, 265] on span "تاكيد" at bounding box center [443, 270] width 11 height 10
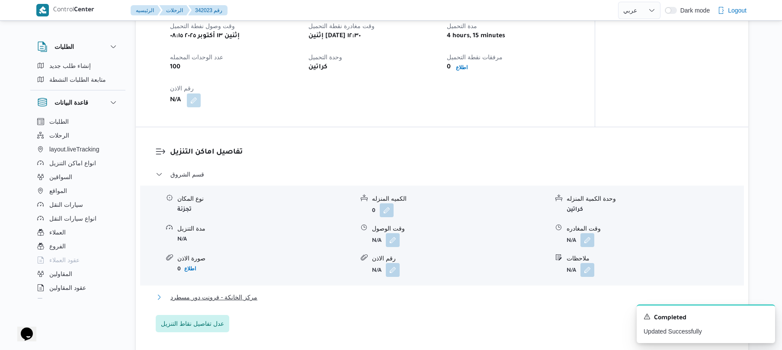
click at [376, 296] on button "مركز الخانكة - فرونت دور مسطرد" at bounding box center [442, 297] width 573 height 10
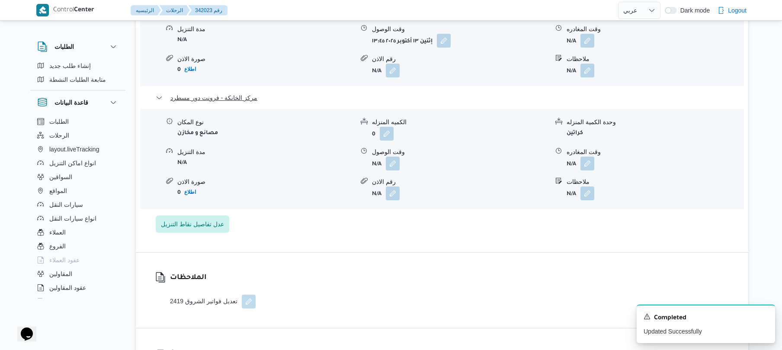
scroll to position [807, 0]
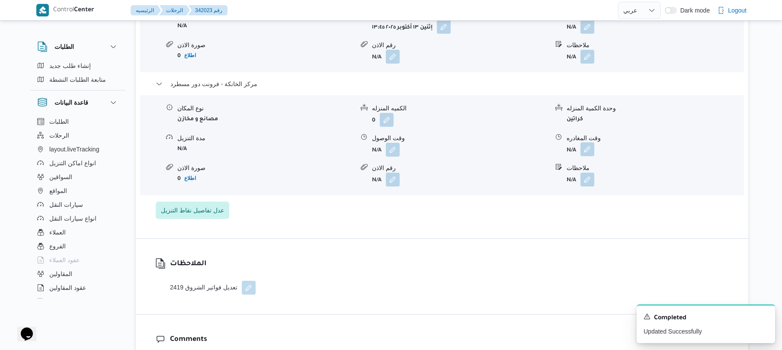
click at [588, 142] on button "button" at bounding box center [587, 149] width 14 height 14
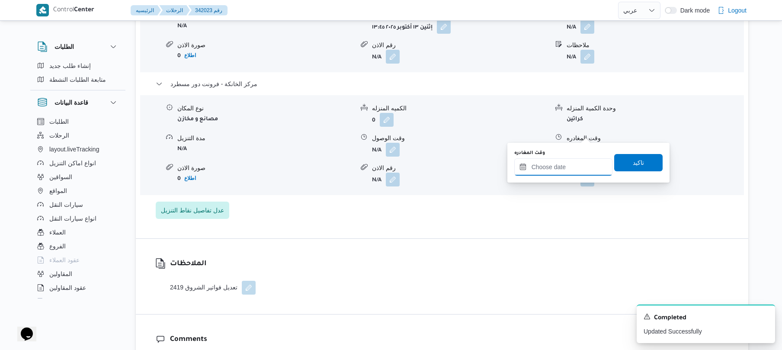
click at [538, 168] on input "وقت المغادره" at bounding box center [563, 166] width 98 height 17
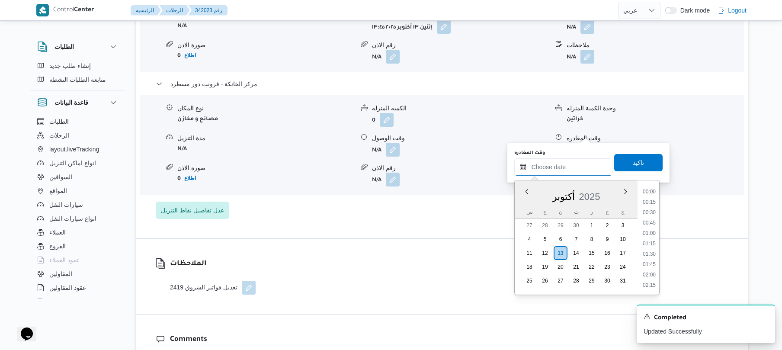
scroll to position [758, 0]
click at [651, 233] on li "19:15" at bounding box center [649, 232] width 20 height 9
type input "١٣/١٠/٢٠٢٥ ١٩:١٥"
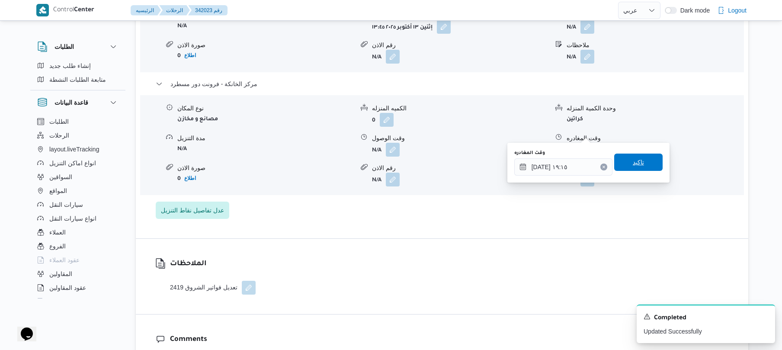
click at [633, 161] on span "تاكيد" at bounding box center [638, 162] width 11 height 10
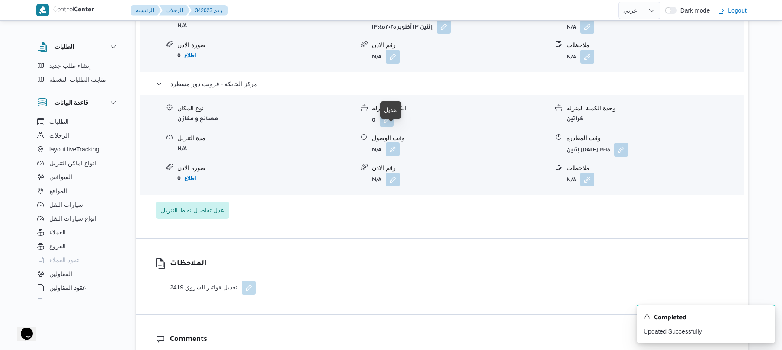
click at [389, 142] on button "button" at bounding box center [393, 149] width 14 height 14
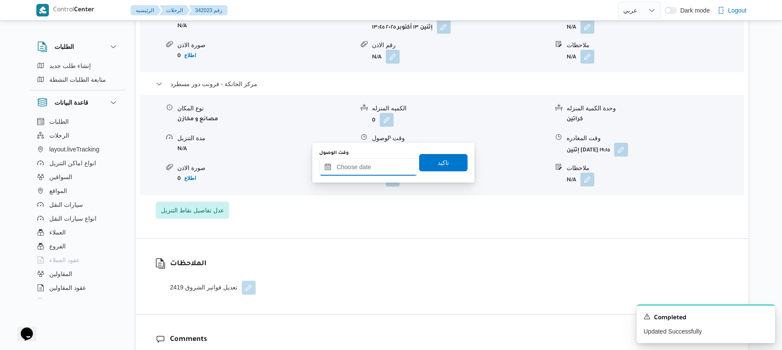
click at [374, 167] on input "وقت الوصول" at bounding box center [368, 166] width 98 height 17
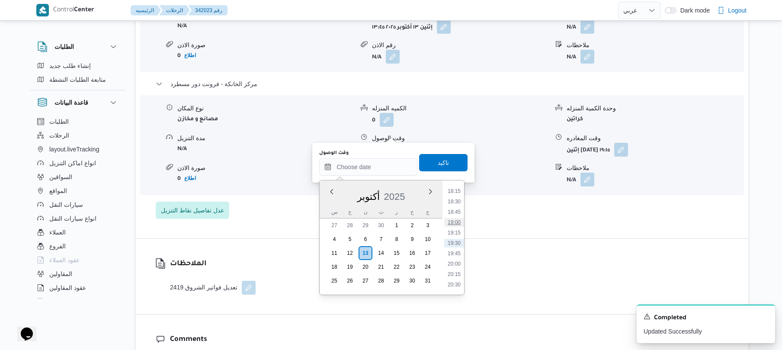
click at [457, 222] on li "19:00" at bounding box center [454, 222] width 20 height 9
type input "١٣/١٠/٢٠٢٥ ١٩:٠٠"
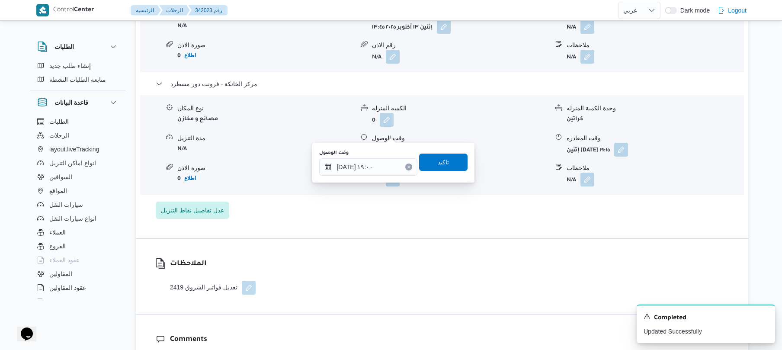
click at [448, 164] on span "تاكيد" at bounding box center [443, 162] width 48 height 17
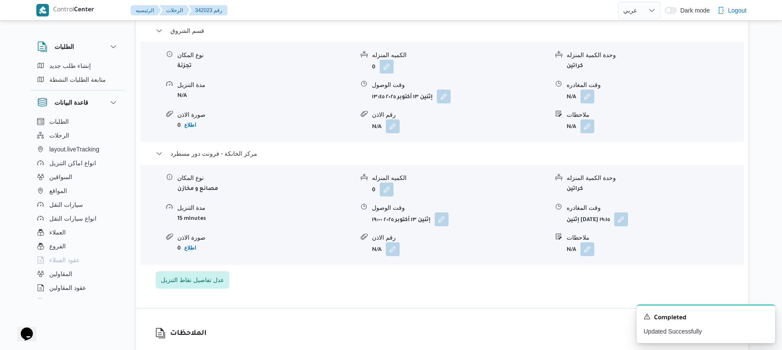
scroll to position [738, 0]
click at [592, 89] on button "button" at bounding box center [587, 96] width 14 height 14
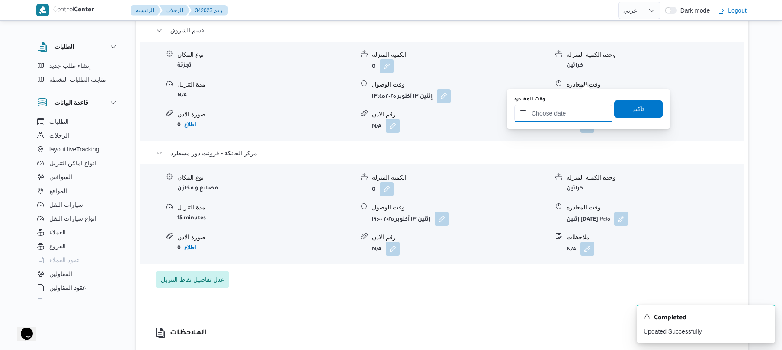
click at [553, 109] on input "وقت المغادره" at bounding box center [563, 113] width 98 height 17
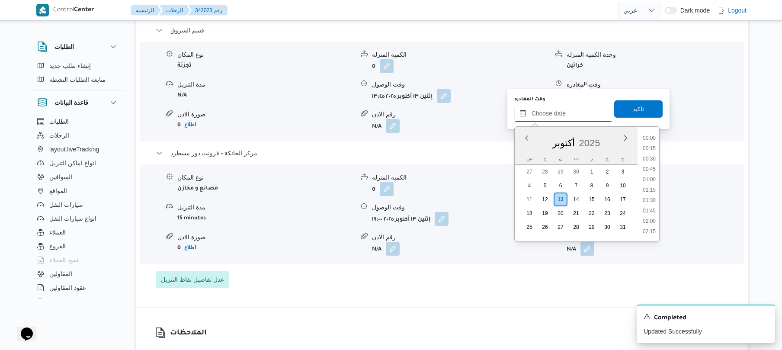
scroll to position [758, 0]
click at [650, 135] on li "18:15" at bounding box center [649, 137] width 20 height 9
type input "[DATE] ١٨:١٥"
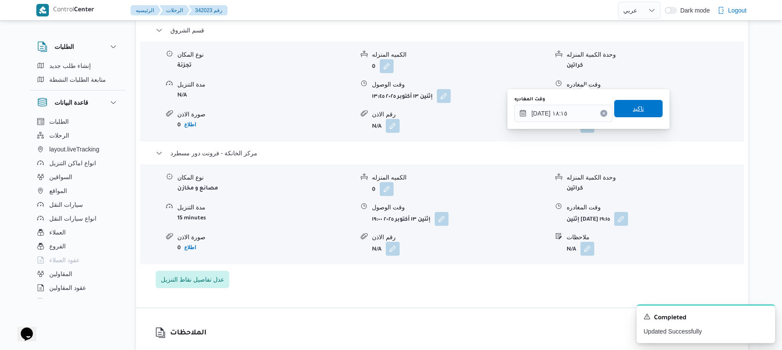
click at [642, 109] on span "تاكيد" at bounding box center [638, 108] width 48 height 17
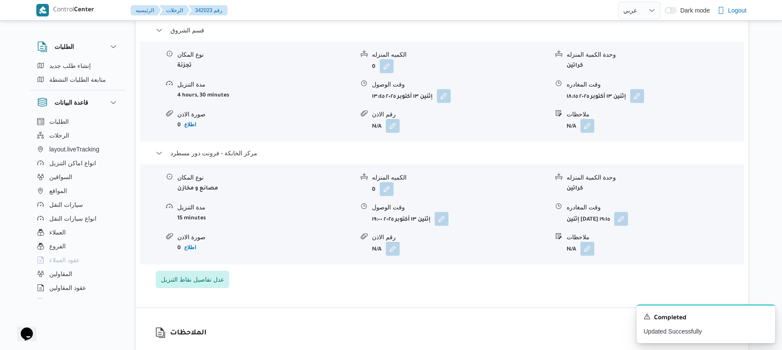
click at [563, 279] on div "تفاصيل اماكن التنزيل قسم الشروق نوع المكان تجزئة الكميه المنزله 0 وحدة الكمية ا…" at bounding box center [442, 145] width 612 height 324
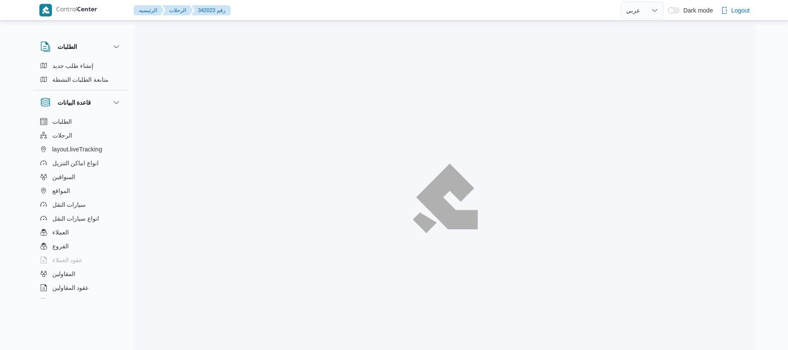
select select "ar"
click at [537, 158] on div at bounding box center [444, 198] width 621 height 350
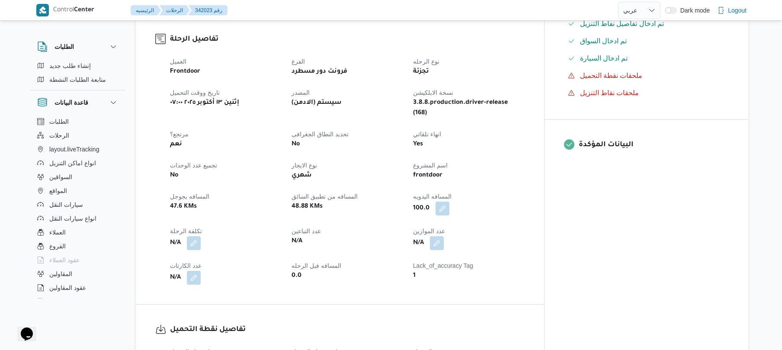
scroll to position [300, 0]
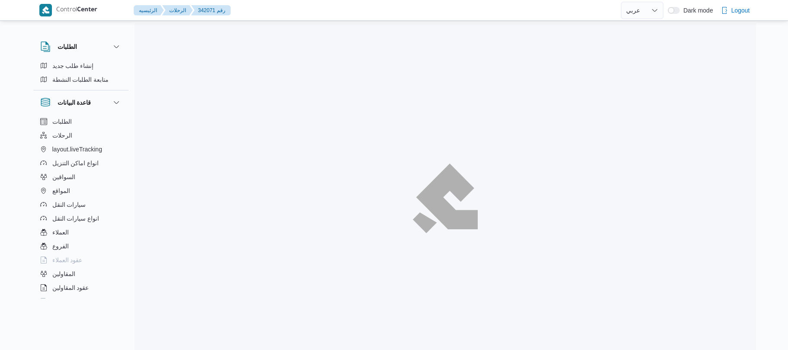
select select "ar"
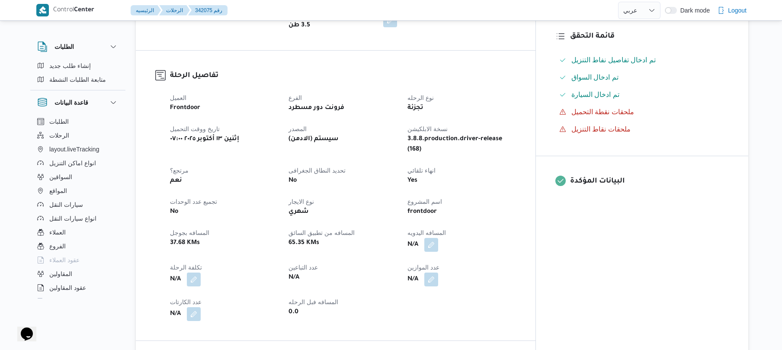
scroll to position [253, 0]
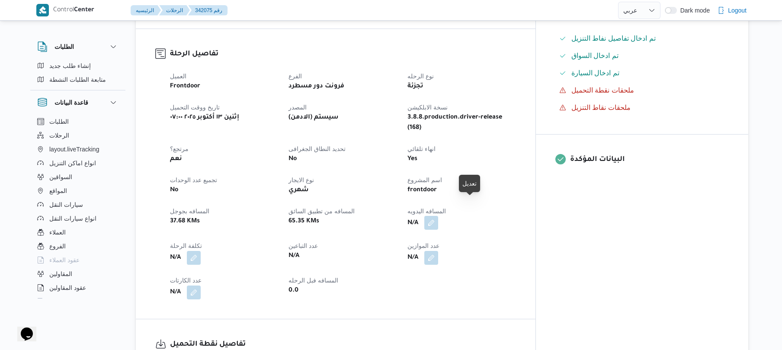
drag, startPoint x: 472, startPoint y: 208, endPoint x: 476, endPoint y: 203, distance: 5.9
click at [438, 216] on button "button" at bounding box center [431, 223] width 14 height 14
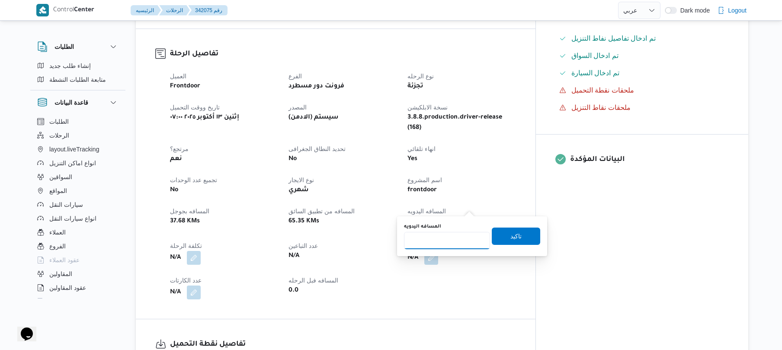
click at [450, 239] on input "المسافه اليدويه" at bounding box center [447, 240] width 86 height 17
type input "90"
click at [510, 237] on span "تاكيد" at bounding box center [515, 236] width 11 height 10
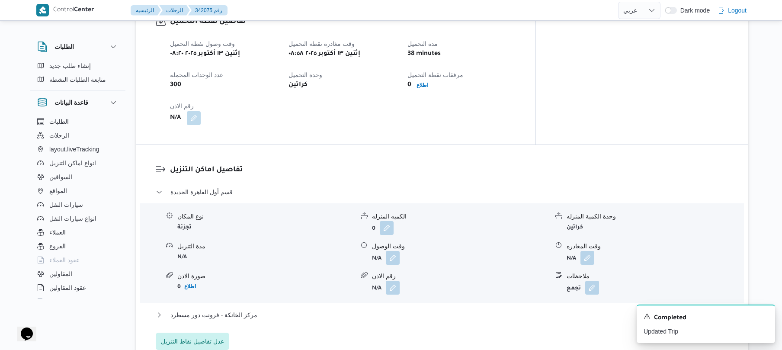
scroll to position [599, 0]
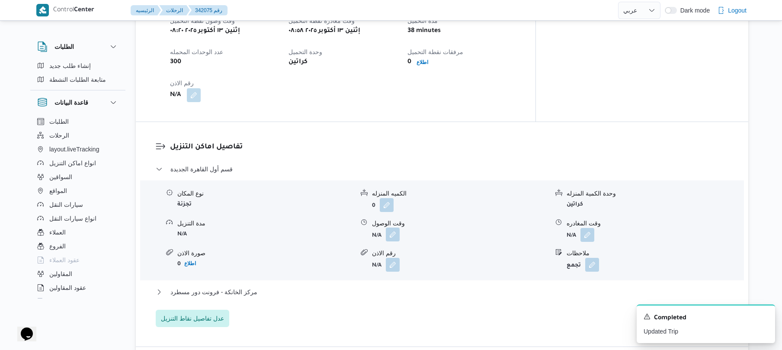
click at [392, 227] on button "button" at bounding box center [393, 234] width 14 height 14
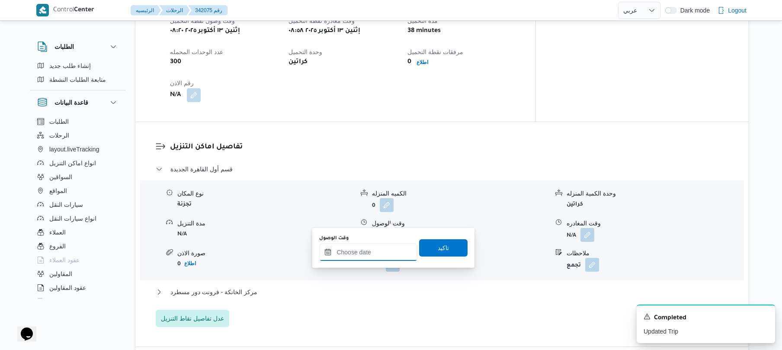
click at [353, 255] on input "وقت الوصول" at bounding box center [368, 251] width 98 height 17
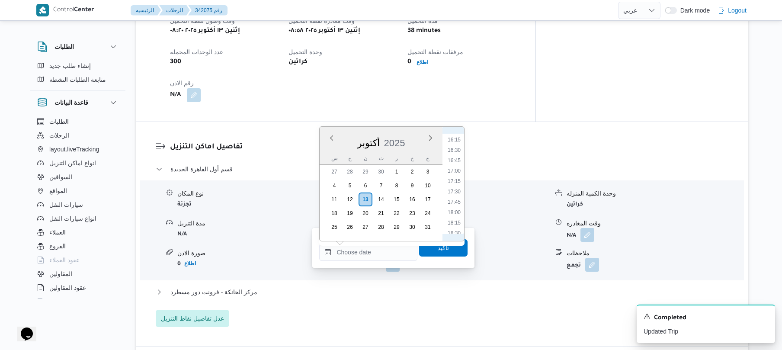
scroll to position [360, 0]
click at [454, 183] on li "09:45" at bounding box center [454, 183] width 20 height 9
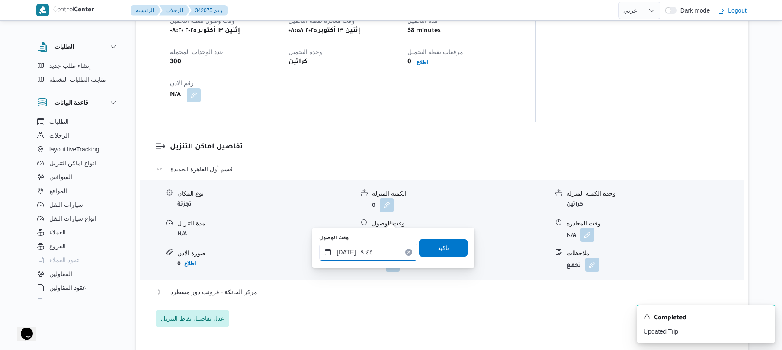
click at [348, 250] on input "[DATE] ٠٩:٤٥" at bounding box center [368, 251] width 98 height 17
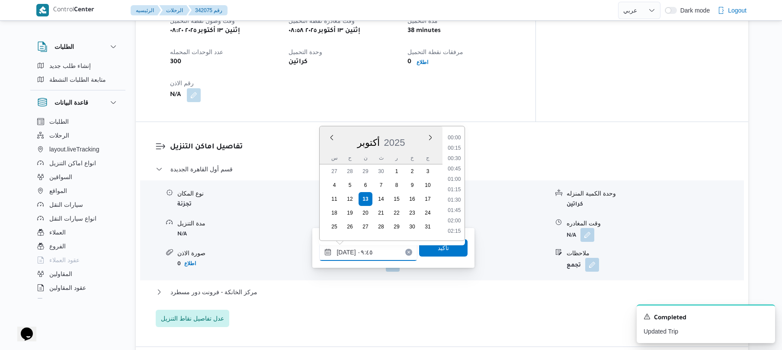
scroll to position [353, 0]
type input "[DATE] ٠٩:٤٠"
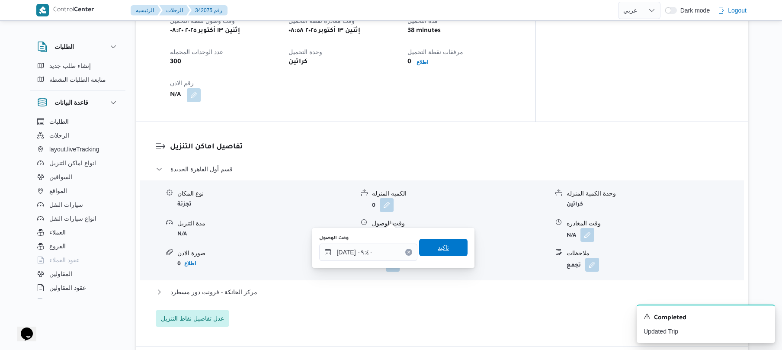
click at [438, 252] on span "تاكيد" at bounding box center [443, 247] width 11 height 10
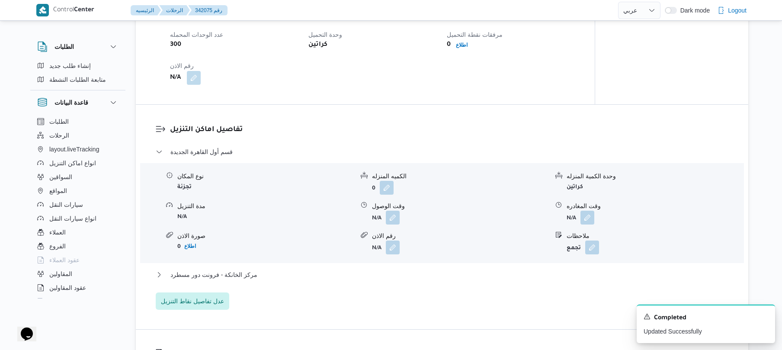
click at [346, 279] on div "مركز الخانكة - فرونت دور مسطرد" at bounding box center [442, 277] width 573 height 16
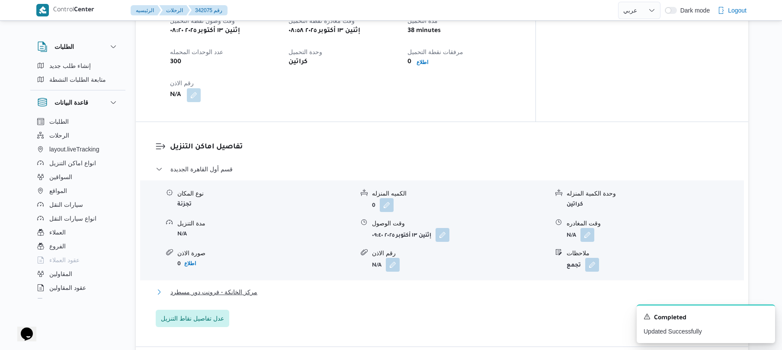
click at [438, 287] on button "مركز الخانكة - فرونت دور مسطرد" at bounding box center [442, 292] width 573 height 10
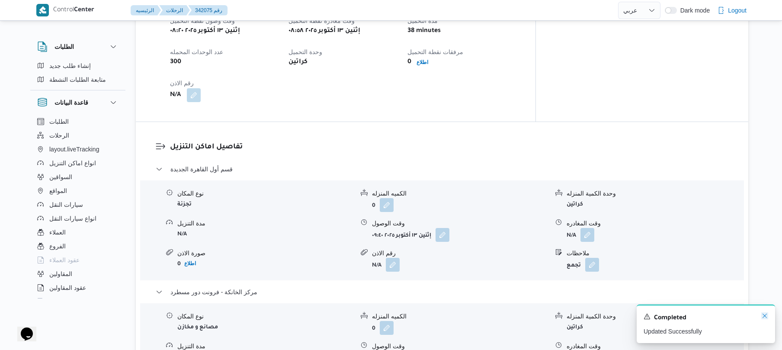
click at [765, 317] on icon "Dismiss toast" at bounding box center [764, 316] width 4 height 4
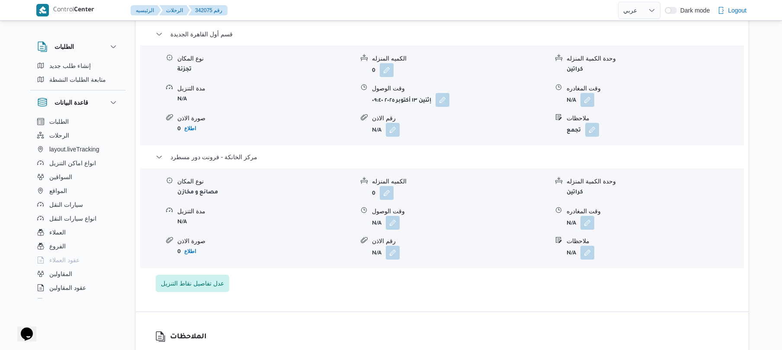
scroll to position [760, 0]
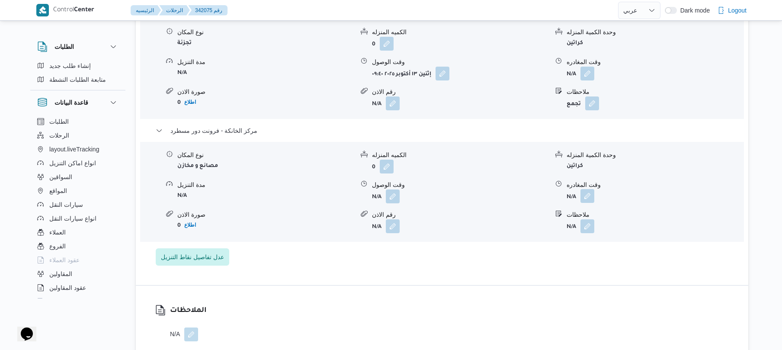
click at [589, 189] on button "button" at bounding box center [587, 196] width 14 height 14
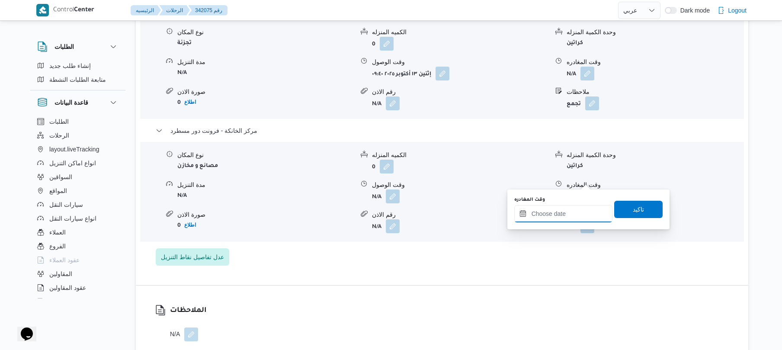
click at [579, 208] on input "وقت المغادره" at bounding box center [563, 213] width 98 height 17
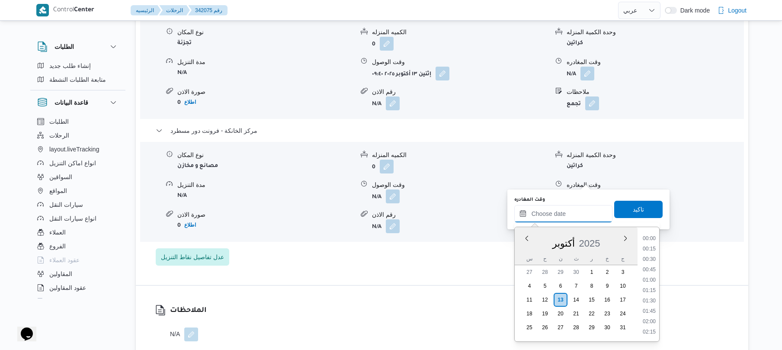
scroll to position [758, 0]
click at [429, 298] on div "الملاحظات N/A" at bounding box center [442, 322] width 612 height 75
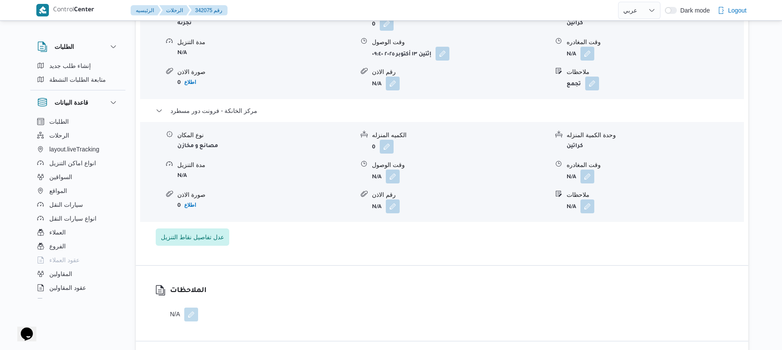
scroll to position [807, 0]
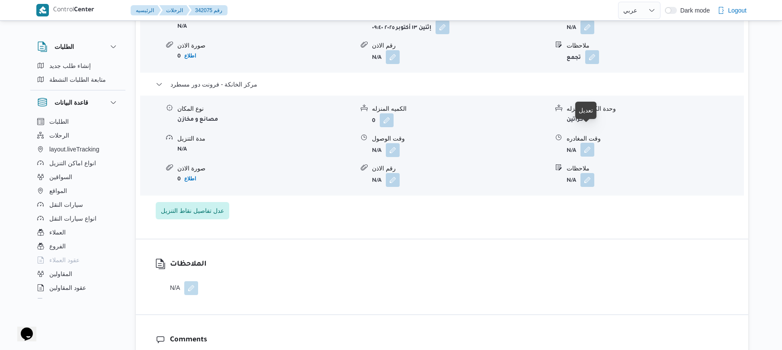
click at [588, 143] on button "button" at bounding box center [587, 150] width 14 height 14
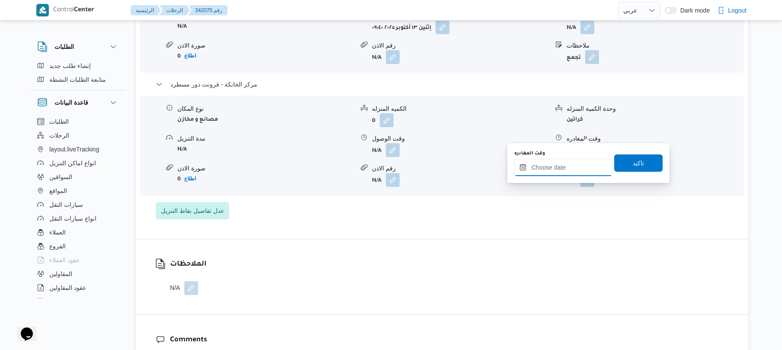
click at [539, 168] on input "وقت المغادره" at bounding box center [563, 167] width 98 height 17
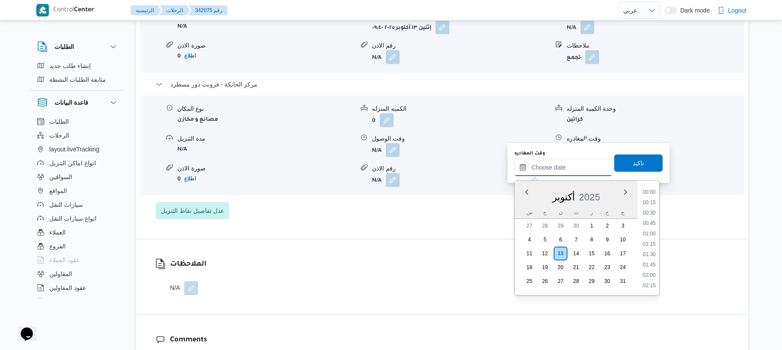
scroll to position [758, 0]
click at [653, 192] on li "18:15" at bounding box center [649, 191] width 20 height 9
type input "[DATE] ١٨:١٥"
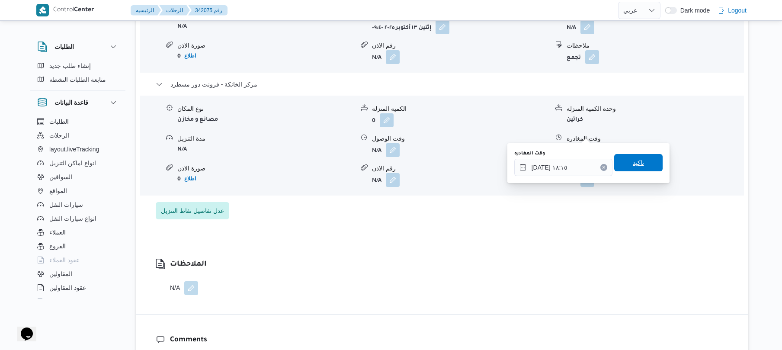
click at [635, 168] on span "تاكيد" at bounding box center [638, 162] width 48 height 17
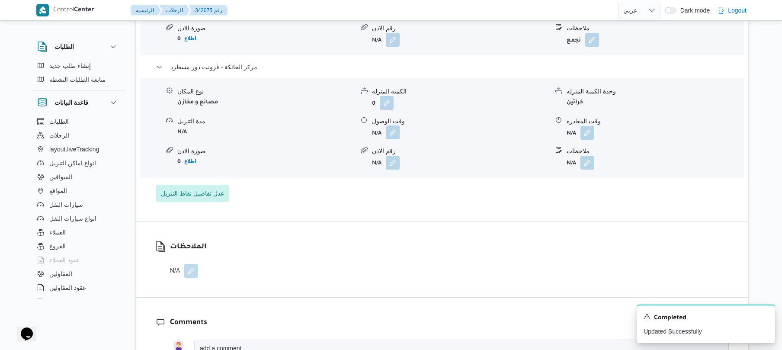
click at [391, 130] on button "button" at bounding box center [393, 132] width 14 height 14
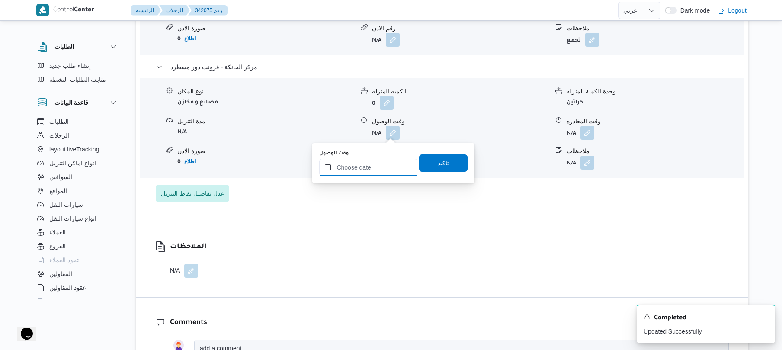
click at [374, 167] on input "وقت الوصول" at bounding box center [368, 167] width 98 height 17
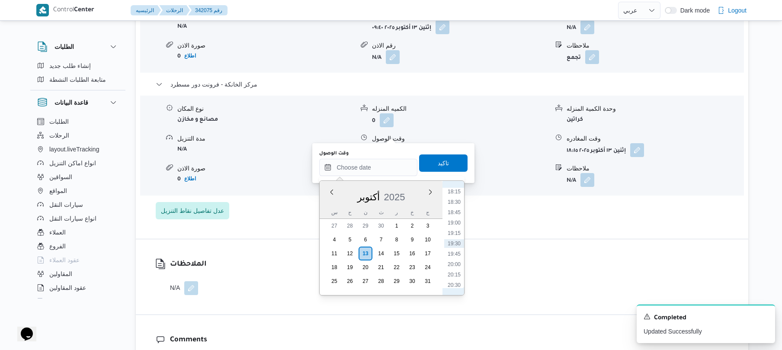
scroll to position [673, 0]
click at [453, 263] on li "18:00" at bounding box center [454, 266] width 20 height 9
type input "[DATE] ١٨:٠٠"
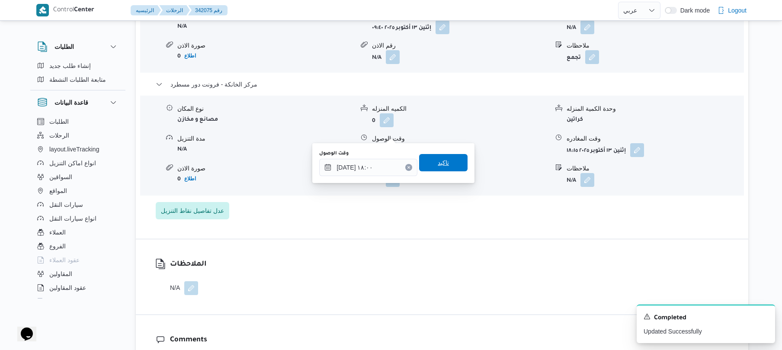
click at [447, 164] on span "تاكيد" at bounding box center [443, 162] width 48 height 17
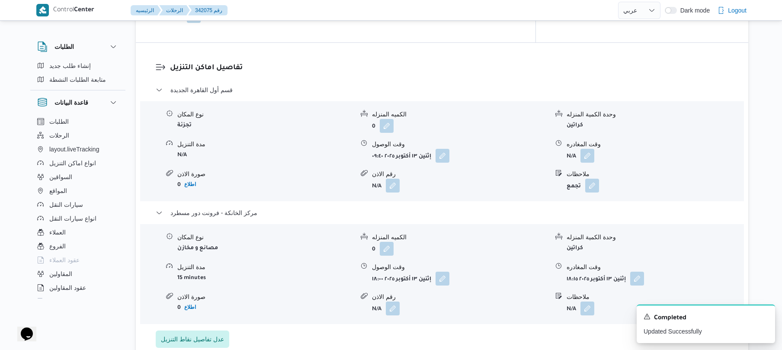
scroll to position [668, 0]
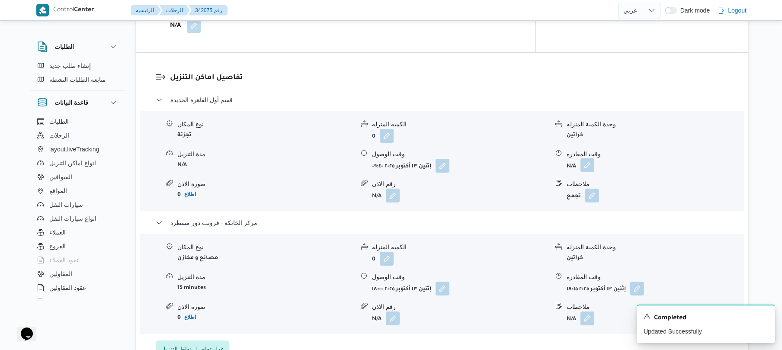
click at [590, 158] on button "button" at bounding box center [587, 165] width 14 height 14
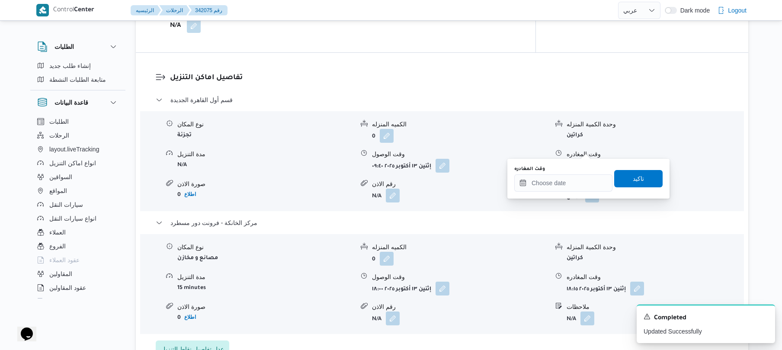
click at [545, 195] on div "You are in a dialog. To close this dialog, hit escape. وقت المغادره تاكيد" at bounding box center [588, 179] width 162 height 40
click at [552, 184] on input "وقت المغادره" at bounding box center [563, 182] width 98 height 17
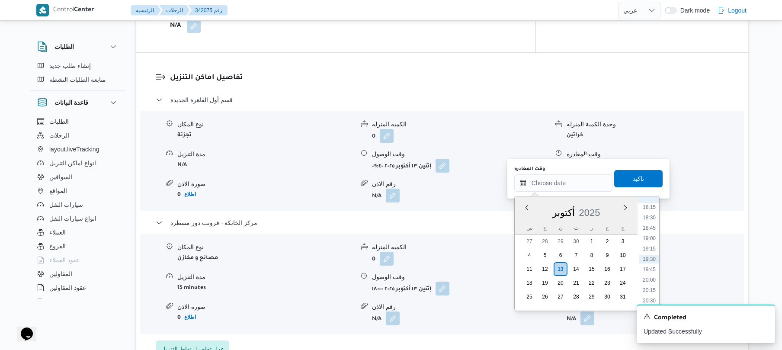
scroll to position [673, 0]
click at [646, 248] on li "17:15" at bounding box center [649, 250] width 20 height 9
type input "١٣/١٠/٢٠٢٥ ١٧:١٥"
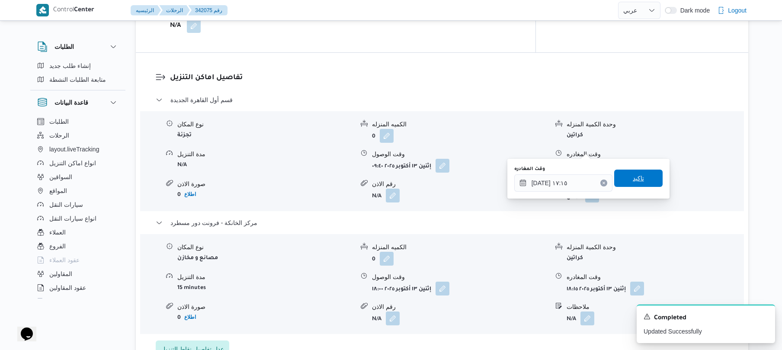
click at [640, 184] on span "تاكيد" at bounding box center [638, 178] width 48 height 17
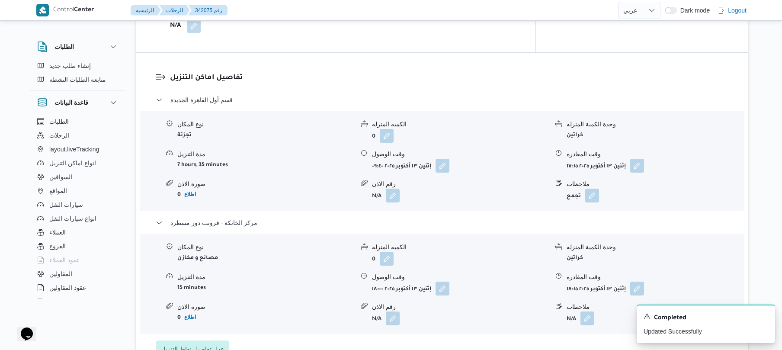
scroll to position [0, 0]
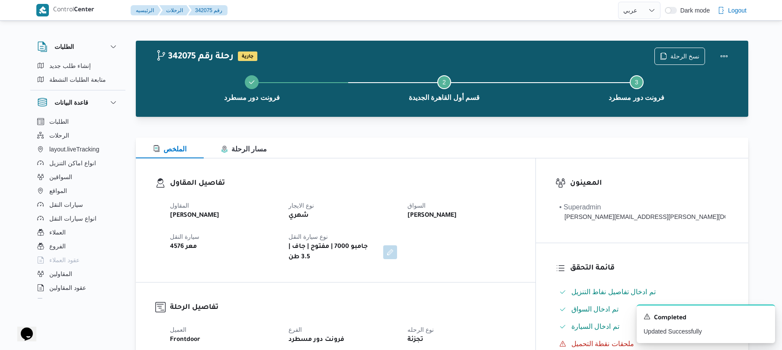
click at [491, 138] on div "الملخص مسار الرحلة" at bounding box center [442, 148] width 612 height 21
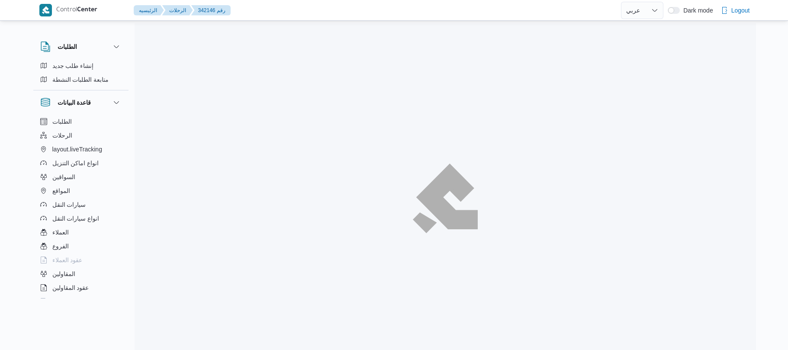
select select "ar"
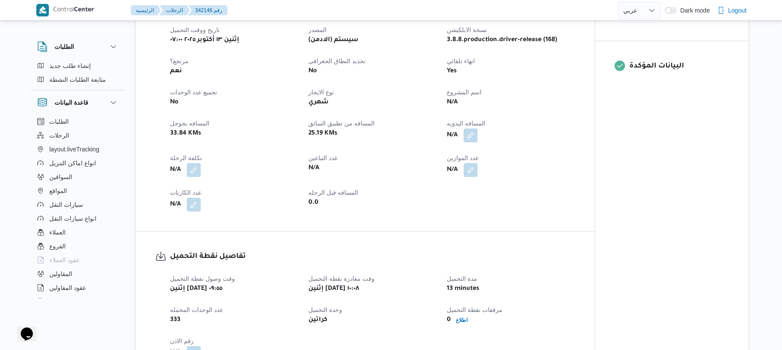
scroll to position [346, 0]
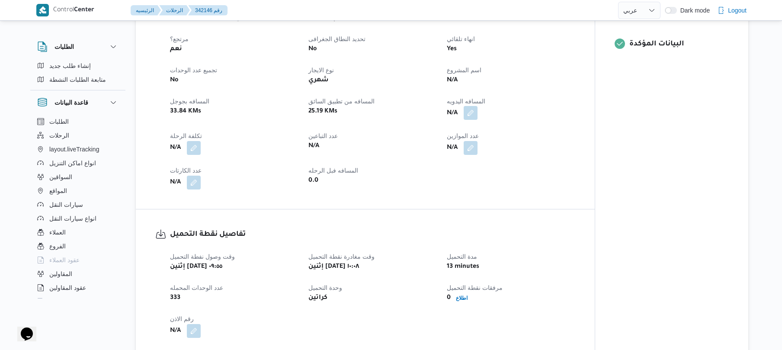
click at [475, 112] on button "button" at bounding box center [471, 113] width 14 height 14
click at [436, 157] on div "You are in a dialog. To close this dialog, hit escape. المسافه اليدويه تاكيد" at bounding box center [472, 144] width 150 height 40
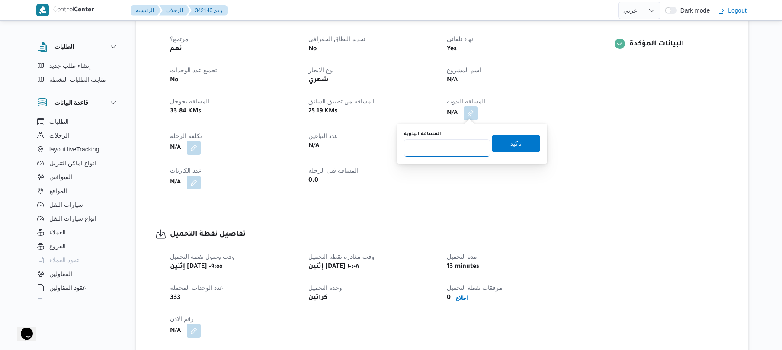
click at [437, 153] on input "المسافه اليدويه" at bounding box center [447, 147] width 86 height 17
type input "105"
click at [513, 145] on span "تاكيد" at bounding box center [515, 143] width 11 height 10
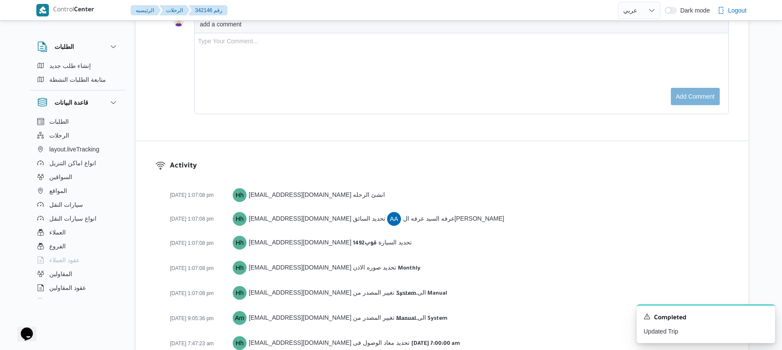
scroll to position [719, 0]
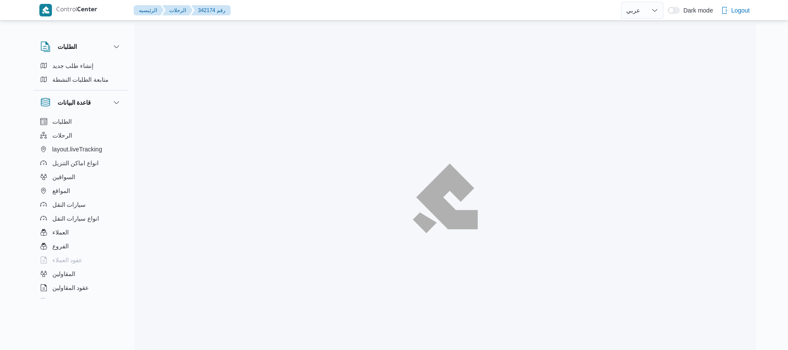
select select "ar"
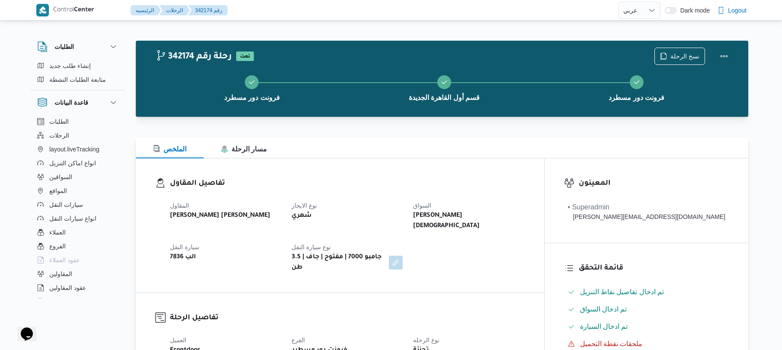
click at [514, 165] on div "تفاصيل المقاول المقاول عبدالله عيد عبدالسلام عبدالحافظ نوع الايجار شهري السواق …" at bounding box center [340, 225] width 408 height 134
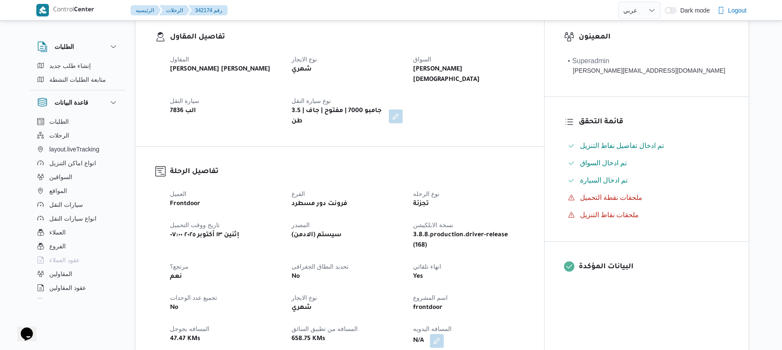
scroll to position [277, 0]
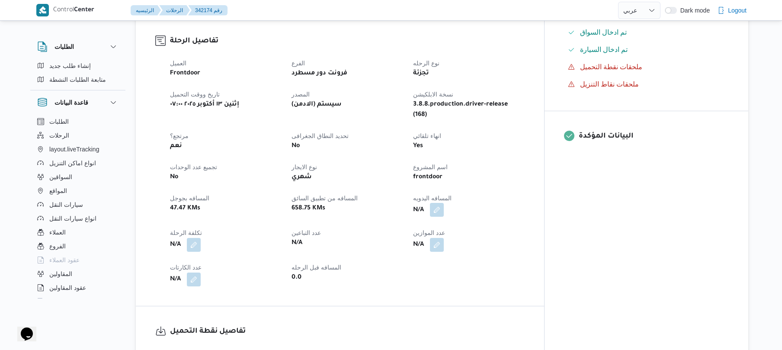
click at [444, 203] on button "button" at bounding box center [437, 210] width 14 height 14
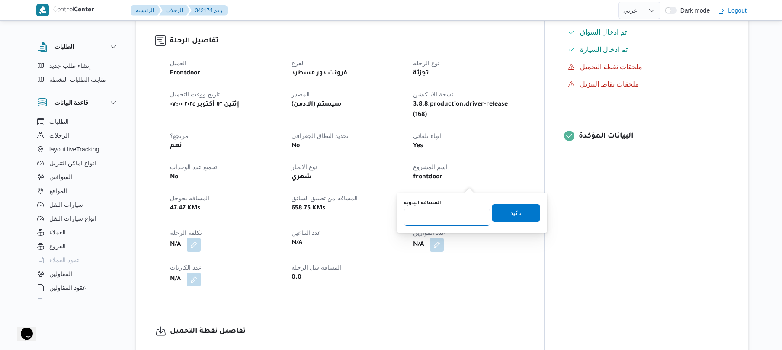
click at [439, 219] on input "المسافه اليدويه" at bounding box center [447, 216] width 86 height 17
type input "95"
click at [502, 210] on span "تاكيد" at bounding box center [516, 212] width 48 height 17
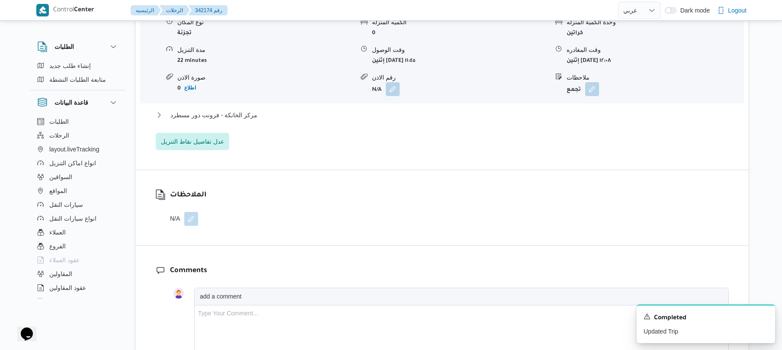
scroll to position [509, 0]
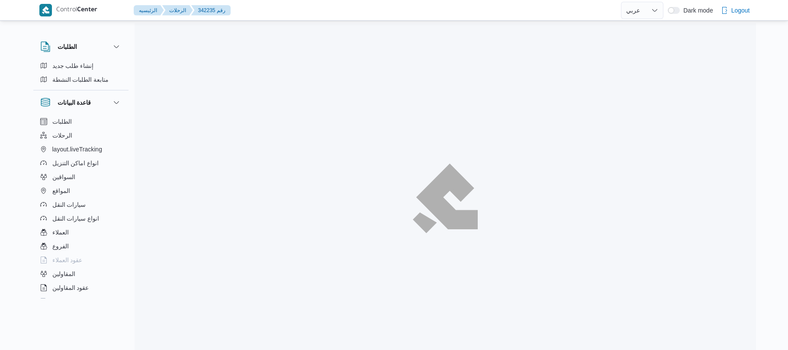
select select "ar"
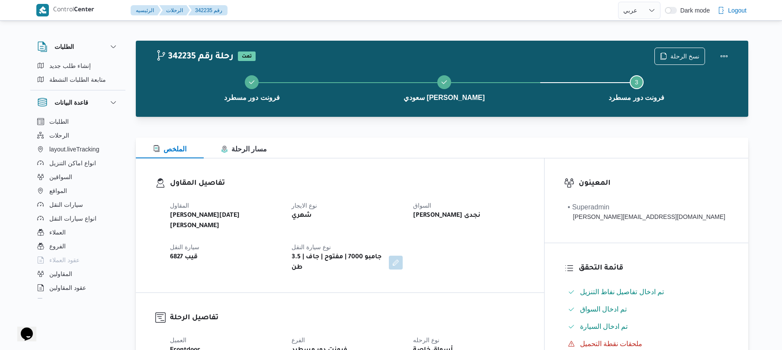
click at [450, 170] on div "تفاصيل المقاول المقاول ابراهيم رمضان ابراهيم عثمان ابوباشا نوع الايجار شهري الس…" at bounding box center [340, 225] width 408 height 134
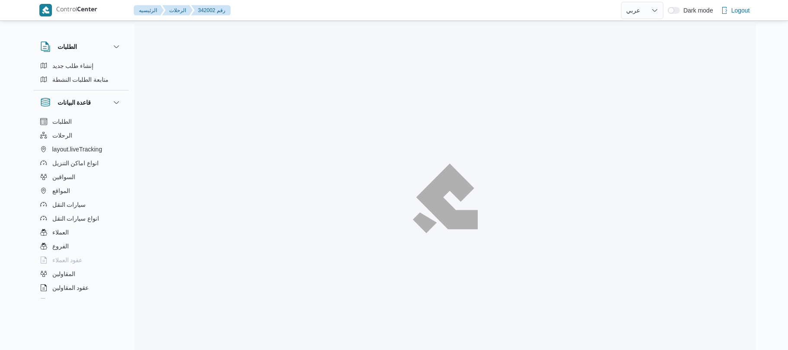
select select "ar"
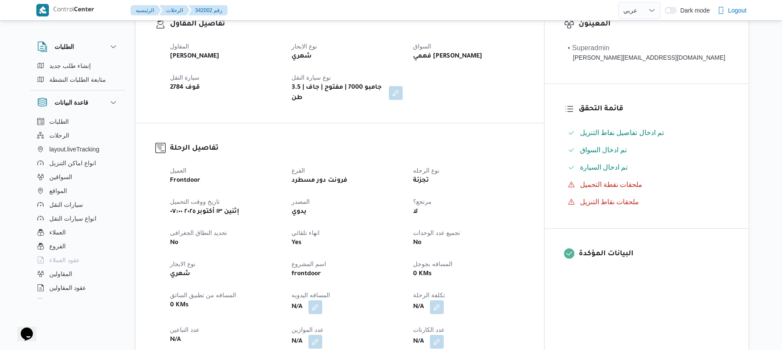
scroll to position [253, 0]
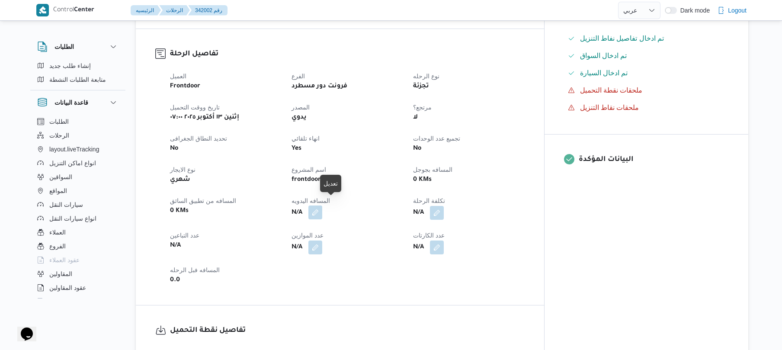
click at [322, 208] on button "button" at bounding box center [315, 212] width 14 height 14
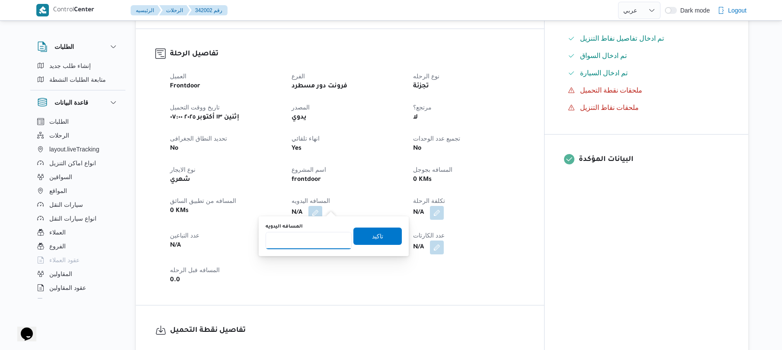
click at [305, 238] on input "المسافه اليدويه" at bounding box center [309, 240] width 86 height 17
type input "95"
click at [358, 233] on span "تاكيد" at bounding box center [377, 235] width 48 height 17
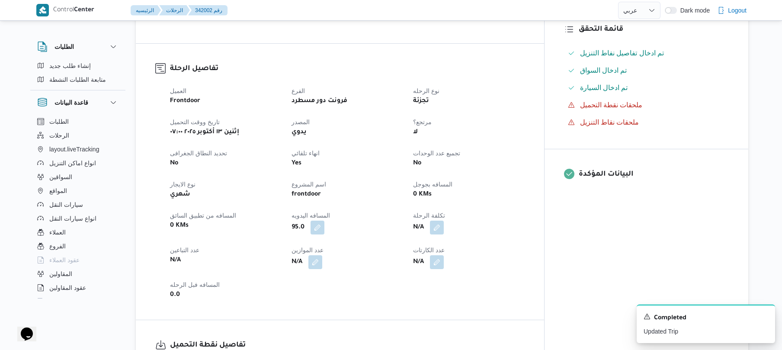
scroll to position [208, 0]
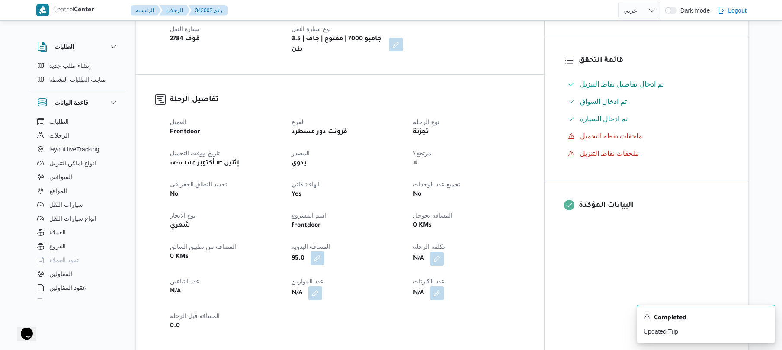
click at [324, 251] on button "button" at bounding box center [318, 258] width 14 height 14
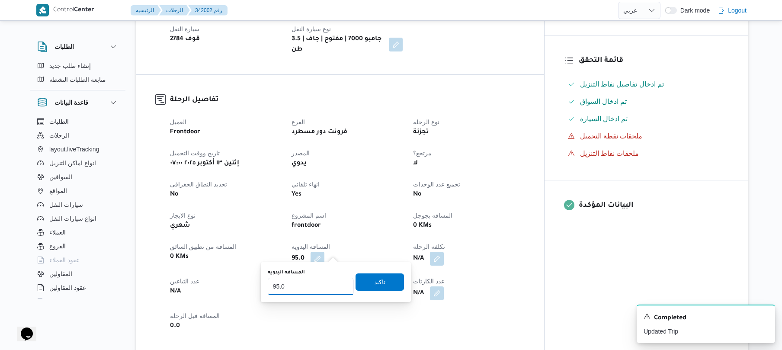
click at [321, 283] on input "95.0" at bounding box center [311, 286] width 86 height 17
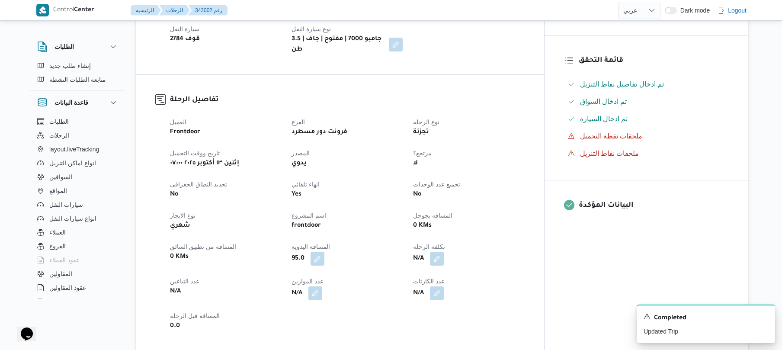
click at [518, 202] on div "العميل Frontdoor الفرع فرونت دور مسطرد نوع الرحله تجزئة تاريخ ووقت التحميل إثني…" at bounding box center [347, 224] width 365 height 225
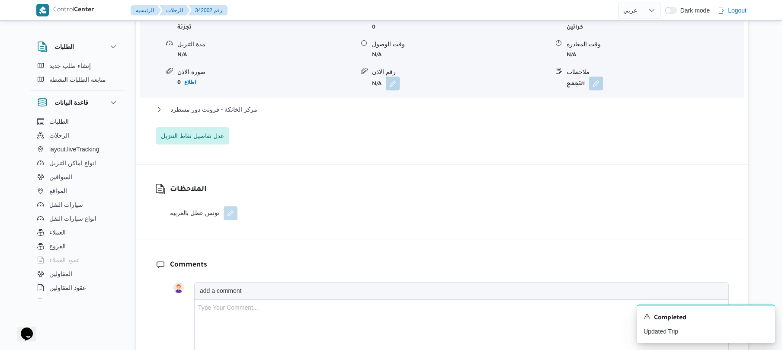
scroll to position [761, 0]
click at [328, 175] on div "الملاحظات نوتس عطل بالعربيه" at bounding box center [442, 202] width 612 height 75
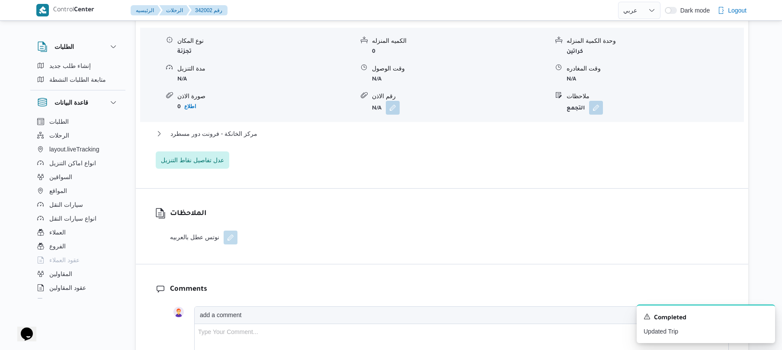
scroll to position [715, 0]
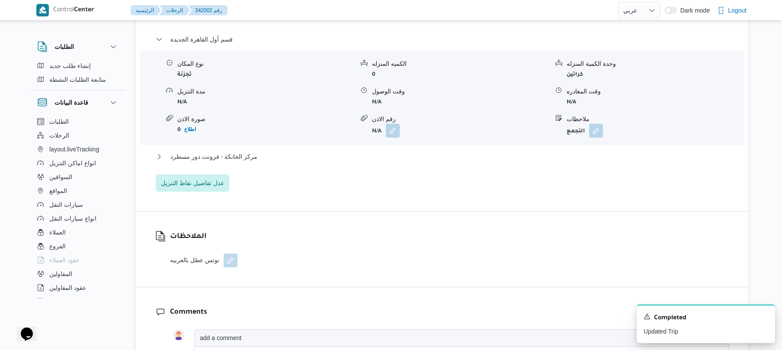
click at [355, 160] on div "مركز الخانكة - فرونت دور مسطرد" at bounding box center [442, 159] width 573 height 16
click at [364, 151] on button "مركز الخانكة - فرونت دور مسطرد" at bounding box center [442, 156] width 573 height 10
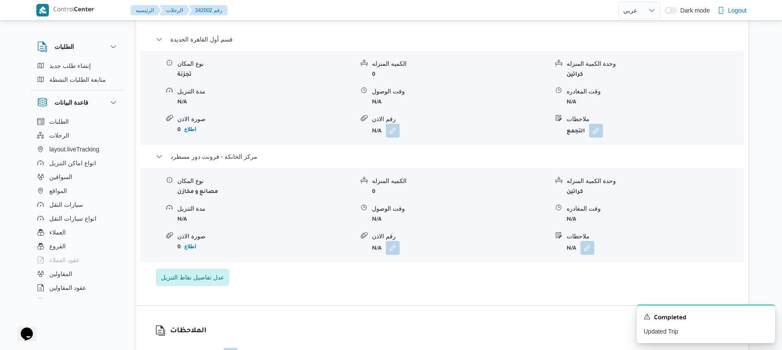
click at [668, 69] on form "كراتين" at bounding box center [655, 74] width 176 height 12
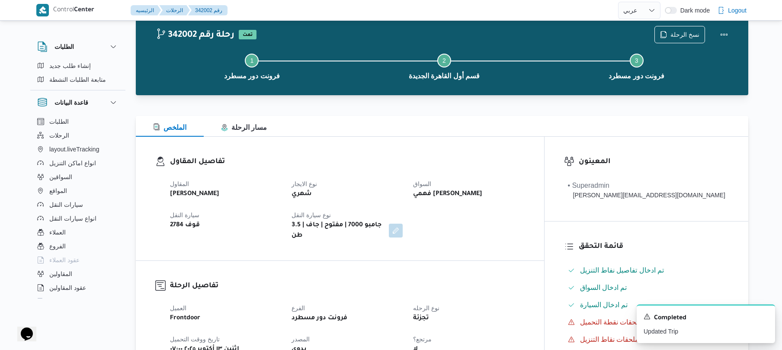
scroll to position [23, 0]
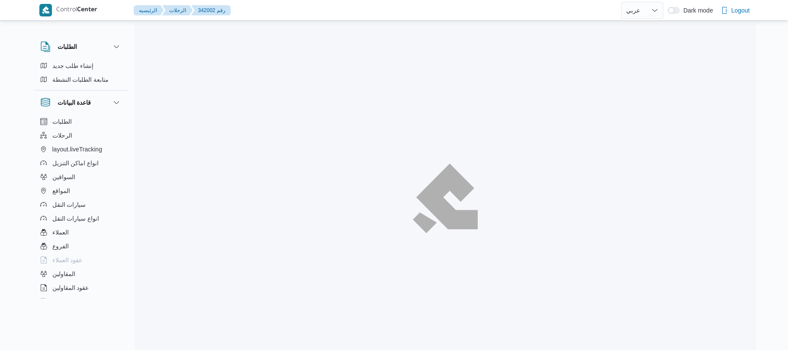
select select "ar"
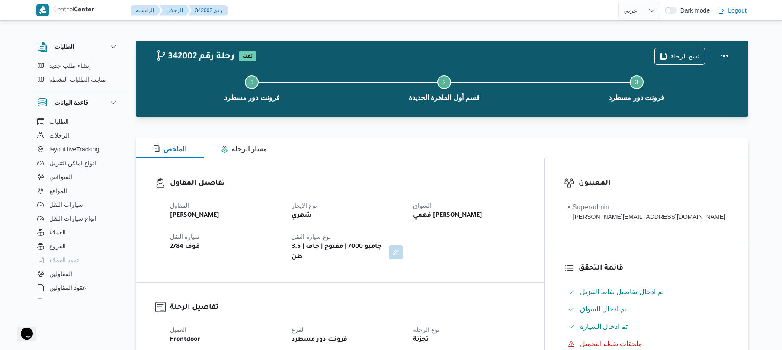
click at [353, 167] on div "تفاصيل المقاول المقاول علي عبدالناصر علي بخيت علي نوع الايجار شهري السواق فهمي …" at bounding box center [340, 220] width 408 height 124
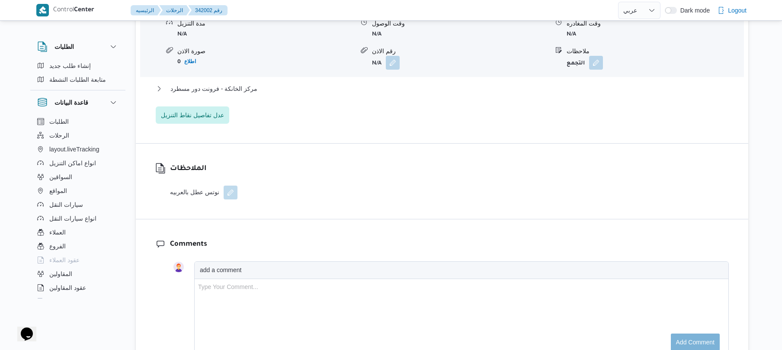
scroll to position [784, 0]
click at [407, 82] on button "مركز الخانكة - فرونت دور مسطرد" at bounding box center [442, 87] width 573 height 10
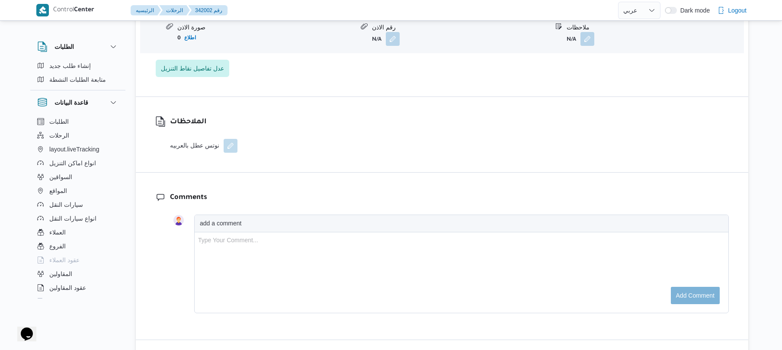
scroll to position [945, 0]
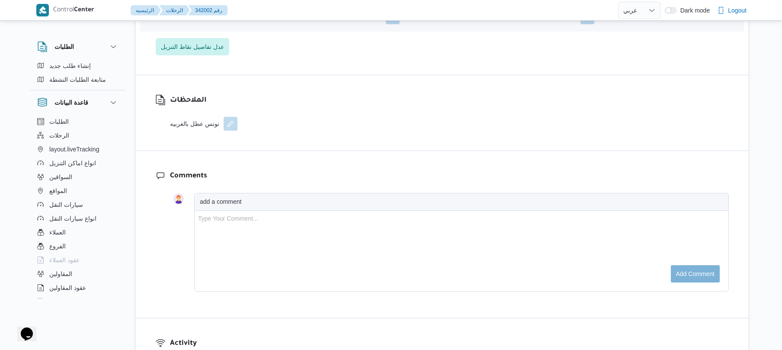
click at [236, 117] on button "button" at bounding box center [231, 124] width 14 height 14
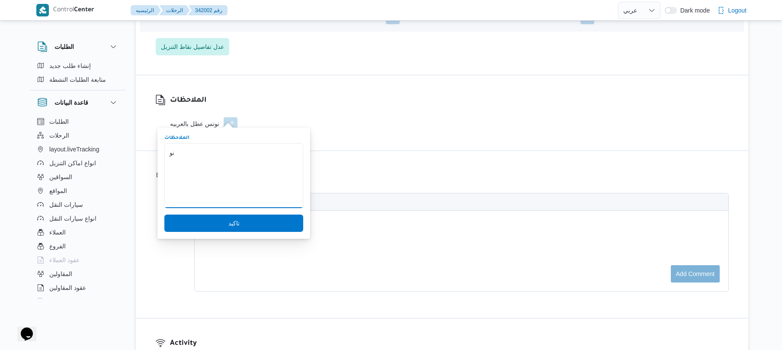
type textarea "ن"
type textarea "تعديل فواتير"
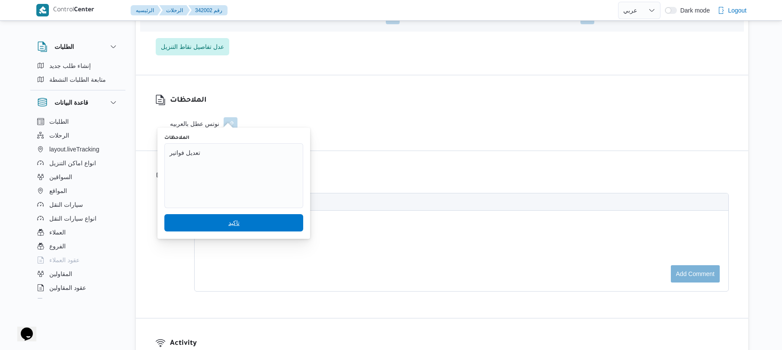
click at [228, 218] on span "تاكيد" at bounding box center [233, 223] width 11 height 10
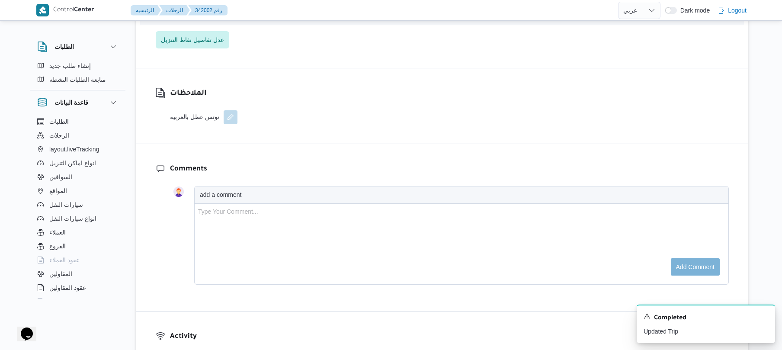
scroll to position [948, 0]
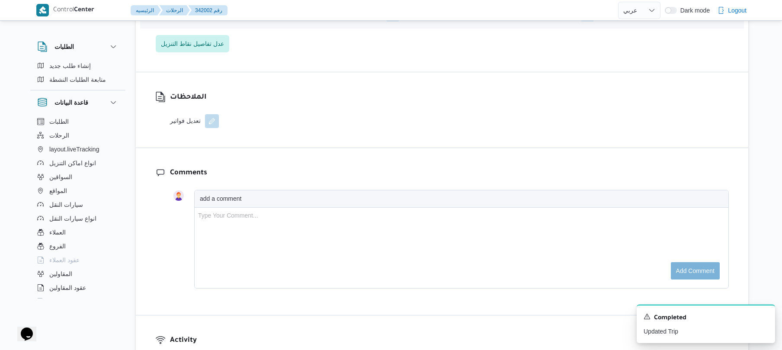
click at [487, 98] on div "الملاحظات تعديل فواتير" at bounding box center [442, 109] width 612 height 75
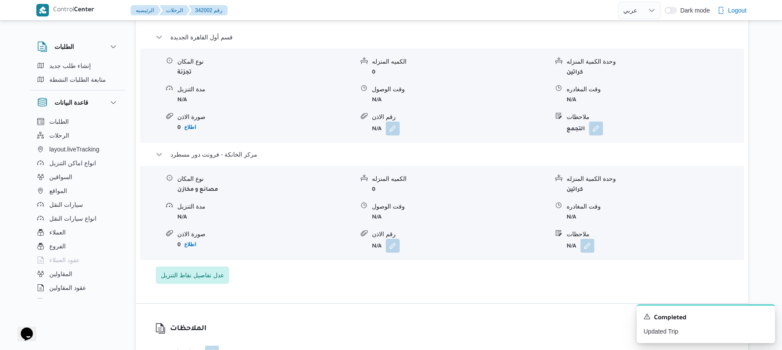
scroll to position [695, 0]
